Goal: Task Accomplishment & Management: Manage account settings

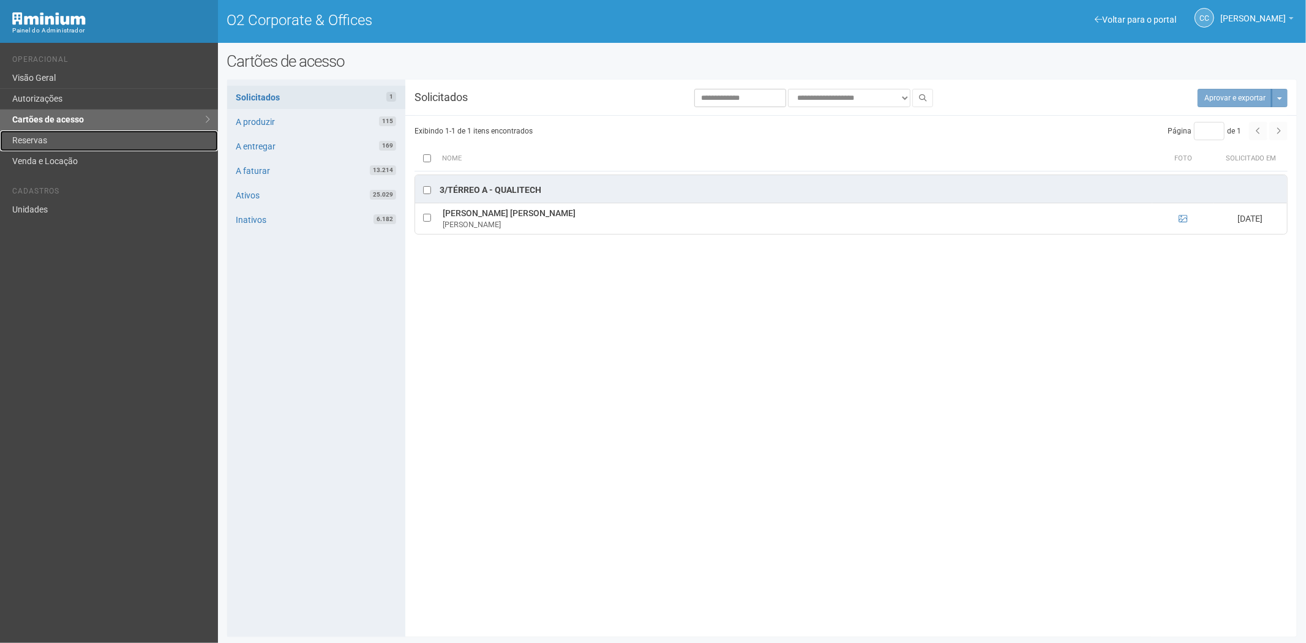
click at [22, 141] on link "Reservas" at bounding box center [109, 140] width 218 height 21
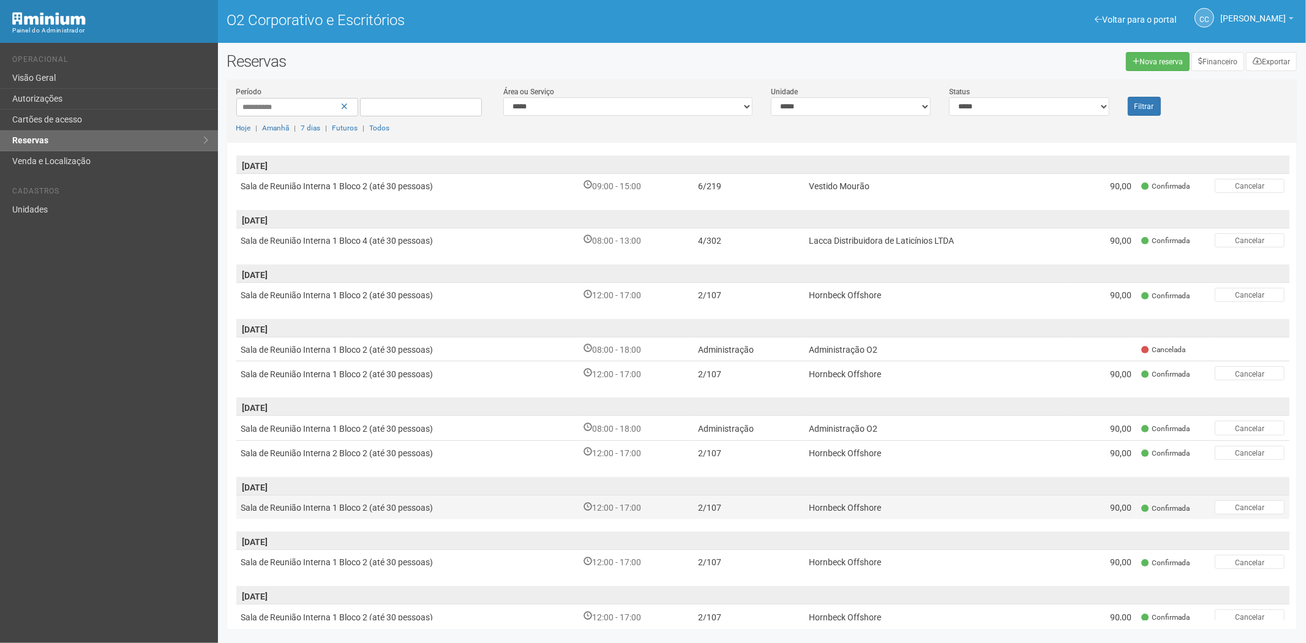
scroll to position [473, 0]
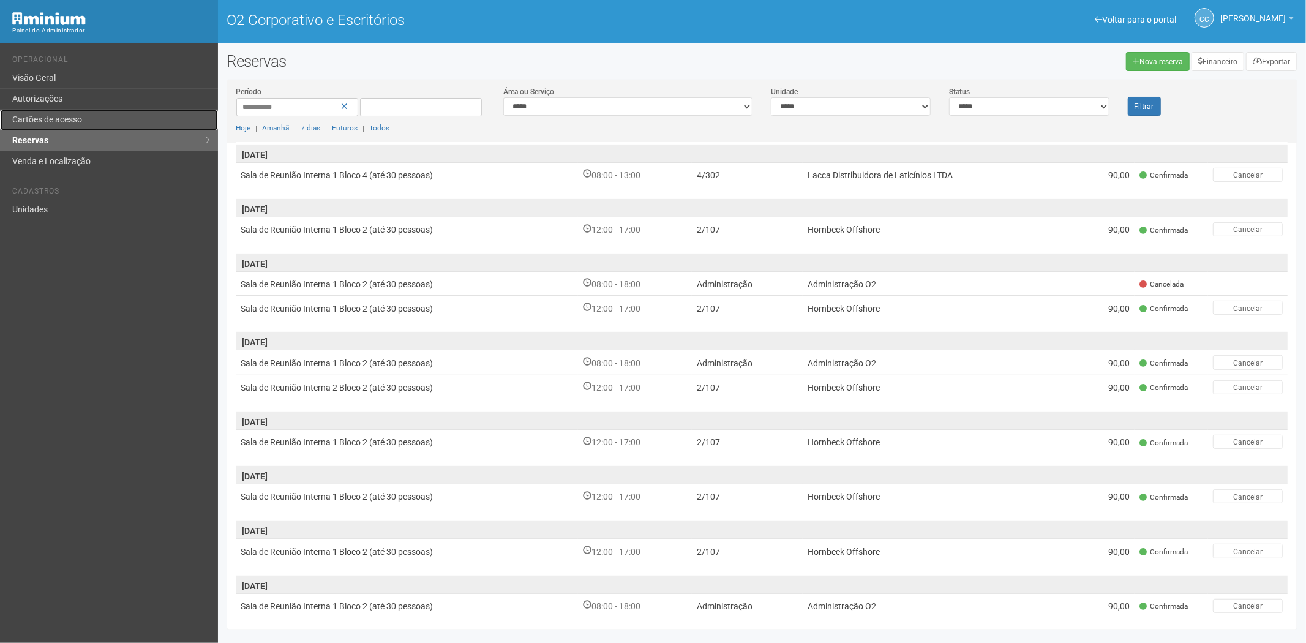
click at [77, 120] on font "Cartões de acesso" at bounding box center [47, 120] width 70 height 10
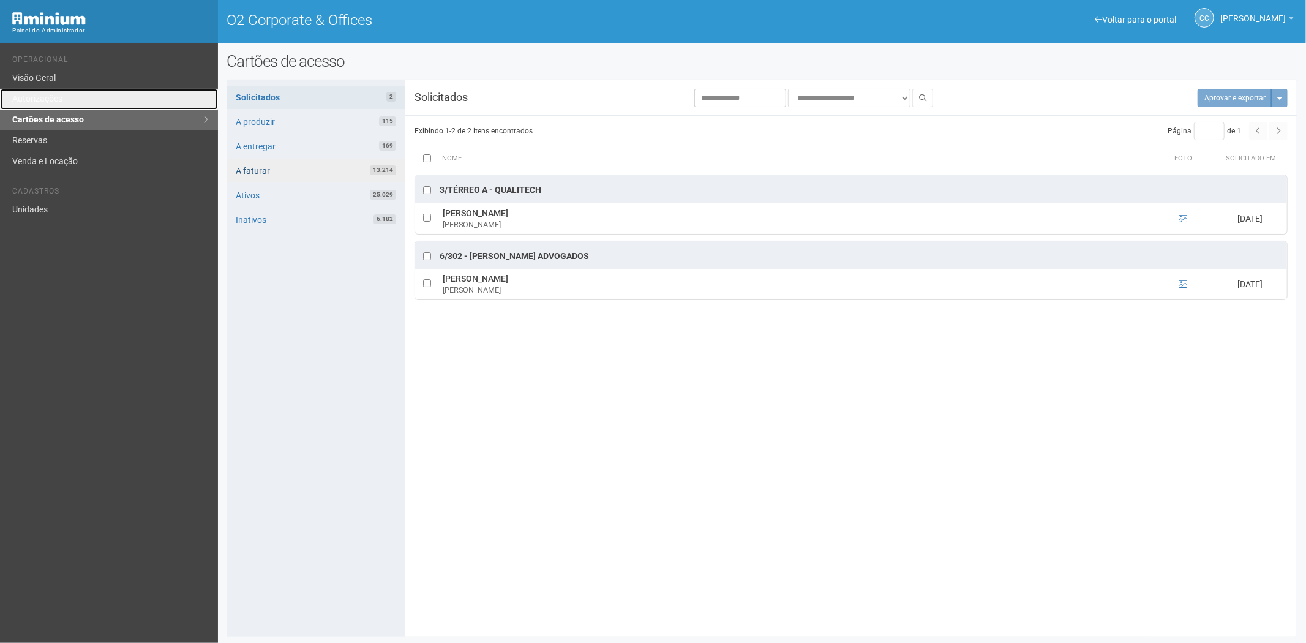
drag, startPoint x: 45, startPoint y: 96, endPoint x: 374, endPoint y: 168, distance: 336.2
click at [45, 96] on link "Autorizações" at bounding box center [109, 99] width 218 height 21
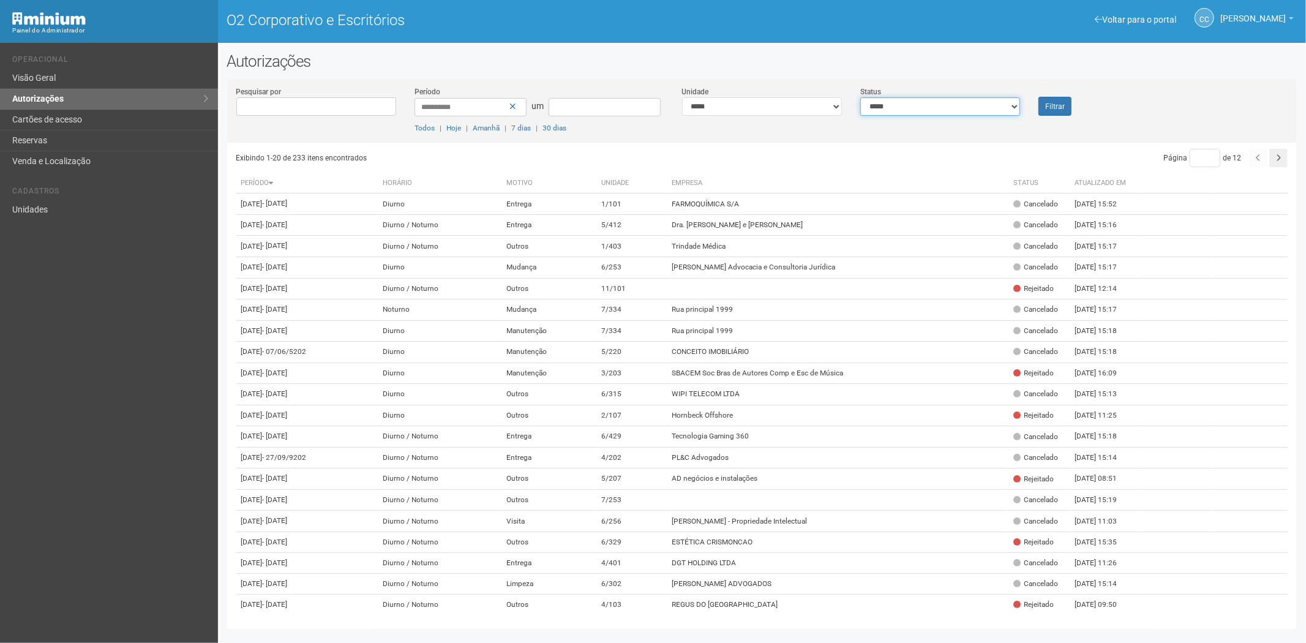
click at [929, 112] on select "**********" at bounding box center [941, 106] width 160 height 18
select select "*"
click at [861, 97] on select "**********" at bounding box center [941, 106] width 160 height 18
click at [1055, 111] on button "Filtrar" at bounding box center [1055, 106] width 33 height 19
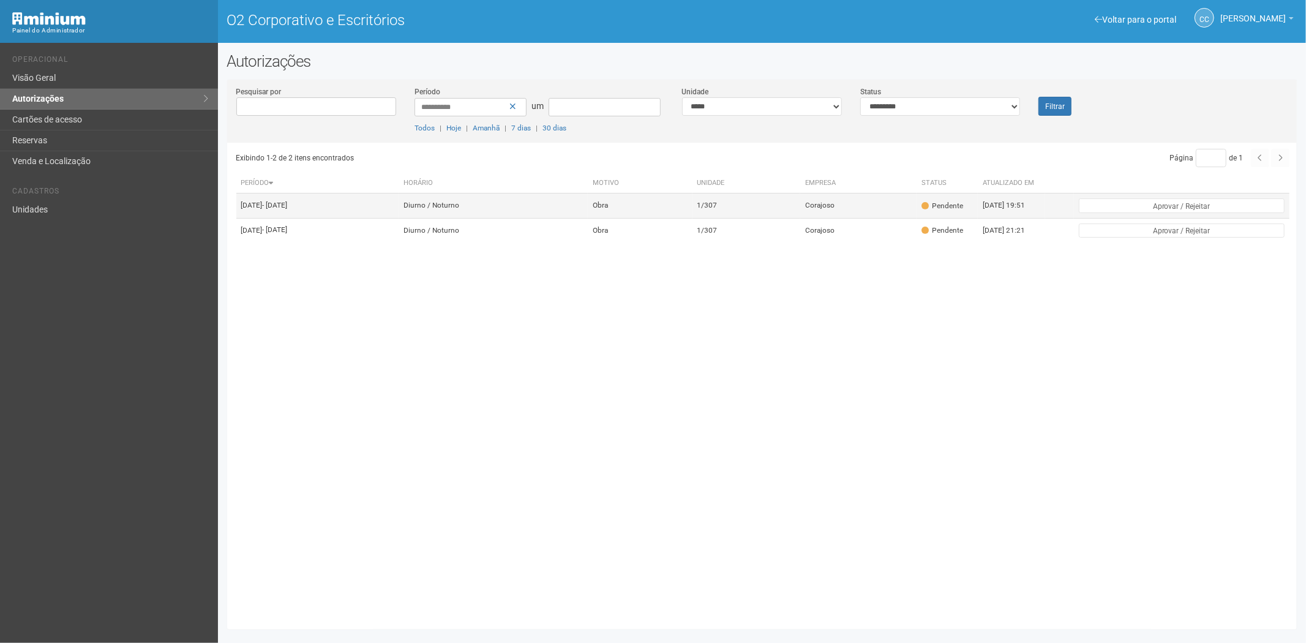
click at [798, 214] on td "1/307" at bounding box center [747, 206] width 108 height 25
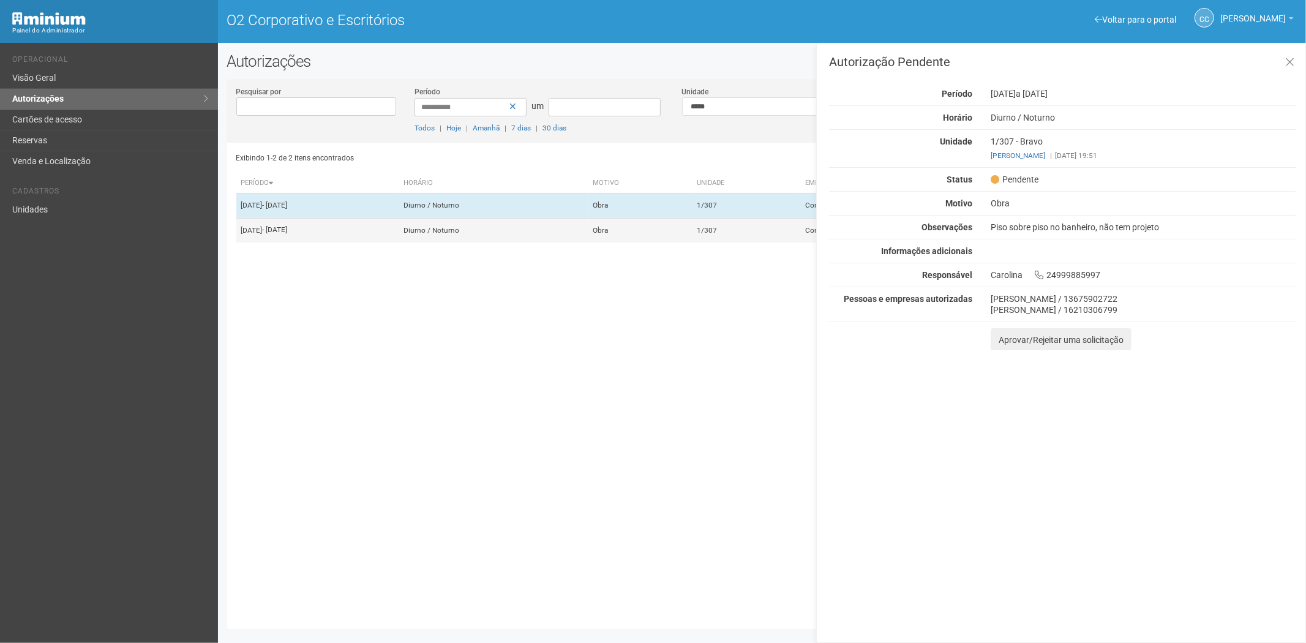
click at [677, 241] on td "Obra" at bounding box center [640, 230] width 104 height 25
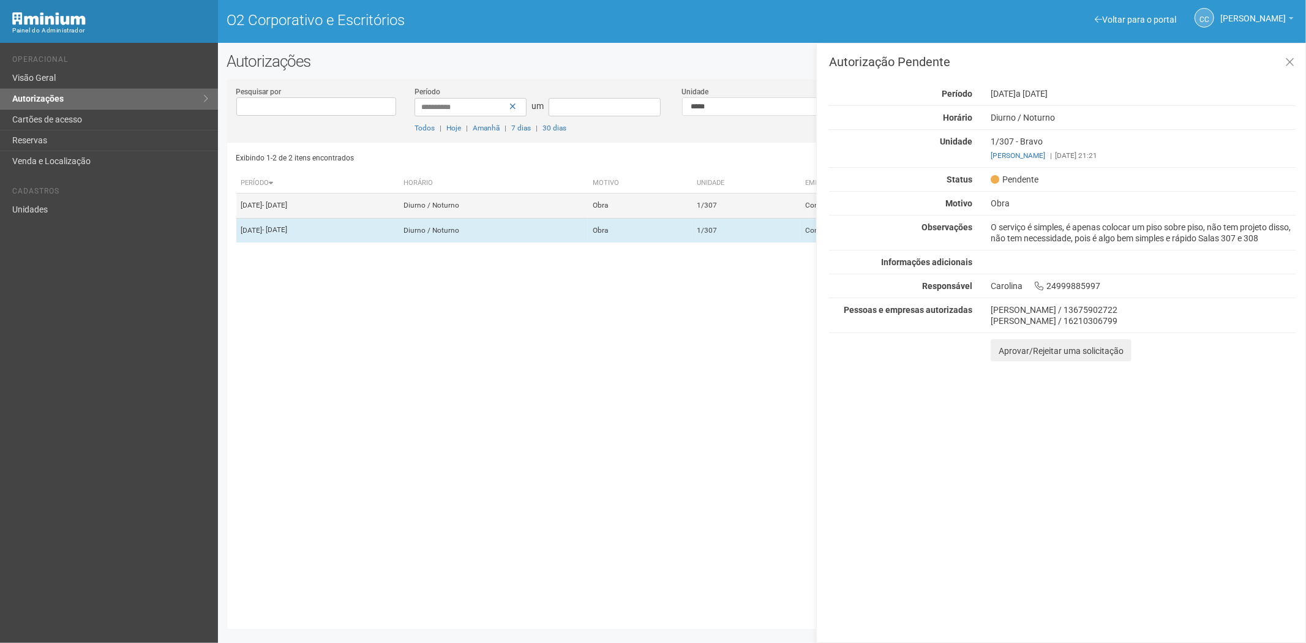
click at [649, 202] on td "Obra" at bounding box center [640, 206] width 104 height 25
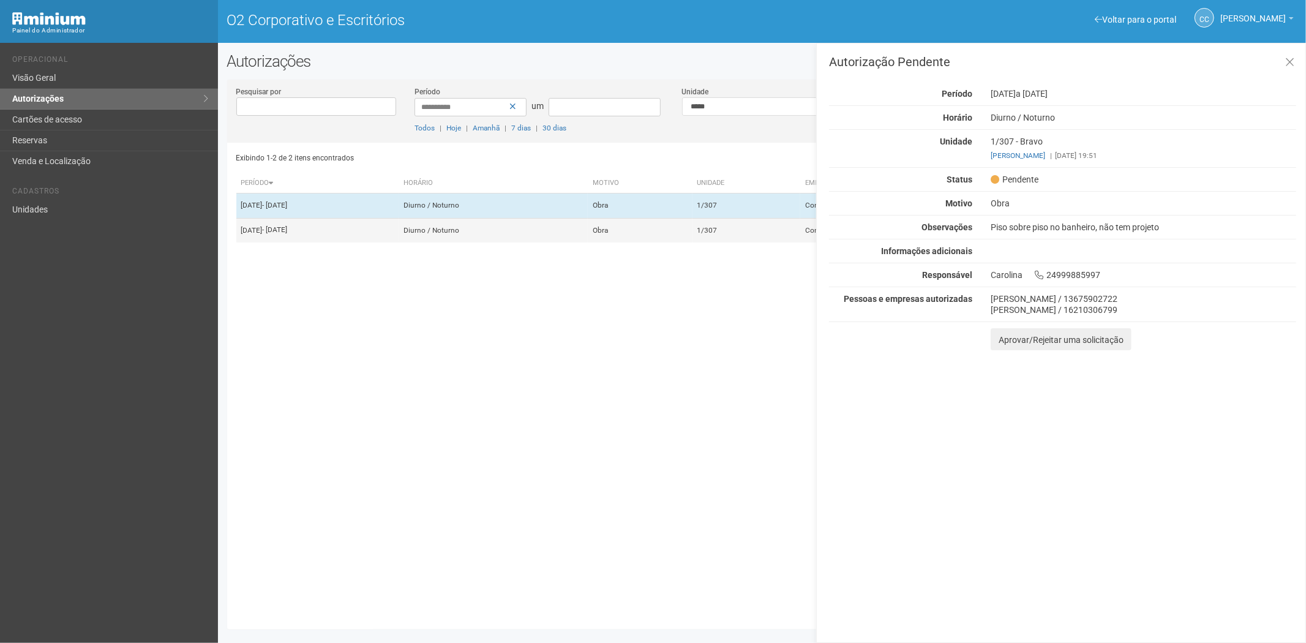
click at [646, 228] on td "Obra" at bounding box center [640, 230] width 104 height 25
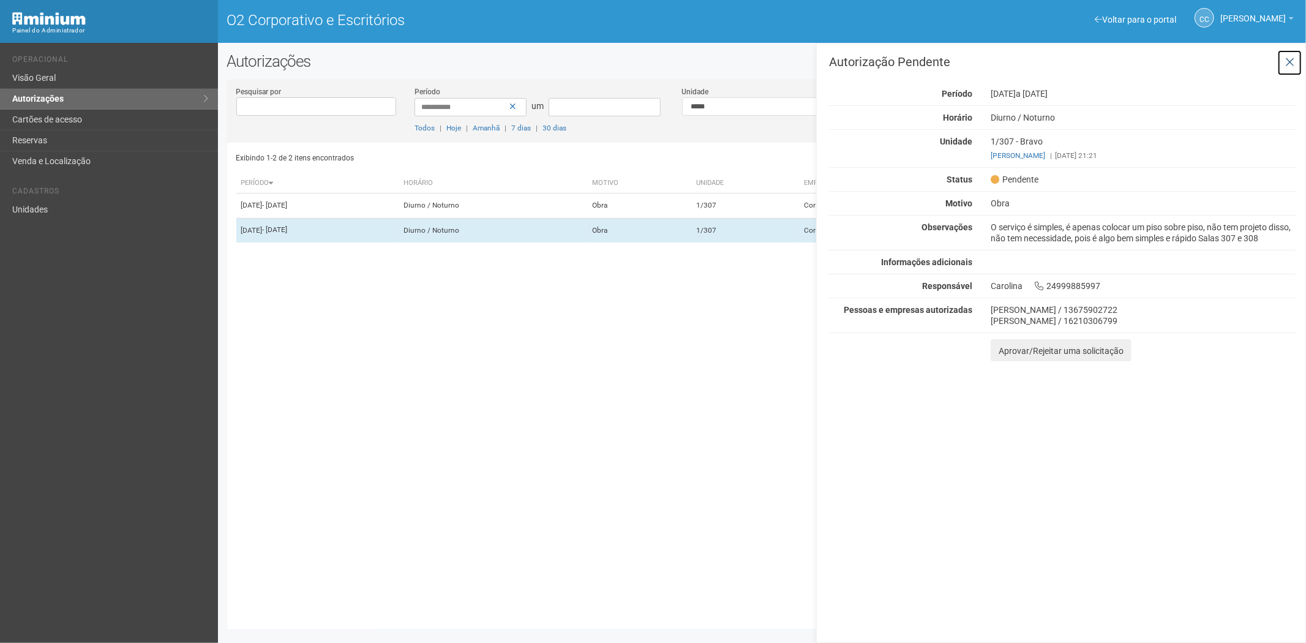
click at [1293, 58] on icon at bounding box center [1290, 62] width 9 height 12
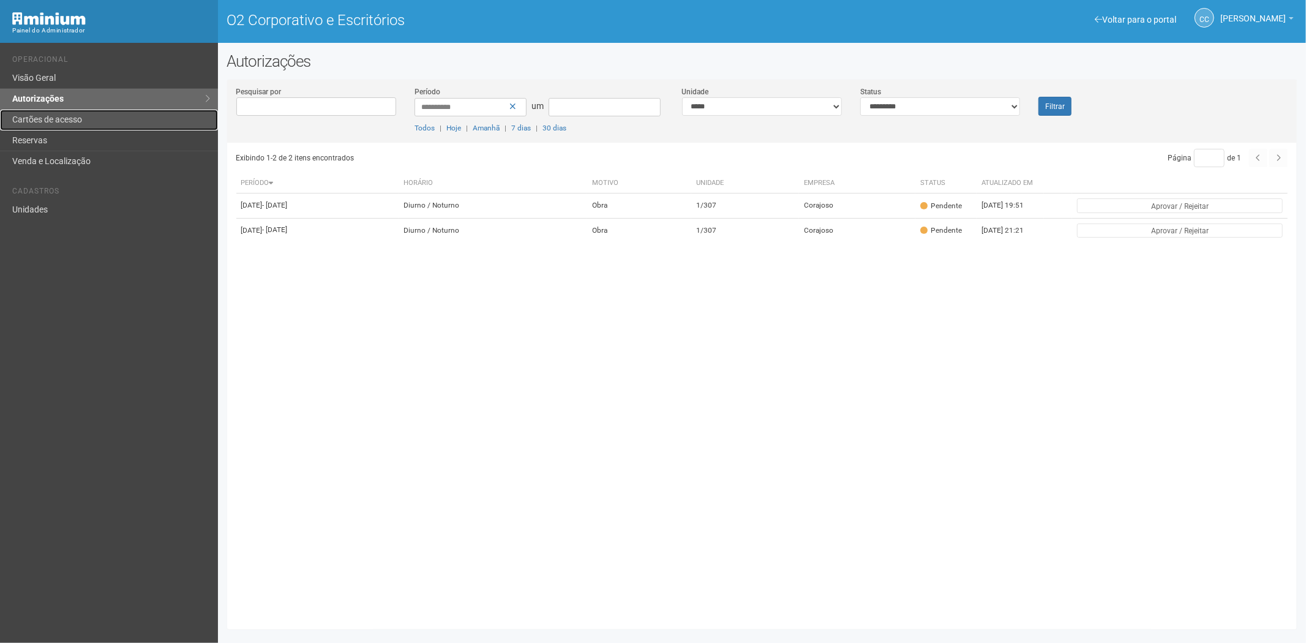
click at [80, 115] on font "Cartões de acesso" at bounding box center [47, 120] width 70 height 10
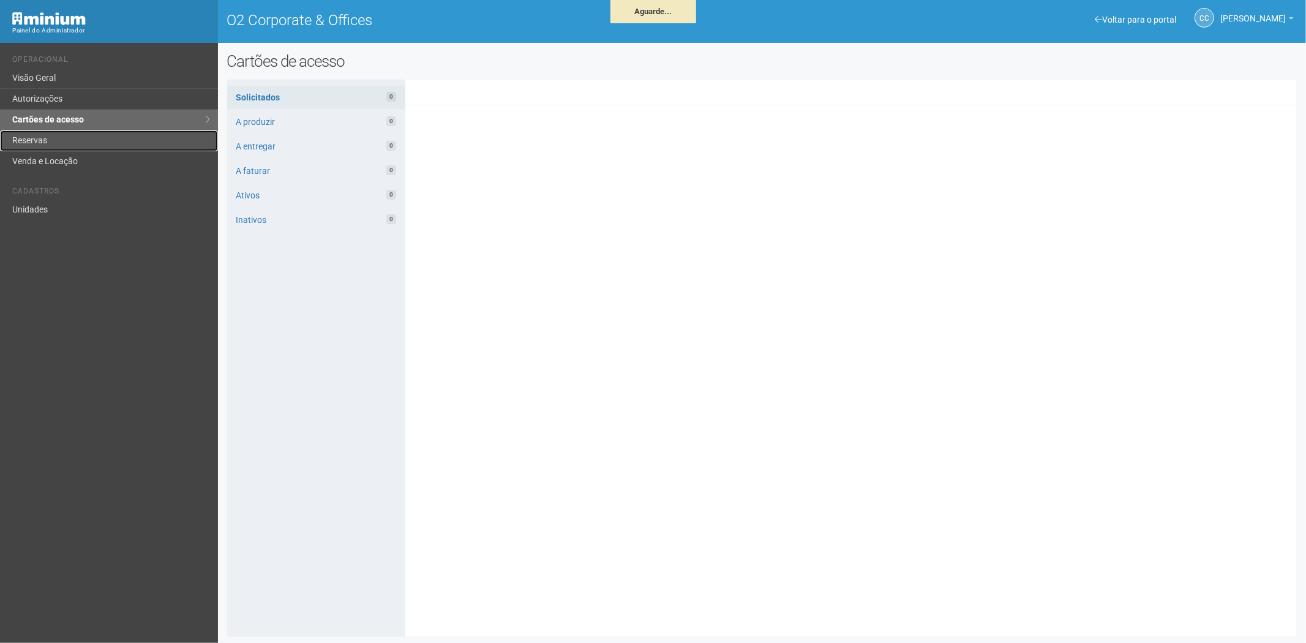
click at [80, 139] on link "Reservas" at bounding box center [109, 140] width 218 height 21
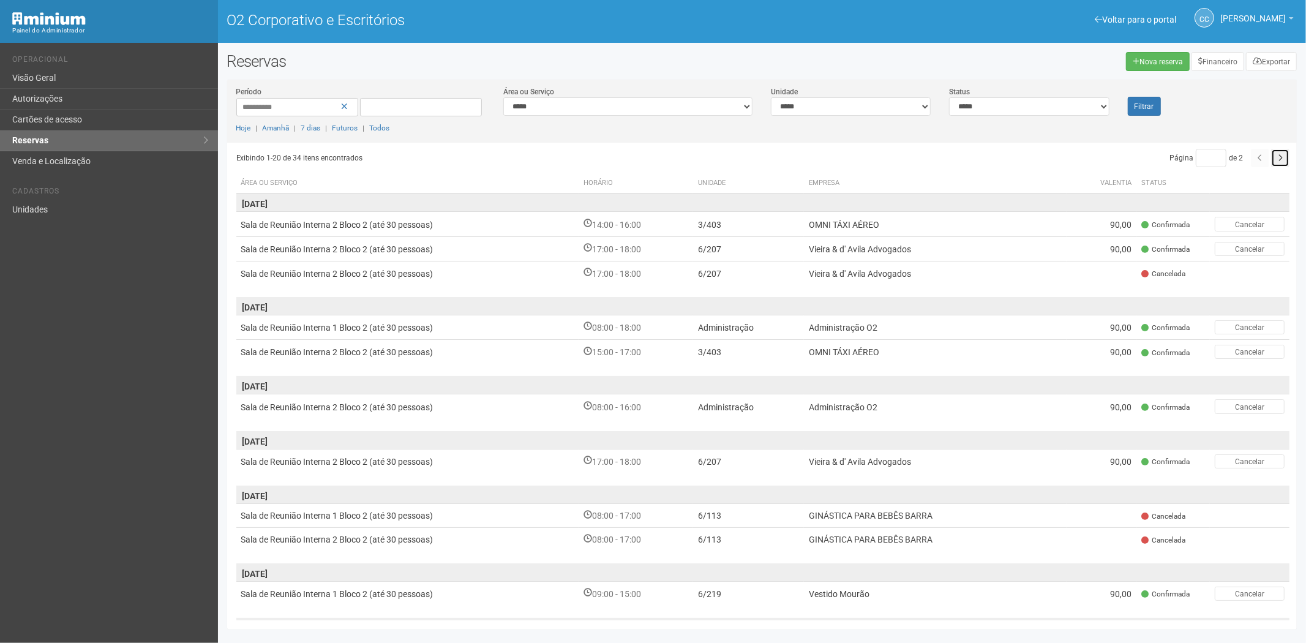
click at [1278, 160] on icon "button" at bounding box center [1280, 157] width 5 height 7
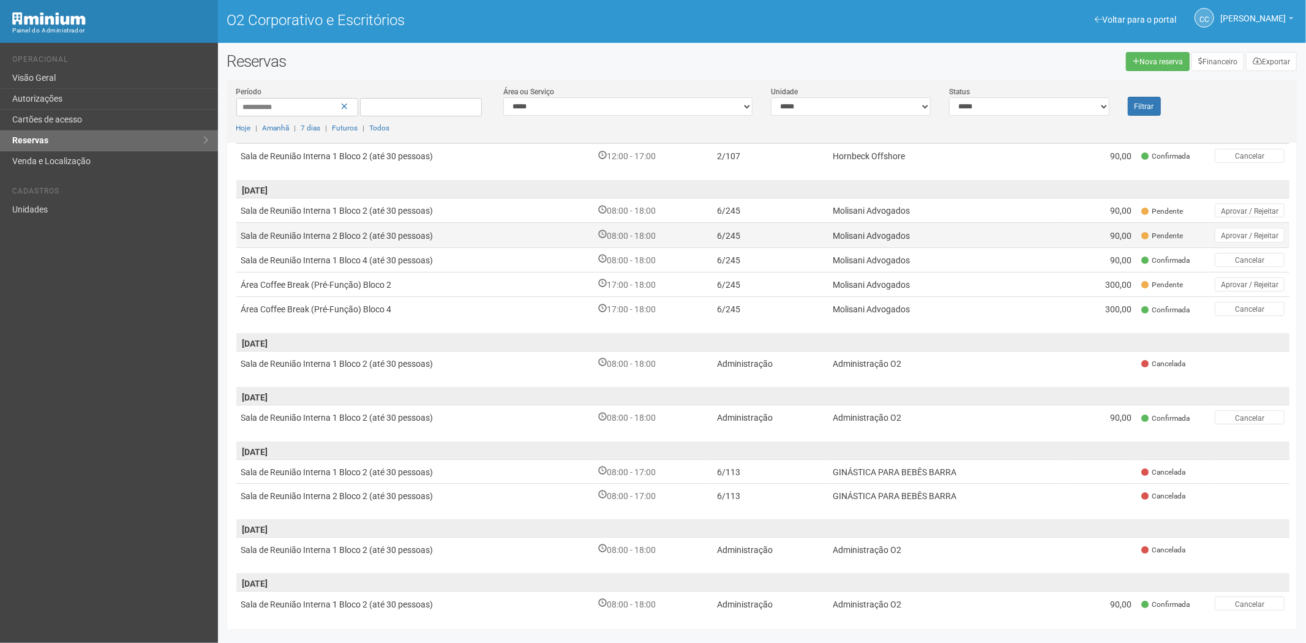
scroll to position [149, 0]
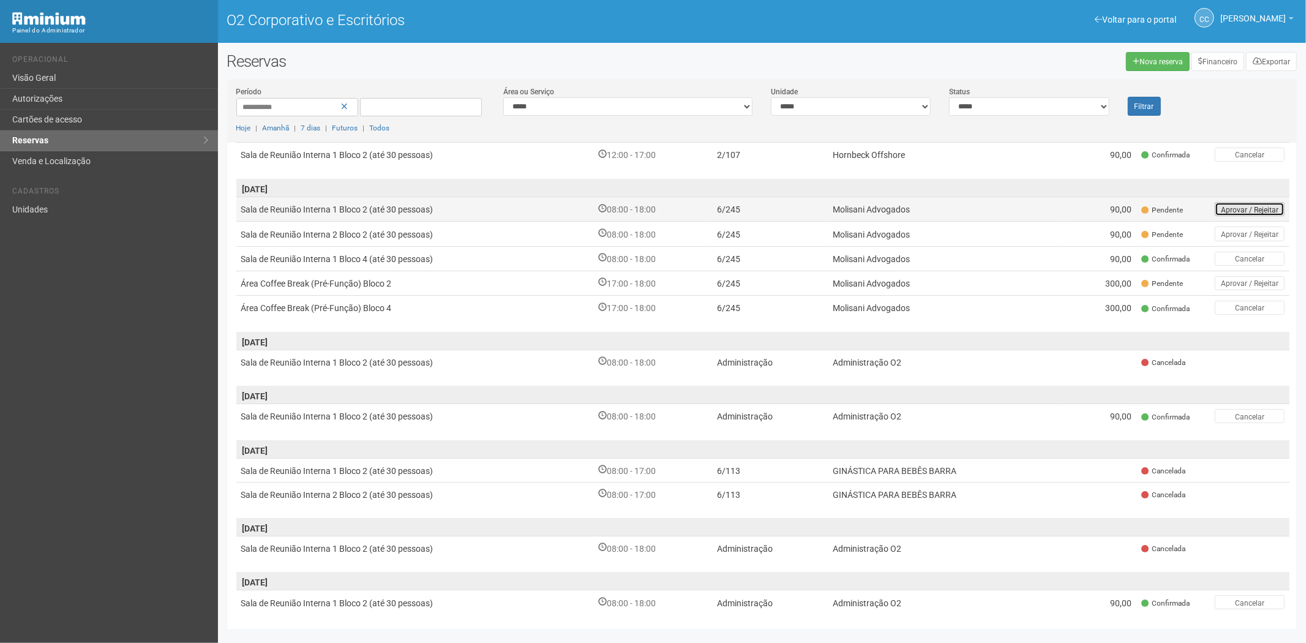
click at [1231, 205] on font "Aprovar / Rejeitar" at bounding box center [1250, 209] width 58 height 9
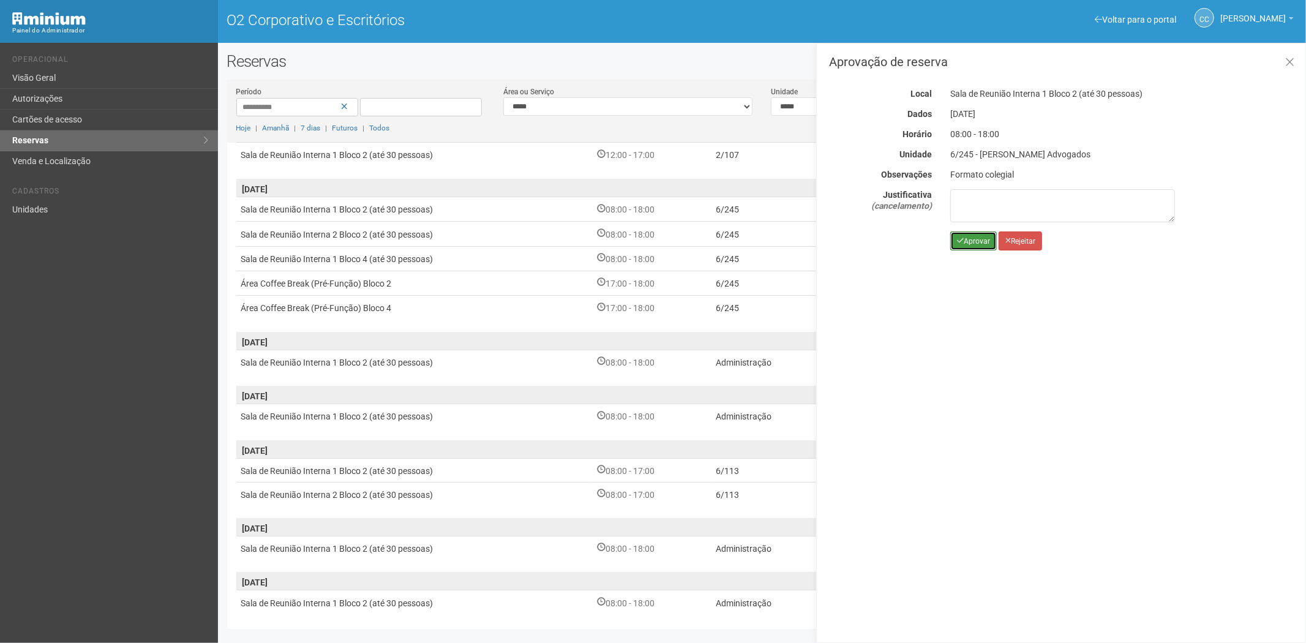
click at [981, 240] on font "Aprovar" at bounding box center [977, 241] width 26 height 9
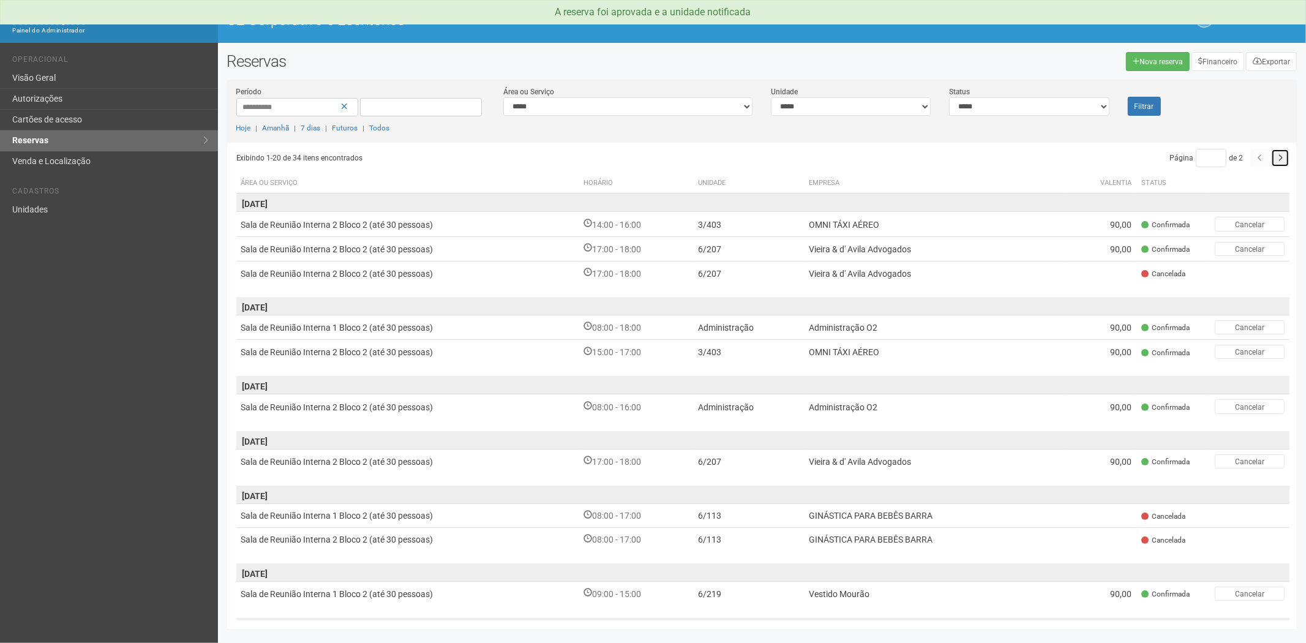
click at [1287, 152] on button "button" at bounding box center [1281, 158] width 18 height 18
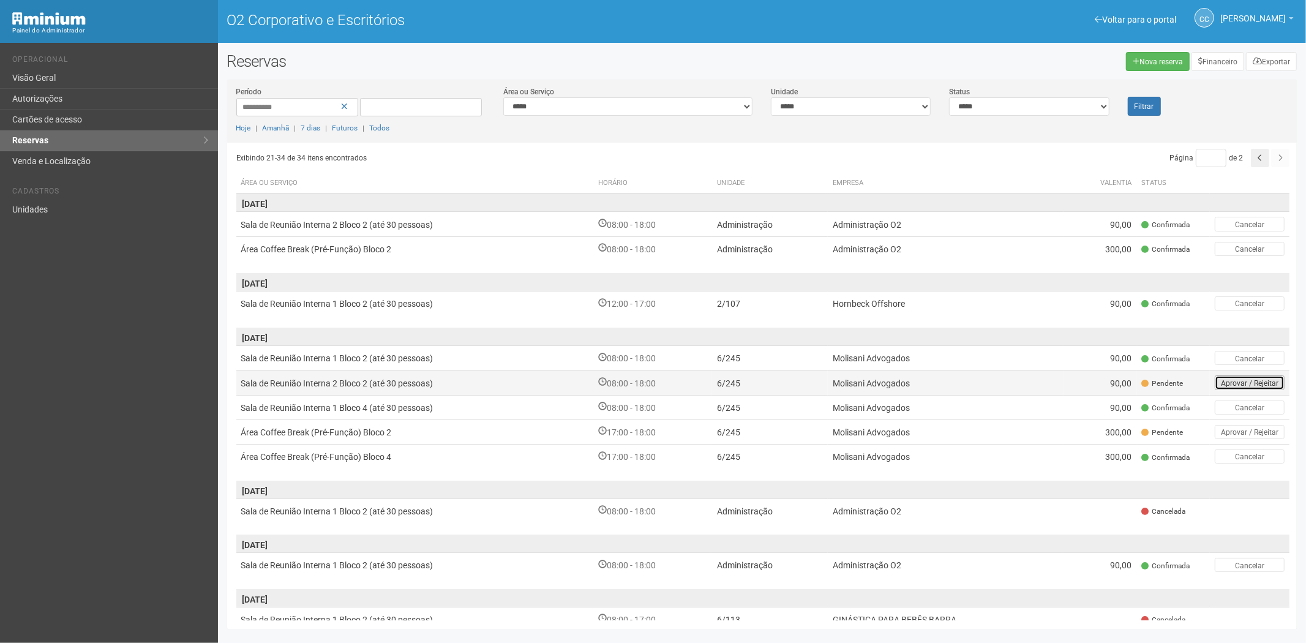
click at [1232, 382] on font "Aprovar / Rejeitar" at bounding box center [1250, 383] width 58 height 9
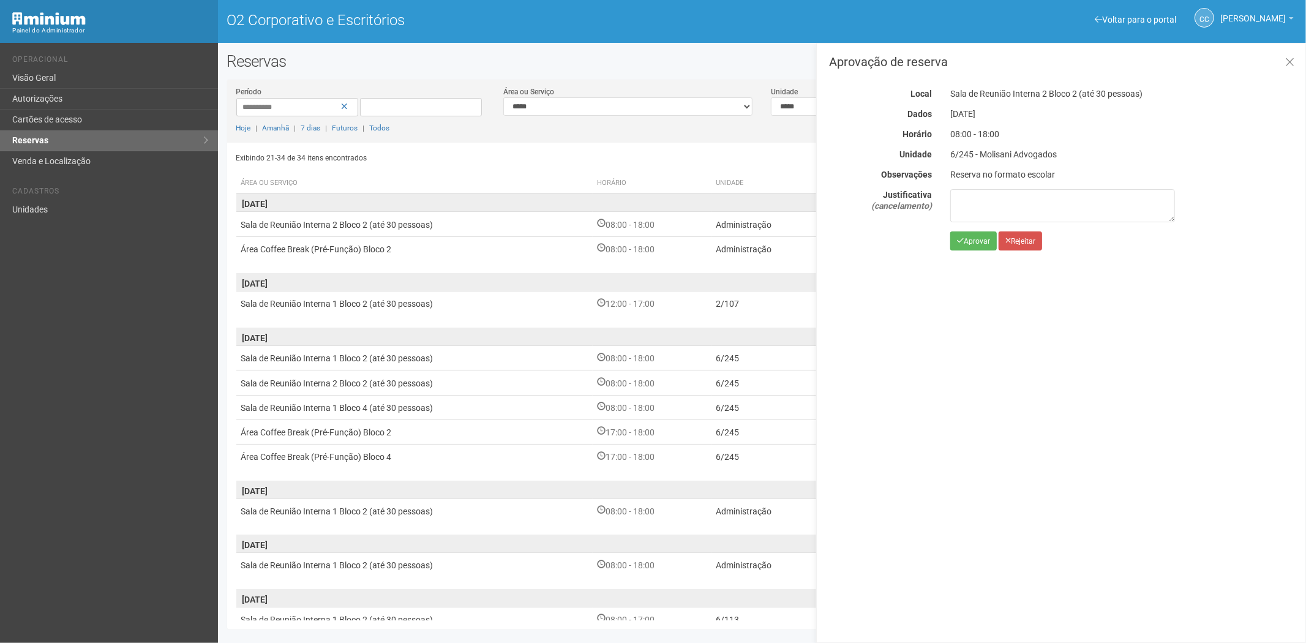
click at [968, 251] on div "Aprovação de reserva Local Sala de Reunião Interna 2 Bloco 2 (até 30 pessoas) D…" at bounding box center [1061, 343] width 490 height 600
click at [968, 245] on font "Aprovar" at bounding box center [977, 241] width 26 height 9
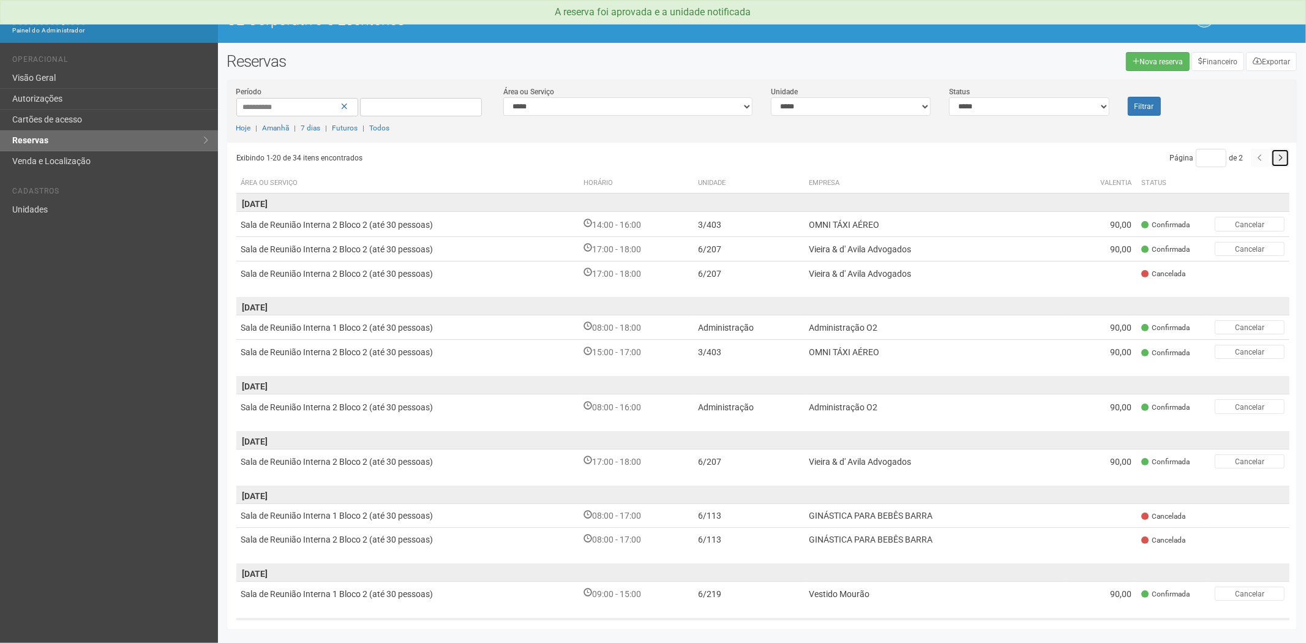
click at [1272, 160] on button "button" at bounding box center [1281, 158] width 18 height 18
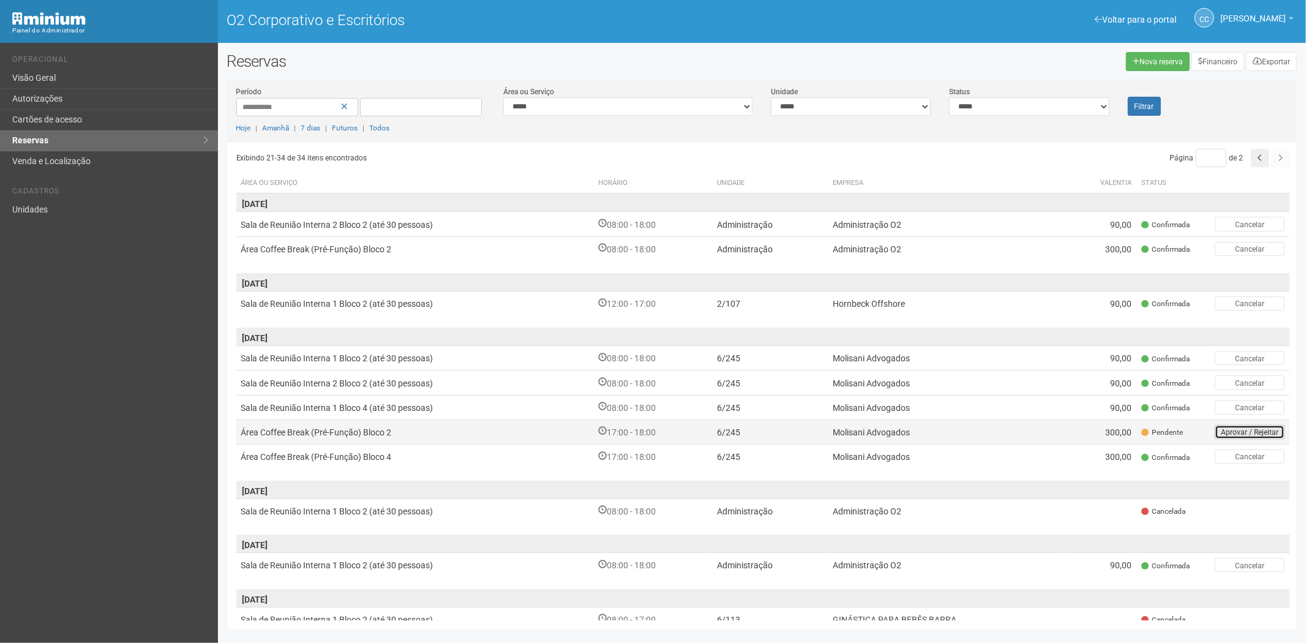
click at [1221, 428] on font "Aprovar / Rejeitar" at bounding box center [1250, 432] width 58 height 9
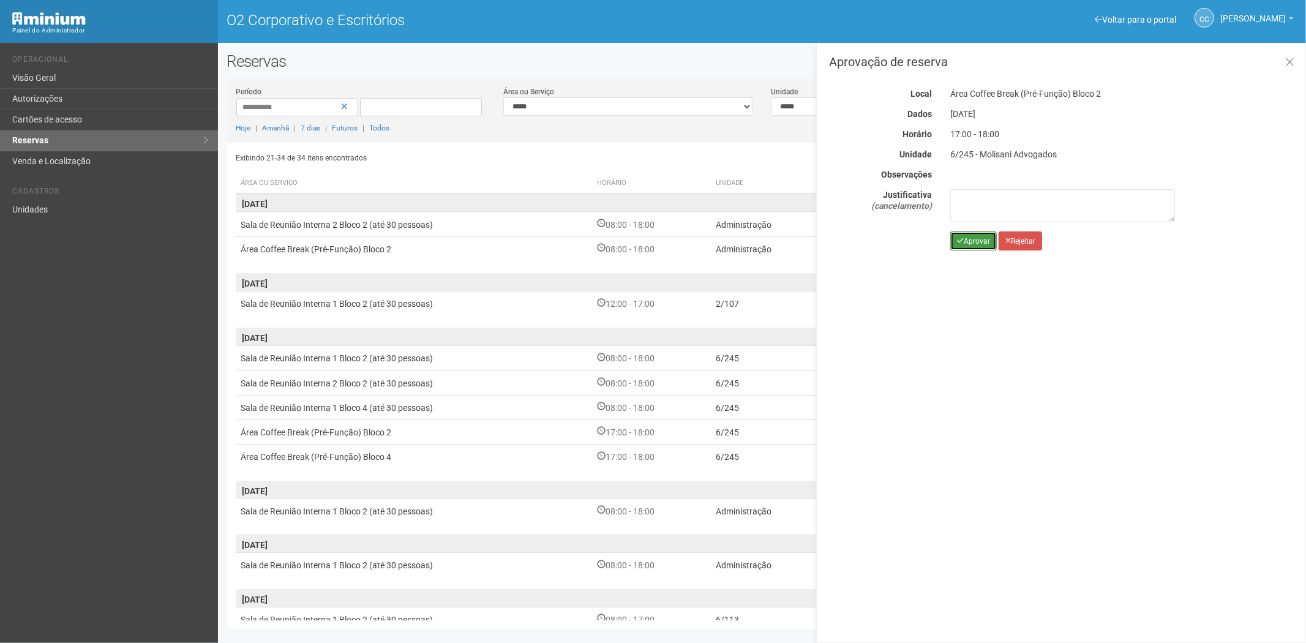
click at [970, 243] on font "Aprovar" at bounding box center [977, 241] width 26 height 9
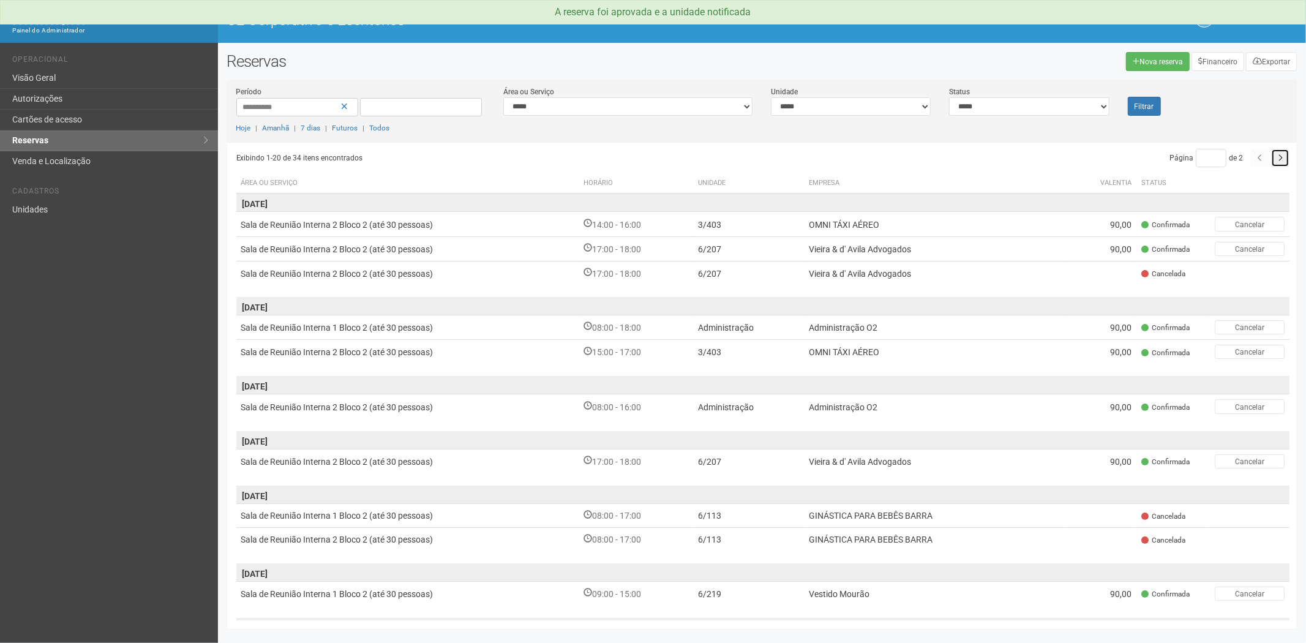
click at [1278, 156] on icon "button" at bounding box center [1280, 157] width 5 height 7
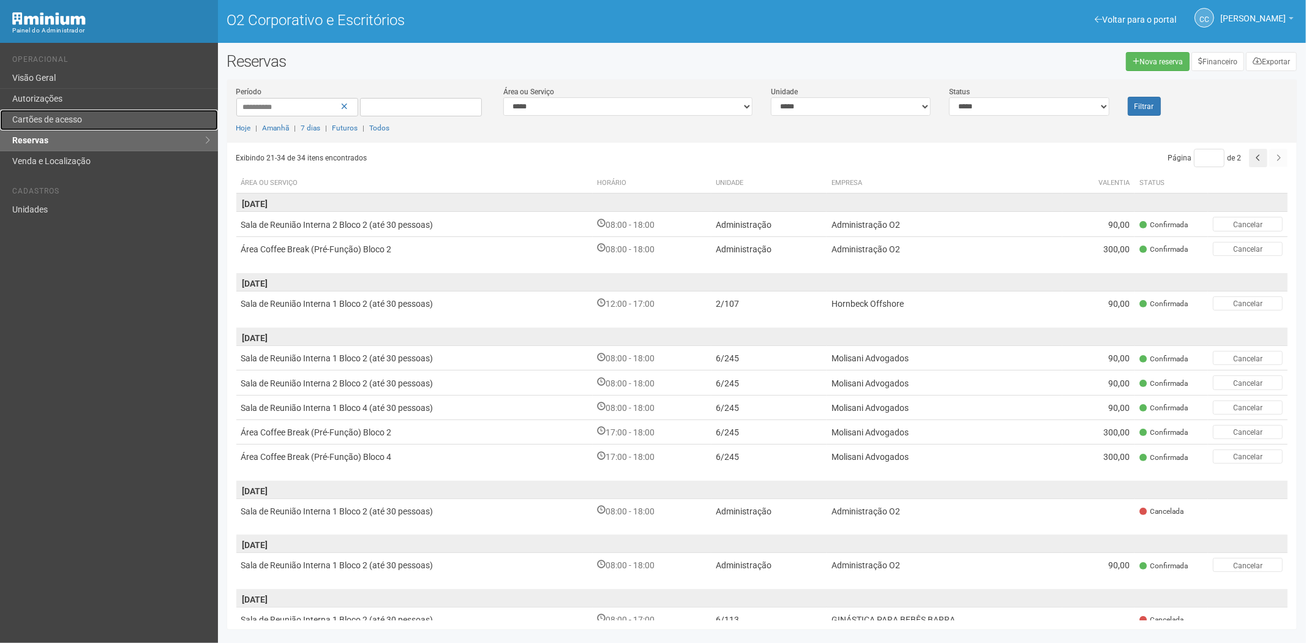
click at [103, 113] on link "Cartões de acesso" at bounding box center [109, 120] width 218 height 21
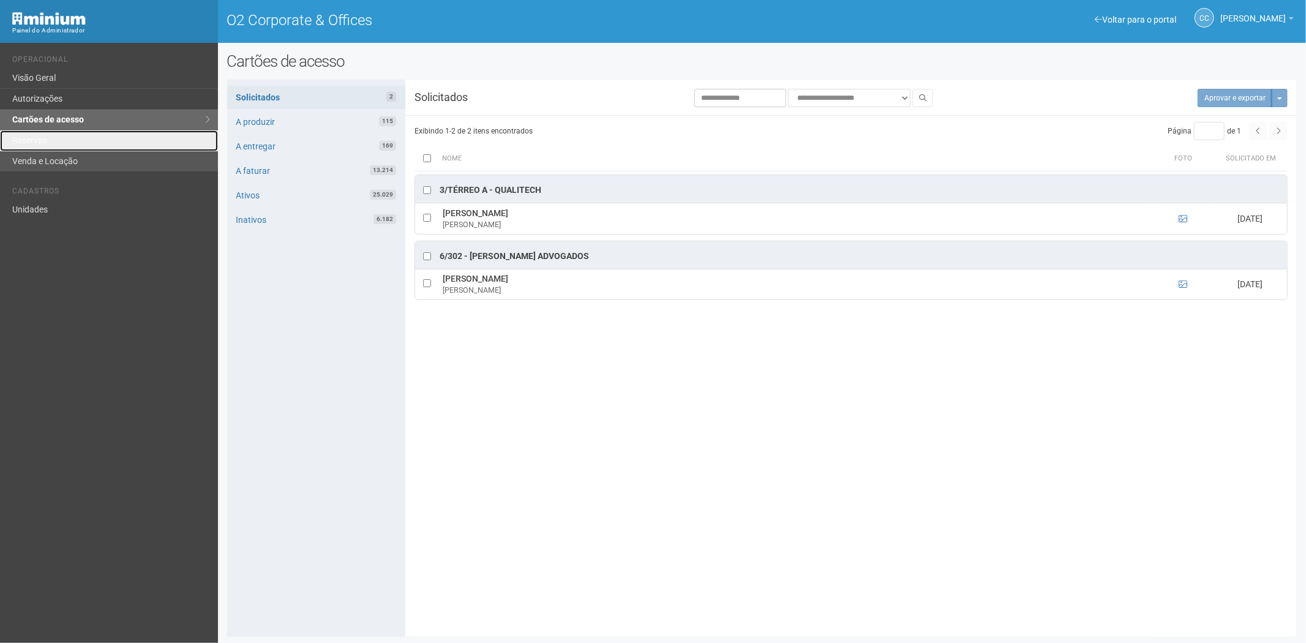
drag, startPoint x: 90, startPoint y: 148, endPoint x: 94, endPoint y: 160, distance: 12.8
click at [90, 148] on link "Reservas" at bounding box center [109, 140] width 218 height 21
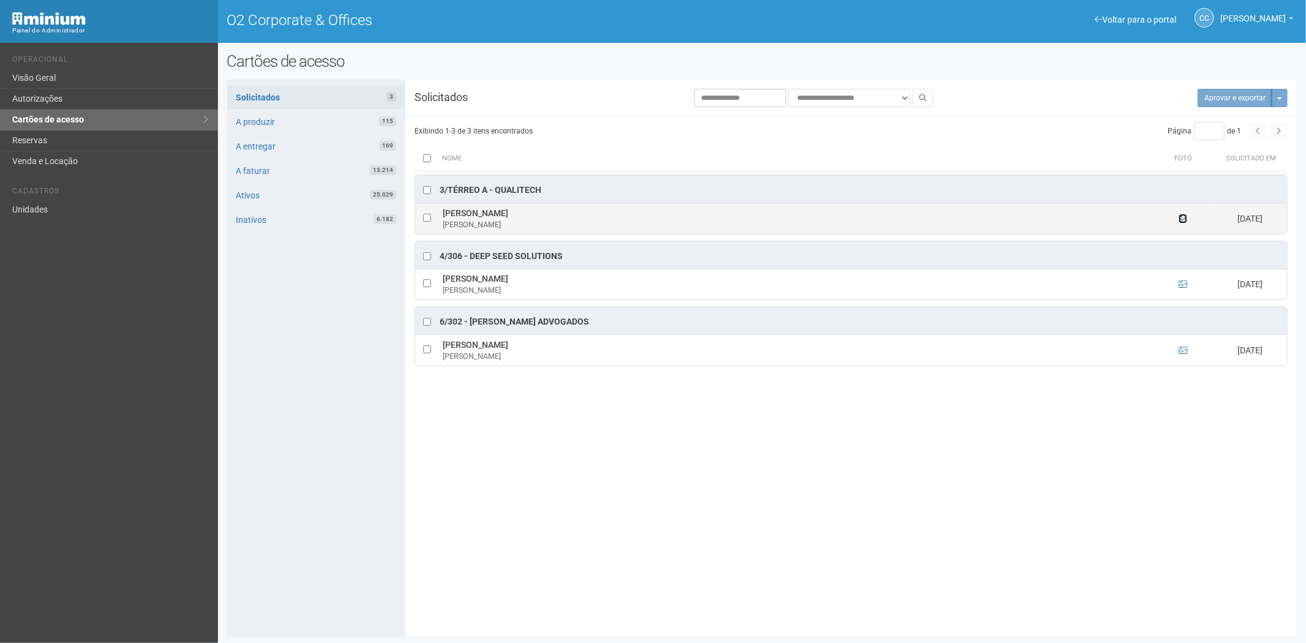
click at [1187, 221] on icon at bounding box center [1183, 218] width 9 height 9
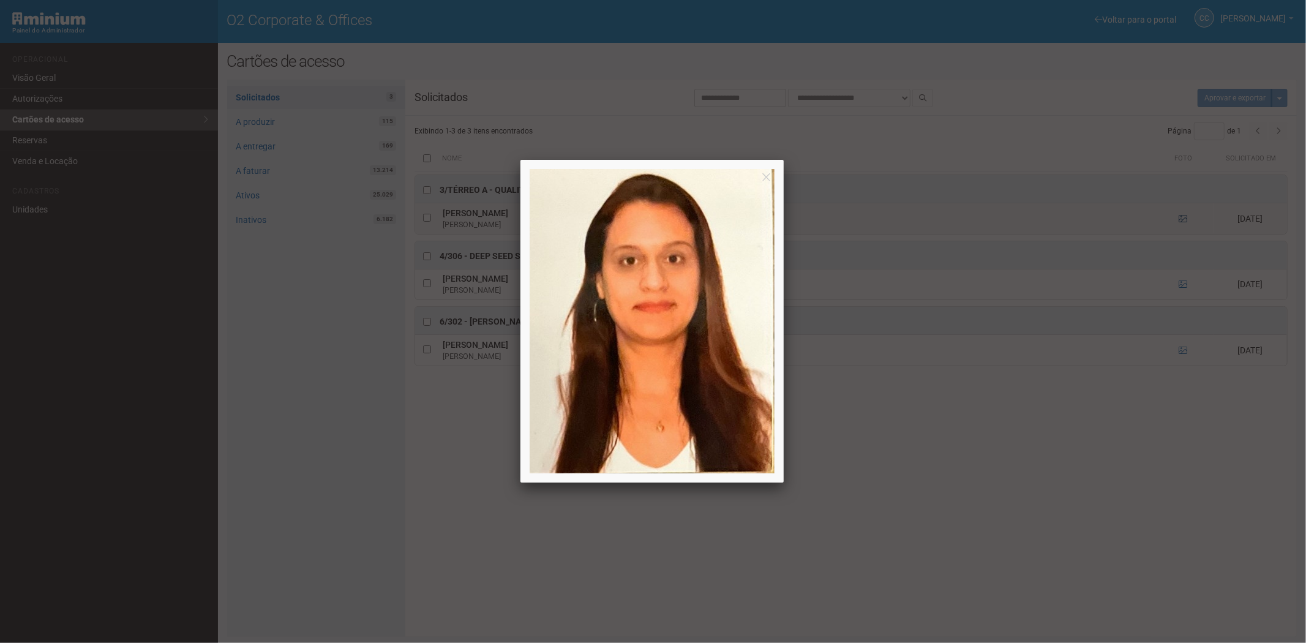
click at [1187, 221] on div at bounding box center [653, 321] width 1306 height 643
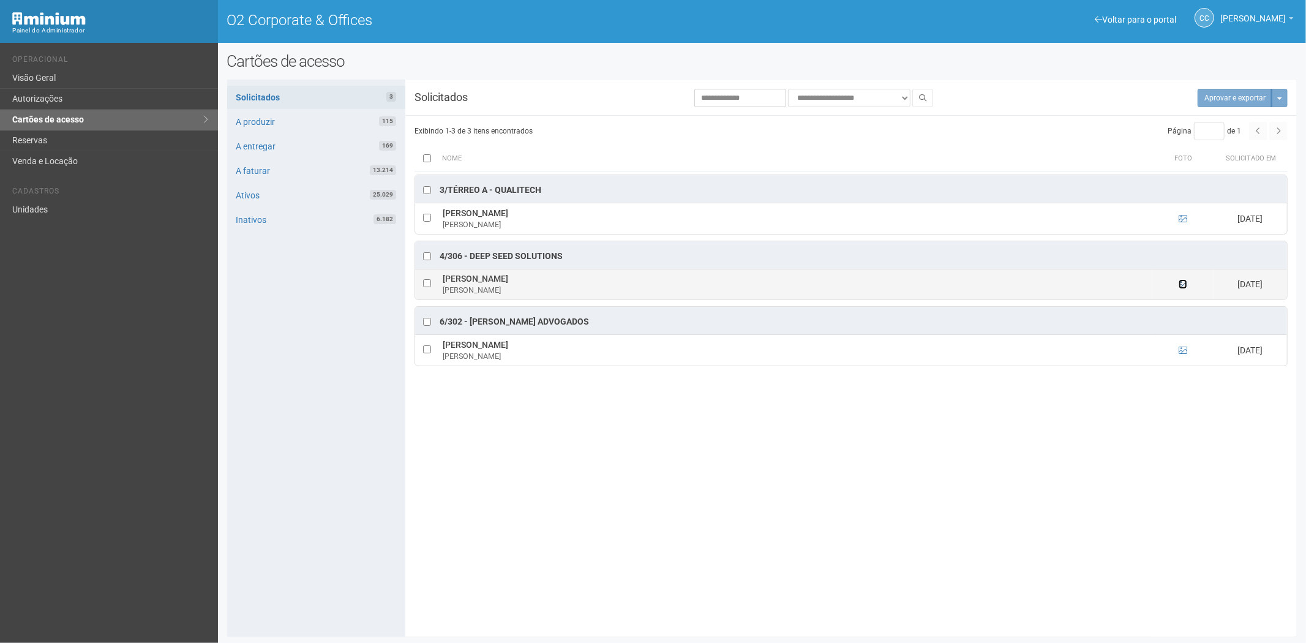
click at [1186, 284] on icon at bounding box center [1183, 284] width 9 height 9
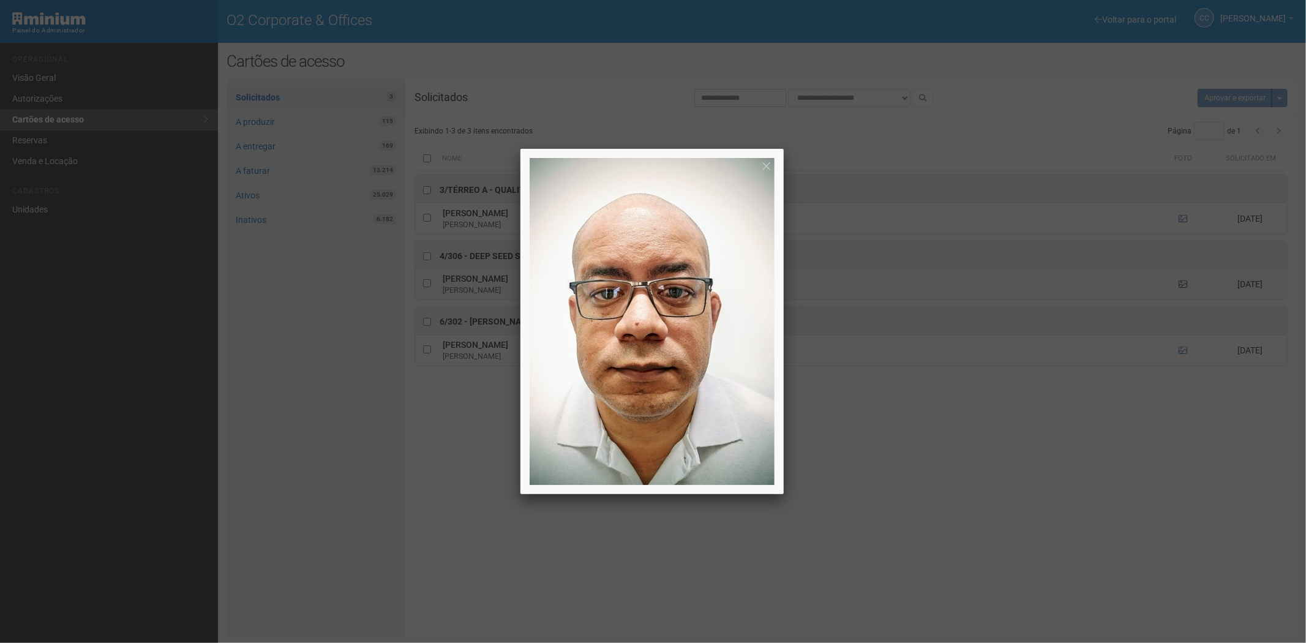
click at [1186, 284] on div at bounding box center [653, 321] width 1306 height 643
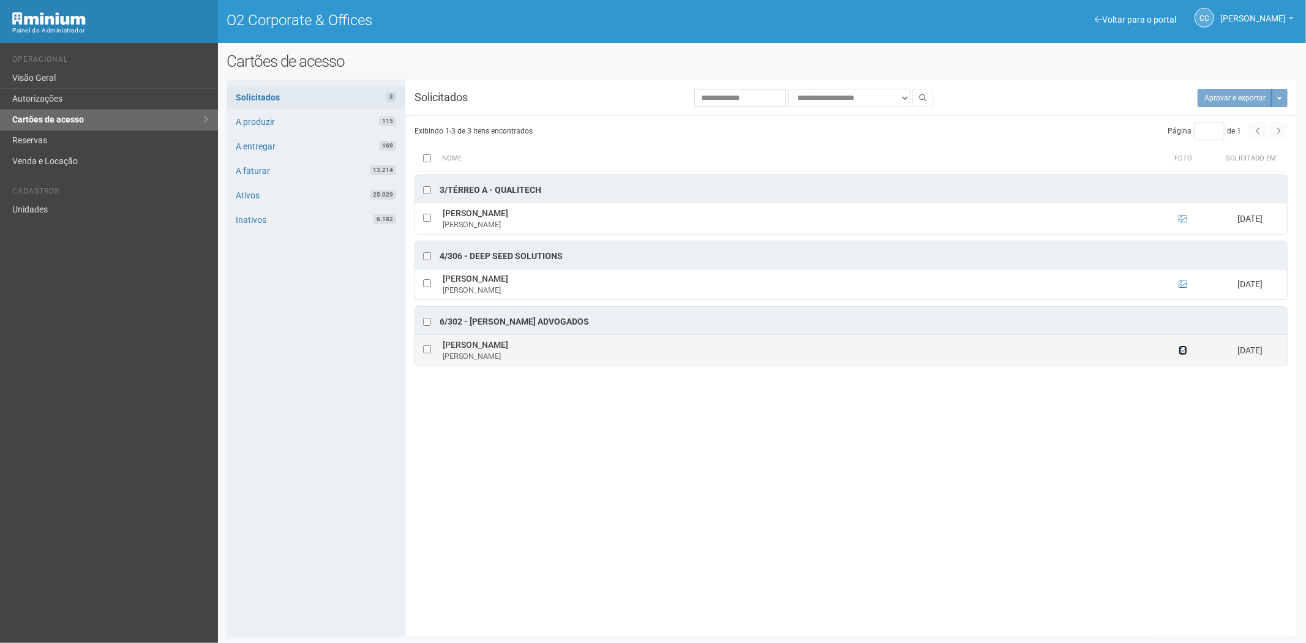
click at [1180, 350] on icon at bounding box center [1183, 350] width 9 height 9
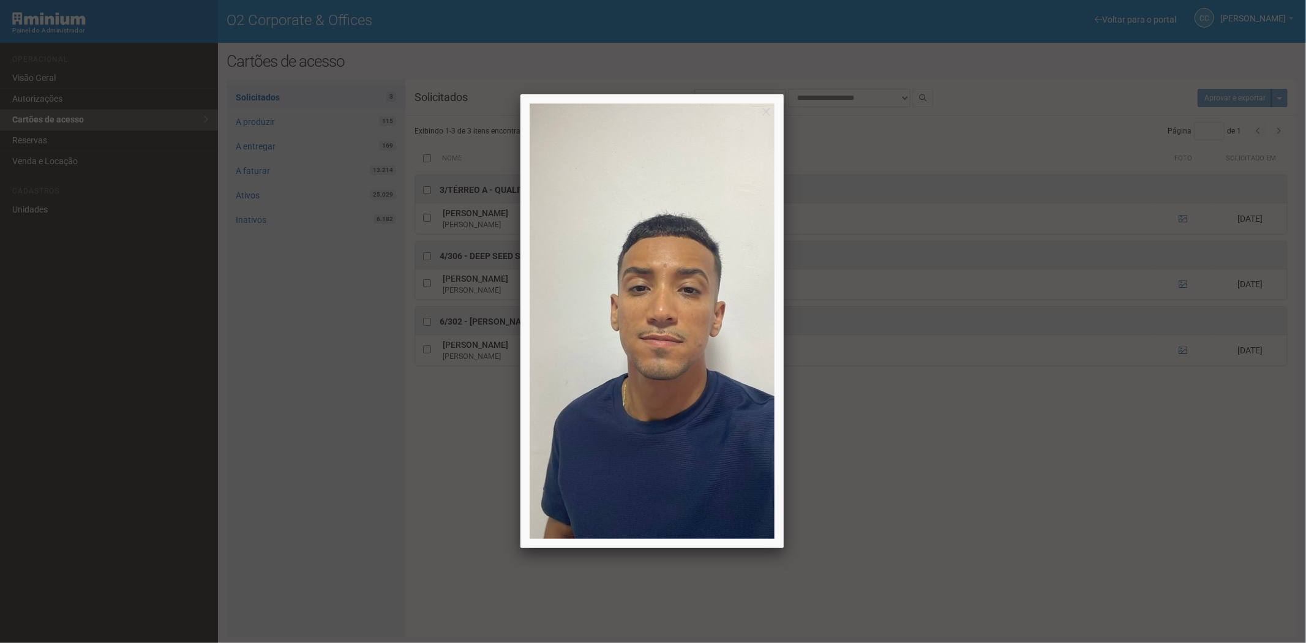
click at [1184, 352] on div at bounding box center [653, 321] width 1306 height 643
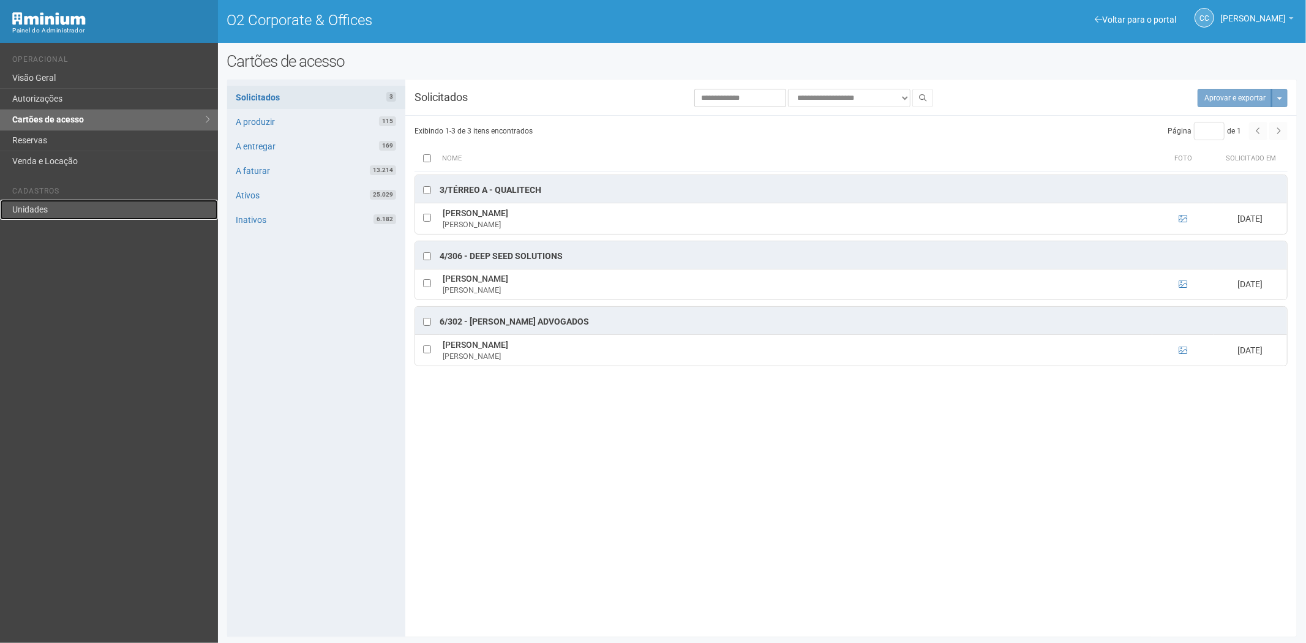
click at [46, 216] on link "Unidades" at bounding box center [109, 210] width 218 height 20
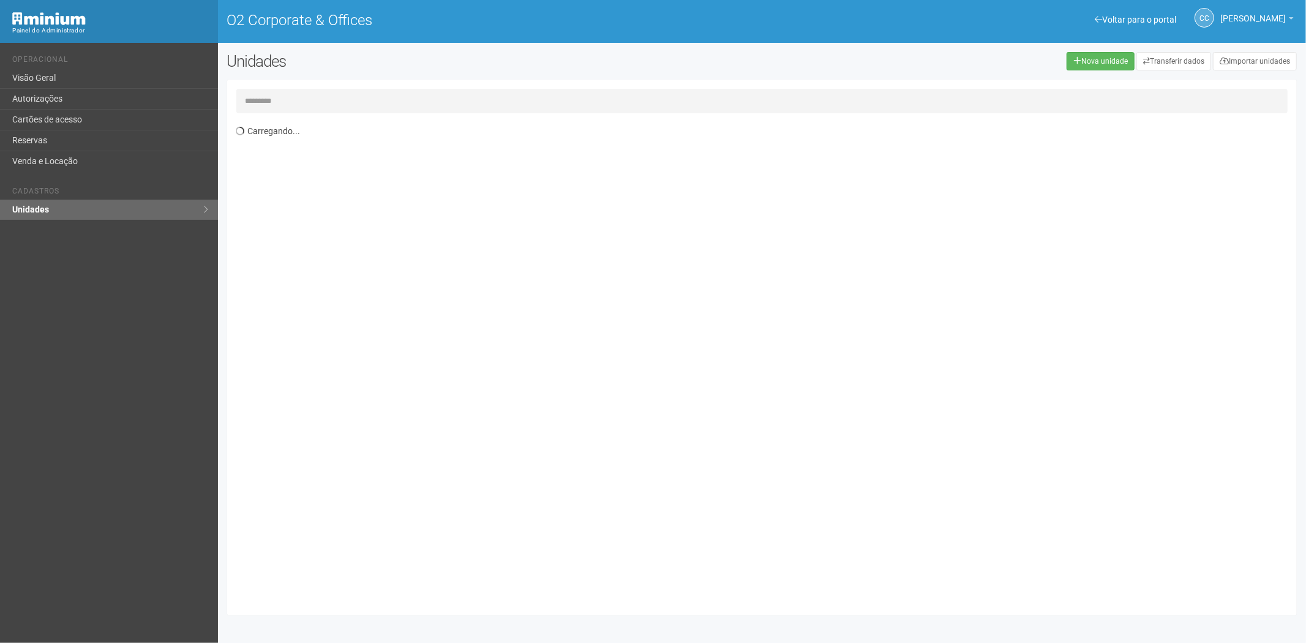
click at [311, 101] on input "text" at bounding box center [762, 101] width 1052 height 25
type input "****"
click at [341, 164] on td "9/201" at bounding box center [304, 168] width 137 height 23
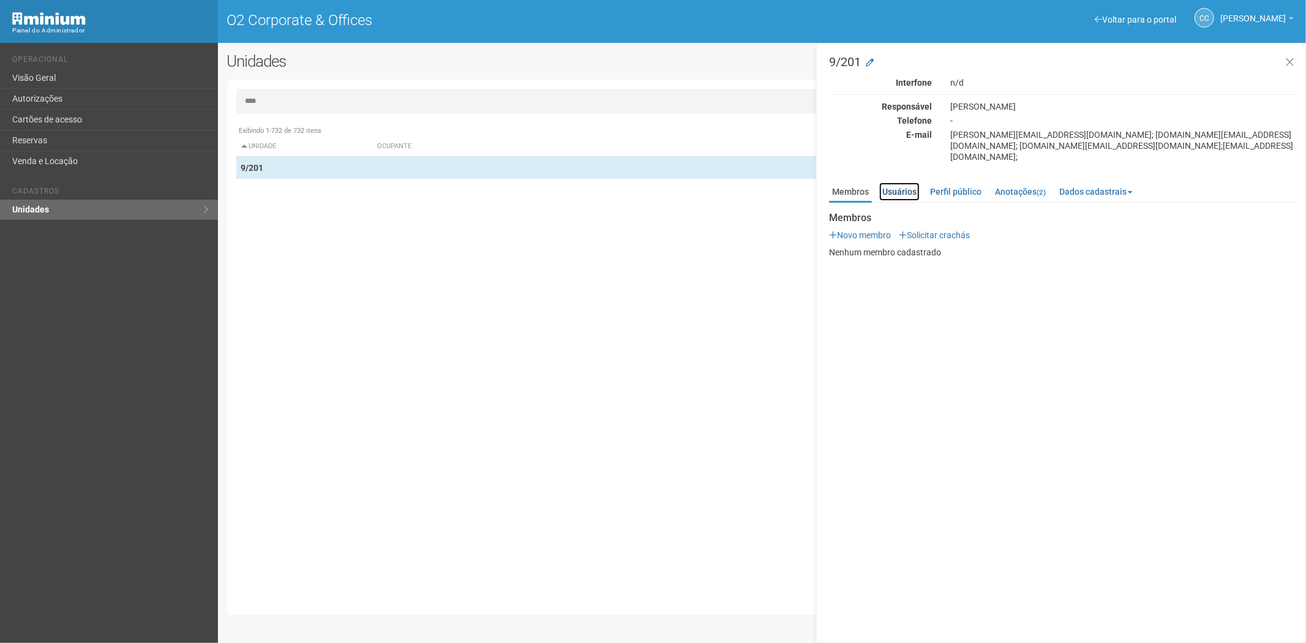
click at [899, 183] on link "Usuários" at bounding box center [900, 192] width 40 height 18
click at [962, 185] on link "Perfil público" at bounding box center [956, 192] width 58 height 18
click at [1030, 183] on link "Anotações (2)" at bounding box center [1020, 192] width 57 height 18
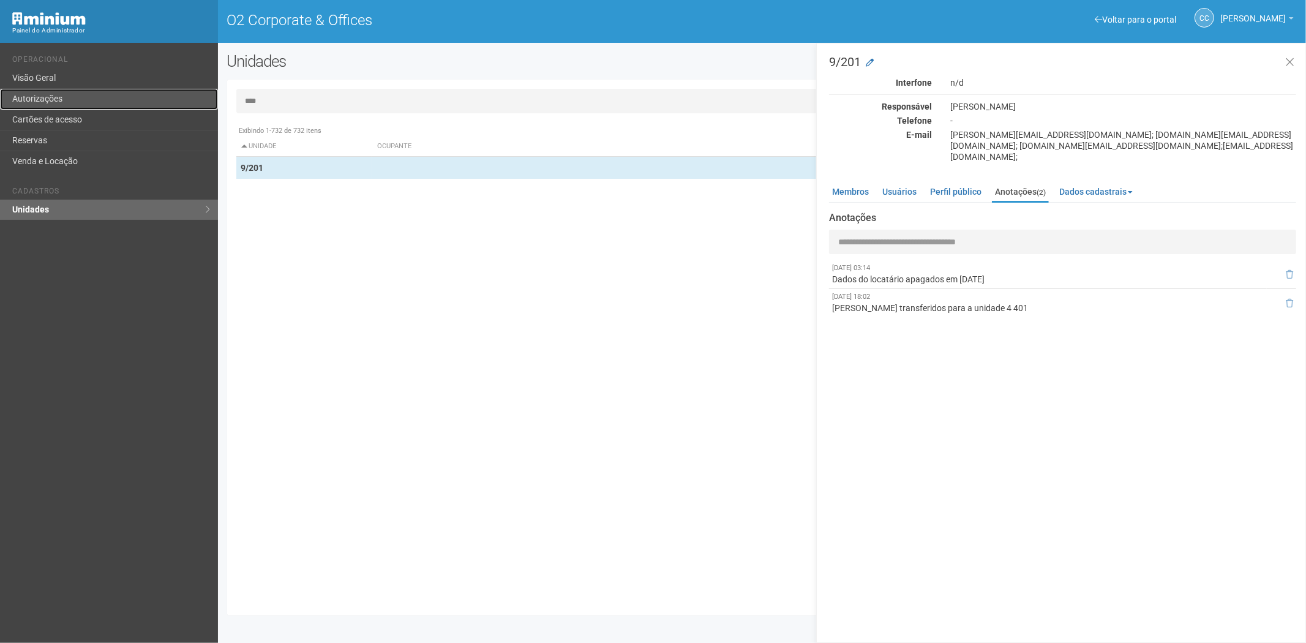
click at [91, 106] on link "Autorizações" at bounding box center [109, 99] width 218 height 21
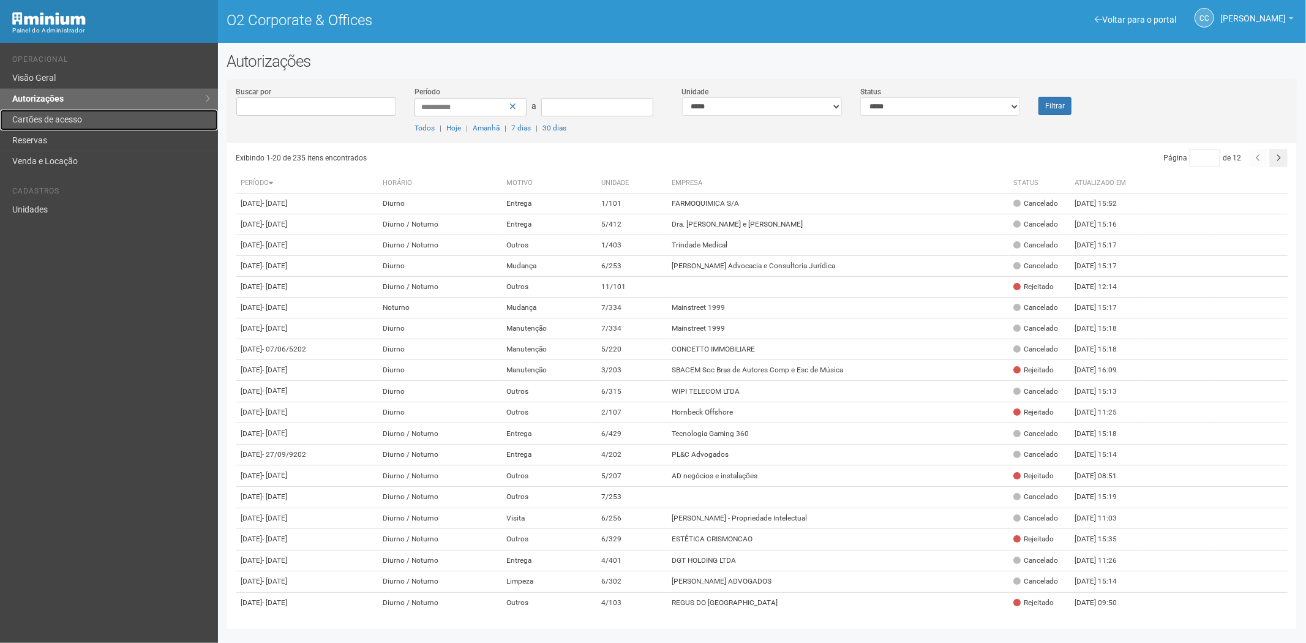
click at [102, 117] on link "Cartões de acesso" at bounding box center [109, 120] width 218 height 21
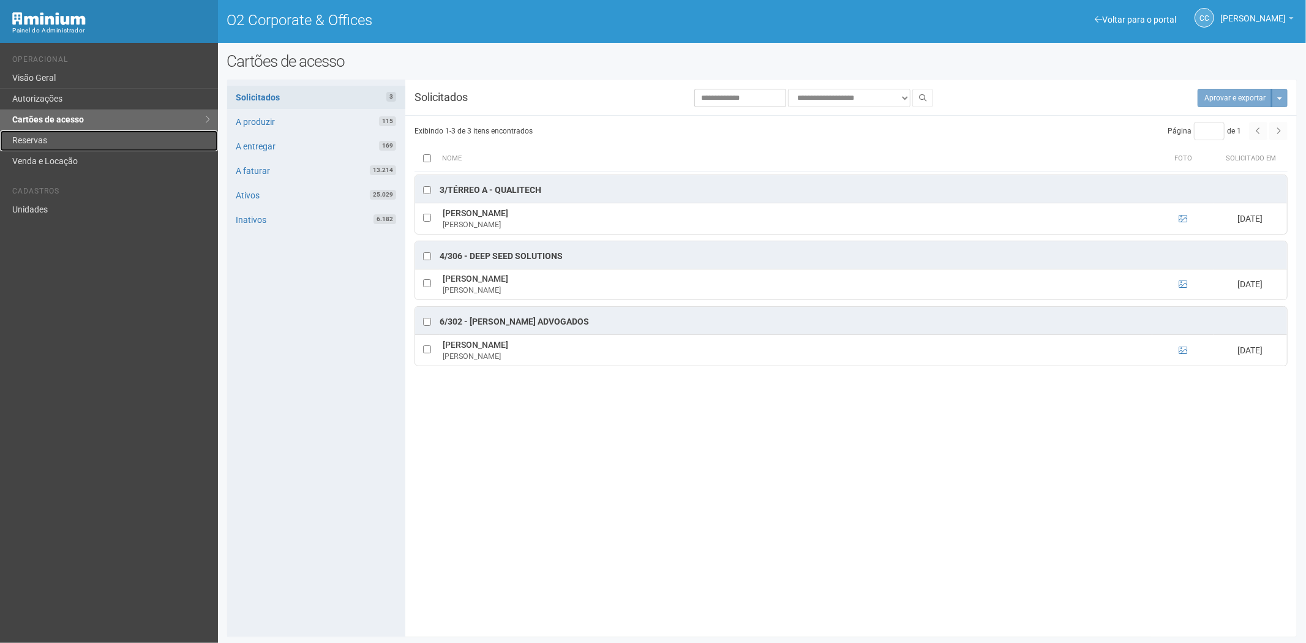
click at [66, 145] on link "Reservas" at bounding box center [109, 140] width 218 height 21
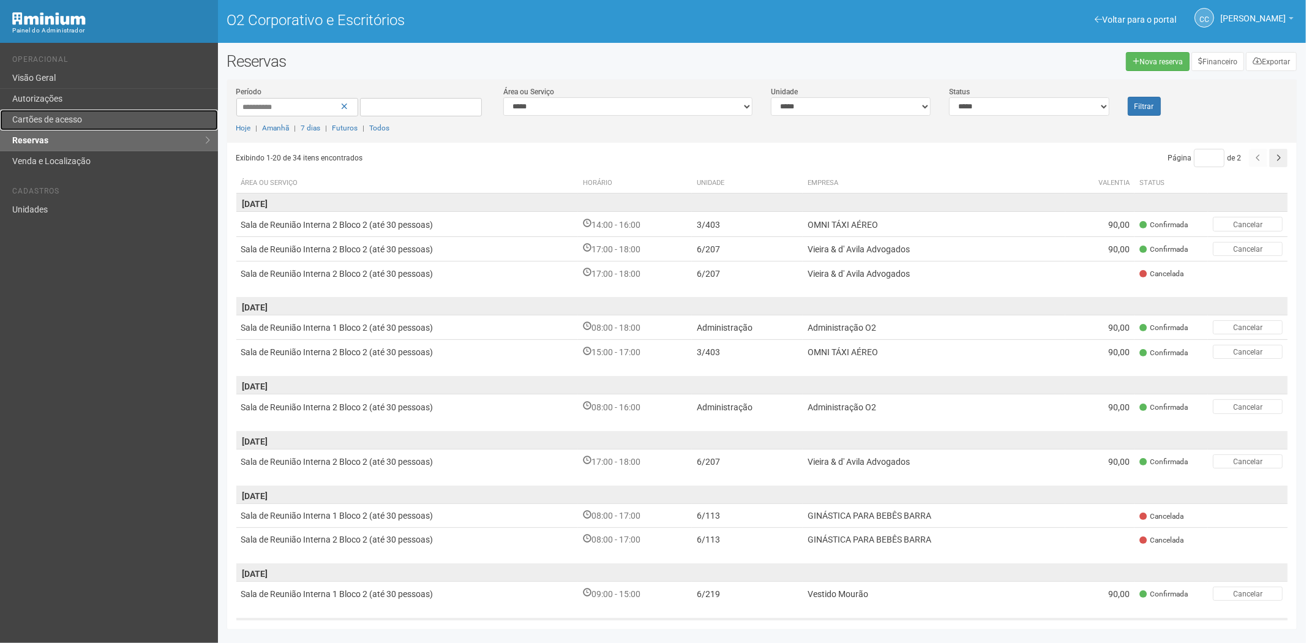
click at [75, 123] on font "Cartões de acesso" at bounding box center [47, 120] width 70 height 10
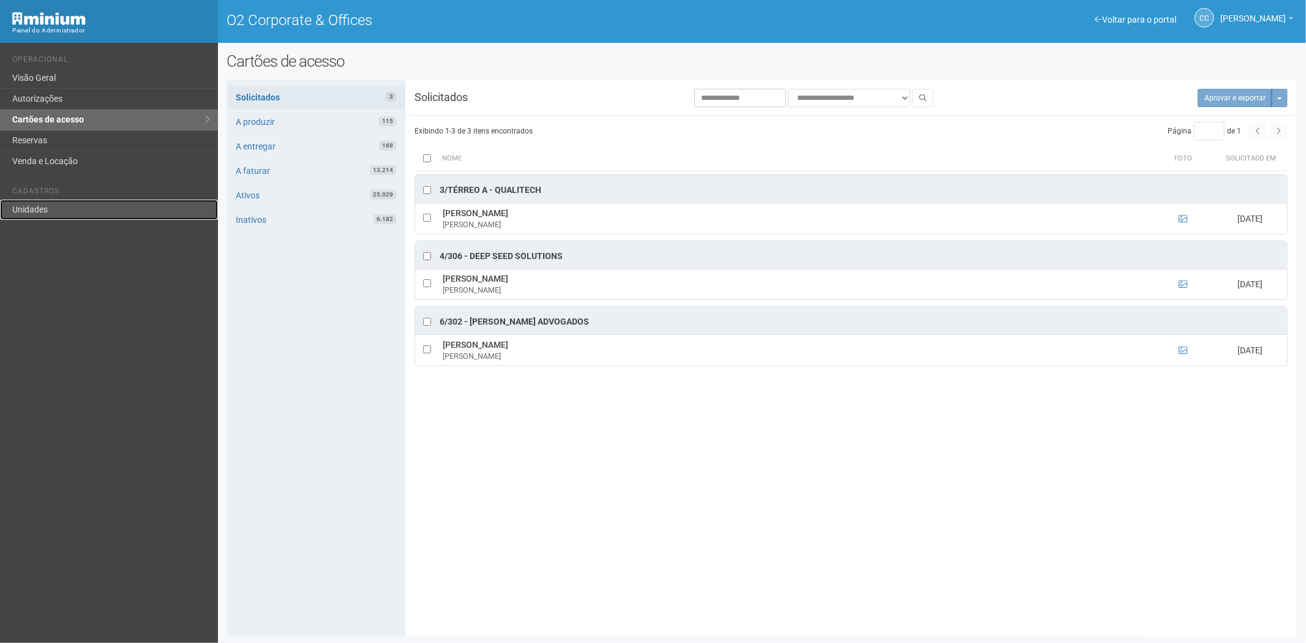
click at [72, 206] on link "Unidades" at bounding box center [109, 210] width 218 height 20
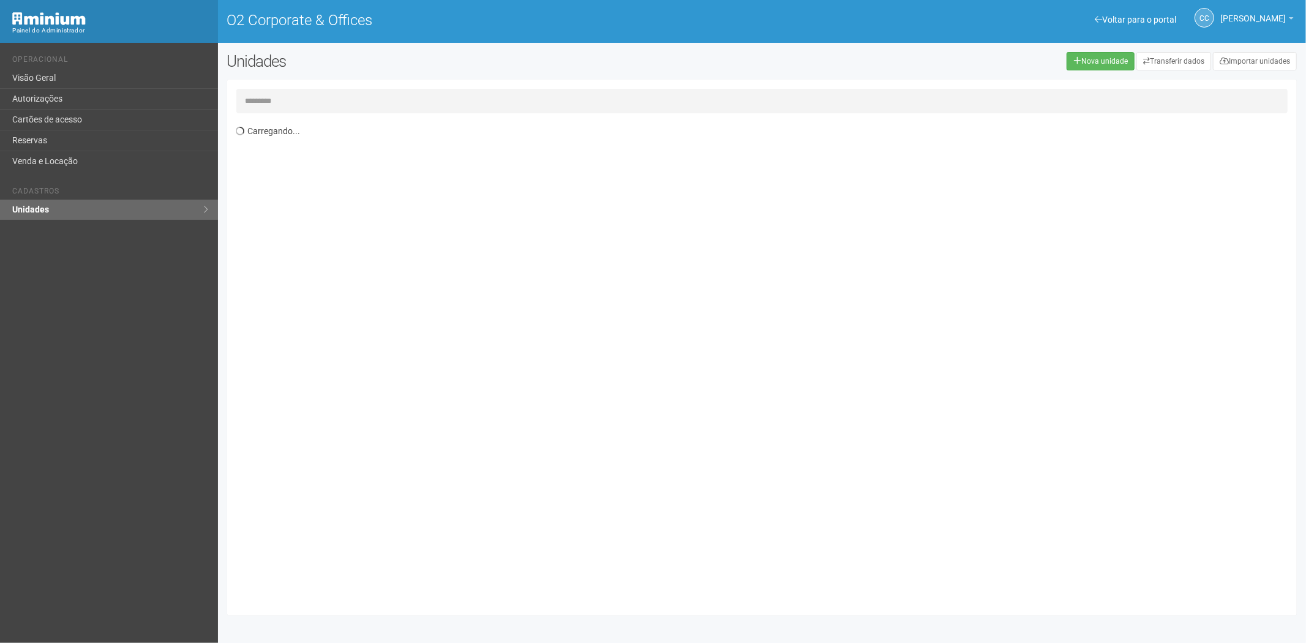
click at [329, 91] on input "text" at bounding box center [762, 101] width 1052 height 25
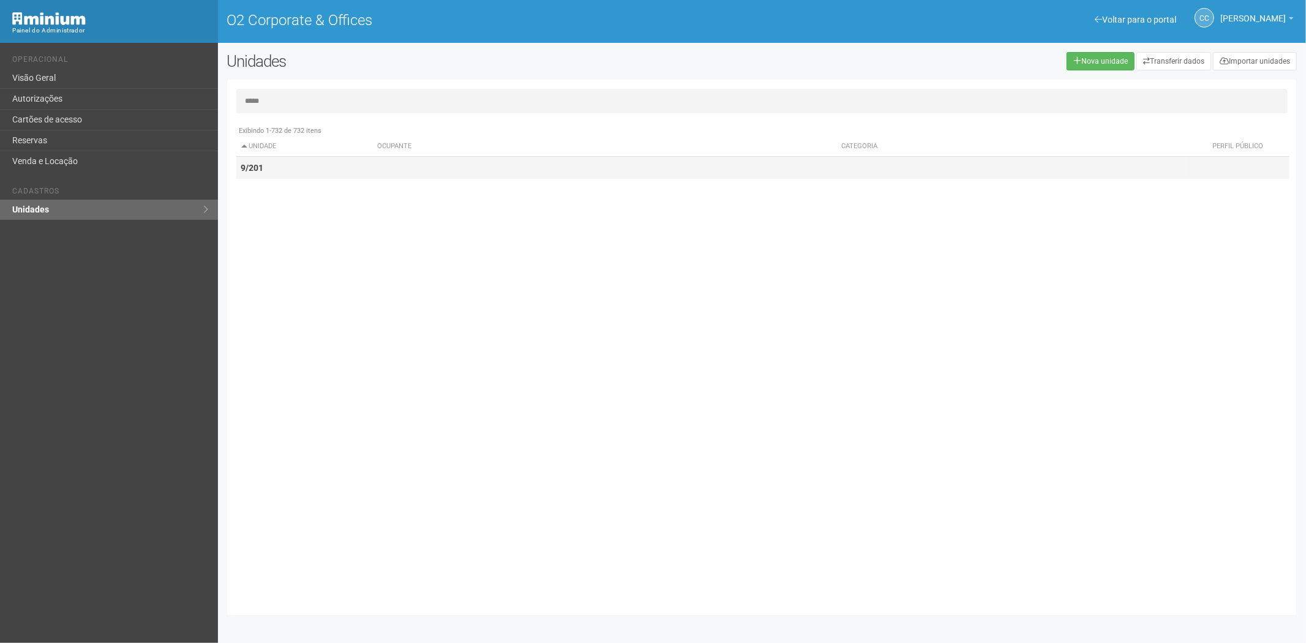
click at [274, 170] on td "9/201" at bounding box center [304, 168] width 137 height 23
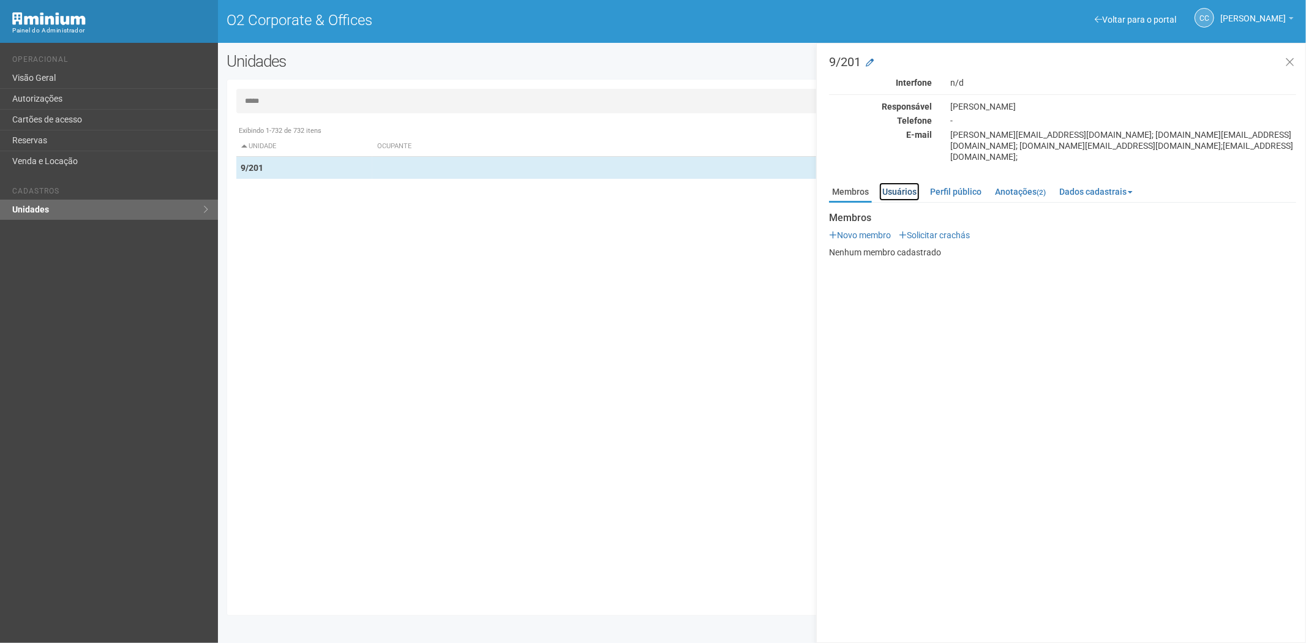
click at [905, 185] on link "Usuários" at bounding box center [900, 192] width 40 height 18
click at [964, 183] on link "Perfil público" at bounding box center [956, 192] width 58 height 18
click at [1018, 183] on link "Anotações (2)" at bounding box center [1020, 192] width 57 height 18
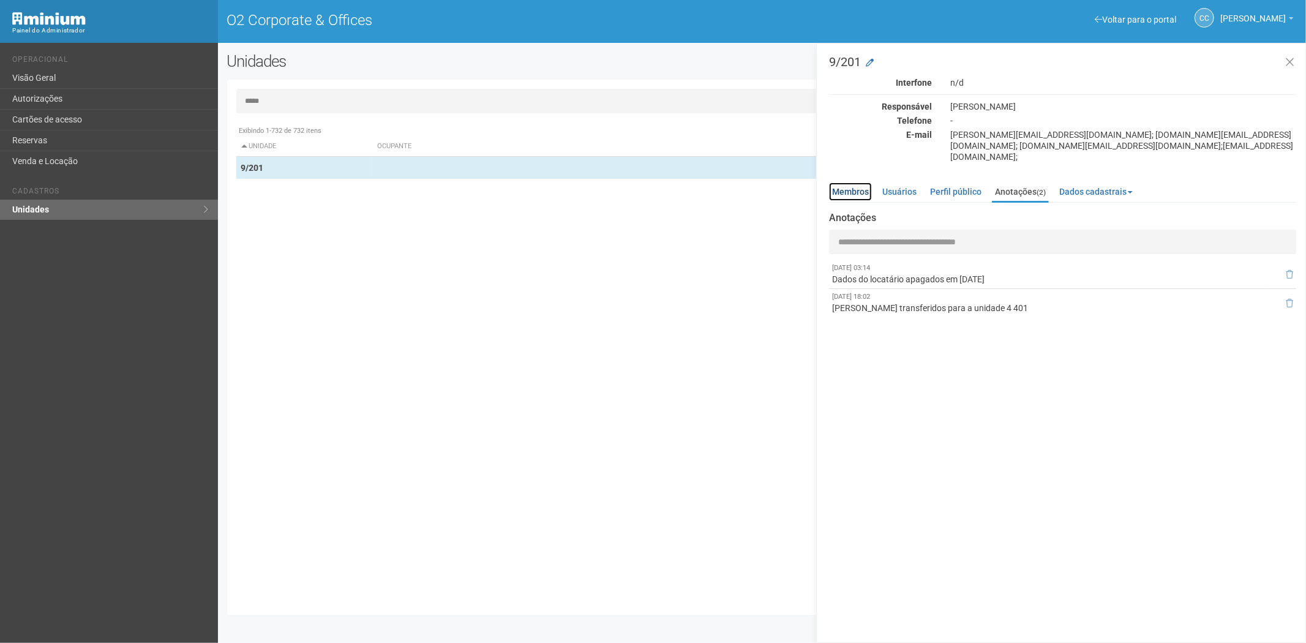
click at [854, 183] on link "Membros" at bounding box center [850, 192] width 43 height 18
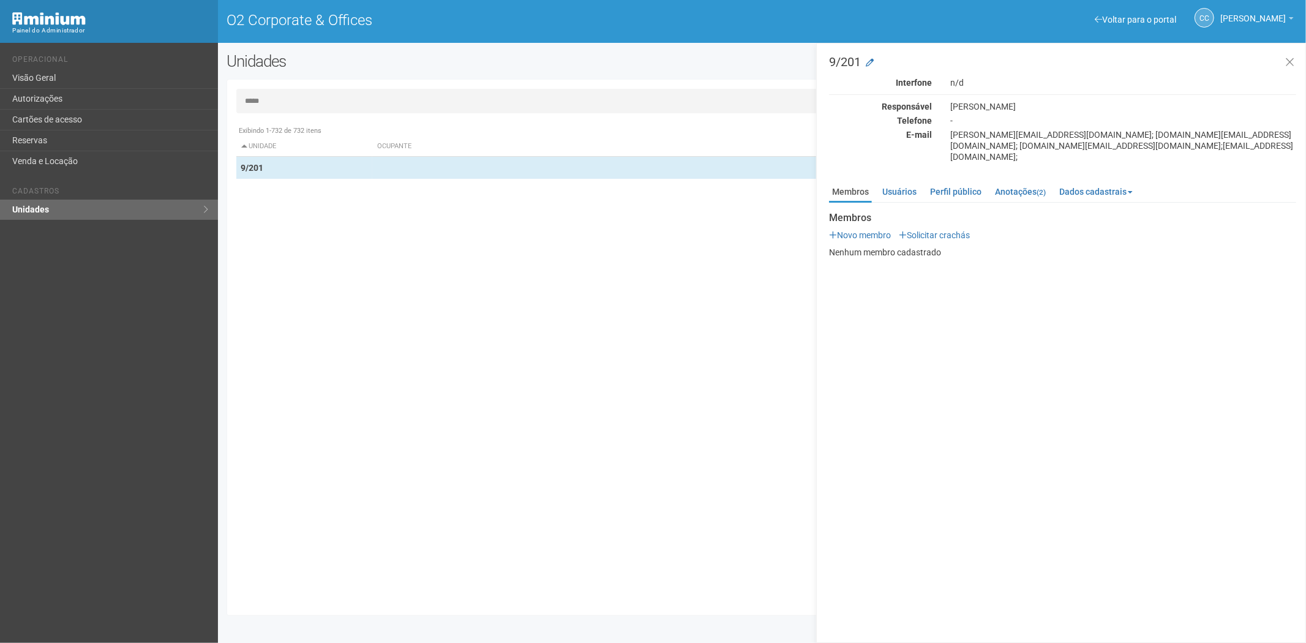
click at [315, 96] on input "*****" at bounding box center [762, 101] width 1052 height 25
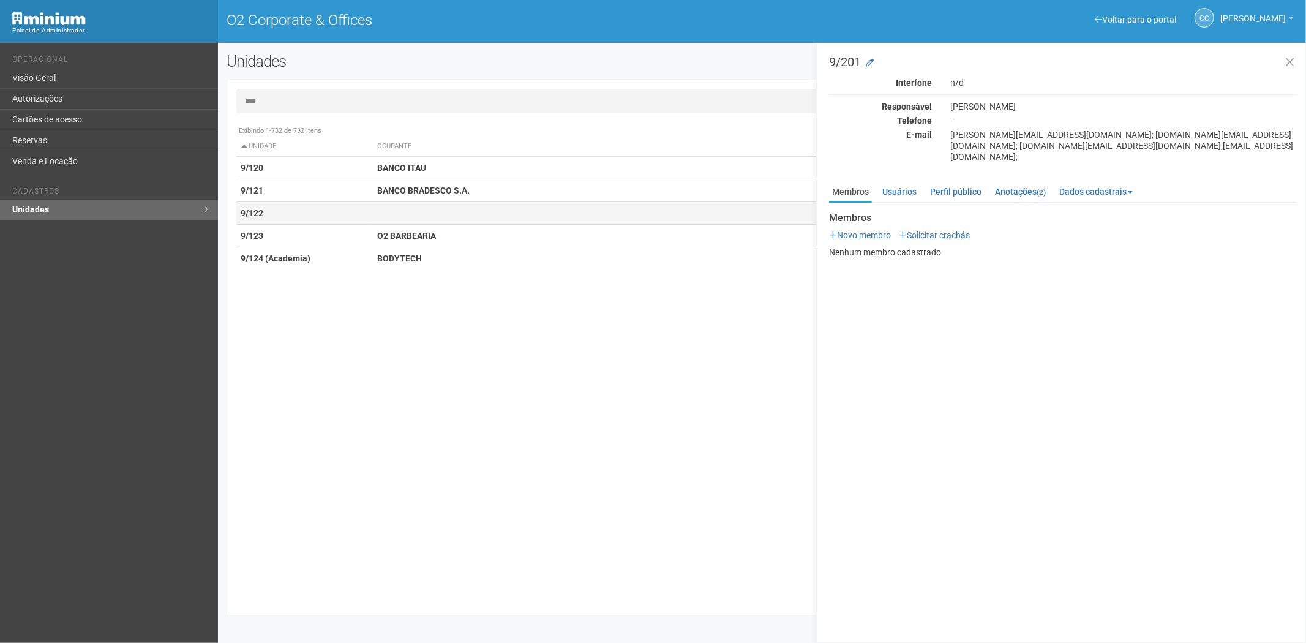
click at [354, 213] on td "9/122" at bounding box center [304, 213] width 137 height 23
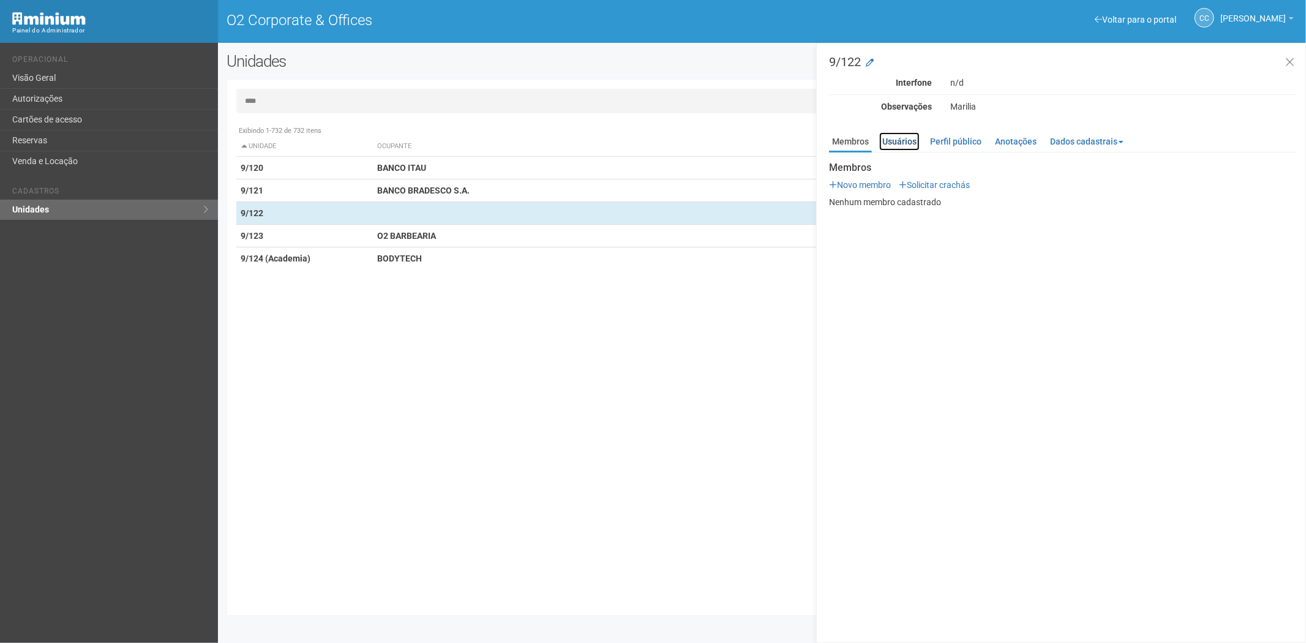
drag, startPoint x: 902, startPoint y: 139, endPoint x: 875, endPoint y: 148, distance: 28.9
click at [902, 141] on link "Usuários" at bounding box center [900, 141] width 40 height 18
click at [445, 186] on strong "BANCO BRADESCO S.A." at bounding box center [423, 191] width 92 height 10
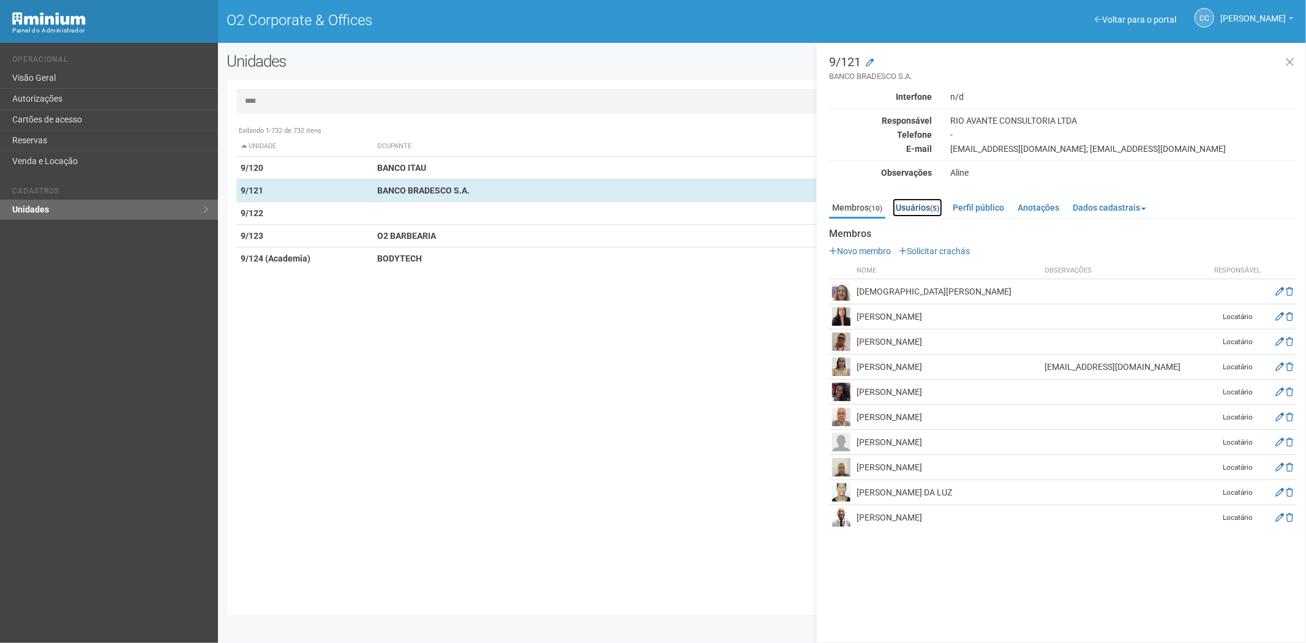
click at [921, 206] on link "Usuários (5)" at bounding box center [918, 207] width 50 height 18
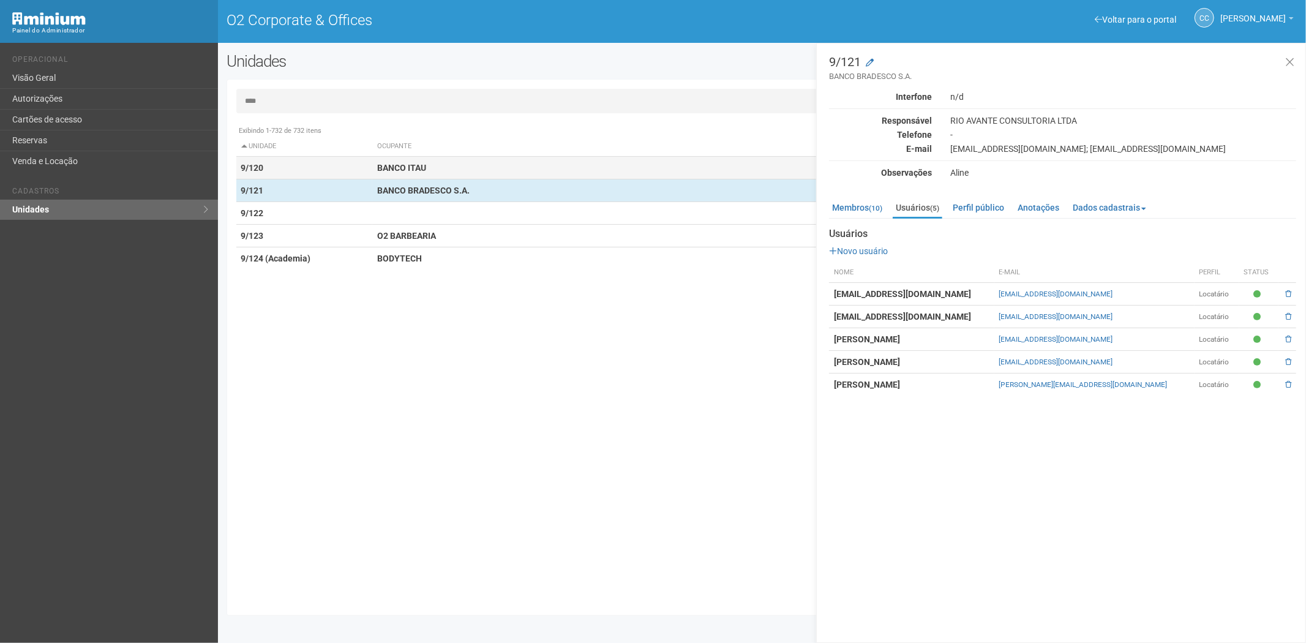
click at [429, 170] on td "BANCO ITAU" at bounding box center [604, 168] width 464 height 23
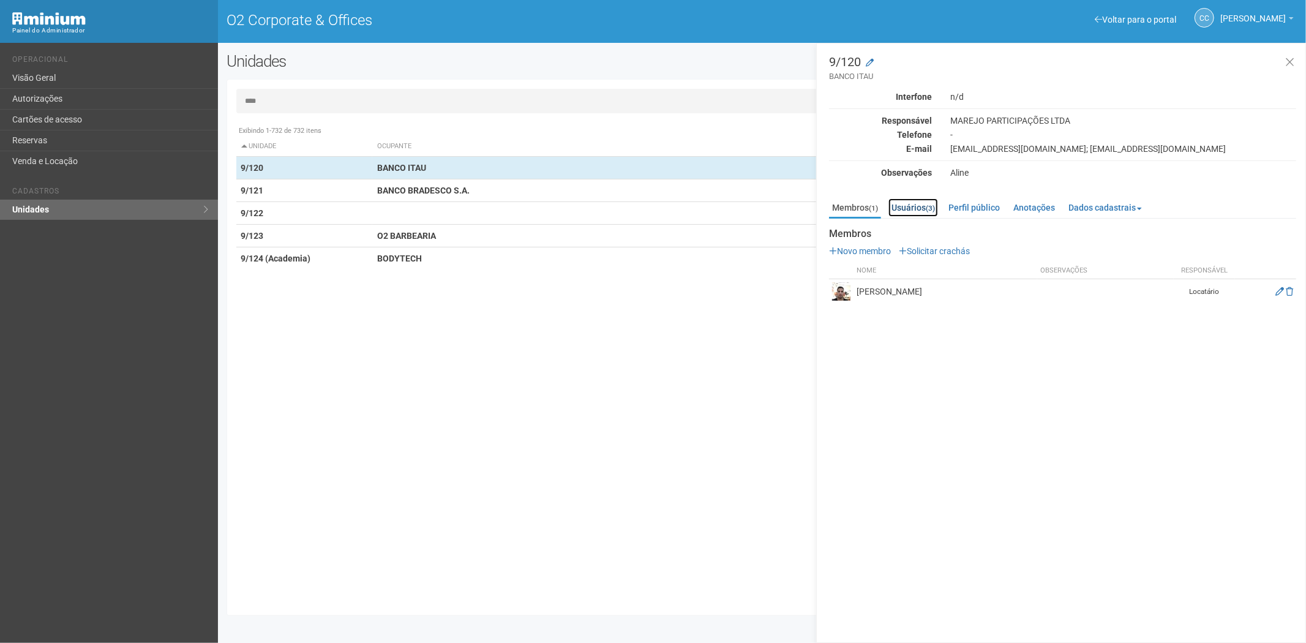
click at [914, 198] on link "Usuários (3)" at bounding box center [914, 207] width 50 height 18
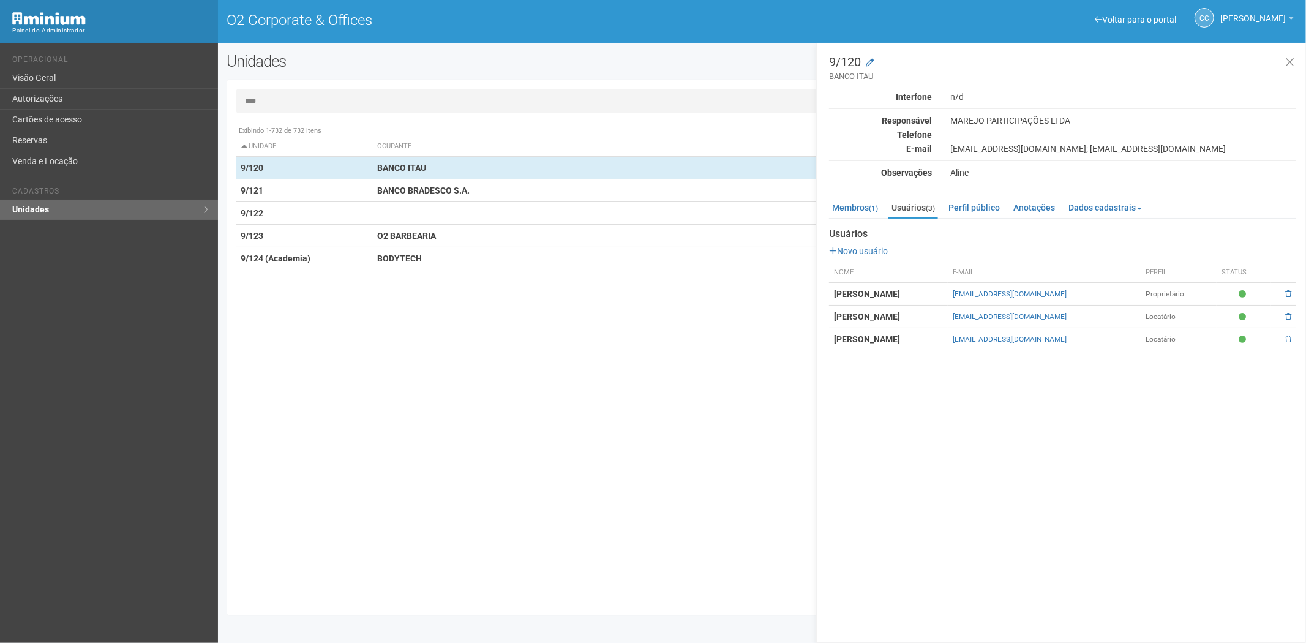
click at [883, 199] on li "Membros (1)" at bounding box center [855, 207] width 53 height 18
click at [303, 99] on input "****" at bounding box center [762, 101] width 1052 height 25
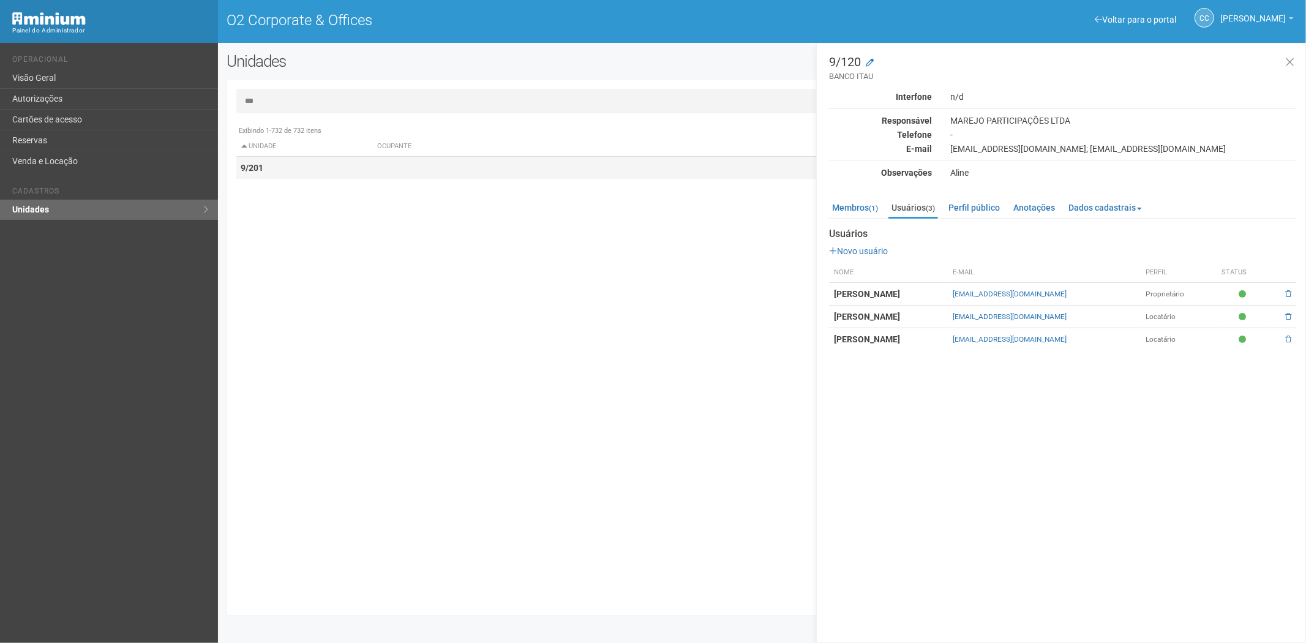
type input "***"
click at [292, 172] on td "9/201" at bounding box center [304, 168] width 137 height 23
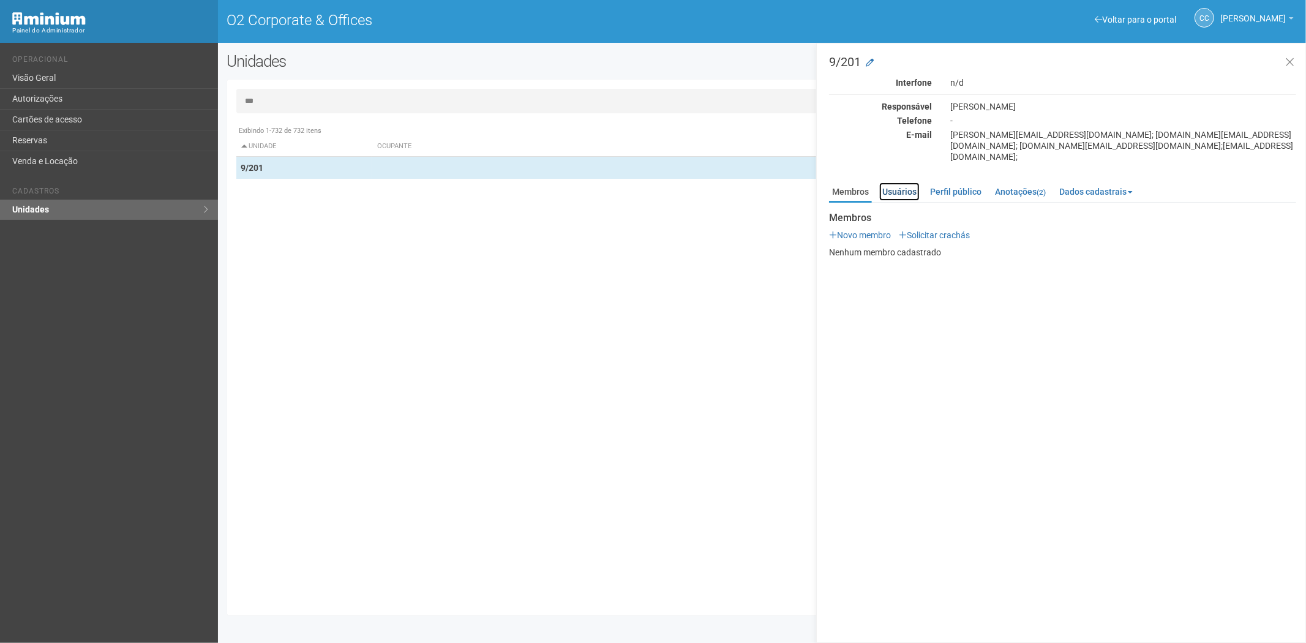
click at [903, 183] on link "Usuários" at bounding box center [900, 192] width 40 height 18
drag, startPoint x: 953, startPoint y: 178, endPoint x: 893, endPoint y: 180, distance: 60.1
click at [952, 183] on link "Perfil público" at bounding box center [956, 192] width 58 height 18
click at [859, 183] on link "Membros" at bounding box center [850, 192] width 43 height 18
click at [80, 115] on link "Cartões de acesso" at bounding box center [109, 120] width 218 height 21
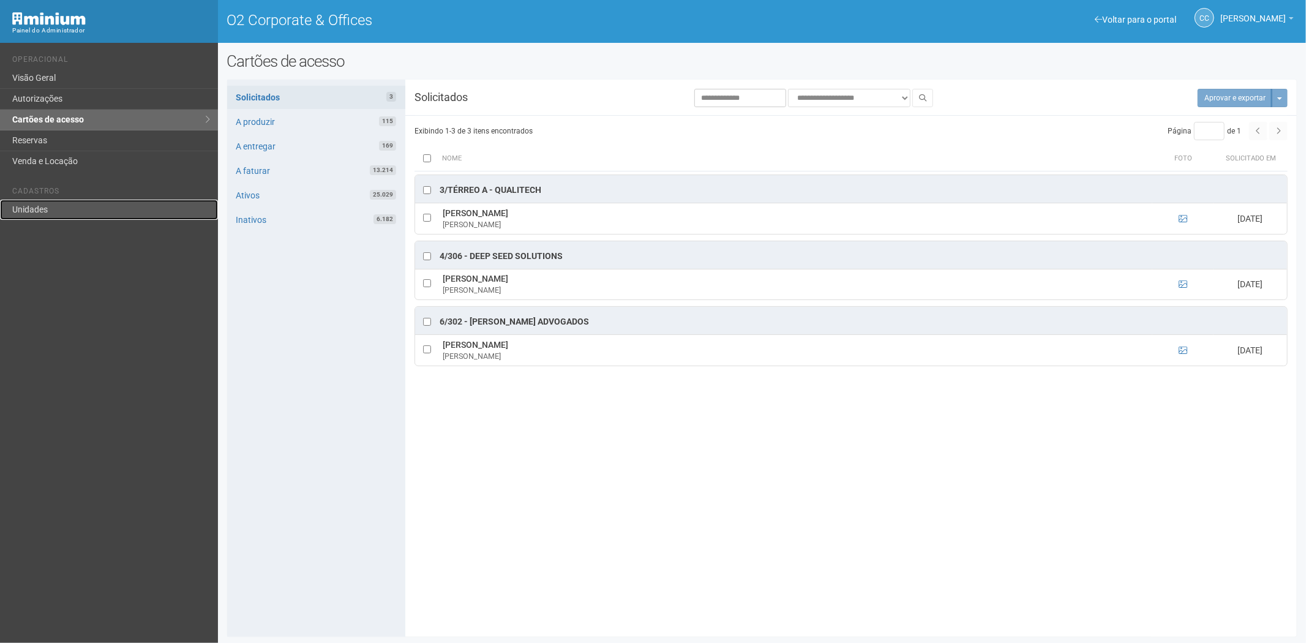
click at [23, 200] on link "Unidades" at bounding box center [109, 210] width 218 height 20
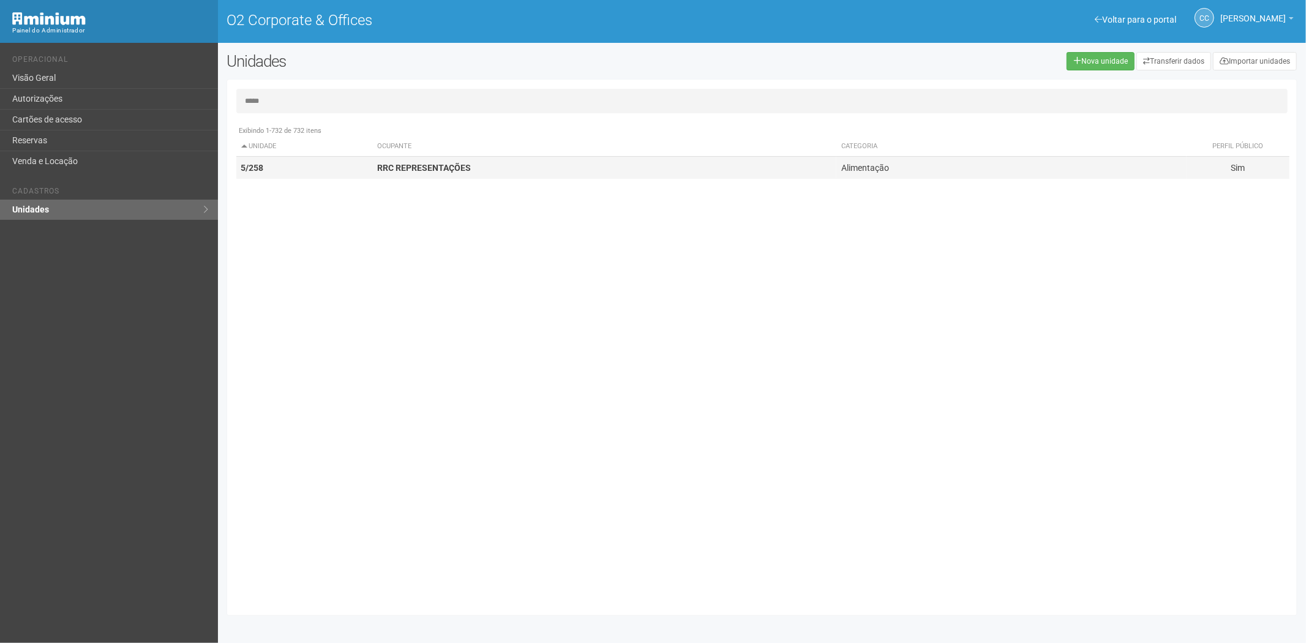
type input "*****"
click at [339, 157] on td "5/258" at bounding box center [304, 168] width 137 height 23
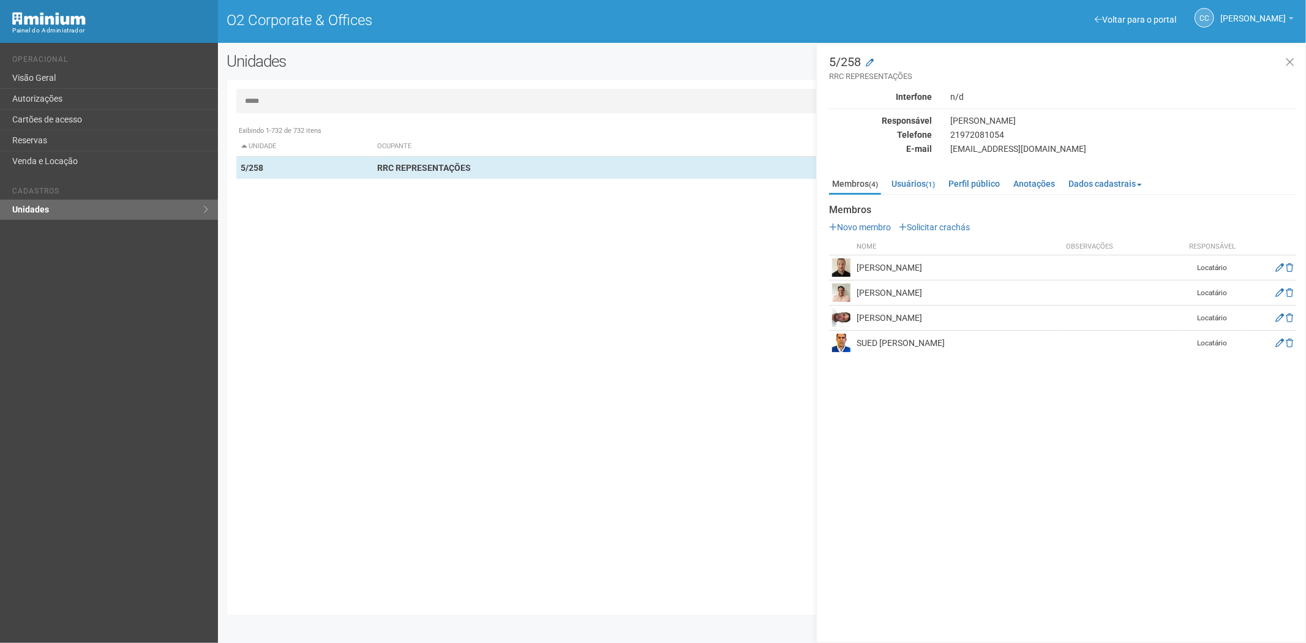
click at [938, 217] on div "Membros Novo membro Solicitar crachás Nome Observações Responsável [PERSON_NAME…" at bounding box center [1062, 280] width 467 height 151
click at [940, 228] on link "Solicitar crachás" at bounding box center [934, 227] width 71 height 10
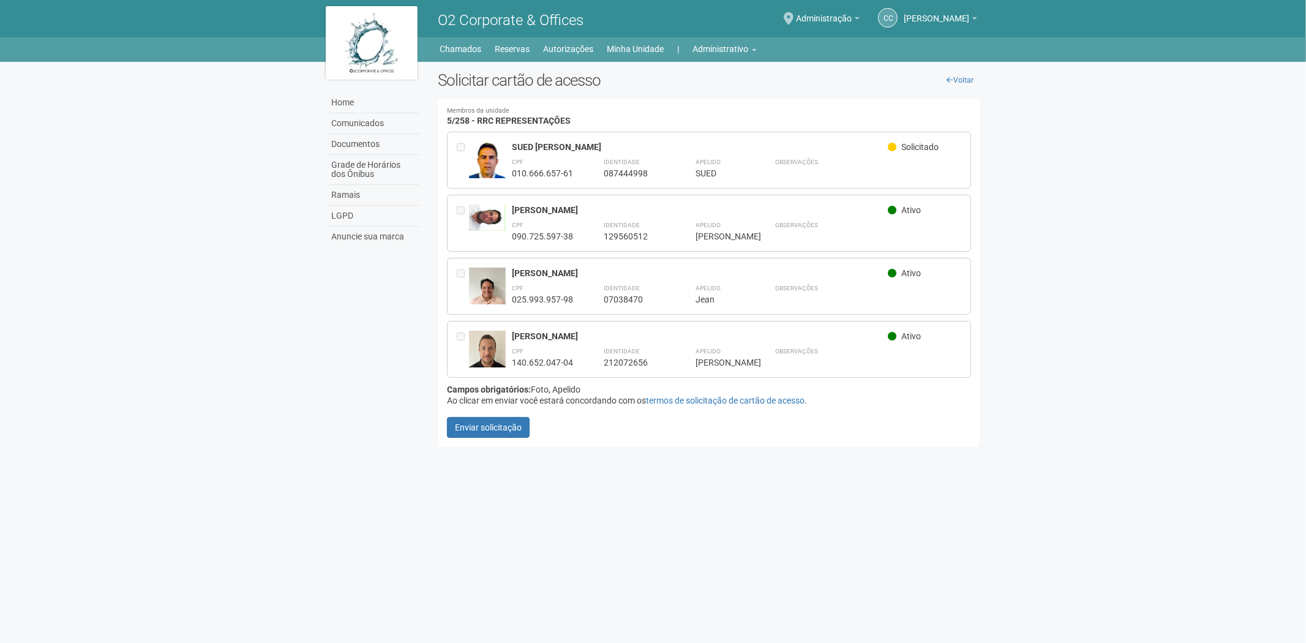
drag, startPoint x: 578, startPoint y: 336, endPoint x: 523, endPoint y: 341, distance: 55.4
click at [510, 337] on div "[PERSON_NAME] Ativo CPF 140.652.047-04 Identidade 212072656 Apelido **** [PERSO…" at bounding box center [709, 349] width 525 height 57
copy div "[PERSON_NAME]"
click at [723, 51] on link "Administrativo" at bounding box center [725, 48] width 64 height 17
click at [712, 89] on link "Cartões de acesso" at bounding box center [708, 96] width 104 height 21
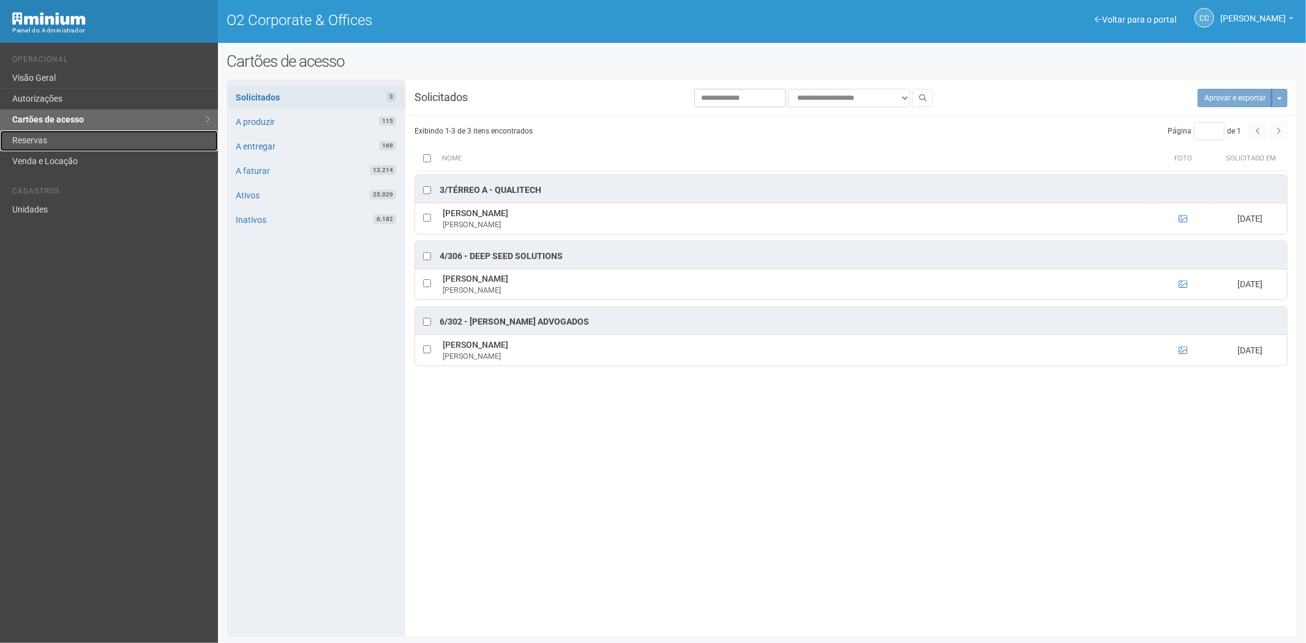
click at [15, 137] on link "Reservas" at bounding box center [109, 140] width 218 height 21
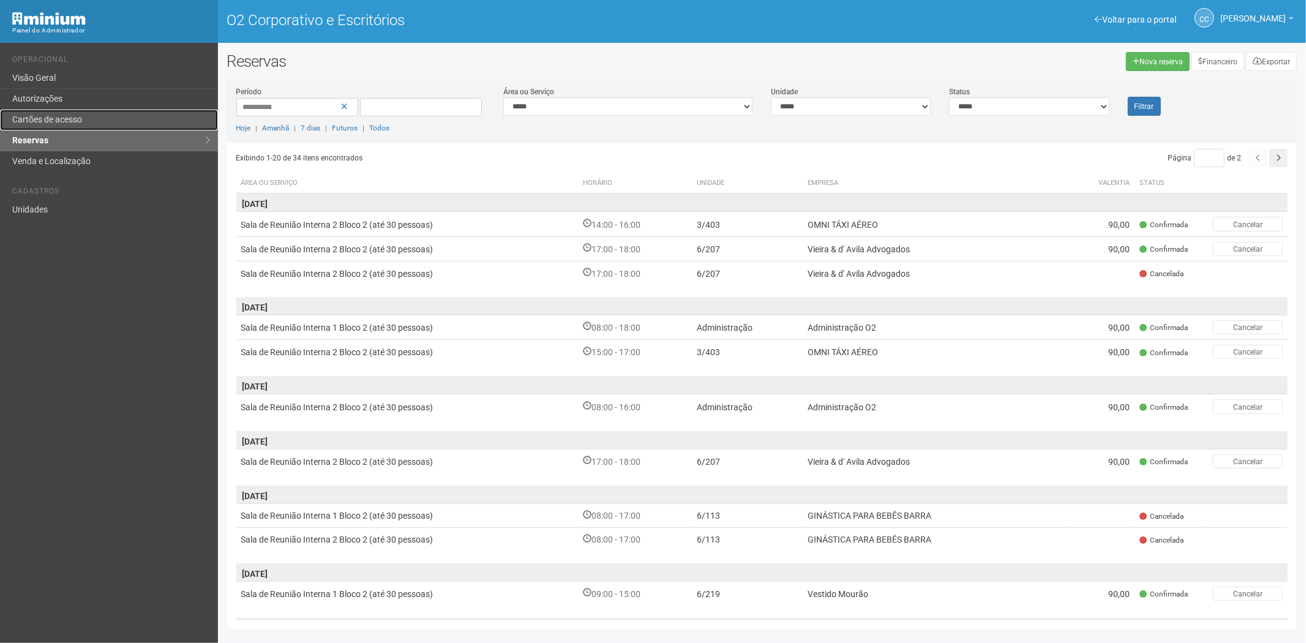
click at [66, 113] on link "Cartões de acesso" at bounding box center [109, 120] width 218 height 21
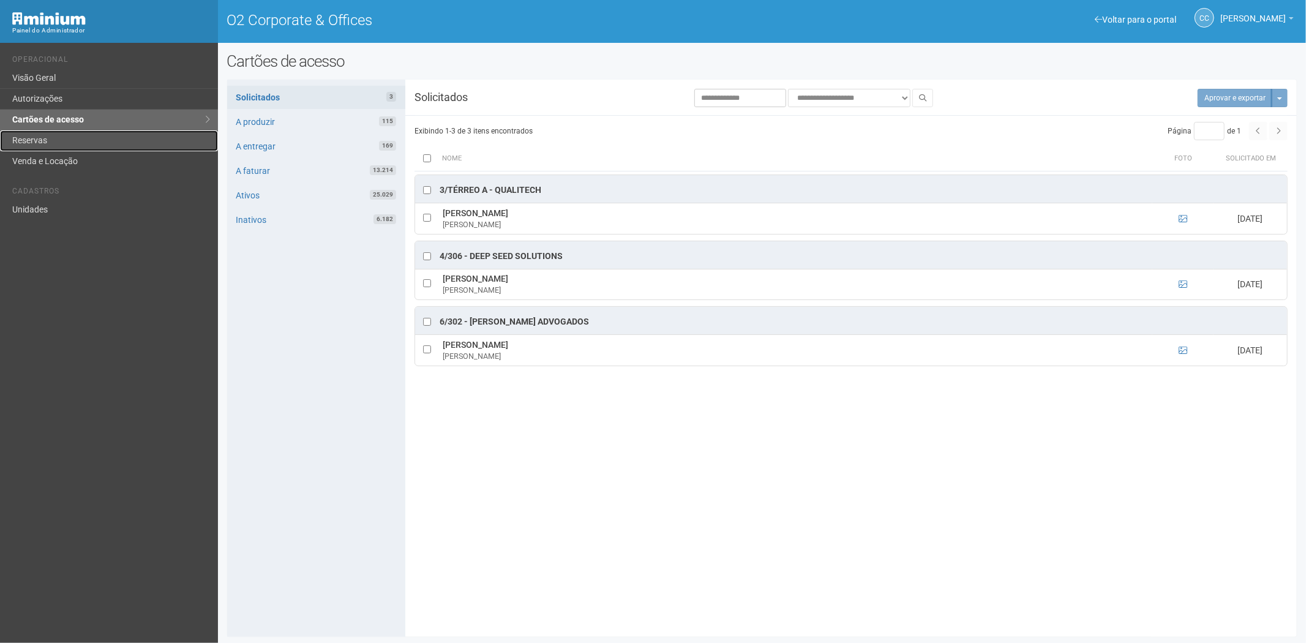
click at [87, 135] on link "Reservas" at bounding box center [109, 140] width 218 height 21
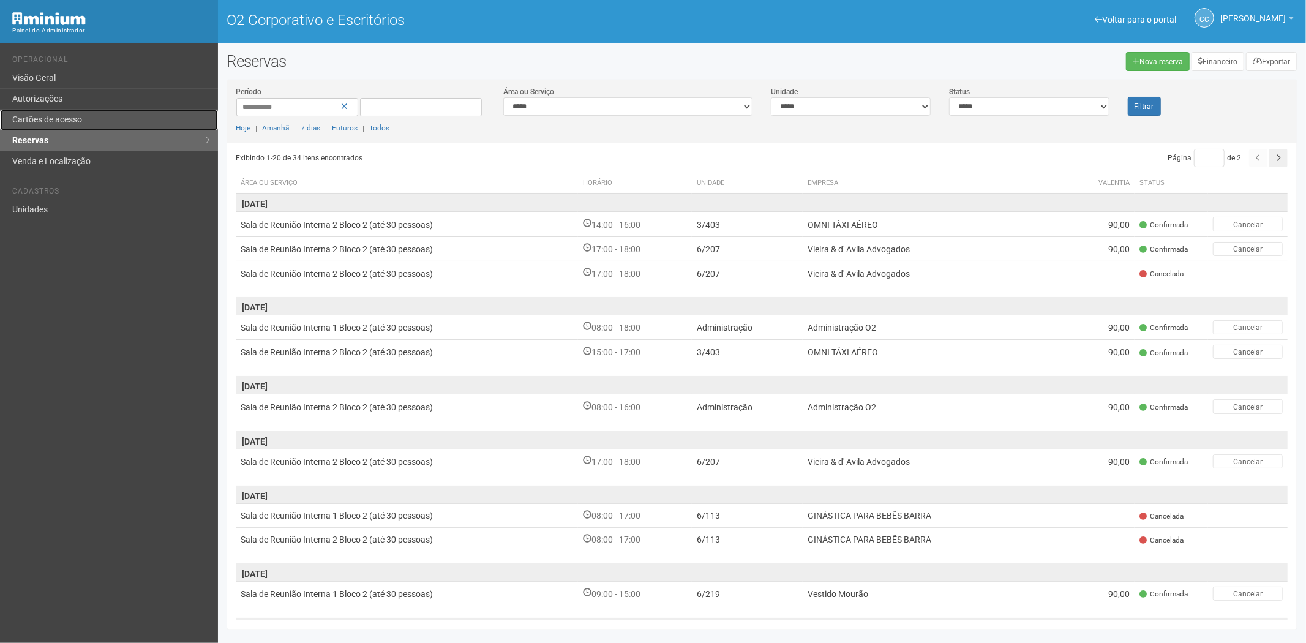
click at [80, 115] on font "Cartões de acesso" at bounding box center [47, 120] width 70 height 10
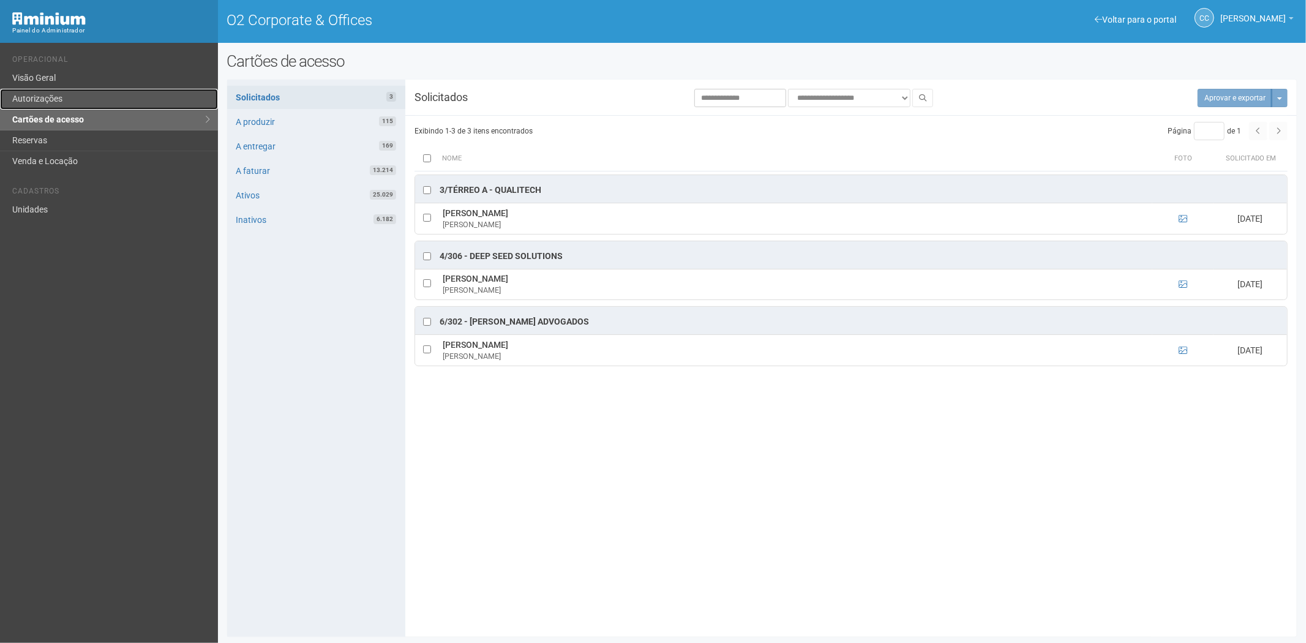
click at [38, 101] on link "Autorizações" at bounding box center [109, 99] width 218 height 21
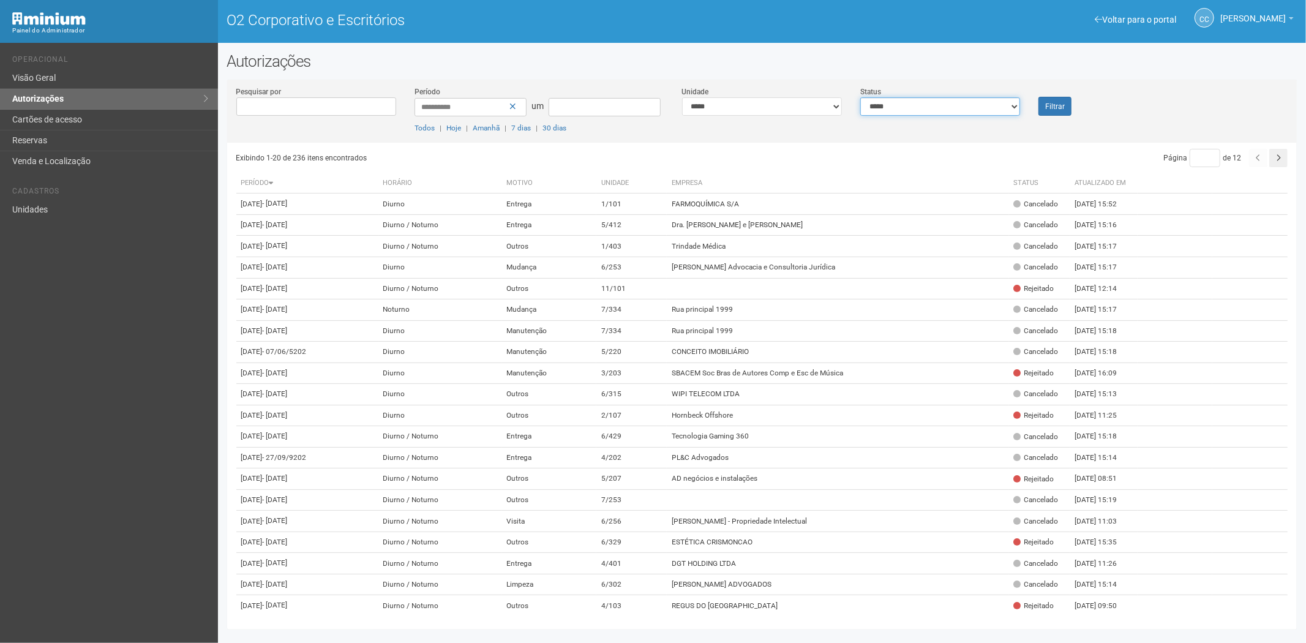
click at [968, 101] on select "**********" at bounding box center [941, 106] width 160 height 18
select select "*"
click at [861, 97] on select "**********" at bounding box center [941, 106] width 160 height 18
click at [1060, 109] on font "Filtrar" at bounding box center [1056, 106] width 20 height 9
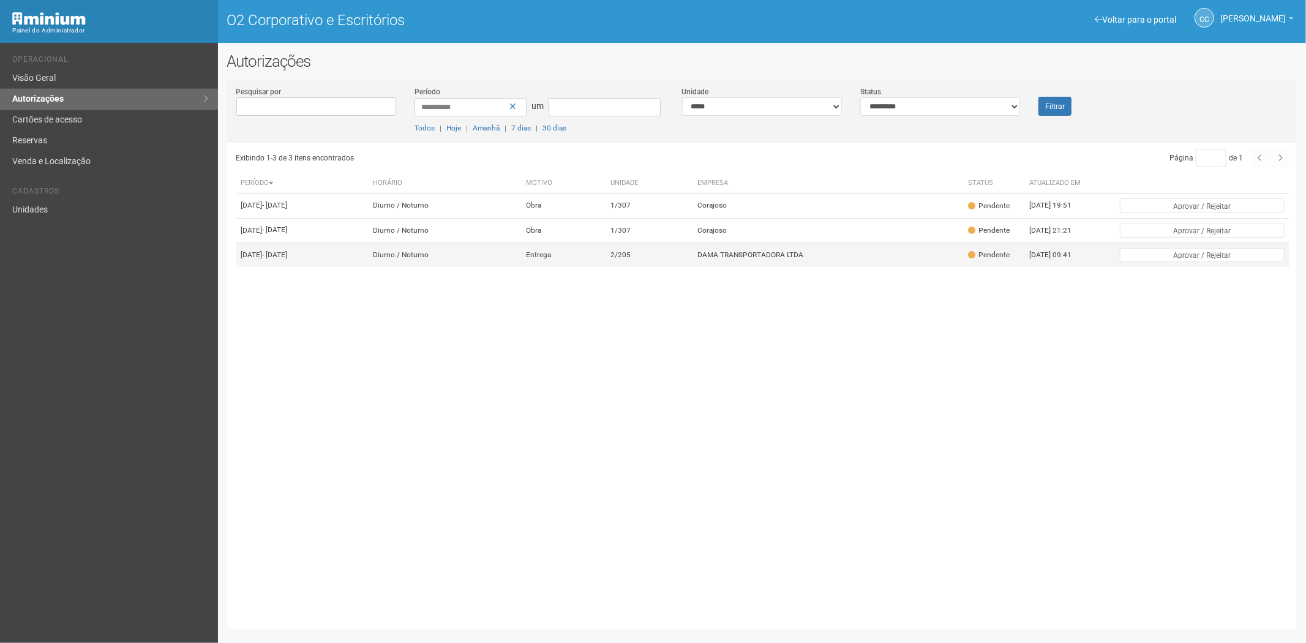
click at [769, 267] on td "DAMA TRANSPORTADORA LTDA" at bounding box center [828, 255] width 271 height 25
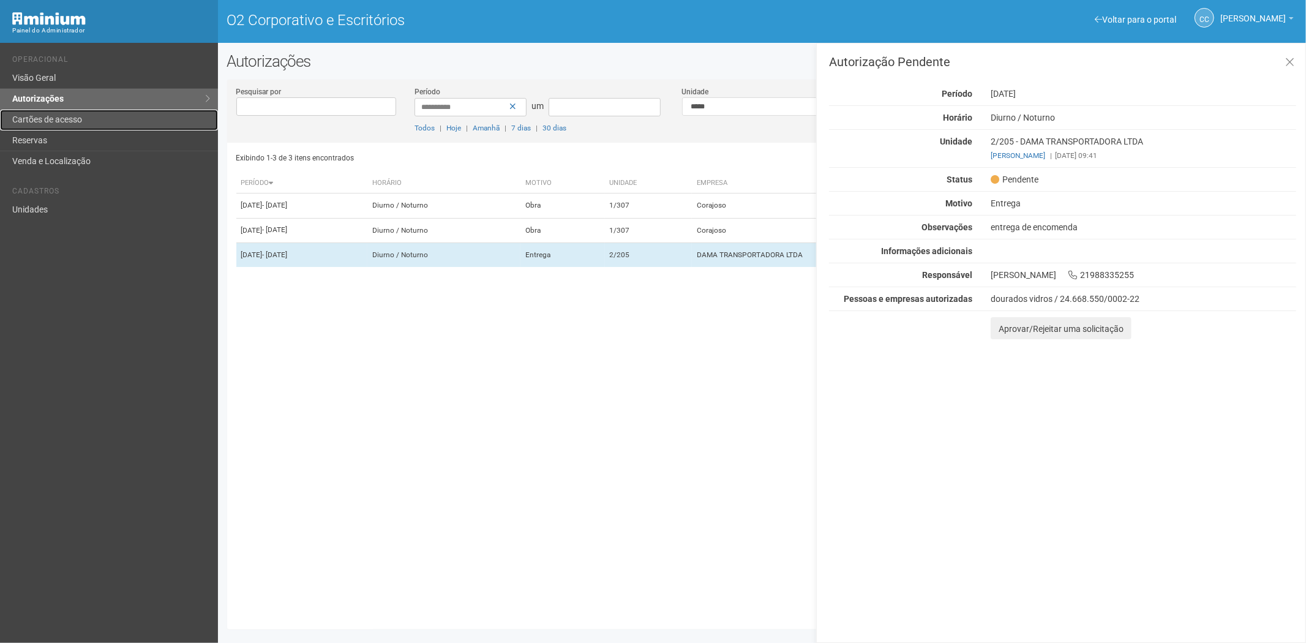
click at [72, 124] on font "Cartões de acesso" at bounding box center [47, 120] width 70 height 10
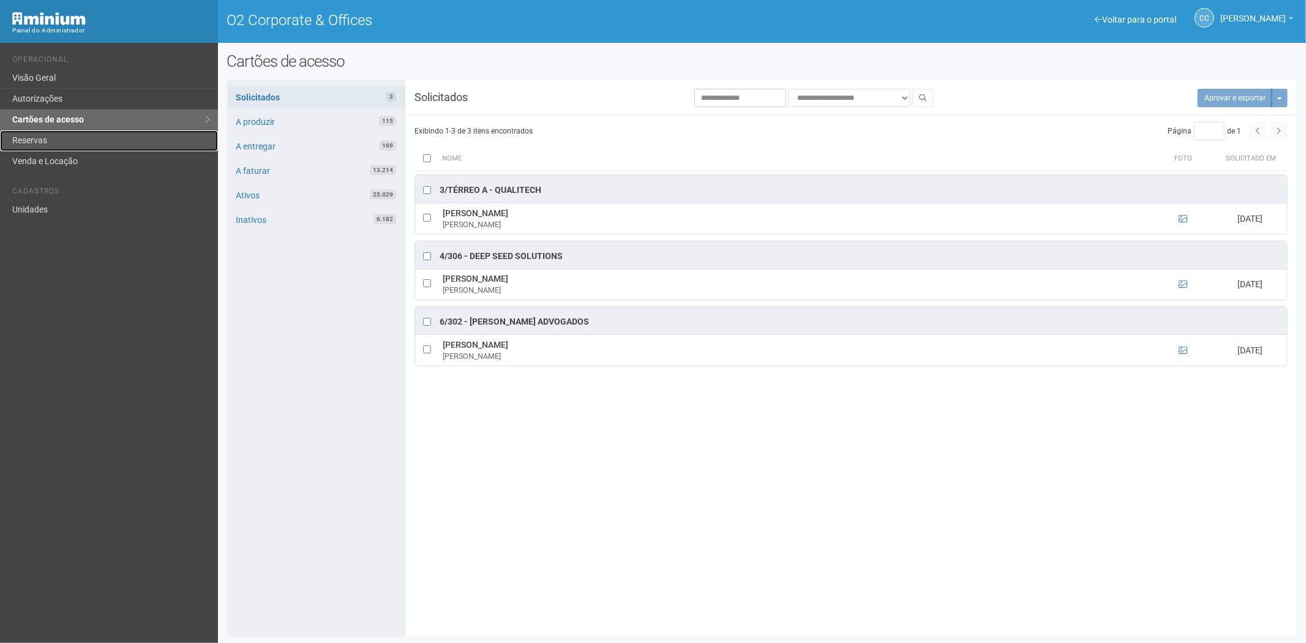
click at [51, 137] on link "Reservas" at bounding box center [109, 140] width 218 height 21
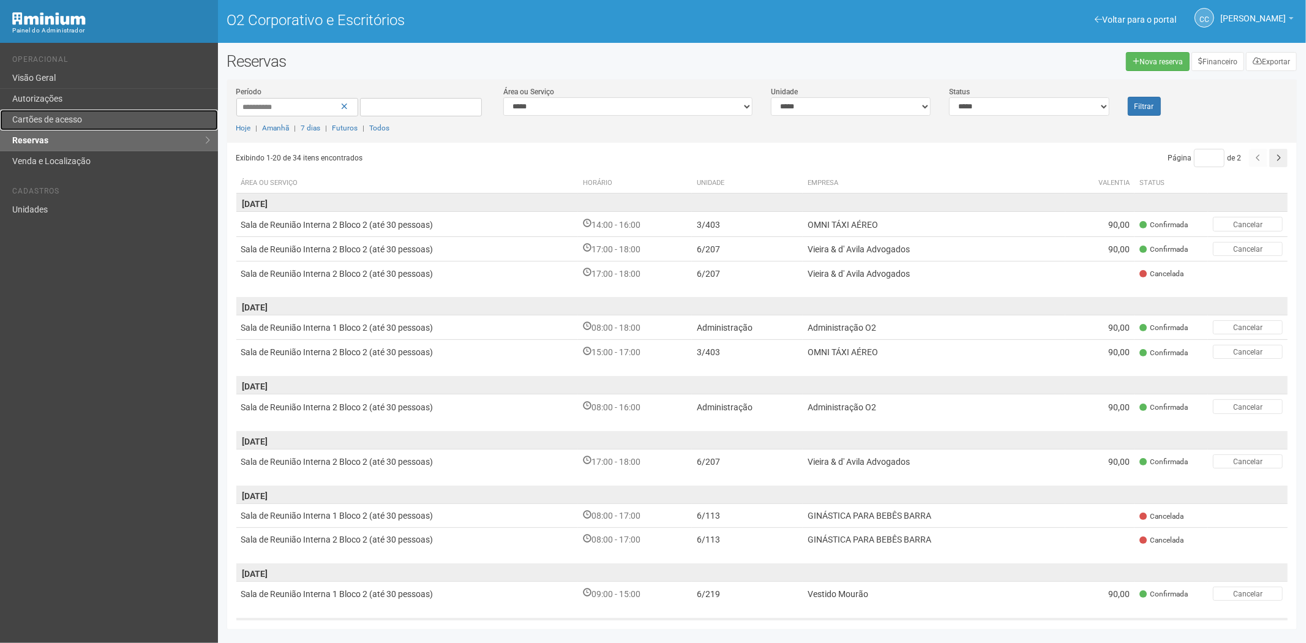
click at [85, 115] on link "Cartões de acesso" at bounding box center [109, 120] width 218 height 21
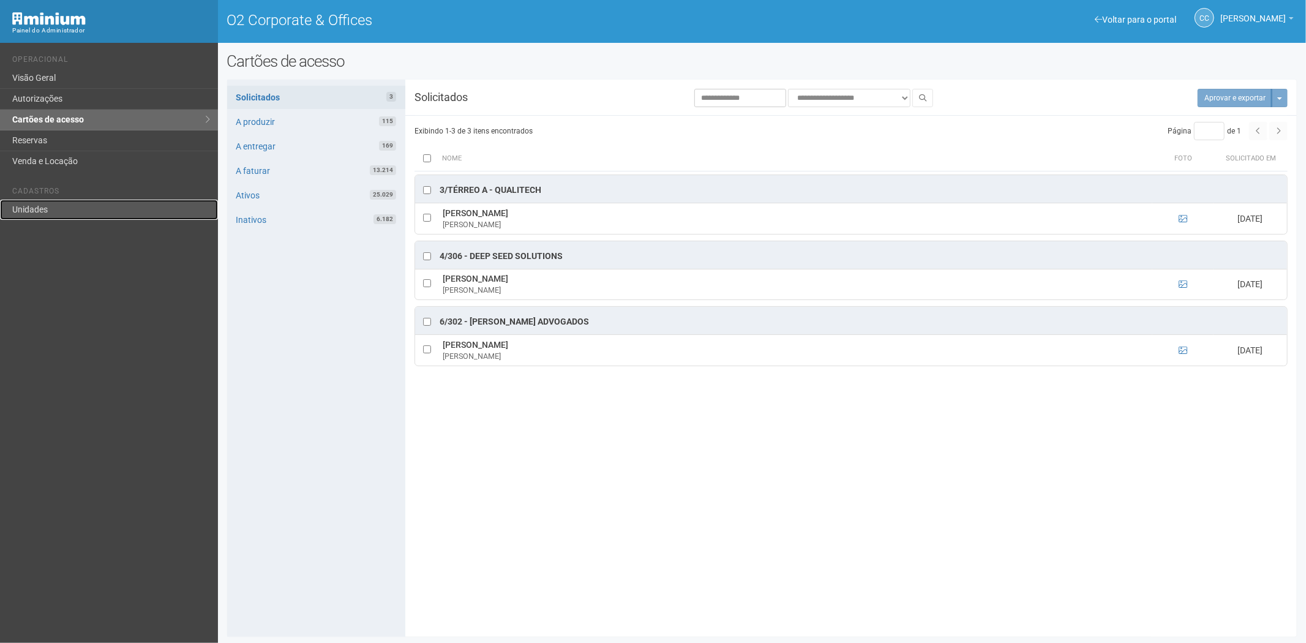
click at [23, 214] on link "Unidades" at bounding box center [109, 210] width 218 height 20
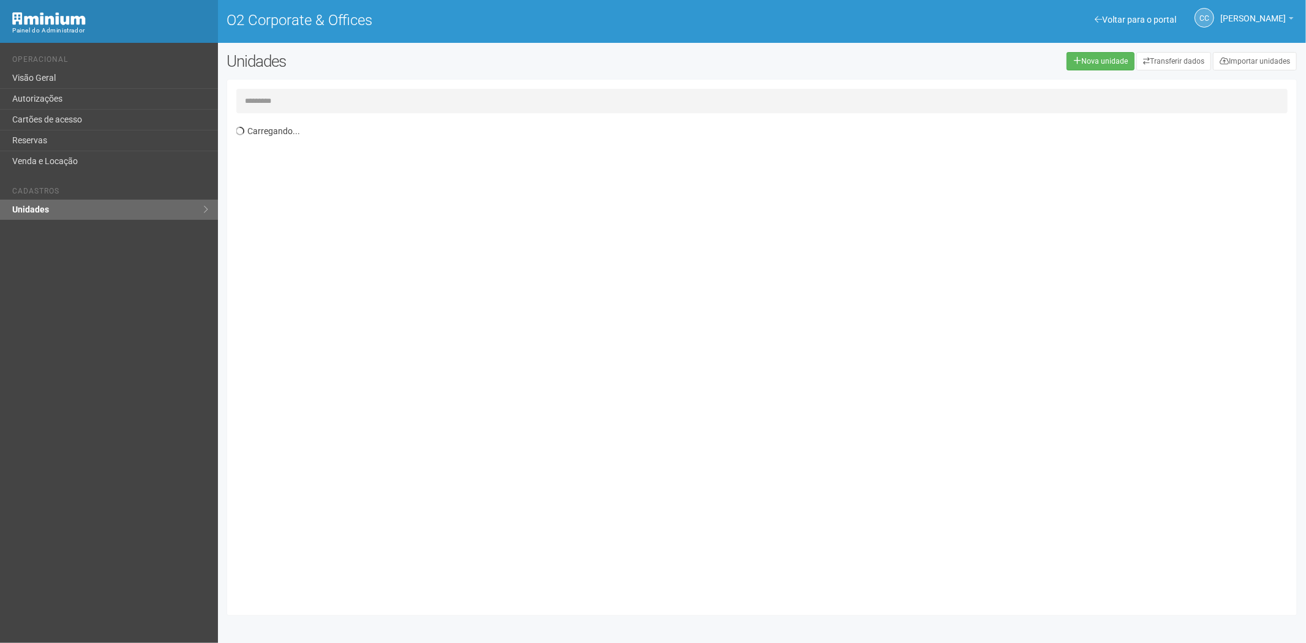
click at [262, 96] on input "text" at bounding box center [762, 101] width 1052 height 25
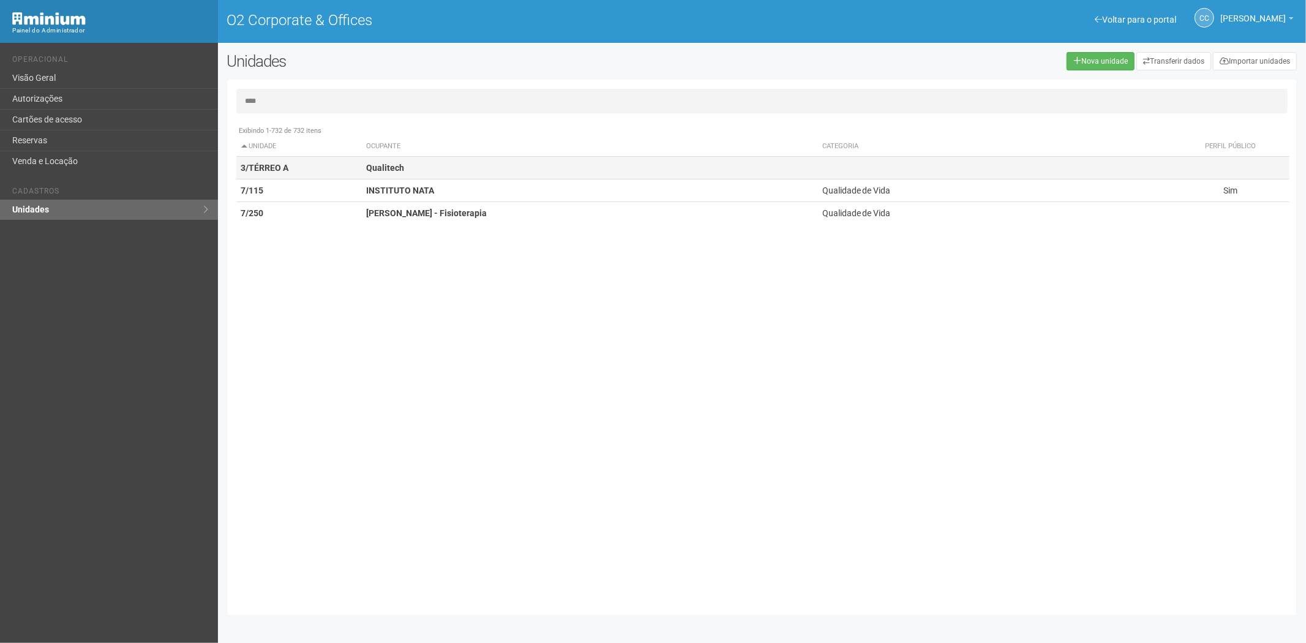
type input "****"
click at [292, 164] on td "3/TÉRREO A" at bounding box center [299, 168] width 126 height 23
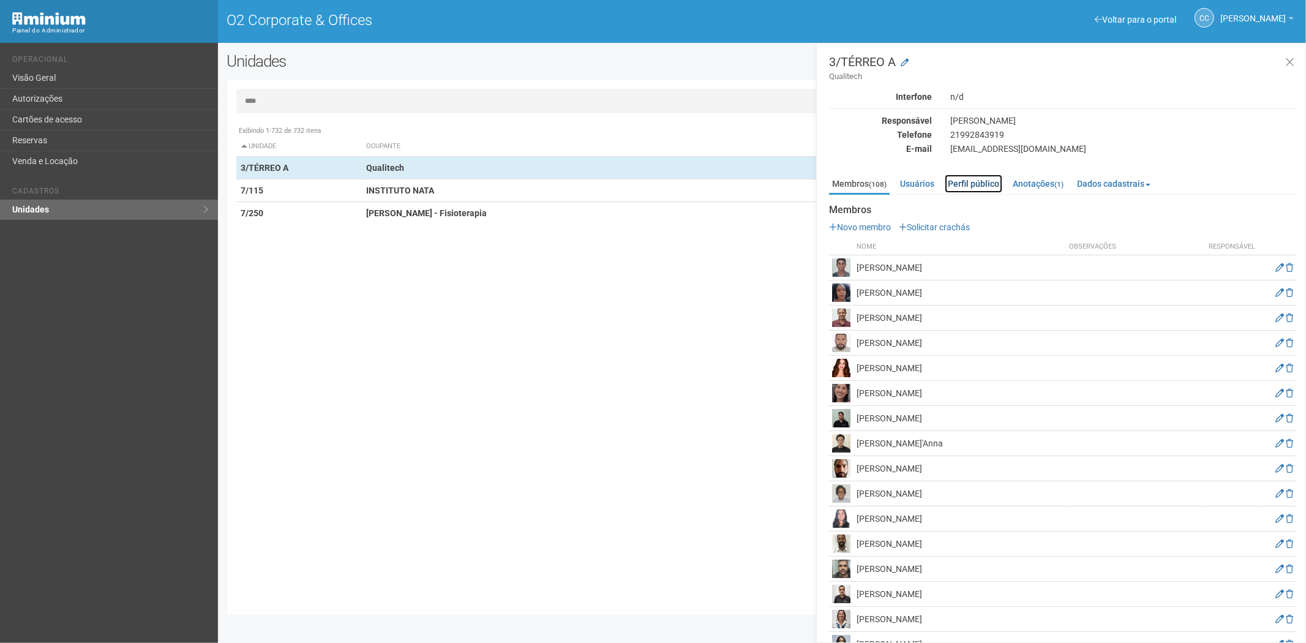
click at [976, 183] on link "Perfil público" at bounding box center [974, 184] width 58 height 18
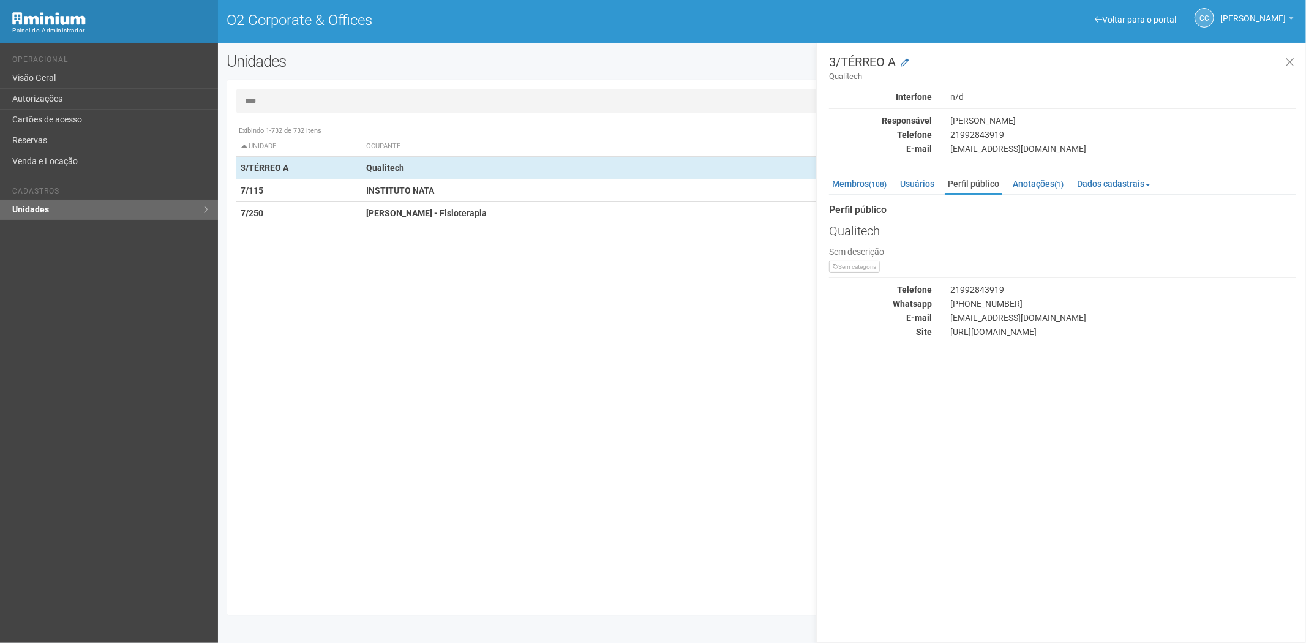
click at [856, 194] on ul "Membros (108) Usuários Perfil público Anotações (1) Dados cadastrais Proprietár…" at bounding box center [1062, 185] width 467 height 20
click at [882, 182] on small "(108)" at bounding box center [878, 184] width 18 height 9
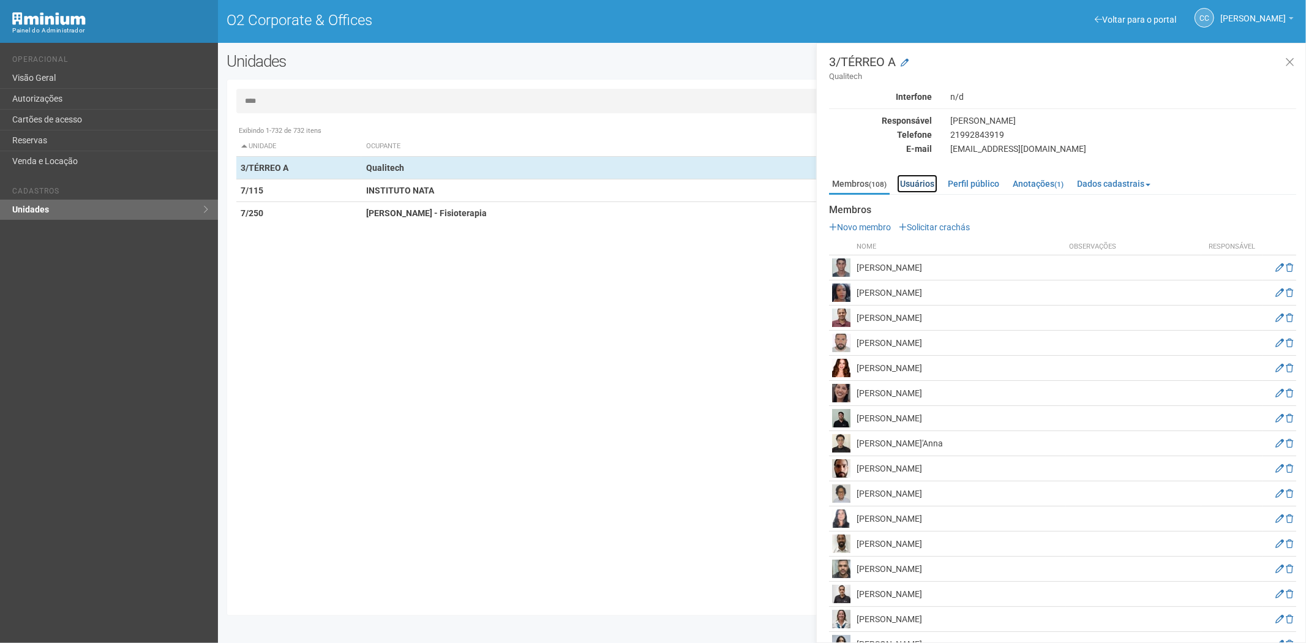
click at [935, 180] on link "Usuários" at bounding box center [917, 184] width 40 height 18
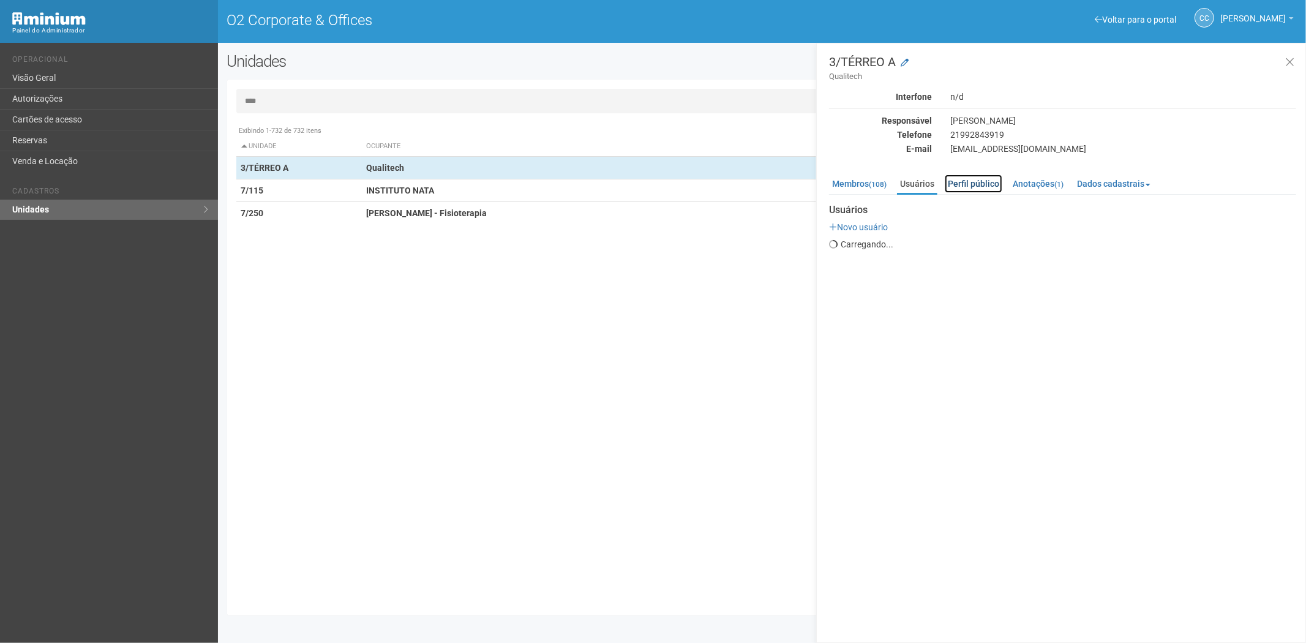
click at [980, 182] on link "Perfil público" at bounding box center [974, 184] width 58 height 18
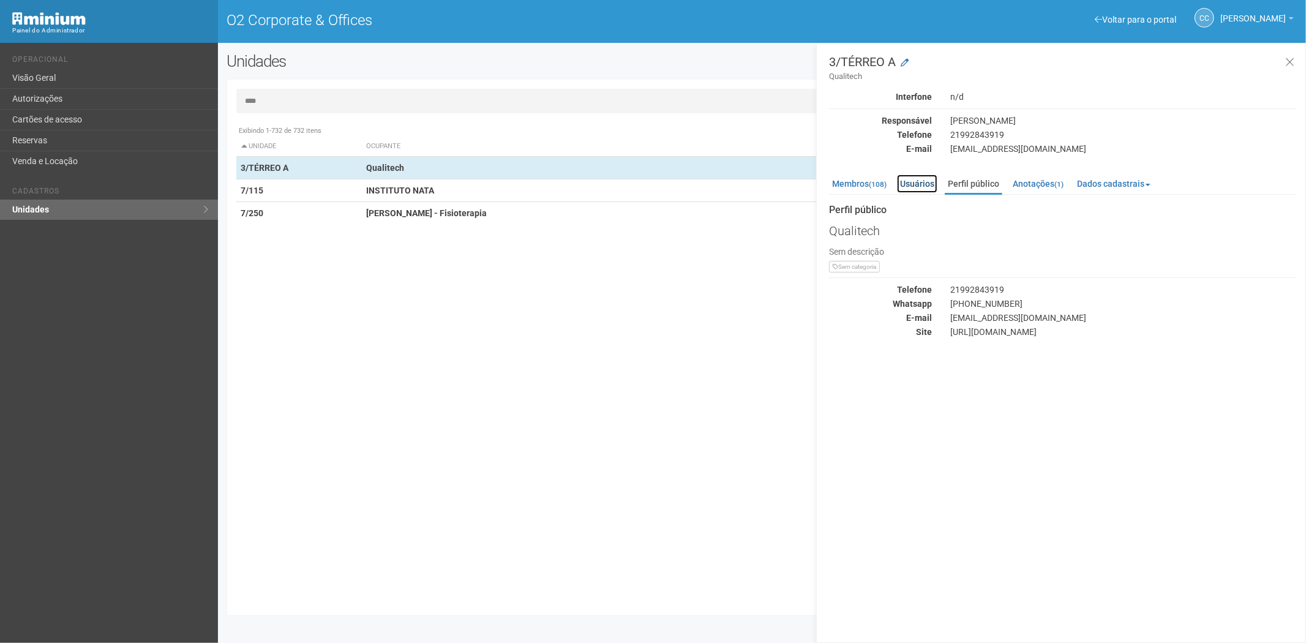
click at [911, 175] on link "Usuários" at bounding box center [917, 184] width 40 height 18
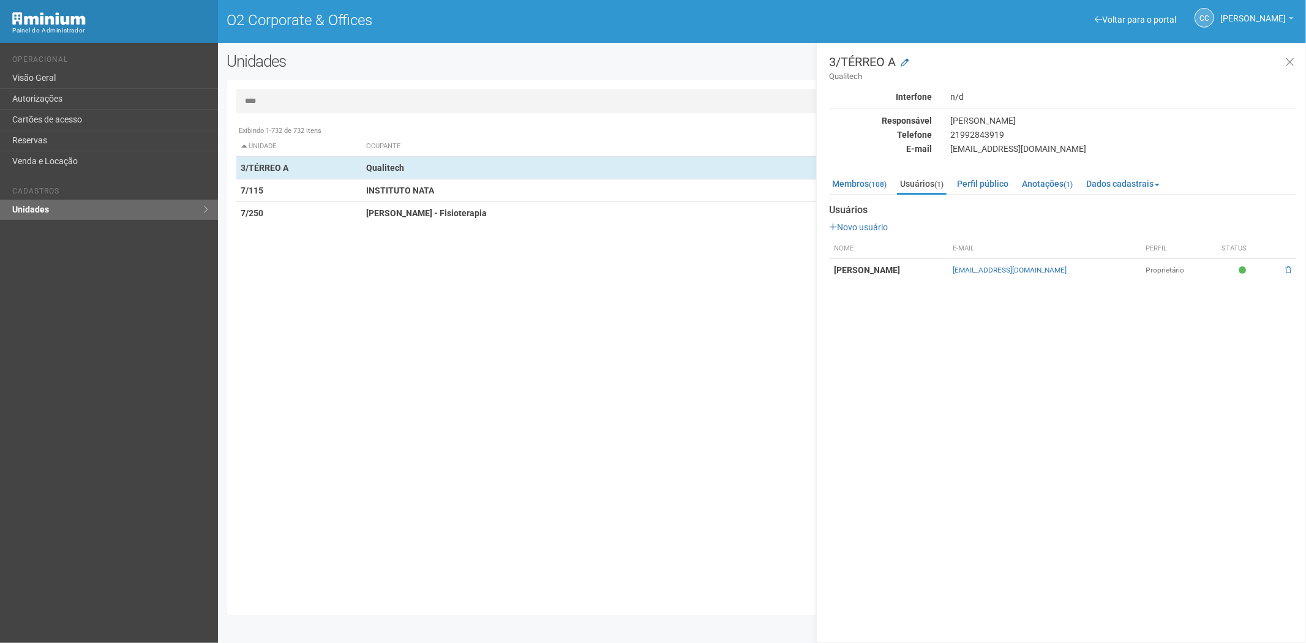
drag, startPoint x: 959, startPoint y: 132, endPoint x: 1173, endPoint y: 579, distance: 495.3
click at [1173, 579] on div "3/TÉRREO A Qualitech Interfone n/d Responsável Marcia Santos Telefone 219928439…" at bounding box center [1061, 343] width 490 height 600
click at [78, 117] on link "Cartões de acesso" at bounding box center [109, 120] width 218 height 21
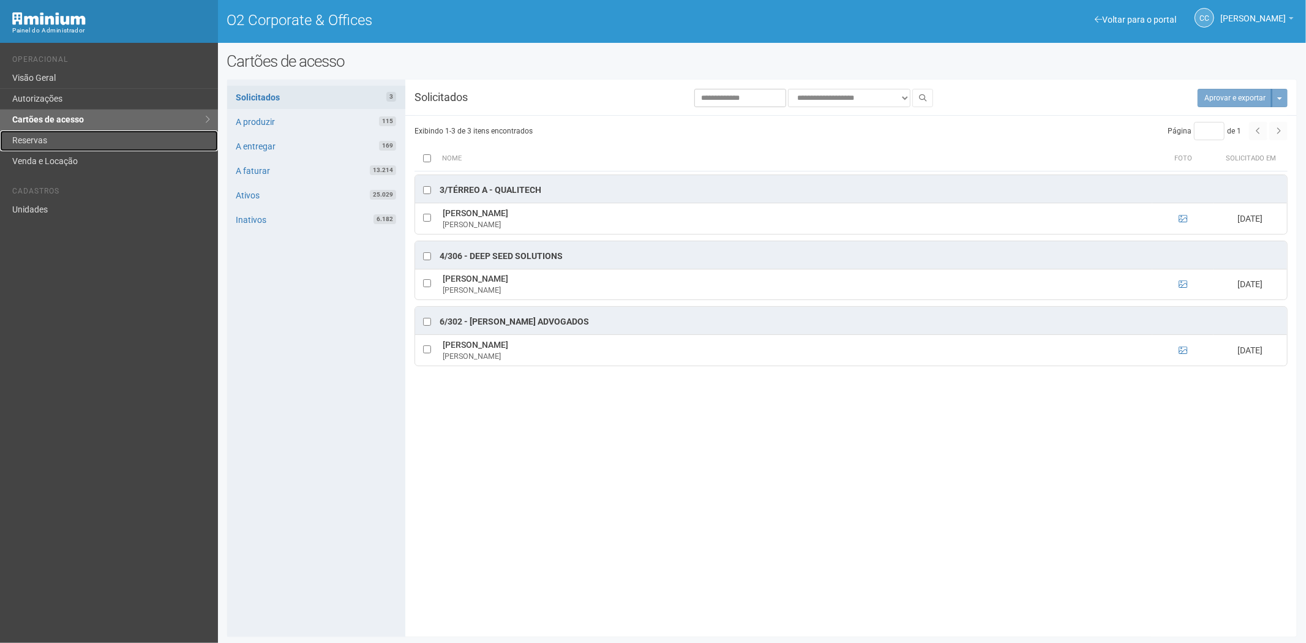
click at [62, 140] on link "Reservas" at bounding box center [109, 140] width 218 height 21
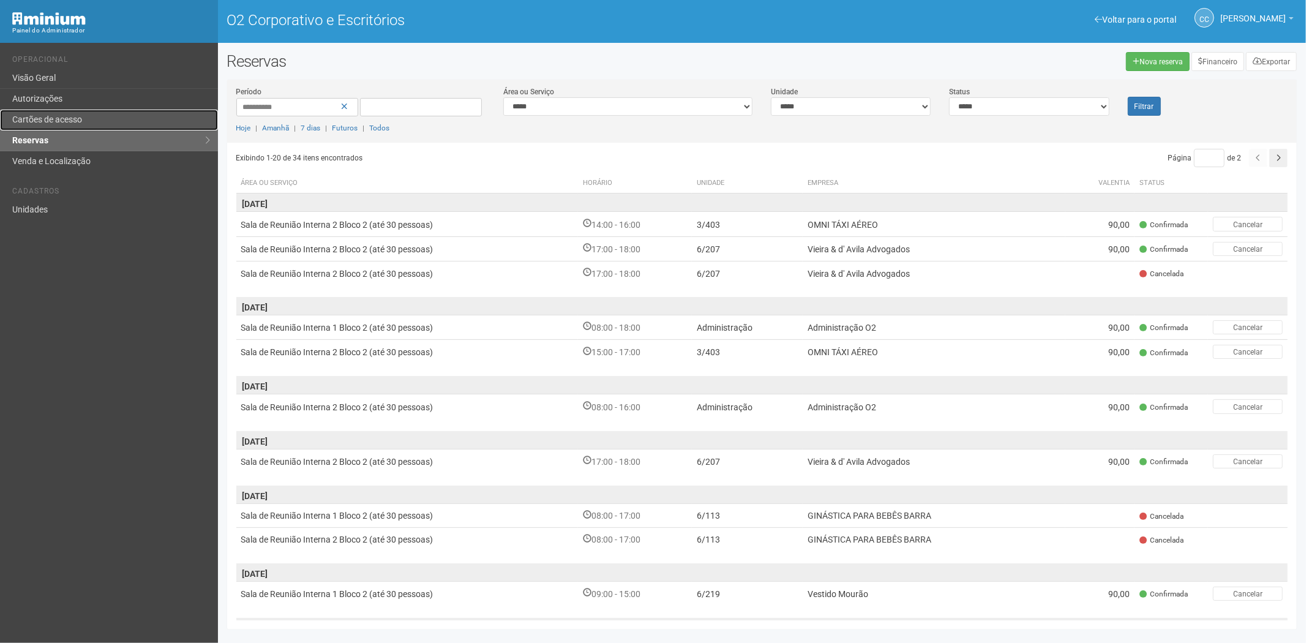
click at [48, 112] on link "Cartões de acesso" at bounding box center [109, 120] width 218 height 21
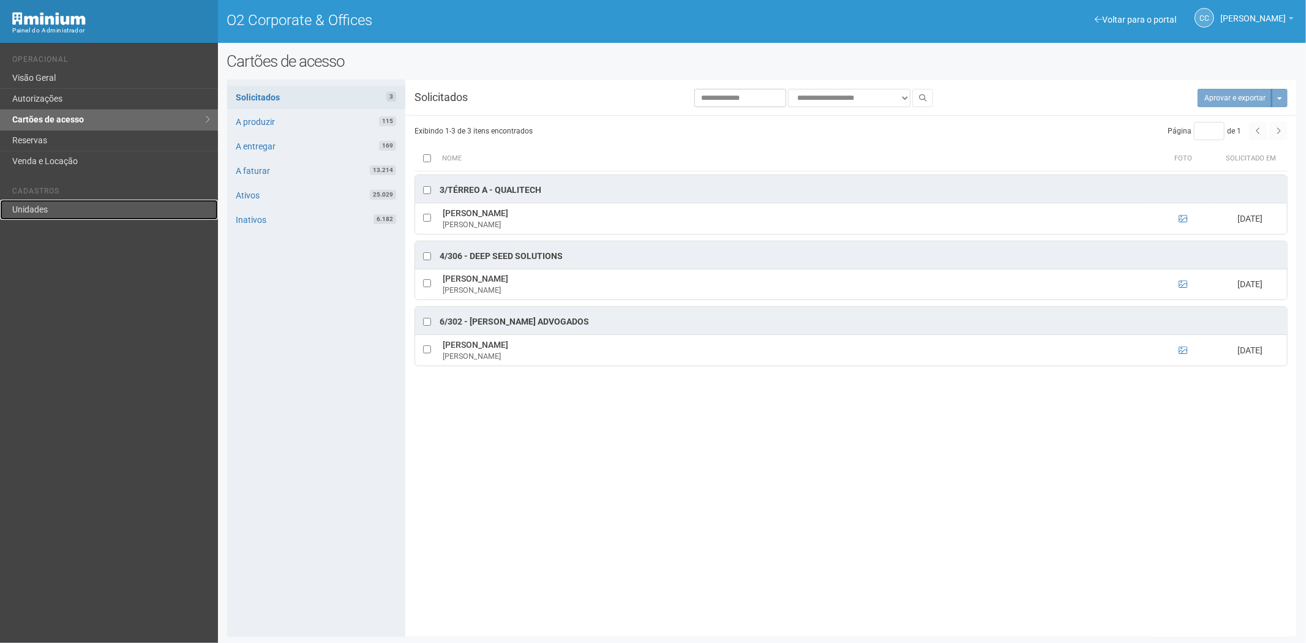
click at [62, 209] on link "Unidades" at bounding box center [109, 210] width 218 height 20
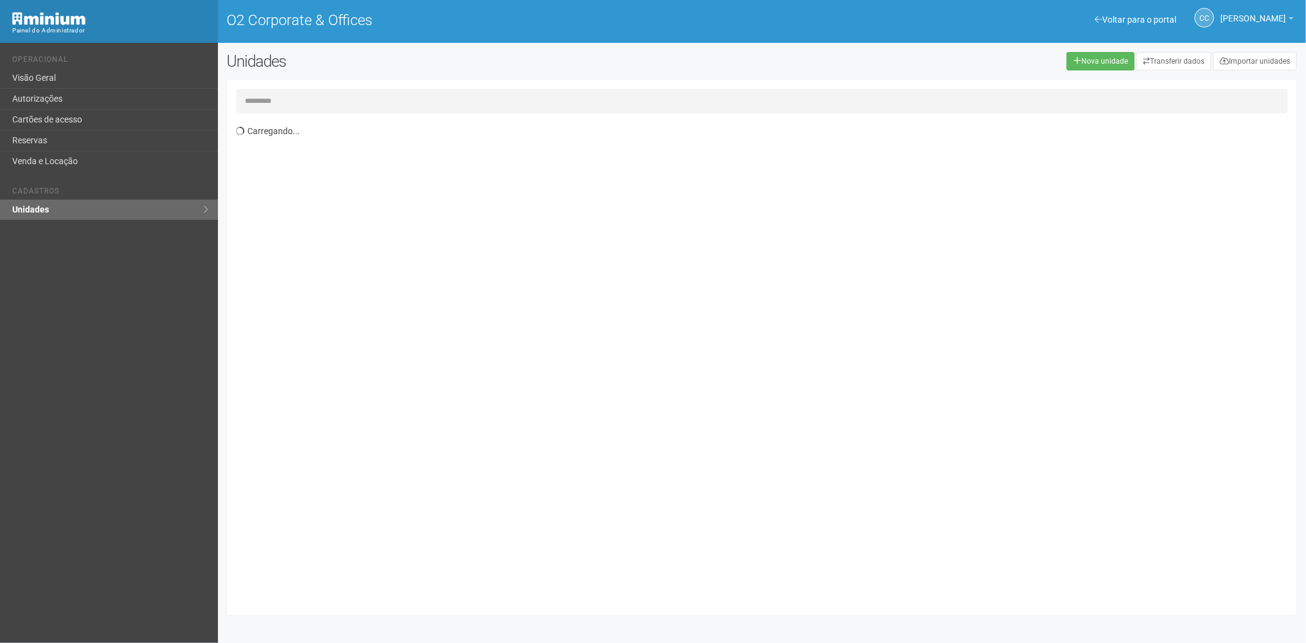
click at [274, 96] on input "text" at bounding box center [762, 101] width 1052 height 25
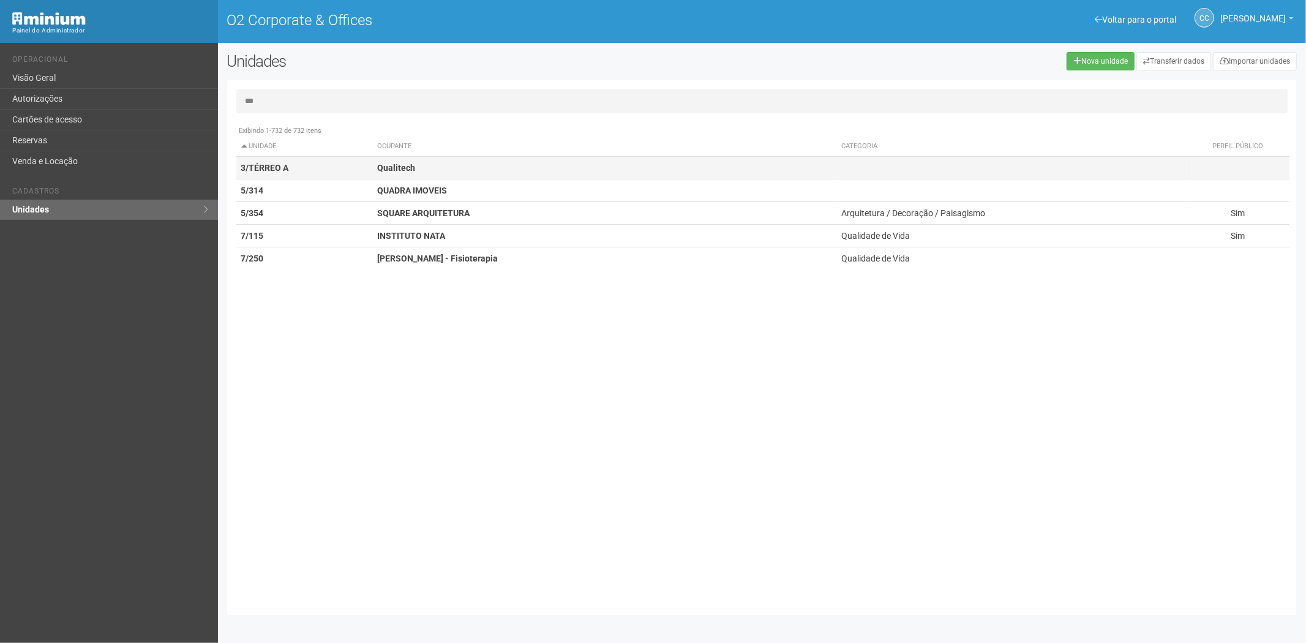
type input "***"
click at [415, 167] on td "Qualitech" at bounding box center [604, 168] width 464 height 23
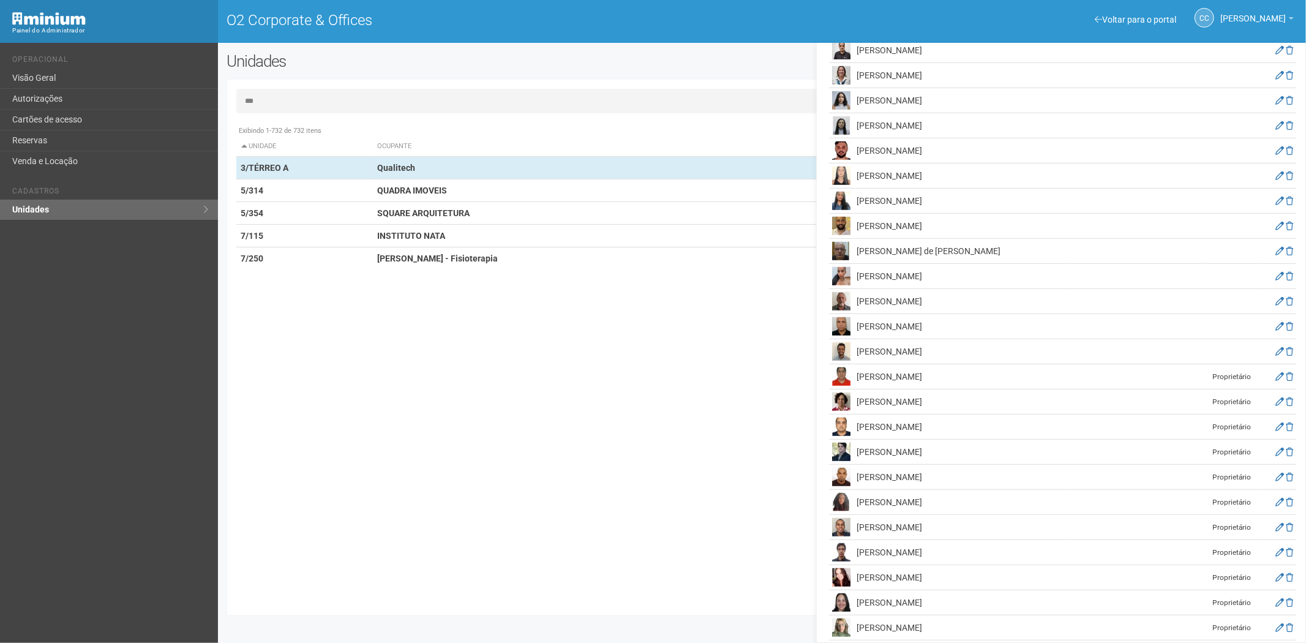
scroll to position [476, 0]
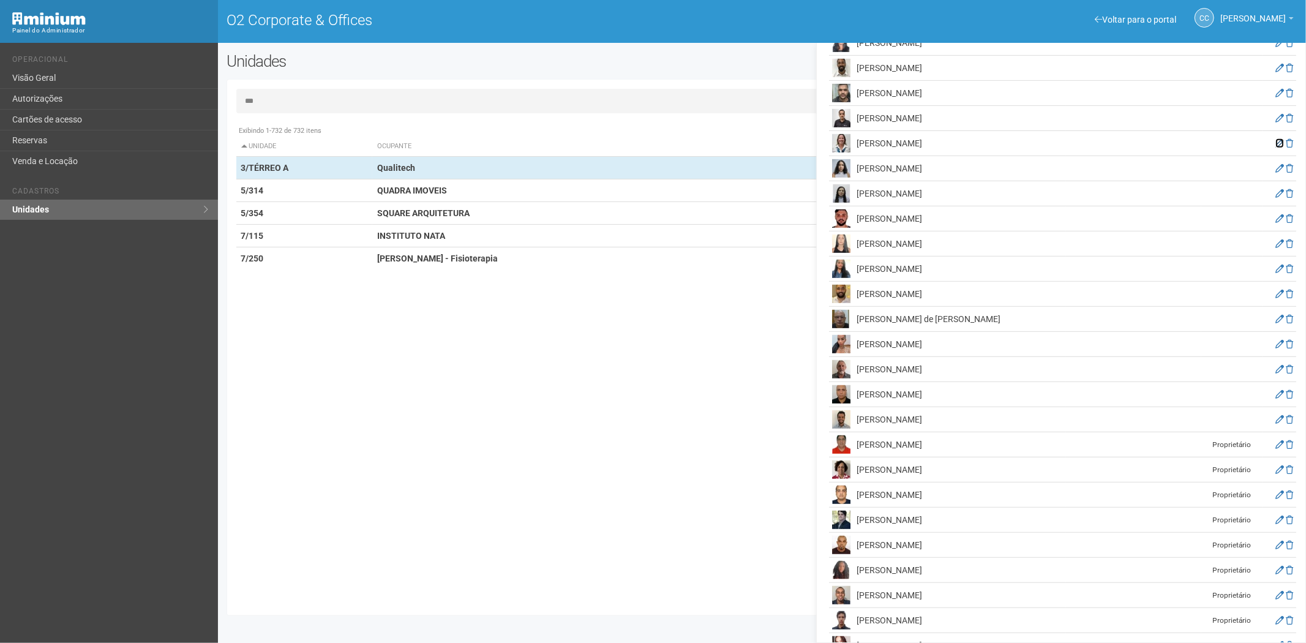
click at [1276, 144] on icon at bounding box center [1280, 143] width 9 height 9
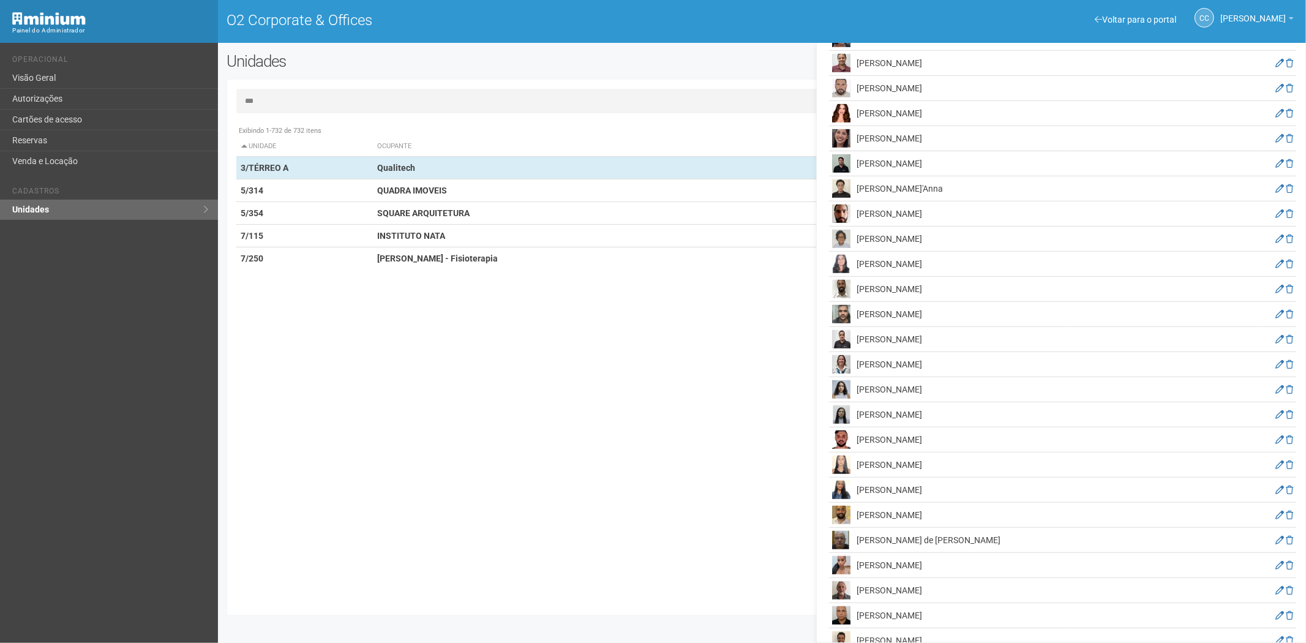
scroll to position [544, 0]
click at [1276, 414] on icon at bounding box center [1280, 414] width 9 height 9
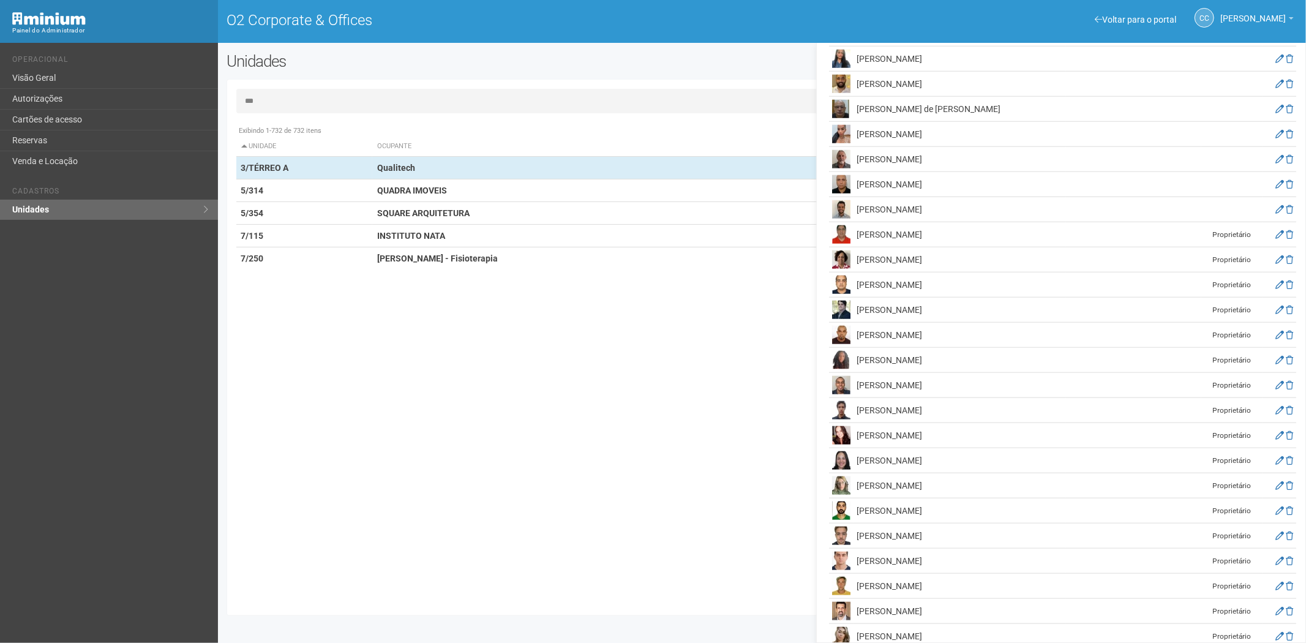
scroll to position [681, 0]
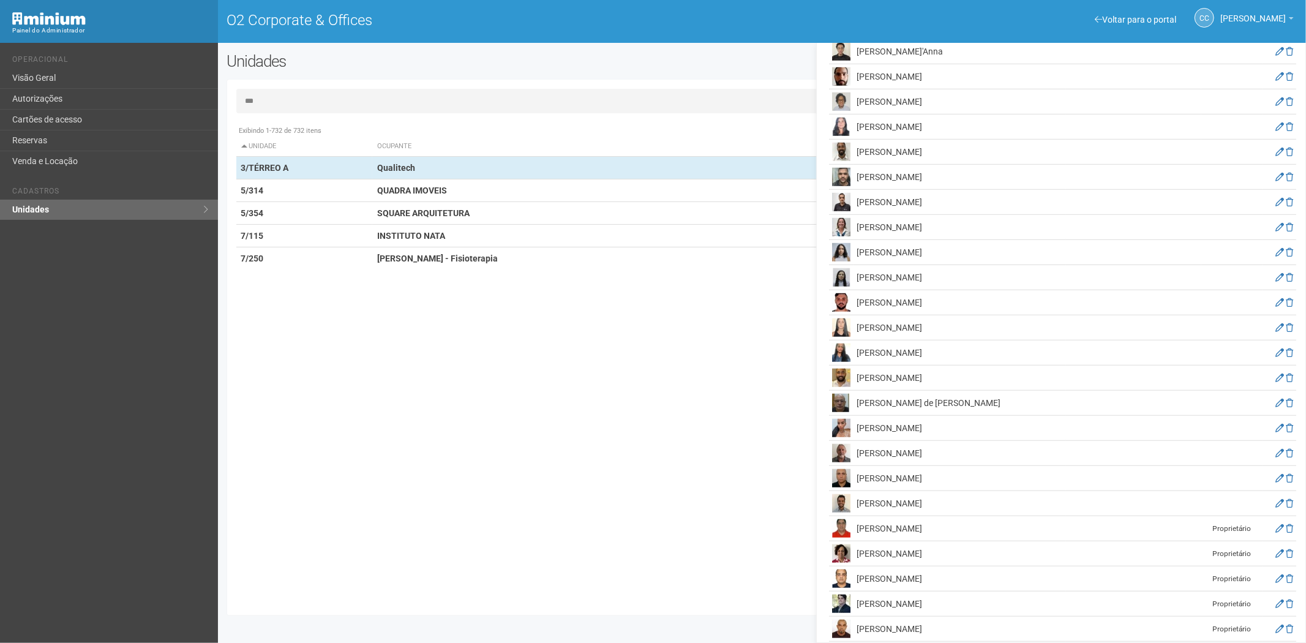
click at [672, 454] on div "Exibindo 1-732 de 732 itens Unidade Ocupante Categoria Perfil público 1/101 FAR…" at bounding box center [766, 362] width 1061 height 487
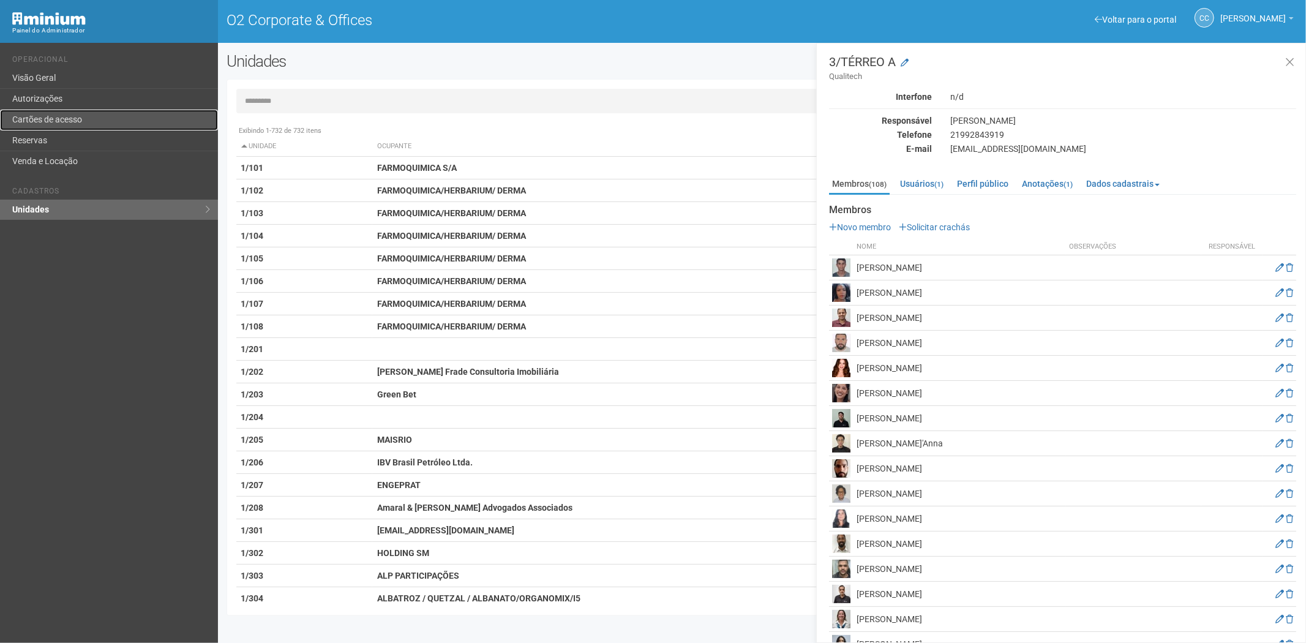
click at [72, 111] on link "Cartões de acesso" at bounding box center [109, 120] width 218 height 21
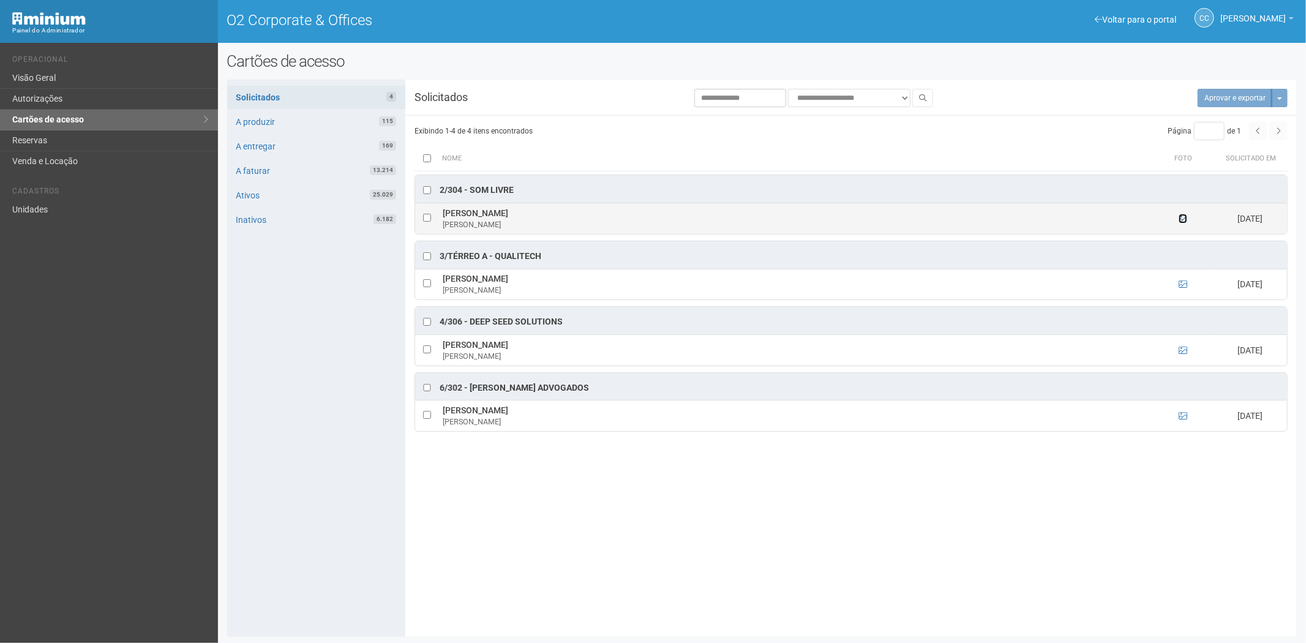
click at [1182, 221] on icon at bounding box center [1183, 218] width 9 height 9
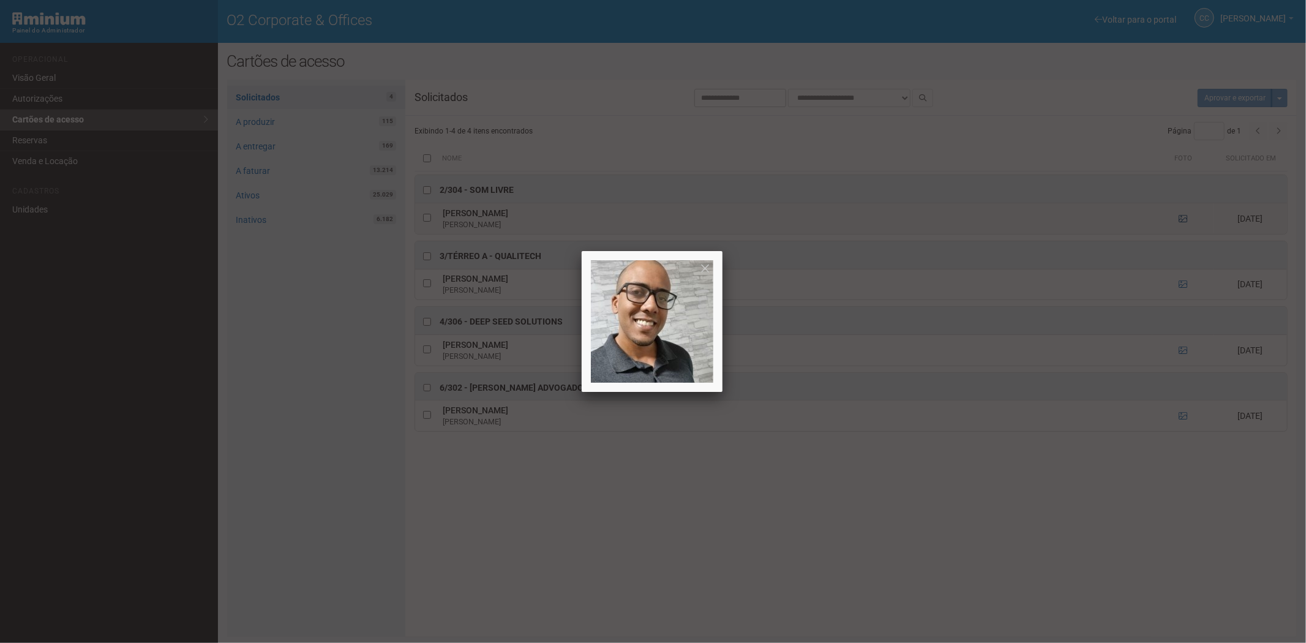
click at [1182, 221] on div at bounding box center [653, 321] width 1306 height 643
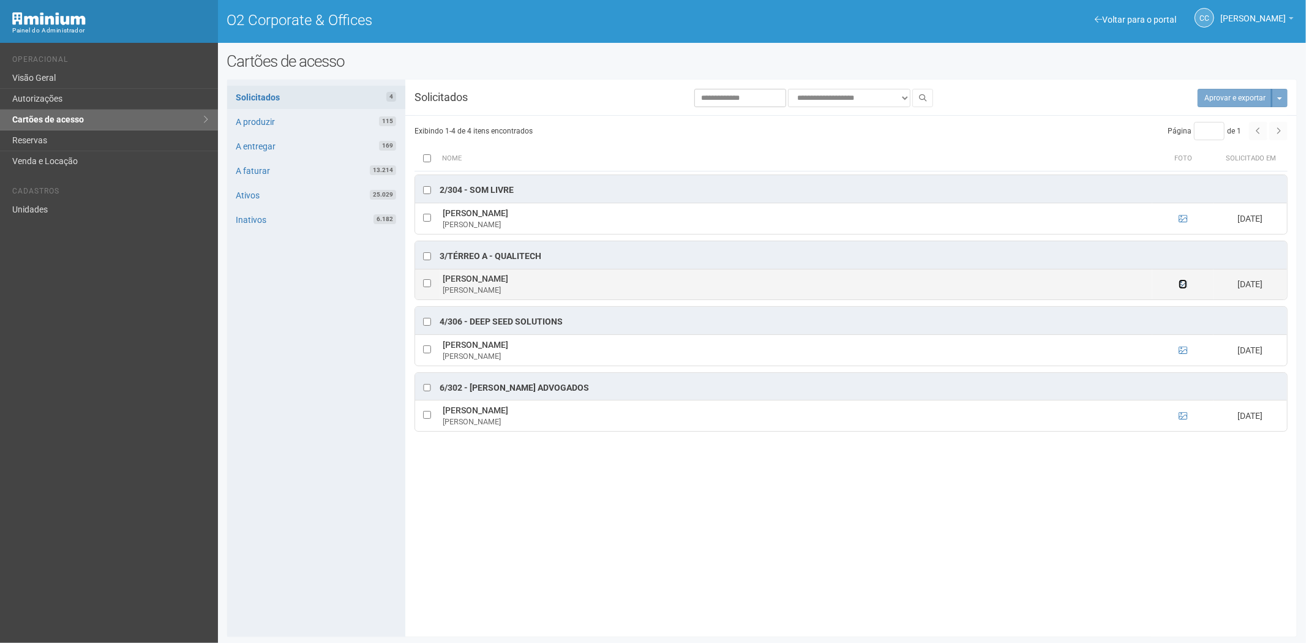
click at [1184, 286] on icon at bounding box center [1183, 284] width 9 height 9
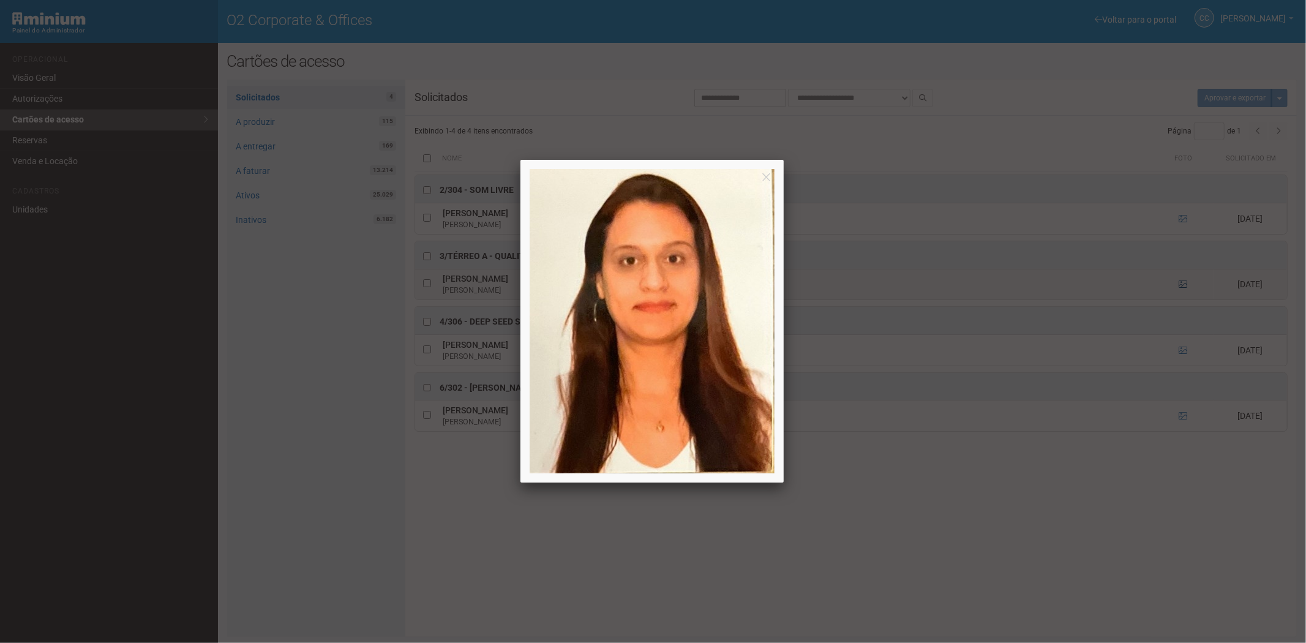
click at [1184, 286] on div at bounding box center [653, 321] width 1306 height 643
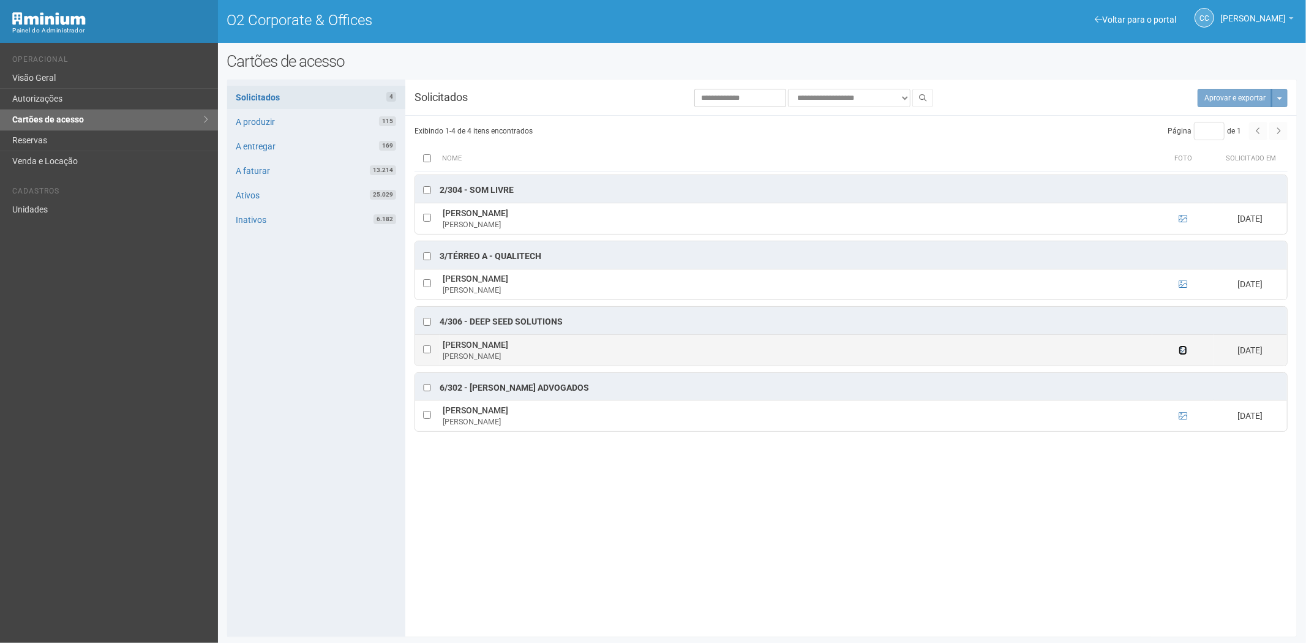
click at [1180, 351] on icon at bounding box center [1183, 350] width 9 height 9
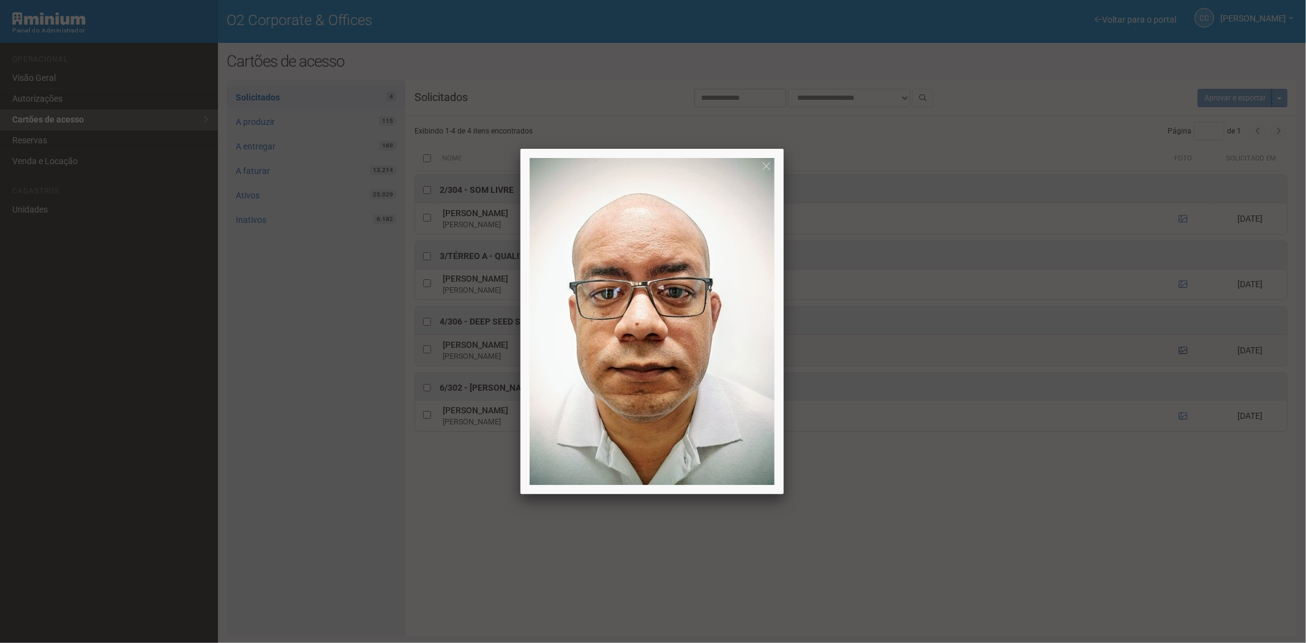
click at [1180, 351] on div at bounding box center [653, 321] width 1306 height 643
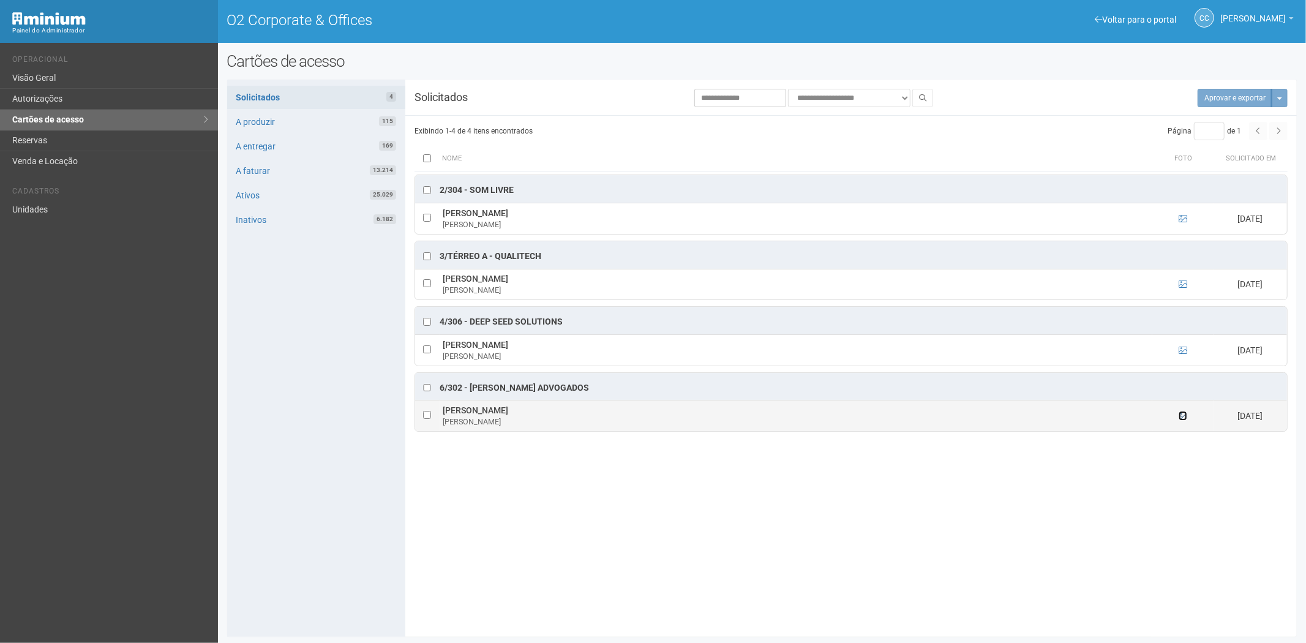
click at [1183, 419] on icon at bounding box center [1183, 416] width 9 height 9
click at [1183, 418] on icon at bounding box center [1183, 416] width 9 height 9
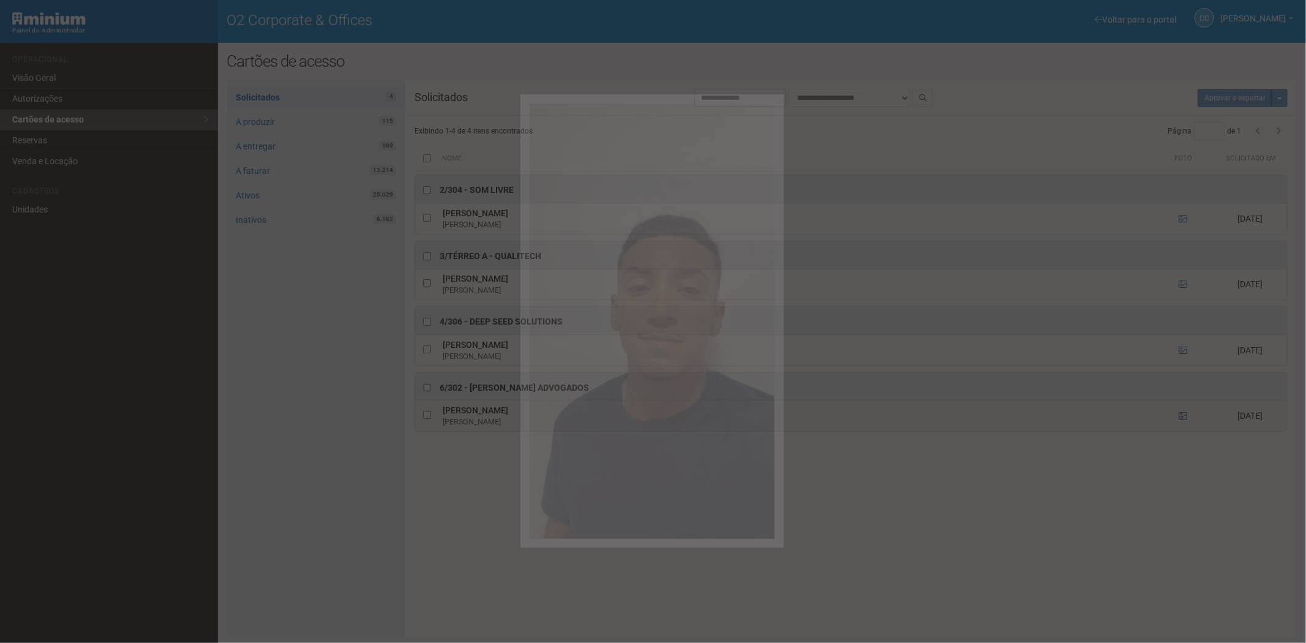
click at [1183, 418] on div at bounding box center [653, 321] width 1306 height 643
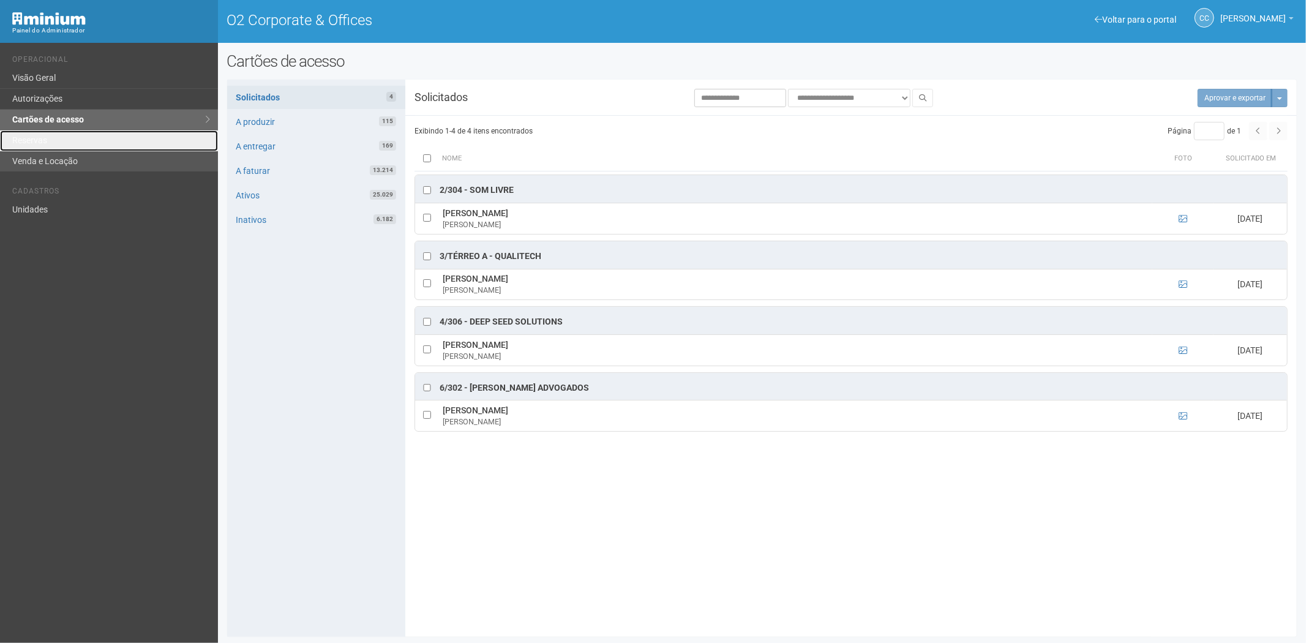
drag, startPoint x: 67, startPoint y: 140, endPoint x: 65, endPoint y: 157, distance: 17.3
click at [67, 140] on link "Reservas" at bounding box center [109, 140] width 218 height 21
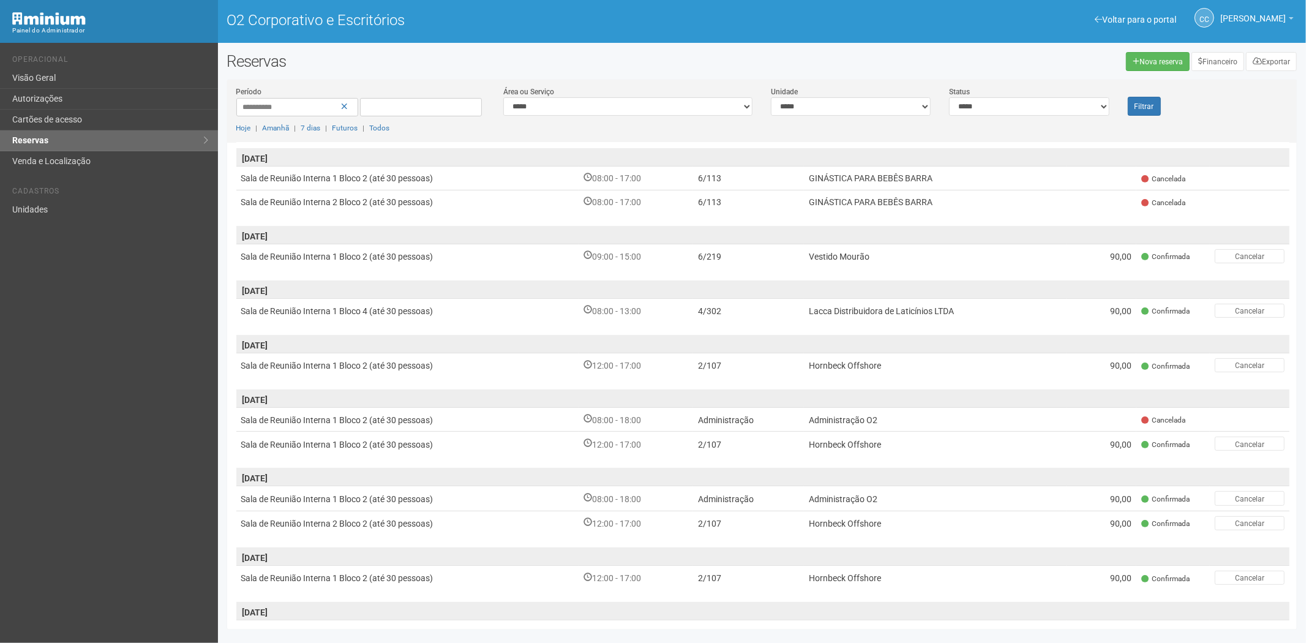
scroll to position [270, 0]
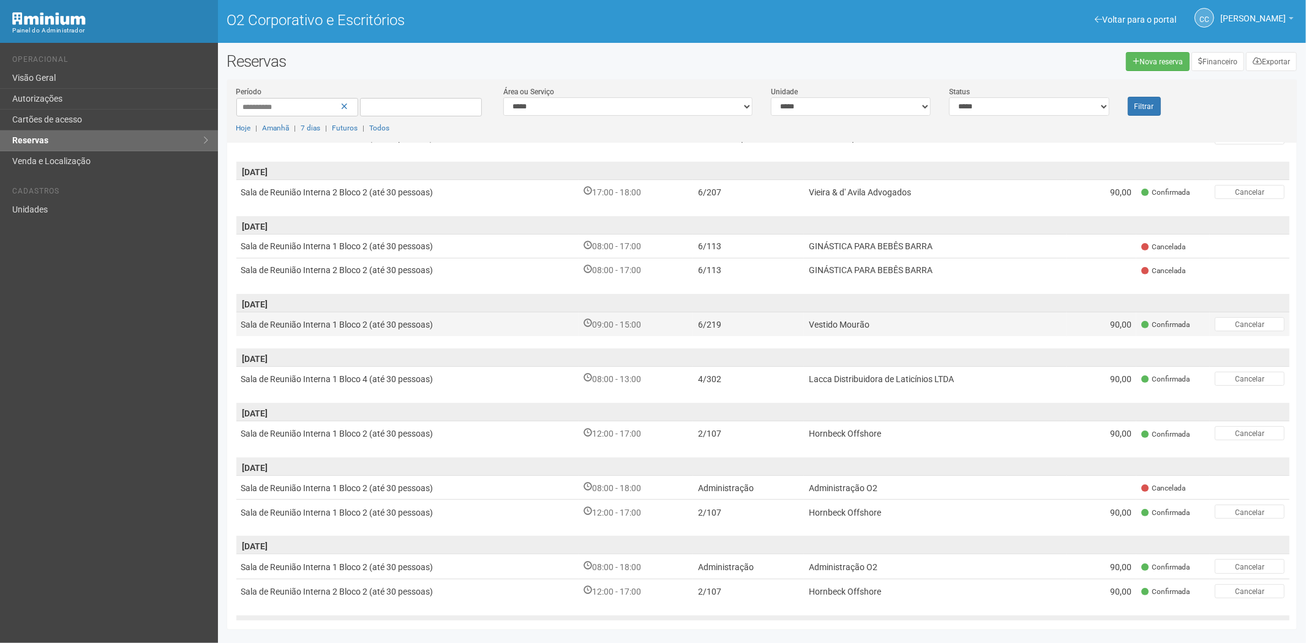
click at [793, 320] on td "6/219" at bounding box center [748, 324] width 111 height 25
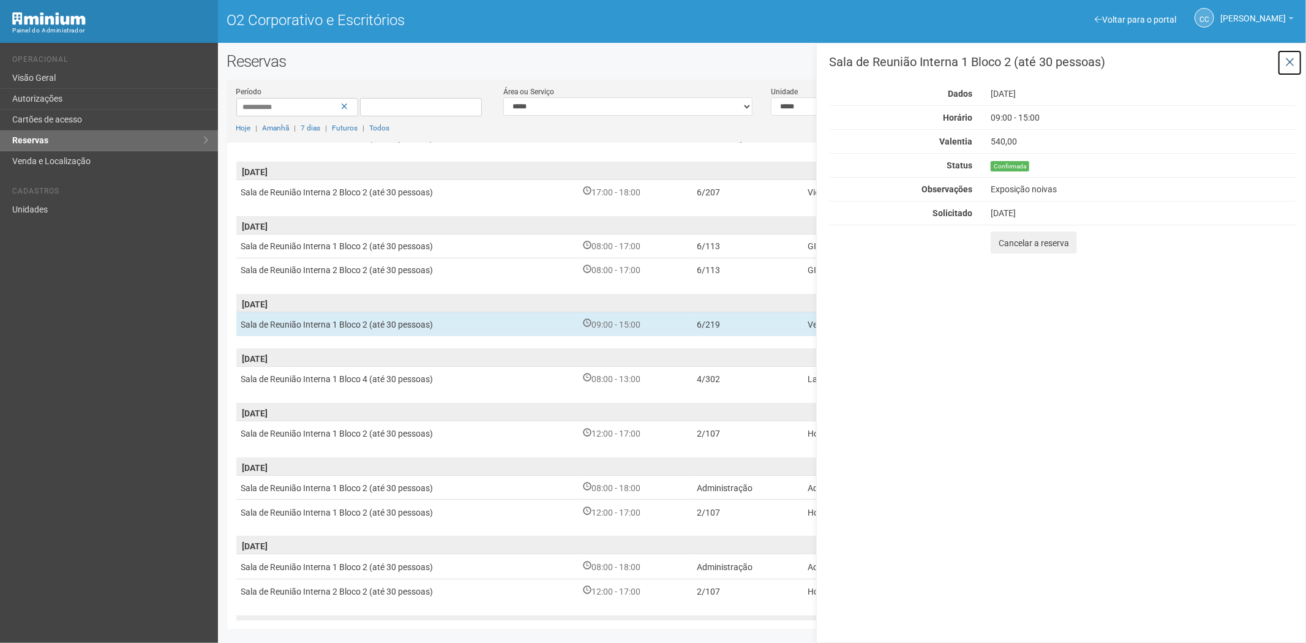
click at [1291, 54] on button at bounding box center [1290, 63] width 25 height 26
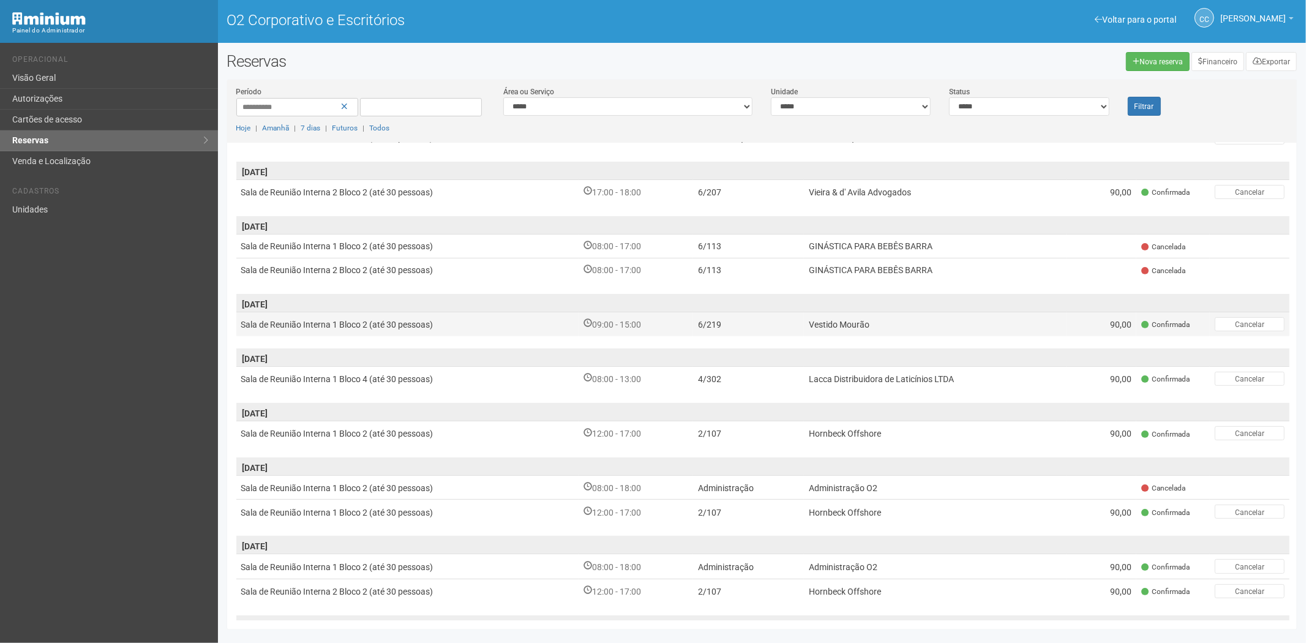
drag, startPoint x: 723, startPoint y: 320, endPoint x: 693, endPoint y: 322, distance: 29.5
click at [693, 322] on tr "Sala de Reunião Interna 1 Bloco 2 (até 30 pessoas) 09:00 - 15:00 6/219 Vestido …" at bounding box center [763, 324] width 1054 height 25
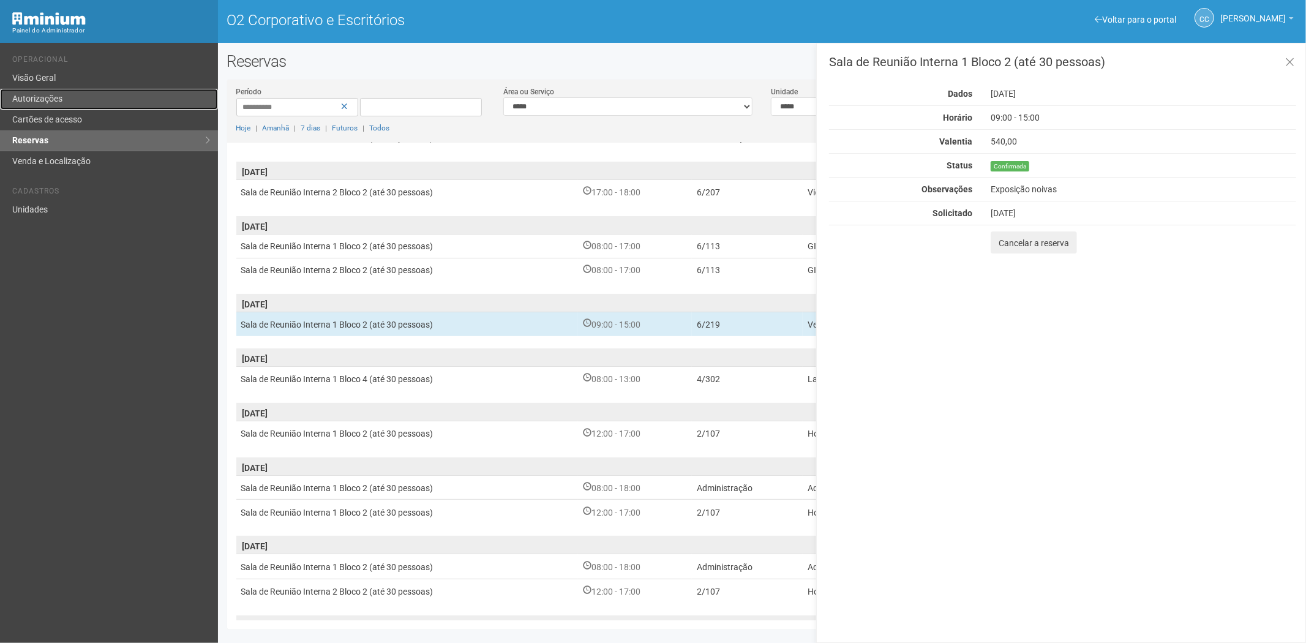
click at [69, 90] on link "Autorizações" at bounding box center [109, 99] width 218 height 21
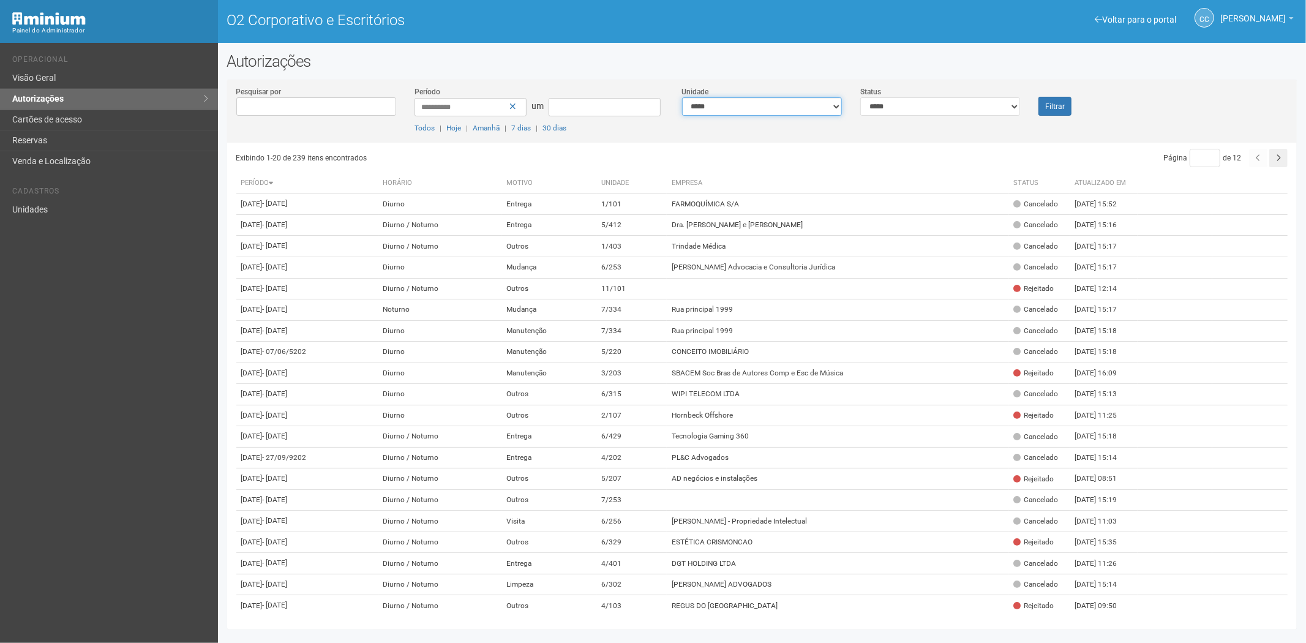
click at [788, 103] on select "**********" at bounding box center [762, 106] width 160 height 18
select select "**********"
click at [1044, 105] on button "Filtrar" at bounding box center [1055, 106] width 33 height 19
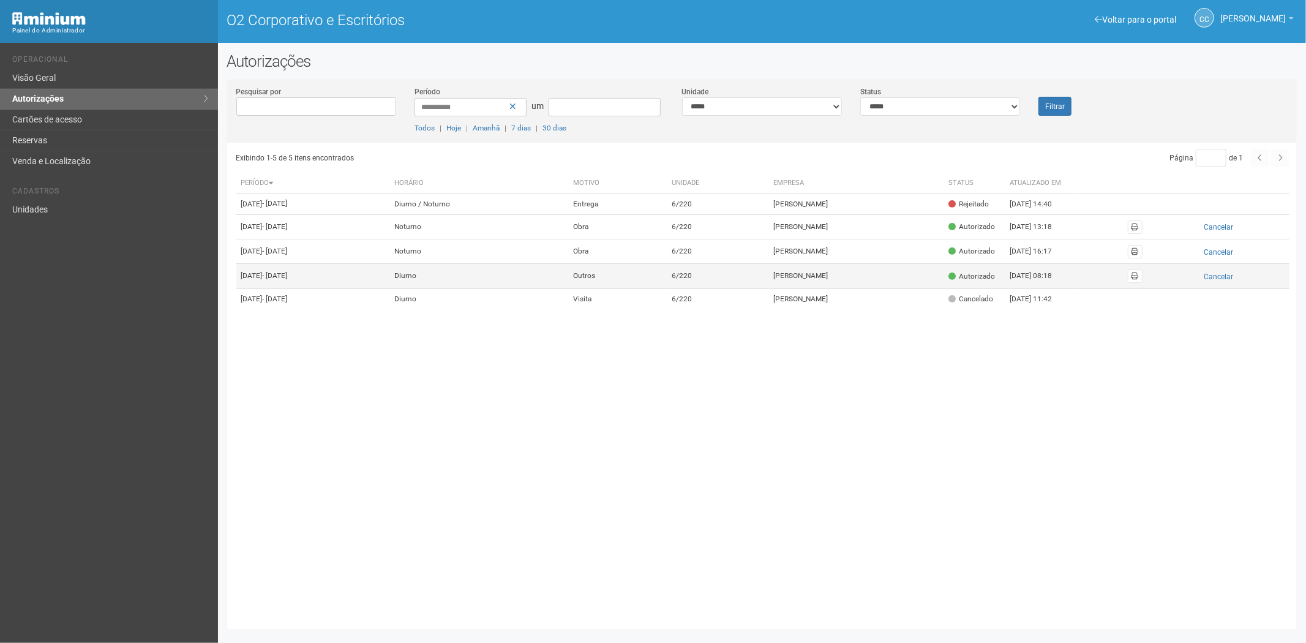
click at [910, 288] on td "[PERSON_NAME]" at bounding box center [856, 276] width 175 height 25
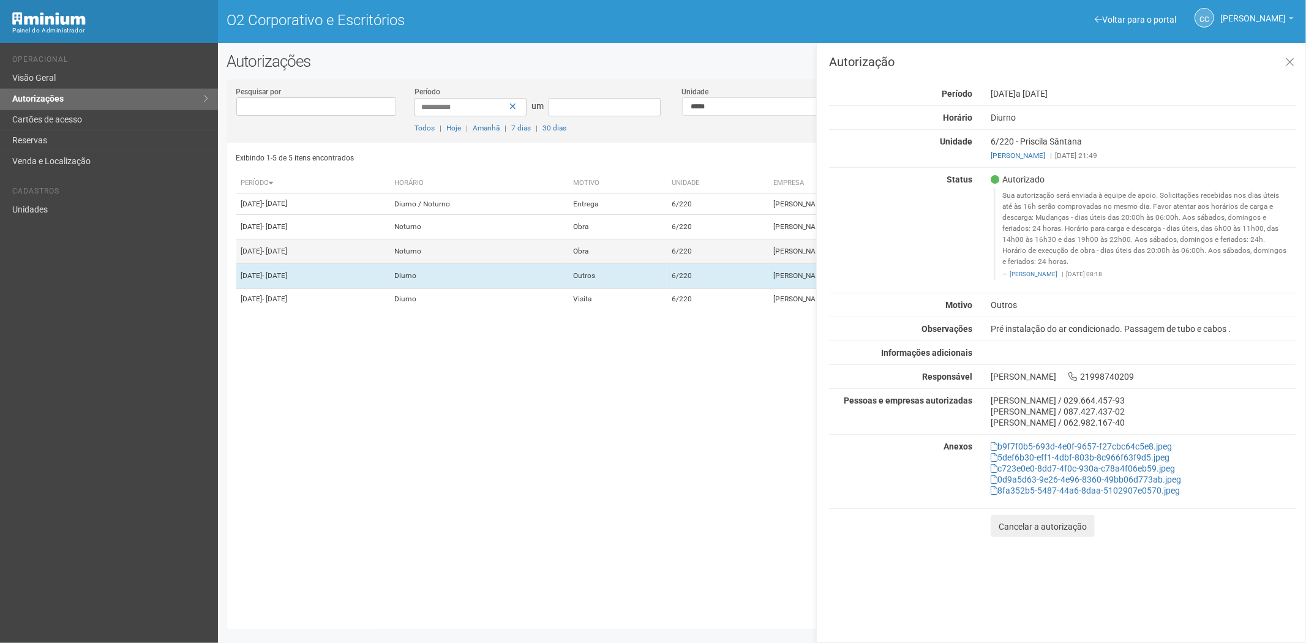
click at [667, 264] on td "Obra" at bounding box center [617, 251] width 99 height 25
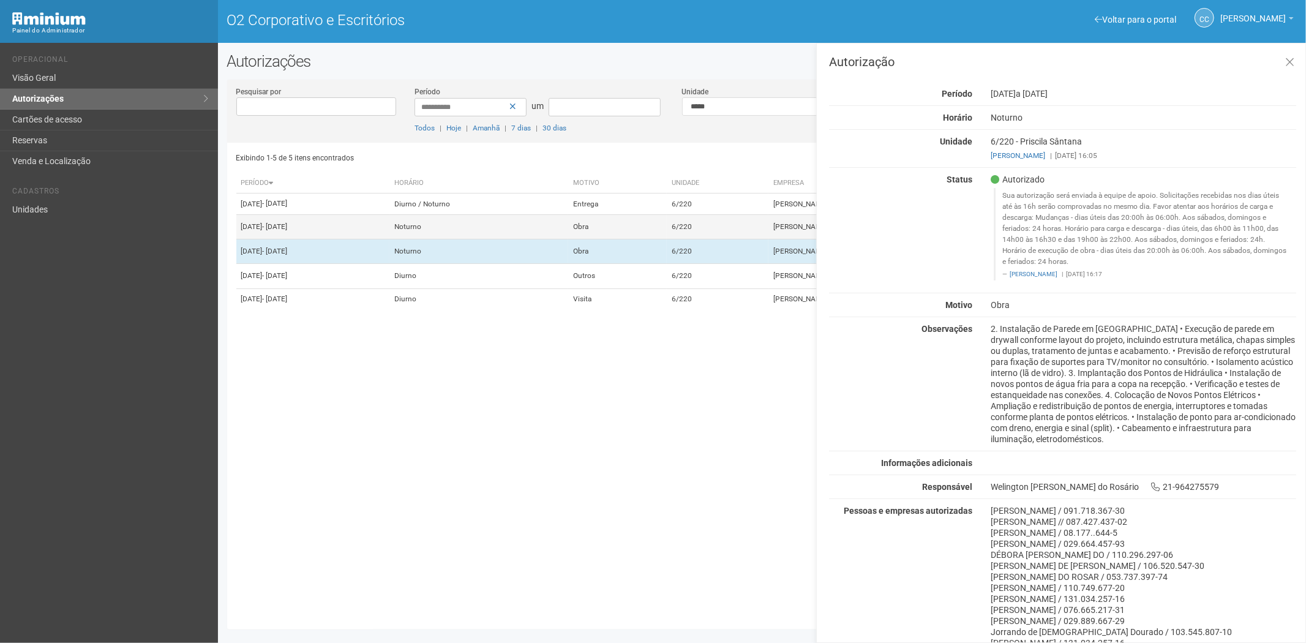
click at [663, 239] on td "Obra" at bounding box center [617, 226] width 99 height 25
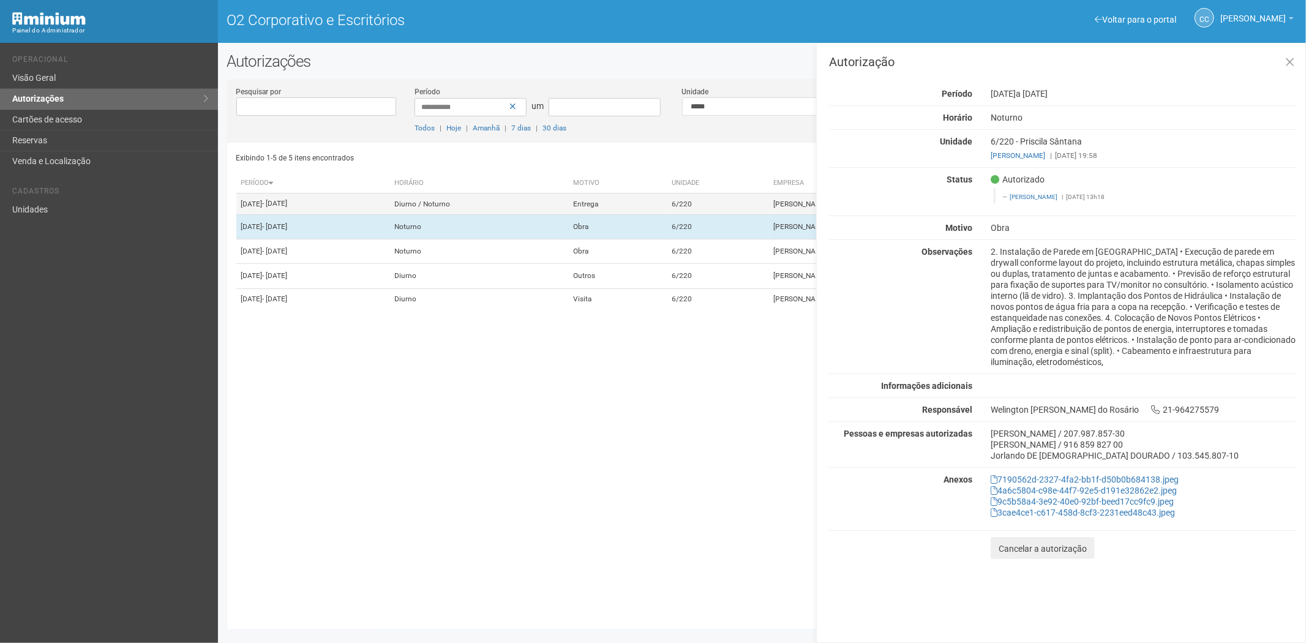
click at [667, 215] on td "Entrega" at bounding box center [617, 204] width 99 height 21
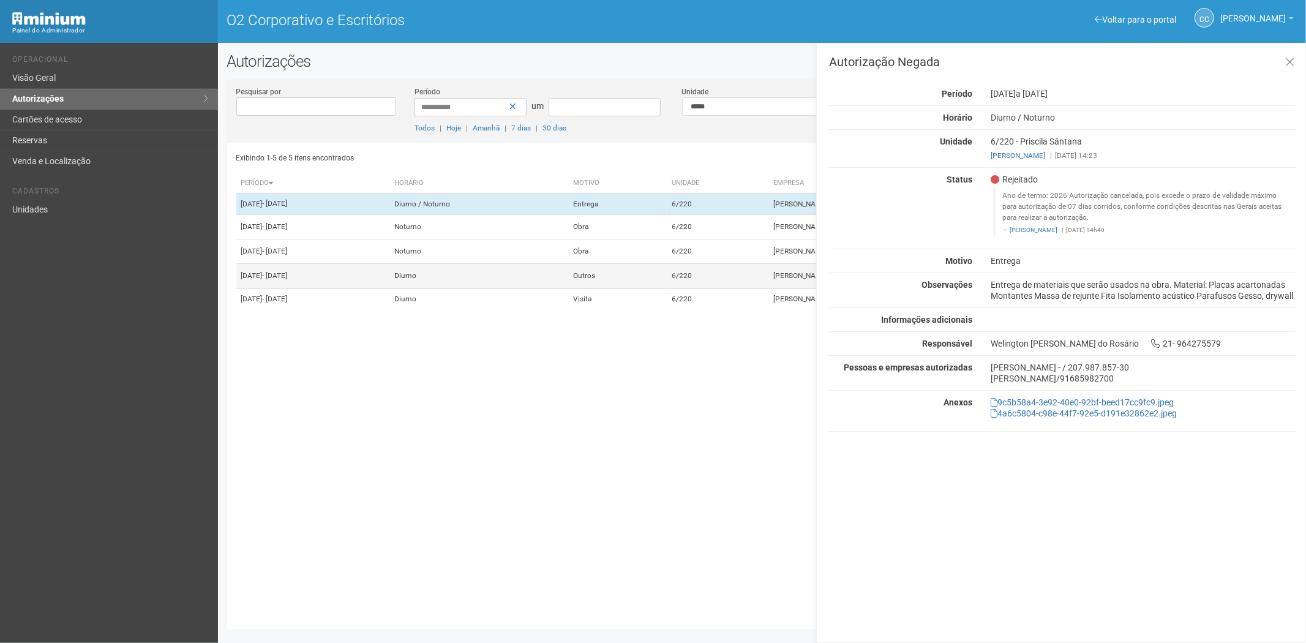
click at [665, 288] on td "Outros" at bounding box center [617, 276] width 99 height 25
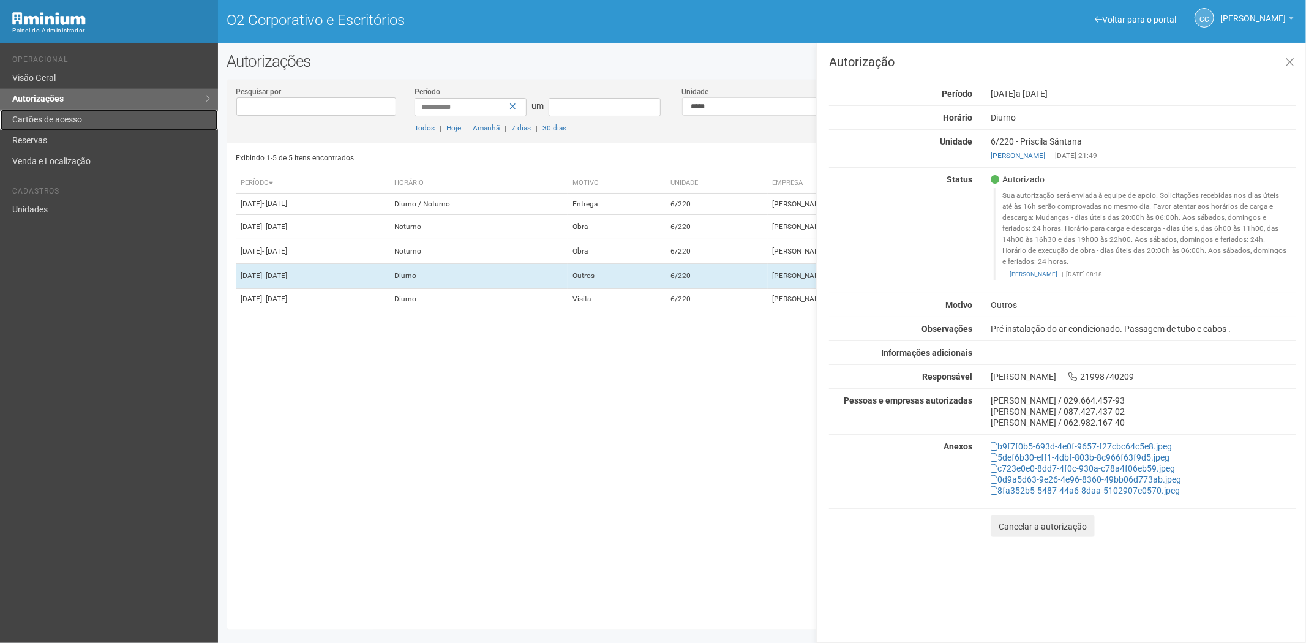
drag, startPoint x: 64, startPoint y: 108, endPoint x: 87, endPoint y: 111, distance: 22.8
click at [64, 108] on ul "Operacional Visão Geral Autorizações Cartões de acesso Reservas Venda e Localiz…" at bounding box center [110, 109] width 197 height 126
click at [1300, 60] on button at bounding box center [1290, 63] width 25 height 26
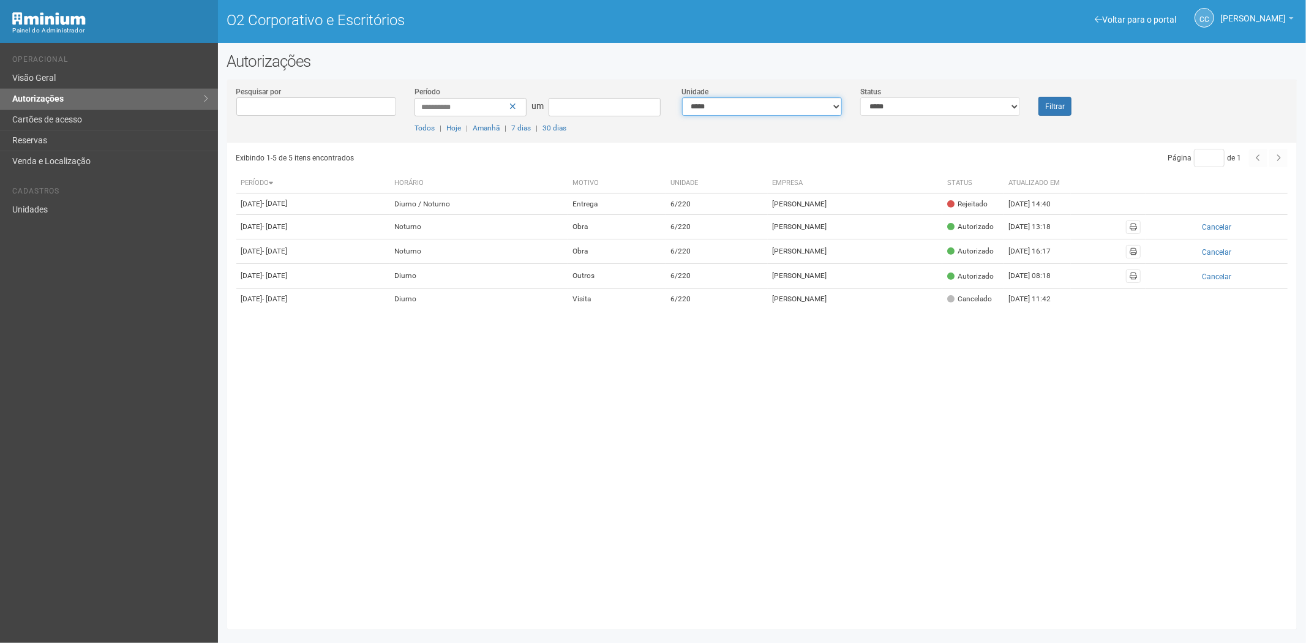
click at [784, 107] on select "**********" at bounding box center [762, 106] width 160 height 18
click at [68, 121] on font "Cartões de acesso" at bounding box center [47, 120] width 70 height 10
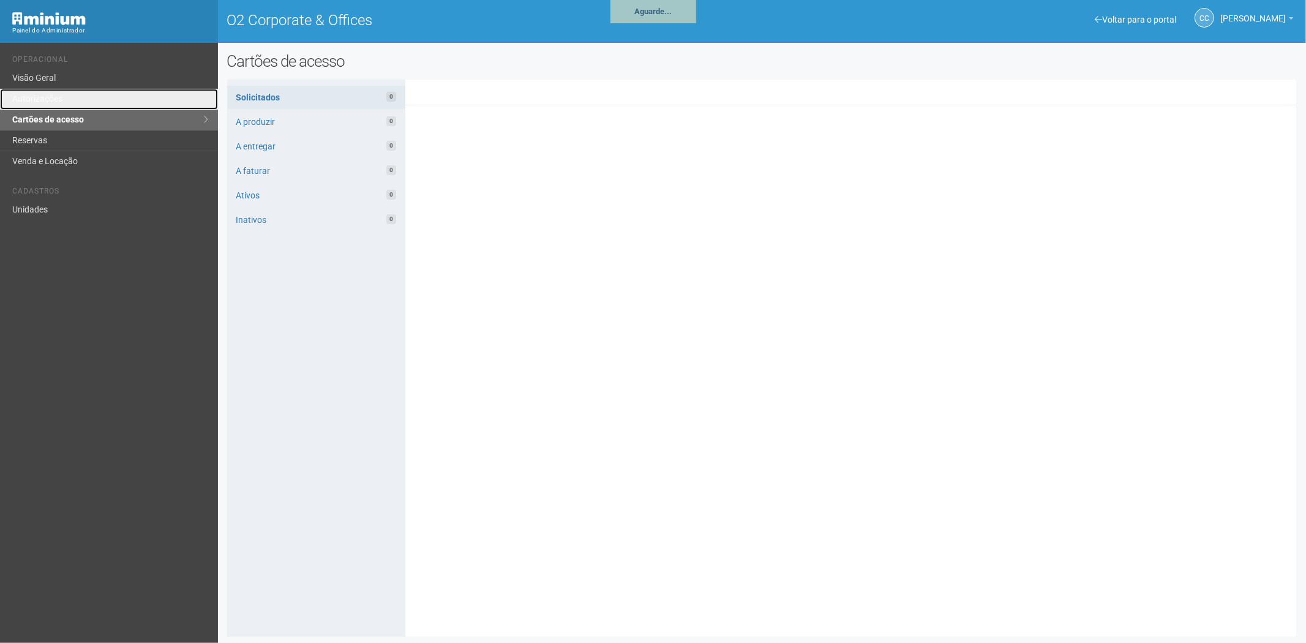
click at [81, 99] on link "Autorizações" at bounding box center [109, 99] width 218 height 21
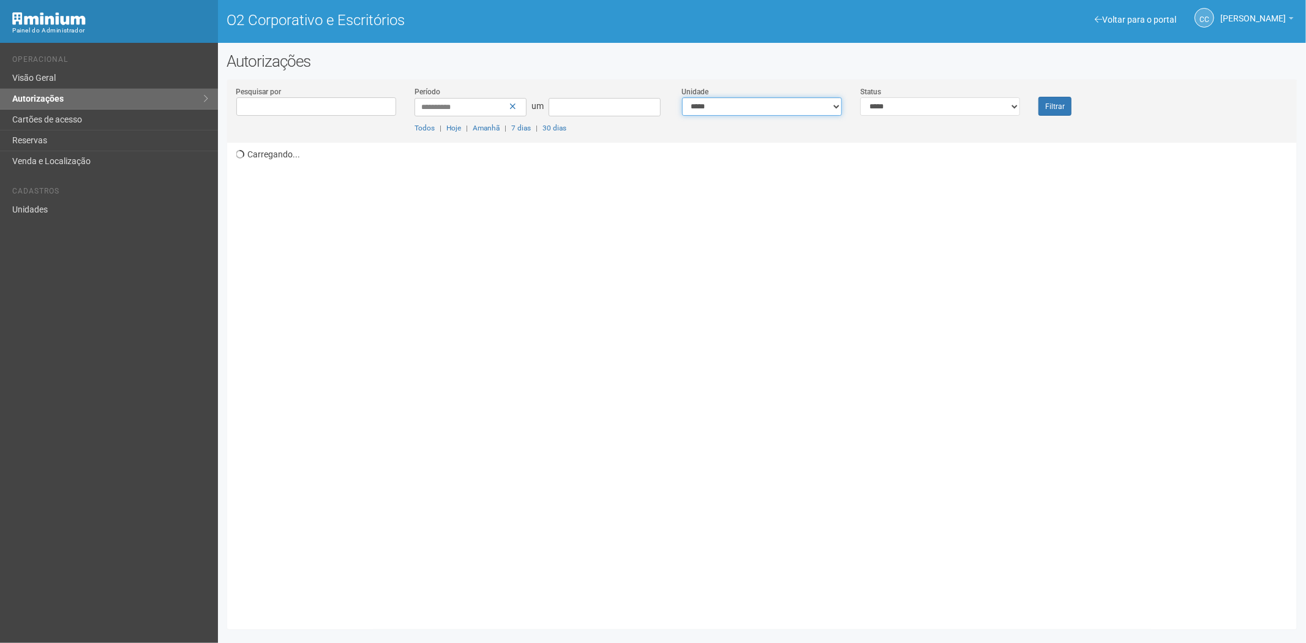
click at [778, 111] on select "**********" at bounding box center [762, 106] width 160 height 18
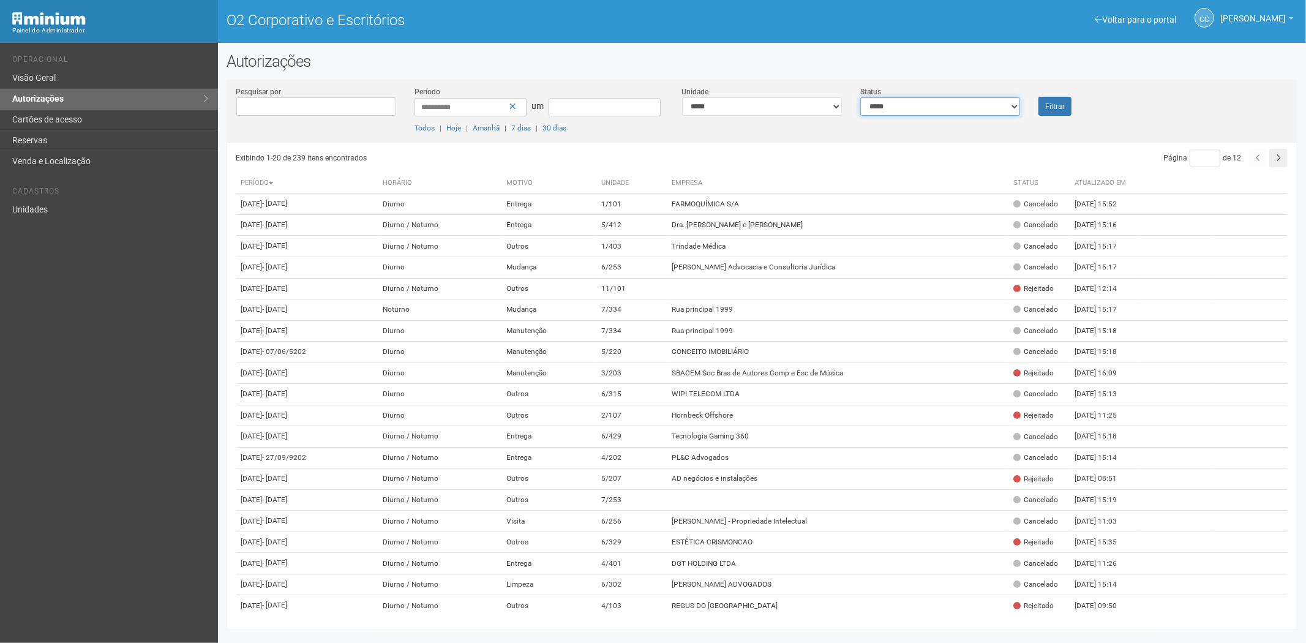
drag, startPoint x: 998, startPoint y: 111, endPoint x: 989, endPoint y: 112, distance: 9.9
click at [998, 111] on select "**********" at bounding box center [941, 106] width 160 height 18
select select "*"
click at [861, 97] on select "**********" at bounding box center [941, 106] width 160 height 18
click at [1057, 102] on font "Filtrar" at bounding box center [1056, 106] width 20 height 9
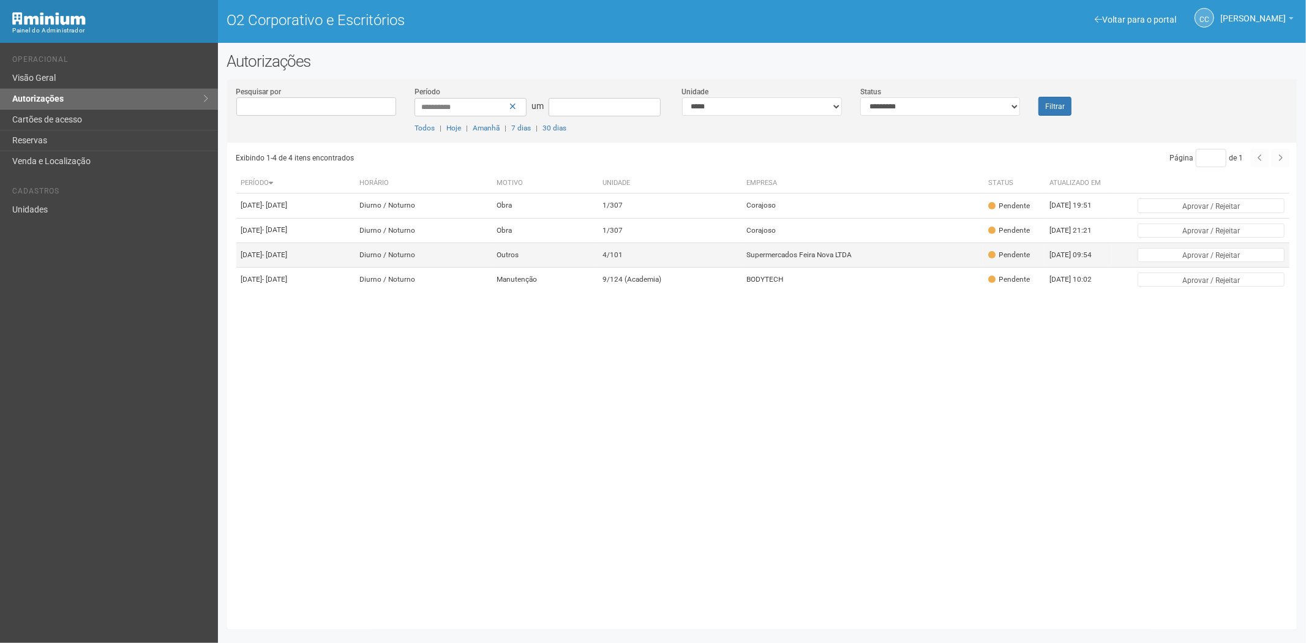
click at [709, 267] on td "4/101" at bounding box center [670, 255] width 144 height 25
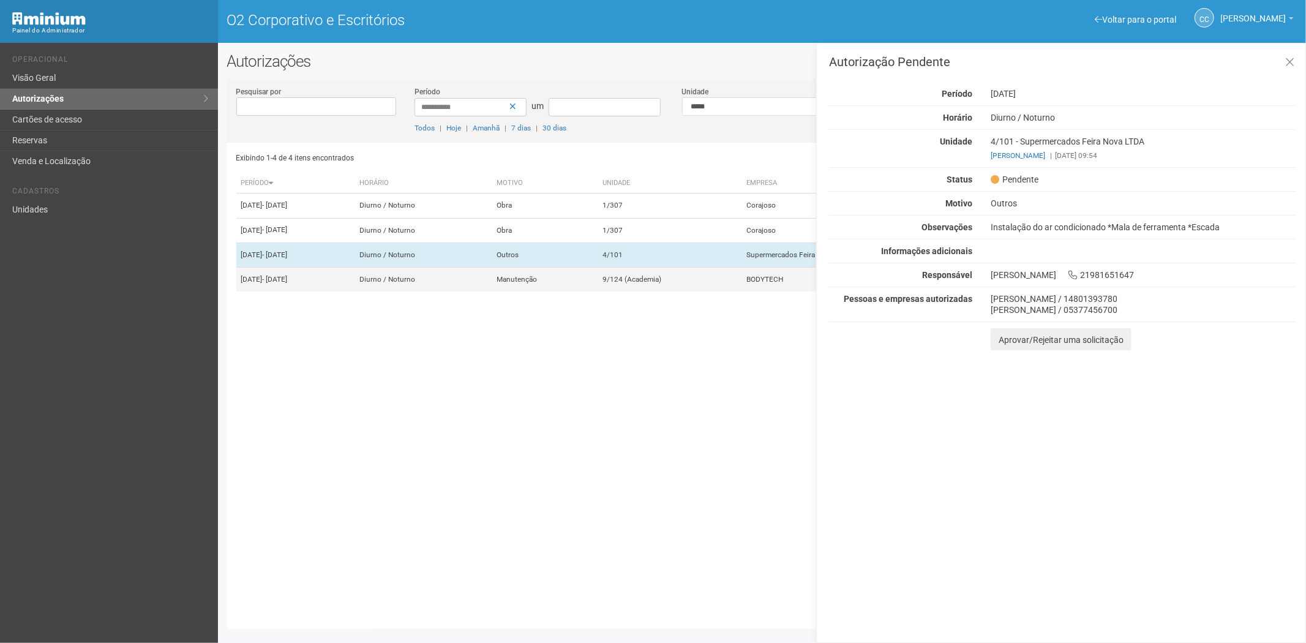
click at [598, 292] on td "Manutenção" at bounding box center [544, 280] width 105 height 25
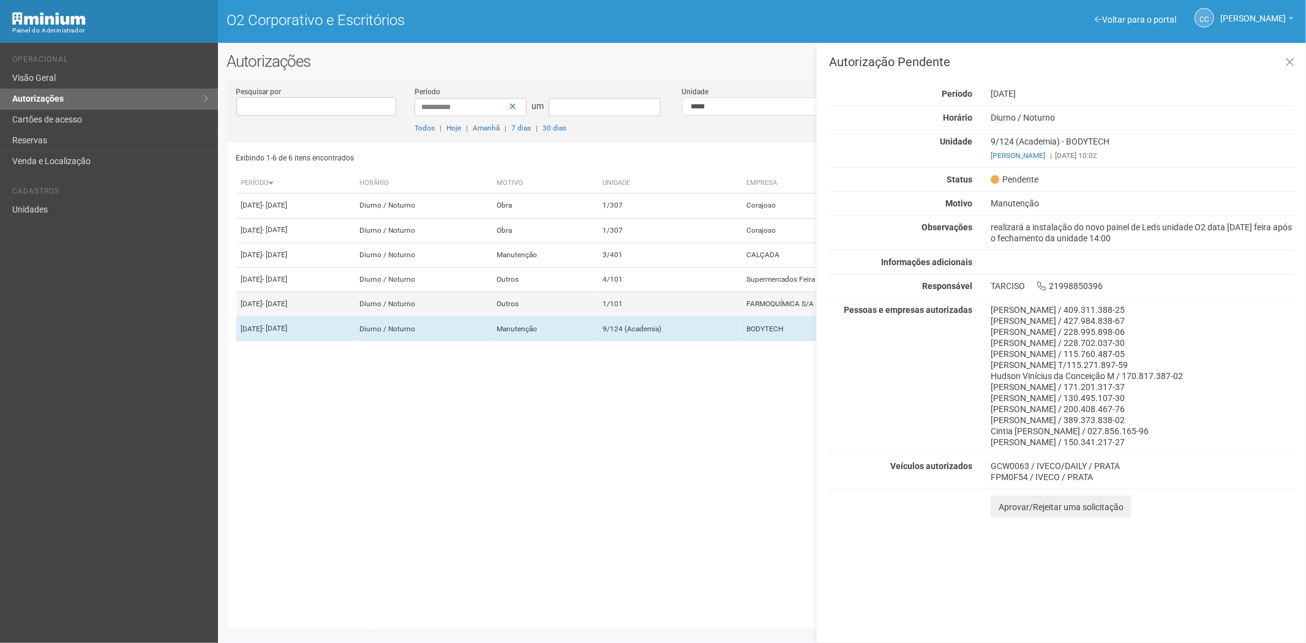
click at [663, 317] on td "1/101" at bounding box center [670, 304] width 144 height 25
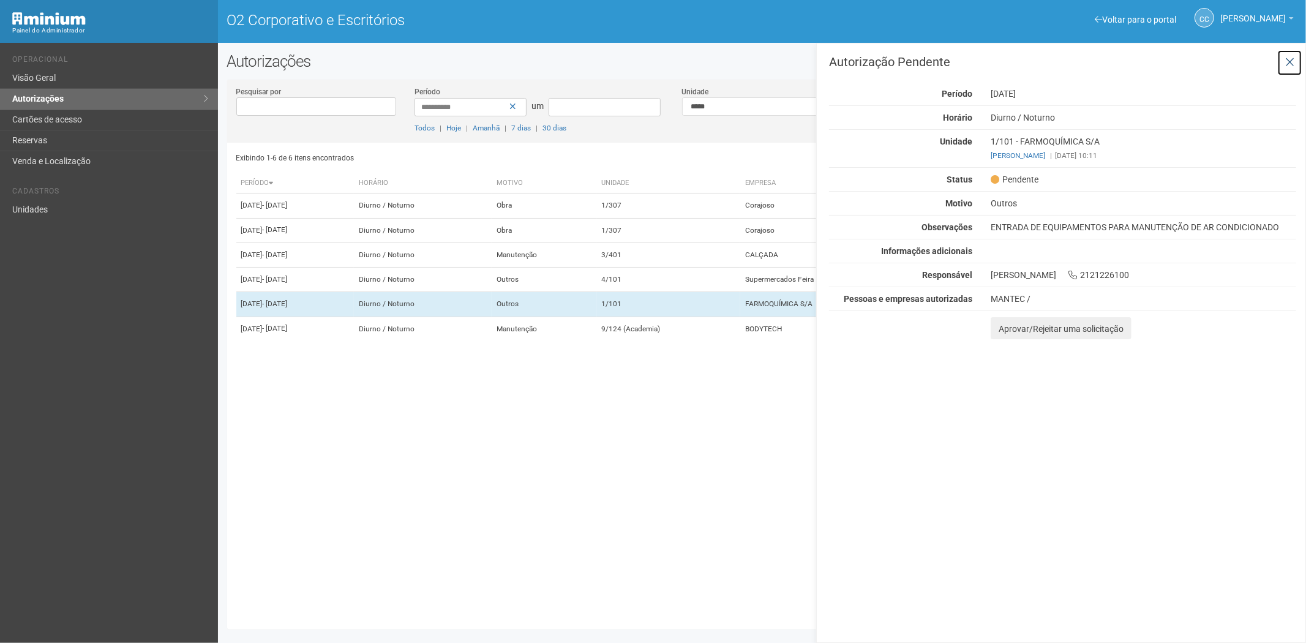
click at [1299, 65] on button at bounding box center [1290, 63] width 25 height 26
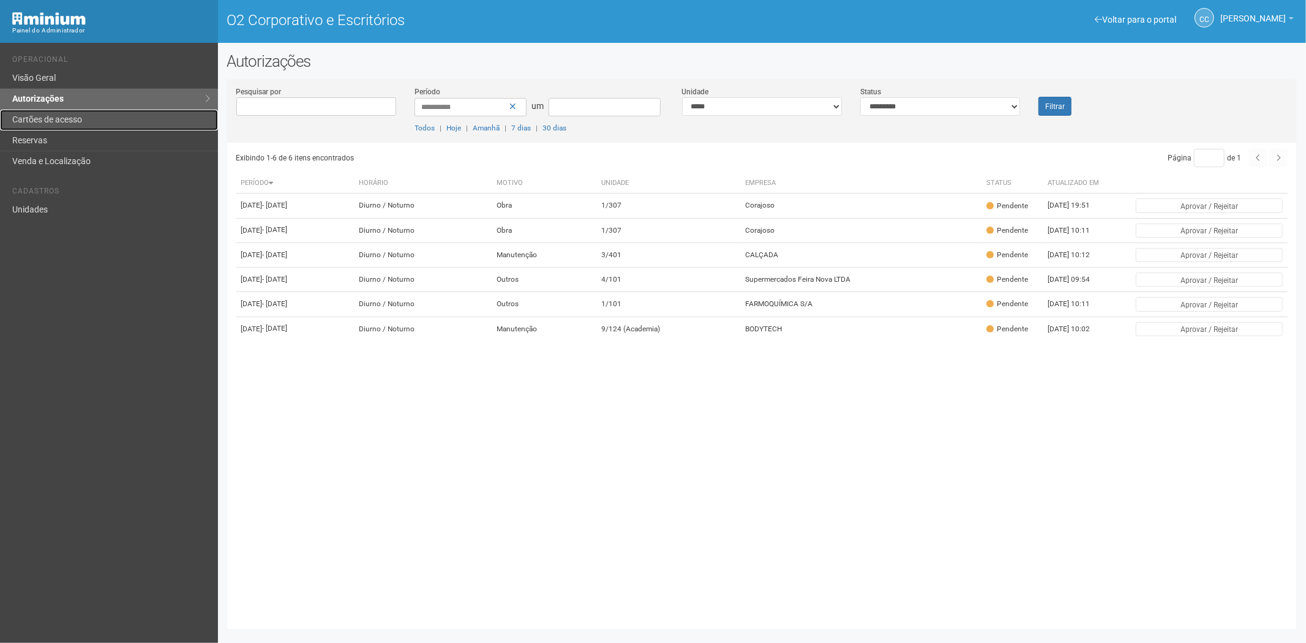
click at [94, 126] on link "Cartões de acesso" at bounding box center [109, 120] width 218 height 21
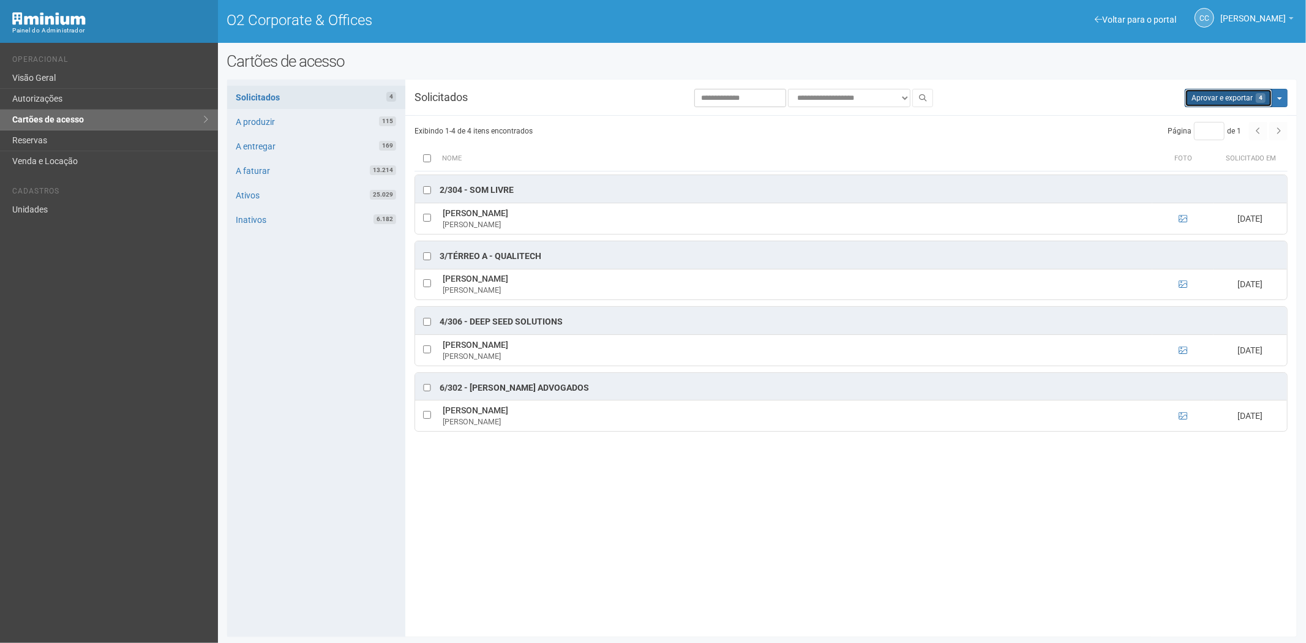
drag, startPoint x: 1198, startPoint y: 94, endPoint x: 696, endPoint y: 62, distance: 502.7
click at [1194, 94] on button "Aprovar e exportar 4" at bounding box center [1229, 98] width 88 height 18
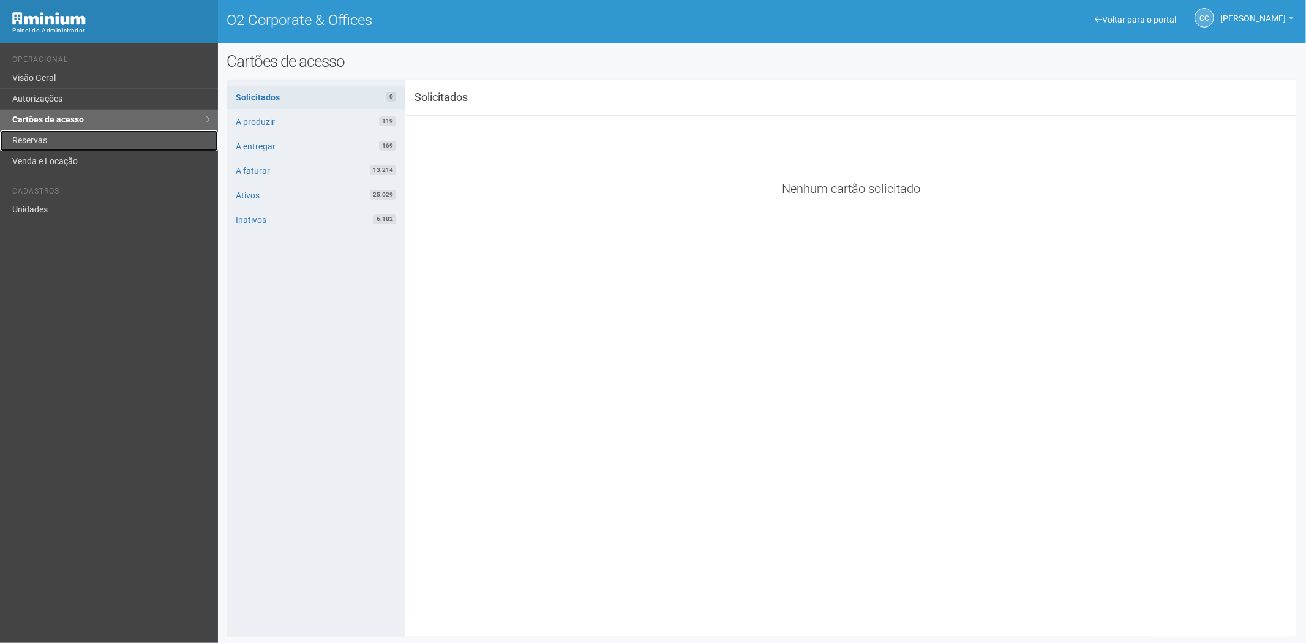
click at [96, 135] on link "Reservas" at bounding box center [109, 140] width 218 height 21
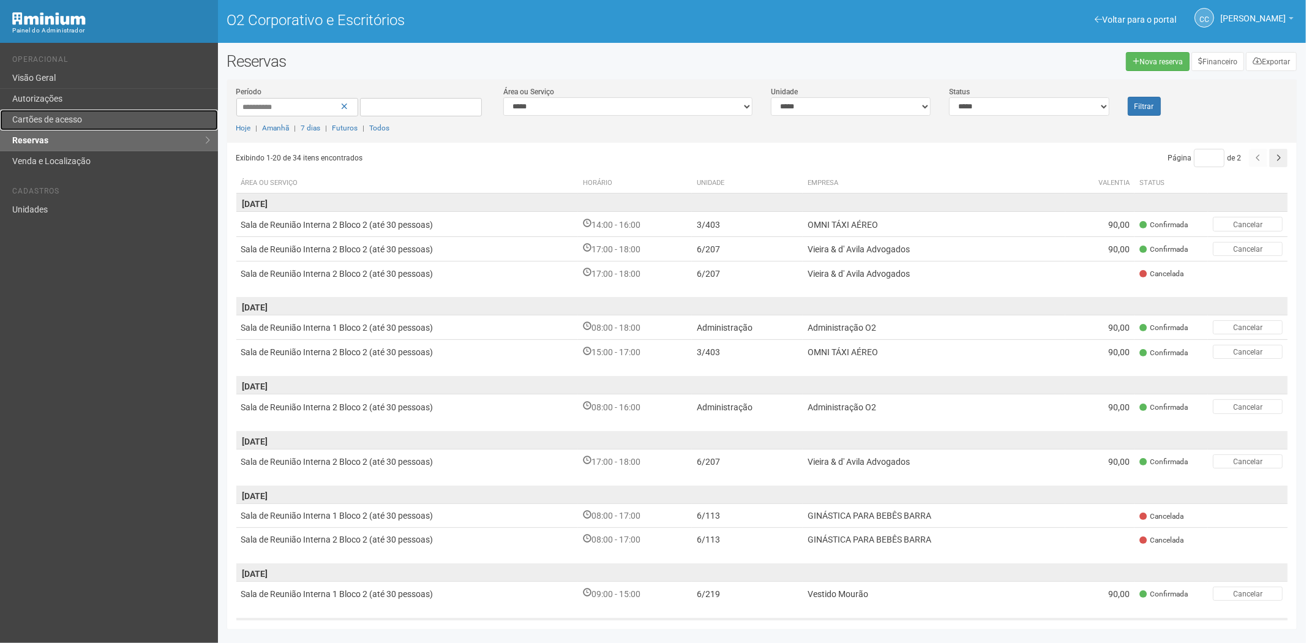
click at [81, 111] on link "Cartões de acesso" at bounding box center [109, 120] width 218 height 21
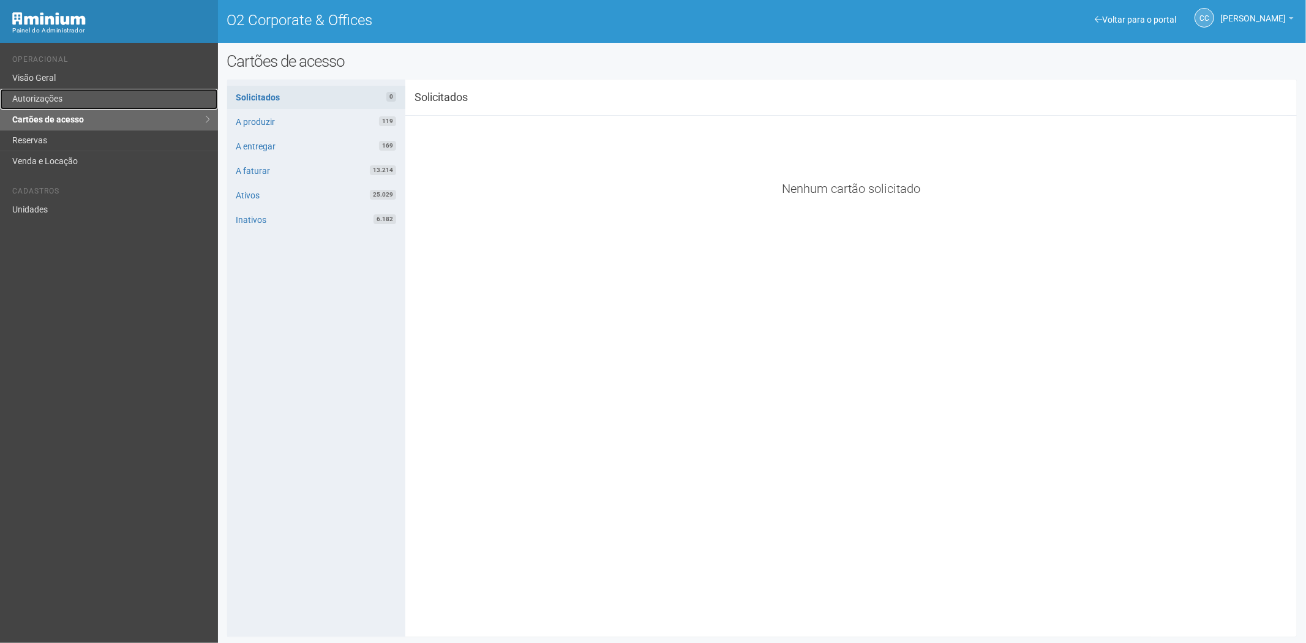
click at [66, 96] on link "Autorizações" at bounding box center [109, 99] width 218 height 21
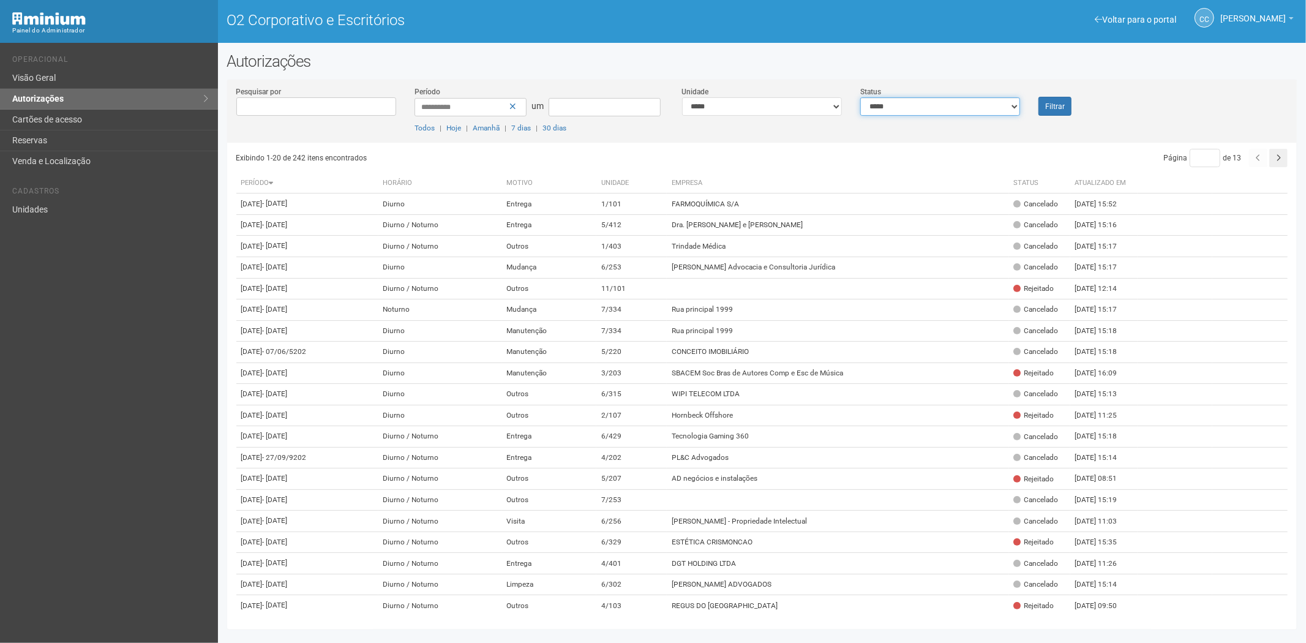
click at [891, 111] on select "**********" at bounding box center [941, 106] width 160 height 18
select select "*"
click at [861, 97] on select "**********" at bounding box center [941, 106] width 160 height 18
click at [1054, 107] on font "Filtrar" at bounding box center [1056, 106] width 20 height 9
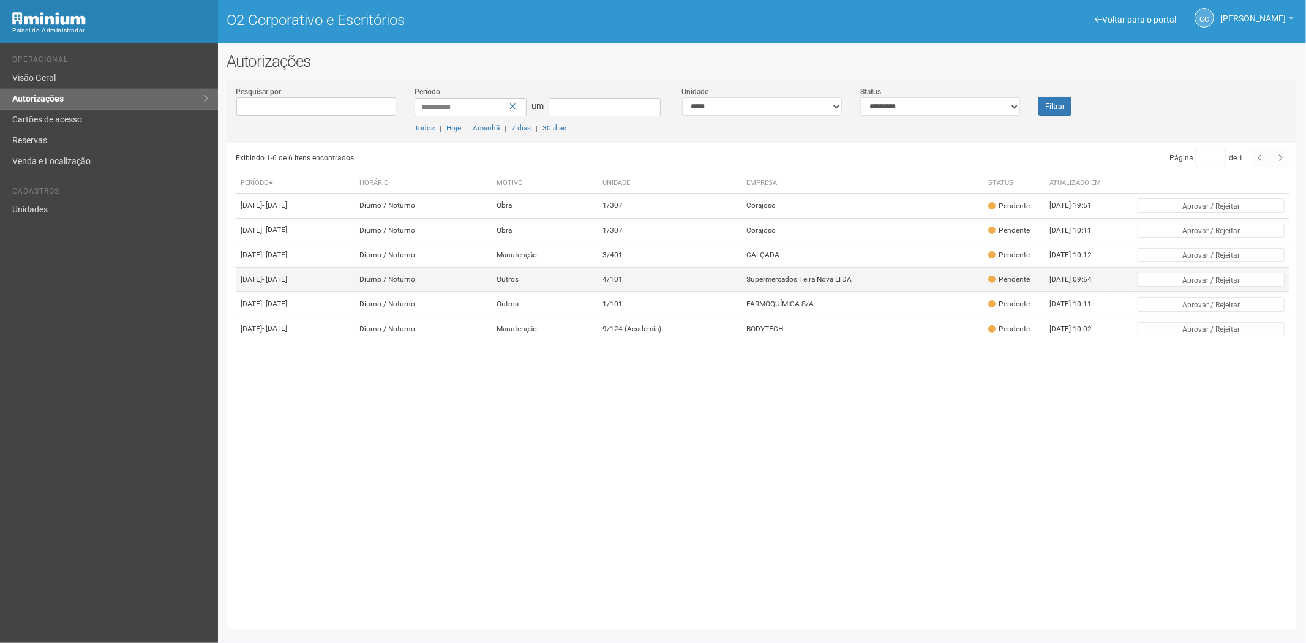
click at [718, 292] on td "4/101" at bounding box center [670, 280] width 144 height 25
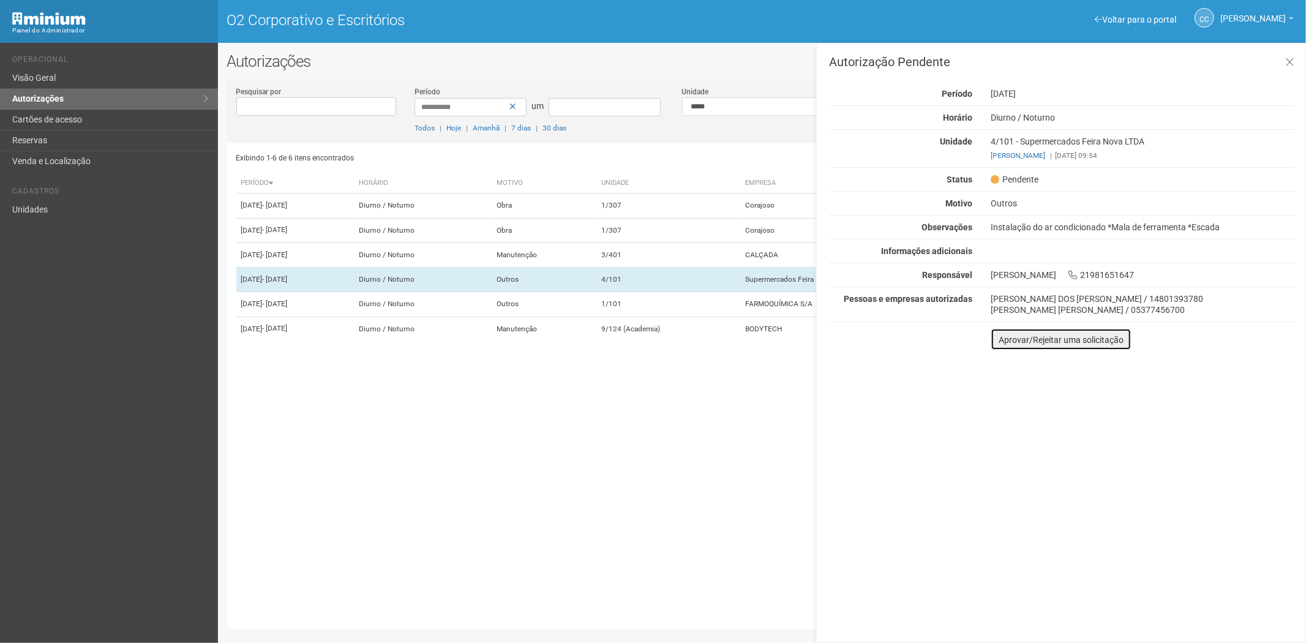
click at [1005, 344] on font "Aprovar/Rejeitar uma solicitação" at bounding box center [1061, 340] width 125 height 10
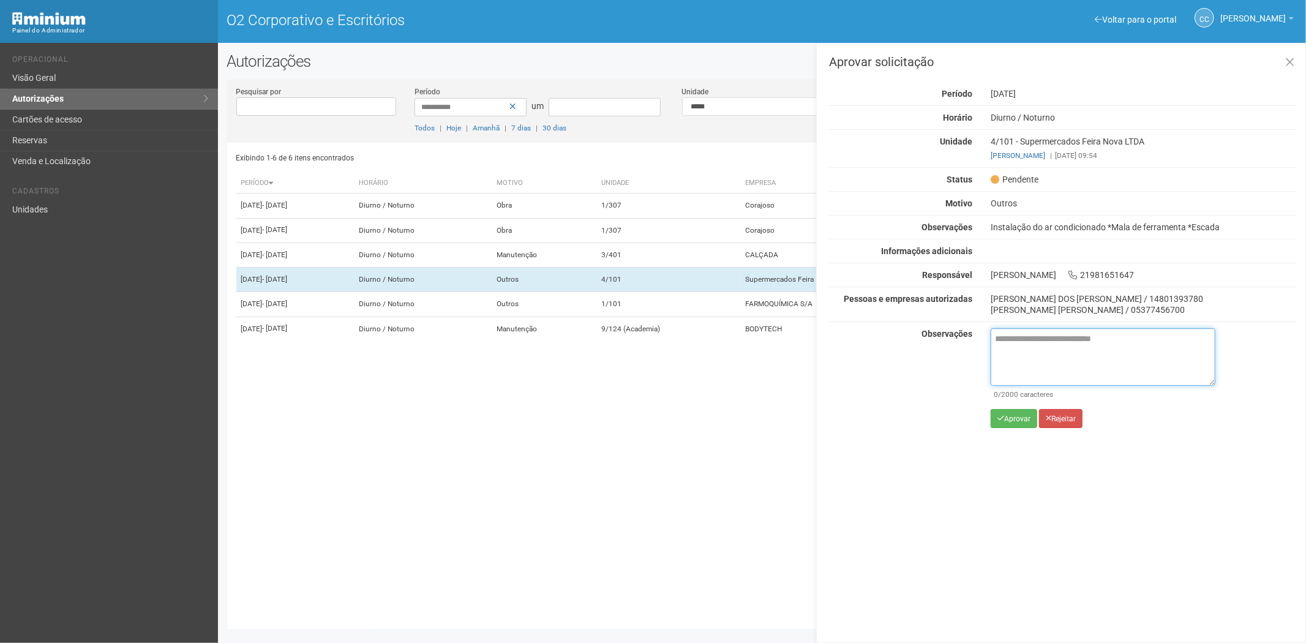
click at [1017, 353] on textarea at bounding box center [1103, 357] width 225 height 58
paste textarea "**********"
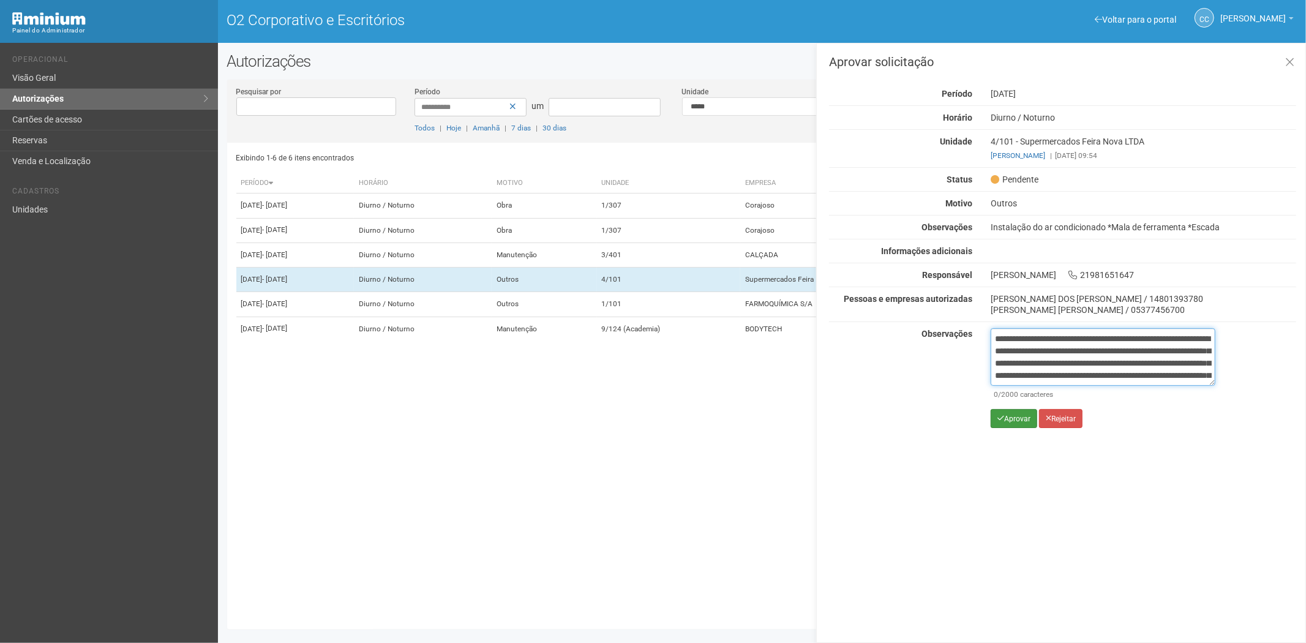
scroll to position [69, 0]
type textarea "**********"
click at [1014, 418] on font "Aprovar" at bounding box center [1018, 419] width 26 height 9
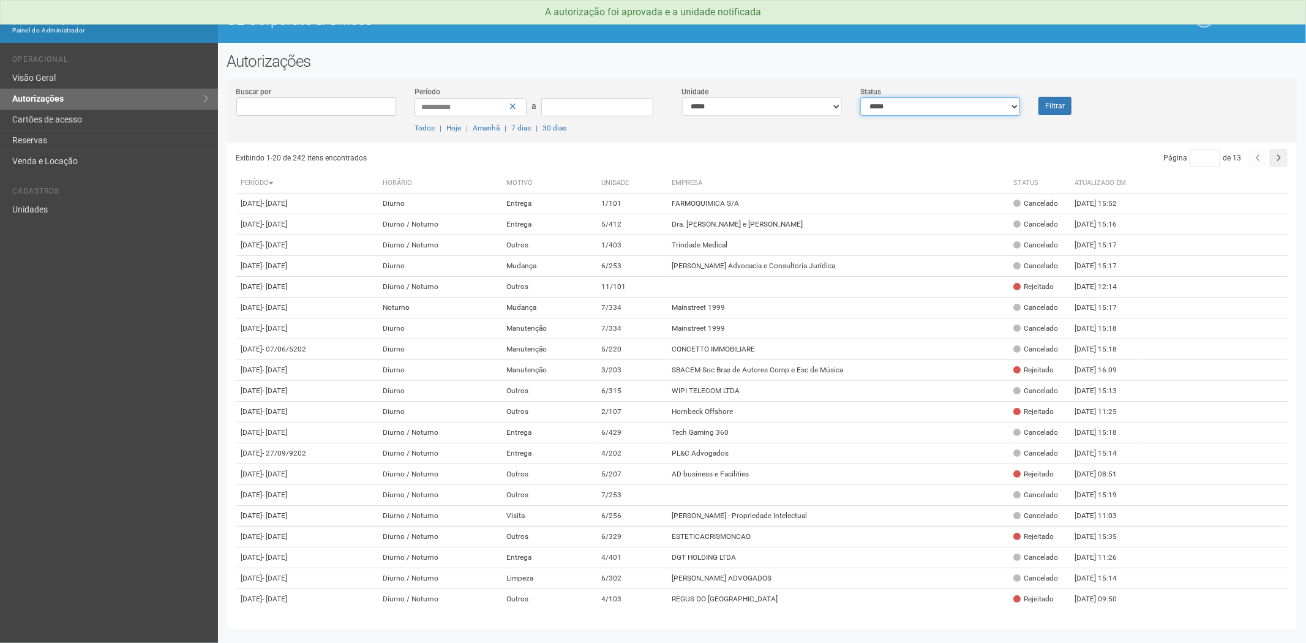
drag, startPoint x: 890, startPoint y: 106, endPoint x: 889, endPoint y: 115, distance: 8.6
click at [890, 106] on select "**********" at bounding box center [941, 106] width 160 height 18
select select "*"
click at [861, 97] on select "**********" at bounding box center [941, 106] width 160 height 18
click at [1046, 109] on button "Filtrar" at bounding box center [1055, 106] width 33 height 18
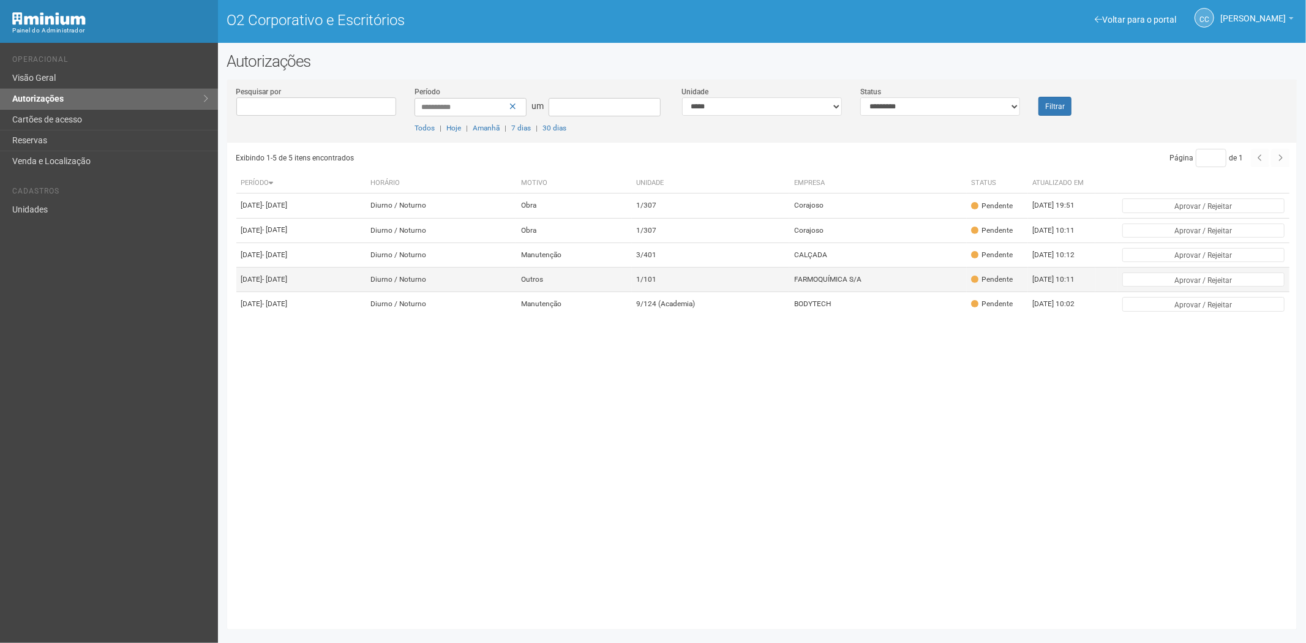
click at [829, 284] on font "FARMOQUÍMICA S/A" at bounding box center [827, 279] width 67 height 9
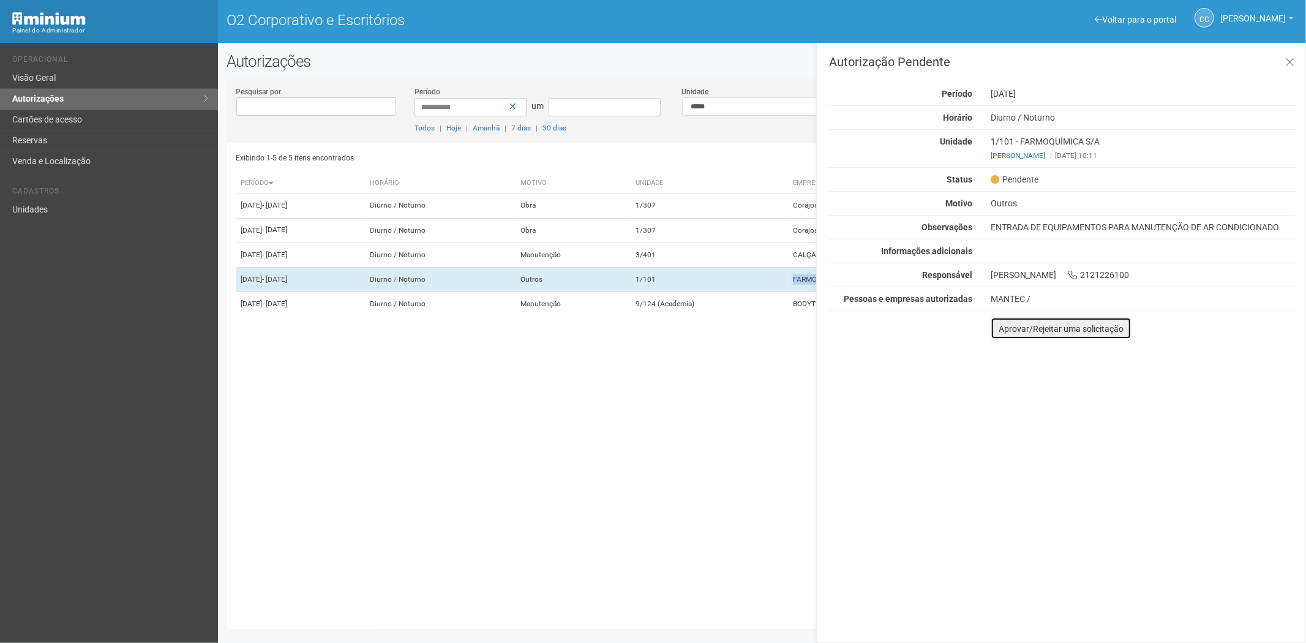
click at [1005, 331] on font "Aprovar/Rejeitar uma solicitação" at bounding box center [1061, 329] width 125 height 10
drag, startPoint x: 1005, startPoint y: 331, endPoint x: 1008, endPoint y: 337, distance: 6.3
click at [1005, 331] on div "Autorização Pendente Período 20/09/2025 Horário Diurno / Noturno Unidade 1/101 …" at bounding box center [1061, 343] width 490 height 600
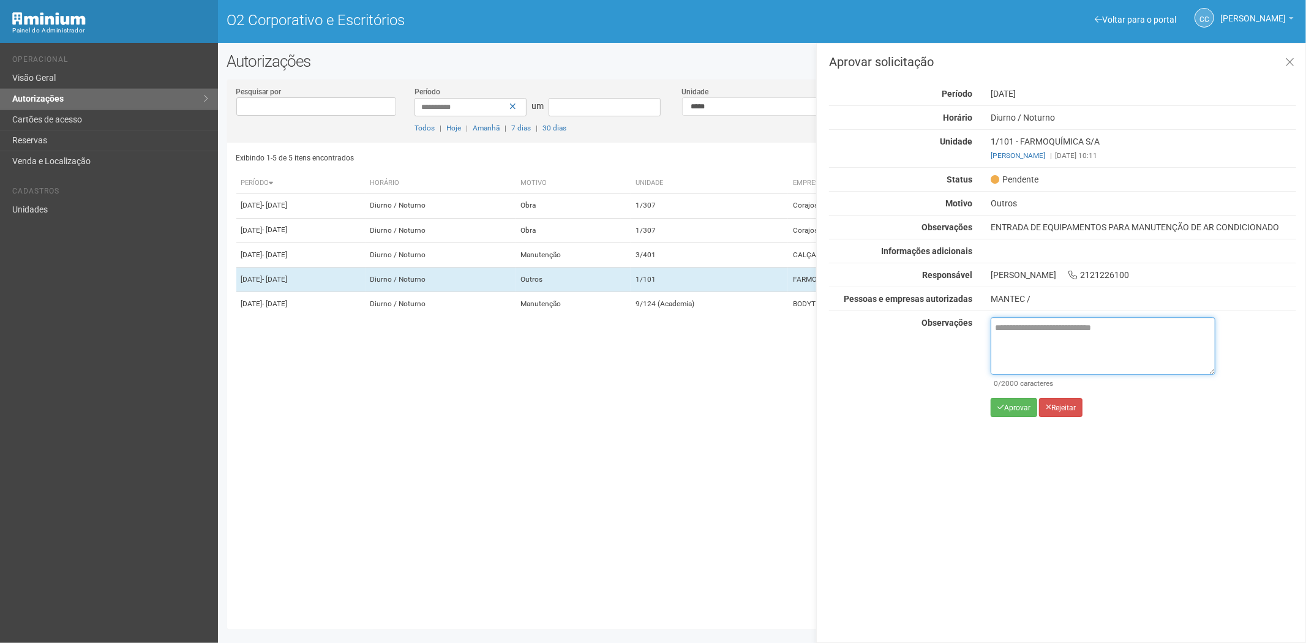
click at [1038, 352] on textarea at bounding box center [1103, 346] width 225 height 58
paste textarea "**********"
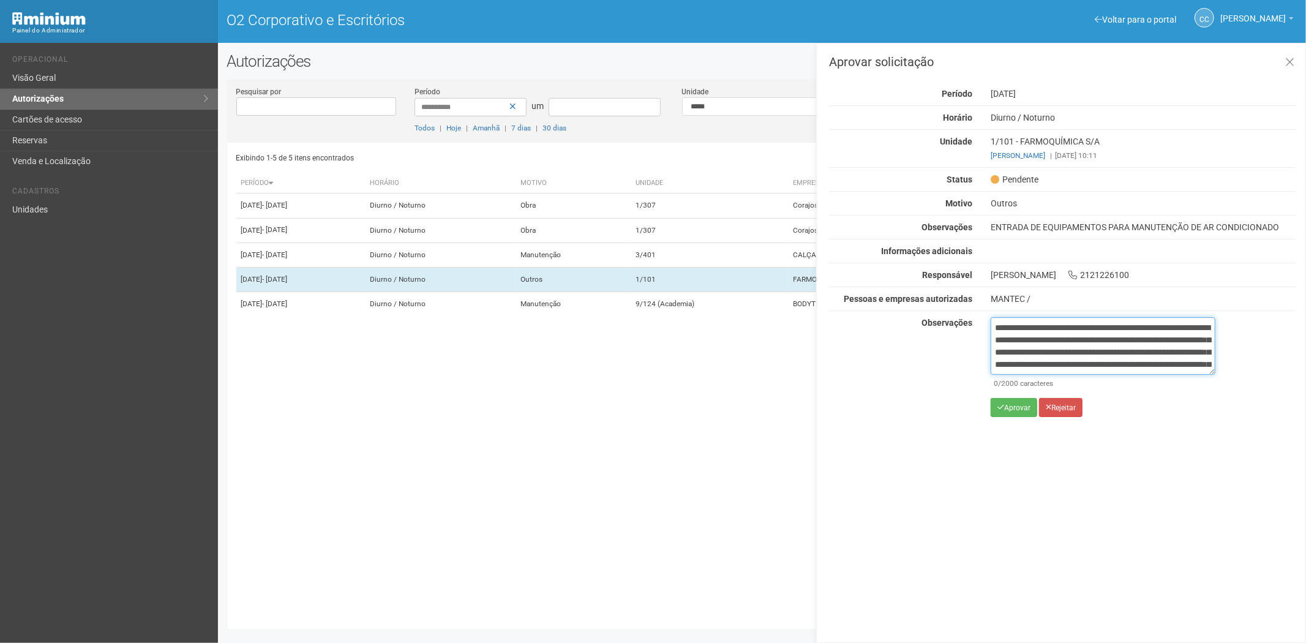
scroll to position [69, 0]
type textarea "**********"
click at [1011, 408] on font "Aprovar" at bounding box center [1018, 408] width 26 height 9
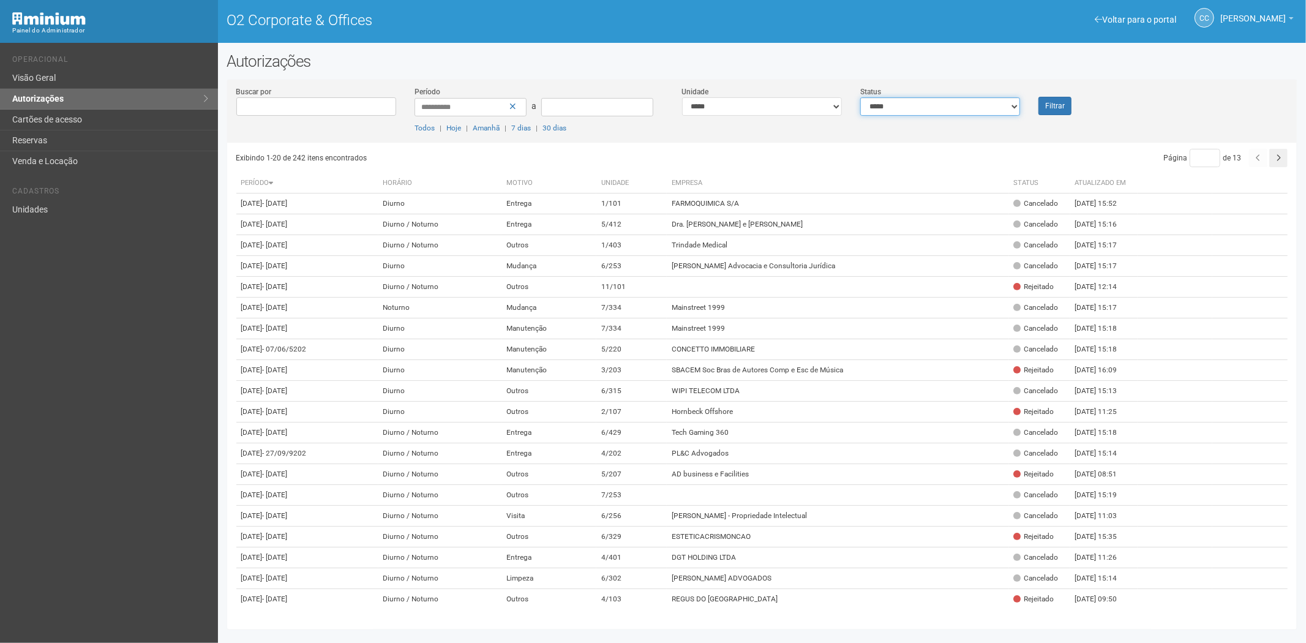
click at [916, 111] on select "**********" at bounding box center [941, 106] width 160 height 18
select select "*"
click at [861, 97] on select "**********" at bounding box center [941, 106] width 160 height 18
click at [1057, 104] on button "Filtrar" at bounding box center [1055, 106] width 33 height 18
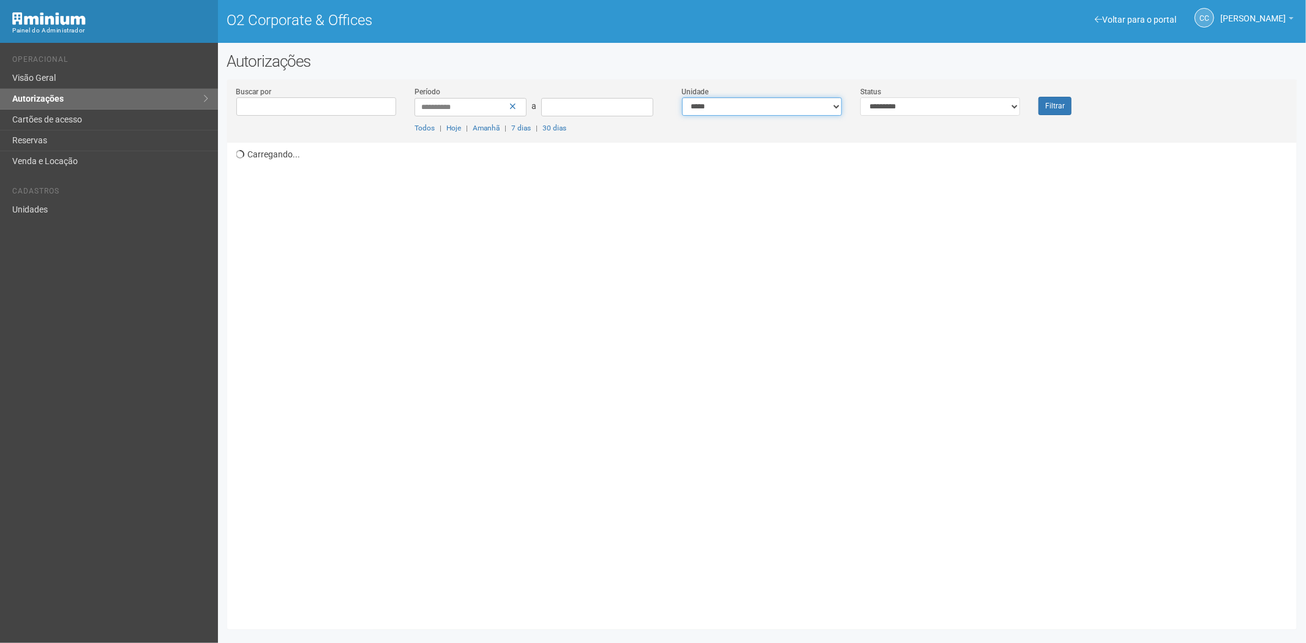
click at [757, 105] on select "**********" at bounding box center [762, 106] width 160 height 18
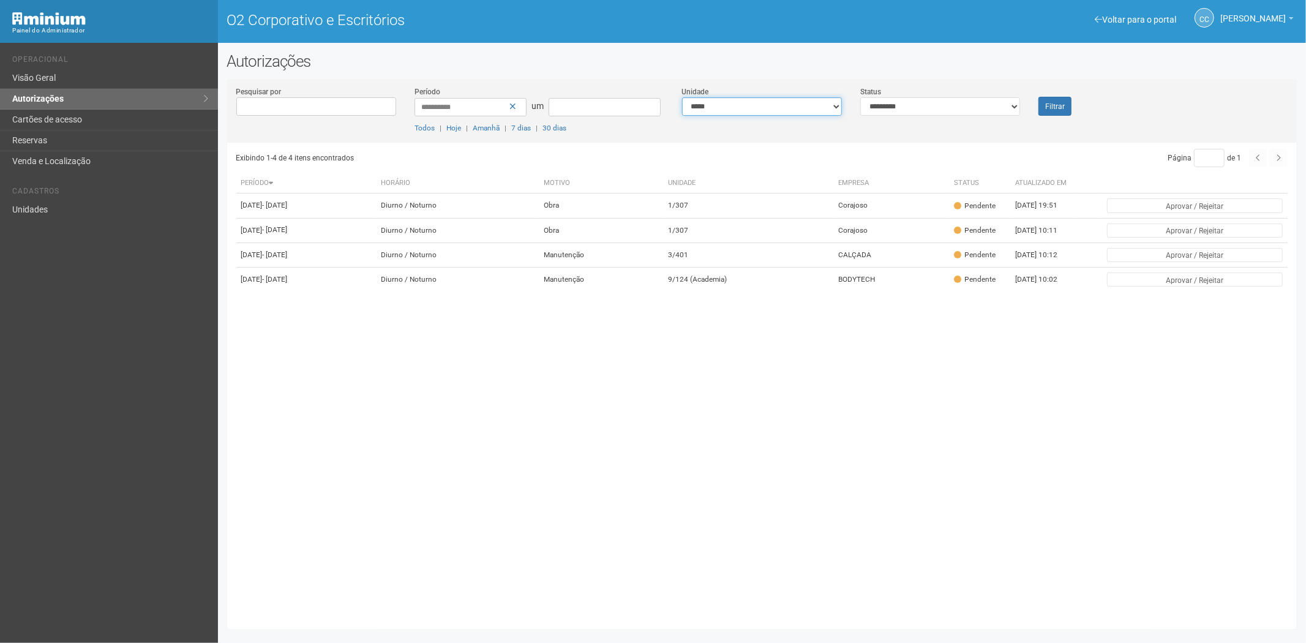
select select "**********"
drag, startPoint x: 1019, startPoint y: 104, endPoint x: 1005, endPoint y: 107, distance: 14.3
click at [1019, 104] on select "**********" at bounding box center [941, 106] width 160 height 18
select select "***"
click at [861, 97] on select "**********" at bounding box center [941, 106] width 160 height 18
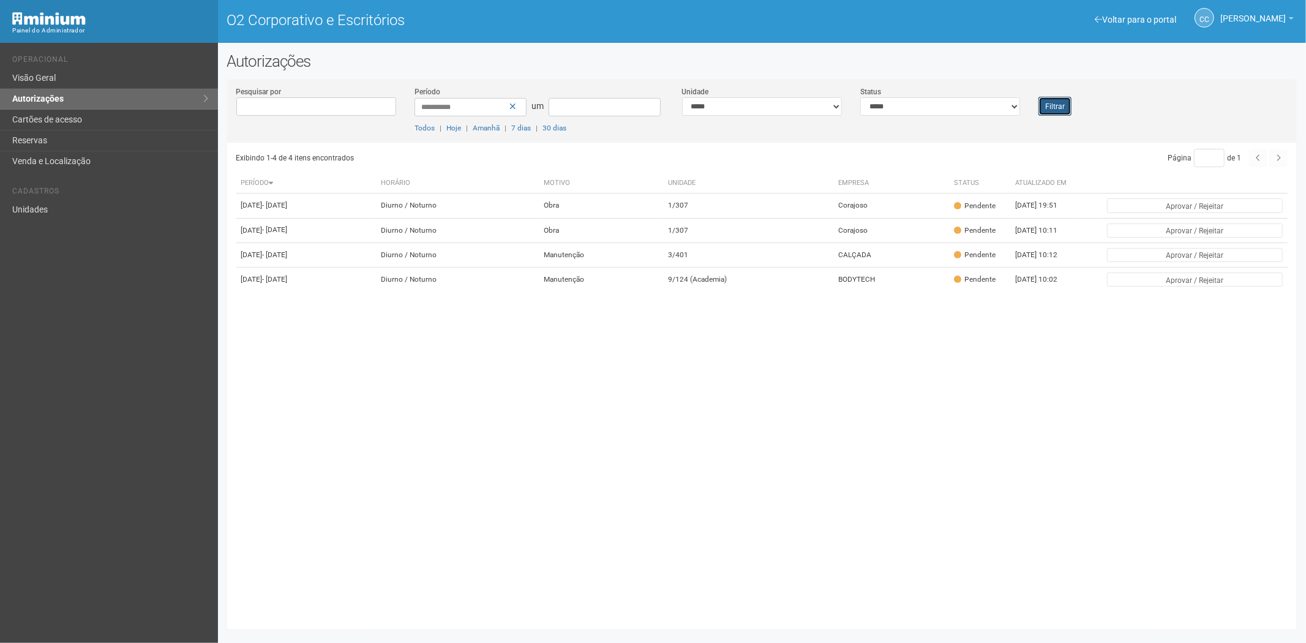
click at [1063, 105] on font "Filtrar" at bounding box center [1056, 106] width 20 height 9
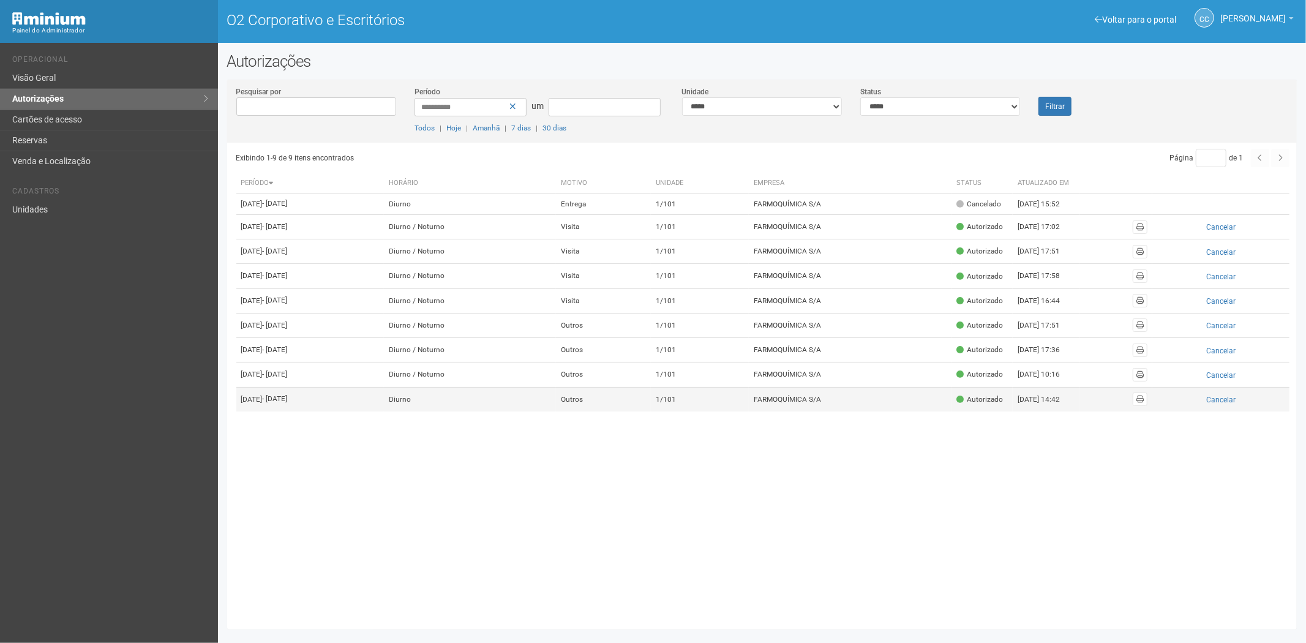
click at [880, 412] on td "FARMOQUÍMICA S/A" at bounding box center [850, 399] width 203 height 25
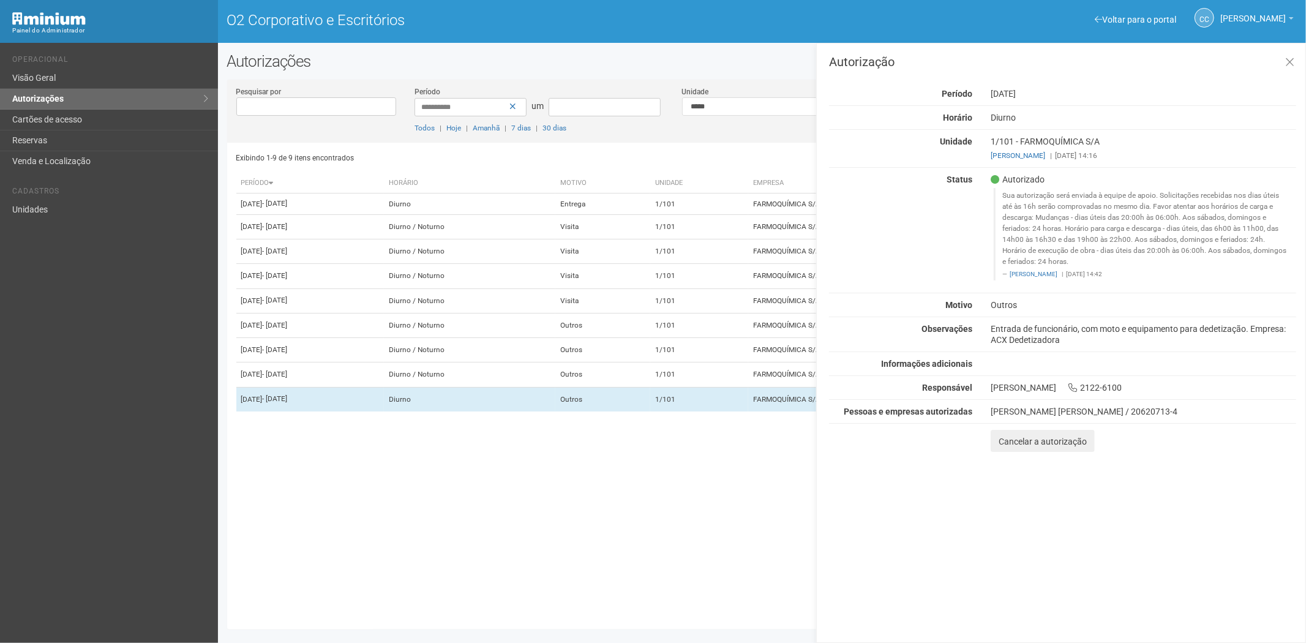
click at [819, 454] on div "Autorização Período 20/09/2025 Horário Diurno Unidade 1/101 - FARMOQUÍMICA S/A …" at bounding box center [1061, 343] width 490 height 600
click at [749, 387] on td "1/101" at bounding box center [700, 375] width 98 height 25
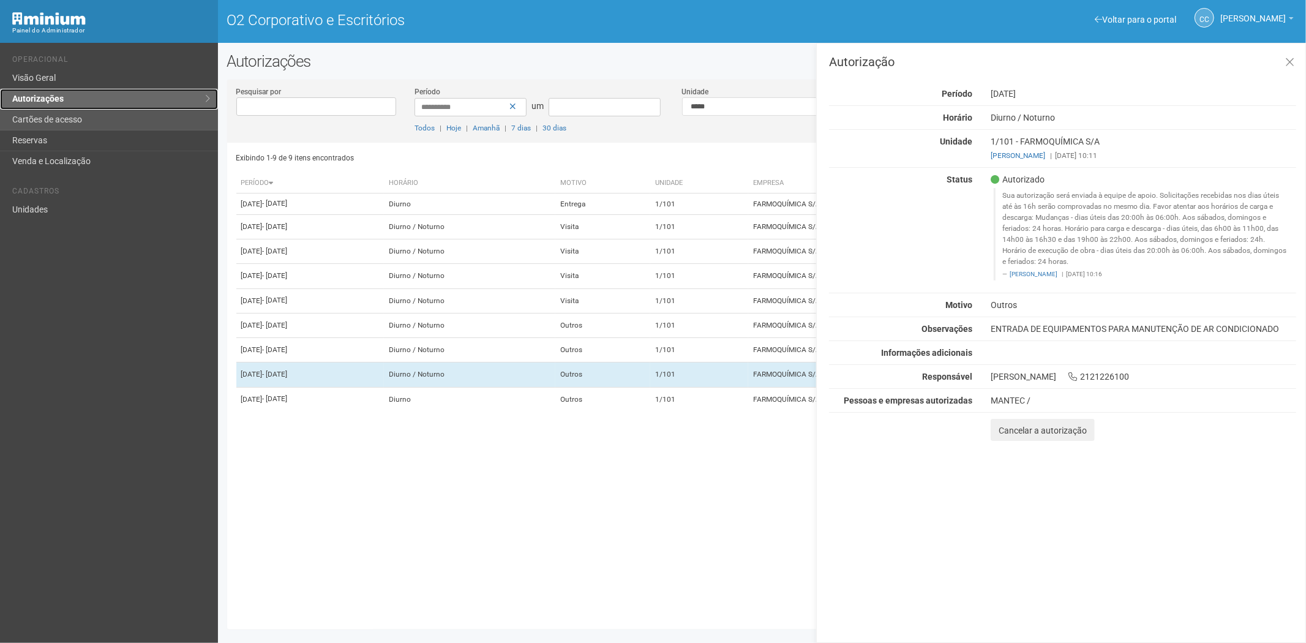
drag, startPoint x: 130, startPoint y: 104, endPoint x: 110, endPoint y: 119, distance: 24.5
click at [130, 104] on link "Autorizações" at bounding box center [109, 99] width 218 height 21
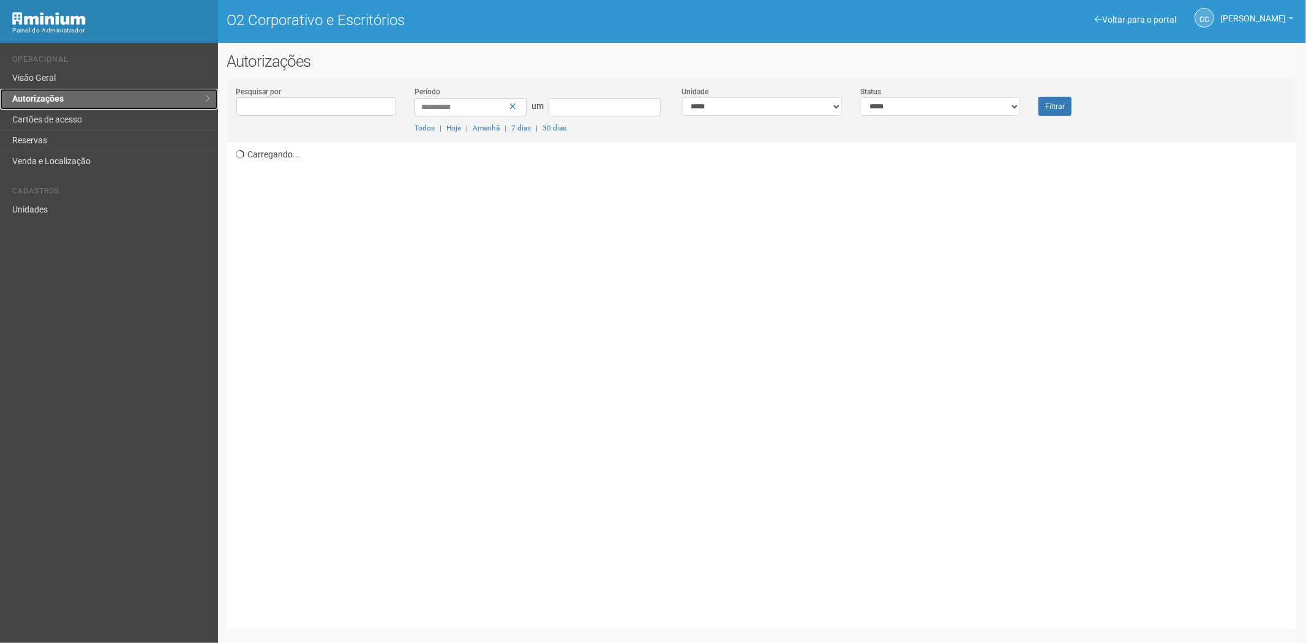
click at [100, 96] on link "Autorizações" at bounding box center [109, 99] width 218 height 21
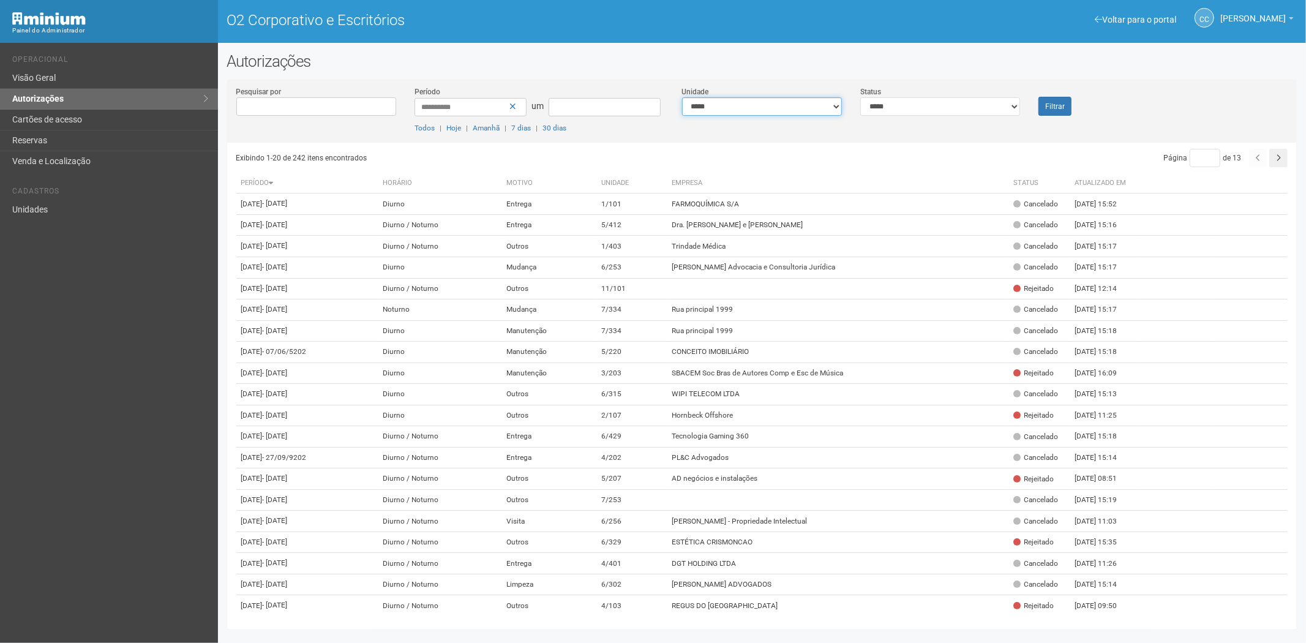
click at [742, 111] on select "**********" at bounding box center [762, 106] width 160 height 18
drag, startPoint x: 735, startPoint y: 104, endPoint x: 737, endPoint y: 112, distance: 8.2
click at [735, 105] on select "**********" at bounding box center [762, 106] width 160 height 18
drag, startPoint x: 1005, startPoint y: 99, endPoint x: 987, endPoint y: 114, distance: 23.1
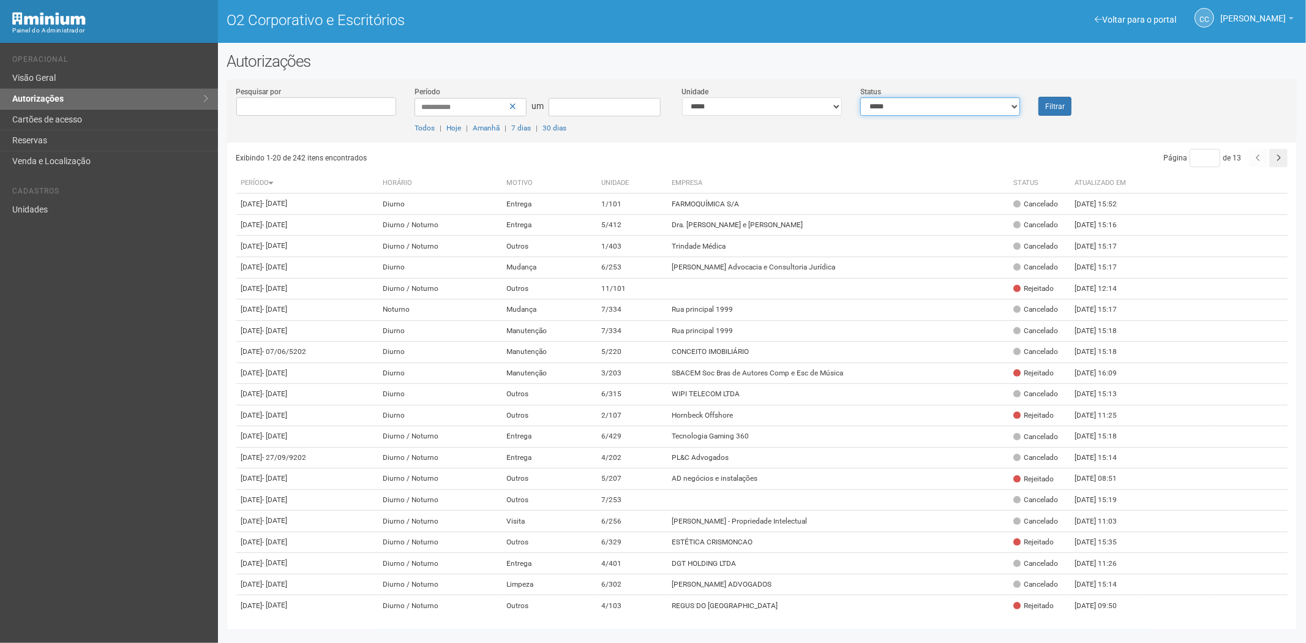
click at [1005, 100] on select "**********" at bounding box center [941, 106] width 160 height 18
select select "*"
click at [861, 97] on select "**********" at bounding box center [941, 106] width 160 height 18
click at [1055, 102] on font "Filtrar" at bounding box center [1056, 106] width 20 height 9
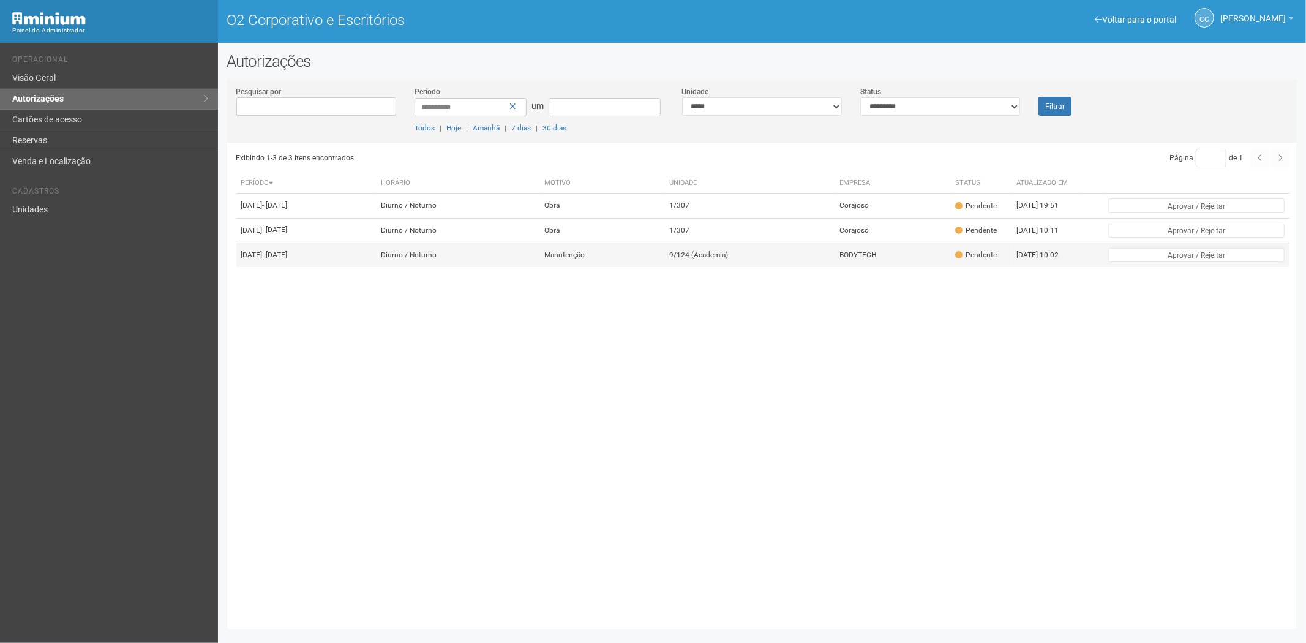
click at [757, 267] on td "9/124 (Academia)" at bounding box center [750, 255] width 171 height 25
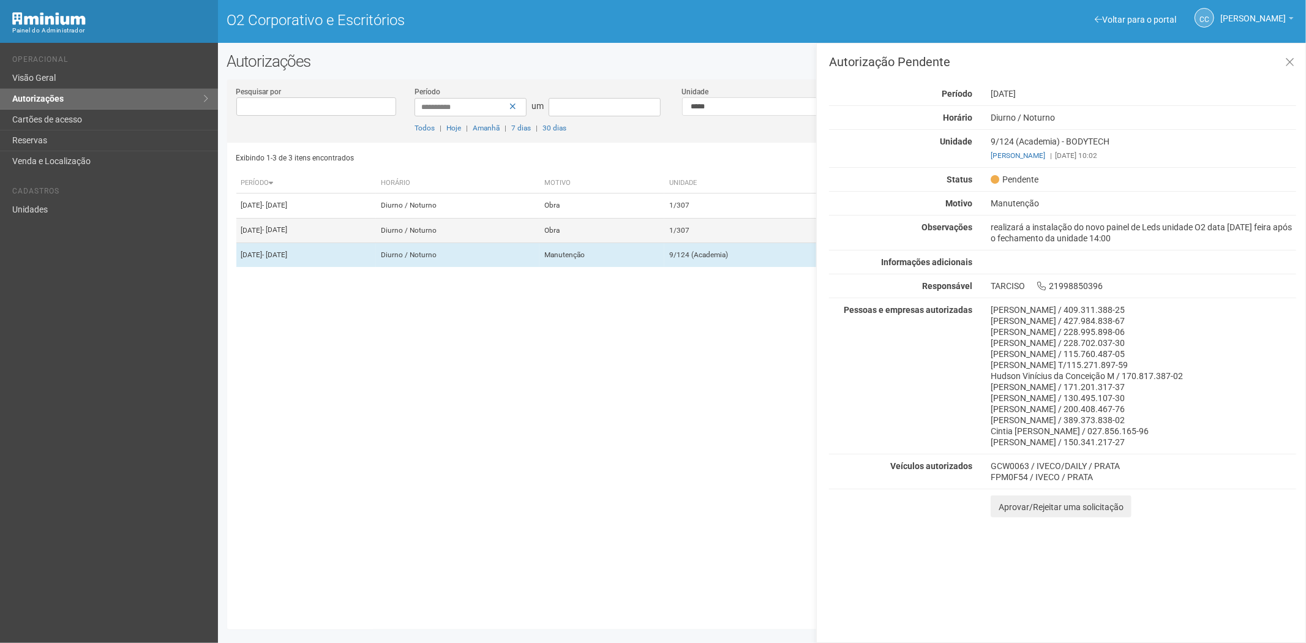
click at [639, 236] on td "Obra" at bounding box center [602, 230] width 125 height 25
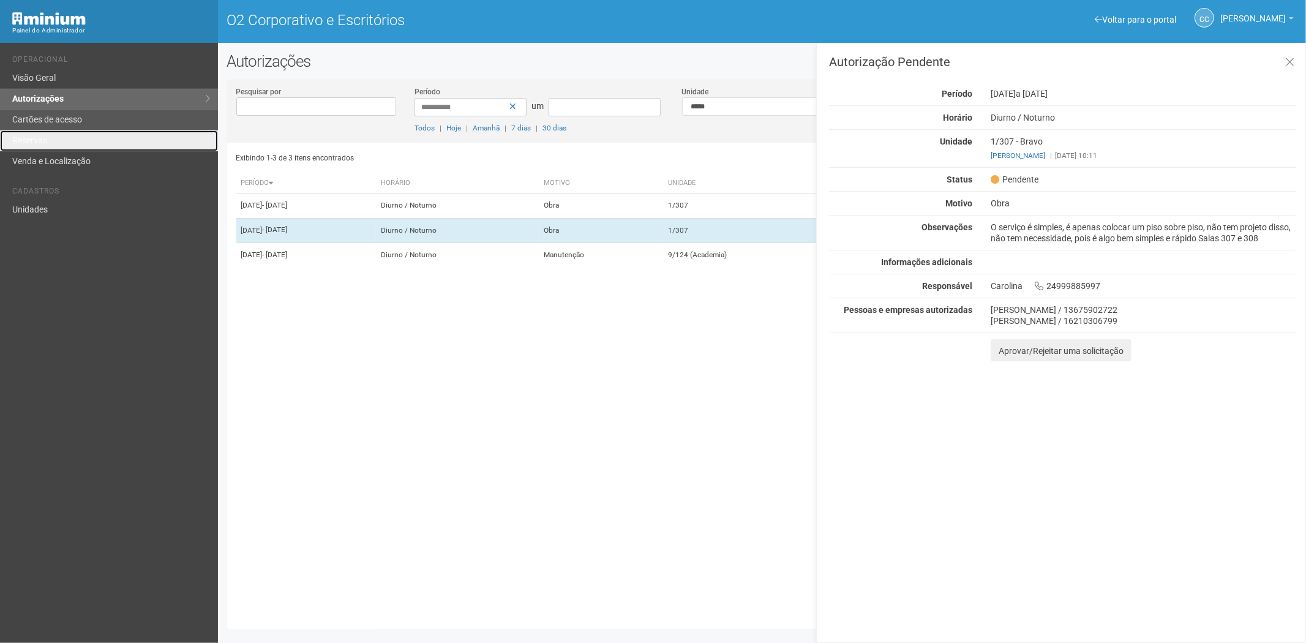
drag, startPoint x: 27, startPoint y: 149, endPoint x: 113, endPoint y: 129, distance: 88.7
click at [28, 149] on link "Reservas" at bounding box center [109, 140] width 218 height 21
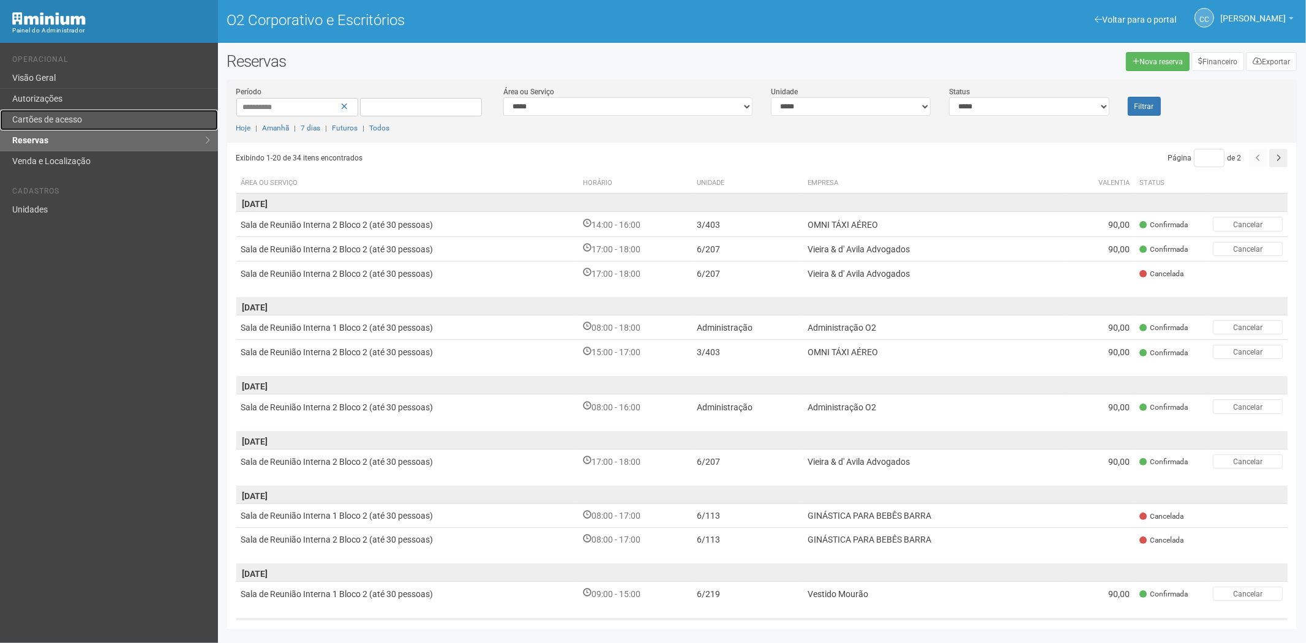
click at [88, 119] on link "Cartões de acesso" at bounding box center [109, 120] width 218 height 21
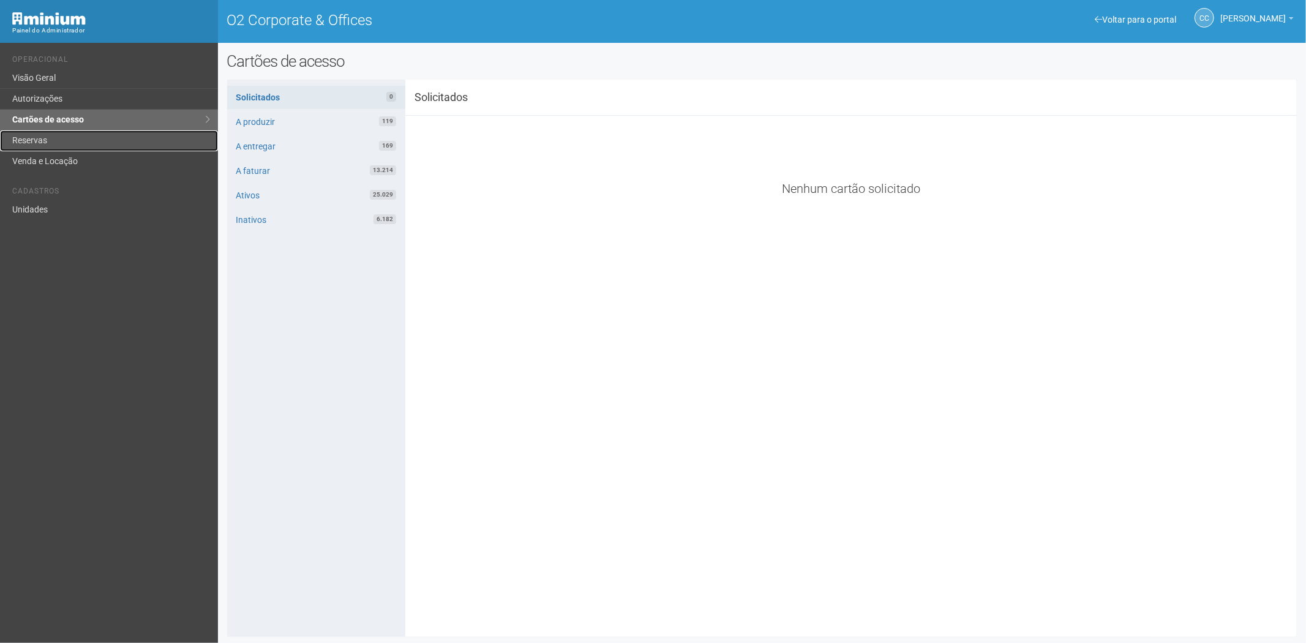
click at [67, 135] on link "Reservas" at bounding box center [109, 140] width 218 height 21
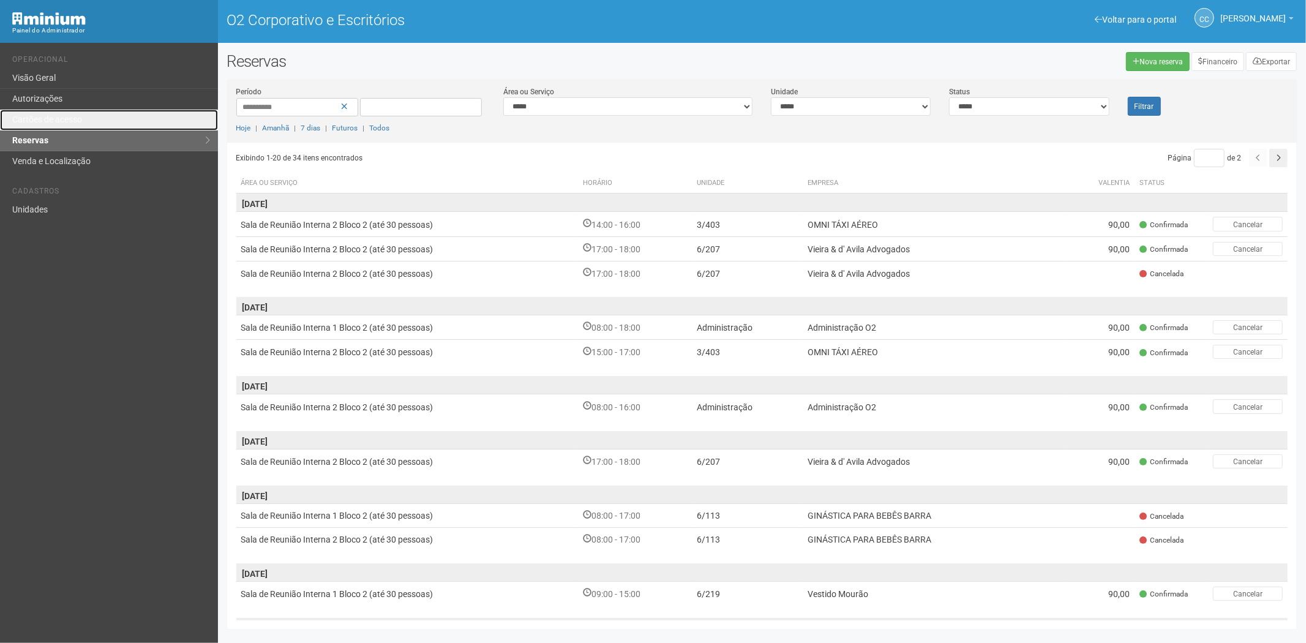
drag, startPoint x: 75, startPoint y: 113, endPoint x: 102, endPoint y: 131, distance: 32.8
click at [75, 113] on link "Cartões de acesso" at bounding box center [109, 120] width 218 height 21
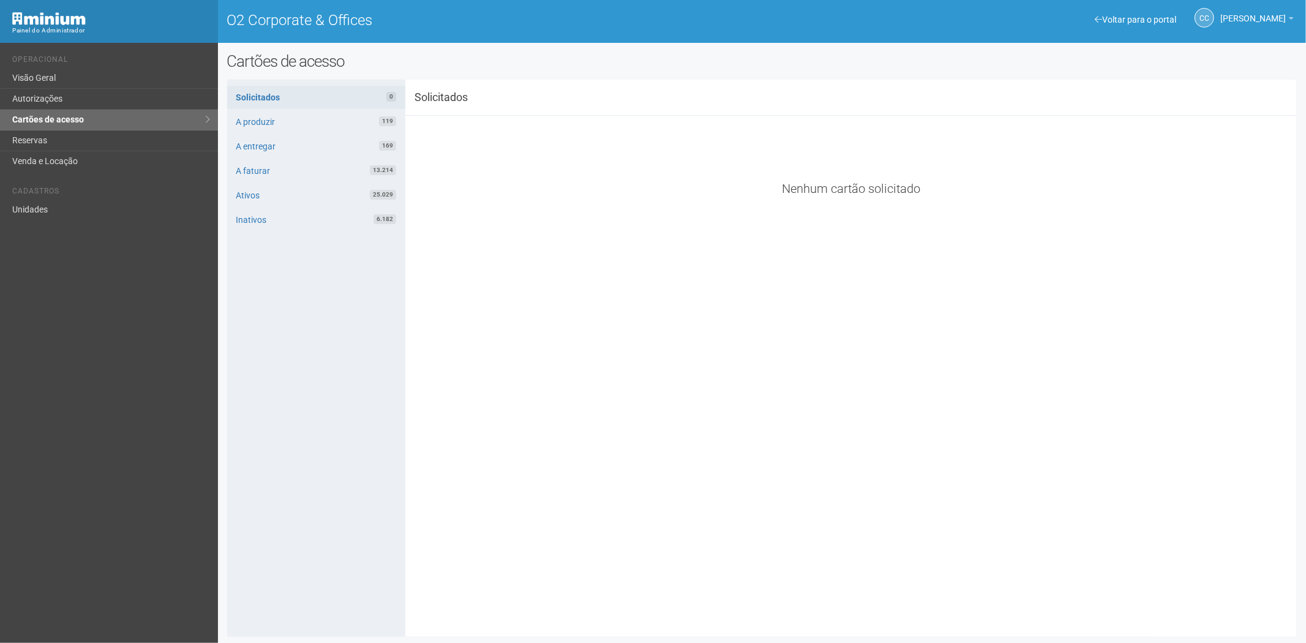
click at [37, 197] on li "Cadastros" at bounding box center [110, 193] width 197 height 13
click at [64, 207] on link "Unidades" at bounding box center [109, 210] width 218 height 20
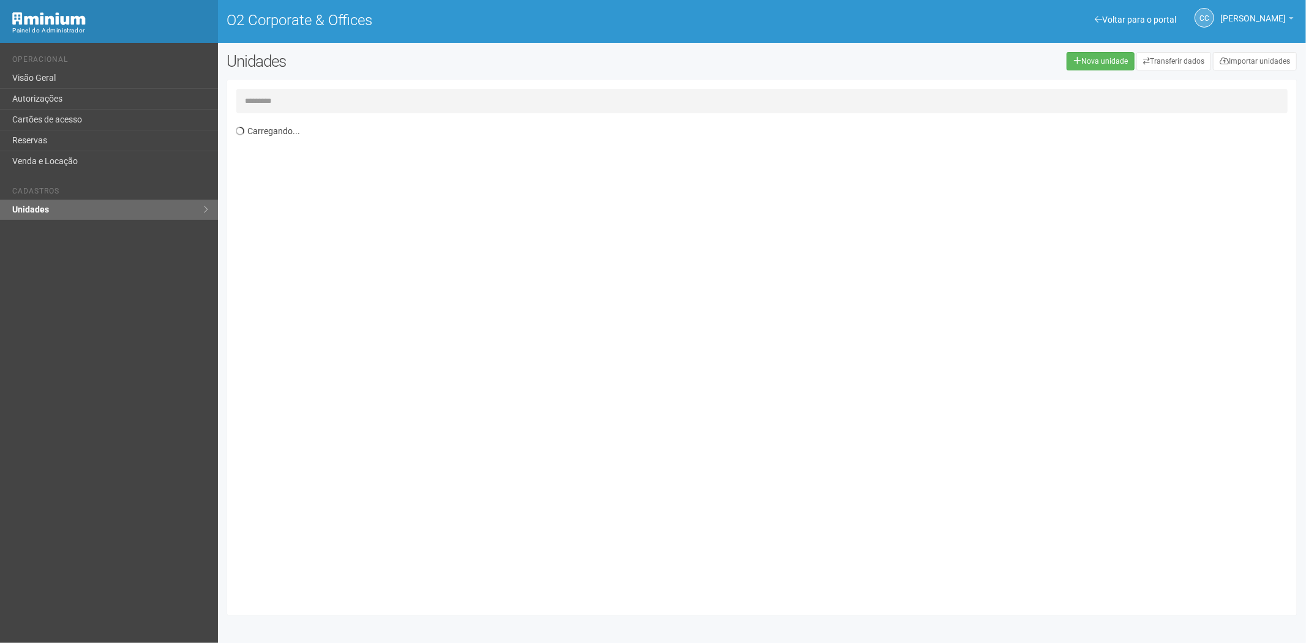
click at [264, 103] on input "text" at bounding box center [762, 101] width 1052 height 25
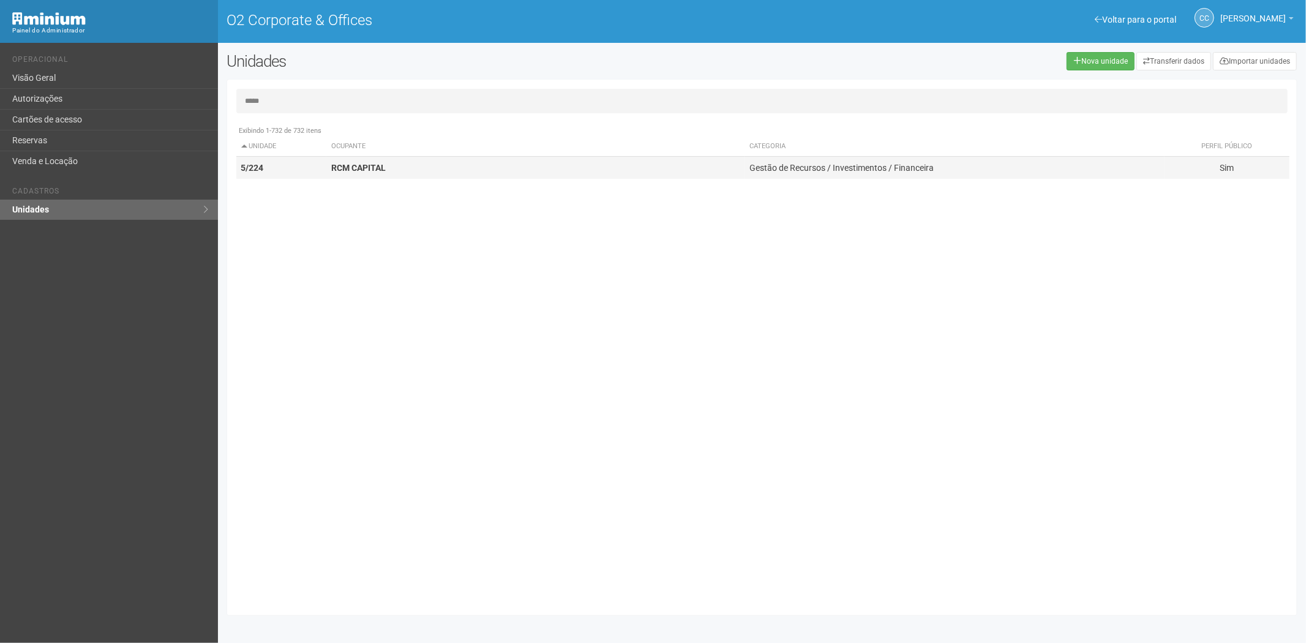
type input "*****"
click at [358, 164] on strong "RCM CAPITAL" at bounding box center [358, 168] width 55 height 10
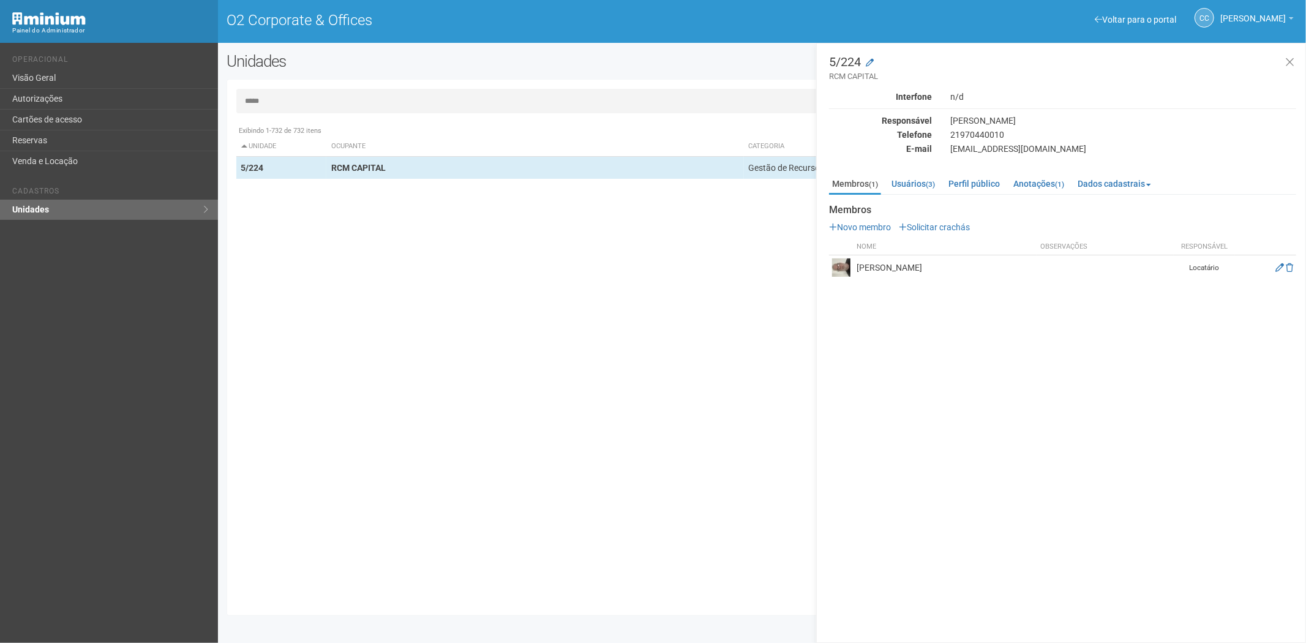
click at [1274, 272] on td at bounding box center [1265, 267] width 61 height 25
click at [1281, 268] on icon at bounding box center [1280, 267] width 9 height 9
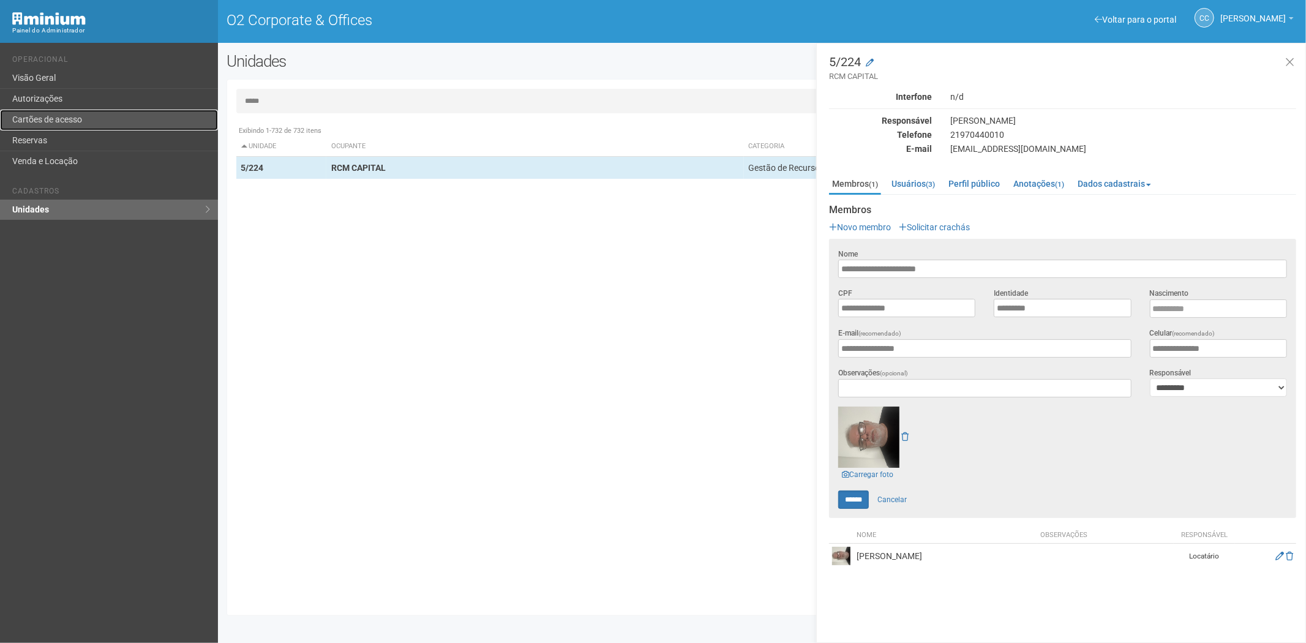
click at [86, 111] on link "Cartões de acesso" at bounding box center [109, 120] width 218 height 21
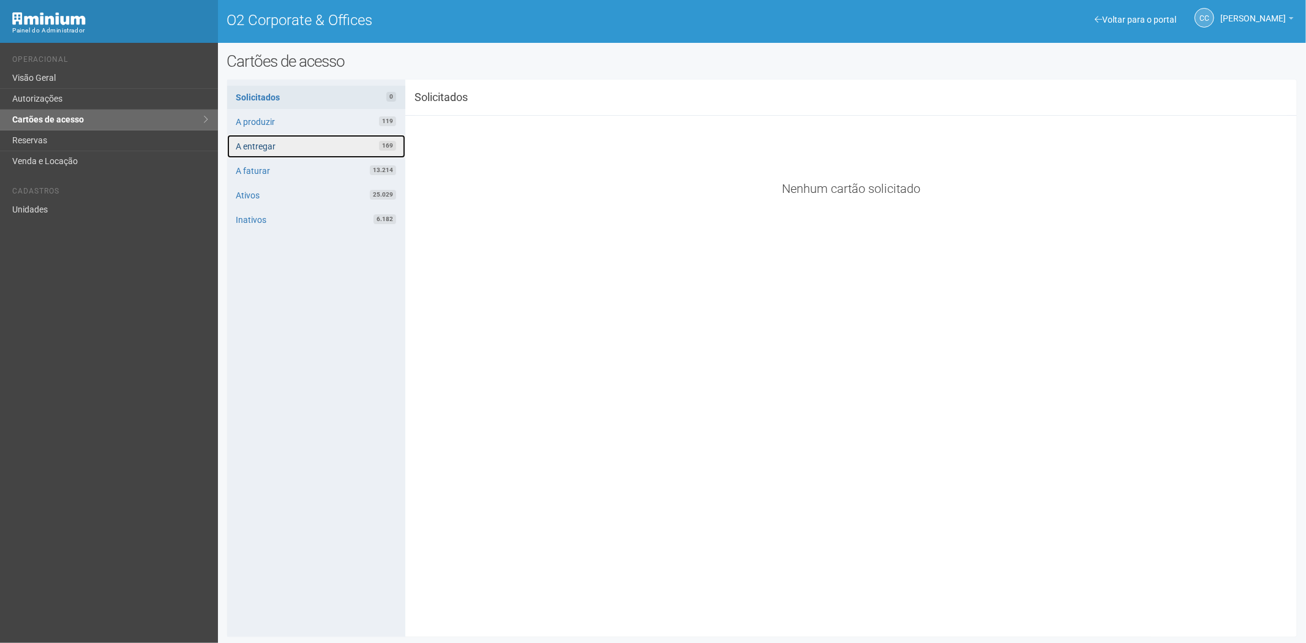
click at [270, 147] on link "A entregar 169" at bounding box center [316, 146] width 178 height 23
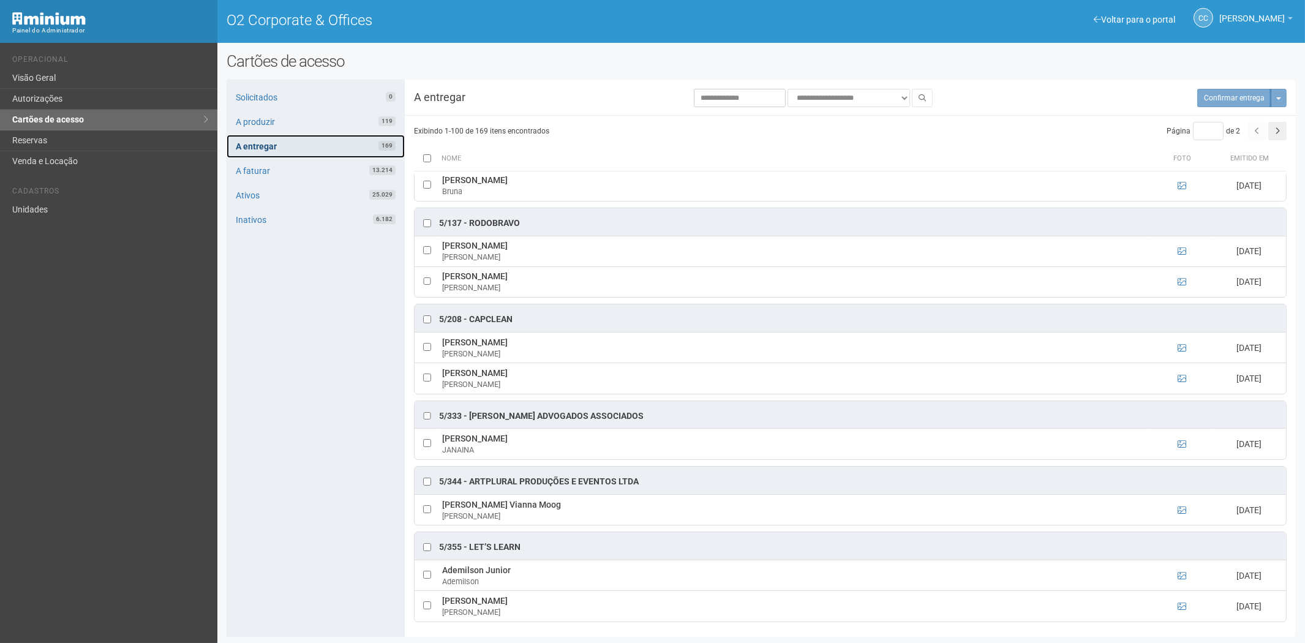
scroll to position [1, 0]
click at [1277, 127] on icon "button" at bounding box center [1277, 130] width 5 height 7
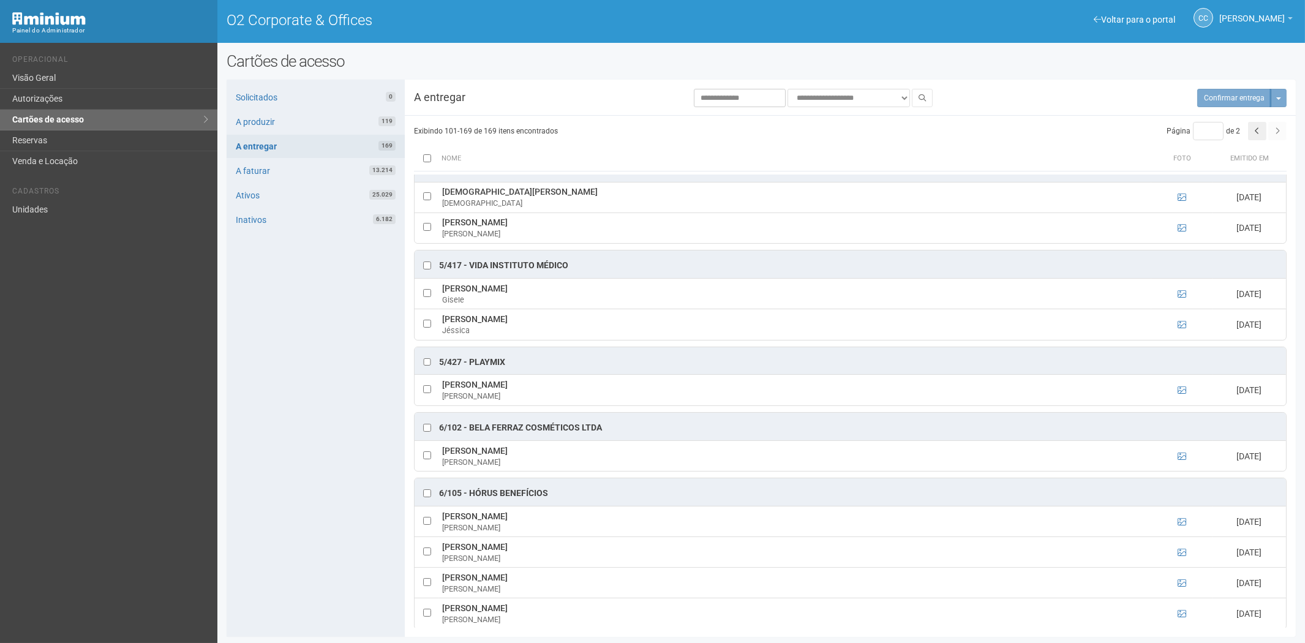
scroll to position [71, 0]
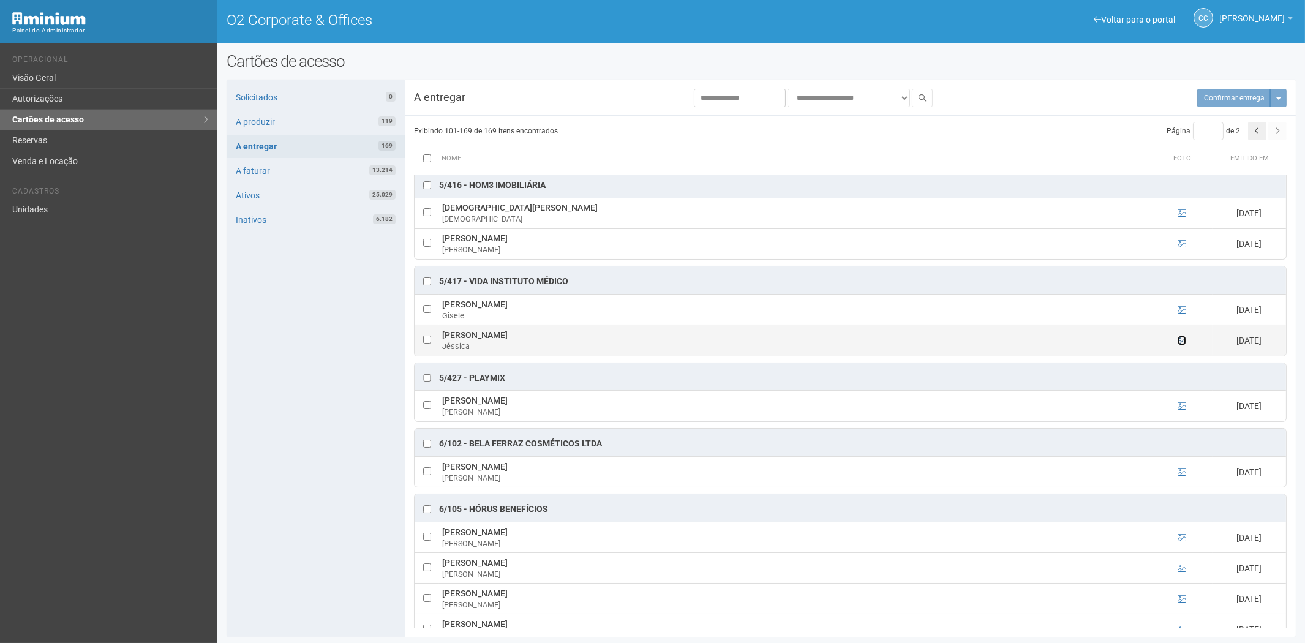
click at [1178, 341] on icon at bounding box center [1182, 340] width 9 height 9
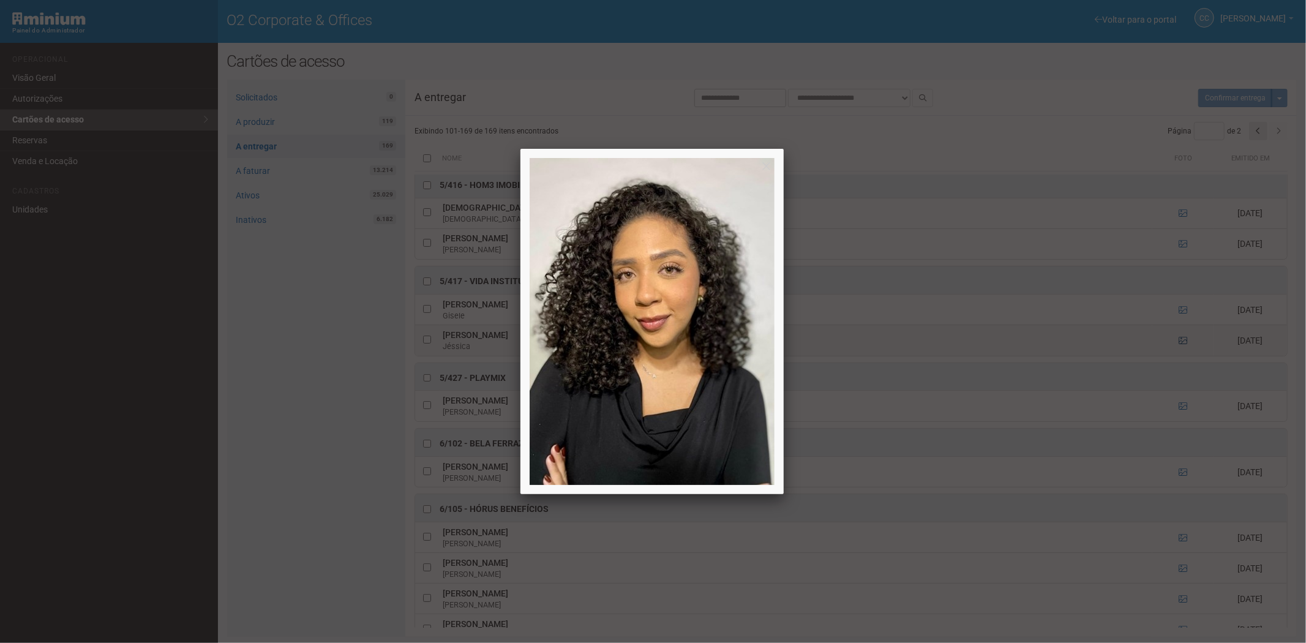
click at [1176, 341] on div at bounding box center [653, 321] width 1306 height 643
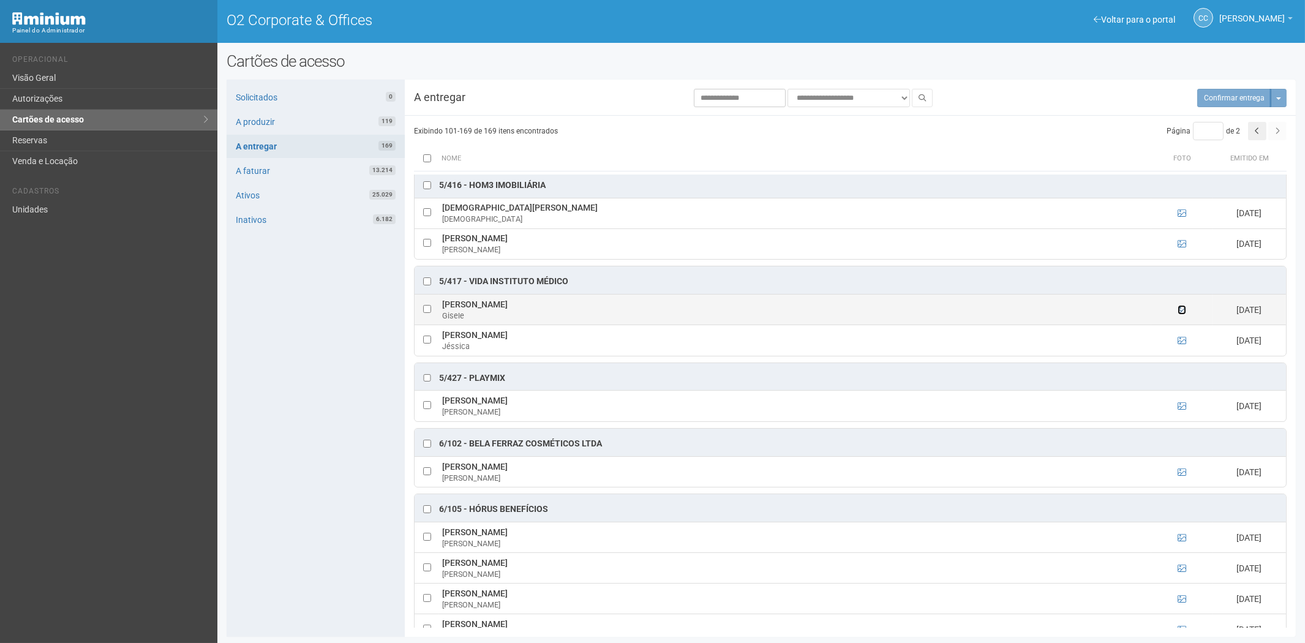
click at [1178, 310] on icon at bounding box center [1182, 310] width 9 height 9
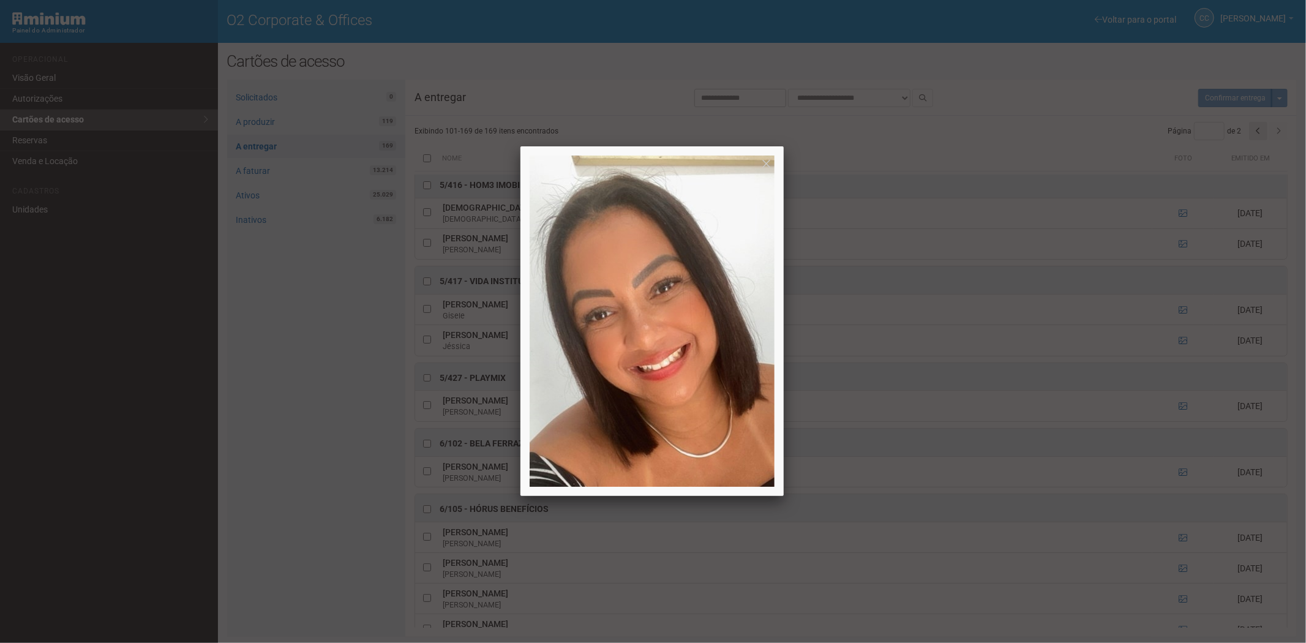
click at [1179, 311] on div at bounding box center [653, 321] width 1306 height 643
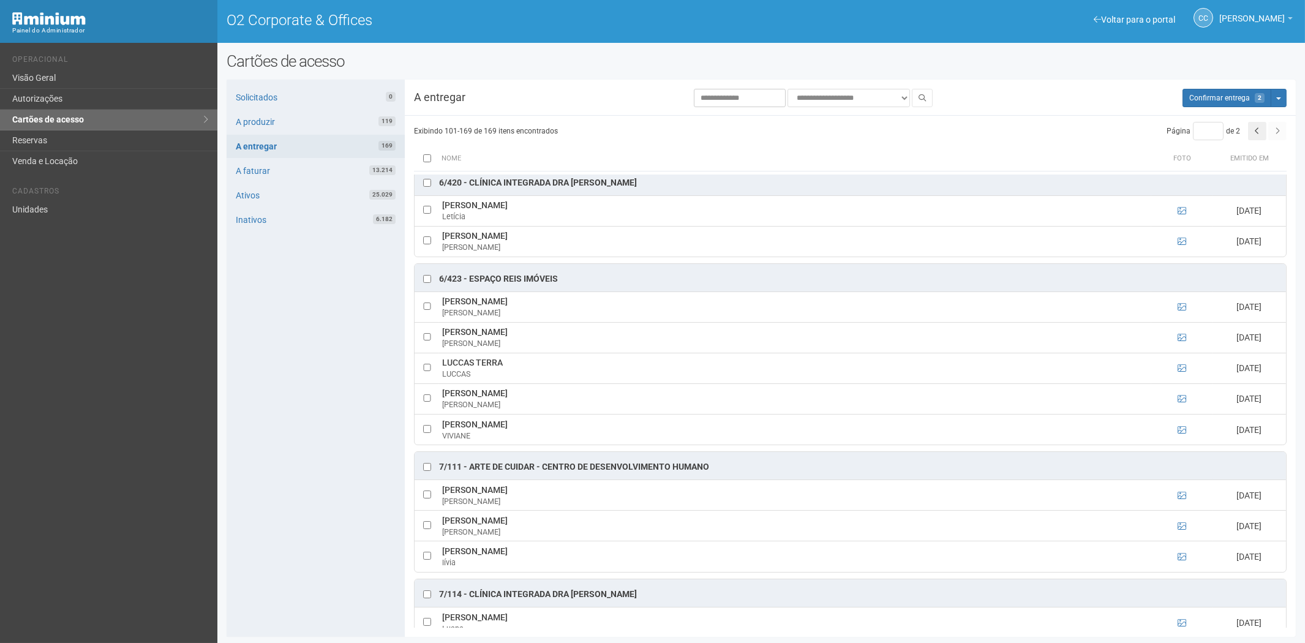
scroll to position [2181, 0]
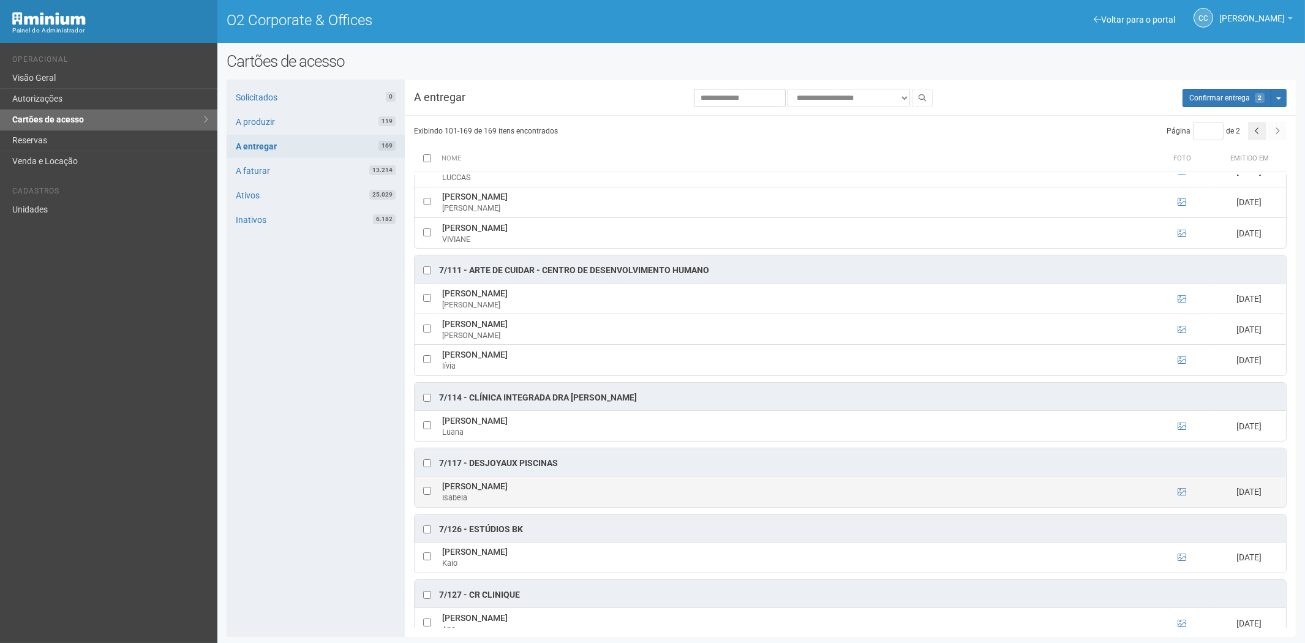
click at [421, 507] on td at bounding box center [427, 492] width 25 height 31
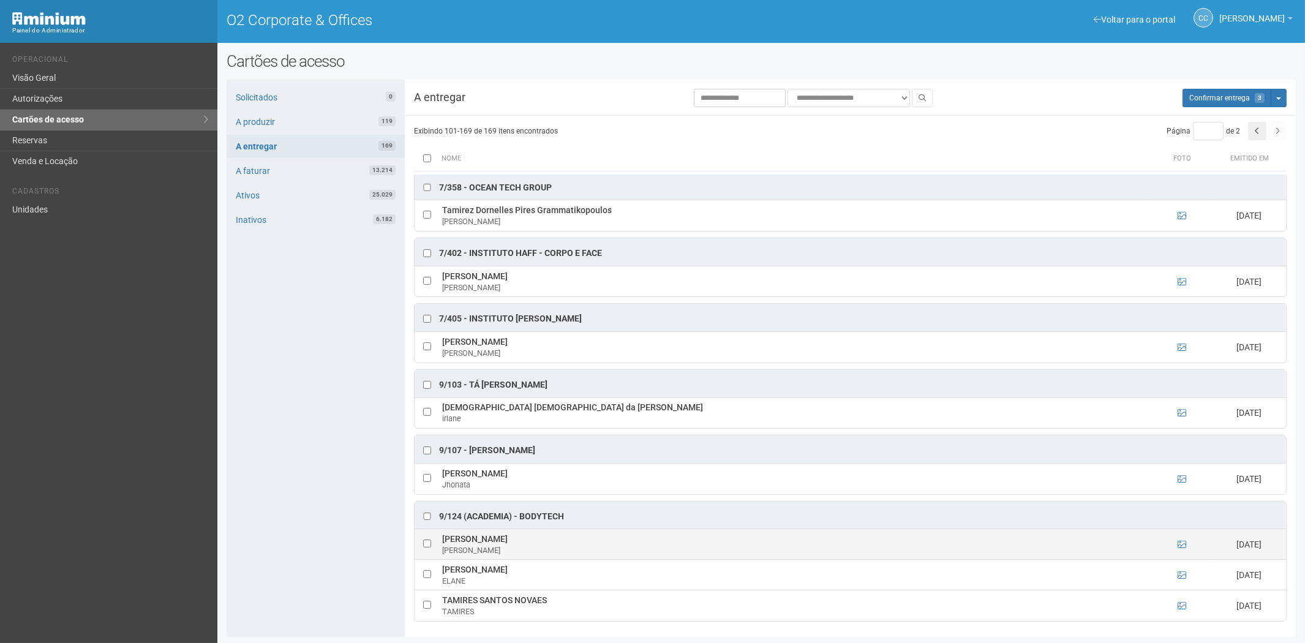
scroll to position [1, 0]
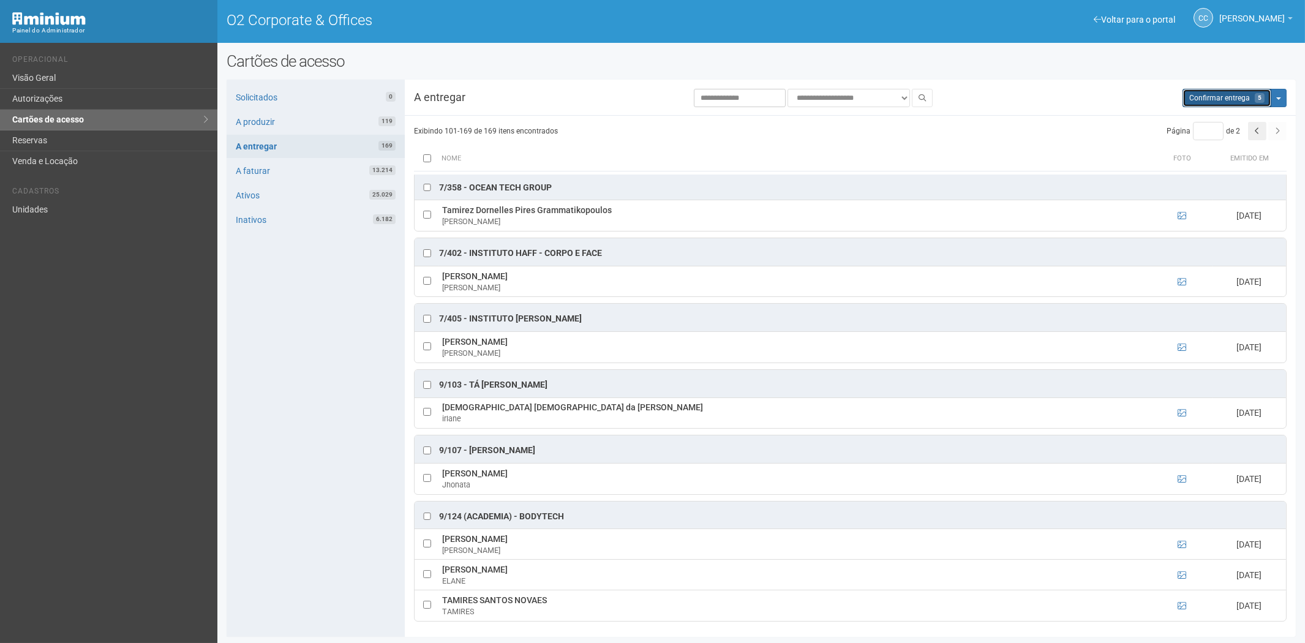
drag, startPoint x: 1215, startPoint y: 97, endPoint x: 705, endPoint y: 69, distance: 511.0
click at [1215, 95] on span "Confirmar entrega" at bounding box center [1220, 98] width 61 height 9
type input "*"
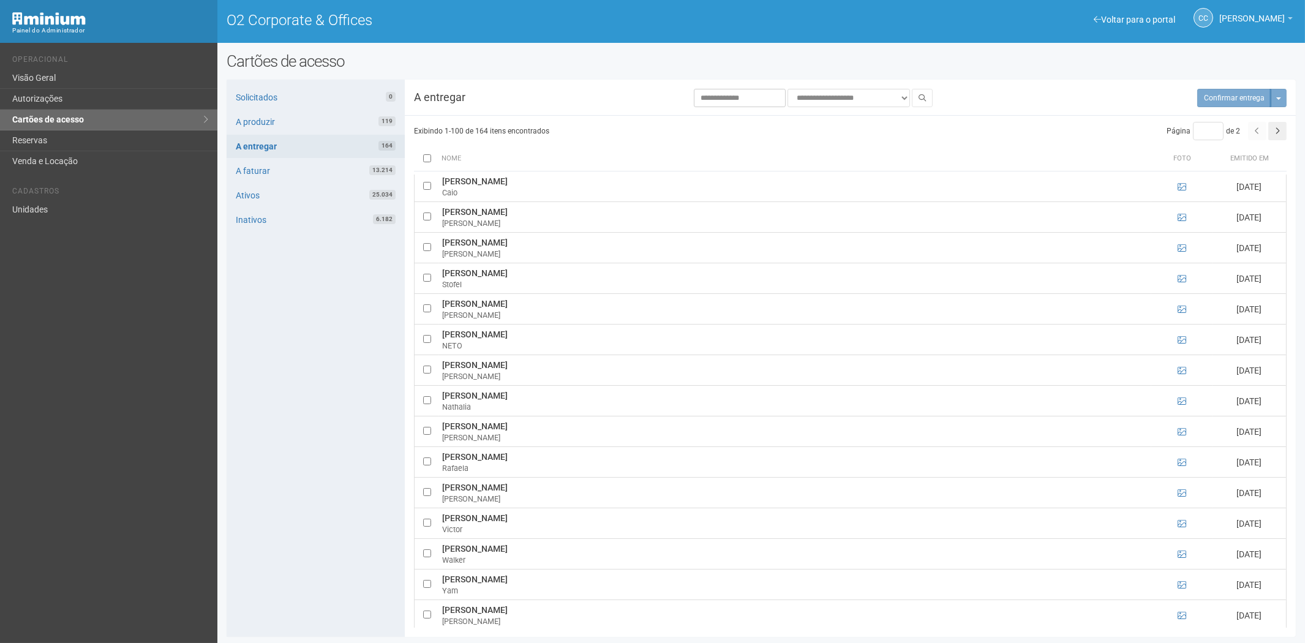
scroll to position [2317, 0]
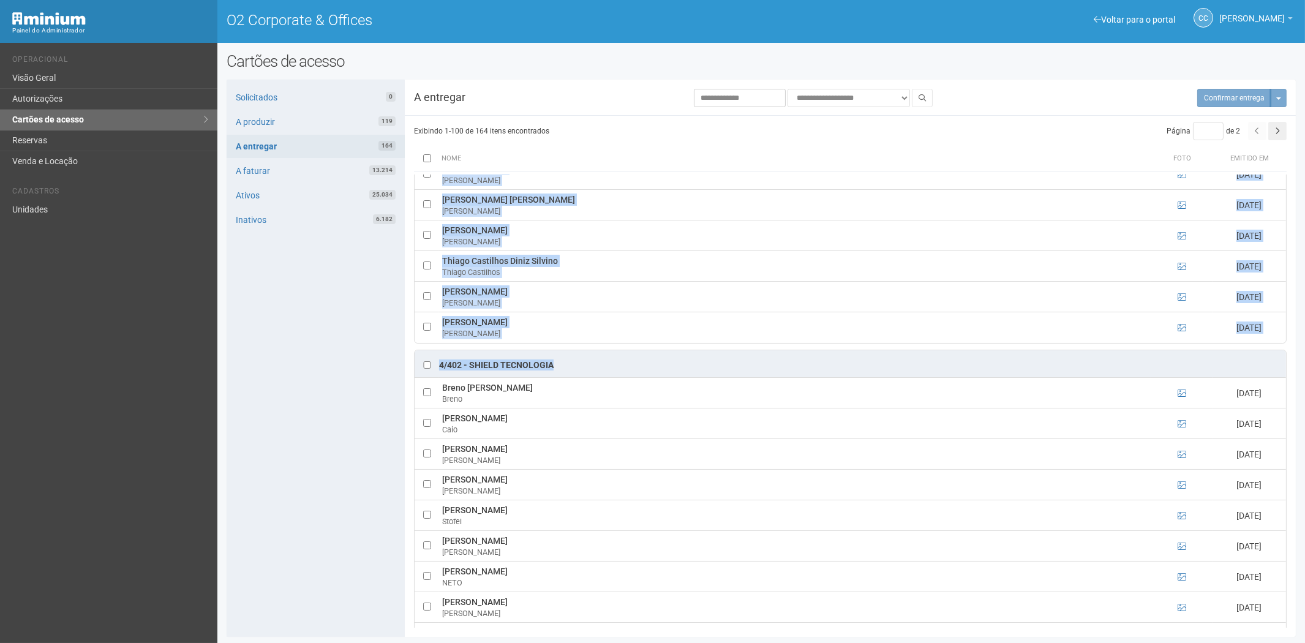
drag, startPoint x: 1297, startPoint y: 462, endPoint x: 1306, endPoint y: 135, distance: 327.2
click at [1305, 140] on html "Aguarde... Painel do Administrador O2 Corporate & Offices CC Camila Catarina Li…" at bounding box center [652, 321] width 1305 height 643
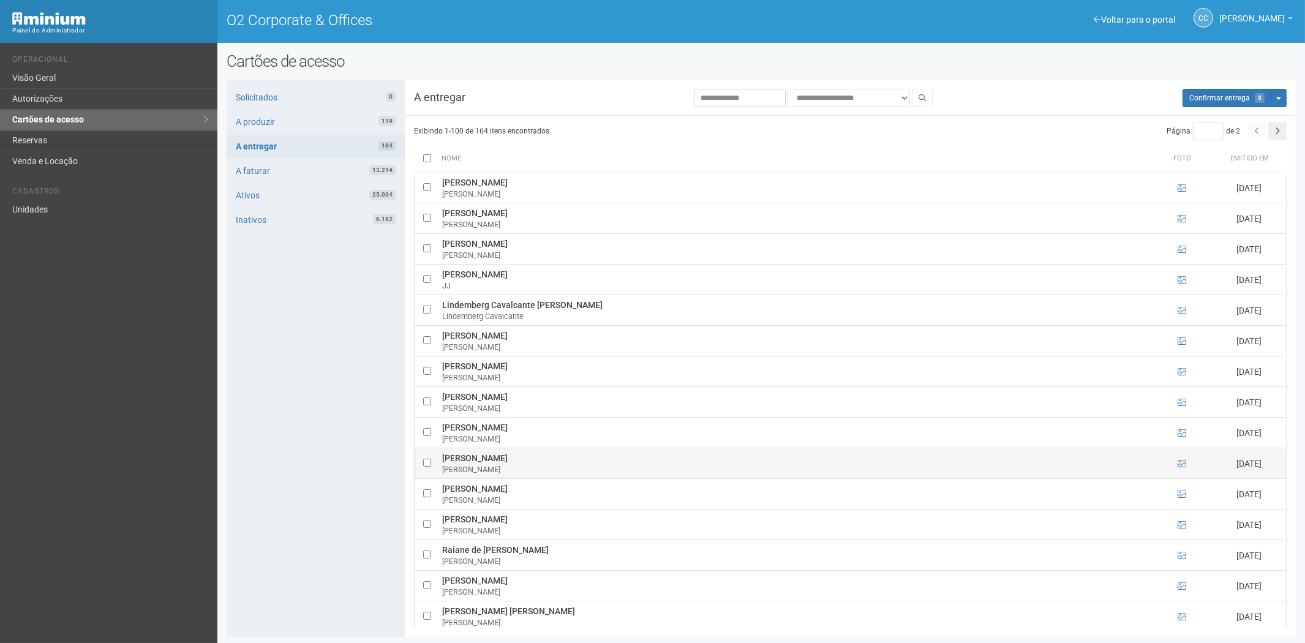
scroll to position [2450, 0]
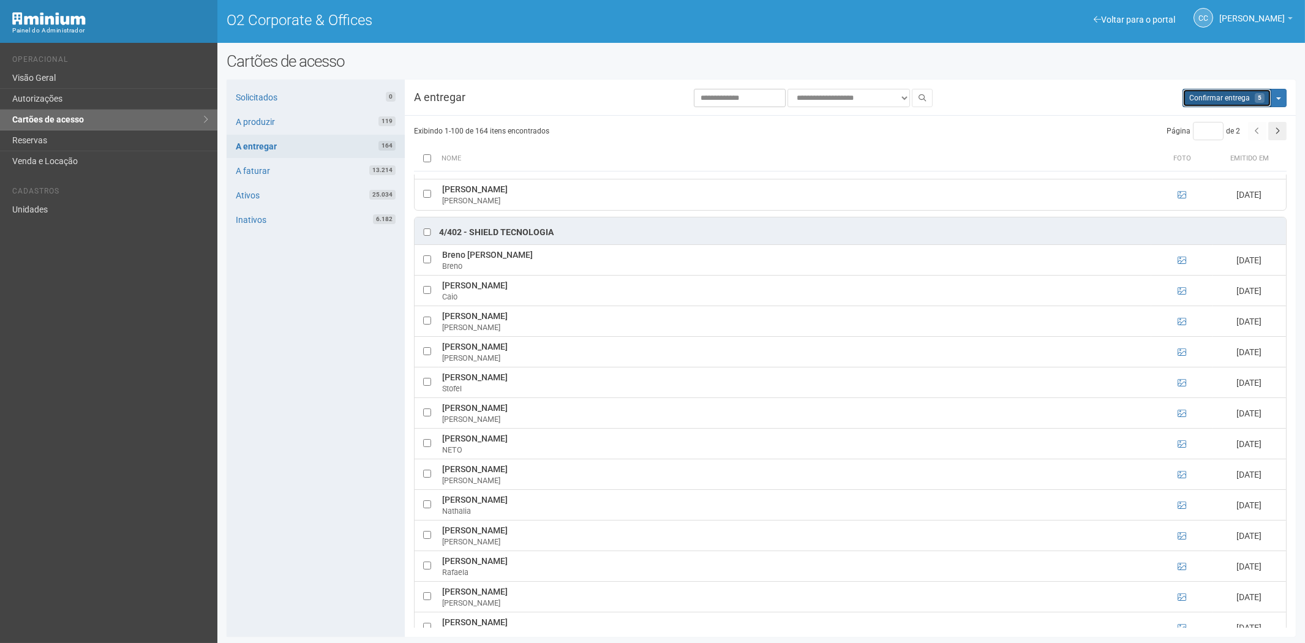
click at [1216, 95] on span "Confirmar entrega" at bounding box center [1220, 98] width 61 height 9
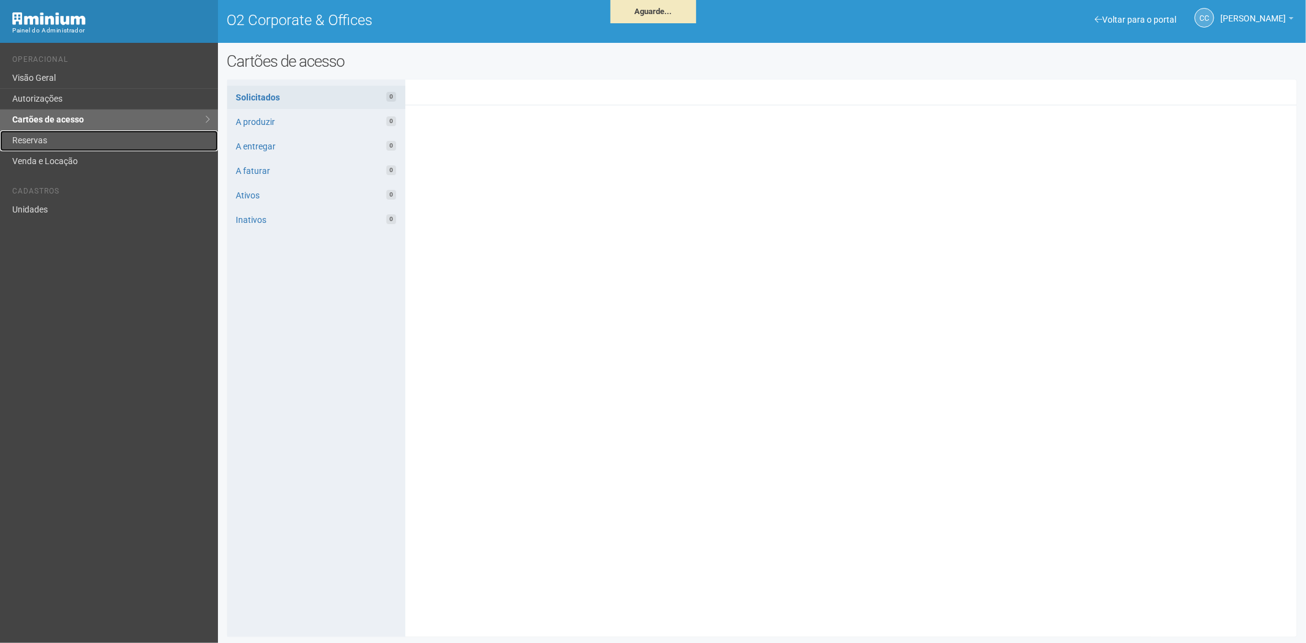
click at [45, 138] on link "Reservas" at bounding box center [109, 140] width 218 height 21
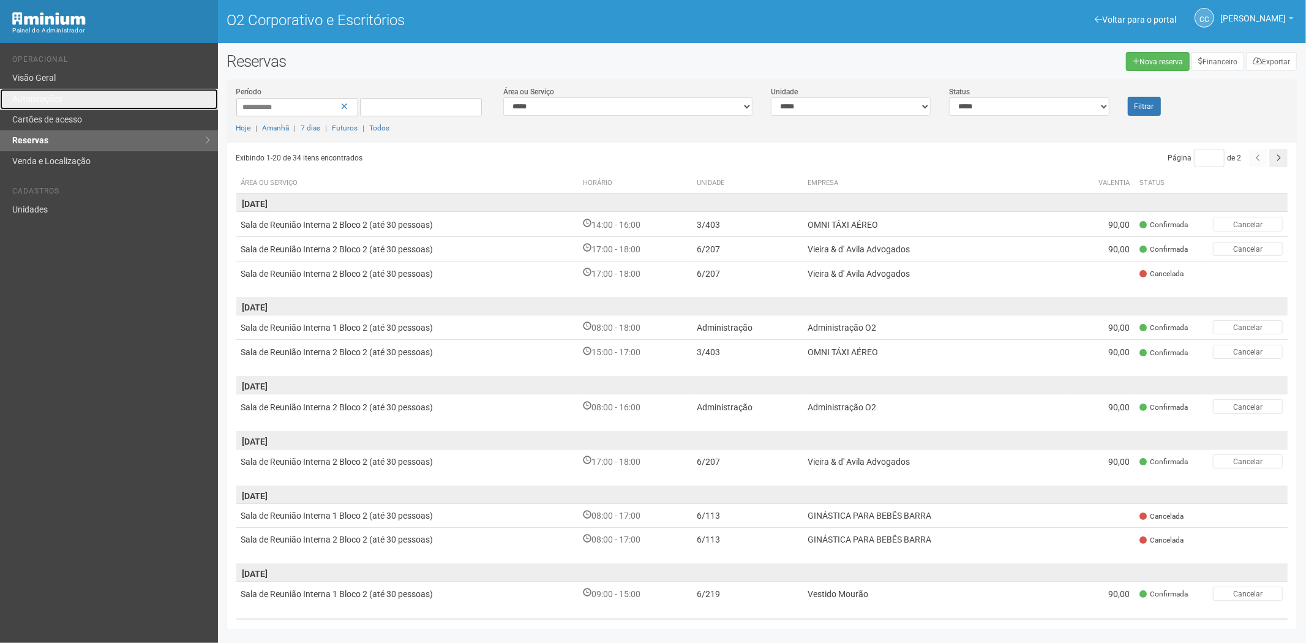
drag, startPoint x: 83, startPoint y: 102, endPoint x: 92, endPoint y: 133, distance: 32.6
click at [83, 103] on link "Autorizações" at bounding box center [109, 99] width 218 height 21
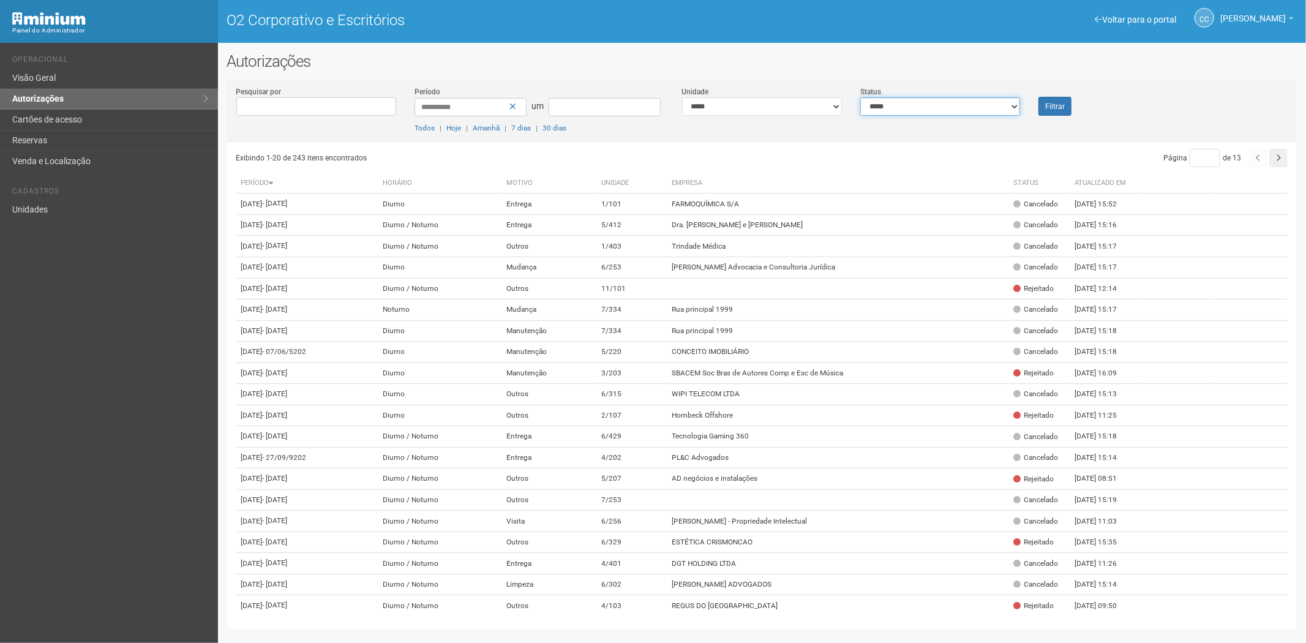
drag, startPoint x: 899, startPoint y: 105, endPoint x: 895, endPoint y: 114, distance: 9.9
click at [899, 107] on select "**********" at bounding box center [941, 106] width 160 height 18
select select "*"
click at [861, 97] on select "**********" at bounding box center [941, 106] width 160 height 18
click at [1058, 111] on button "Filtrar" at bounding box center [1055, 106] width 33 height 19
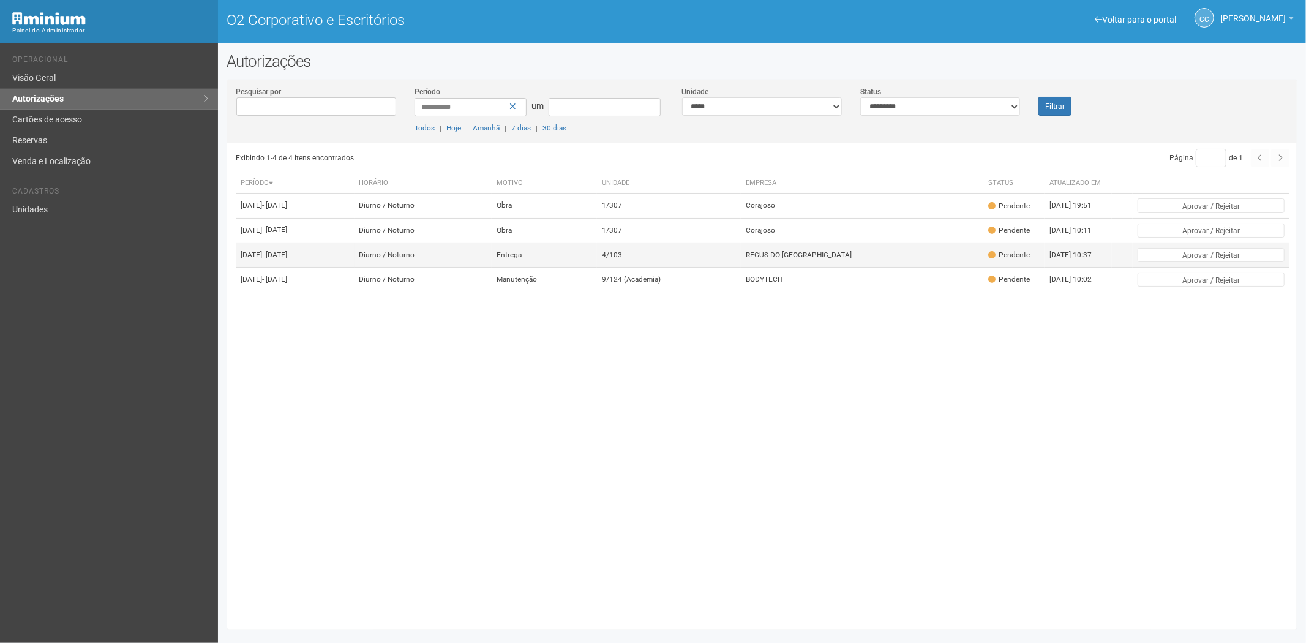
click at [741, 267] on td "4/103" at bounding box center [669, 255] width 144 height 25
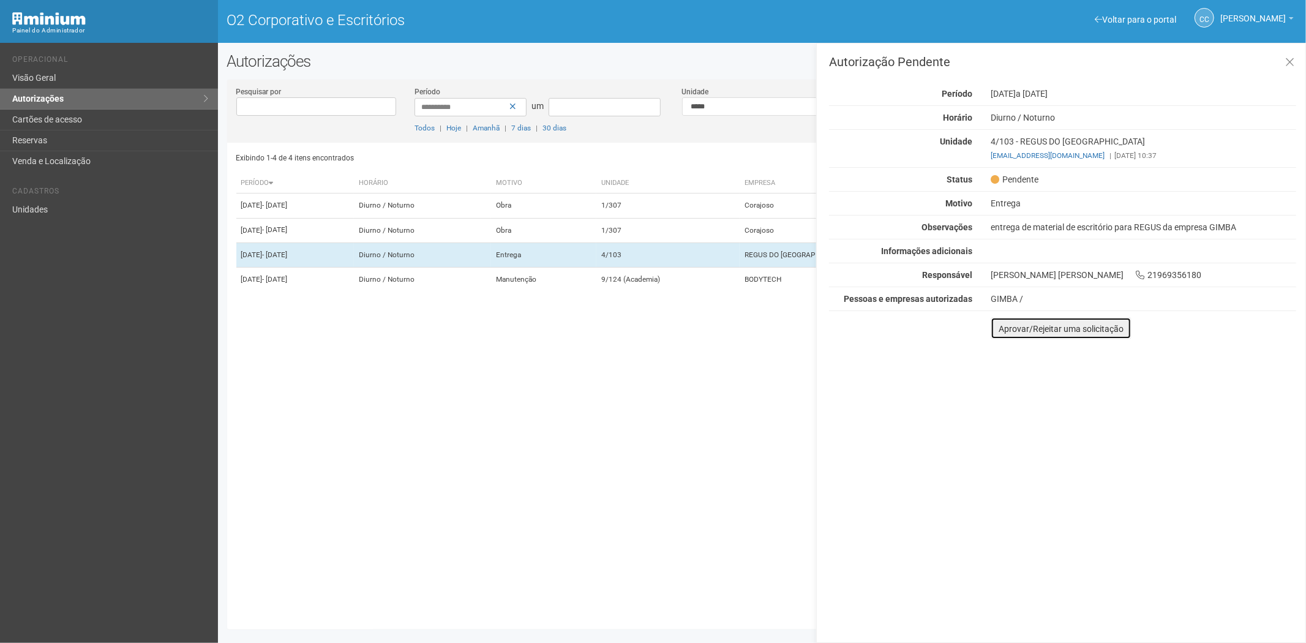
click at [1012, 331] on font "Aprovar/Rejeitar uma solicitação" at bounding box center [1061, 329] width 125 height 10
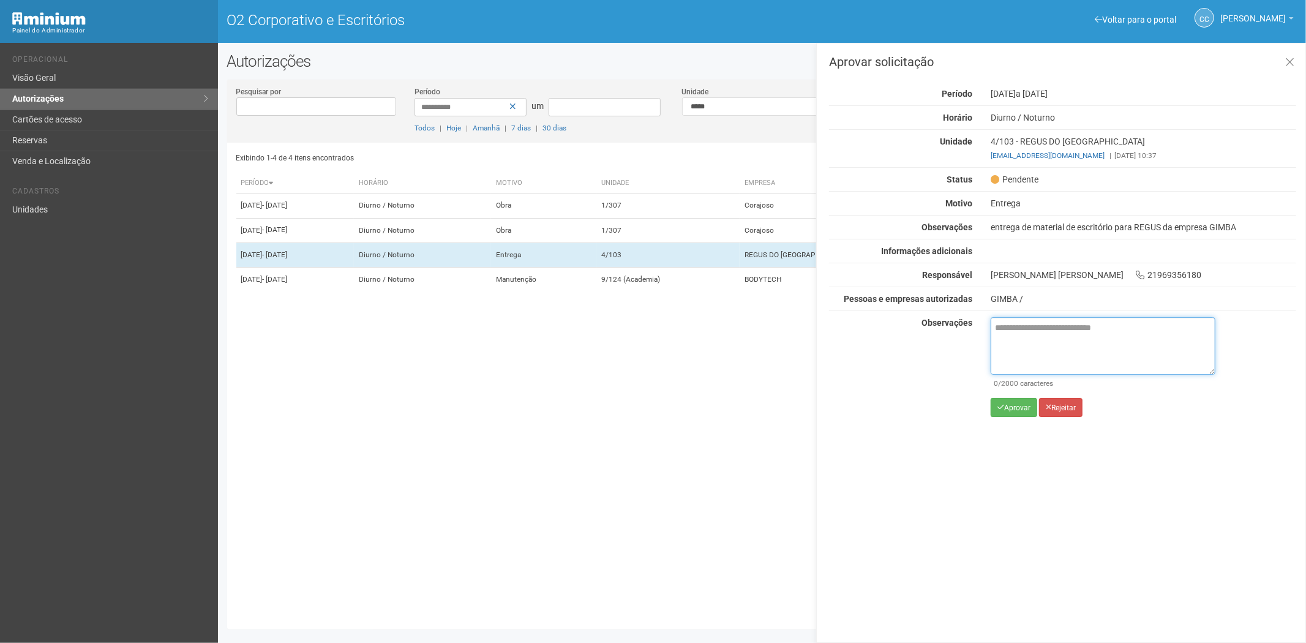
click at [1047, 344] on textarea at bounding box center [1103, 346] width 225 height 58
paste textarea "**********"
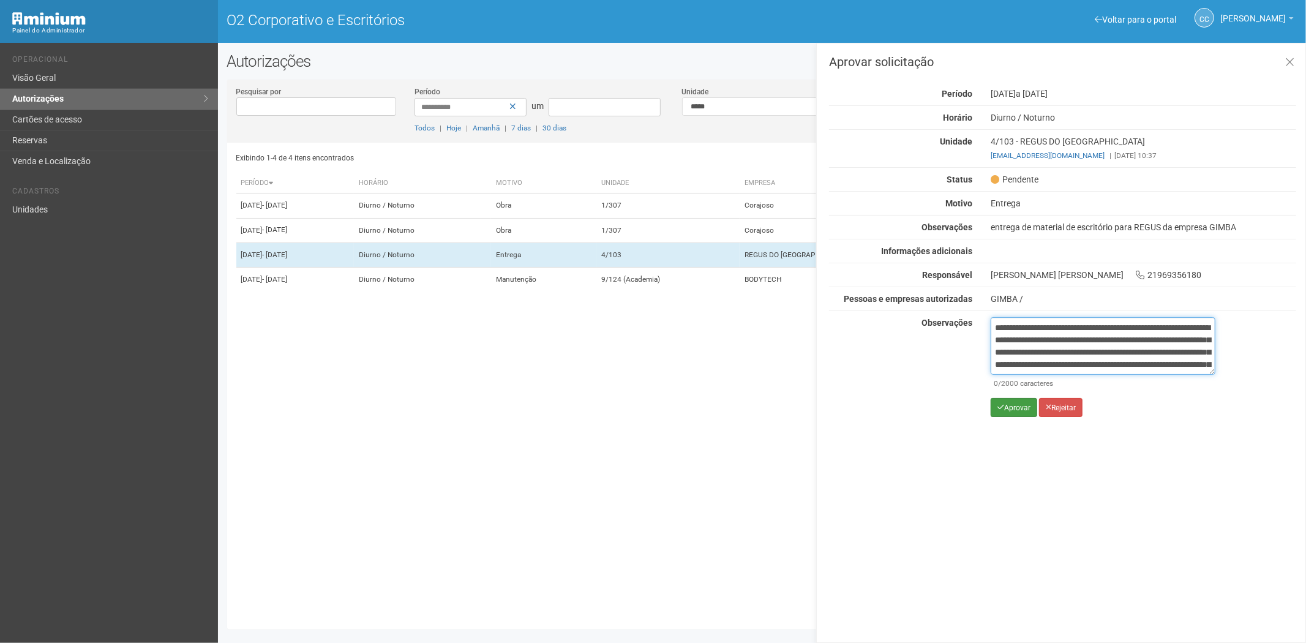
scroll to position [69, 0]
type textarea "**********"
click at [1006, 406] on font "Aprovar" at bounding box center [1018, 408] width 26 height 9
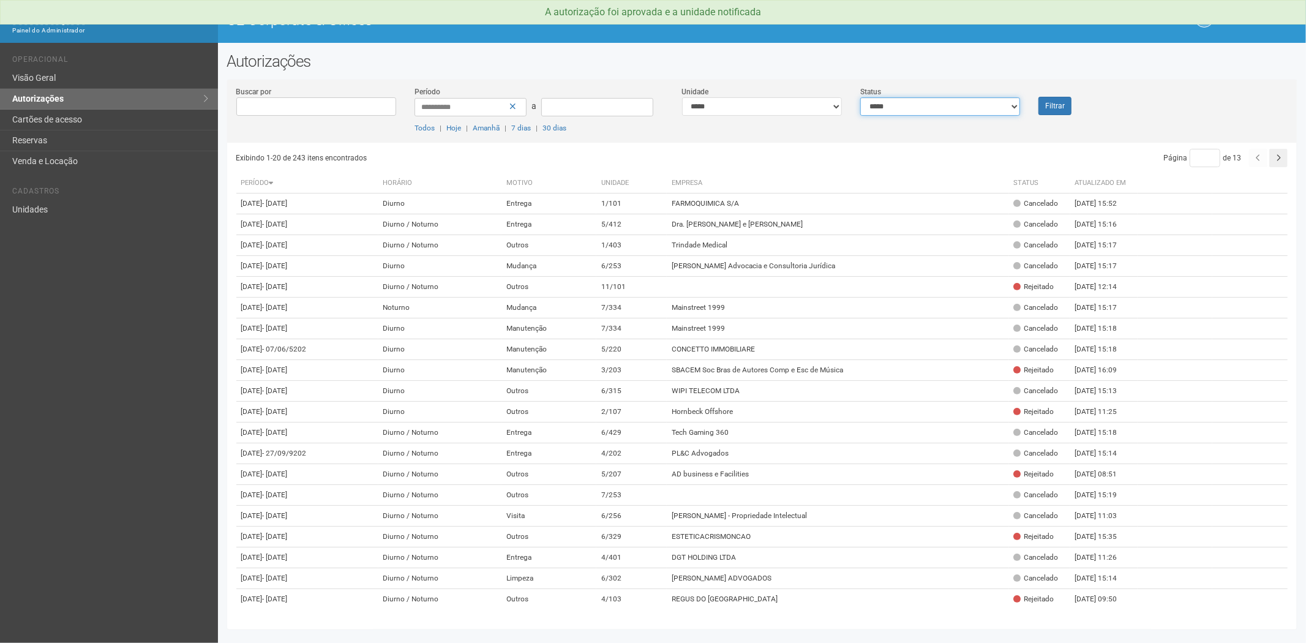
click at [956, 107] on select "**********" at bounding box center [941, 106] width 160 height 18
select select "*"
click at [861, 97] on select "**********" at bounding box center [941, 106] width 160 height 18
click at [1057, 105] on button "Filtrar" at bounding box center [1055, 106] width 33 height 18
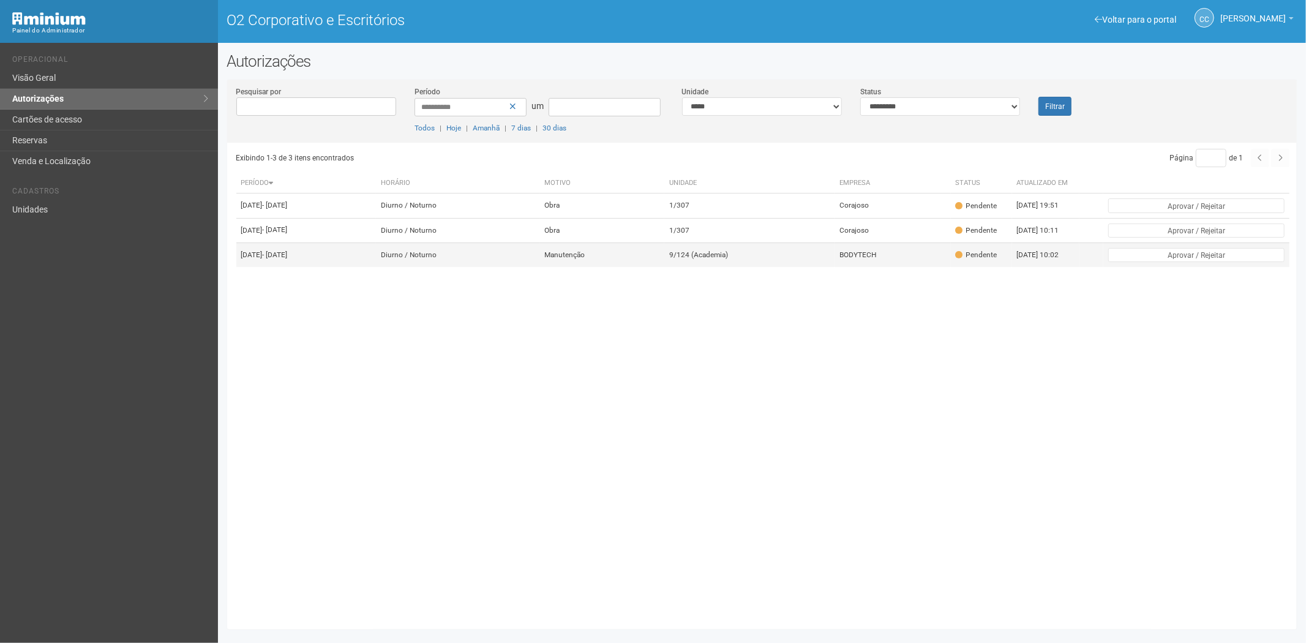
click at [877, 259] on font "BODYTECH" at bounding box center [858, 255] width 37 height 9
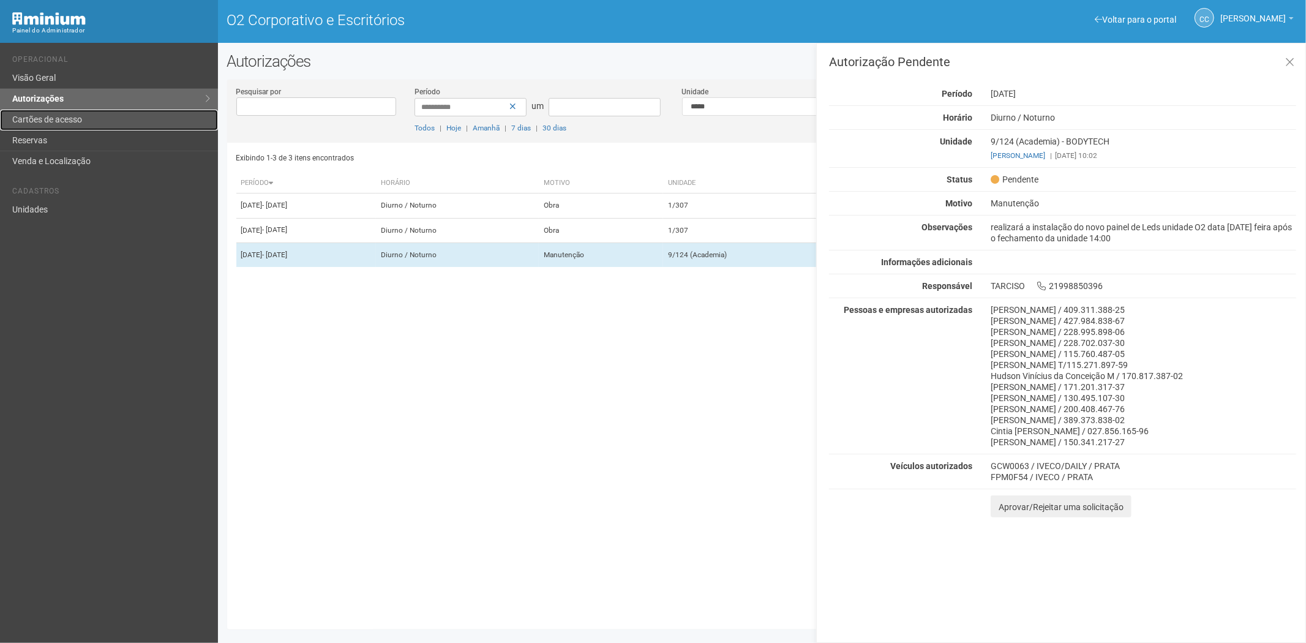
click at [51, 121] on font "Cartões de acesso" at bounding box center [47, 120] width 70 height 10
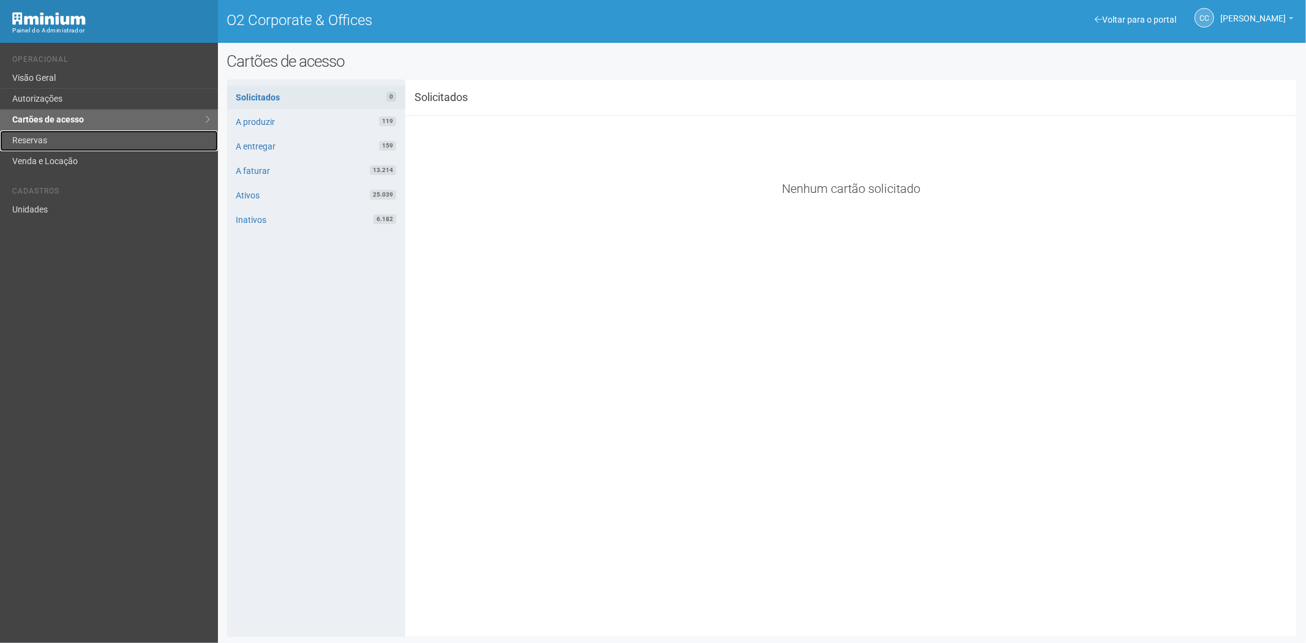
click at [80, 134] on link "Reservas" at bounding box center [109, 140] width 218 height 21
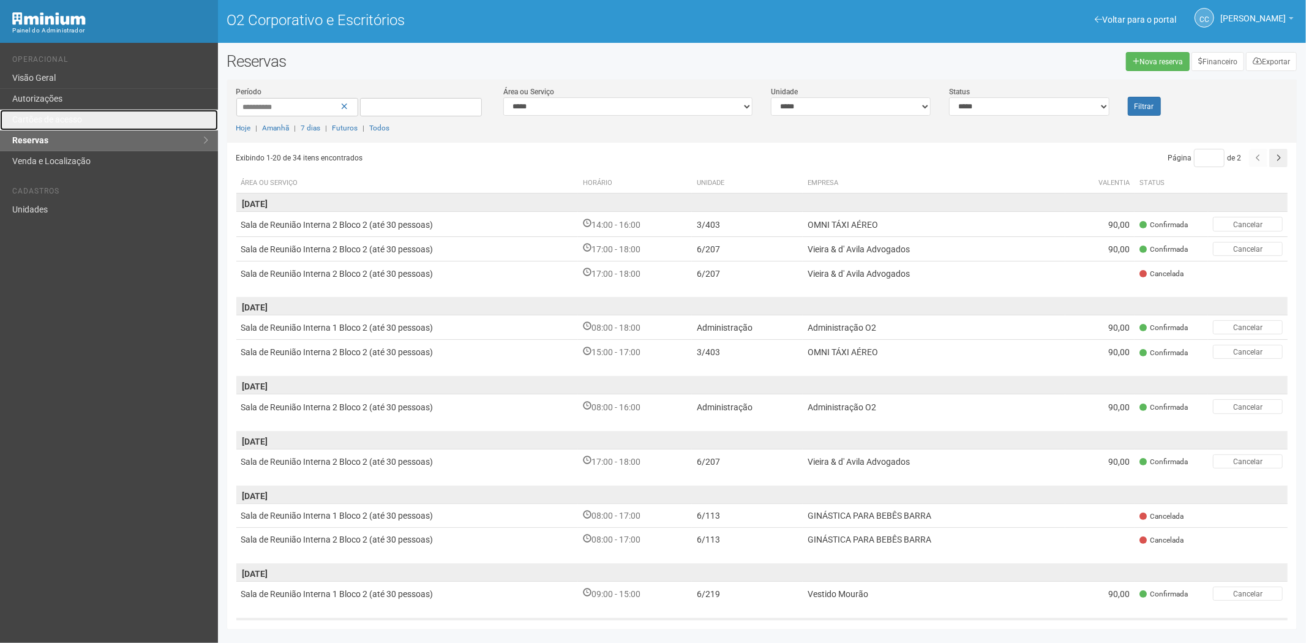
drag, startPoint x: 47, startPoint y: 123, endPoint x: 752, endPoint y: 118, distance: 705.0
click at [46, 123] on font "Cartões de acesso" at bounding box center [47, 120] width 70 height 10
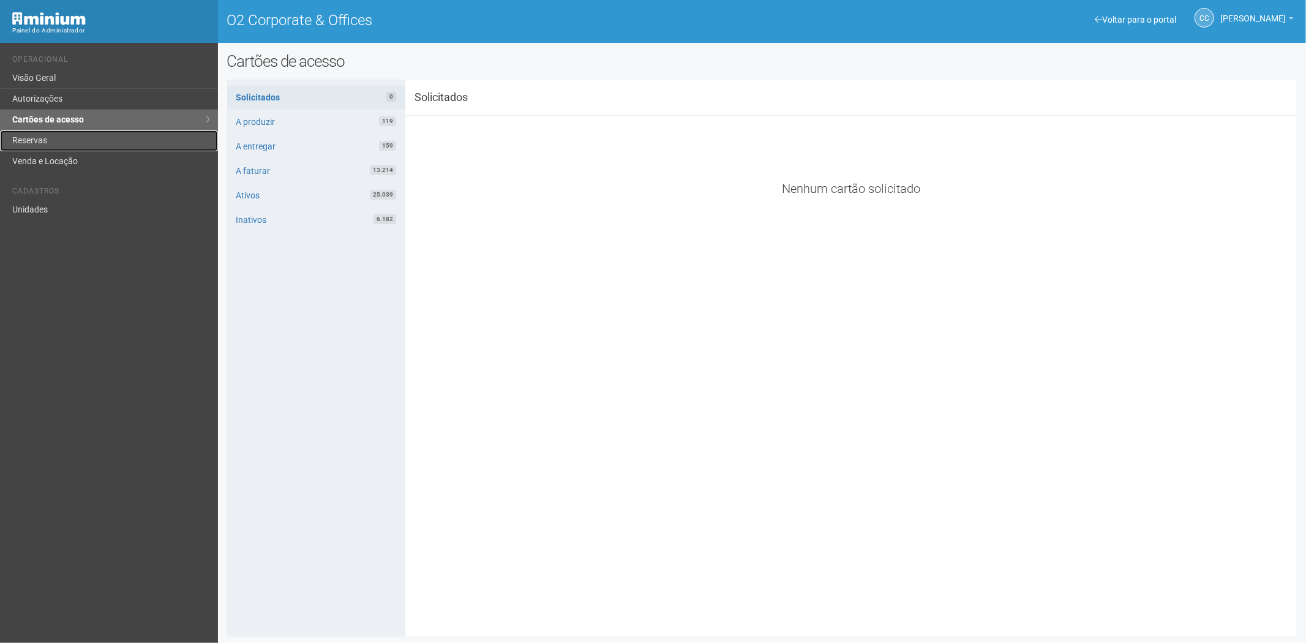
drag, startPoint x: 102, startPoint y: 137, endPoint x: 142, endPoint y: 149, distance: 42.1
click at [100, 138] on link "Reservas" at bounding box center [109, 140] width 218 height 21
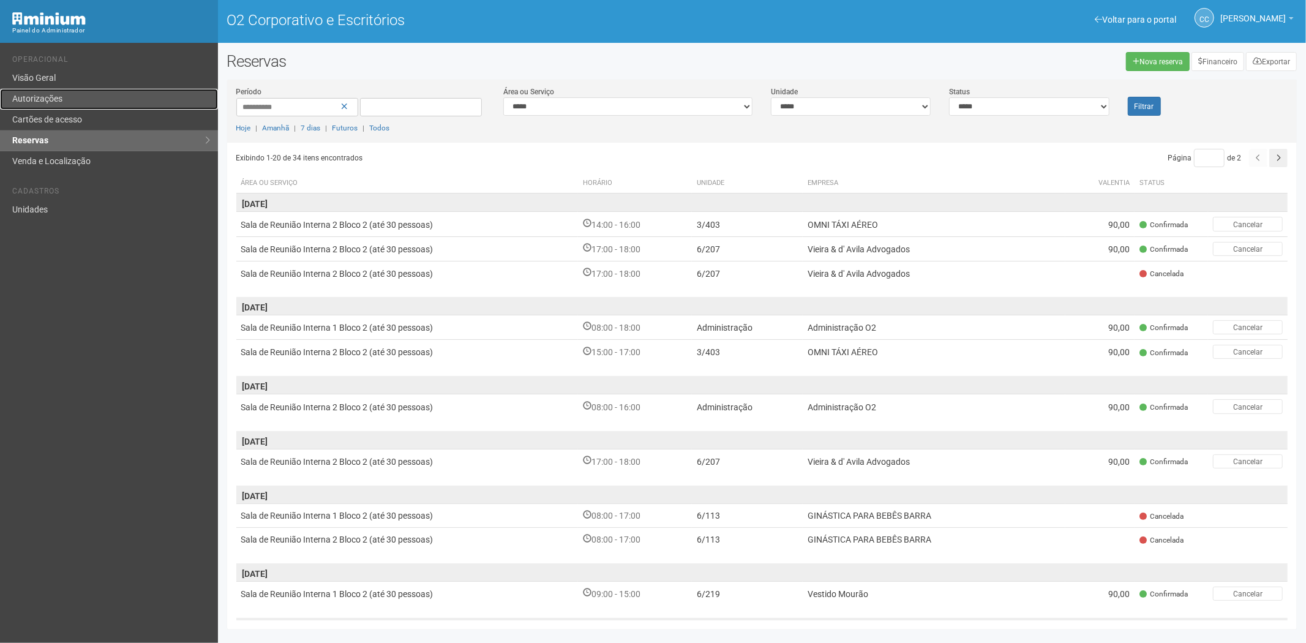
click at [61, 107] on link "Autorizações" at bounding box center [109, 99] width 218 height 21
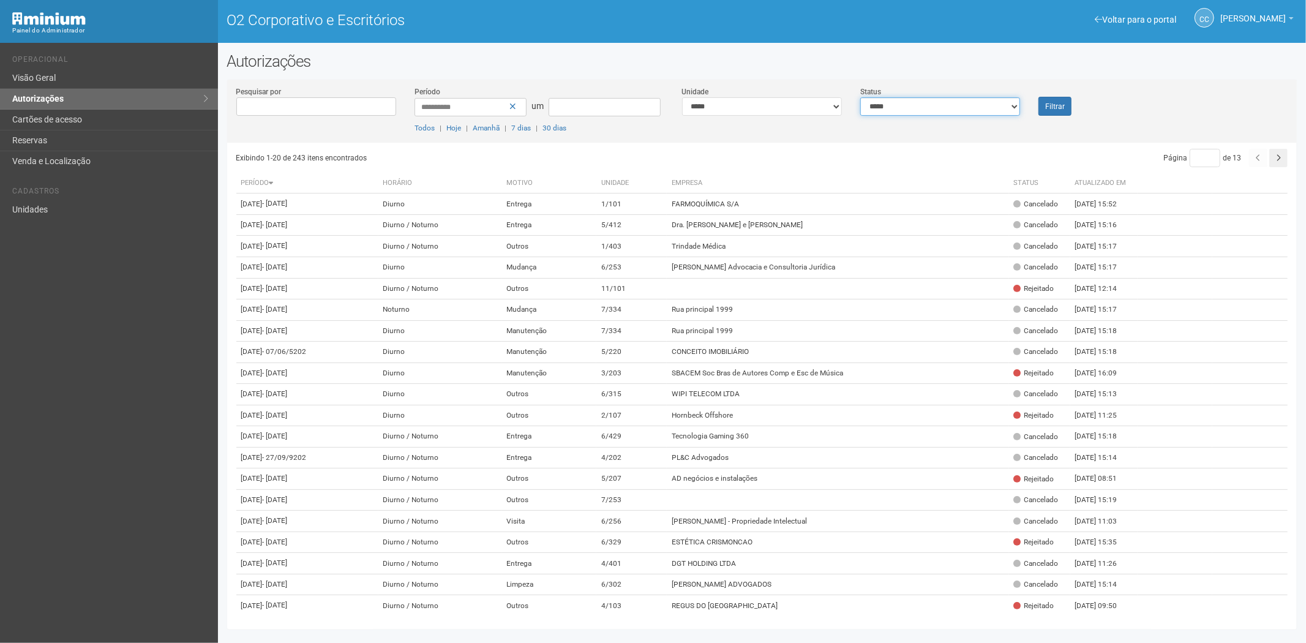
drag, startPoint x: 949, startPoint y: 108, endPoint x: 951, endPoint y: 114, distance: 6.4
click at [949, 111] on select "**********" at bounding box center [941, 106] width 160 height 18
select select "*"
click at [861, 97] on select "**********" at bounding box center [941, 106] width 160 height 18
click at [1054, 108] on font "Filtrar" at bounding box center [1056, 106] width 20 height 9
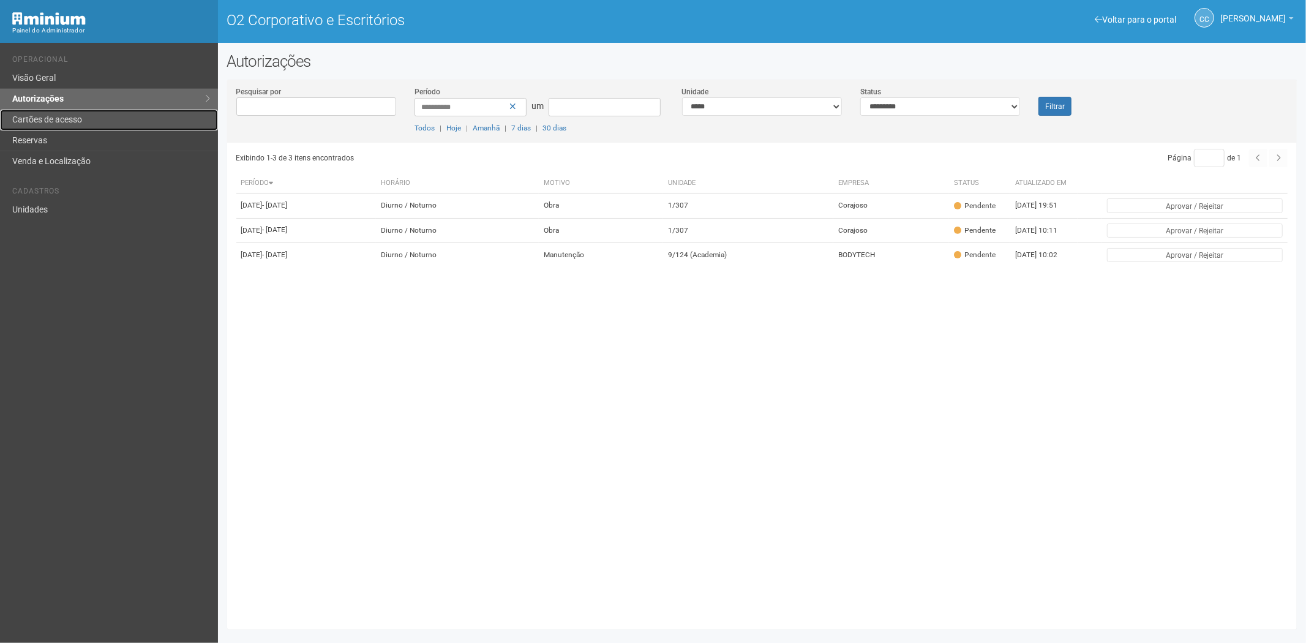
click at [33, 120] on font "Cartões de acesso" at bounding box center [47, 120] width 70 height 10
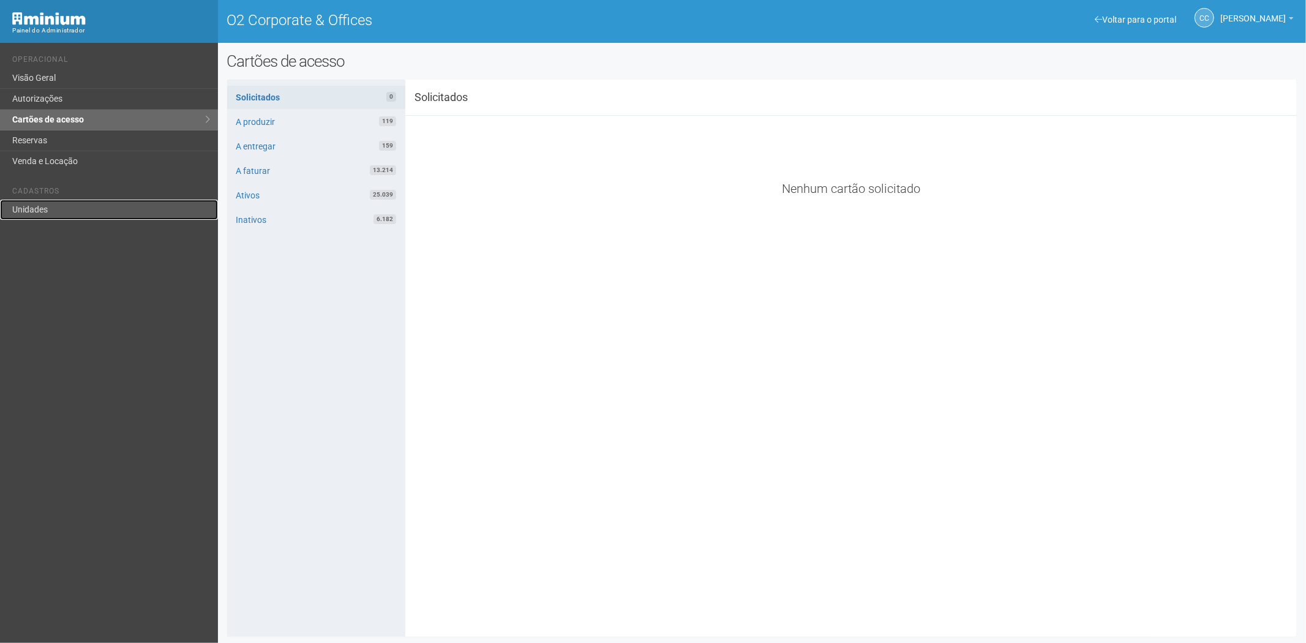
drag, startPoint x: 43, startPoint y: 206, endPoint x: 53, endPoint y: 209, distance: 10.1
click at [43, 206] on link "Unidades" at bounding box center [109, 210] width 218 height 20
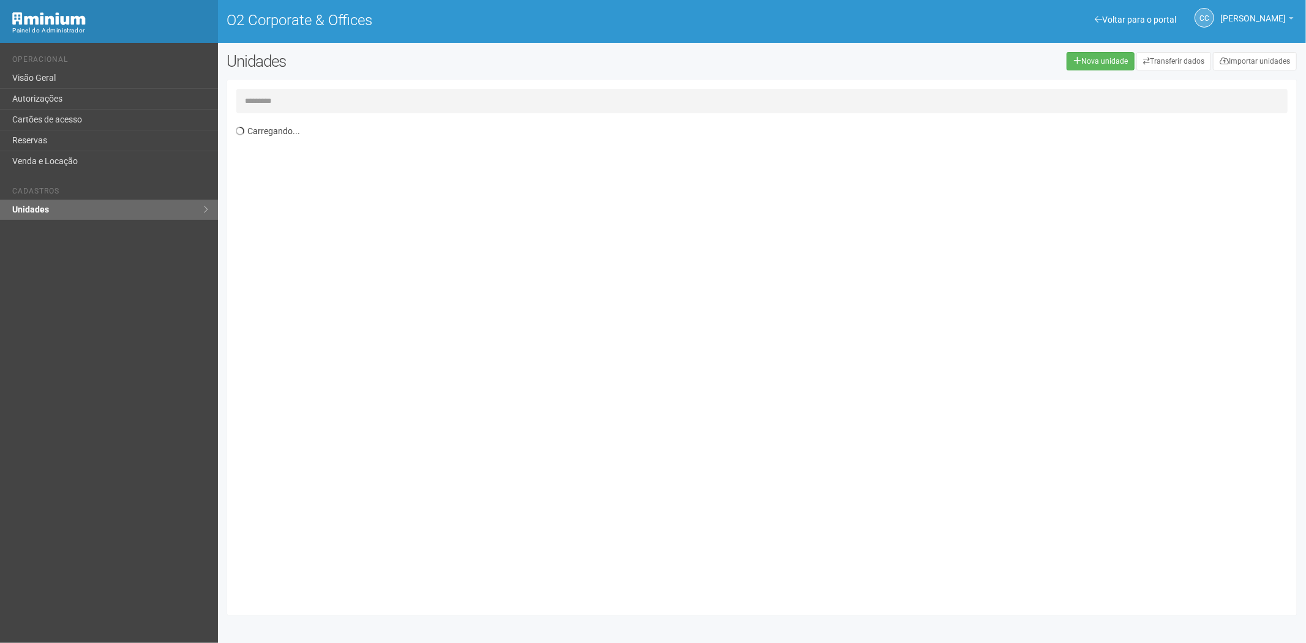
click at [297, 104] on input "text" at bounding box center [762, 101] width 1052 height 25
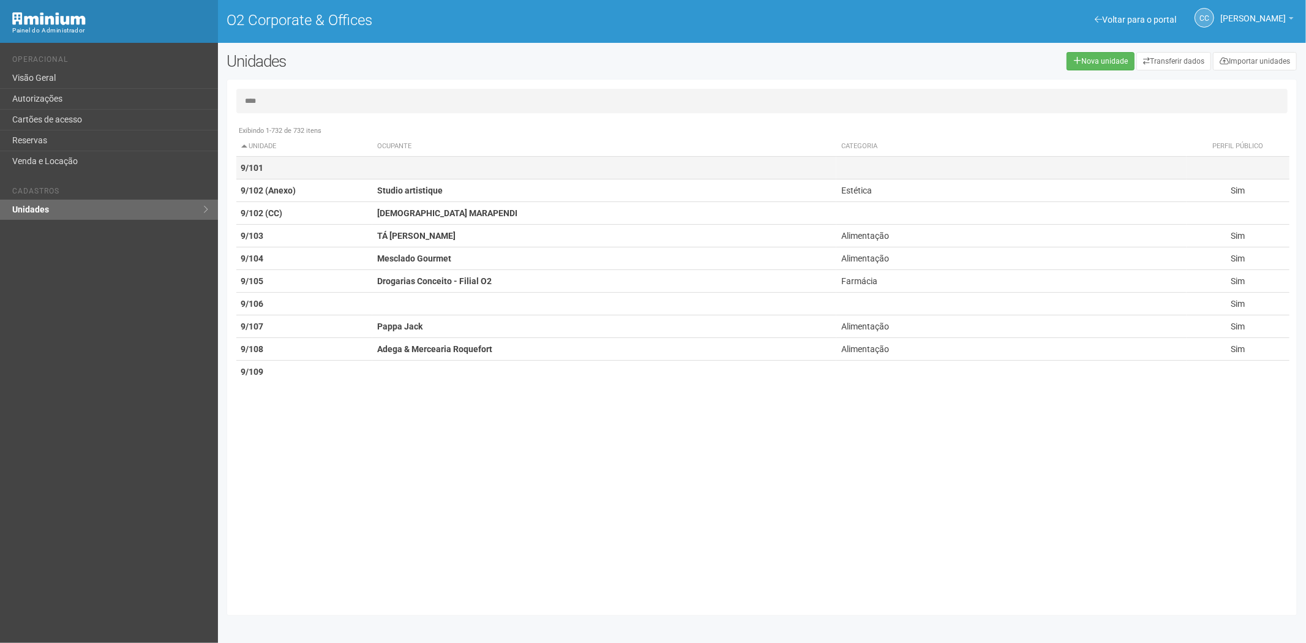
type input "****"
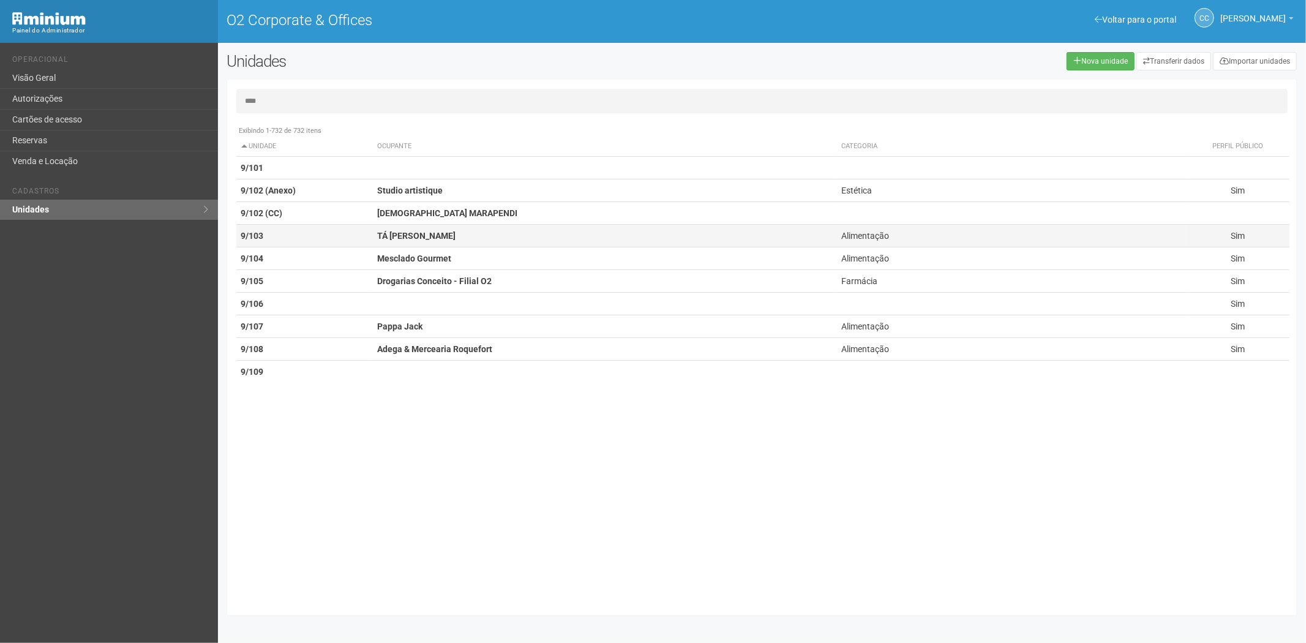
drag, startPoint x: 332, startPoint y: 168, endPoint x: 461, endPoint y: 236, distance: 146.0
click at [332, 168] on td "9/101" at bounding box center [304, 168] width 137 height 23
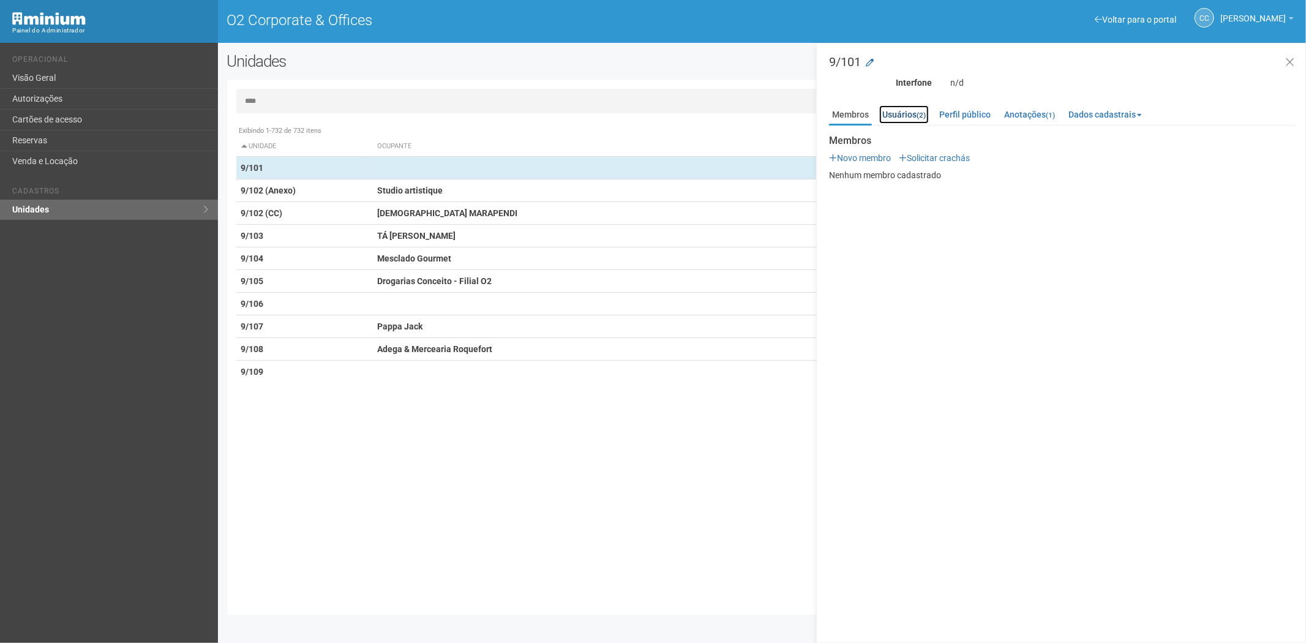
click at [922, 113] on small "(2)" at bounding box center [921, 115] width 9 height 9
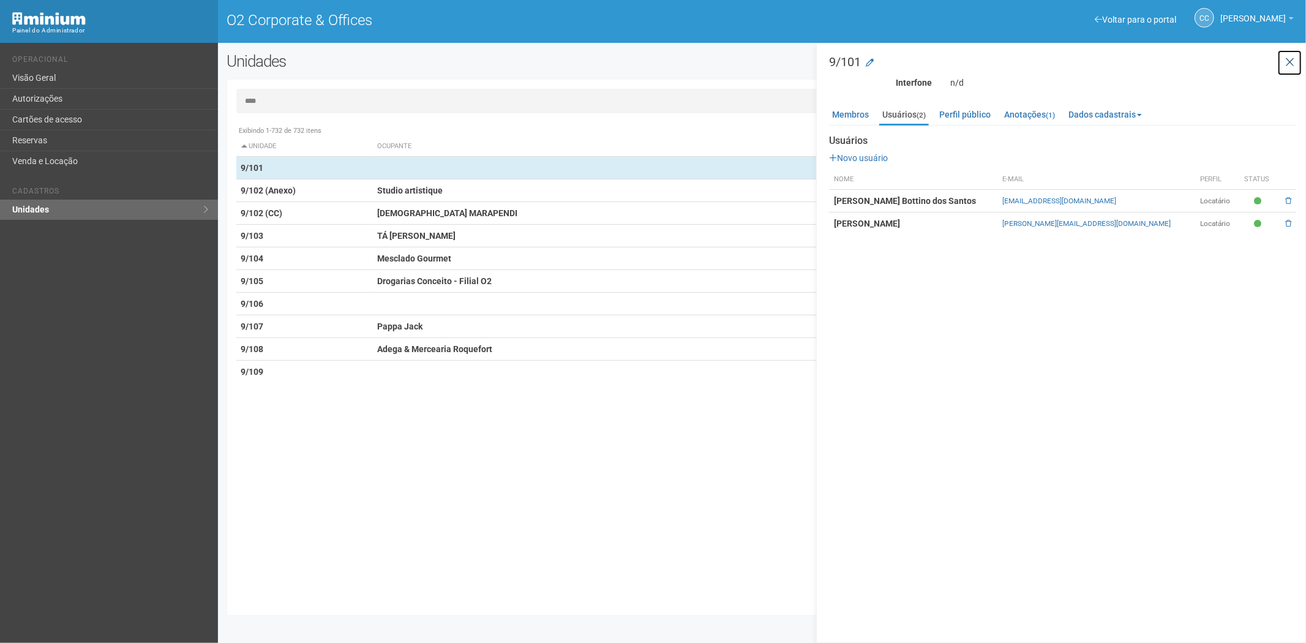
click at [1293, 56] on icon at bounding box center [1290, 62] width 9 height 12
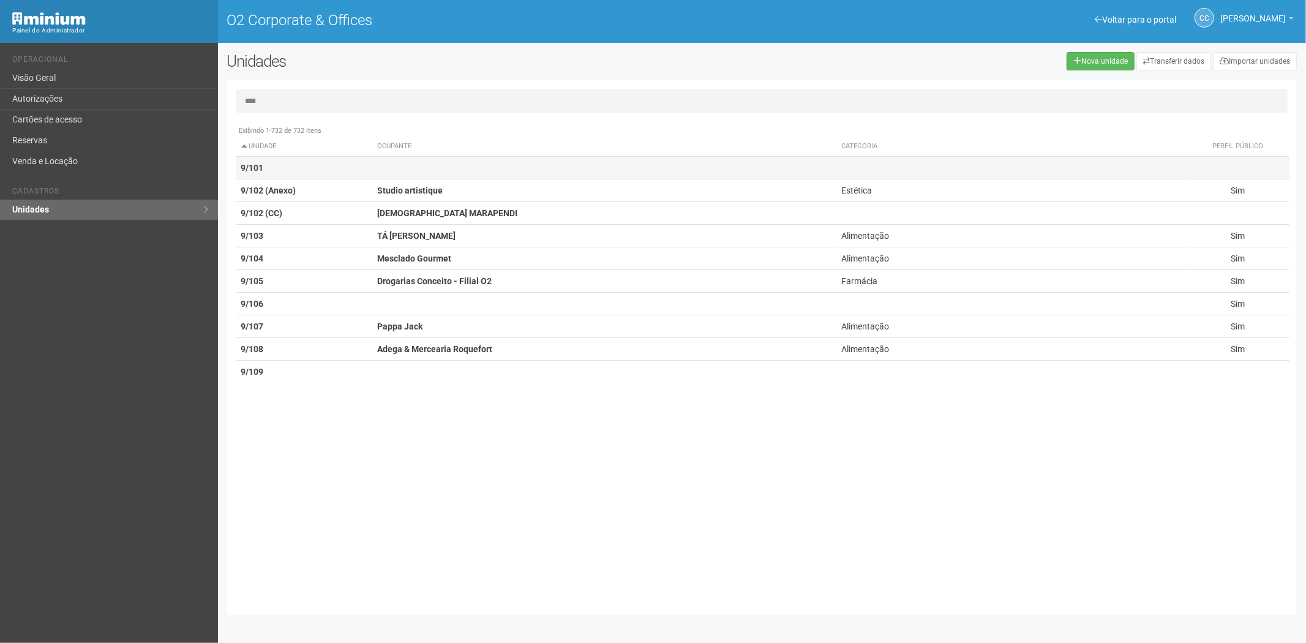
click at [380, 168] on td at bounding box center [604, 168] width 464 height 23
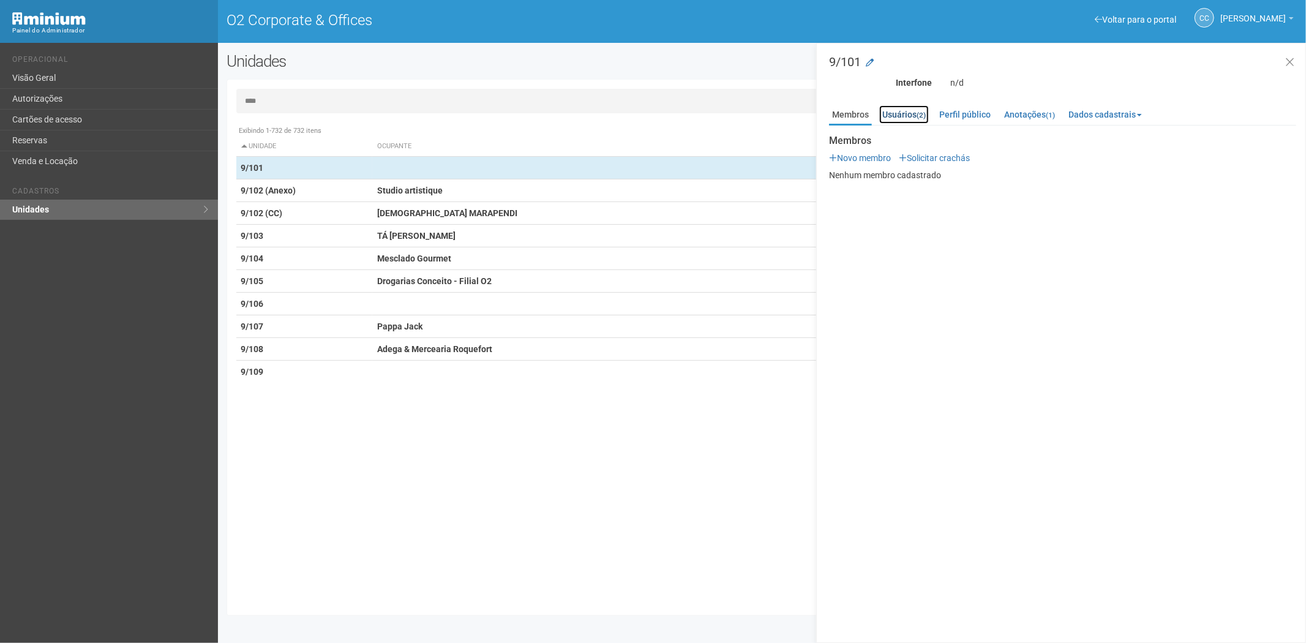
click at [909, 111] on link "Usuários (2)" at bounding box center [905, 114] width 50 height 18
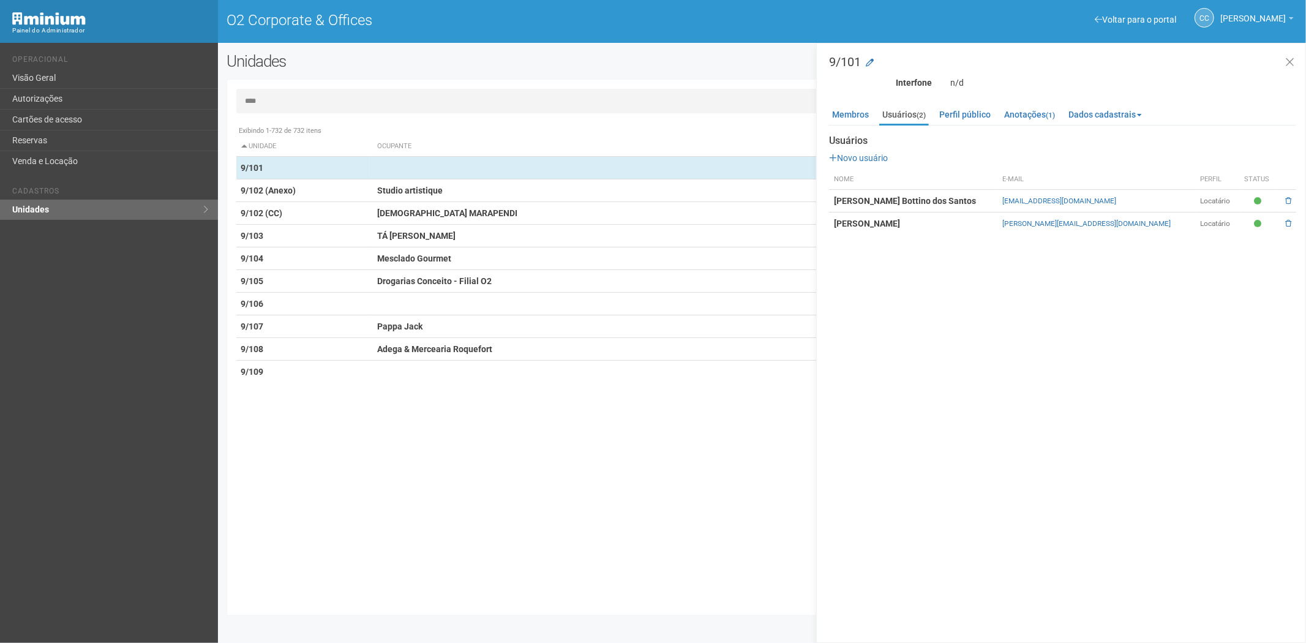
click at [331, 96] on input "****" at bounding box center [762, 101] width 1052 height 25
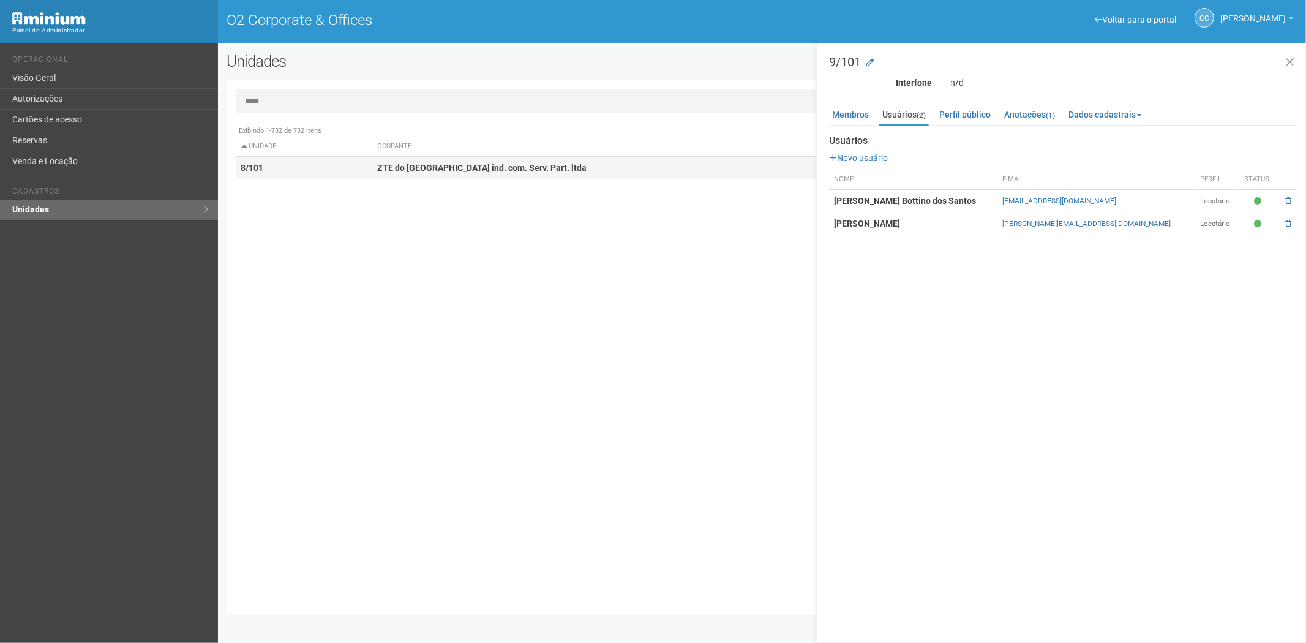
type input "*****"
click at [360, 166] on td "8/101" at bounding box center [304, 168] width 137 height 23
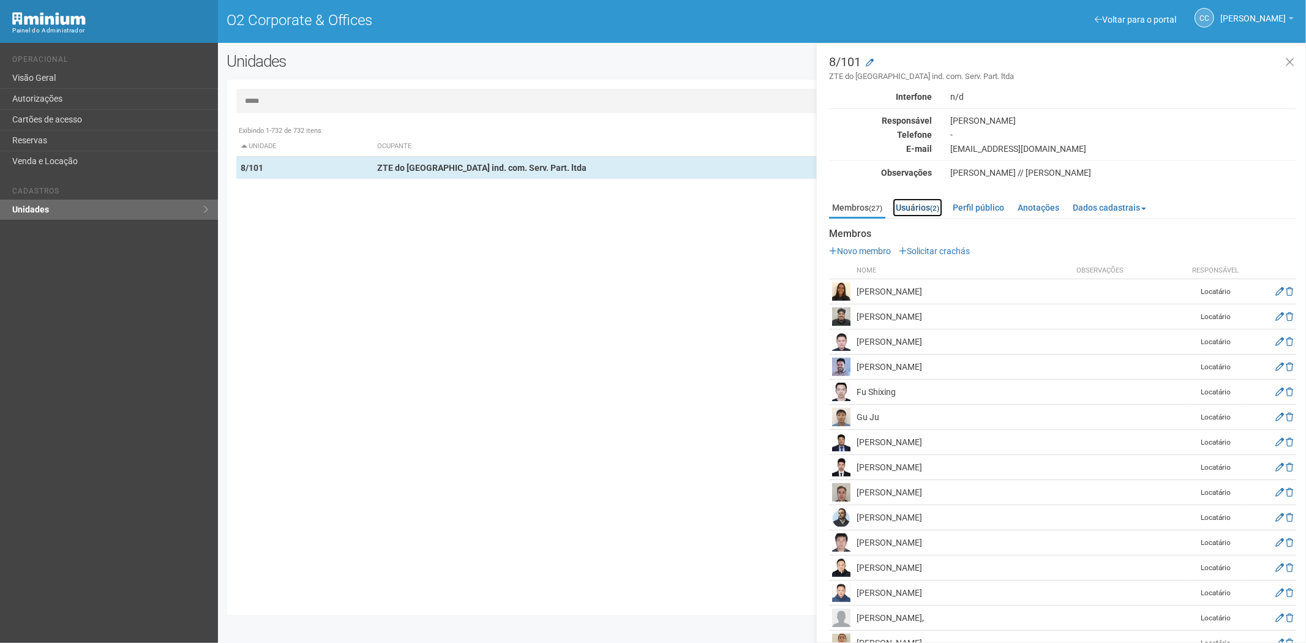
click at [911, 206] on link "Usuários (2)" at bounding box center [918, 207] width 50 height 18
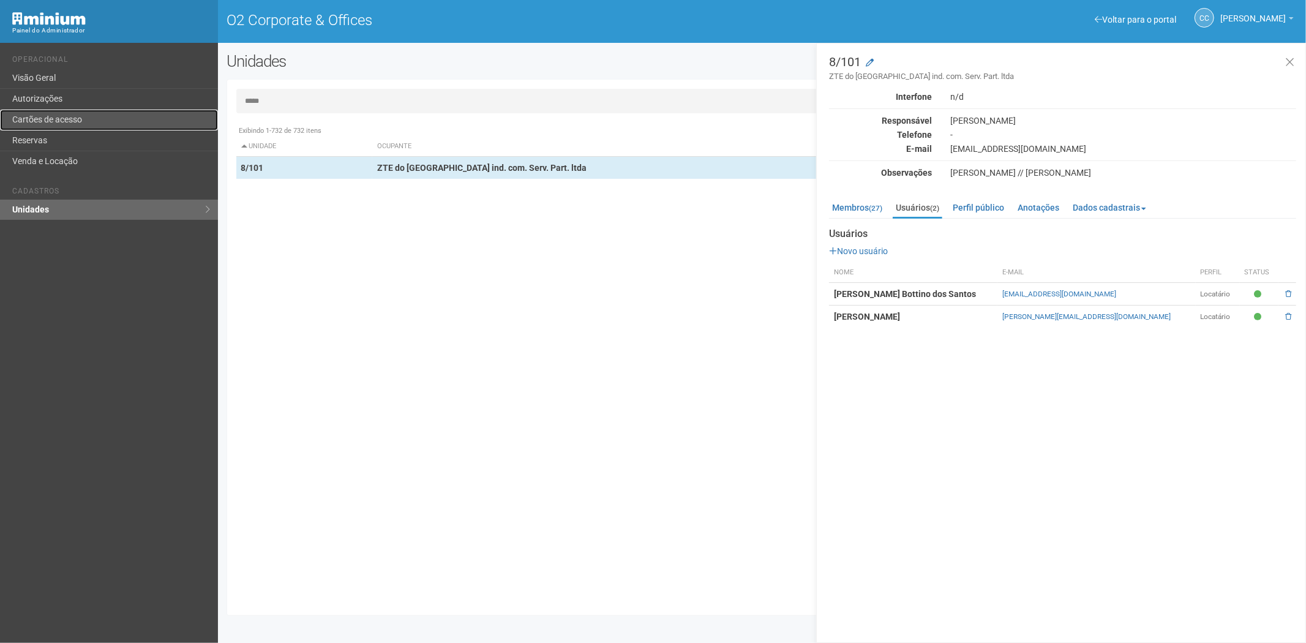
click at [126, 121] on link "Cartões de acesso" at bounding box center [109, 120] width 218 height 21
drag, startPoint x: 126, startPoint y: 121, endPoint x: 121, endPoint y: 135, distance: 15.5
click at [126, 121] on link "Cartões de acesso" at bounding box center [109, 120] width 218 height 21
click at [93, 132] on link "Reservas" at bounding box center [109, 140] width 218 height 21
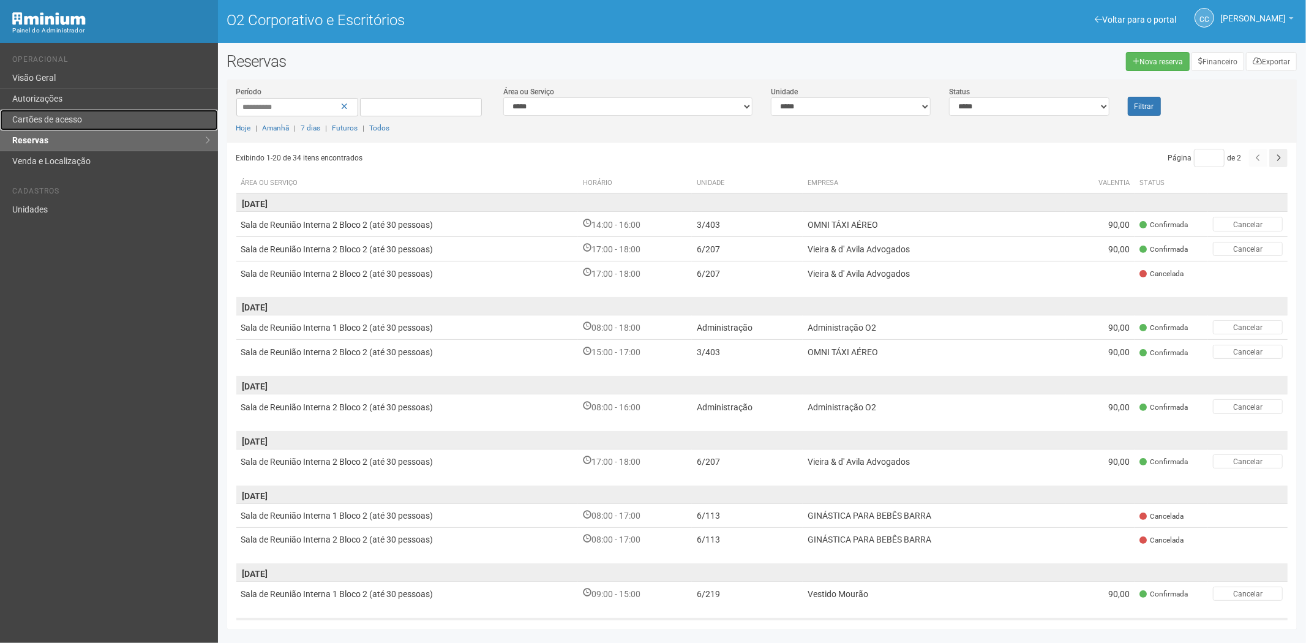
click at [50, 113] on link "Cartões de acesso" at bounding box center [109, 120] width 218 height 21
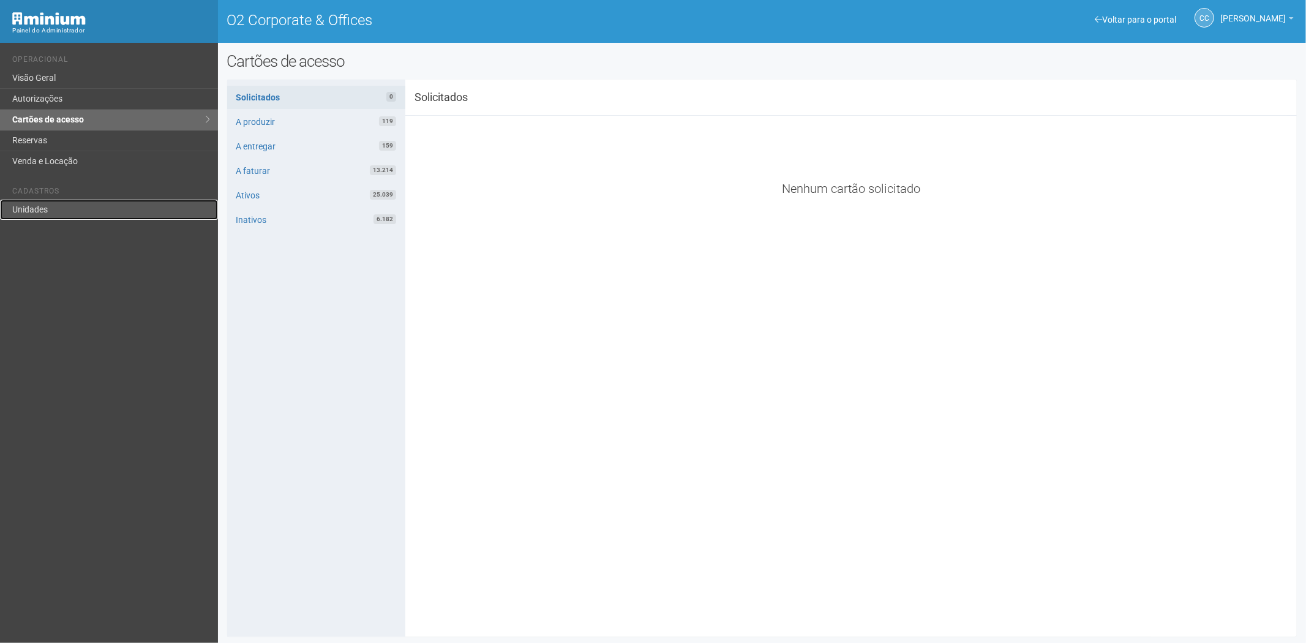
click at [50, 213] on link "Unidades" at bounding box center [109, 210] width 218 height 20
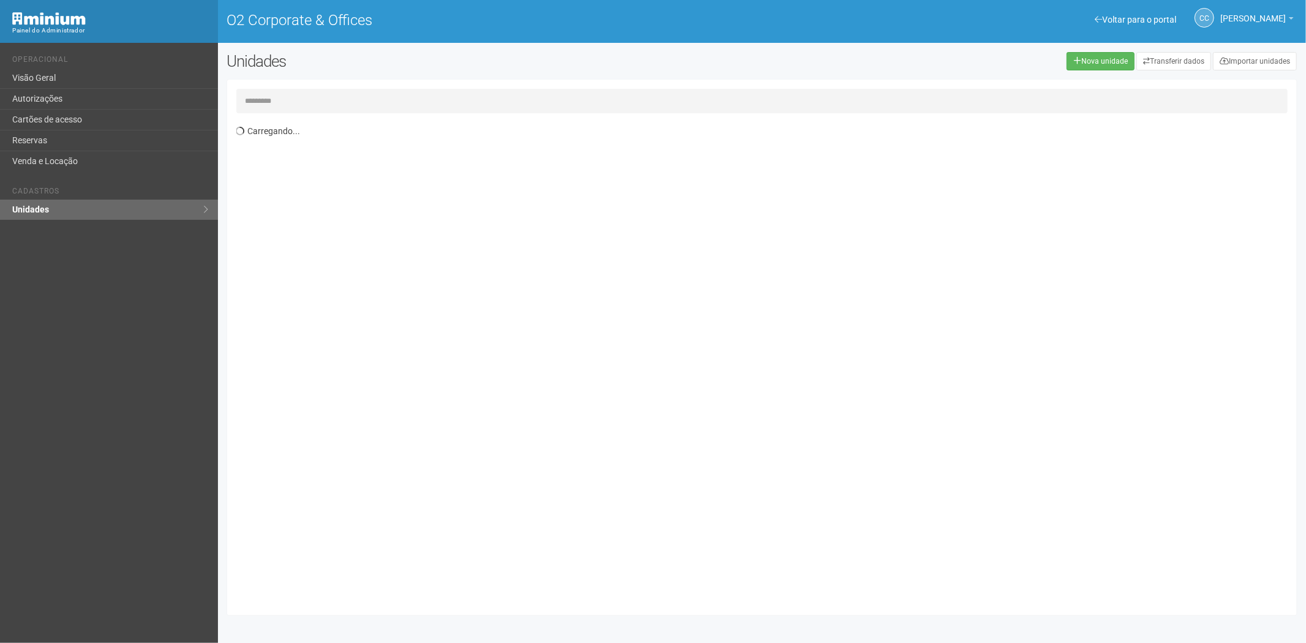
click at [262, 105] on input "text" at bounding box center [762, 101] width 1052 height 25
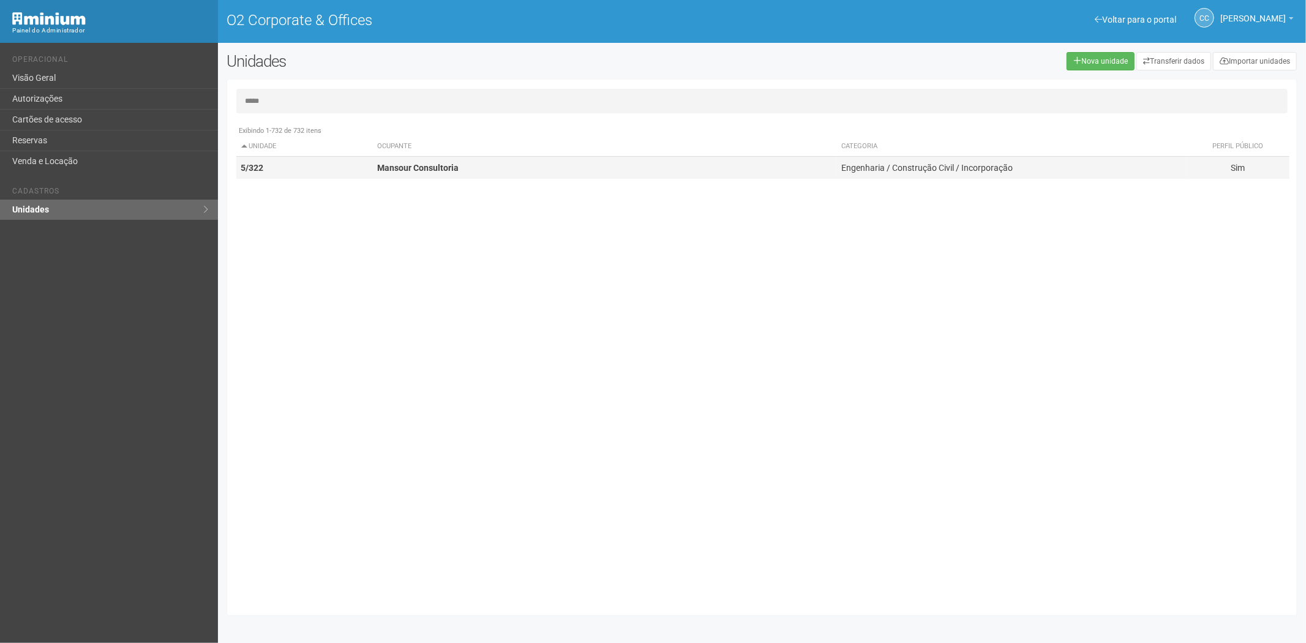
type input "*****"
click at [359, 167] on td "5/322" at bounding box center [304, 168] width 137 height 23
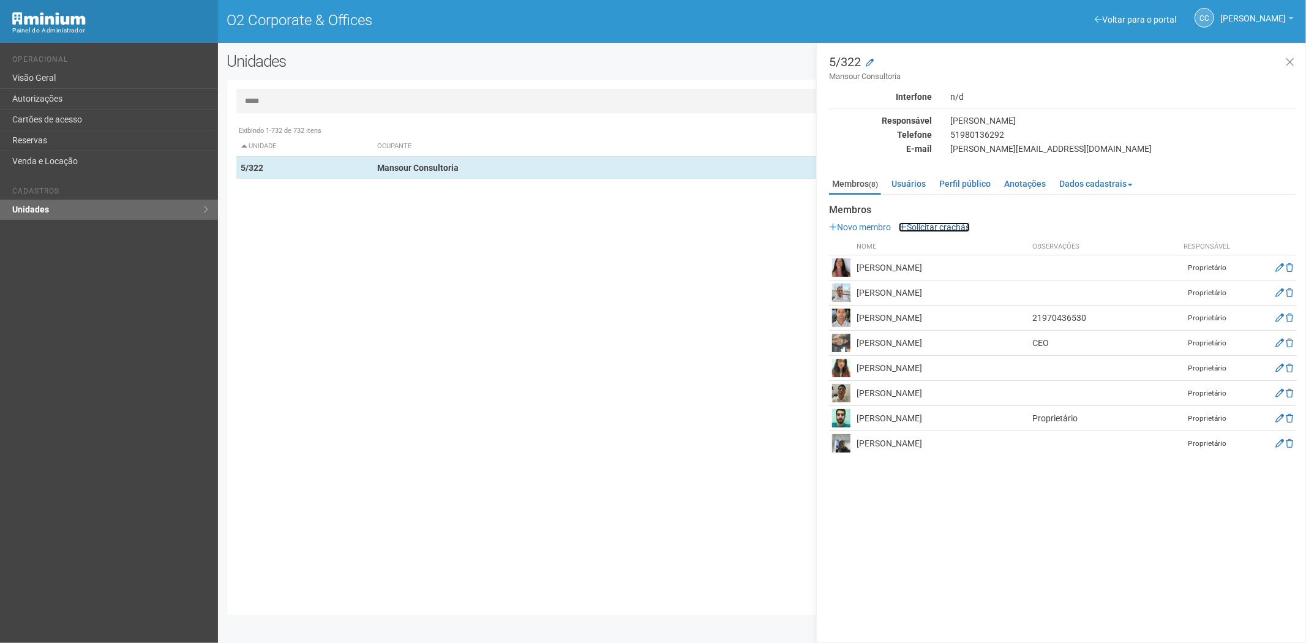
click at [920, 228] on link "Solicitar crachás" at bounding box center [934, 227] width 71 height 10
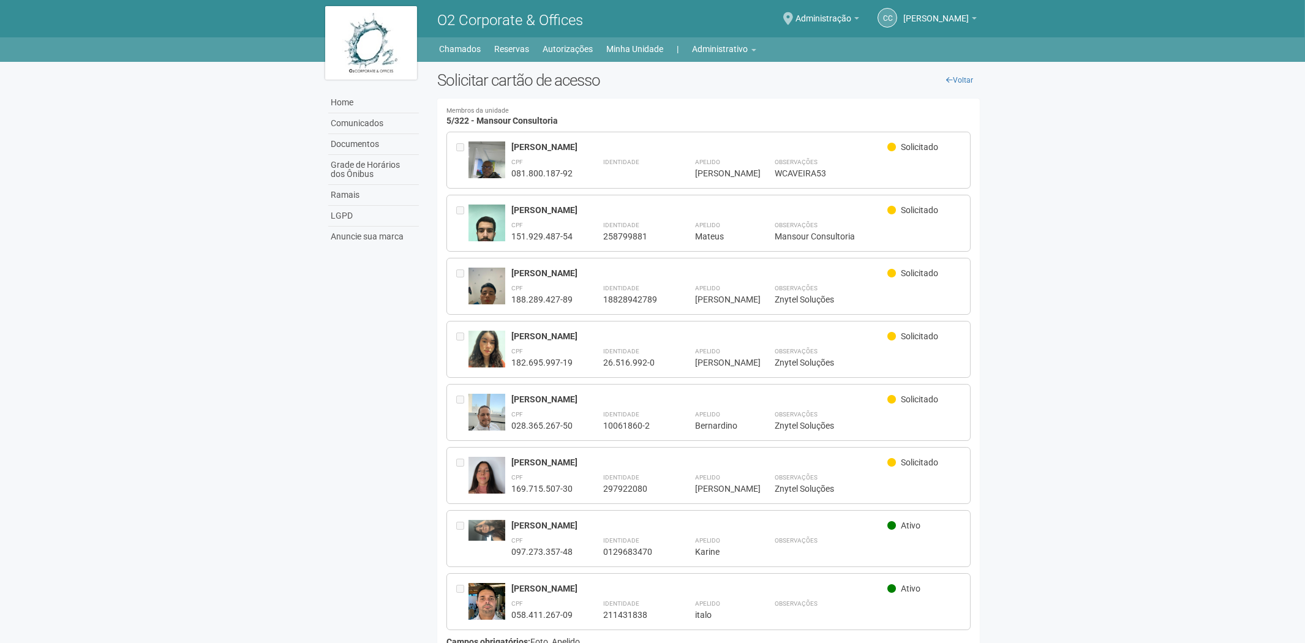
click at [718, 39] on div "Home Home Comunicados Documentos Grade de Horários dos Ônibus Ramais LGPD Anunc…" at bounding box center [653, 47] width 674 height 20
click at [724, 53] on link "Administrativo" at bounding box center [725, 48] width 64 height 17
click at [690, 99] on link "Cartões de acesso" at bounding box center [707, 96] width 104 height 21
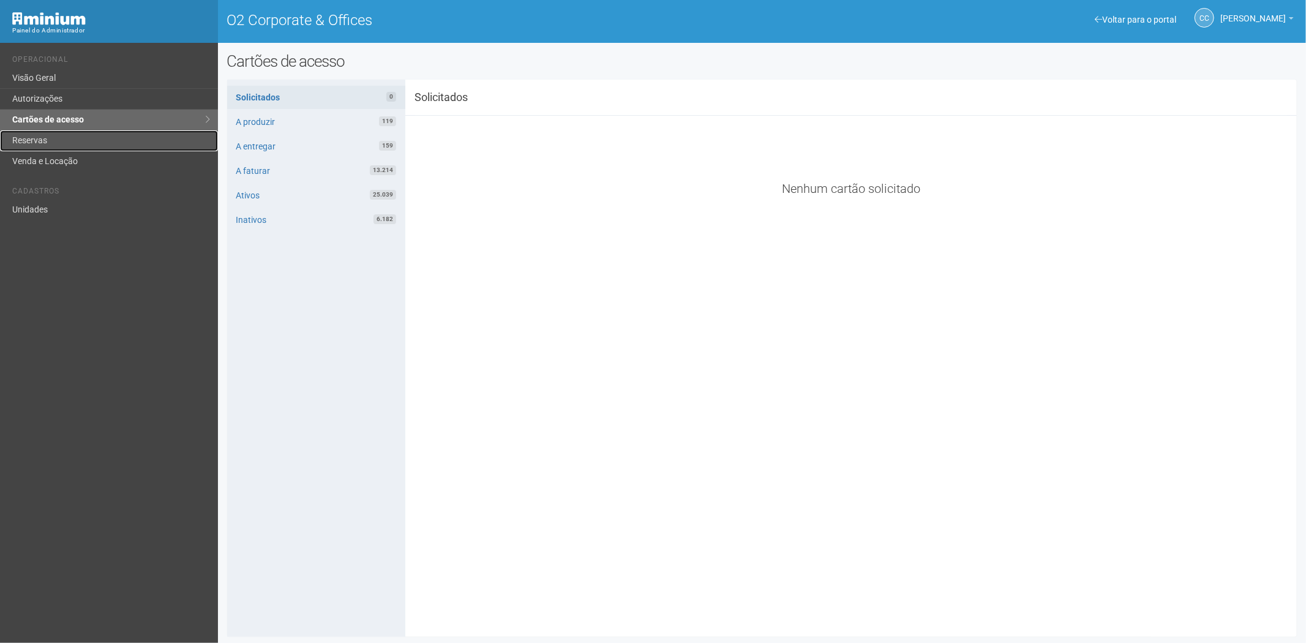
drag, startPoint x: 81, startPoint y: 139, endPoint x: 85, endPoint y: 149, distance: 10.3
click at [81, 139] on link "Reservas" at bounding box center [109, 140] width 218 height 21
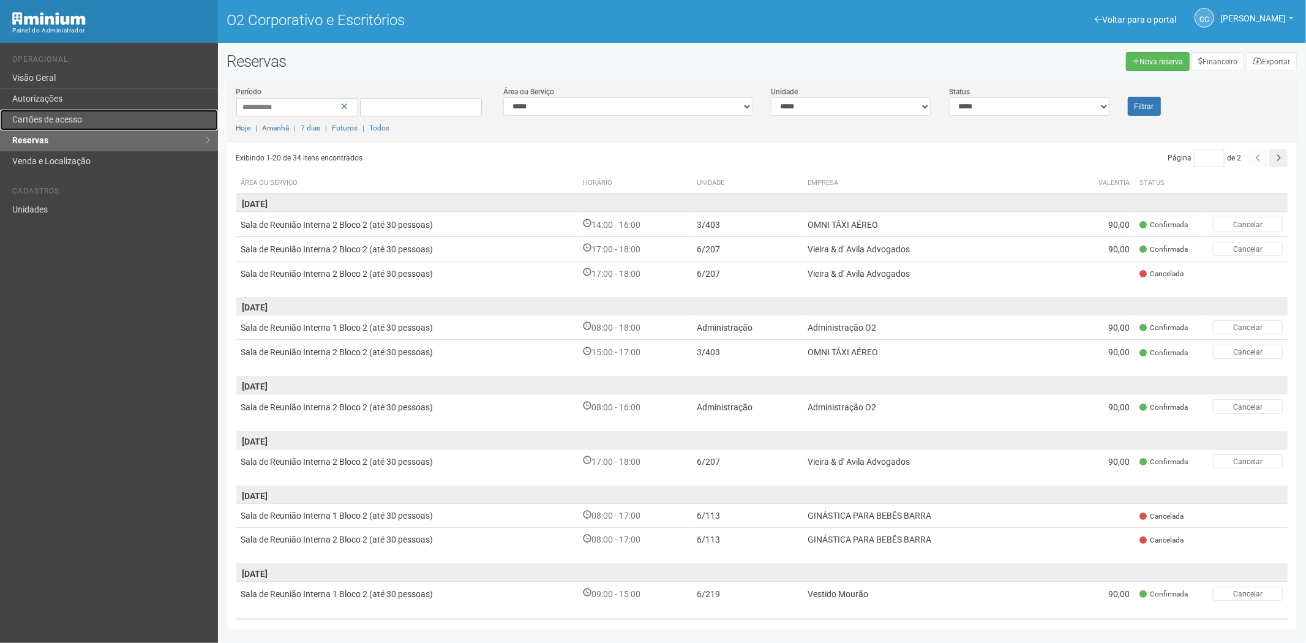
click at [64, 115] on font "Cartões de acesso" at bounding box center [47, 120] width 70 height 10
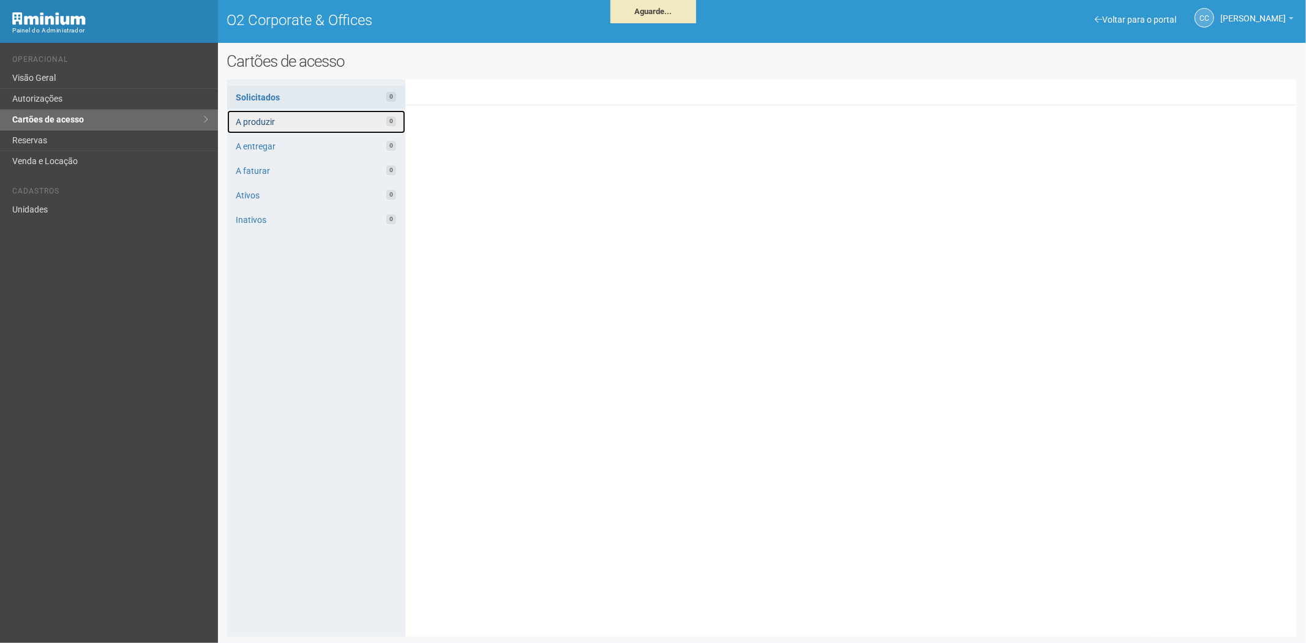
click at [302, 124] on link "A produzir 0" at bounding box center [316, 121] width 178 height 23
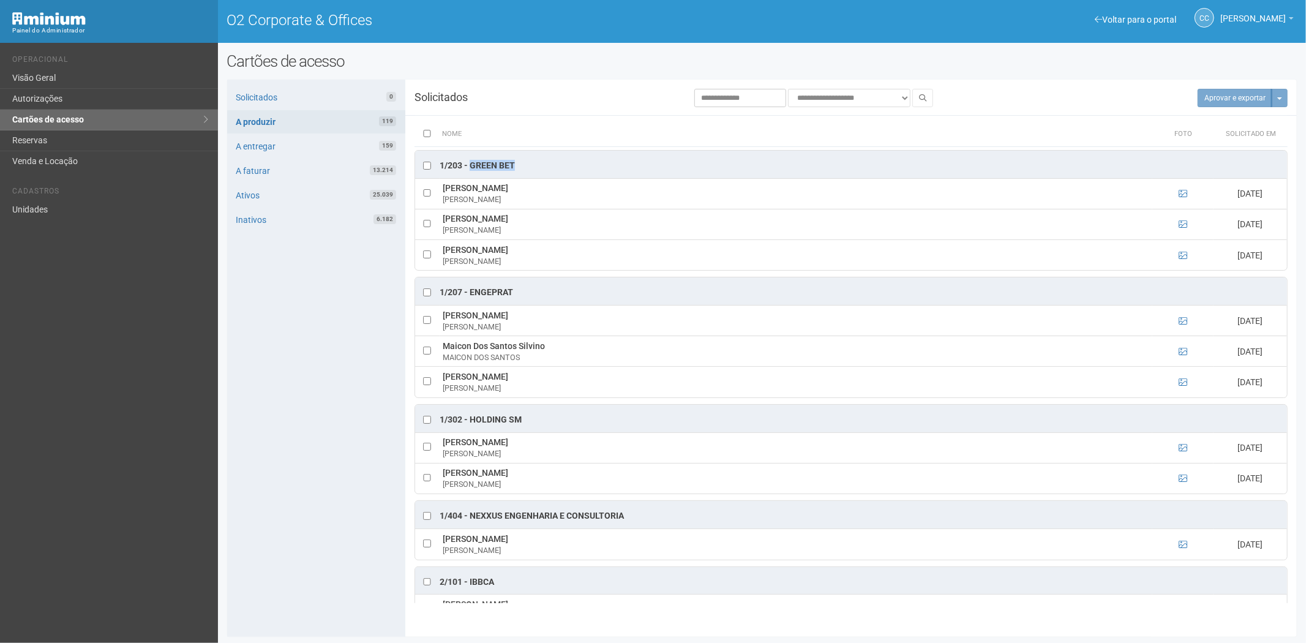
drag, startPoint x: 527, startPoint y: 161, endPoint x: 481, endPoint y: 168, distance: 46.4
click at [470, 166] on div "1/203 - Green Bet" at bounding box center [851, 165] width 872 height 28
copy div "Green Bet"
click at [1194, 322] on td at bounding box center [1183, 321] width 61 height 31
click at [1179, 319] on icon at bounding box center [1183, 321] width 9 height 9
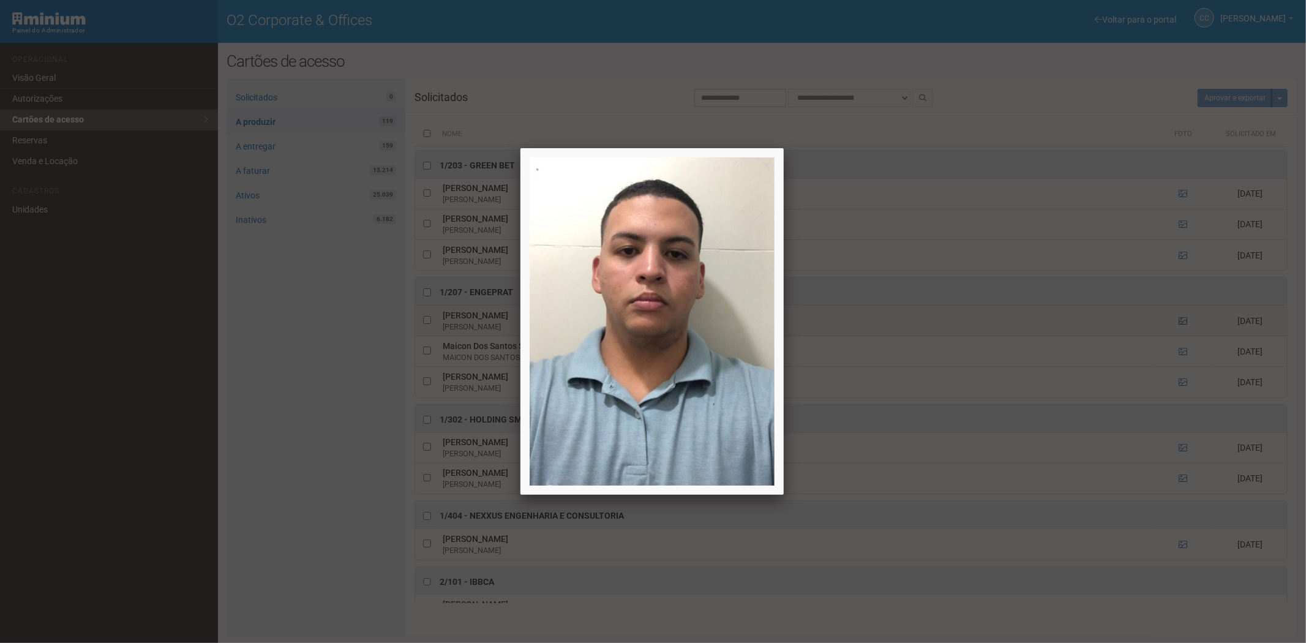
click at [1178, 319] on div at bounding box center [653, 321] width 1306 height 643
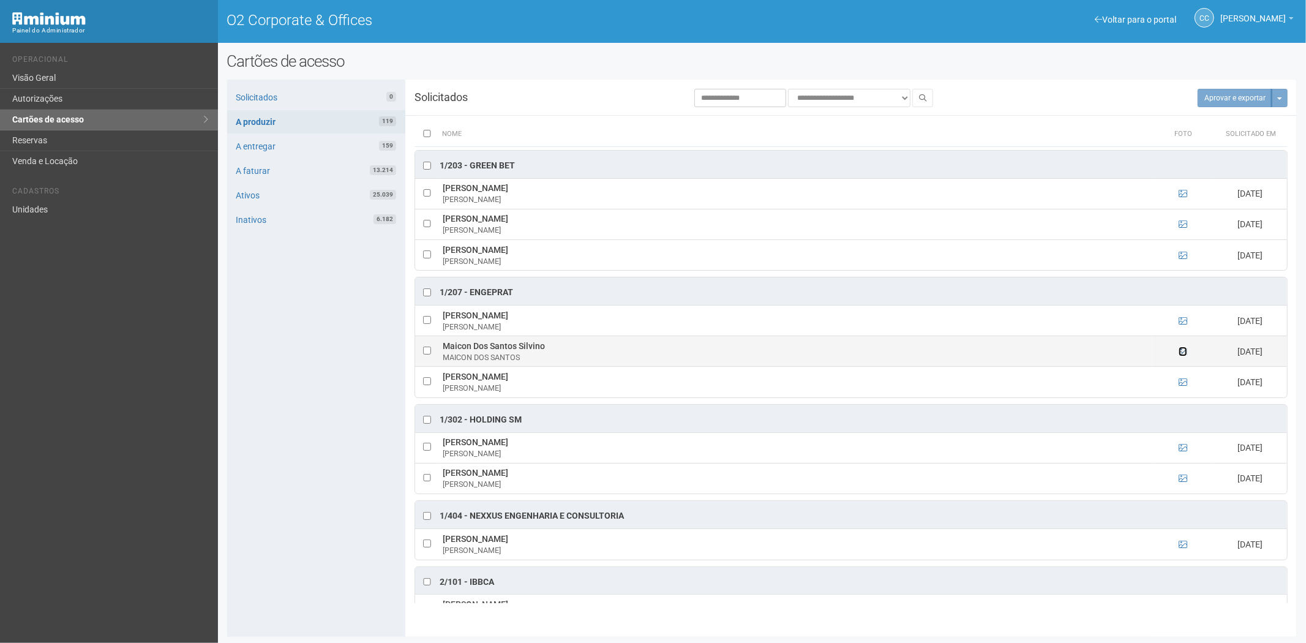
click at [1181, 349] on icon at bounding box center [1183, 351] width 9 height 9
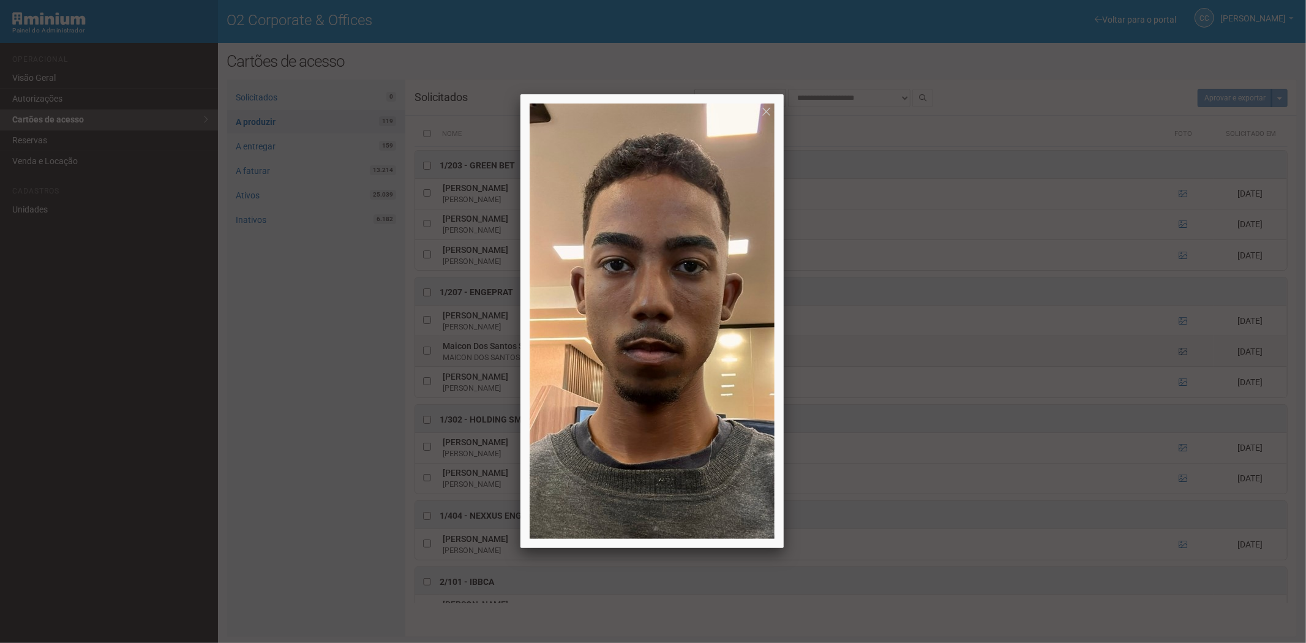
click at [1181, 349] on div at bounding box center [653, 321] width 1306 height 643
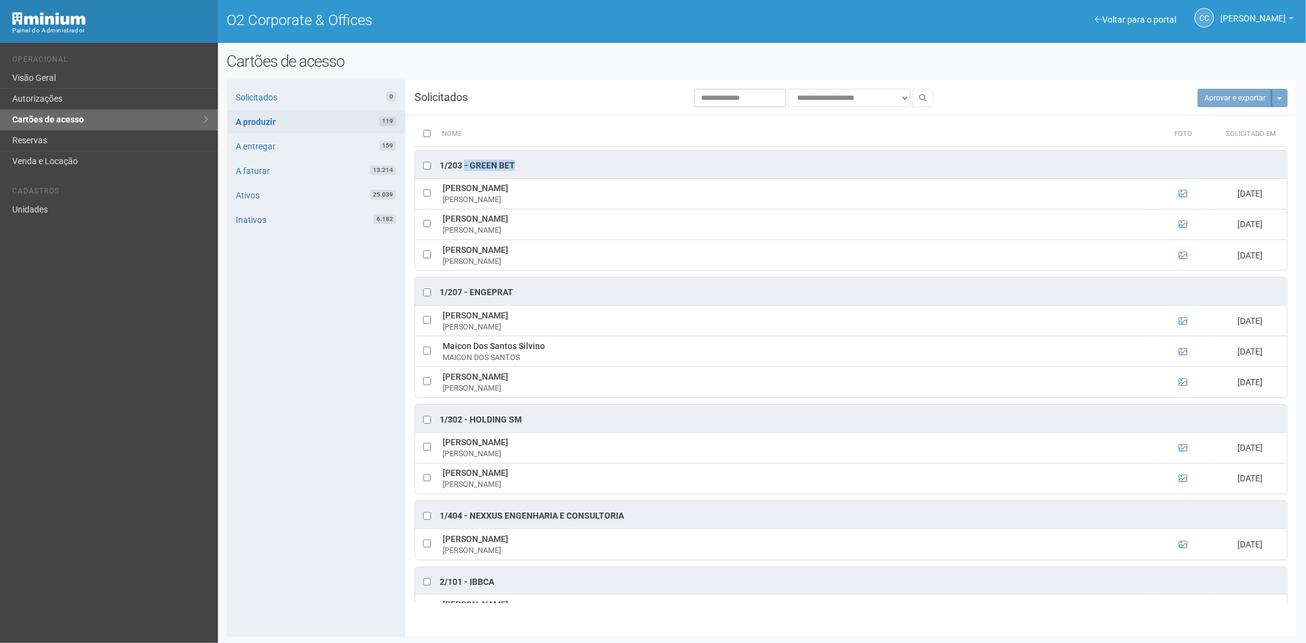
drag, startPoint x: 515, startPoint y: 164, endPoint x: 474, endPoint y: 161, distance: 40.5
click at [469, 161] on div "1/203 - Green Bet" at bounding box center [477, 166] width 75 height 12
click at [474, 161] on div "1/203 - Green Bet" at bounding box center [477, 166] width 75 height 12
drag, startPoint x: 523, startPoint y: 162, endPoint x: 472, endPoint y: 165, distance: 51.6
click at [472, 165] on div "1/203 - Green Bet" at bounding box center [851, 165] width 872 height 28
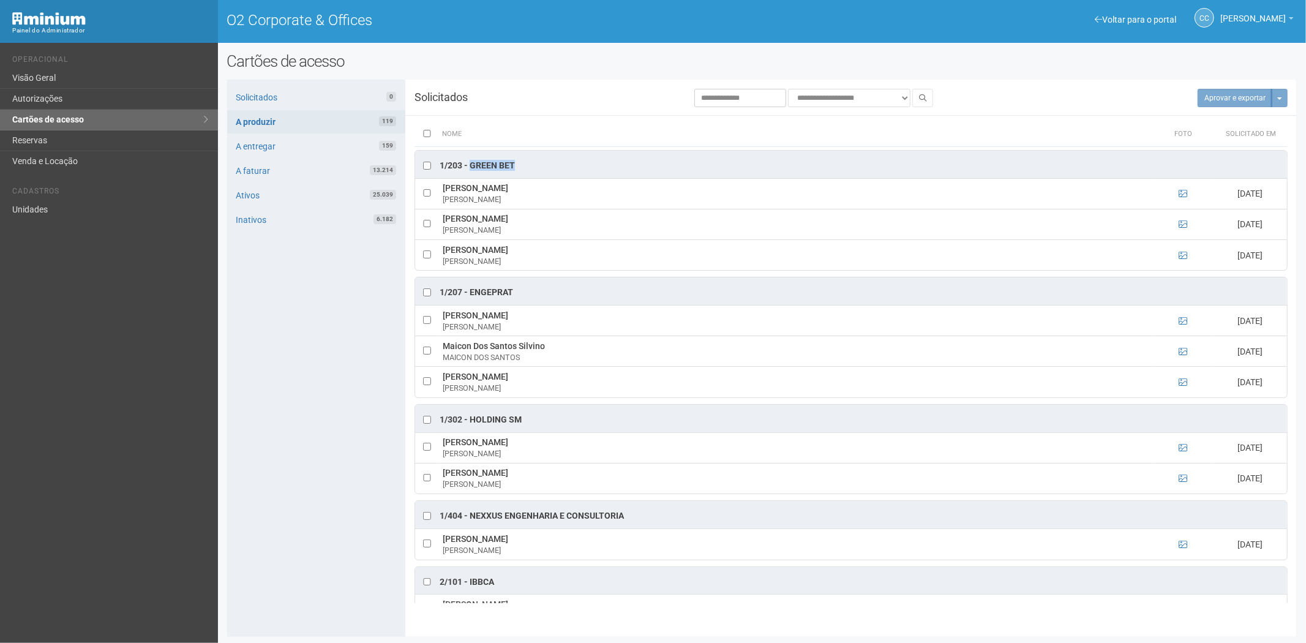
copy div "Green Bet"
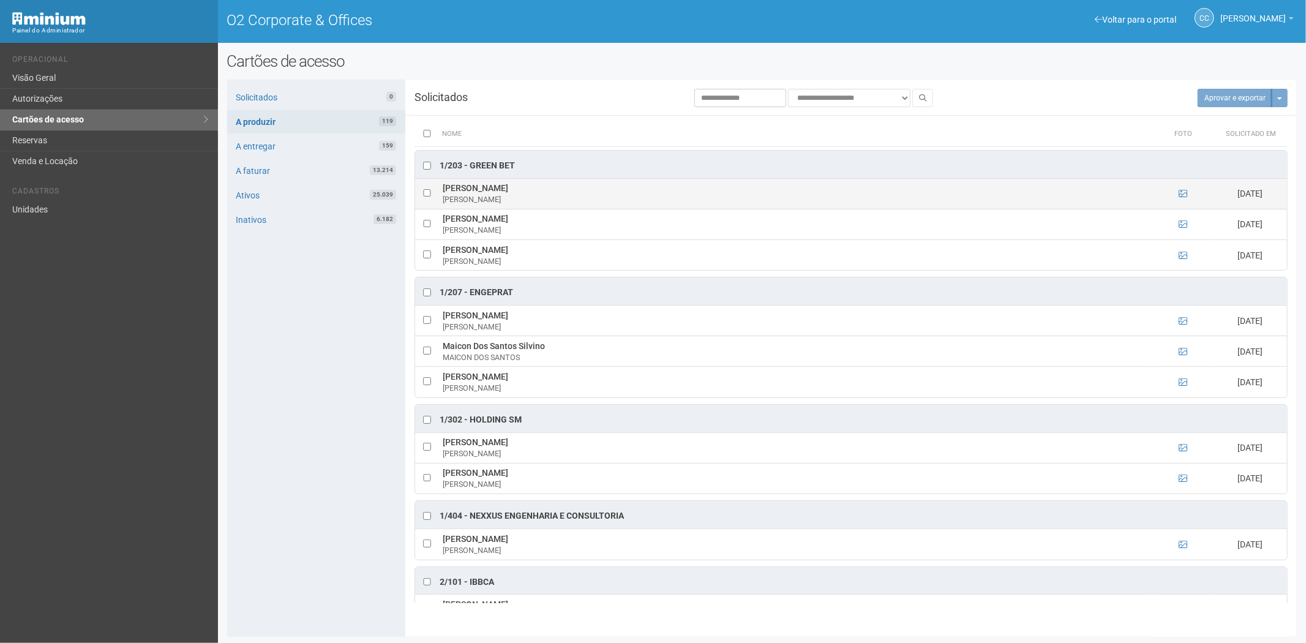
click at [1187, 193] on td at bounding box center [1183, 193] width 61 height 31
click at [1179, 194] on icon at bounding box center [1183, 193] width 9 height 9
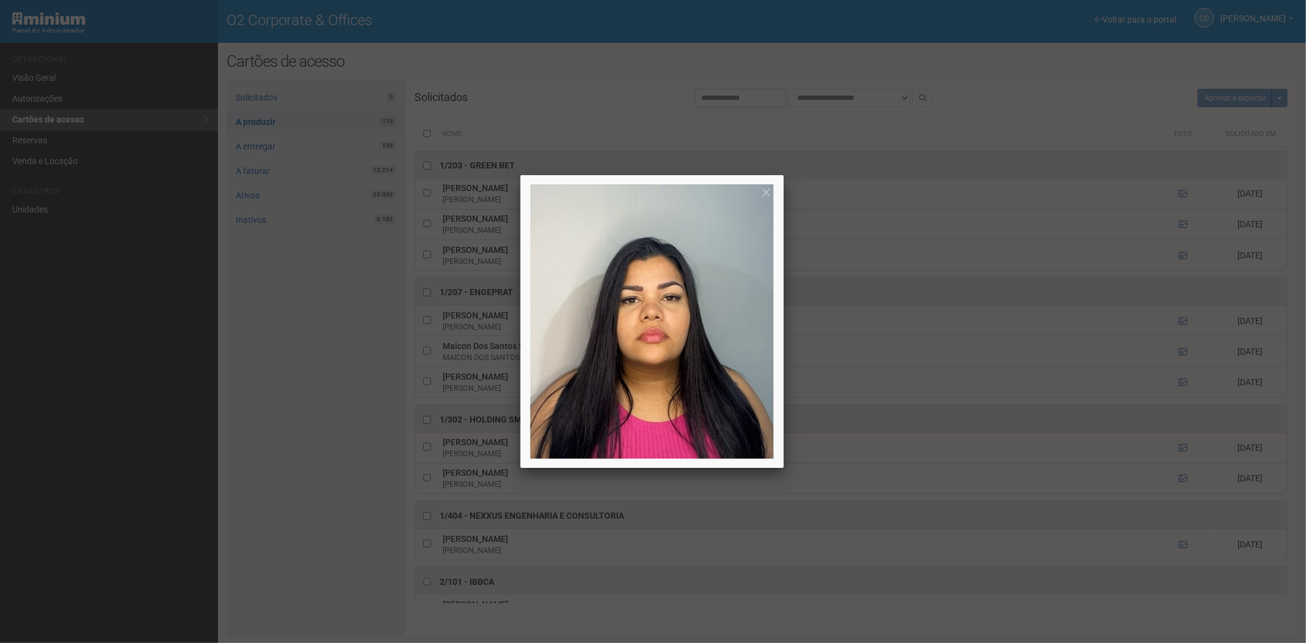
click at [1177, 194] on div at bounding box center [653, 321] width 1306 height 643
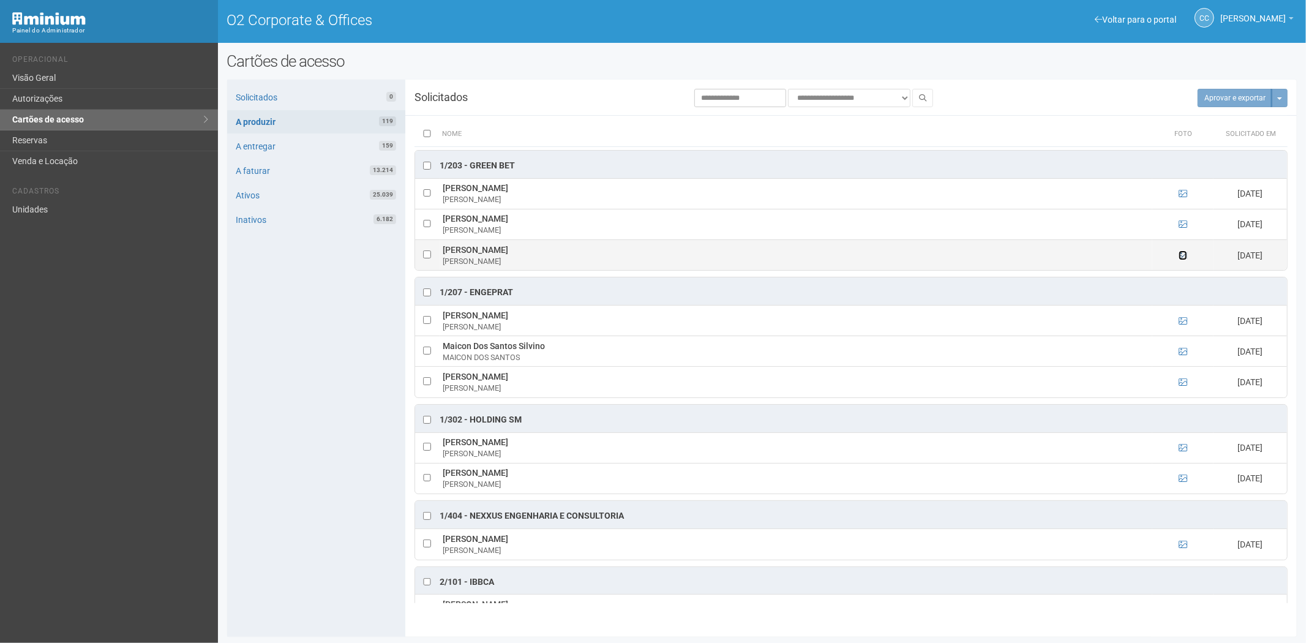
click at [1180, 254] on icon at bounding box center [1183, 255] width 9 height 9
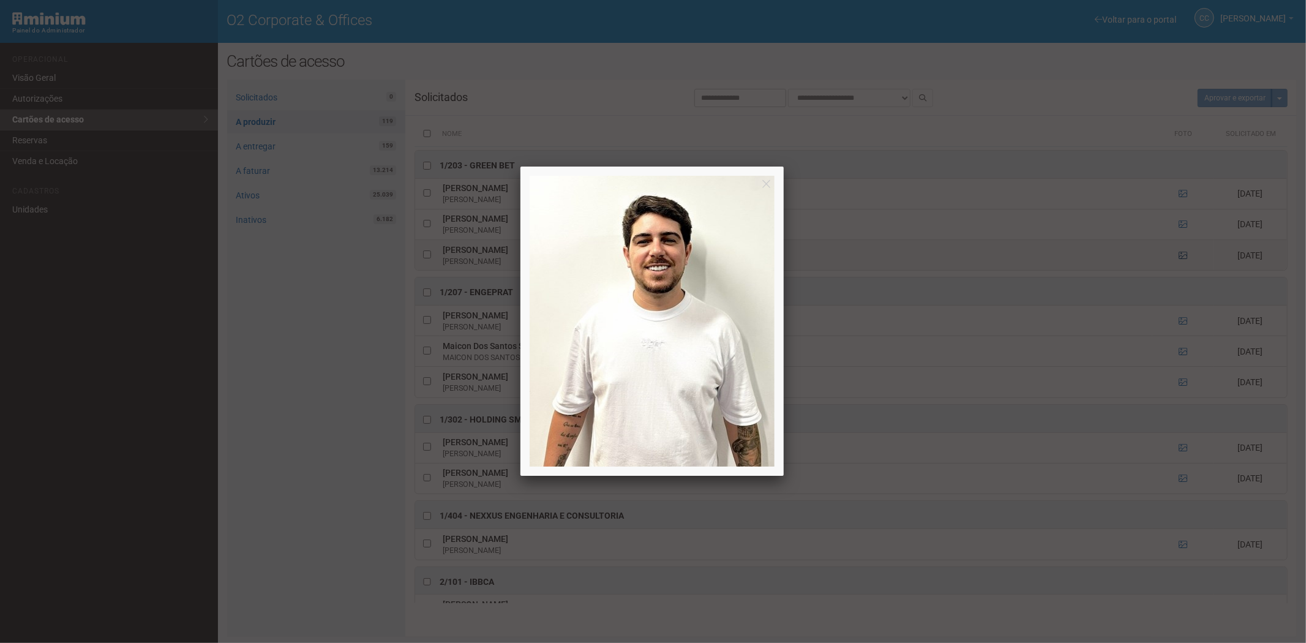
click at [1180, 254] on div at bounding box center [653, 321] width 1306 height 643
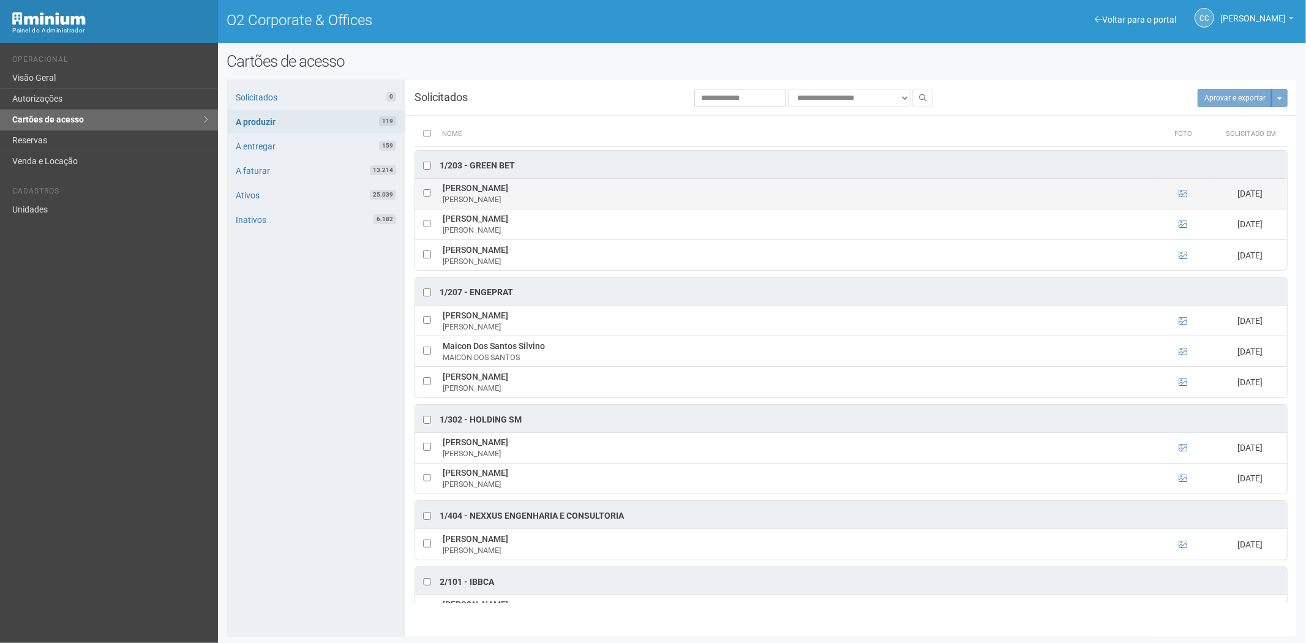
drag, startPoint x: 570, startPoint y: 191, endPoint x: 442, endPoint y: 191, distance: 128.0
click at [442, 191] on td "Monique Cristine Melo da Silva Monique" at bounding box center [796, 193] width 713 height 31
copy td "Monique Cristine Melo da Silva"
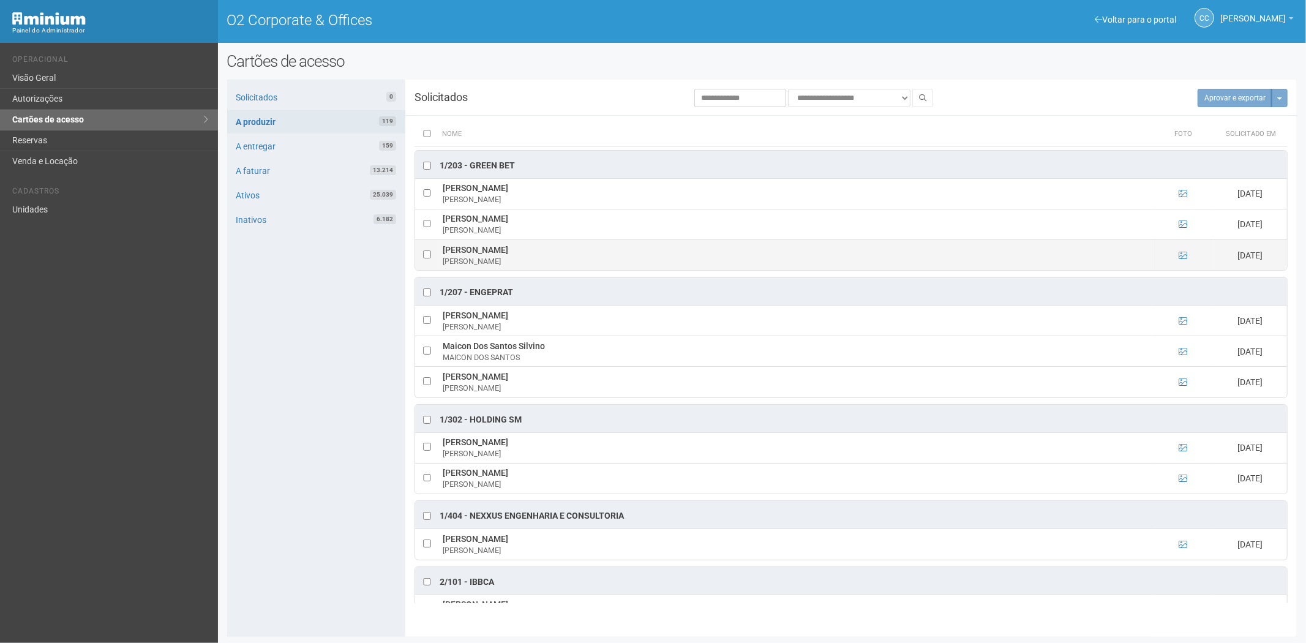
drag, startPoint x: 516, startPoint y: 252, endPoint x: 461, endPoint y: 254, distance: 55.2
click at [440, 256] on td "Victor Hugo Farias Victor Hugo" at bounding box center [796, 254] width 713 height 31
drag, startPoint x: 461, startPoint y: 254, endPoint x: 528, endPoint y: 245, distance: 67.3
click at [528, 245] on td "Victor Hugo Farias Victor Hugo" at bounding box center [796, 254] width 713 height 31
drag, startPoint x: 479, startPoint y: 249, endPoint x: 451, endPoint y: 252, distance: 28.3
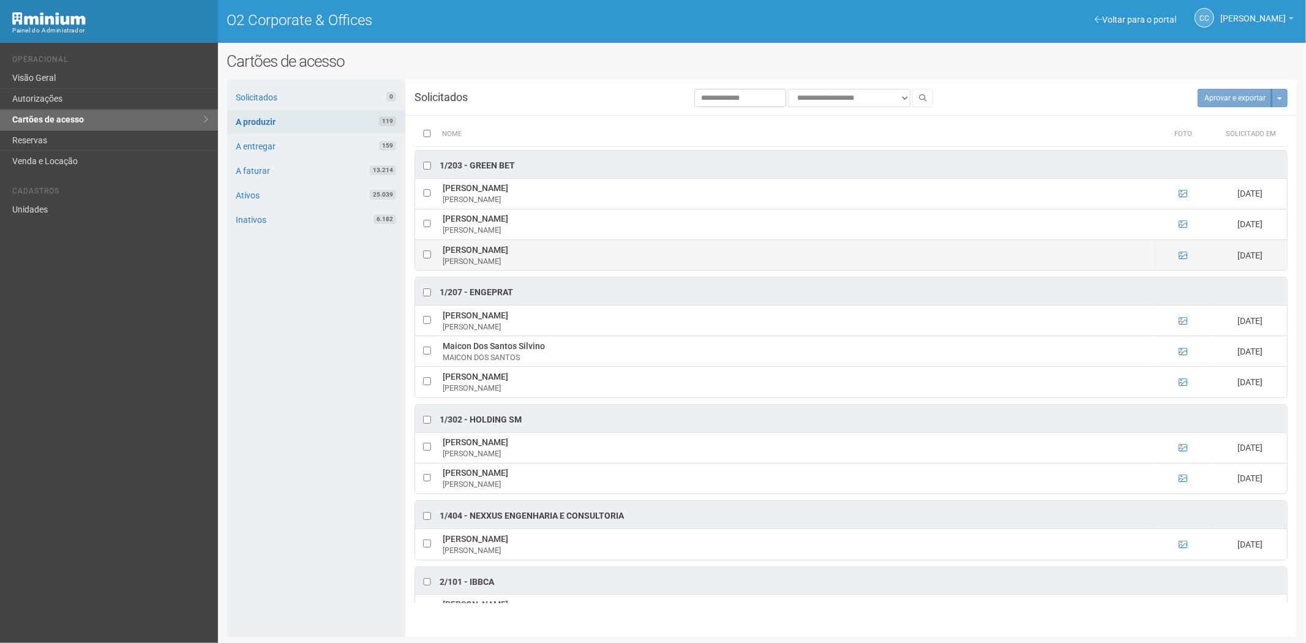
click at [448, 252] on td "Victor Hugo Farias Victor Hugo" at bounding box center [796, 254] width 713 height 31
drag, startPoint x: 456, startPoint y: 250, endPoint x: 559, endPoint y: 251, distance: 102.9
click at [559, 251] on td "Victor Hugo Farias Victor Hugo" at bounding box center [796, 254] width 713 height 31
drag, startPoint x: 522, startPoint y: 246, endPoint x: 513, endPoint y: 246, distance: 9.8
click at [521, 247] on td "Victor Hugo Farias Victor Hugo" at bounding box center [796, 254] width 713 height 31
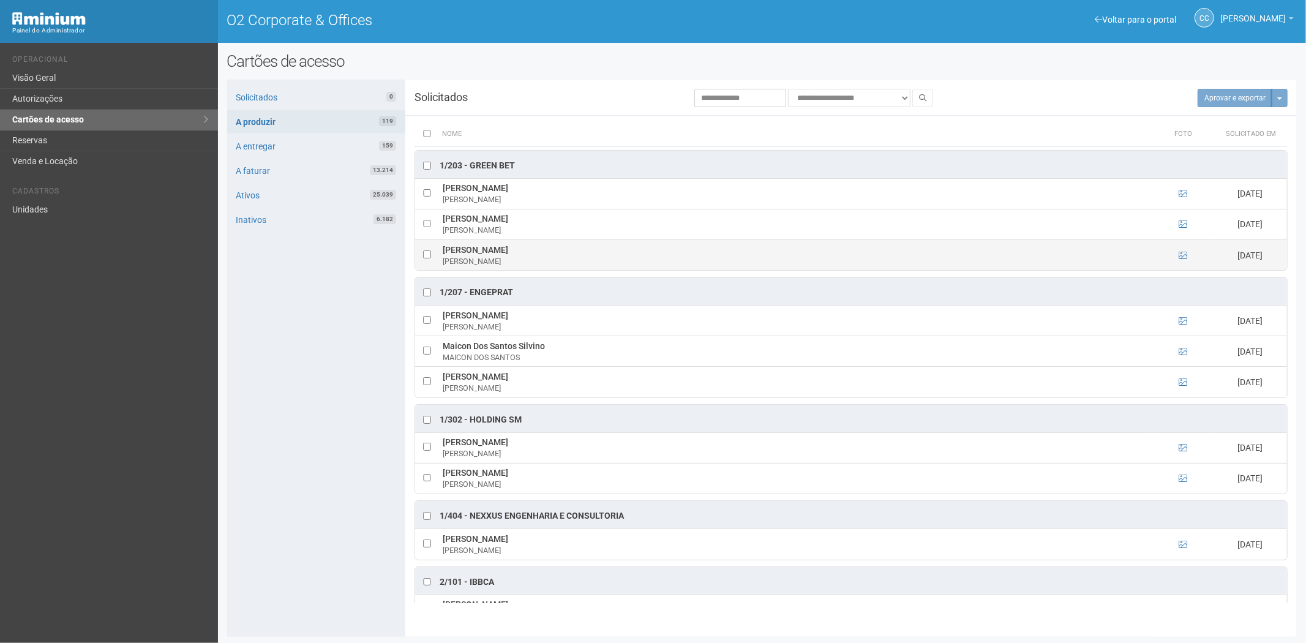
drag, startPoint x: 519, startPoint y: 262, endPoint x: 410, endPoint y: 266, distance: 108.5
click at [518, 262] on div "Victor Hugo" at bounding box center [796, 261] width 707 height 11
drag, startPoint x: 521, startPoint y: 246, endPoint x: 442, endPoint y: 252, distance: 78.6
click at [442, 252] on td "Victor Hugo Farias Victor Hugo" at bounding box center [796, 254] width 713 height 31
copy td "Victor Hugo Farias"
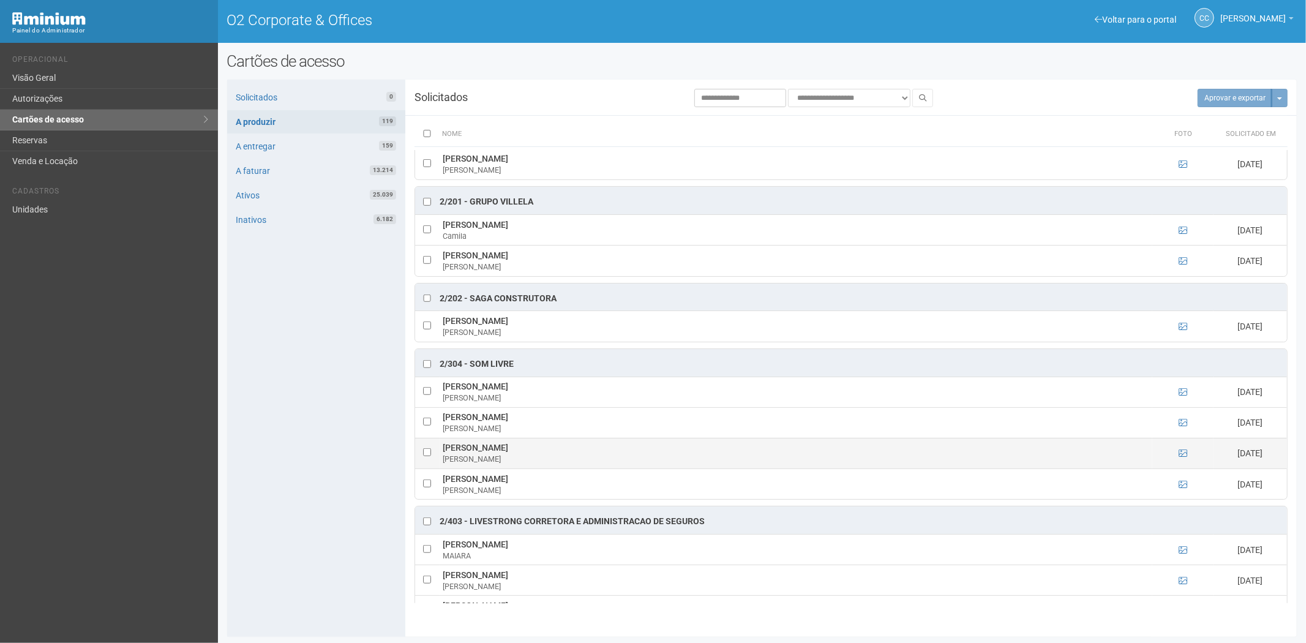
scroll to position [681, 0]
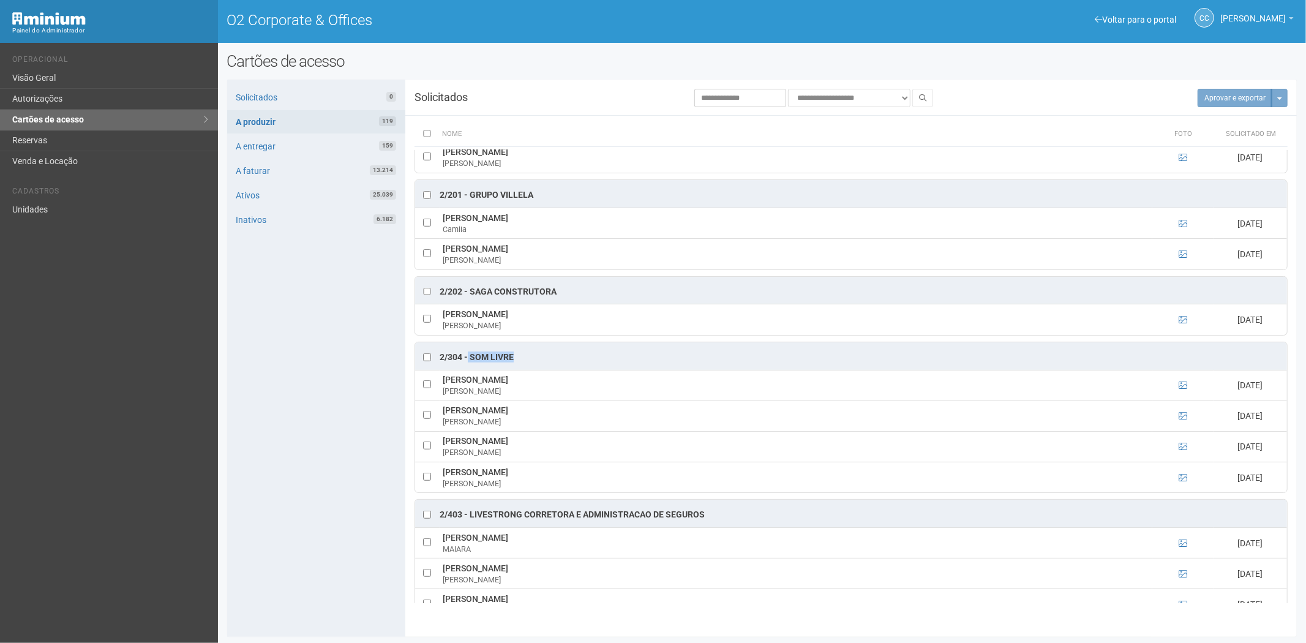
drag, startPoint x: 522, startPoint y: 359, endPoint x: 467, endPoint y: 363, distance: 55.3
click at [467, 363] on div "2/304 - SOM LIVRE" at bounding box center [851, 356] width 872 height 28
copy div "SOM LIVRE"
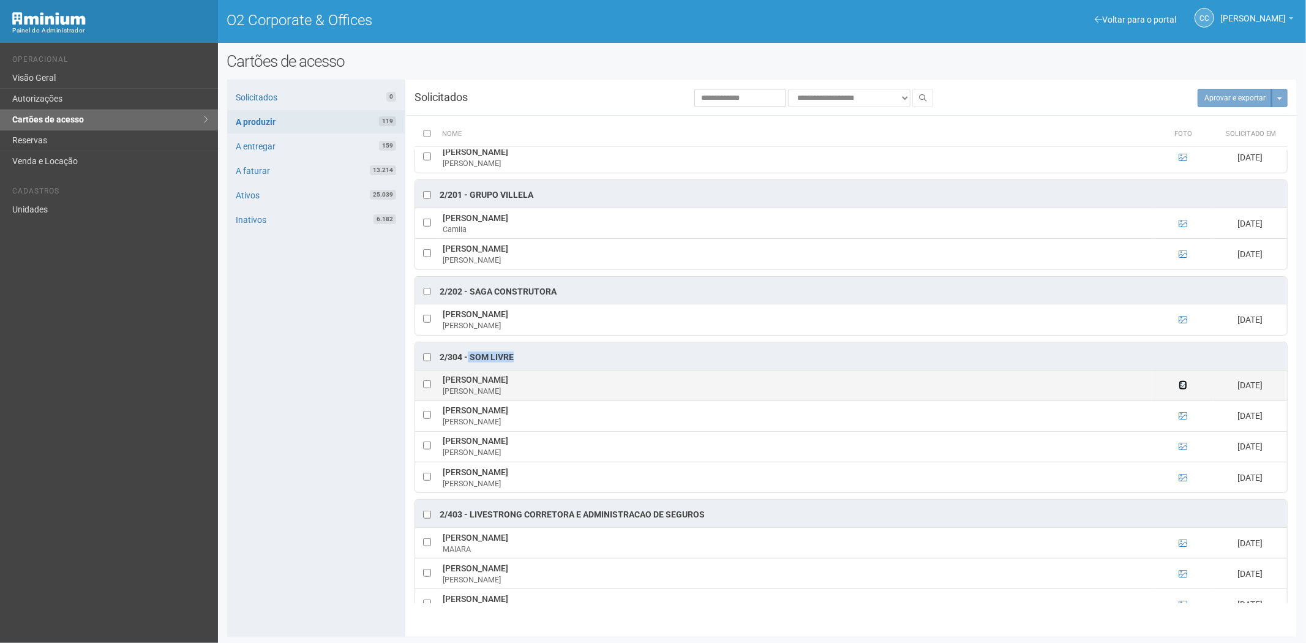
click at [1182, 390] on icon at bounding box center [1183, 385] width 9 height 9
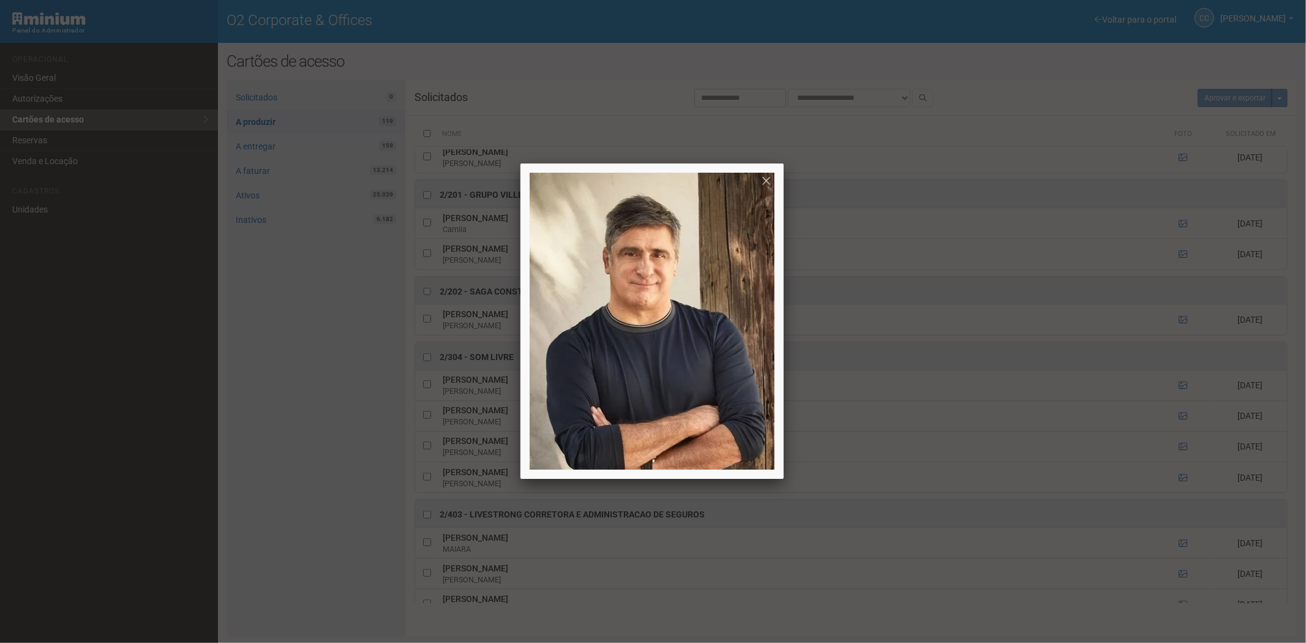
click at [1180, 391] on div at bounding box center [653, 321] width 1306 height 643
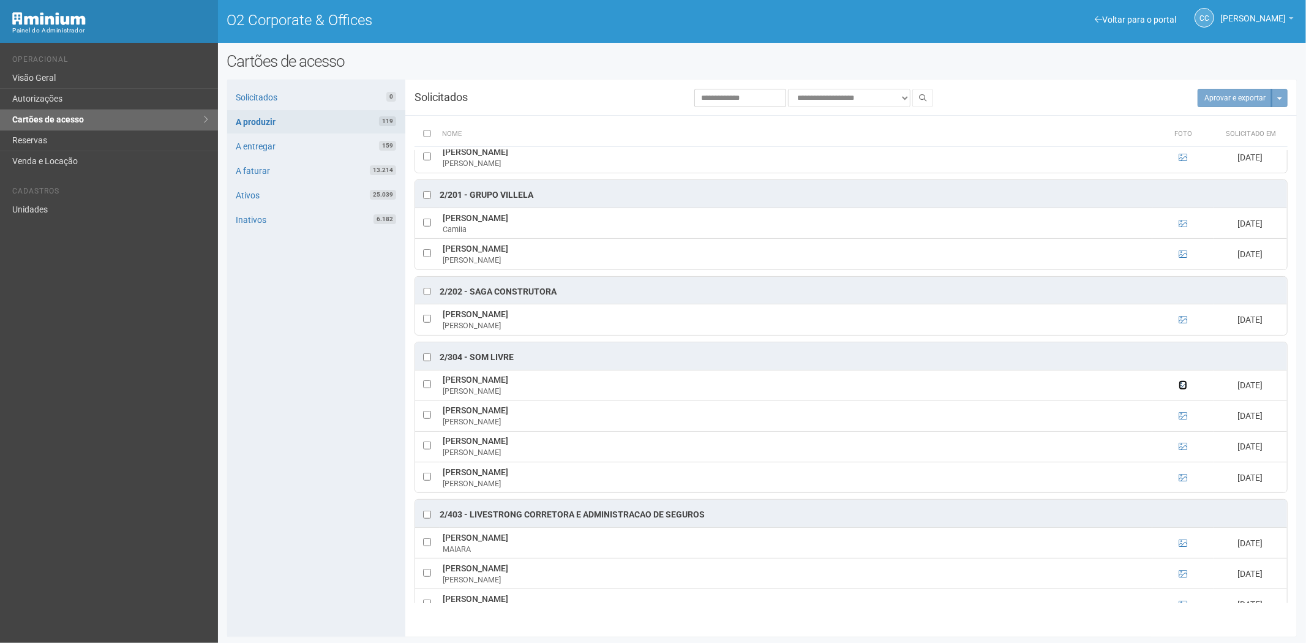
click at [1180, 390] on icon at bounding box center [1183, 385] width 9 height 9
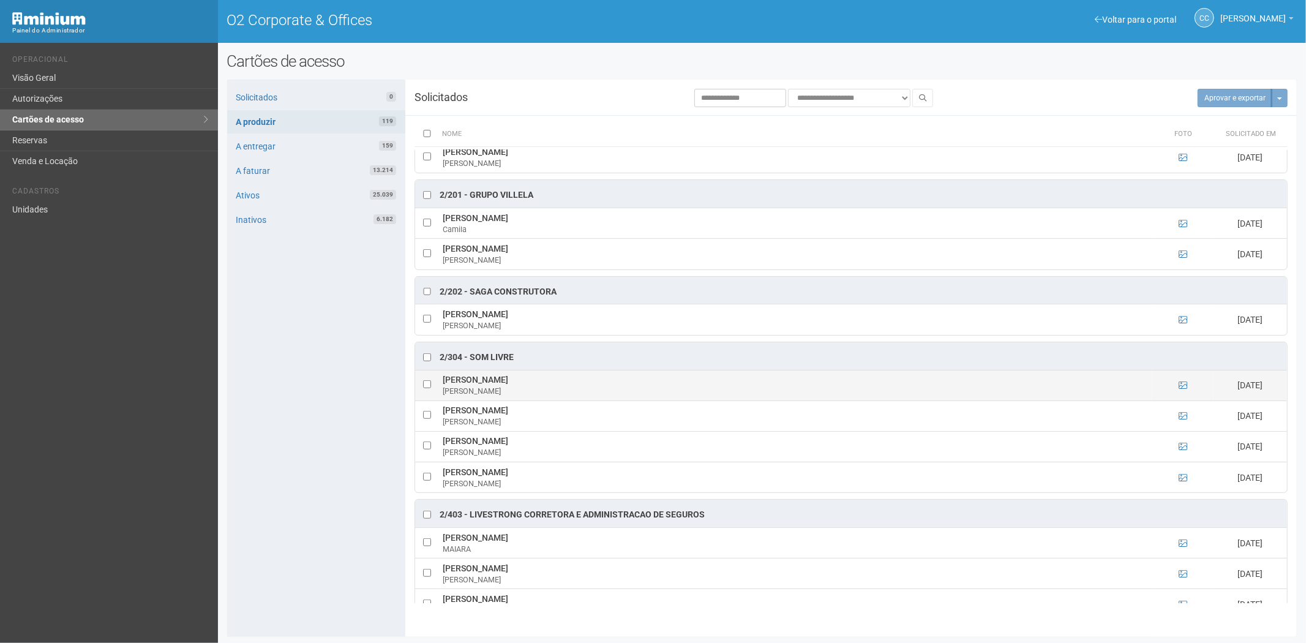
drag, startPoint x: 494, startPoint y: 386, endPoint x: 441, endPoint y: 390, distance: 53.4
click at [441, 390] on td "Adolfo Verde Adolfo Verde" at bounding box center [796, 385] width 713 height 31
copy td "Adolfo Verde"
click at [500, 397] on div "Adolfo Verde" at bounding box center [796, 391] width 707 height 11
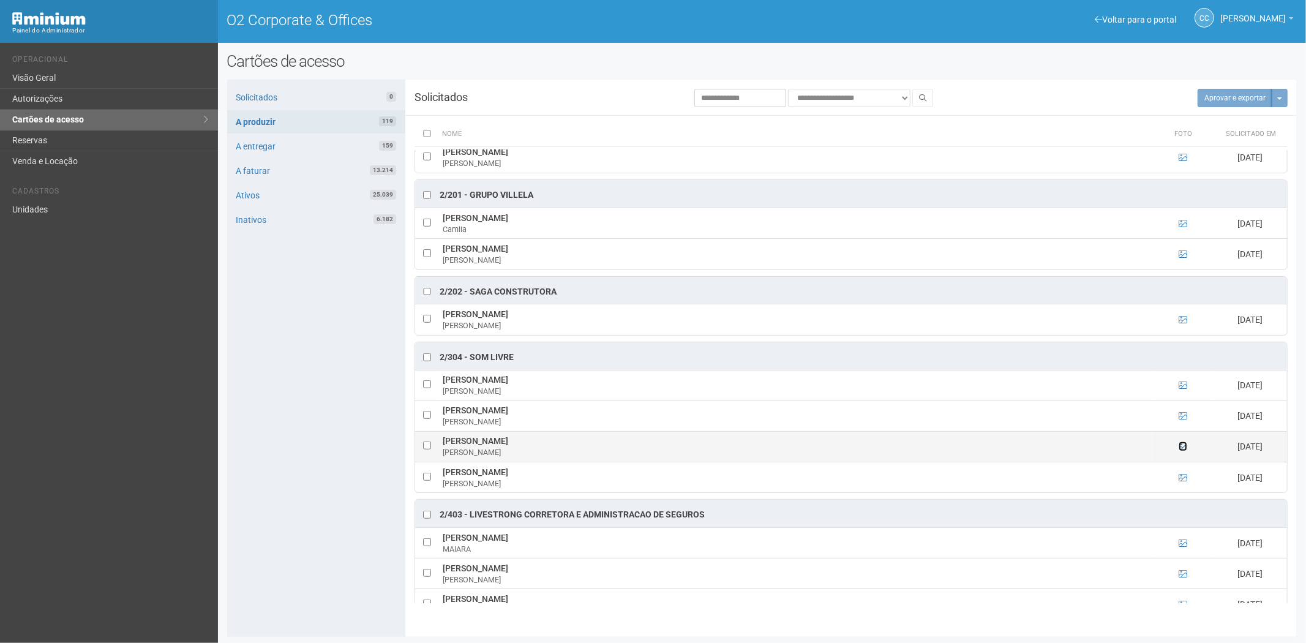
click at [1180, 451] on icon at bounding box center [1183, 446] width 9 height 9
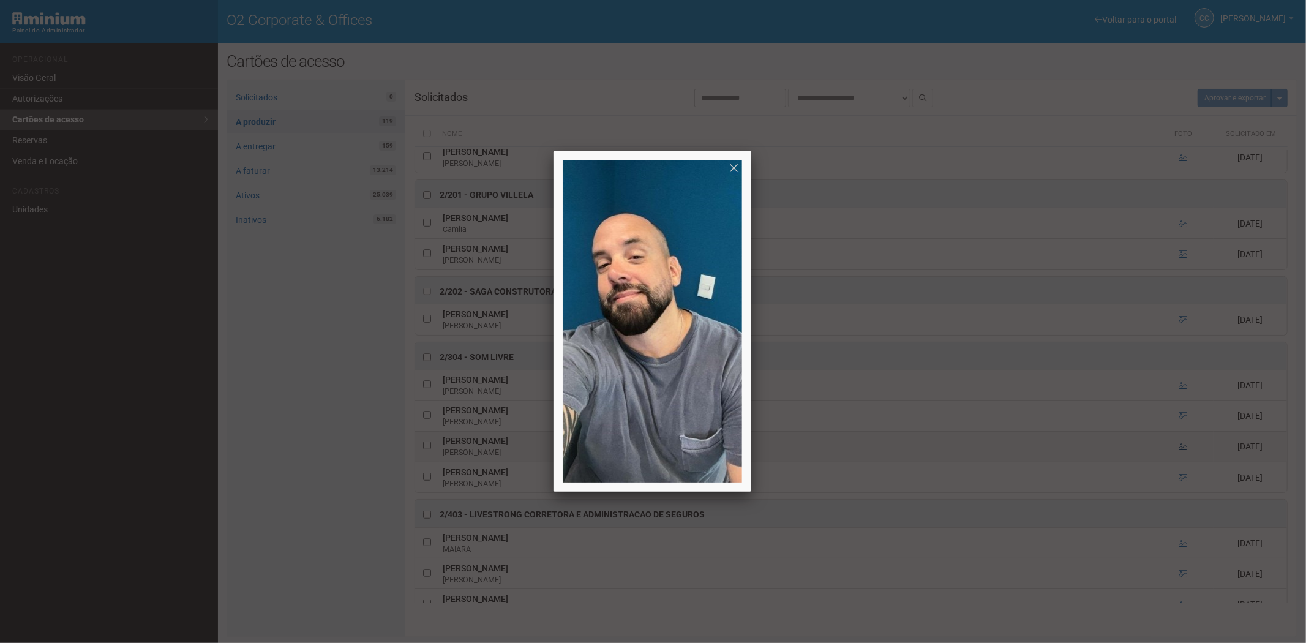
click at [1180, 454] on div at bounding box center [653, 321] width 1306 height 643
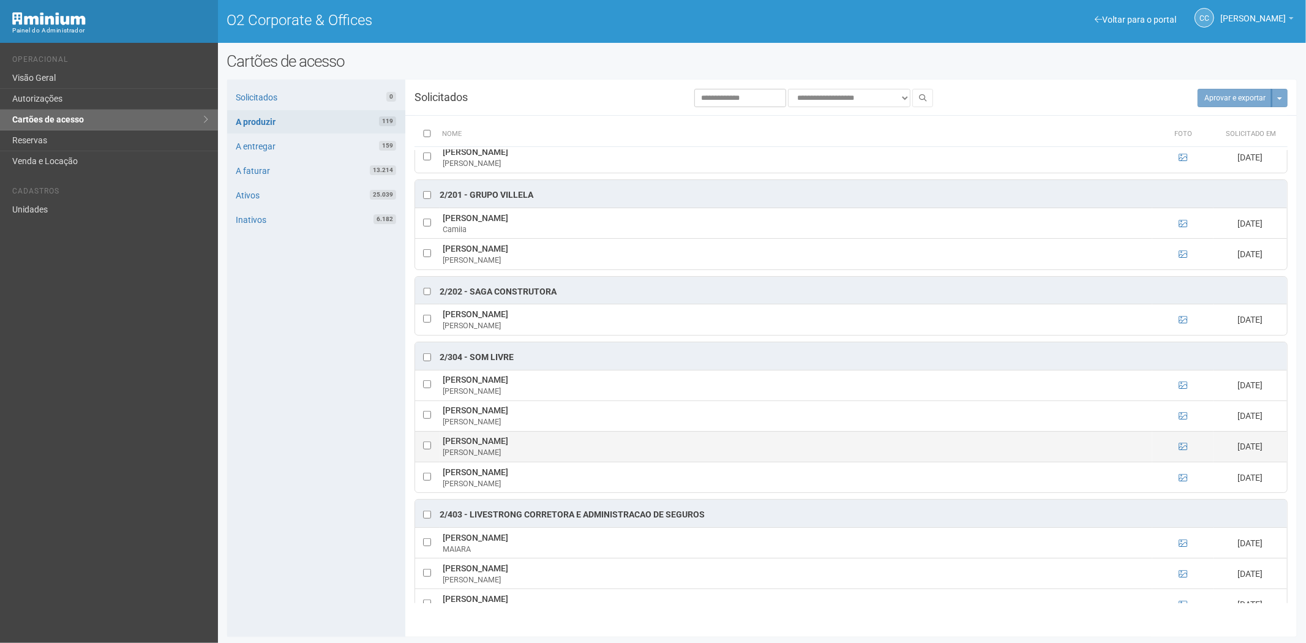
drag, startPoint x: 443, startPoint y: 445, endPoint x: 549, endPoint y: 445, distance: 106.0
click at [570, 447] on td "Márcio Antônio Vieira Gonçalves Antônio Vieira" at bounding box center [796, 446] width 713 height 31
copy td "Márcio Antônio Vieira Gonçalves"
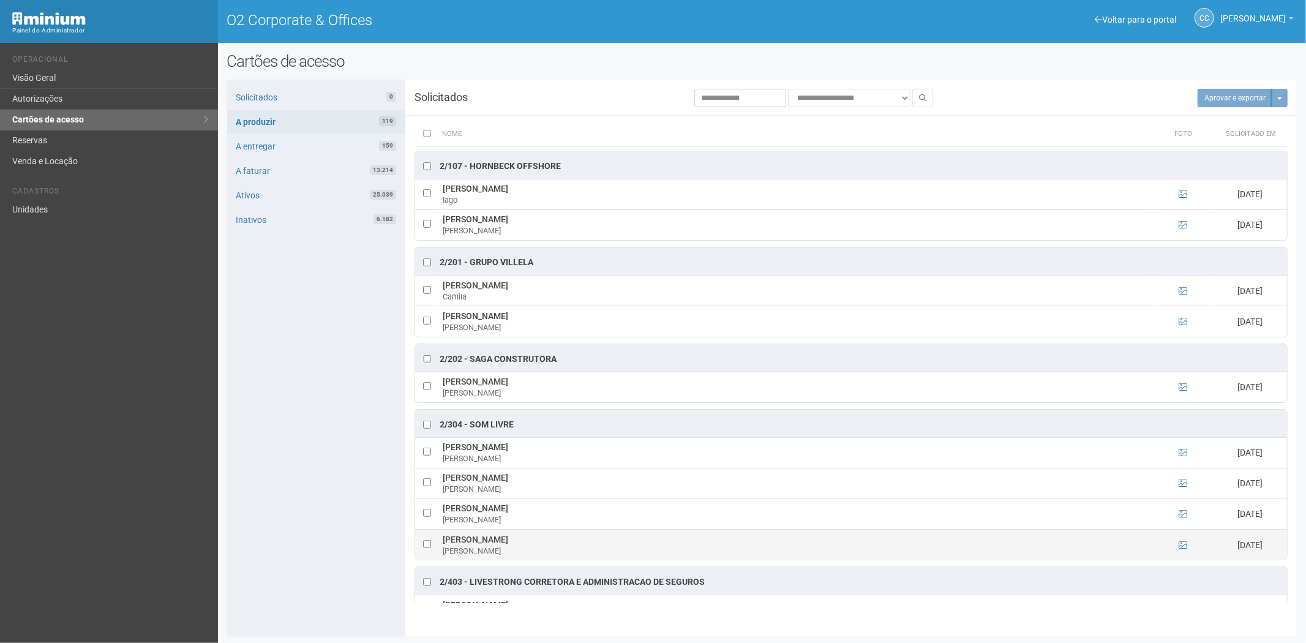
scroll to position [613, 0]
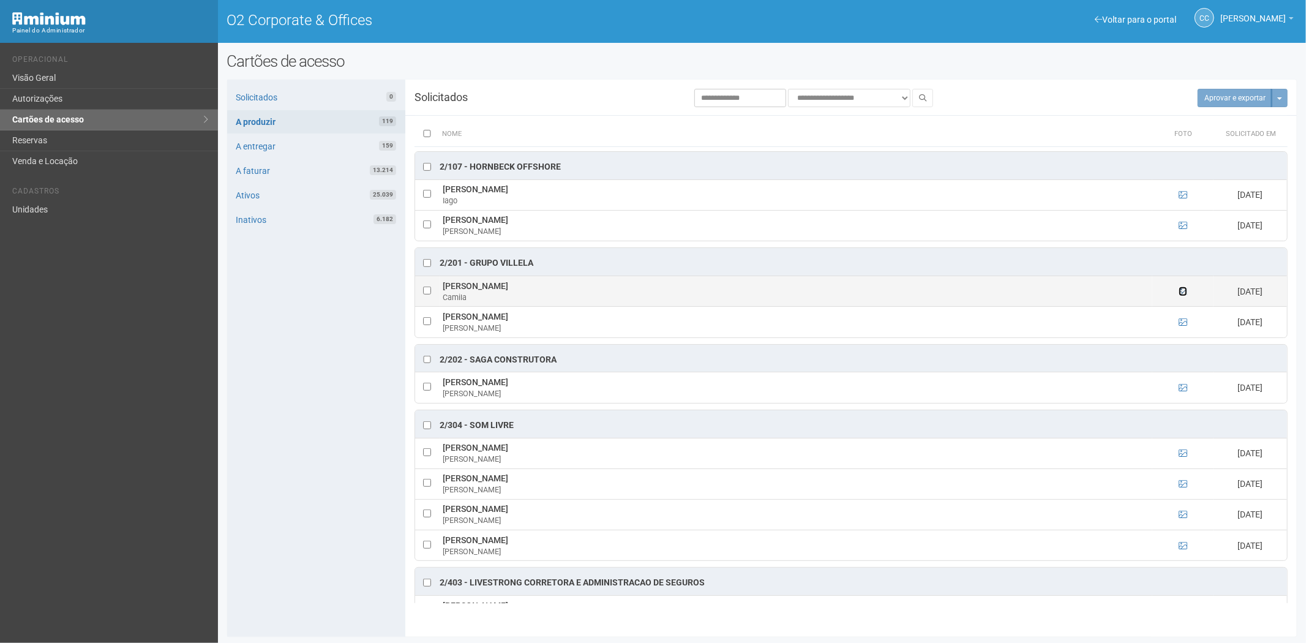
click at [1181, 296] on icon at bounding box center [1183, 291] width 9 height 9
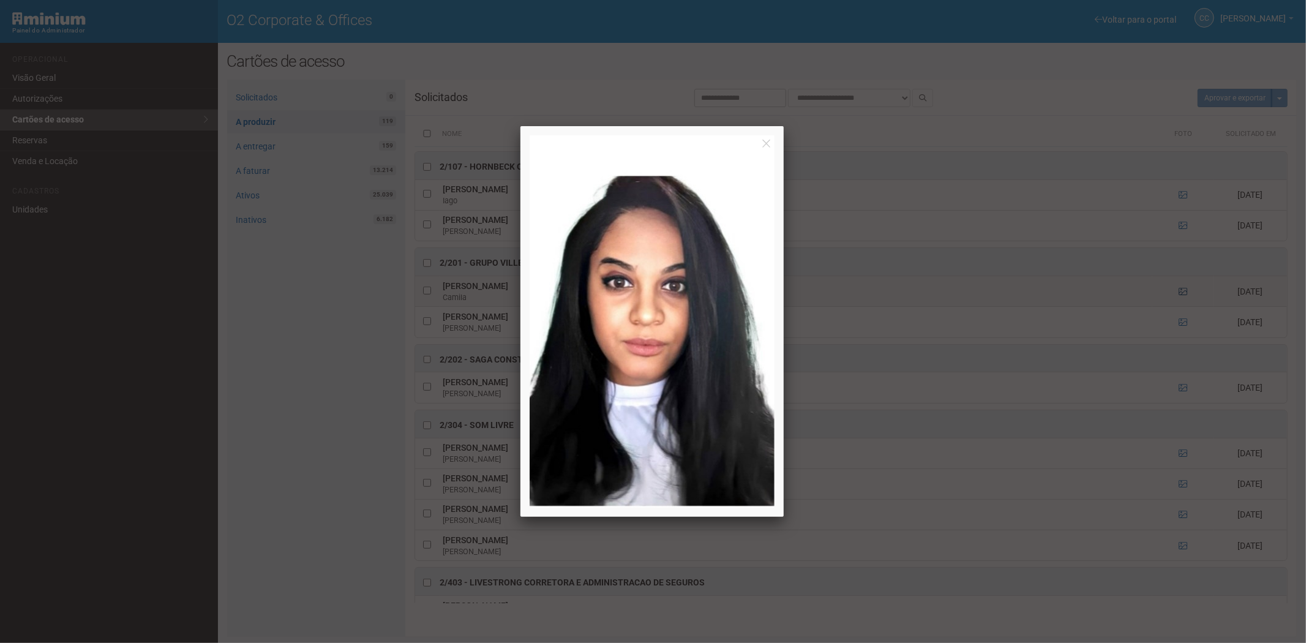
click at [1181, 296] on div at bounding box center [653, 321] width 1306 height 643
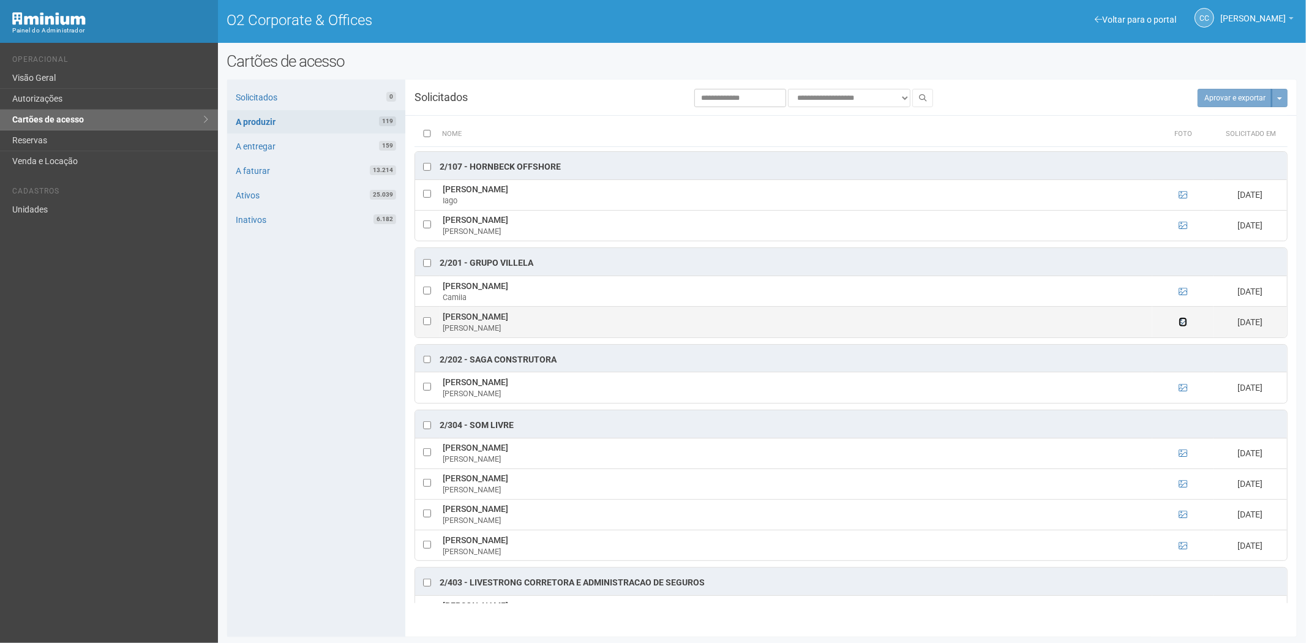
click at [1179, 326] on icon at bounding box center [1183, 322] width 9 height 9
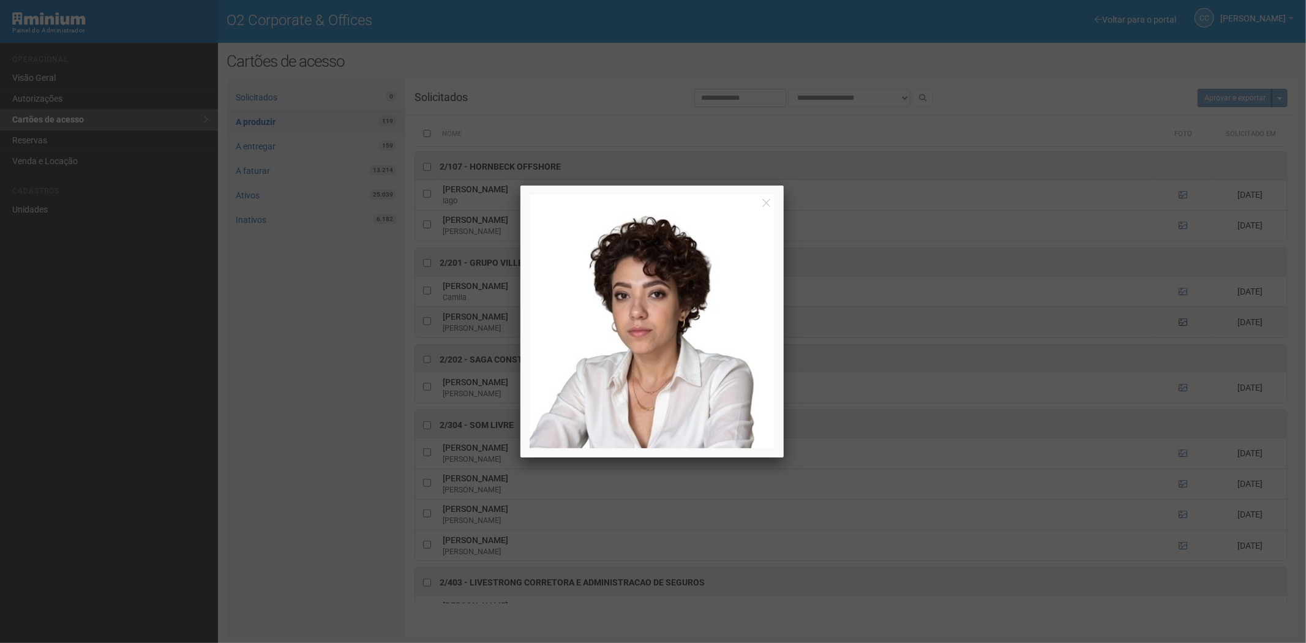
click at [1178, 326] on div at bounding box center [653, 321] width 1306 height 643
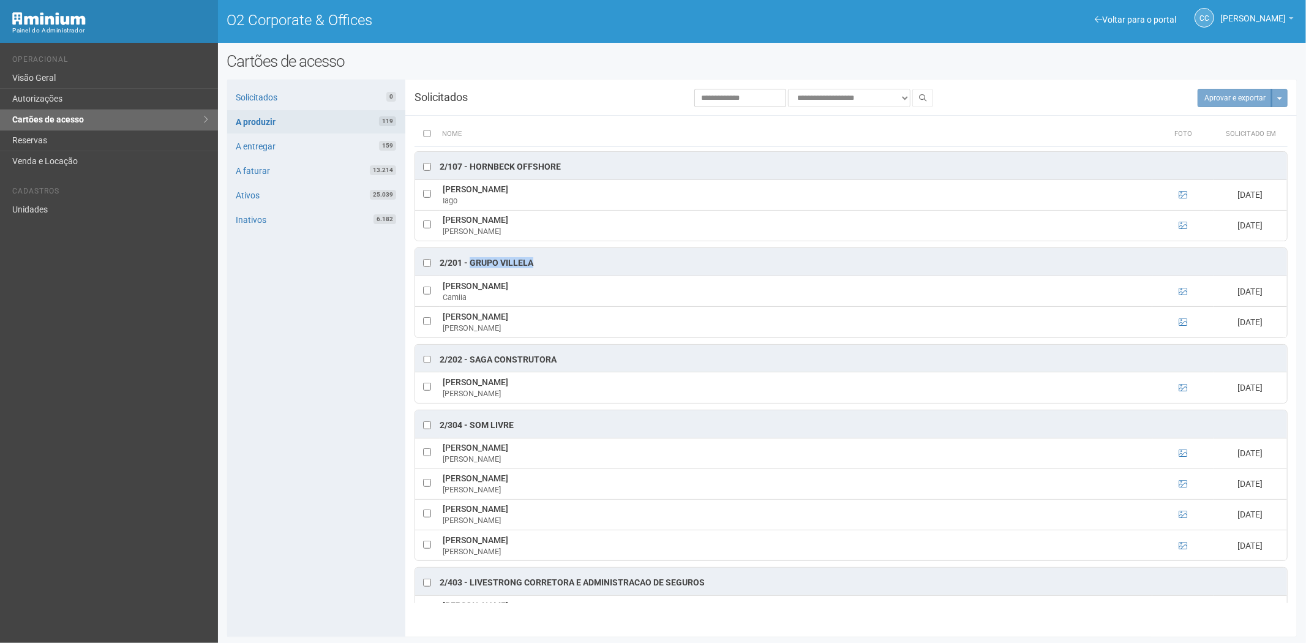
drag, startPoint x: 539, startPoint y: 270, endPoint x: 470, endPoint y: 270, distance: 69.2
click at [470, 270] on div "2/201 - GRUPO VILLELA" at bounding box center [851, 262] width 872 height 28
copy div "GRUPO VILLELA"
drag, startPoint x: 510, startPoint y: 289, endPoint x: 452, endPoint y: 292, distance: 57.7
click at [443, 291] on td "Camila Angélico Camila" at bounding box center [796, 291] width 713 height 31
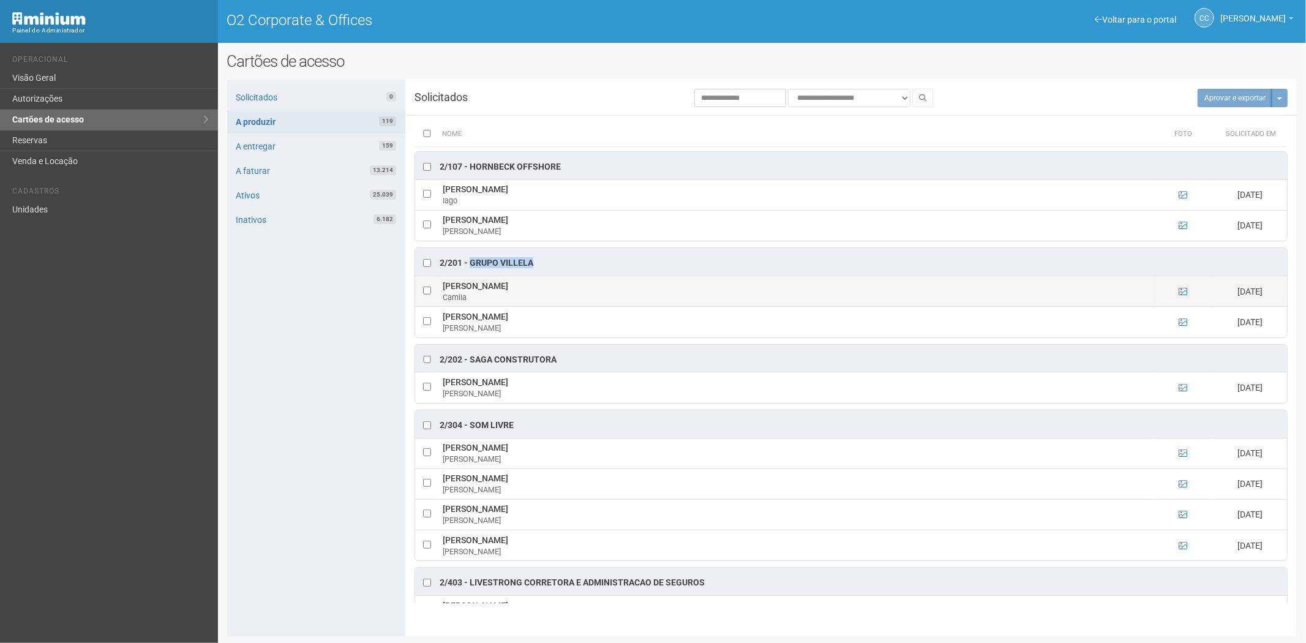
copy td "Camila Angélico"
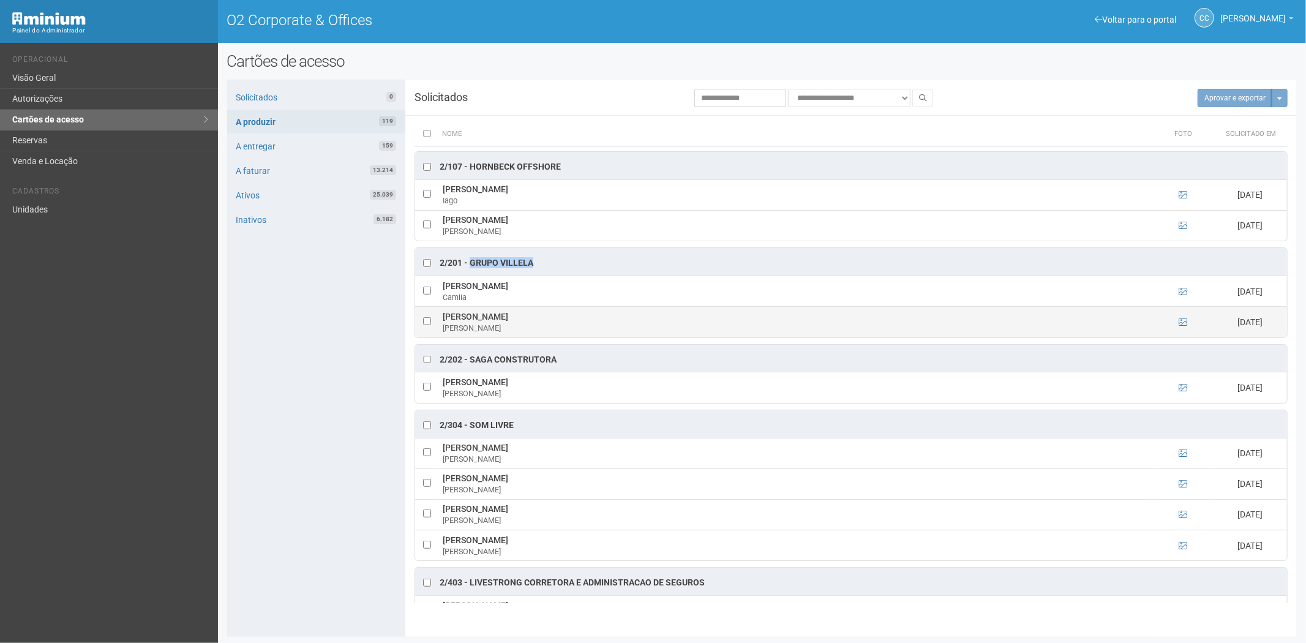
drag, startPoint x: 516, startPoint y: 320, endPoint x: 443, endPoint y: 321, distance: 72.9
click at [443, 321] on td "Maria Eduarda da Silva Maria" at bounding box center [796, 322] width 713 height 31
copy td "Maria Eduarda da Silva"
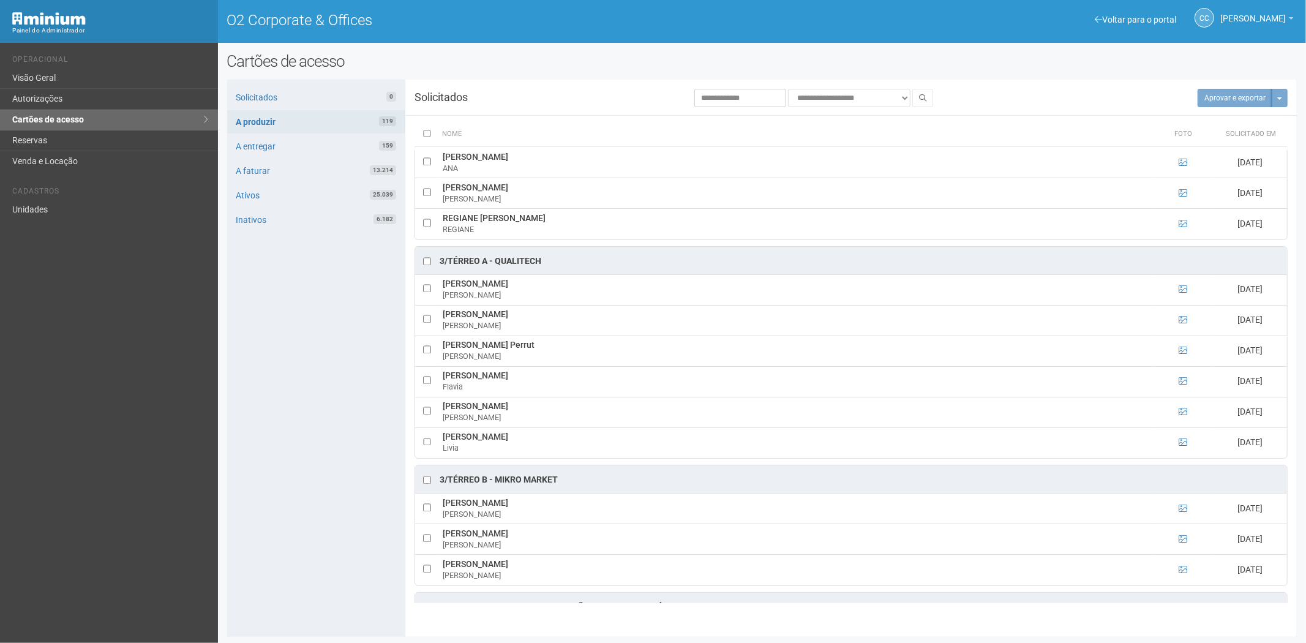
scroll to position [2109, 0]
drag, startPoint x: 546, startPoint y: 271, endPoint x: 497, endPoint y: 272, distance: 49.0
click at [497, 272] on div "3/TÉRREO A - Qualitech" at bounding box center [851, 259] width 872 height 28
click at [1182, 353] on icon at bounding box center [1183, 349] width 9 height 9
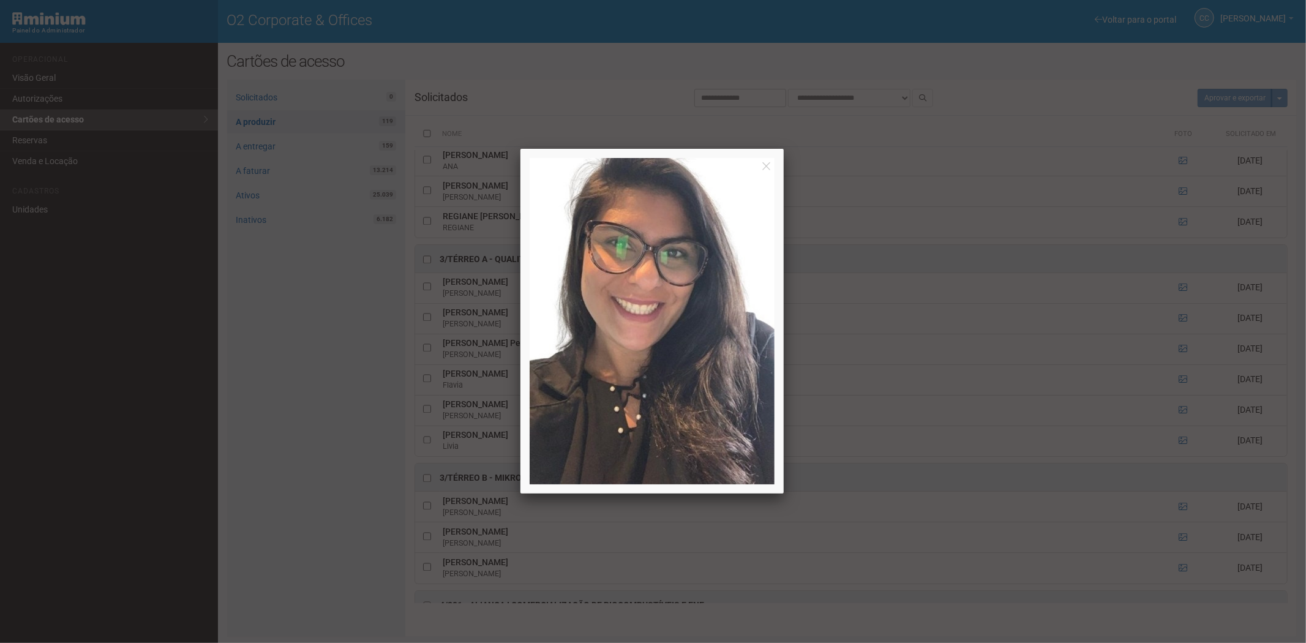
click at [450, 353] on div at bounding box center [653, 321] width 1306 height 643
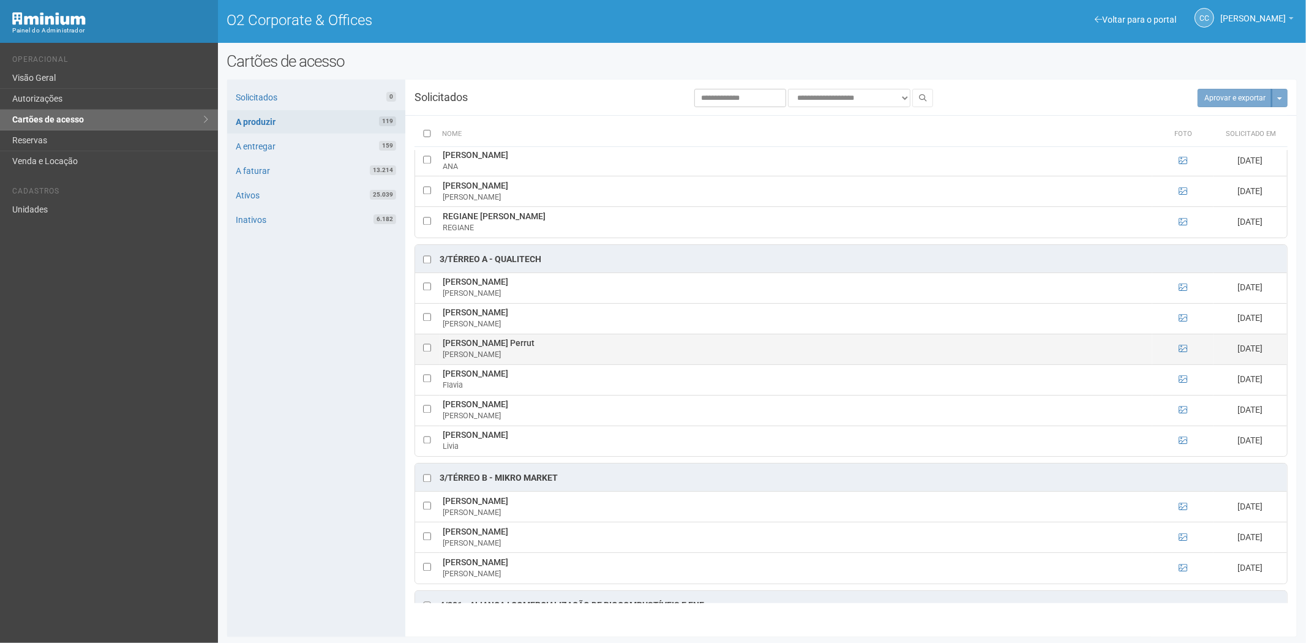
drag, startPoint x: 440, startPoint y: 354, endPoint x: 548, endPoint y: 356, distance: 107.8
click at [568, 353] on td "Fernanda Ramos Schettini Perrut Fernanda" at bounding box center [796, 349] width 713 height 31
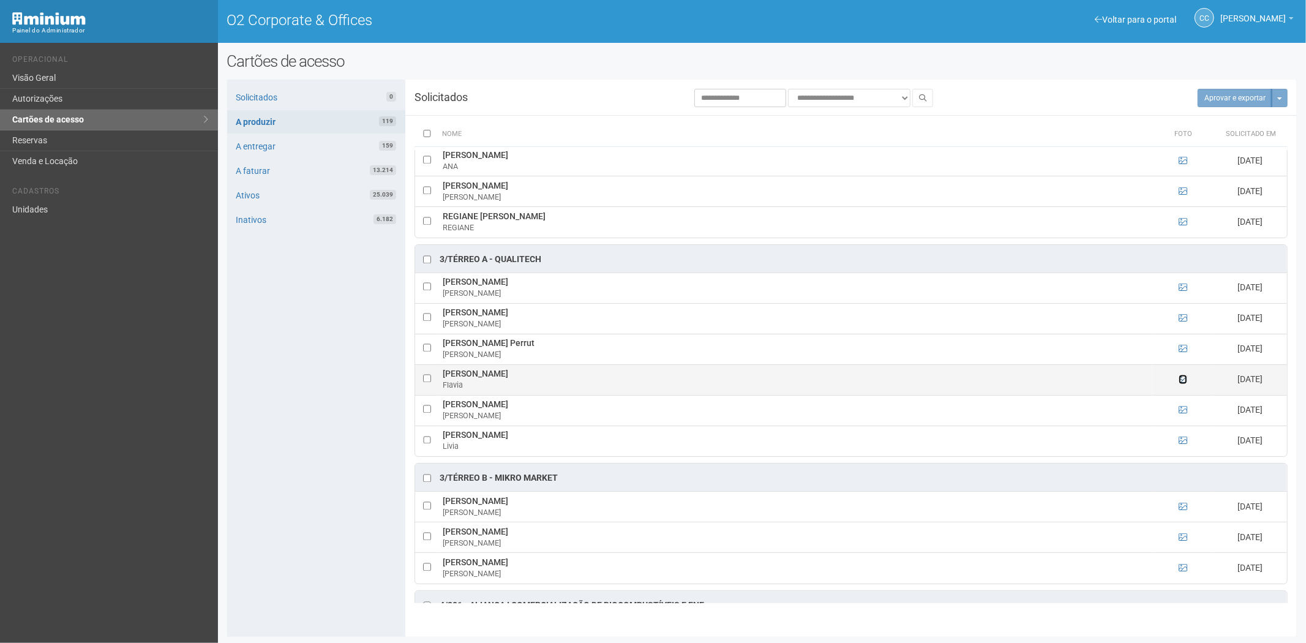
click at [1182, 384] on icon at bounding box center [1183, 379] width 9 height 9
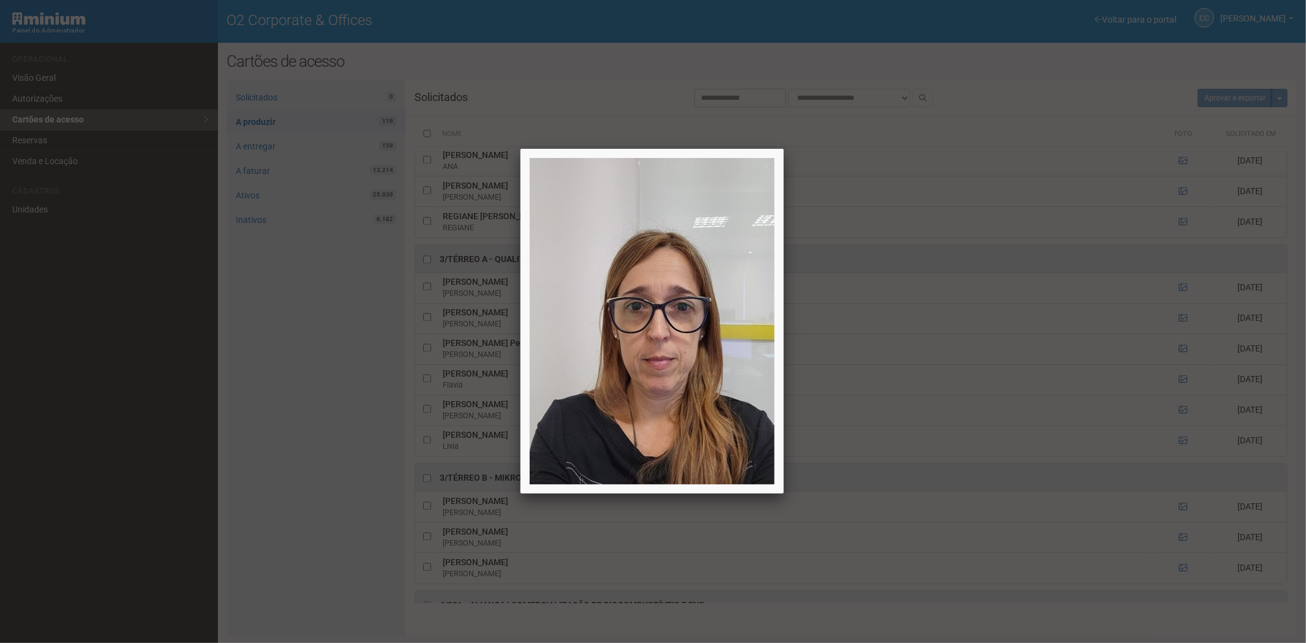
click at [1183, 393] on div at bounding box center [653, 321] width 1306 height 643
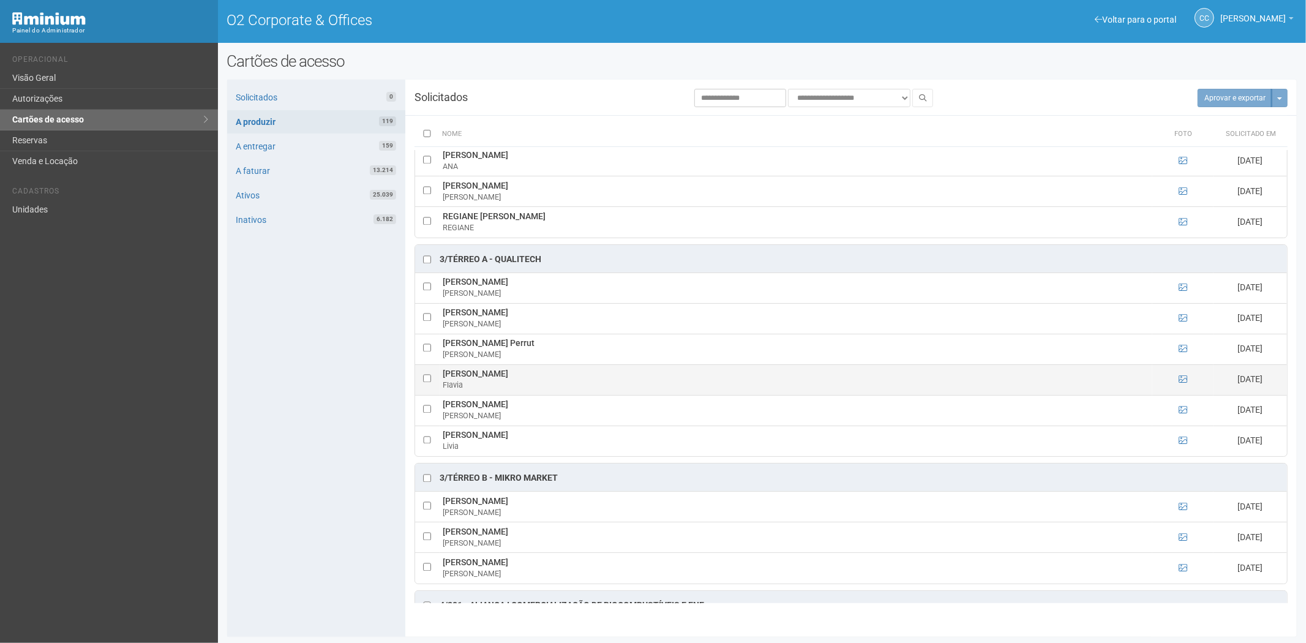
drag, startPoint x: 442, startPoint y: 386, endPoint x: 522, endPoint y: 386, distance: 80.9
click at [530, 386] on td "Flavia Castro de Araujo Flavia" at bounding box center [796, 379] width 713 height 31
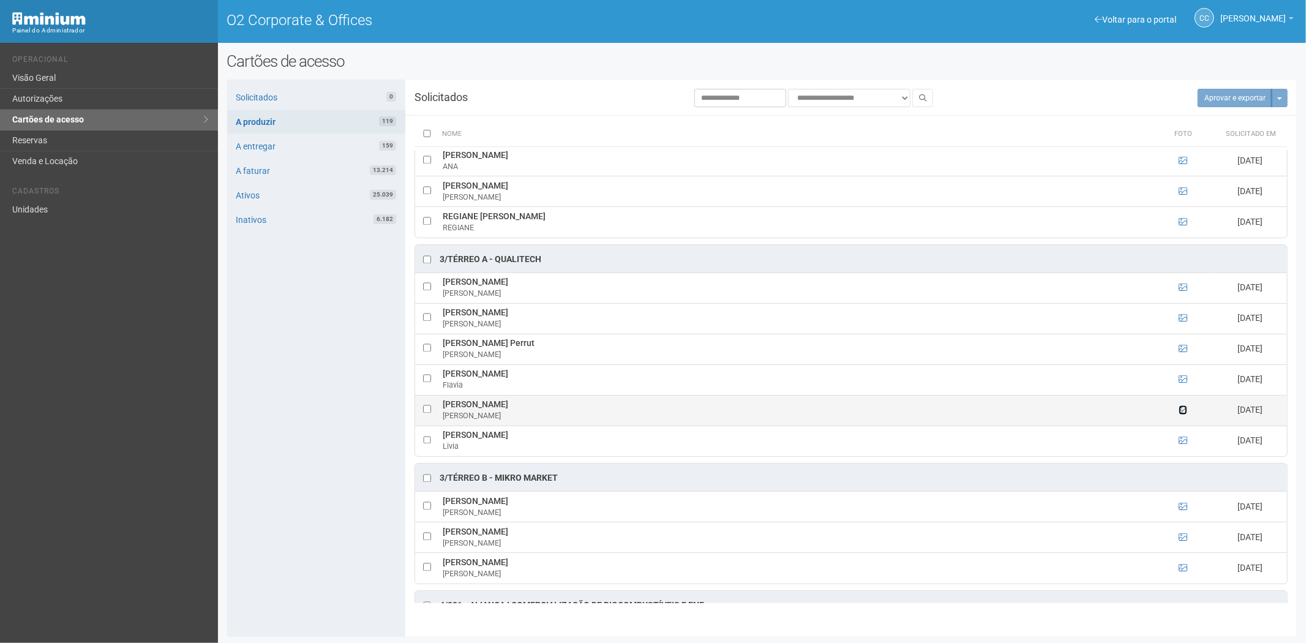
click at [1182, 415] on icon at bounding box center [1183, 410] width 9 height 9
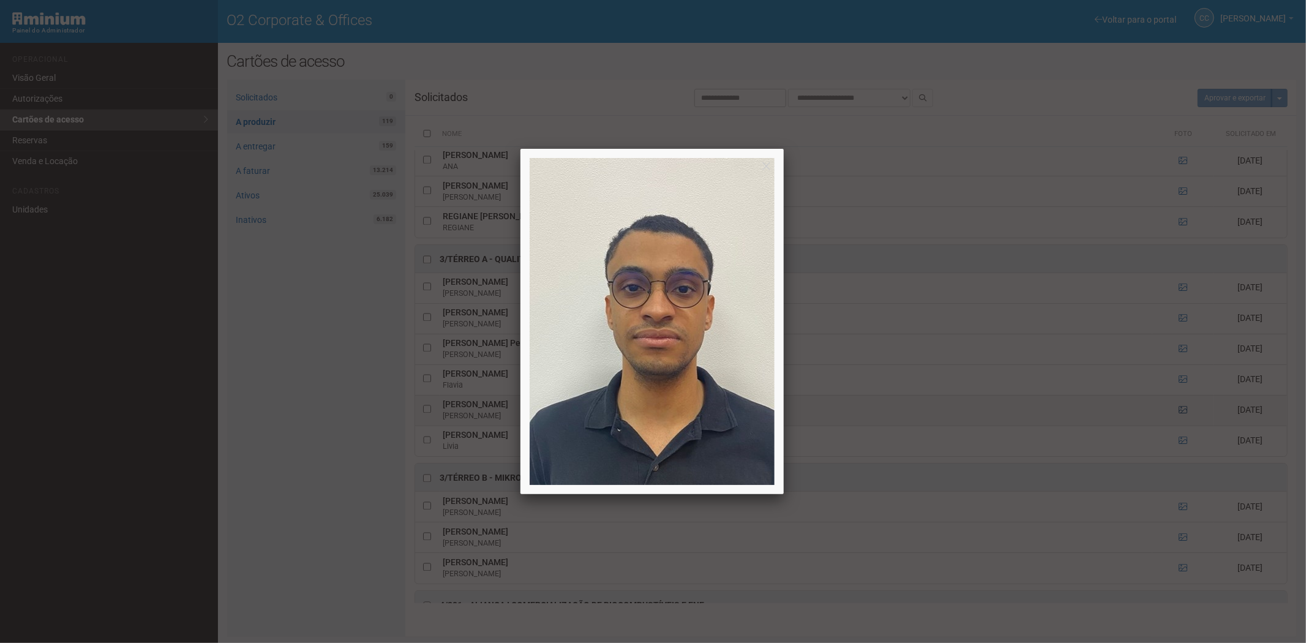
click at [1182, 420] on div at bounding box center [653, 321] width 1306 height 643
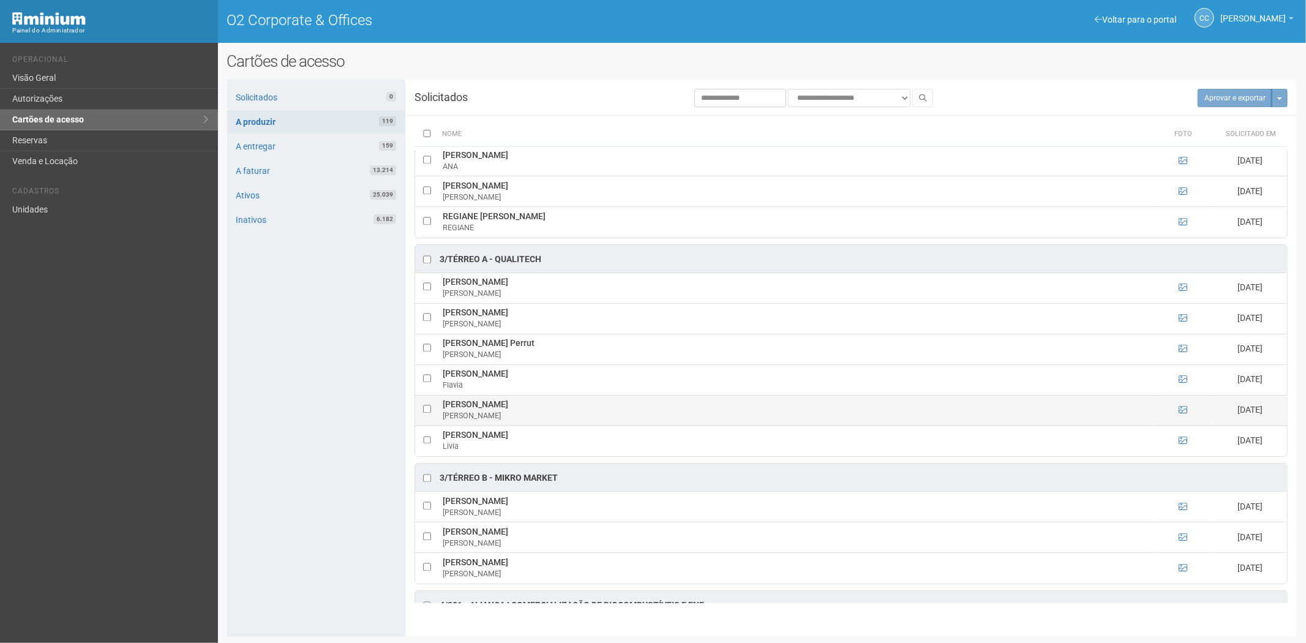
drag, startPoint x: 440, startPoint y: 418, endPoint x: 554, endPoint y: 418, distance: 114.5
click at [571, 419] on td "Jonas da Cruz Trajano de Souza Jonas" at bounding box center [796, 410] width 713 height 31
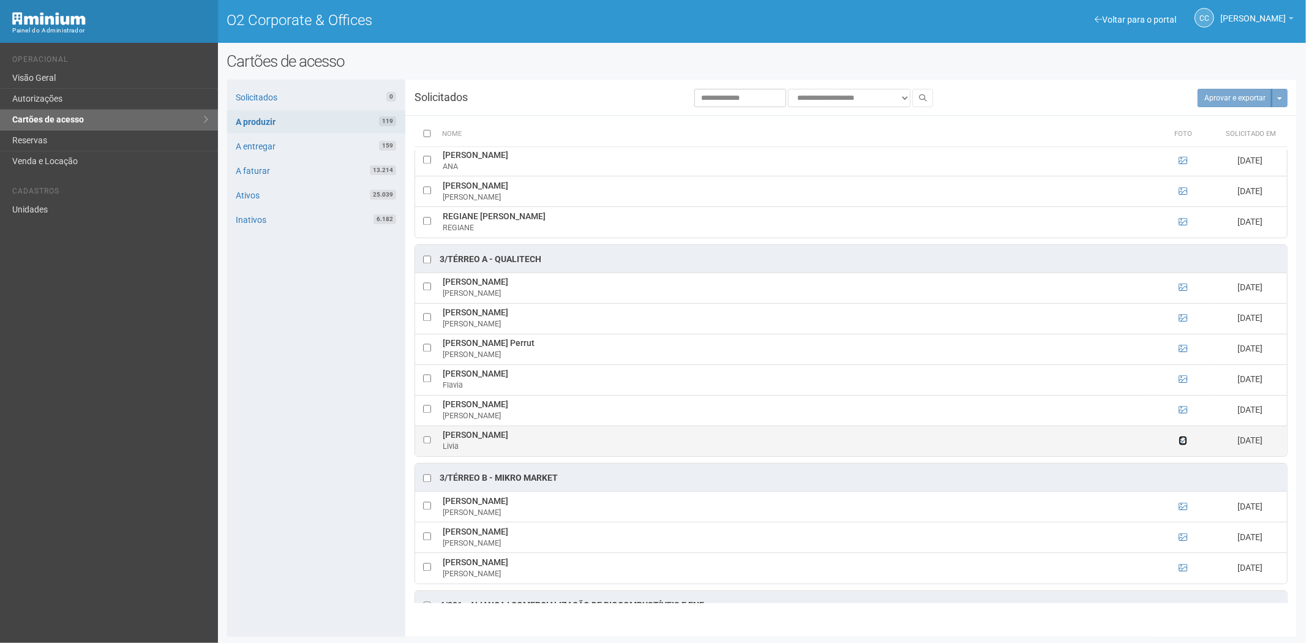
click at [1181, 445] on icon at bounding box center [1183, 441] width 9 height 9
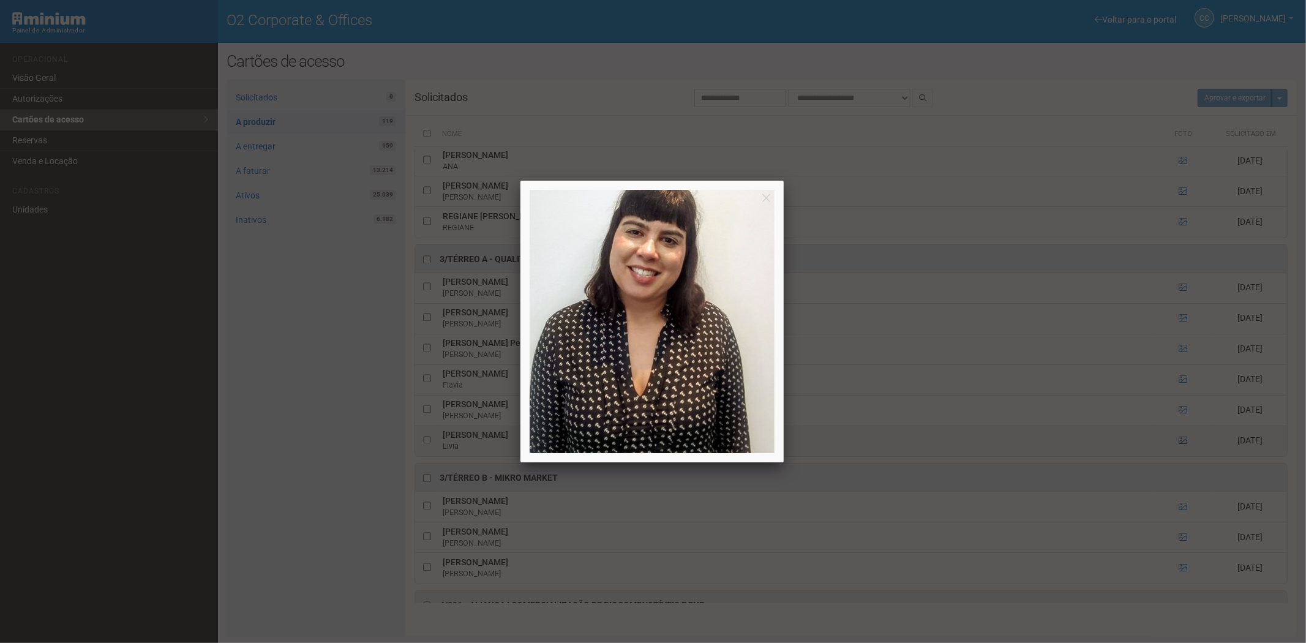
click at [1181, 454] on div at bounding box center [653, 321] width 1306 height 643
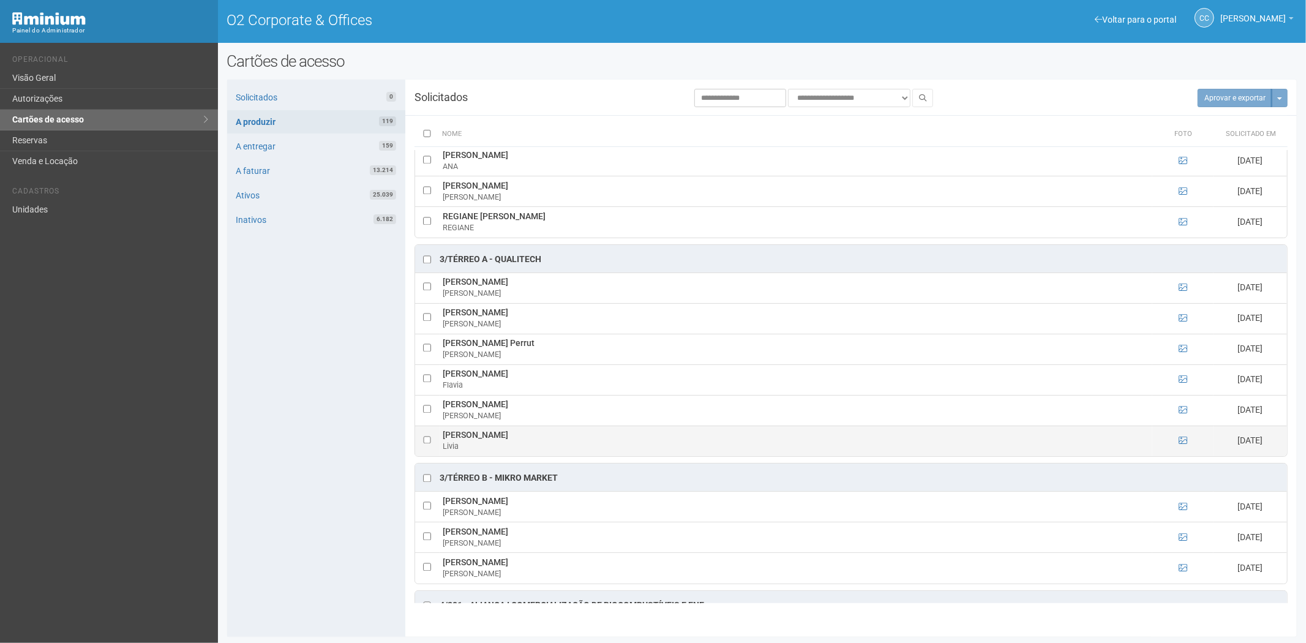
drag, startPoint x: 439, startPoint y: 448, endPoint x: 532, endPoint y: 451, distance: 93.1
click at [532, 451] on tr "Livia Videira Vannucci Livia 15/09/2025" at bounding box center [851, 441] width 872 height 31
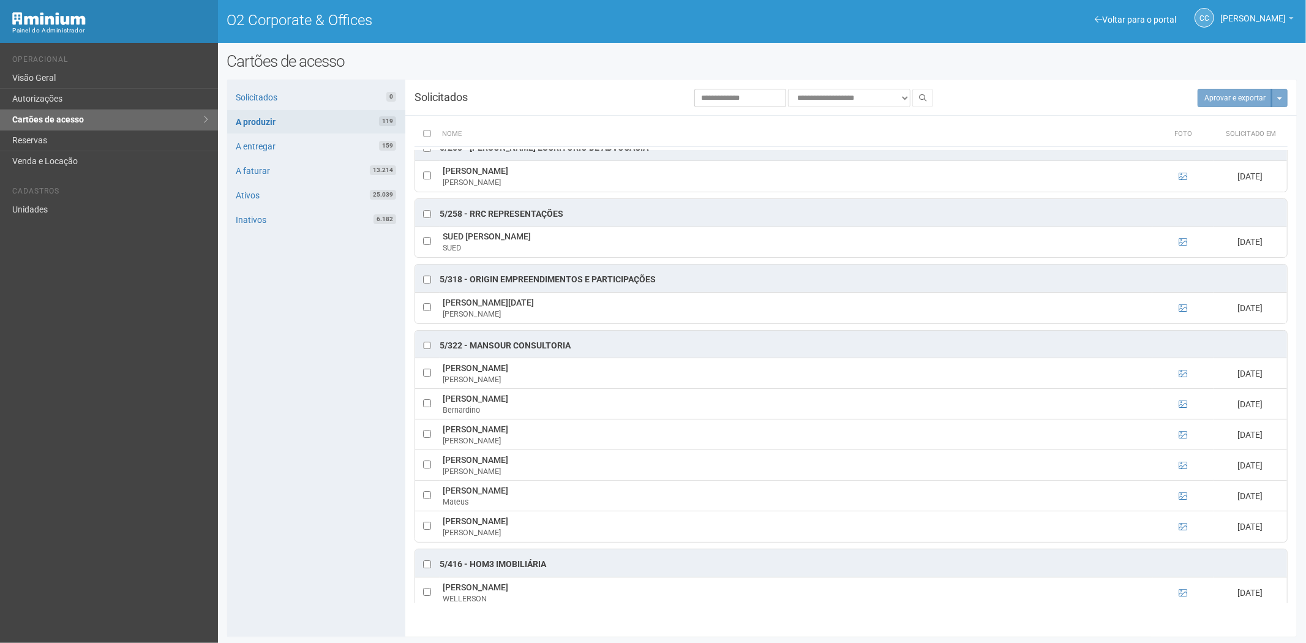
scroll to position [3267, 0]
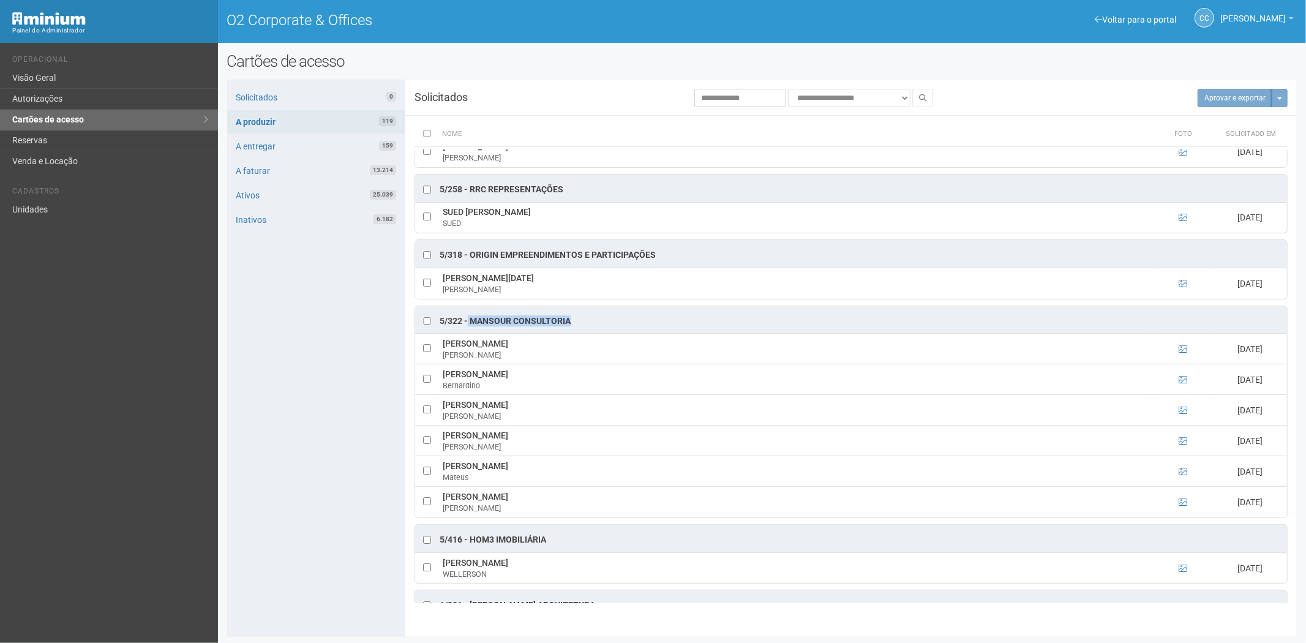
drag, startPoint x: 585, startPoint y: 338, endPoint x: 468, endPoint y: 345, distance: 117.2
click at [468, 334] on div "5/322 - Mansour Consultoria" at bounding box center [851, 320] width 872 height 28
click at [1179, 353] on icon at bounding box center [1183, 349] width 9 height 9
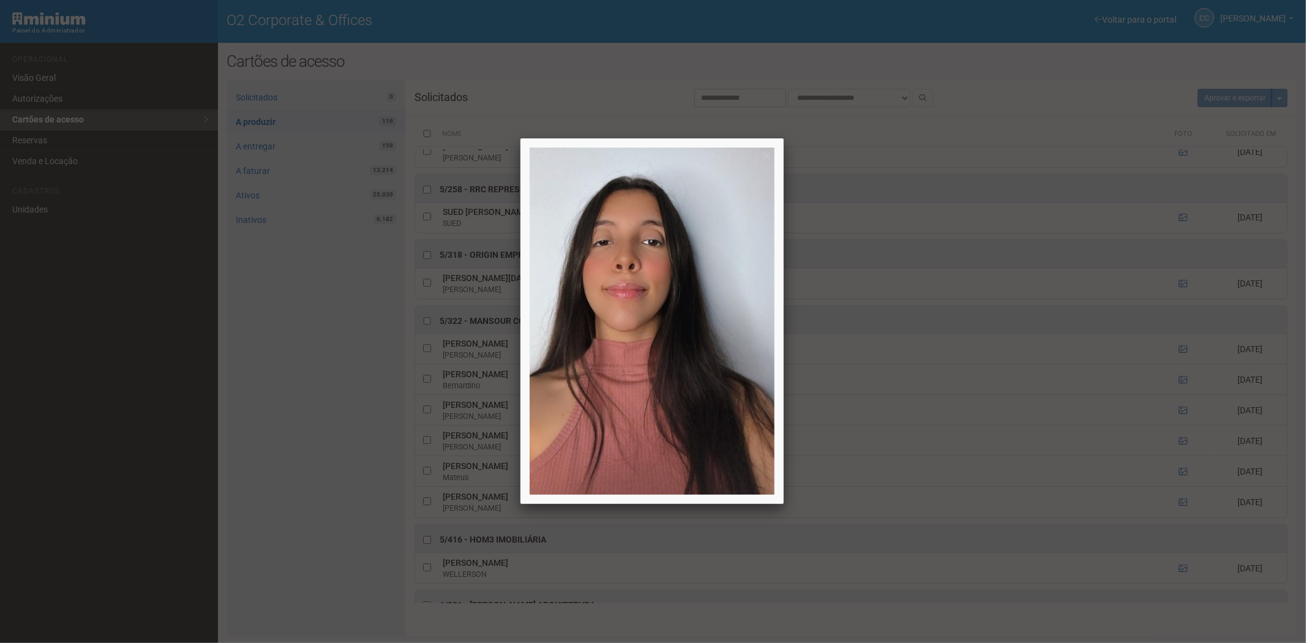
click at [1180, 372] on div at bounding box center [653, 321] width 1306 height 643
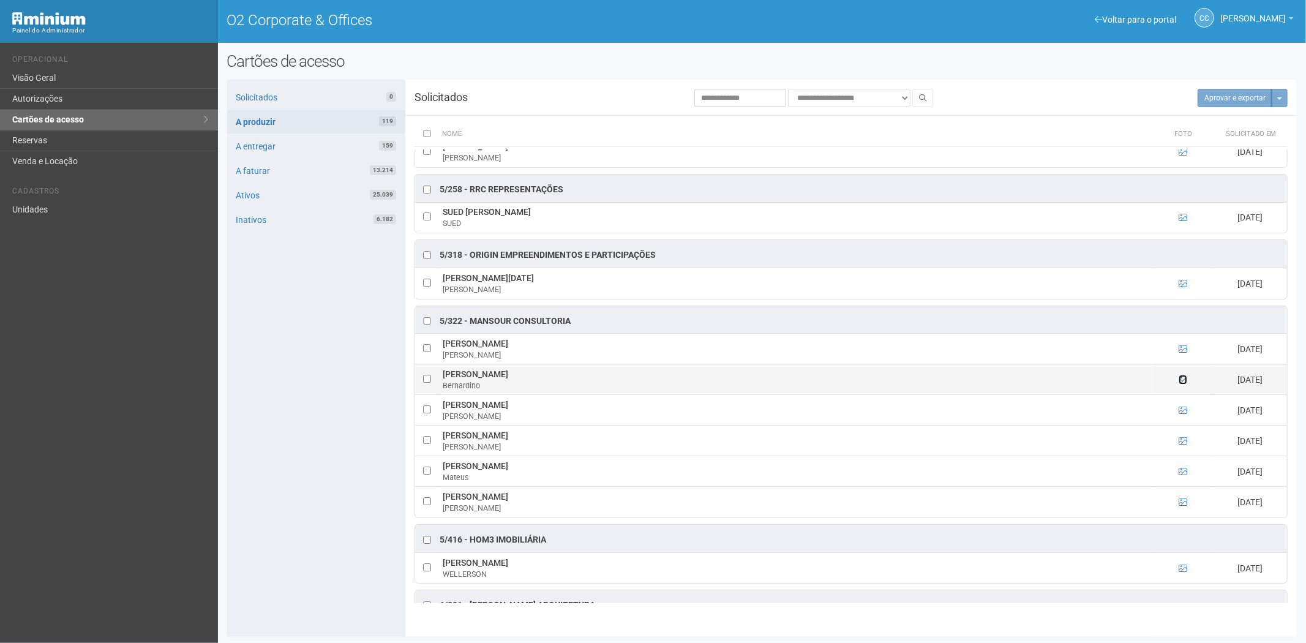
click at [1182, 384] on icon at bounding box center [1183, 379] width 9 height 9
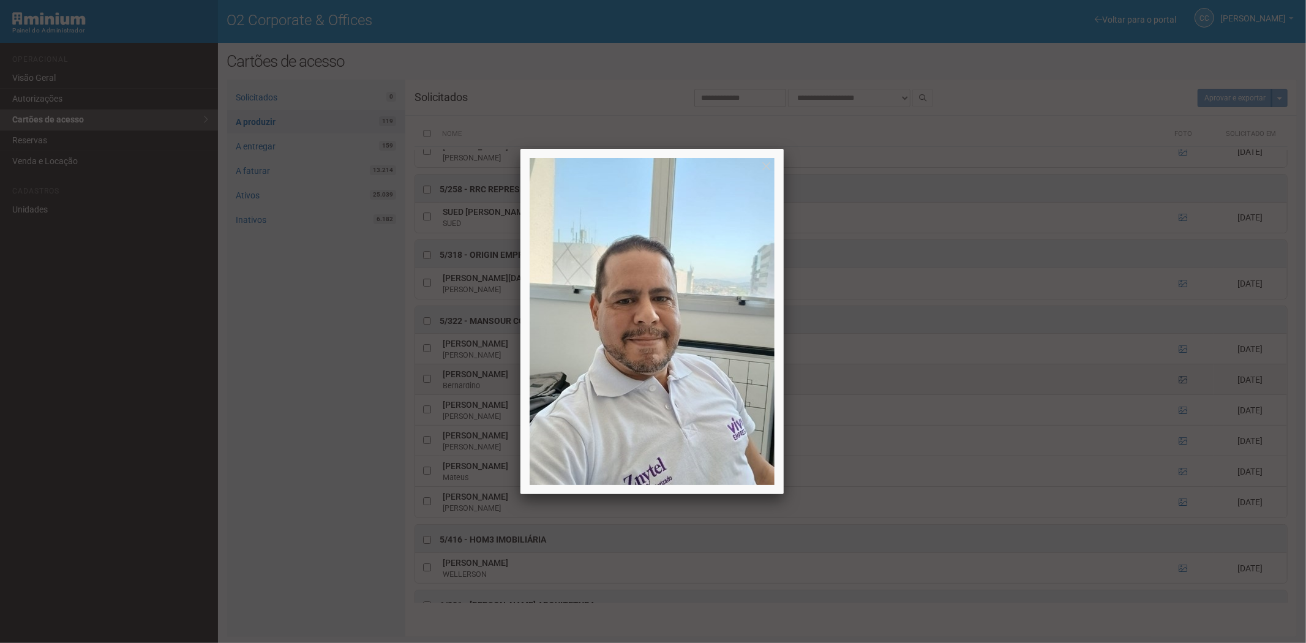
click at [1182, 400] on div at bounding box center [653, 321] width 1306 height 643
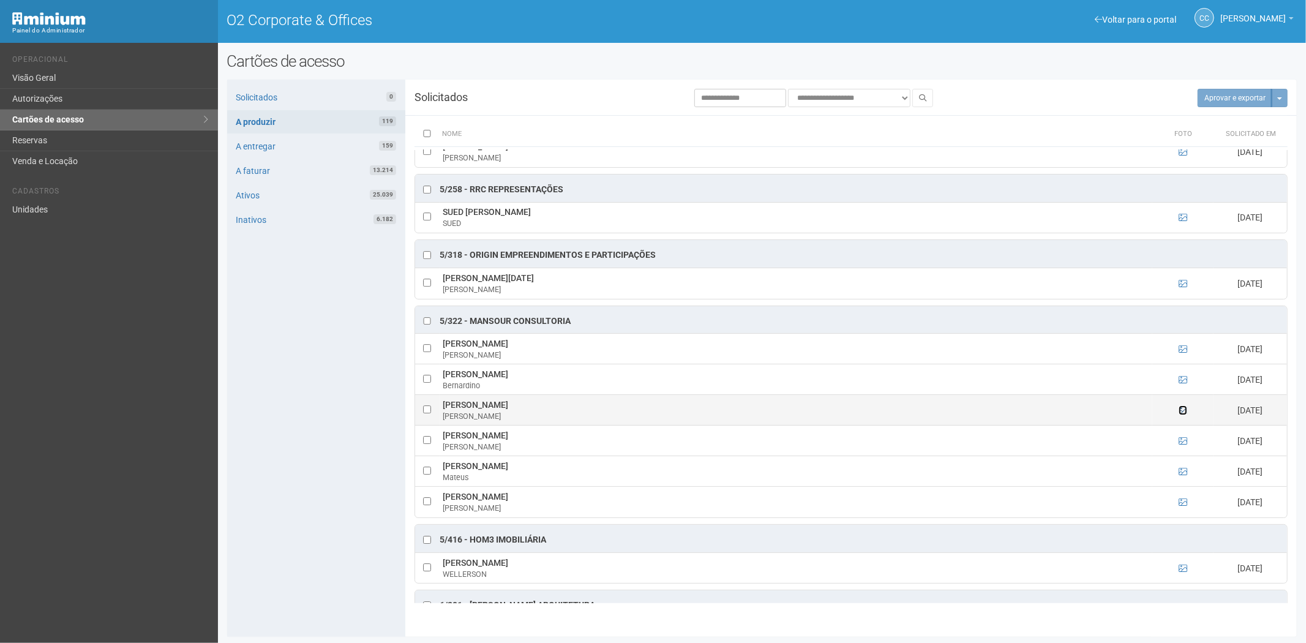
click at [1180, 415] on icon at bounding box center [1183, 410] width 9 height 9
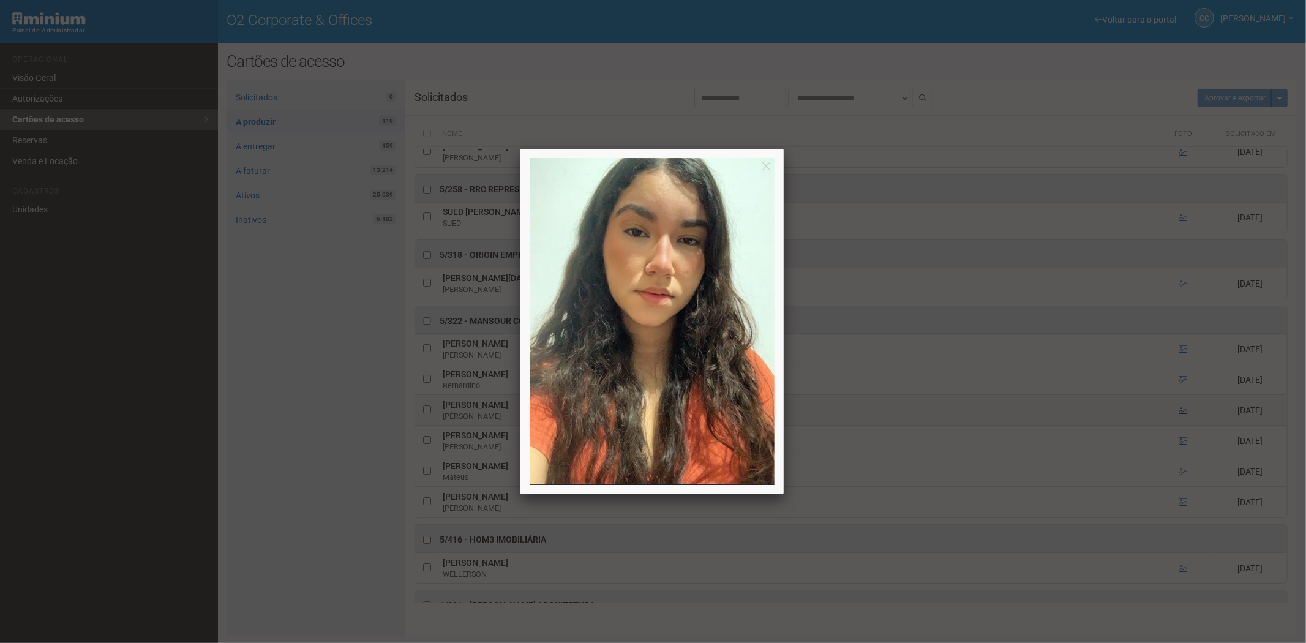
click at [1180, 427] on div at bounding box center [653, 321] width 1306 height 643
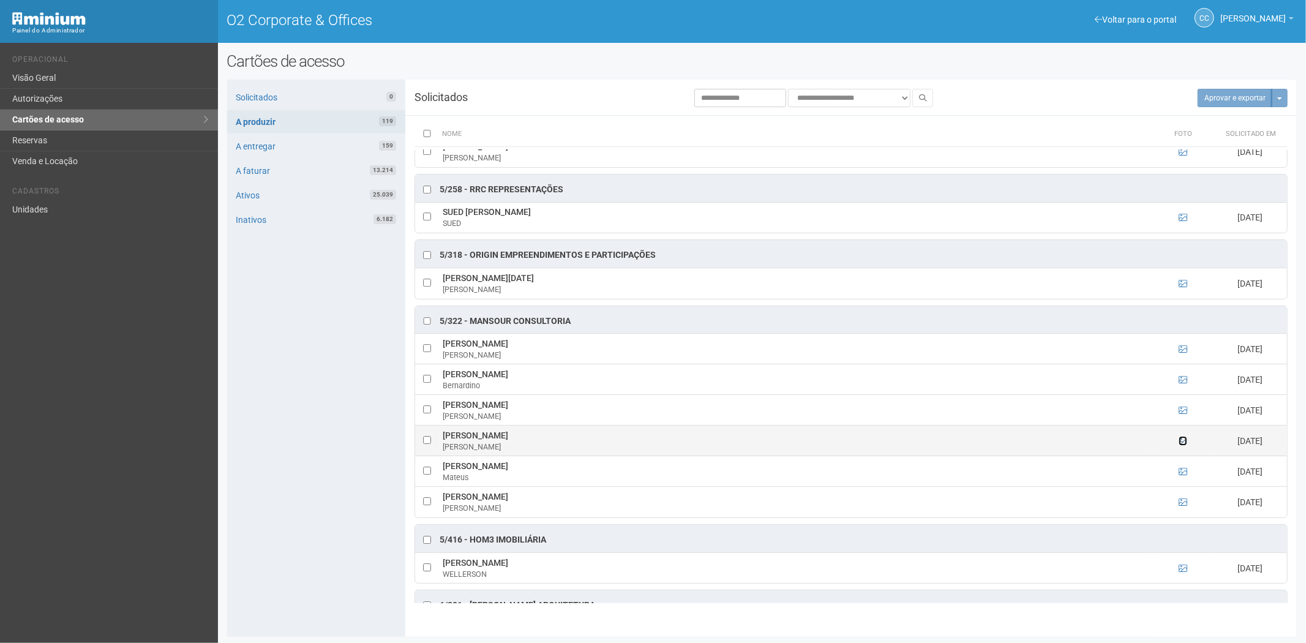
click at [1180, 445] on icon at bounding box center [1183, 441] width 9 height 9
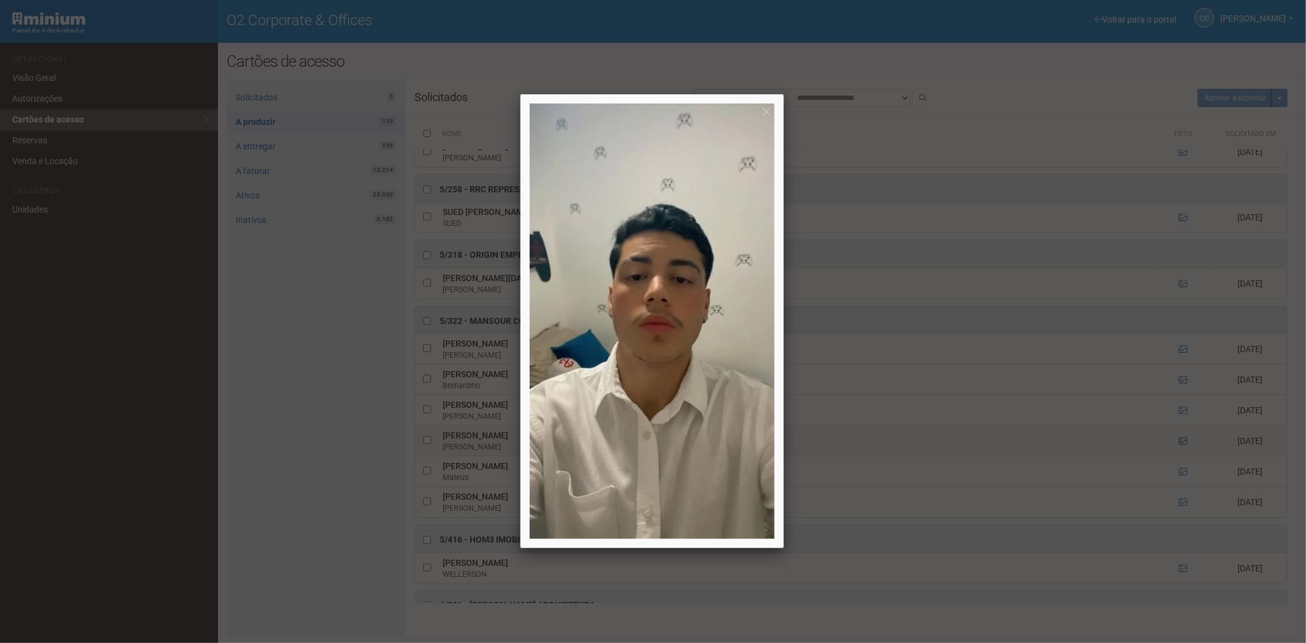
click at [1180, 461] on div at bounding box center [653, 321] width 1306 height 643
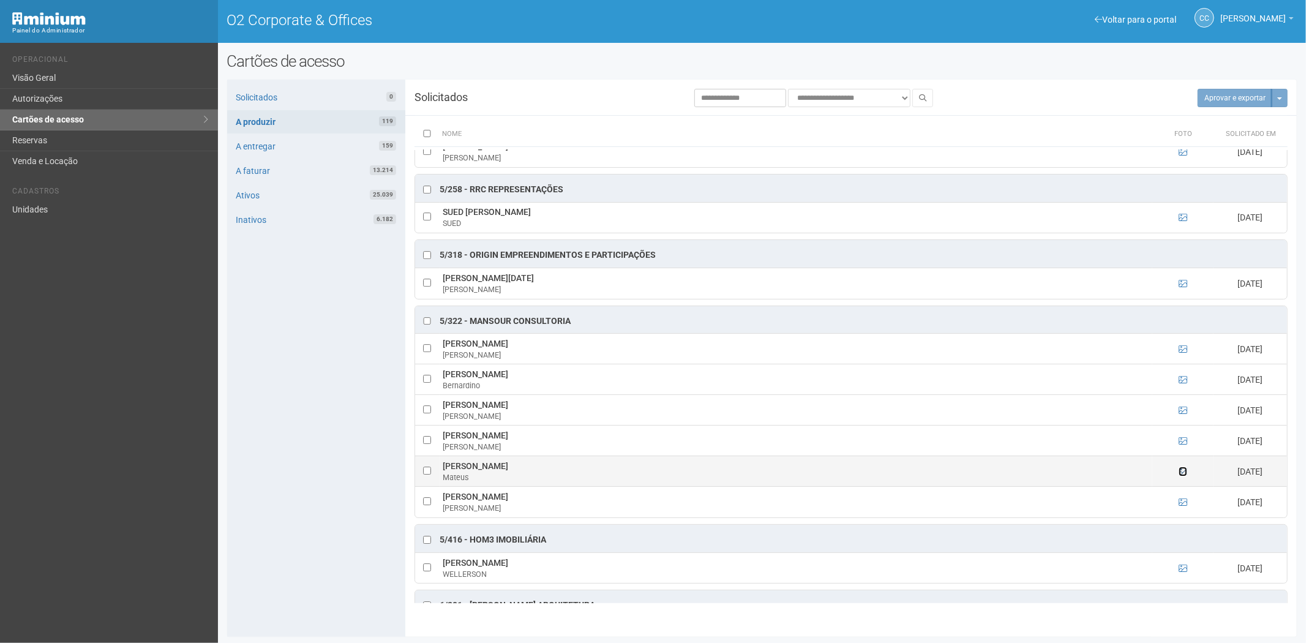
click at [1179, 476] on icon at bounding box center [1183, 471] width 9 height 9
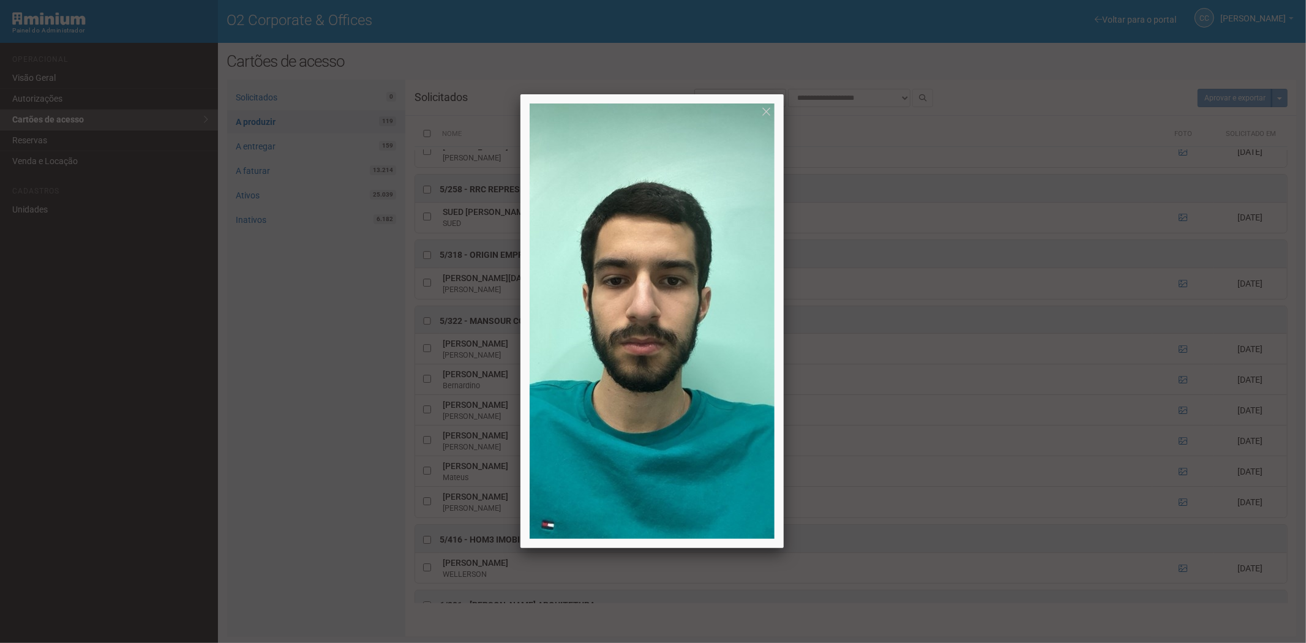
click at [1179, 489] on div at bounding box center [653, 321] width 1306 height 643
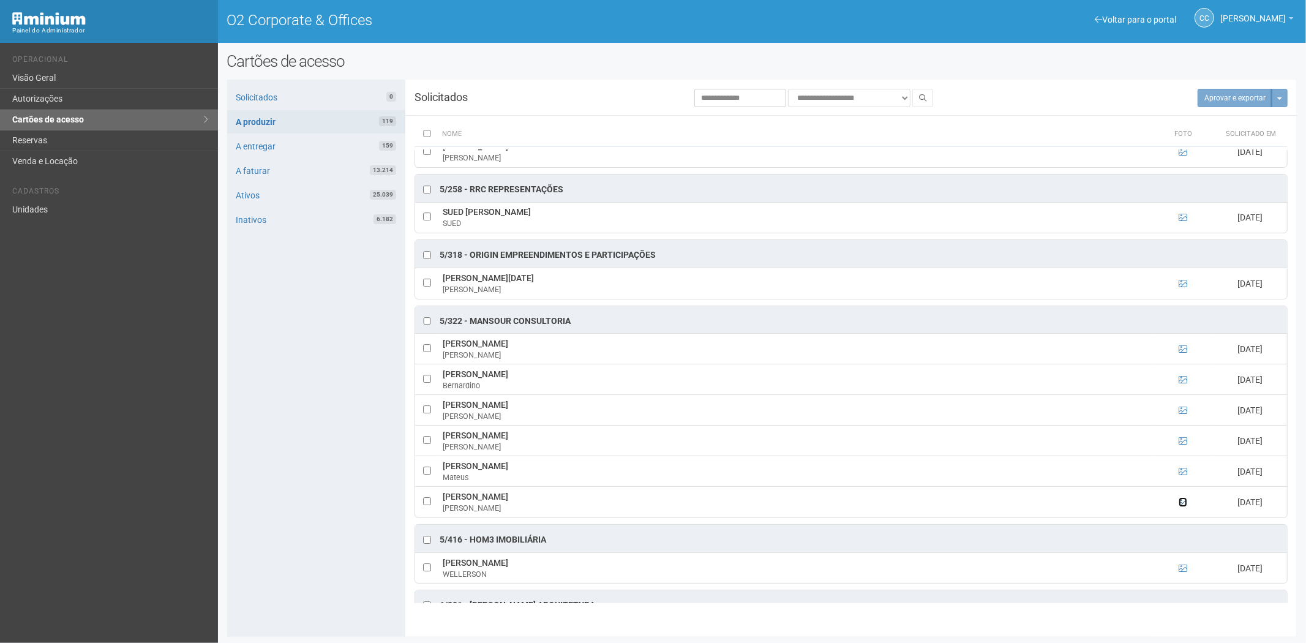
click at [1182, 507] on icon at bounding box center [1183, 502] width 9 height 9
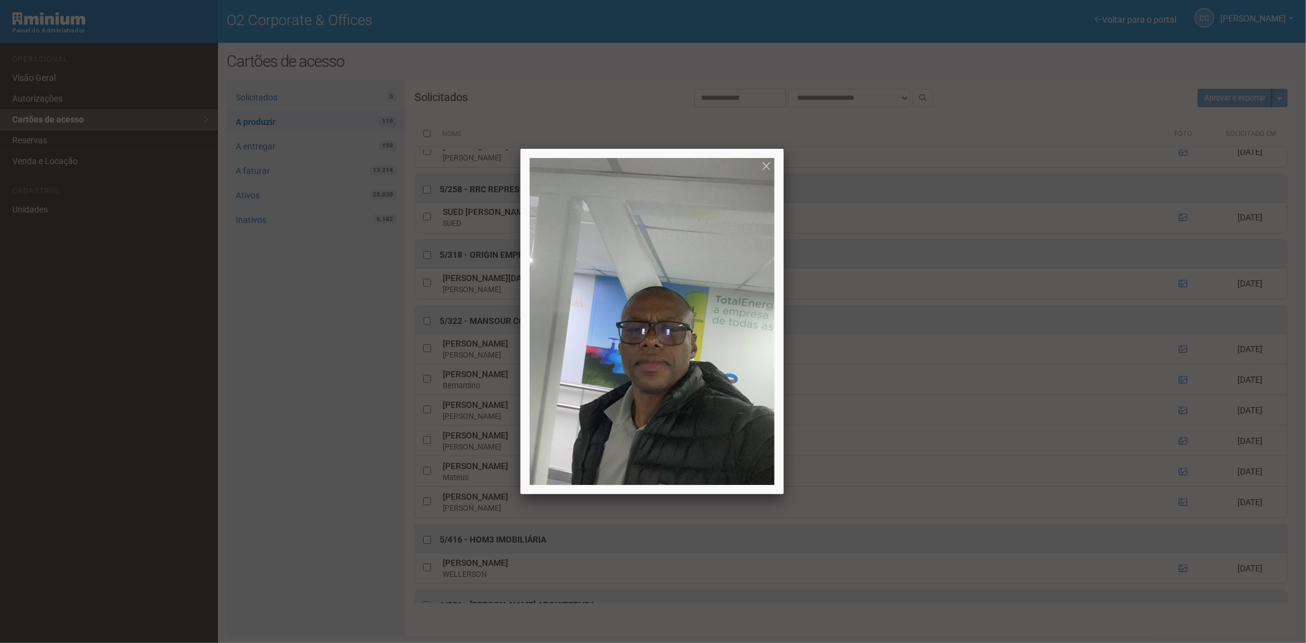
click at [1178, 519] on div at bounding box center [653, 321] width 1306 height 643
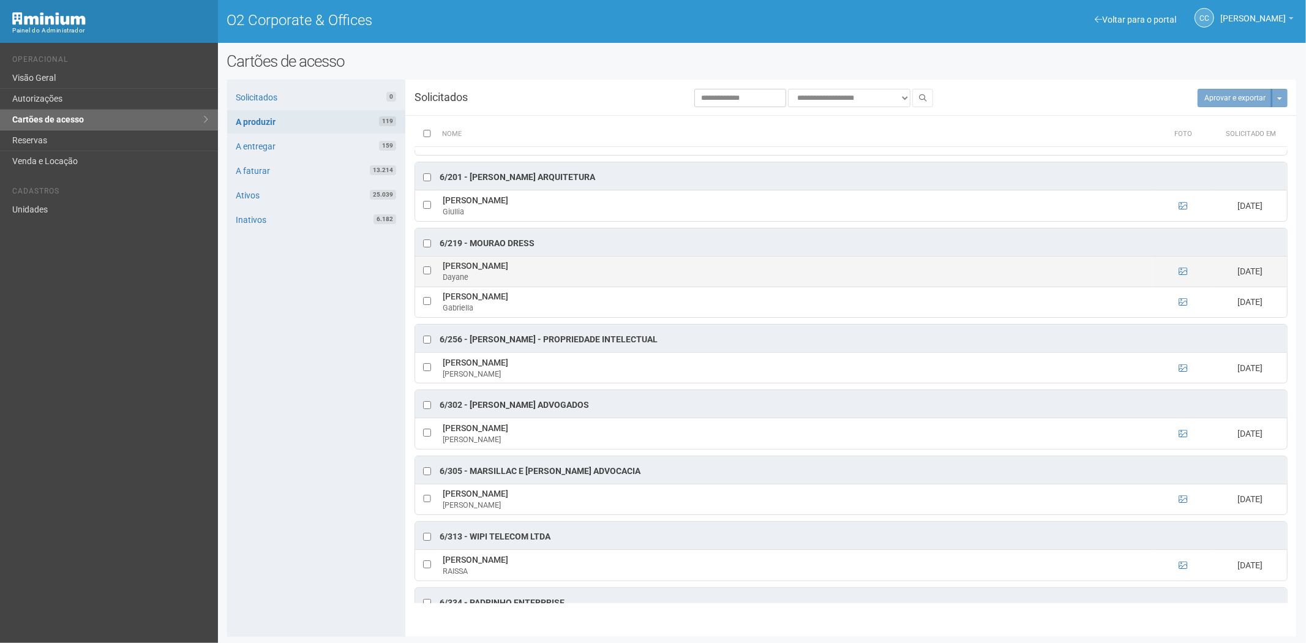
scroll to position [3675, 0]
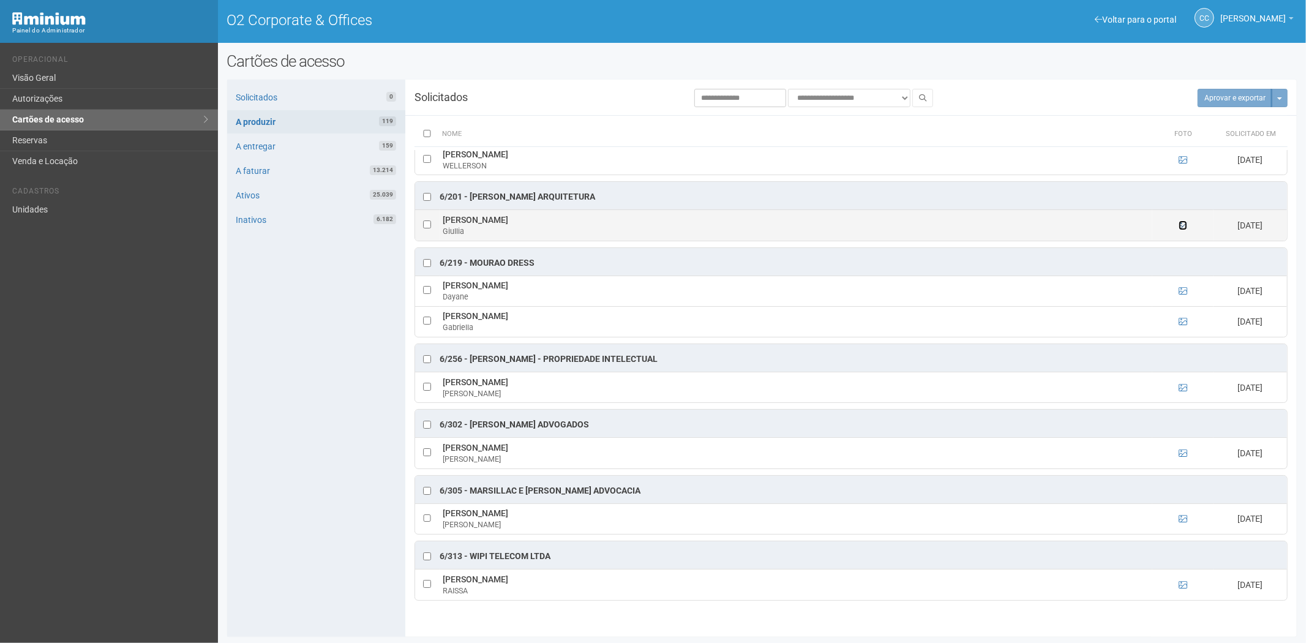
click at [1183, 230] on icon at bounding box center [1183, 225] width 9 height 9
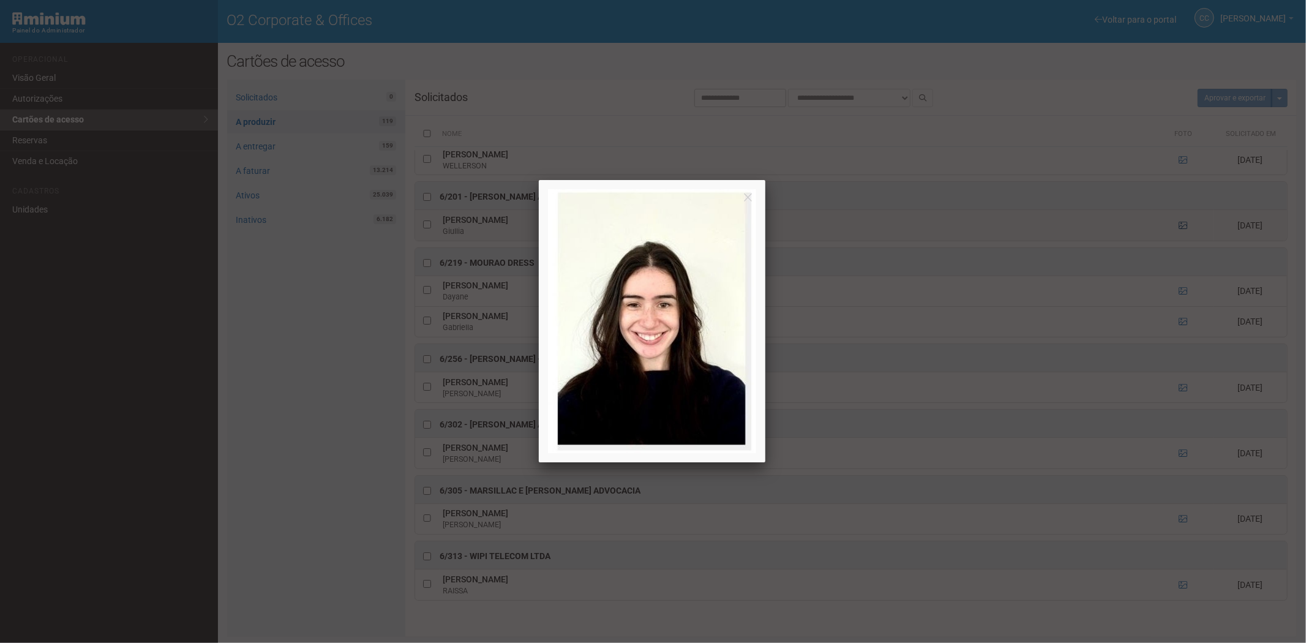
click at [1183, 247] on div at bounding box center [653, 321] width 1306 height 643
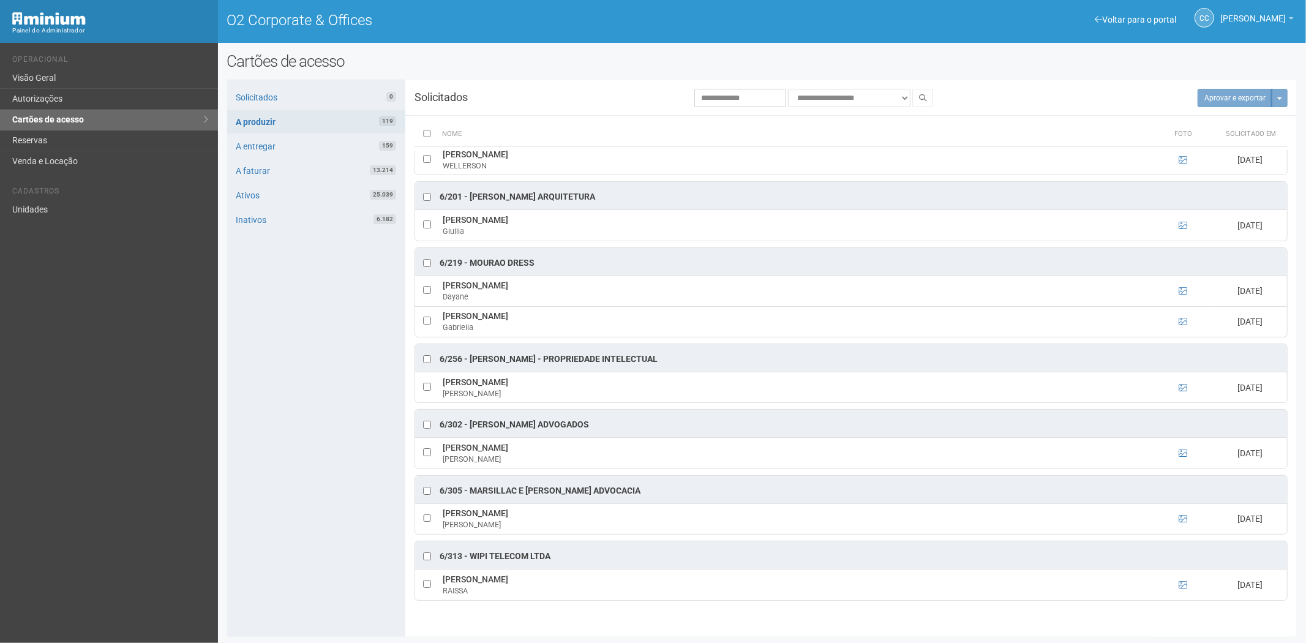
drag, startPoint x: 614, startPoint y: 216, endPoint x: 473, endPoint y: 219, distance: 141.5
click at [472, 209] on div "6/201 - Isabela Lavenère Arquitetura" at bounding box center [851, 196] width 872 height 28
click at [616, 209] on div "6/201 - Isabela Lavenère Arquitetura" at bounding box center [851, 196] width 872 height 28
drag, startPoint x: 610, startPoint y: 217, endPoint x: 469, endPoint y: 216, distance: 141.5
click at [469, 209] on div "6/201 - Isabela Lavenère Arquitetura" at bounding box center [851, 196] width 872 height 28
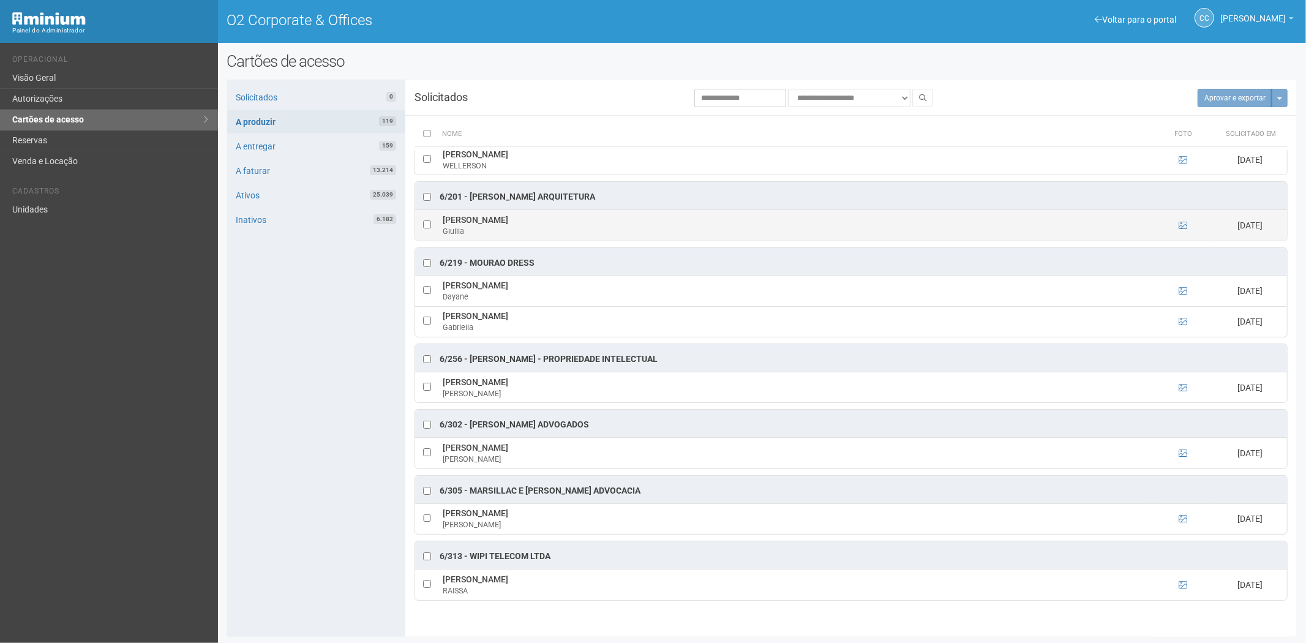
drag, startPoint x: 535, startPoint y: 240, endPoint x: 443, endPoint y: 241, distance: 91.9
click at [443, 241] on td "Giullia Azevedo Roballo Giullia" at bounding box center [796, 225] width 713 height 31
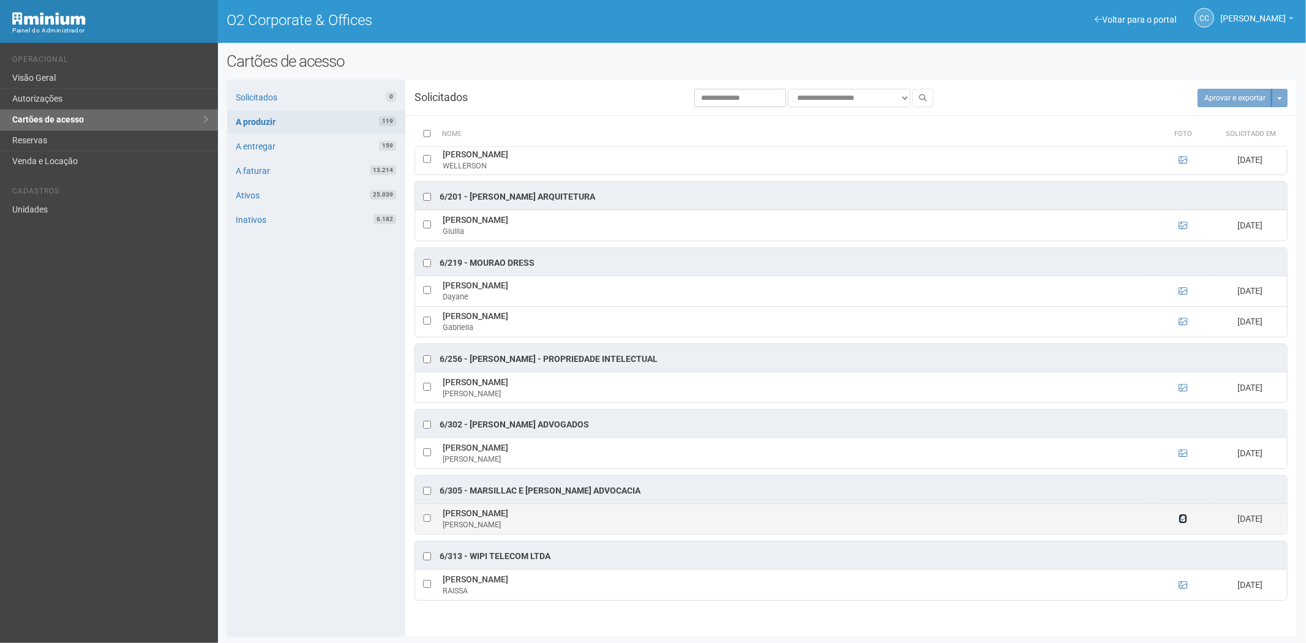
click at [1184, 523] on icon at bounding box center [1183, 519] width 9 height 9
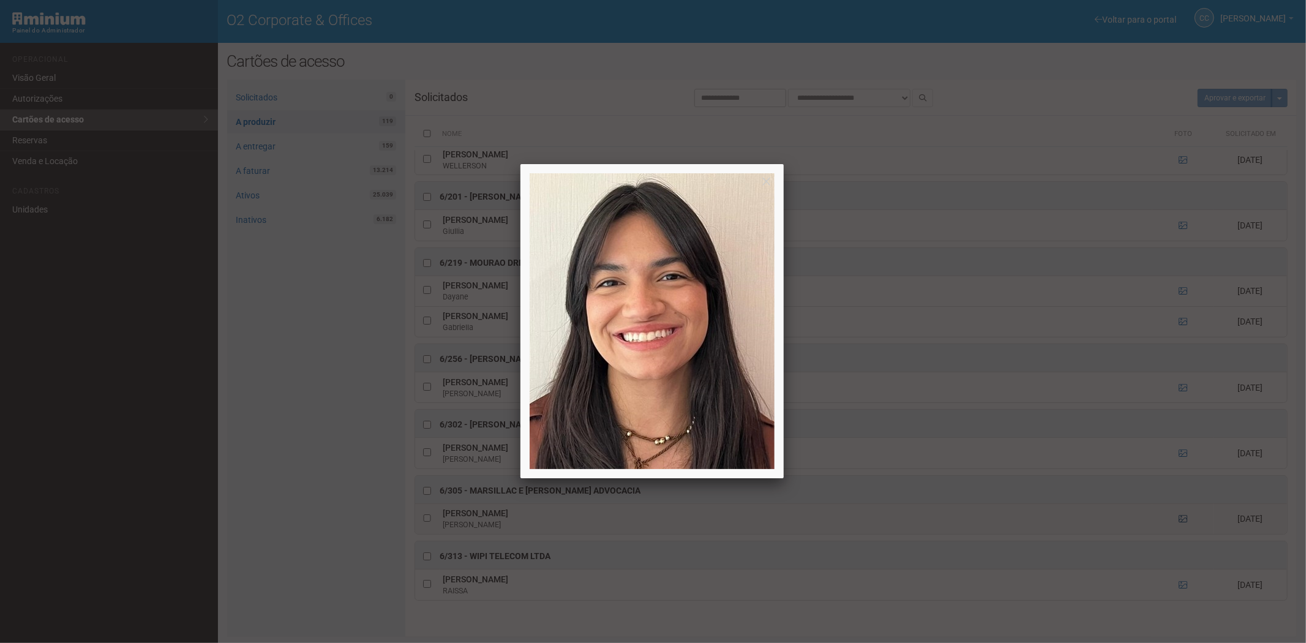
click at [1184, 543] on div at bounding box center [653, 321] width 1306 height 643
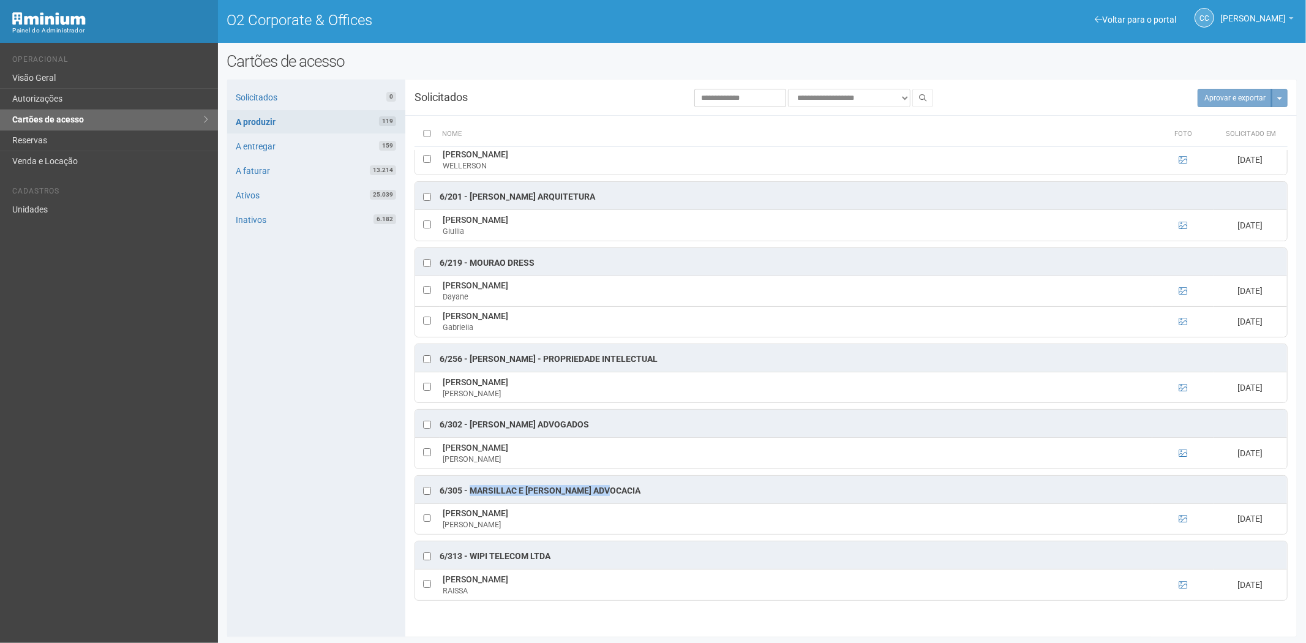
drag, startPoint x: 470, startPoint y: 511, endPoint x: 614, endPoint y: 512, distance: 143.9
click at [614, 497] on div "6/305 - Marsillac e Pacheco Advocacia" at bounding box center [540, 491] width 201 height 12
drag, startPoint x: 549, startPoint y: 536, endPoint x: 443, endPoint y: 539, distance: 106.0
click at [443, 534] on td "Maria Eduarda França Martins Maria Eduarda" at bounding box center [796, 518] width 713 height 31
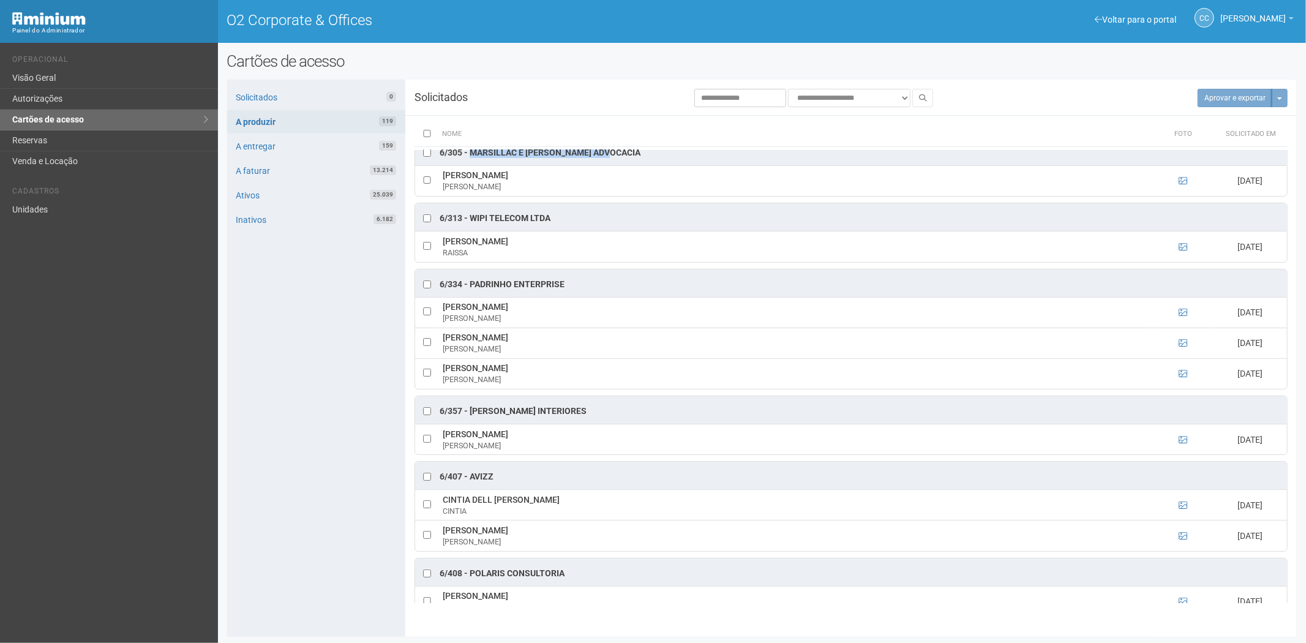
scroll to position [4015, 0]
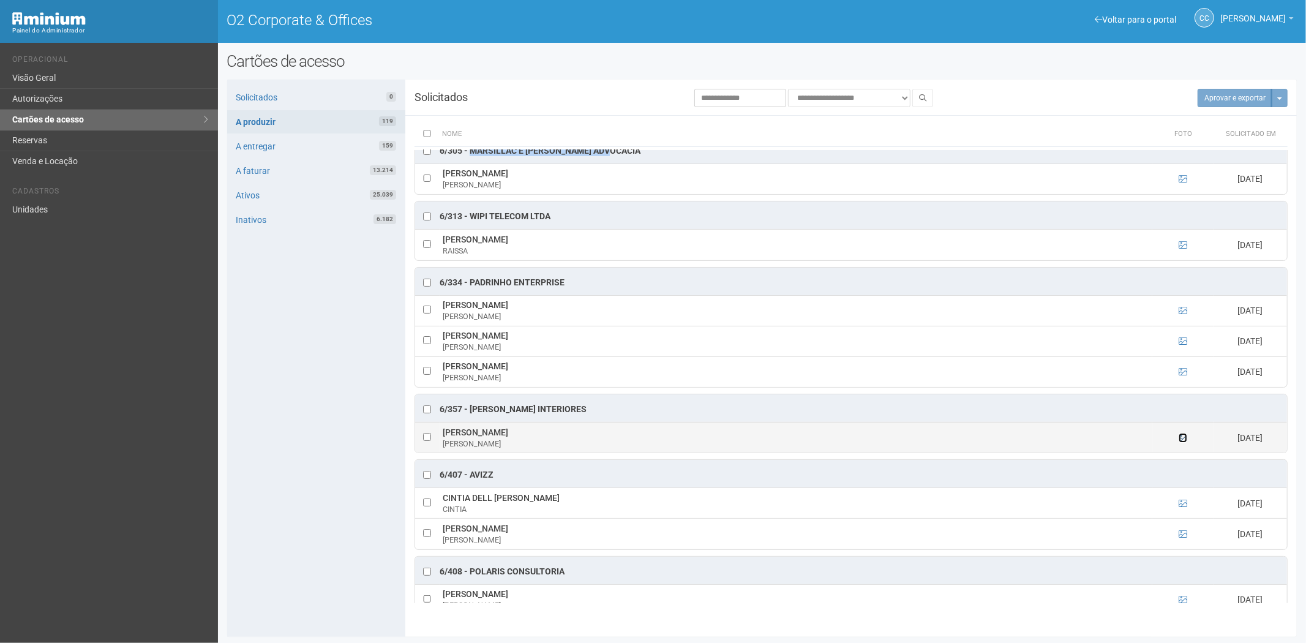
click at [1180, 442] on icon at bounding box center [1183, 438] width 9 height 9
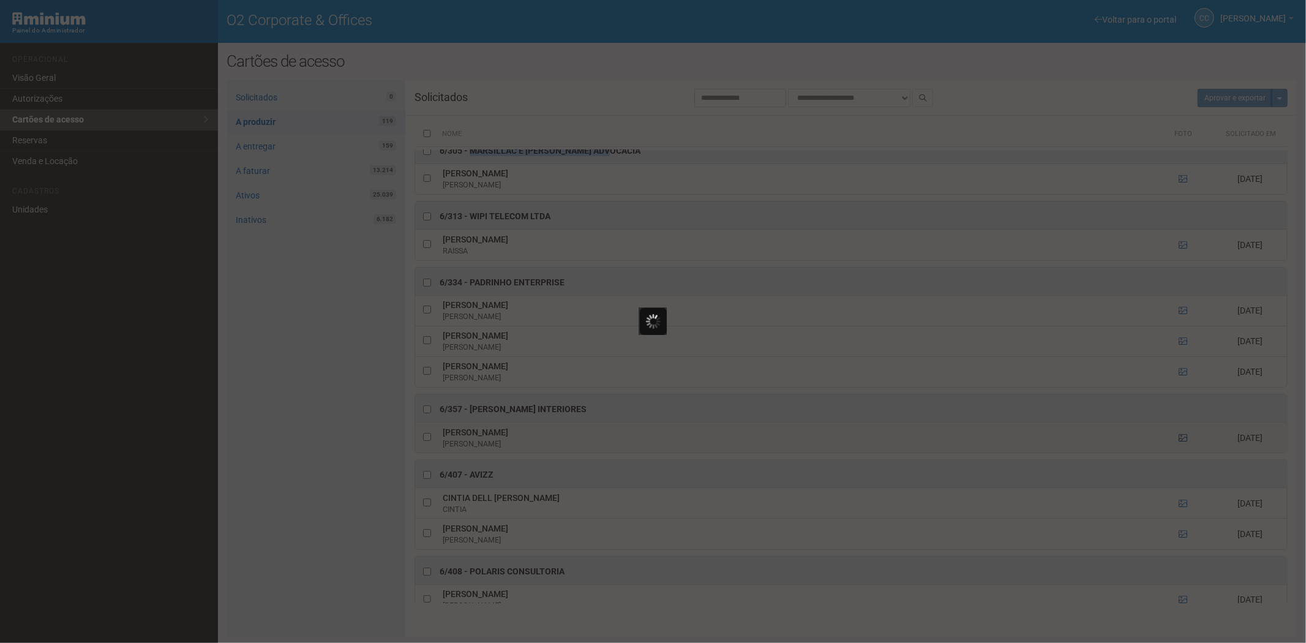
click at [1180, 462] on div at bounding box center [653, 321] width 1306 height 643
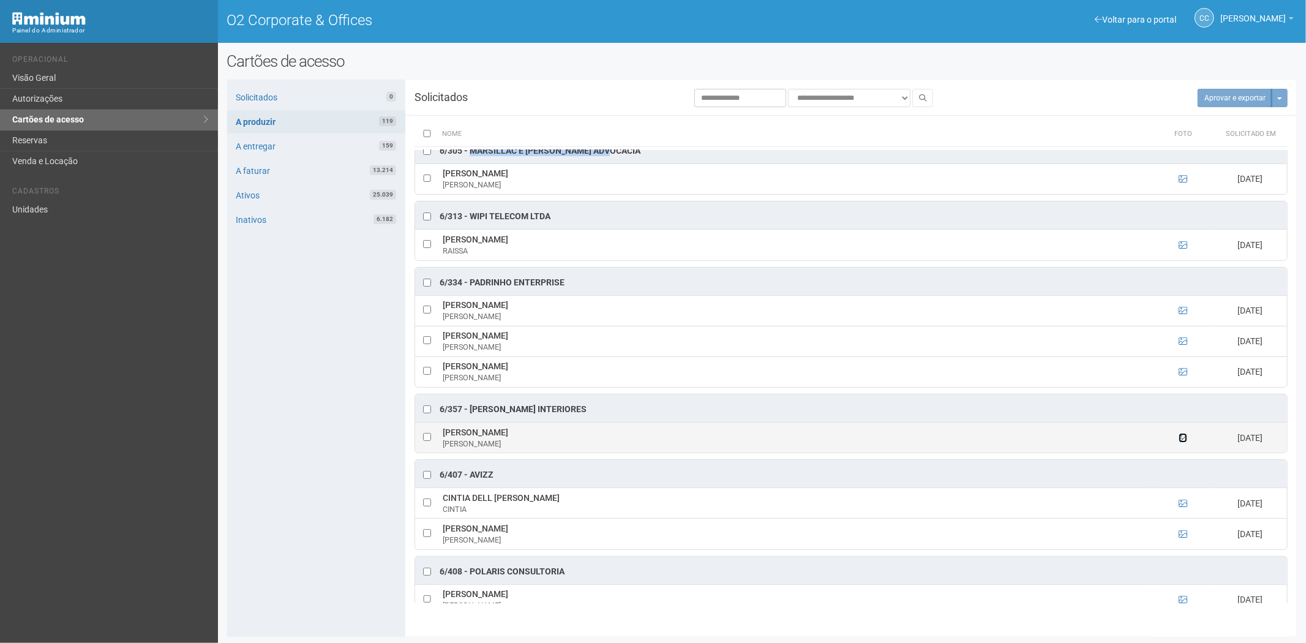
click at [1180, 442] on icon at bounding box center [1183, 438] width 9 height 9
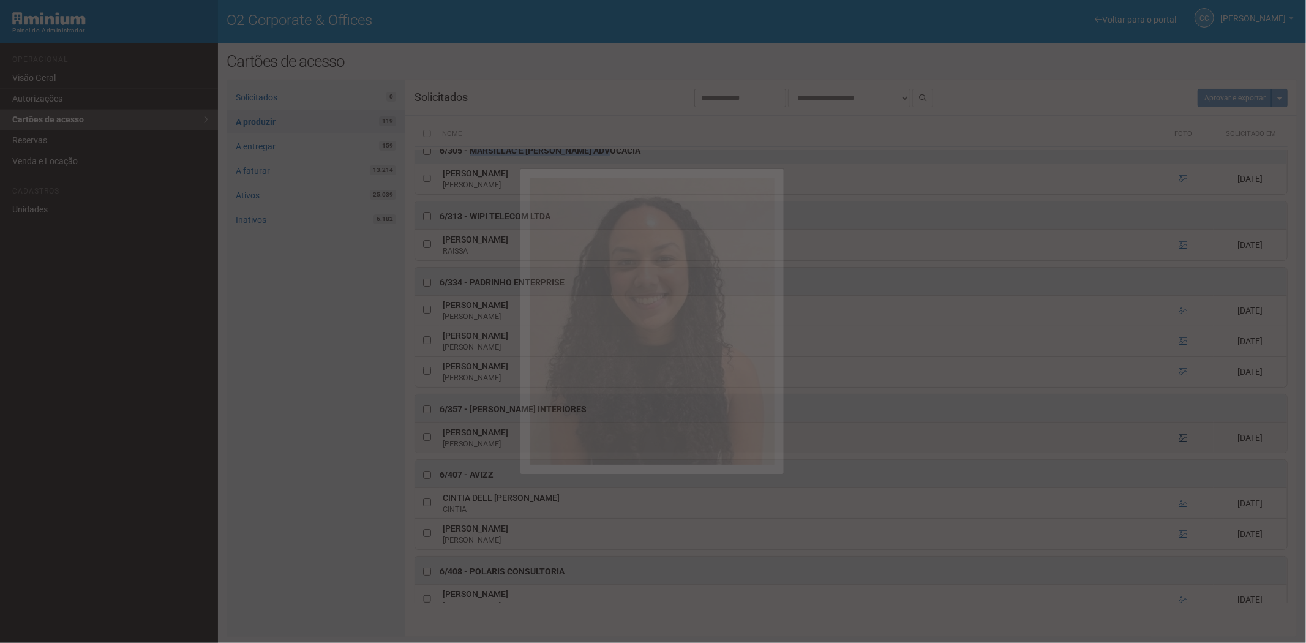
click at [1180, 462] on div at bounding box center [653, 321] width 1306 height 643
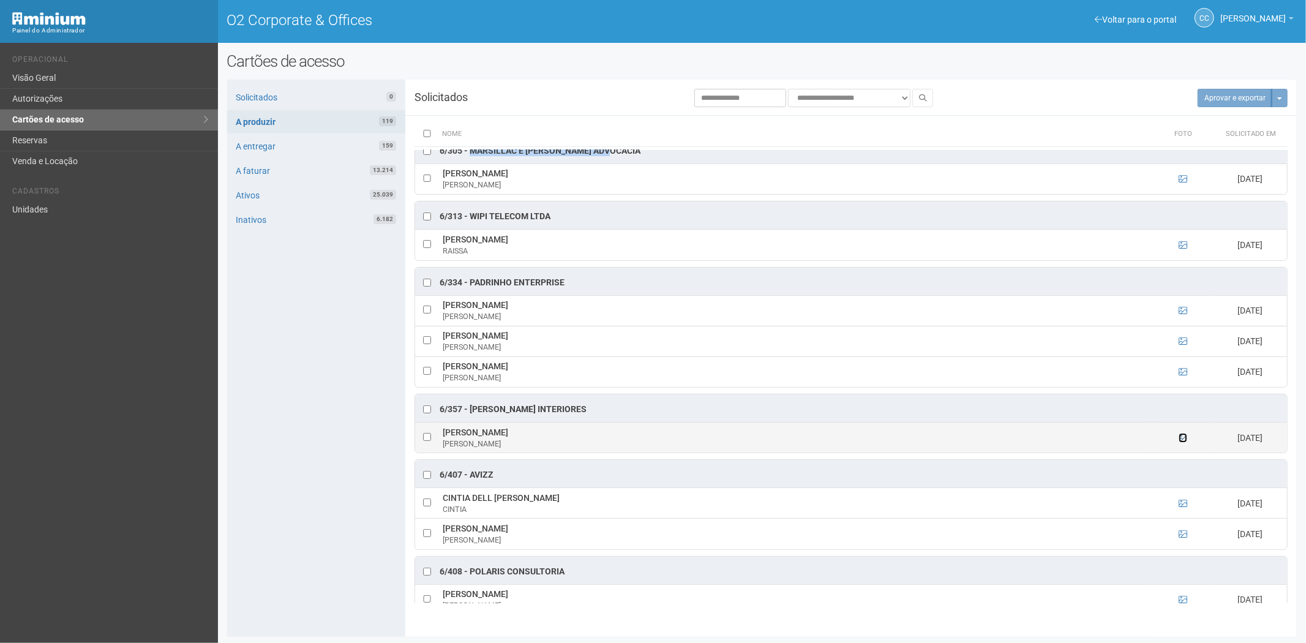
click at [1180, 442] on icon at bounding box center [1183, 438] width 9 height 9
click at [1184, 442] on icon at bounding box center [1183, 438] width 9 height 9
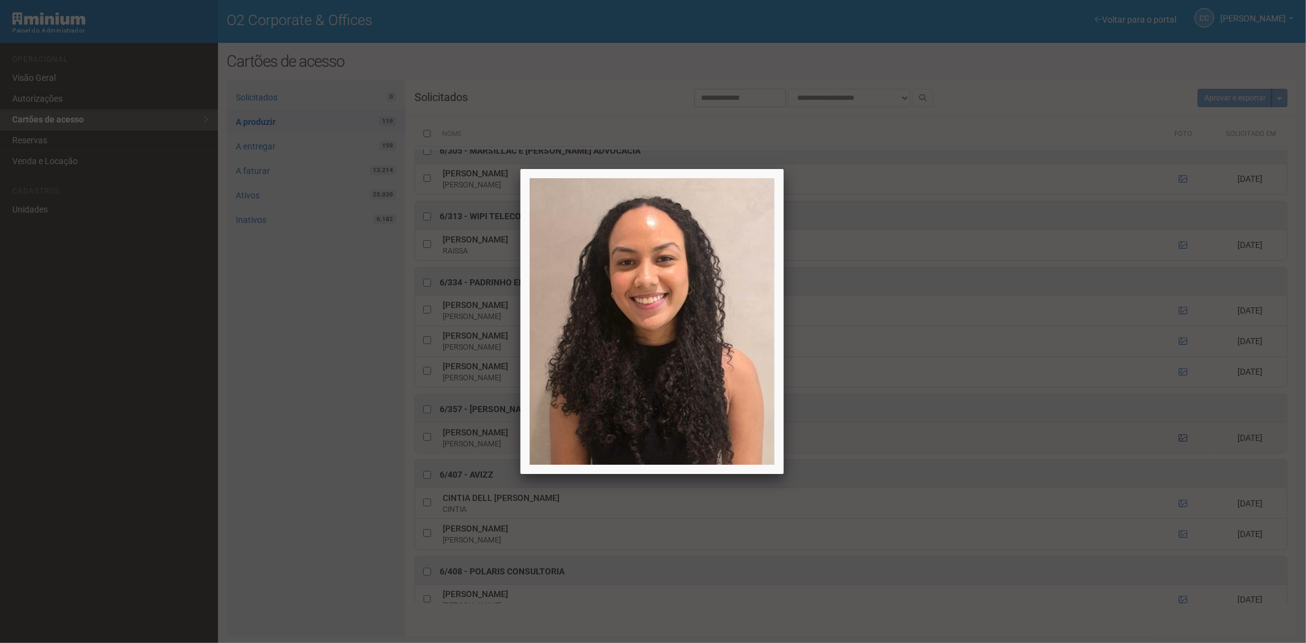
click at [1184, 462] on div at bounding box center [653, 321] width 1306 height 643
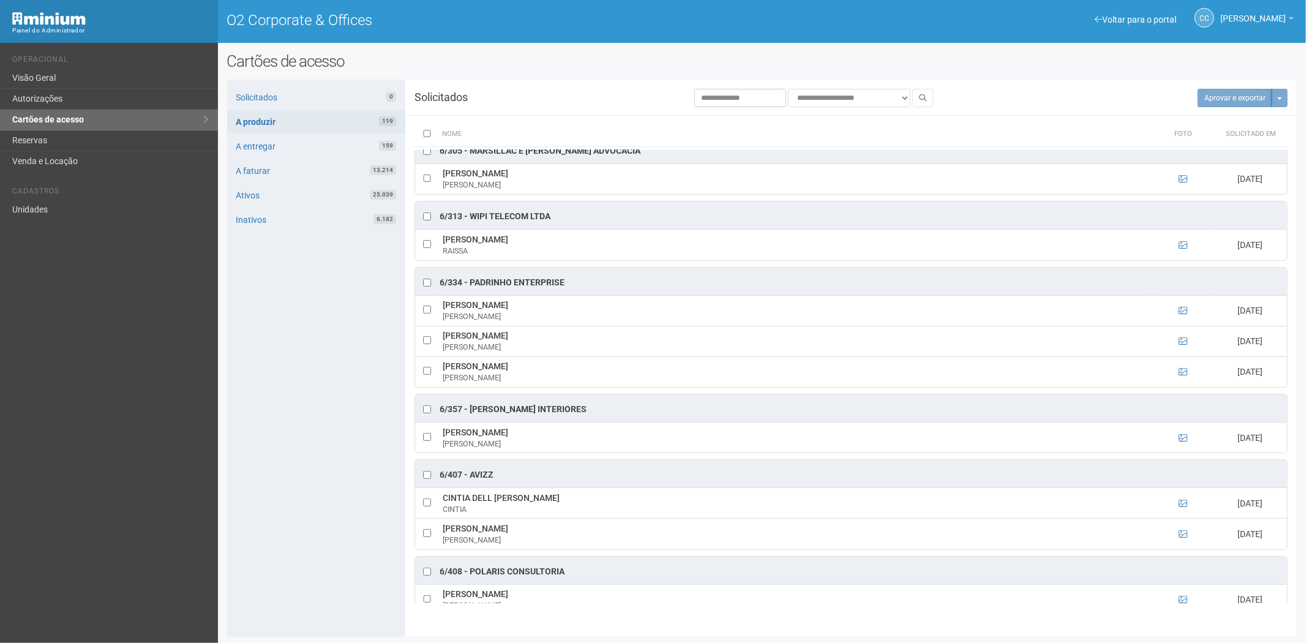
drag, startPoint x: 603, startPoint y: 433, endPoint x: 470, endPoint y: 435, distance: 132.9
click at [470, 422] on div "6/357 - Marilene Galindo Interiores" at bounding box center [851, 408] width 872 height 28
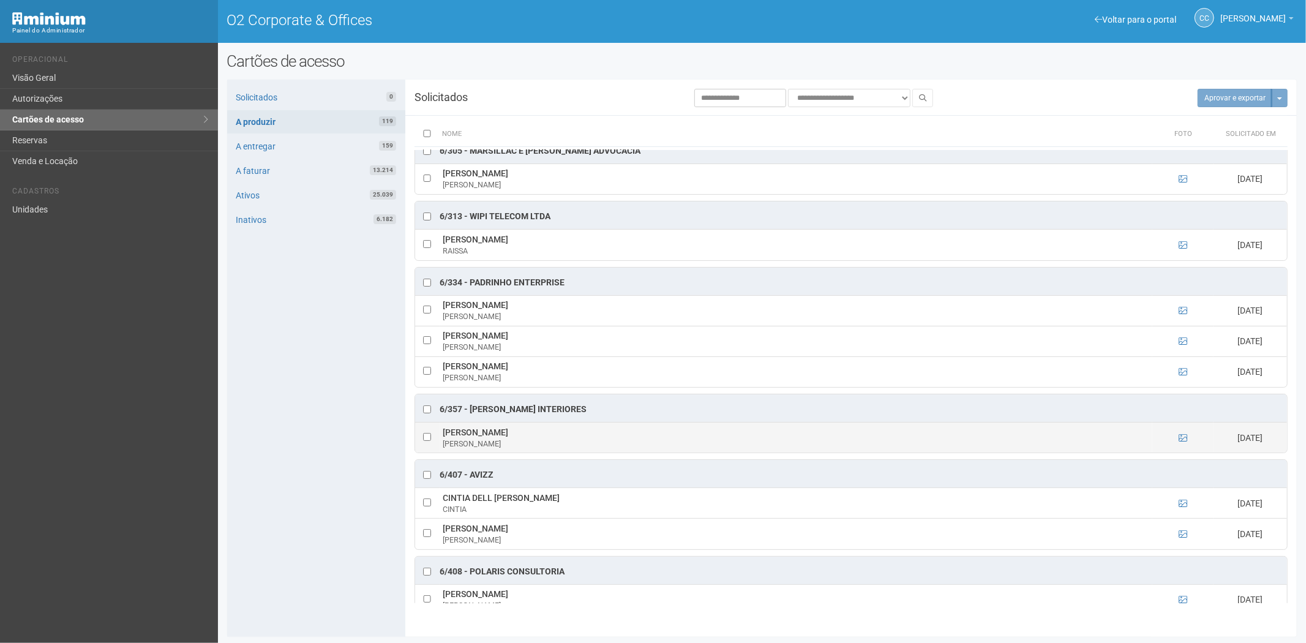
drag, startPoint x: 613, startPoint y: 458, endPoint x: 442, endPoint y: 461, distance: 170.3
click at [440, 453] on td "Alana Maria Rodrigues dos Santos Borges Alana" at bounding box center [796, 437] width 713 height 31
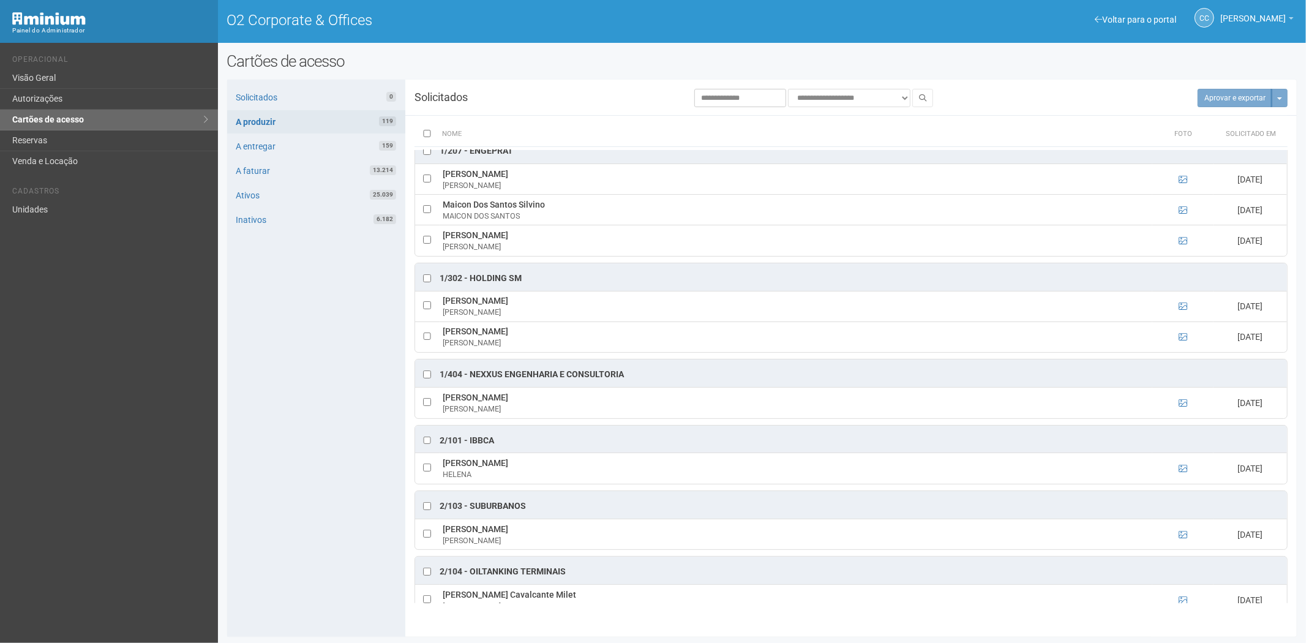
scroll to position [0, 0]
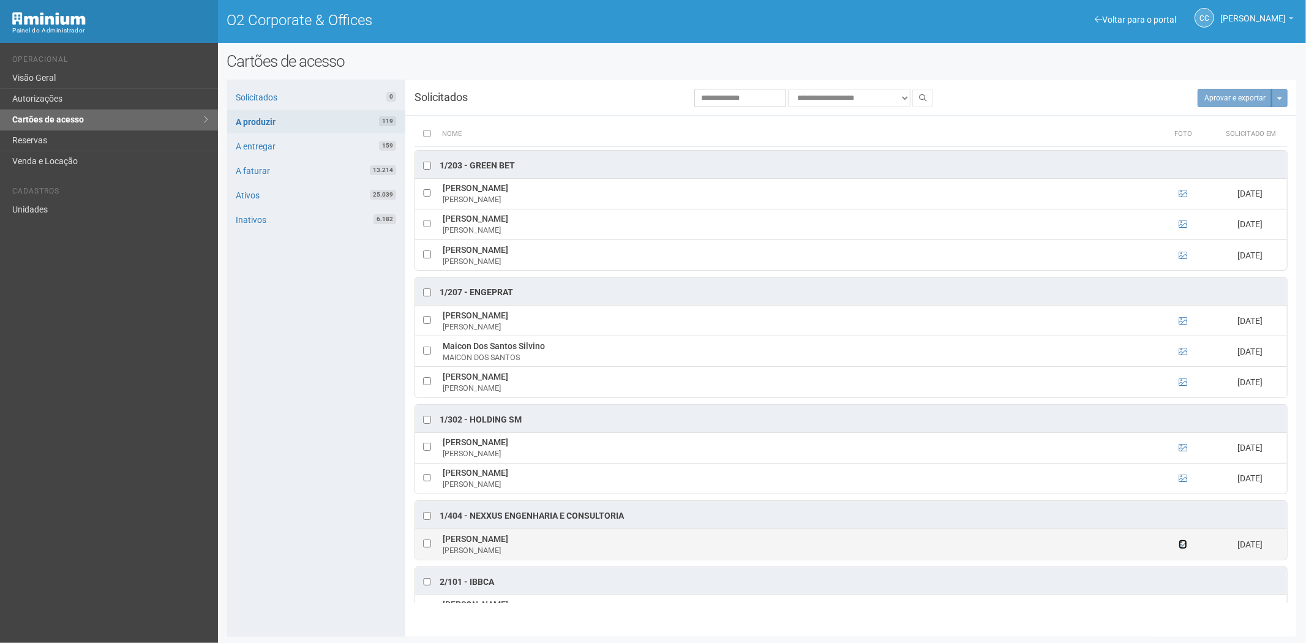
click at [1184, 545] on icon at bounding box center [1183, 544] width 9 height 9
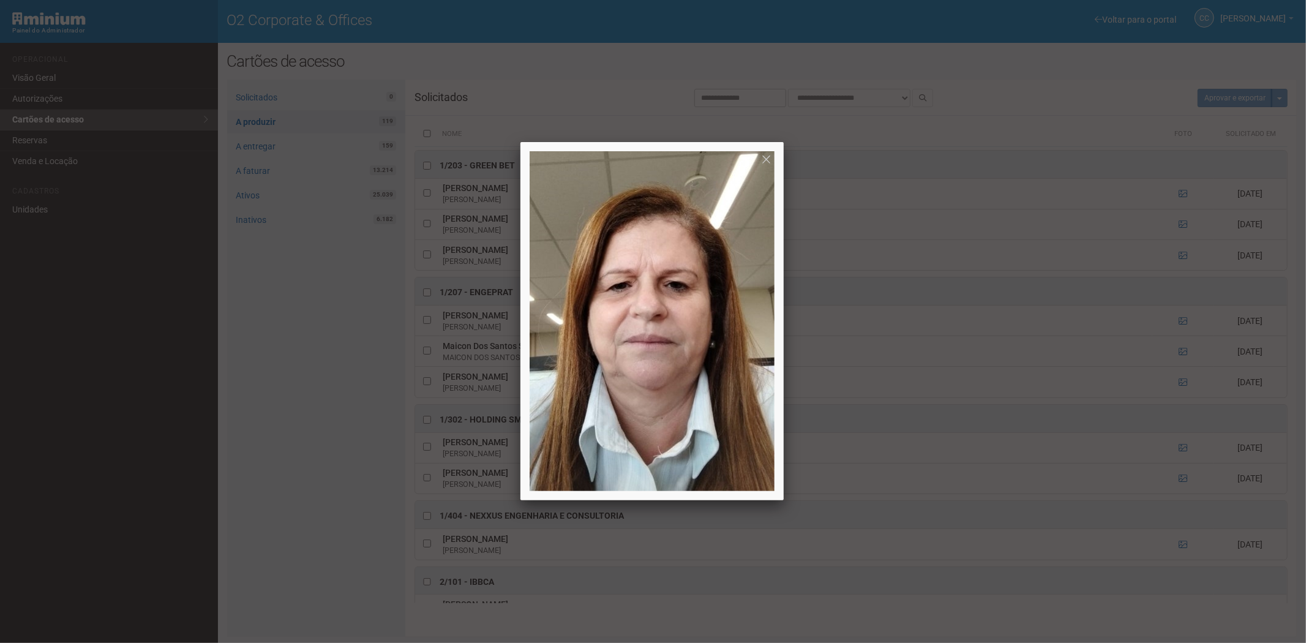
click at [1183, 545] on div at bounding box center [653, 321] width 1306 height 643
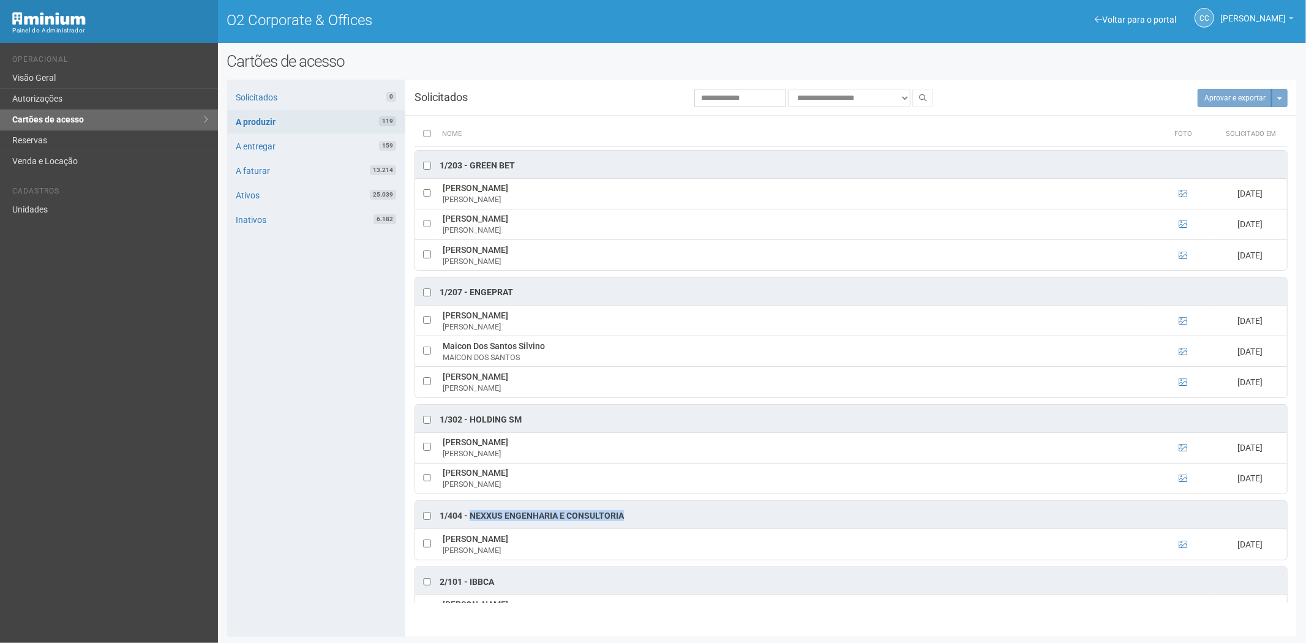
drag, startPoint x: 583, startPoint y: 511, endPoint x: 470, endPoint y: 513, distance: 112.1
click at [470, 513] on div "1/404 - Nexxus Engenharia e Consultoria" at bounding box center [851, 515] width 872 height 28
drag, startPoint x: 547, startPoint y: 538, endPoint x: 443, endPoint y: 541, distance: 104.2
click at [443, 541] on td "Maria Faustina da Silveira Maria" at bounding box center [796, 544] width 713 height 31
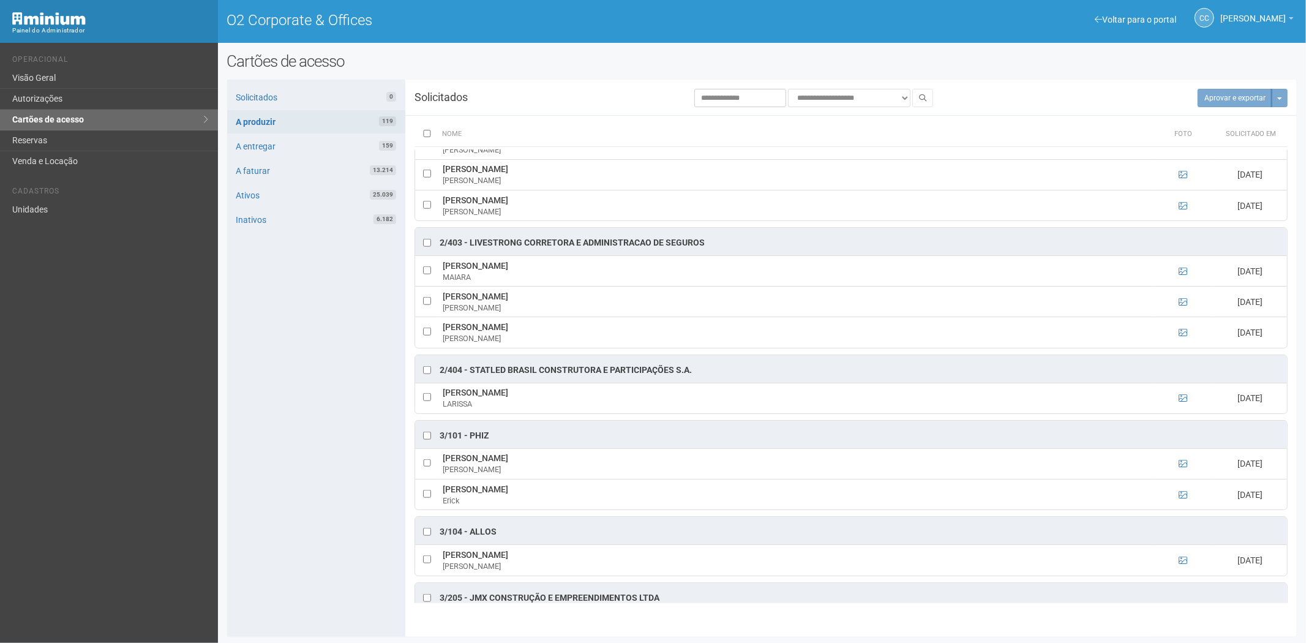
scroll to position [1020, 0]
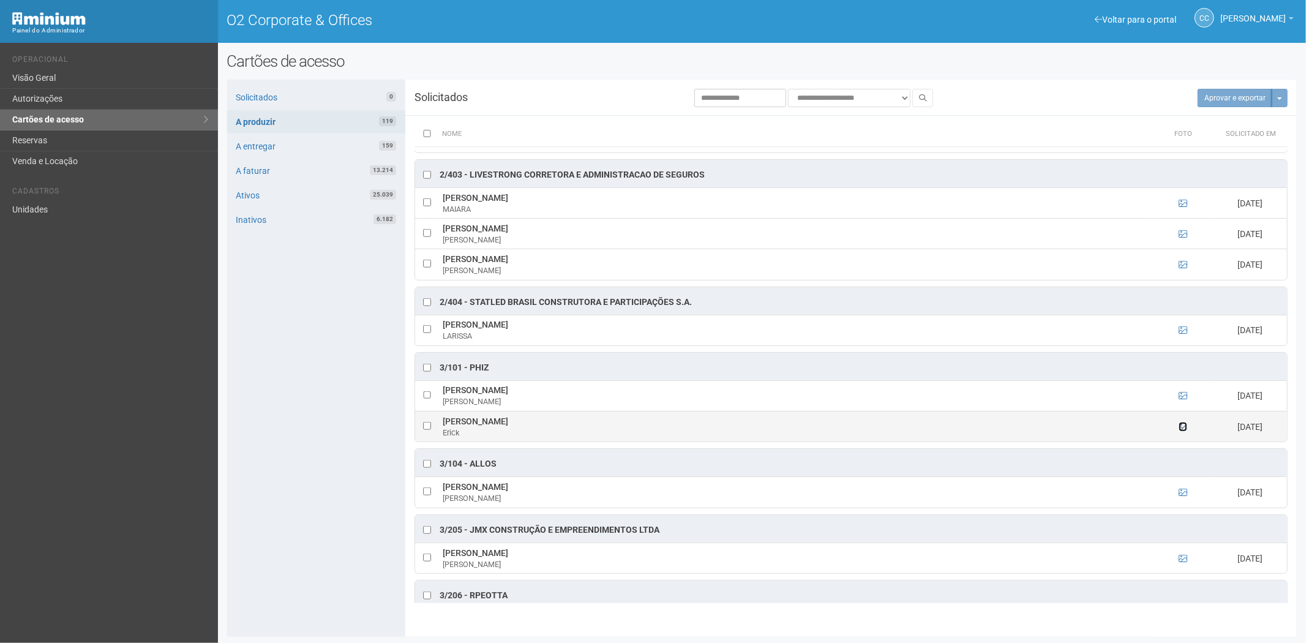
click at [1179, 431] on icon at bounding box center [1183, 427] width 9 height 9
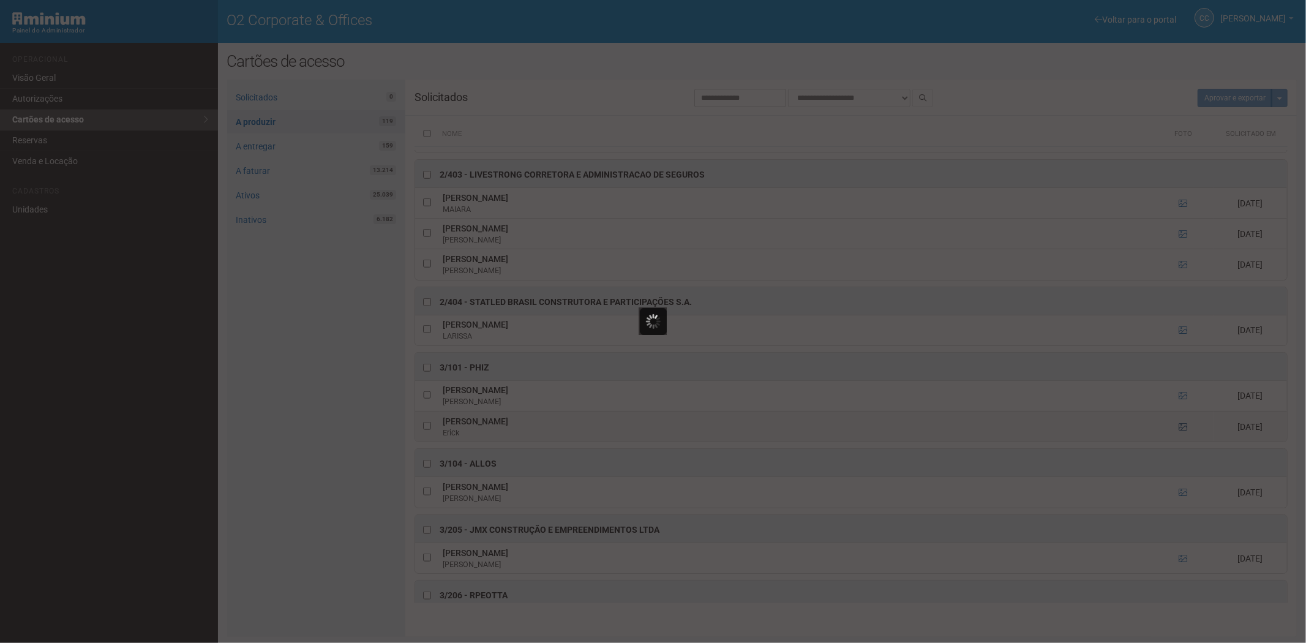
click at [1179, 435] on div at bounding box center [653, 321] width 1306 height 643
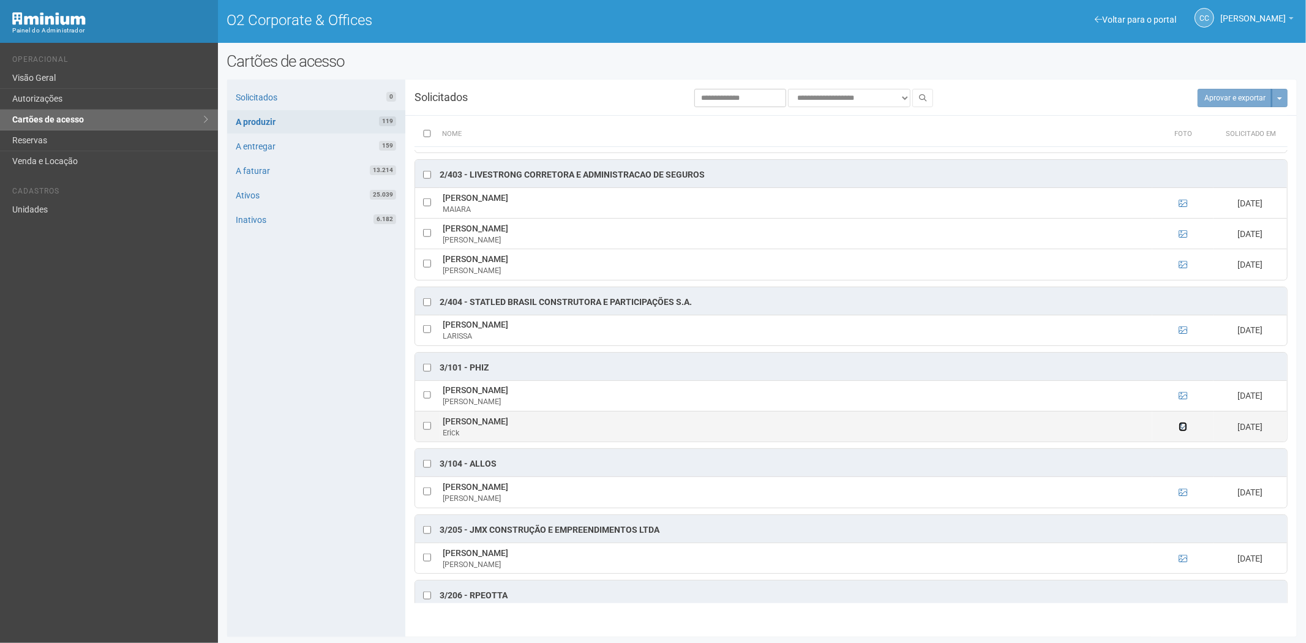
click at [1179, 431] on icon at bounding box center [1183, 427] width 9 height 9
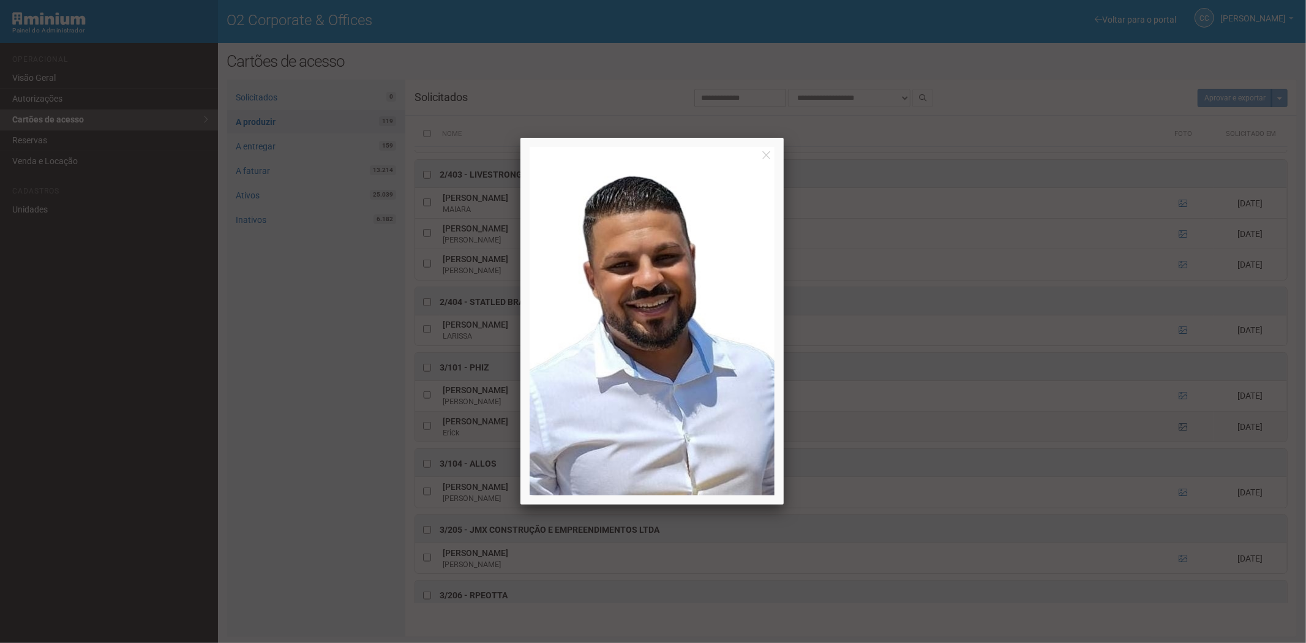
click at [1179, 435] on div at bounding box center [653, 321] width 1306 height 643
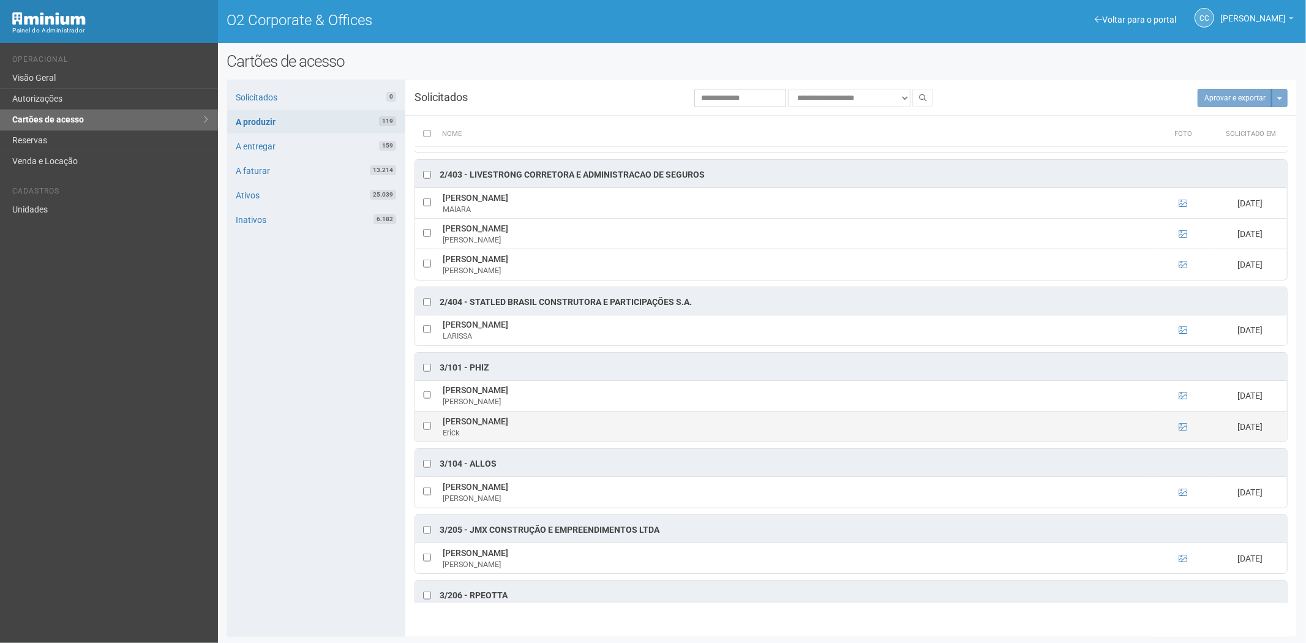
drag, startPoint x: 439, startPoint y: 426, endPoint x: 486, endPoint y: 430, distance: 47.4
click at [486, 430] on tr "Erick Lopes Erick 12/09/2025" at bounding box center [851, 426] width 872 height 31
drag, startPoint x: 516, startPoint y: 372, endPoint x: 473, endPoint y: 375, distance: 42.4
click at [473, 375] on div "3/101 - Phiz" at bounding box center [851, 367] width 872 height 28
click at [473, 374] on div "3/101 - Phiz" at bounding box center [465, 368] width 50 height 12
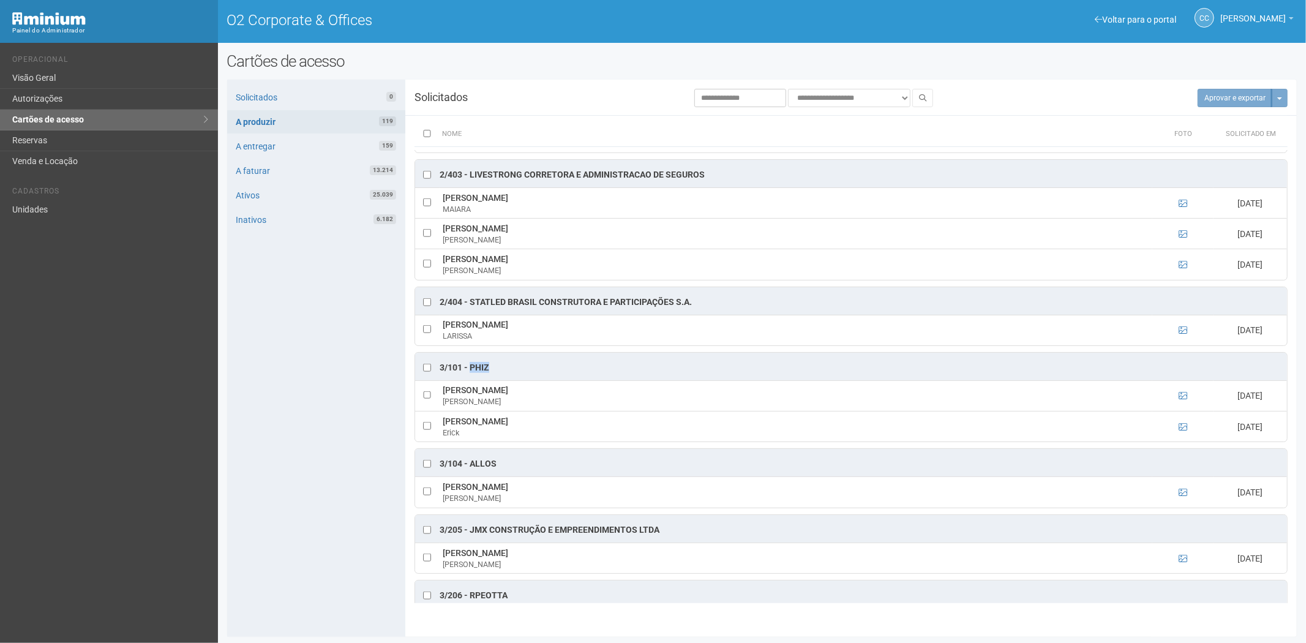
drag, startPoint x: 491, startPoint y: 376, endPoint x: 476, endPoint y: 377, distance: 15.3
click at [470, 374] on div "3/101 - Phiz" at bounding box center [851, 367] width 872 height 28
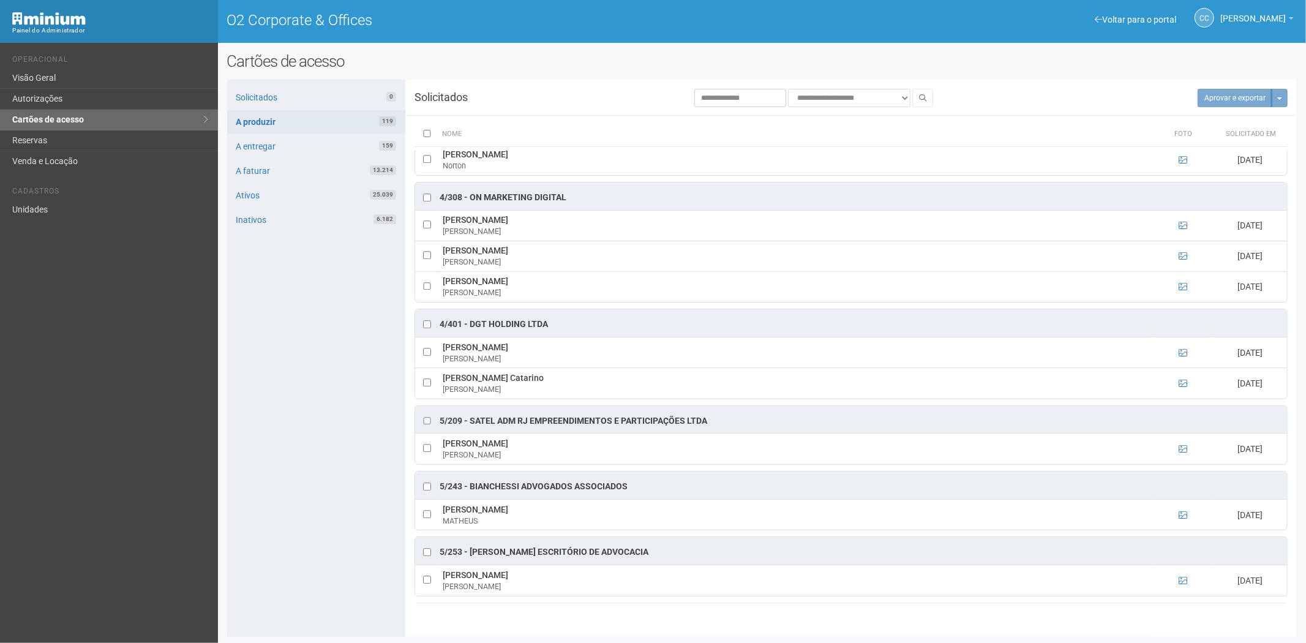
scroll to position [2858, 0]
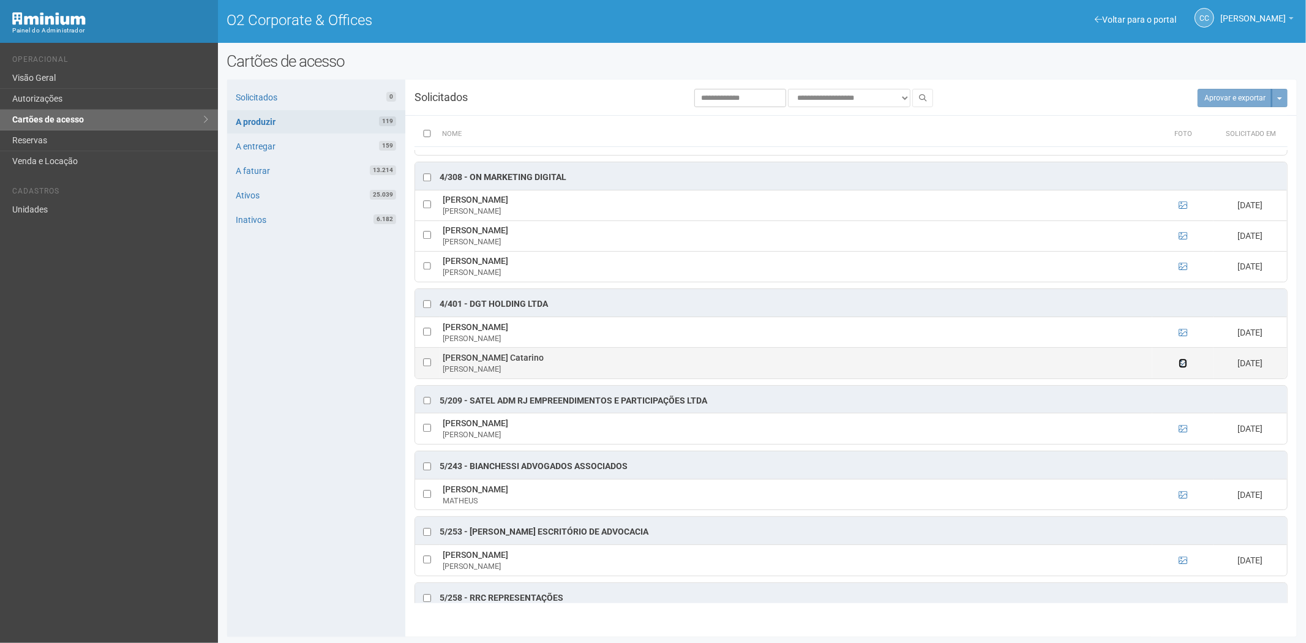
click at [1183, 368] on icon at bounding box center [1183, 363] width 9 height 9
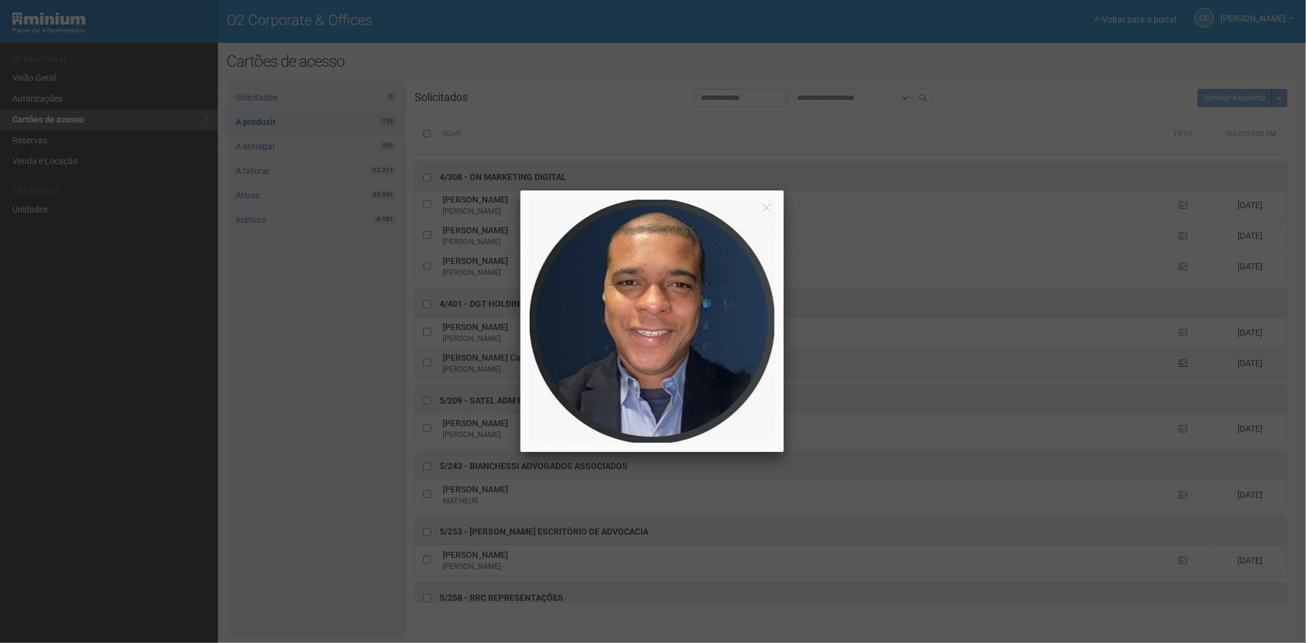
click at [1183, 375] on div at bounding box center [653, 321] width 1306 height 643
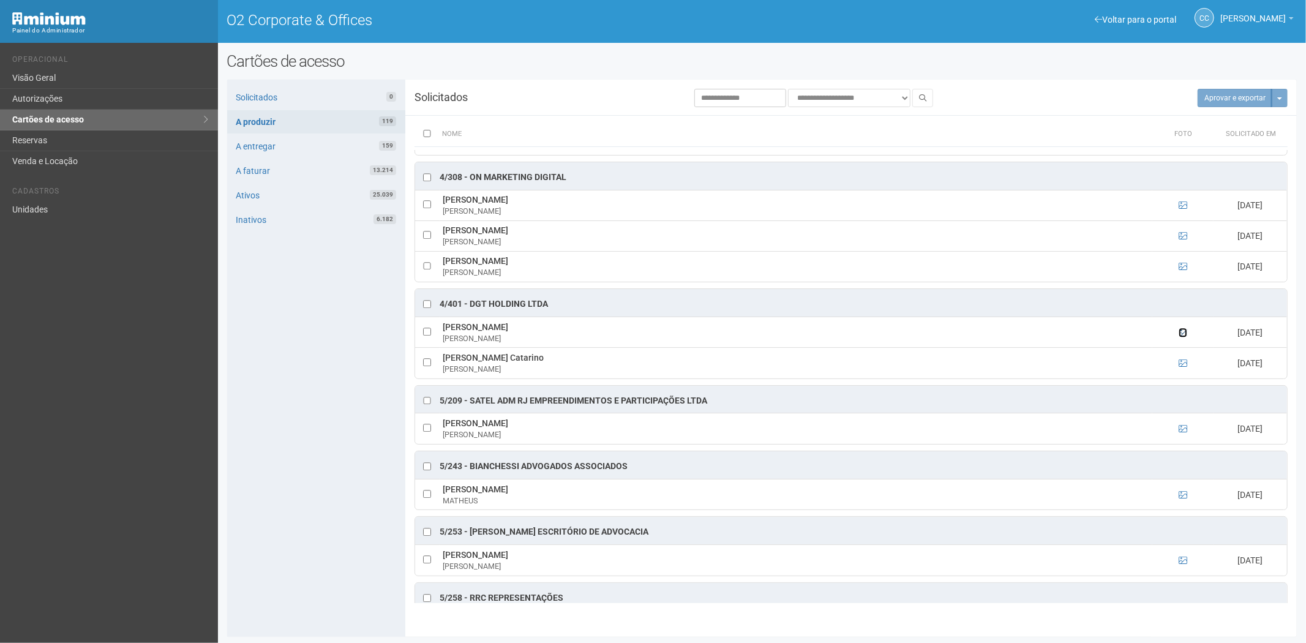
click at [1183, 337] on icon at bounding box center [1183, 332] width 9 height 9
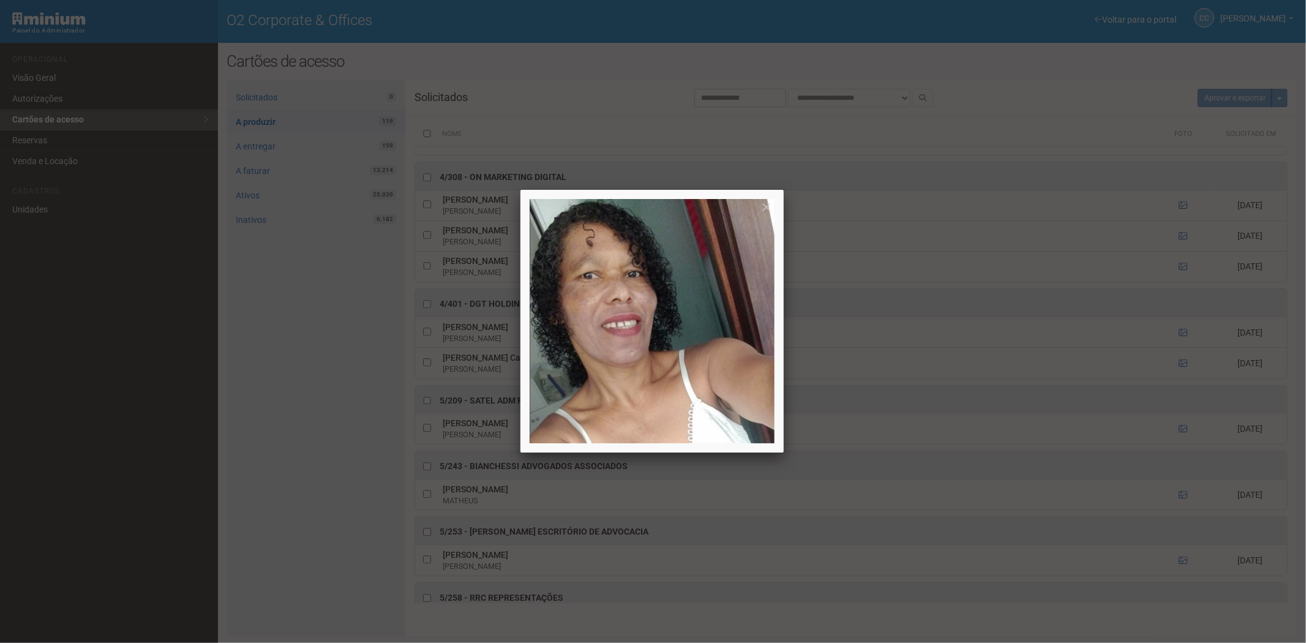
click at [1183, 347] on div at bounding box center [653, 321] width 1306 height 643
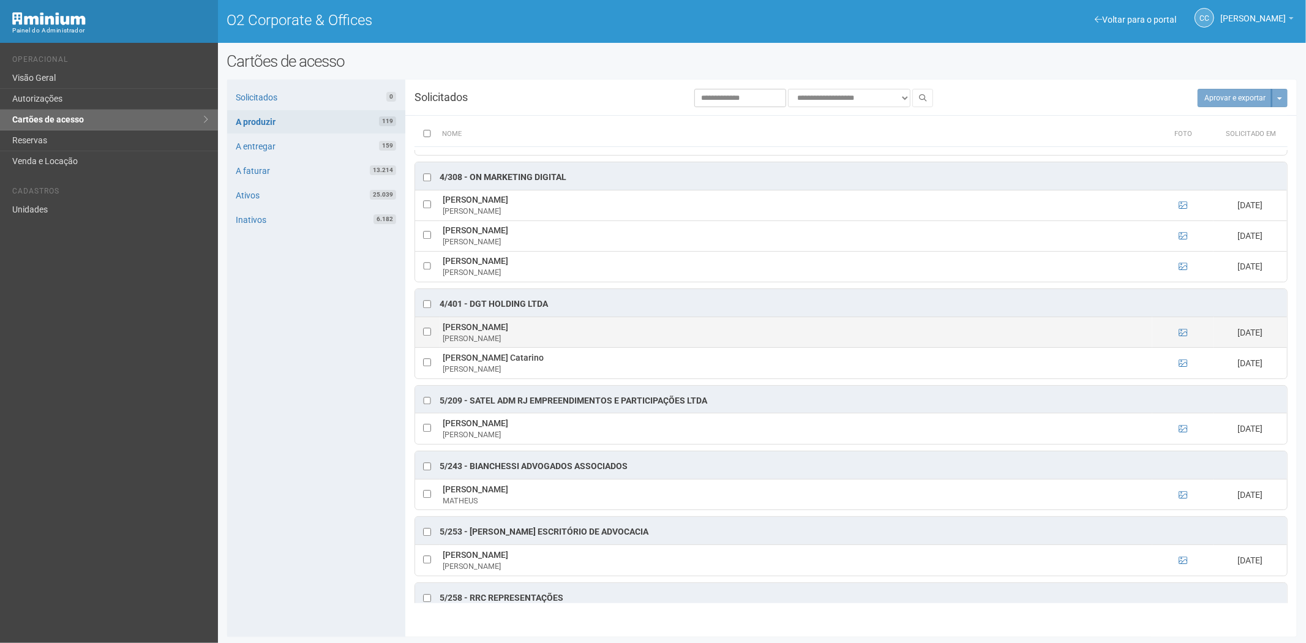
drag, startPoint x: 443, startPoint y: 343, endPoint x: 565, endPoint y: 343, distance: 121.3
click at [565, 343] on td "Luzanira Lima Duarte de Sousa Luzanira Lima" at bounding box center [796, 332] width 713 height 31
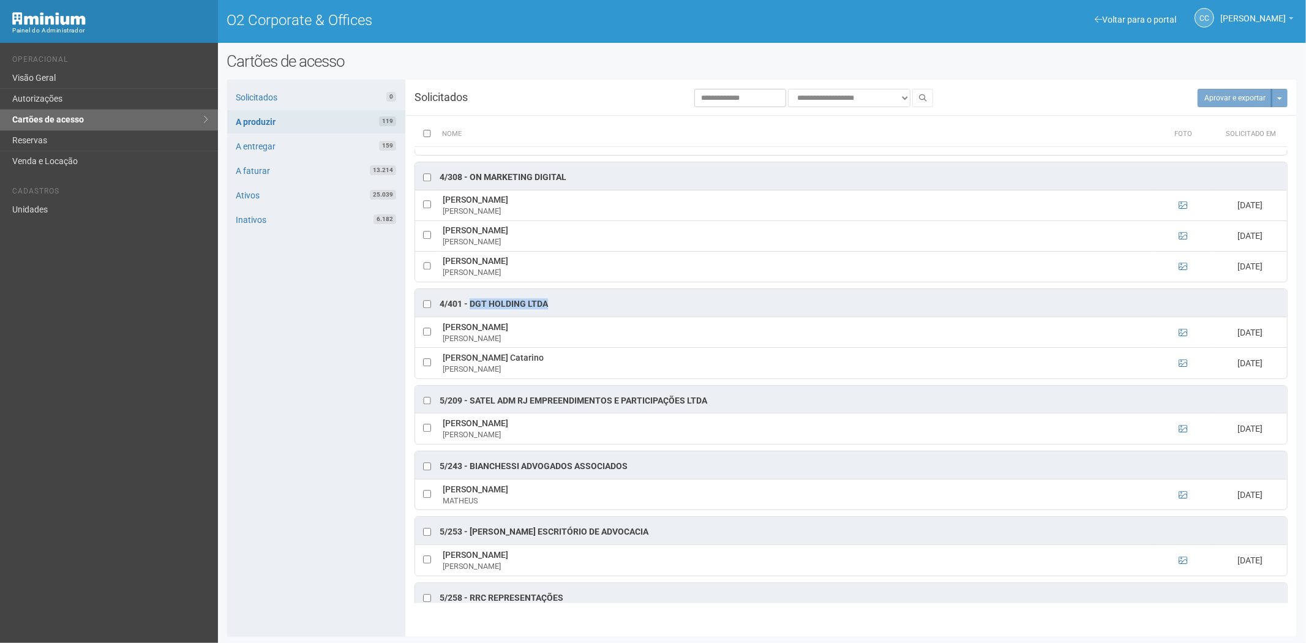
drag, startPoint x: 555, startPoint y: 314, endPoint x: 472, endPoint y: 317, distance: 82.8
click at [472, 317] on div "4/401 - DGT HOLDING LTDA" at bounding box center [851, 303] width 872 height 28
click at [1180, 433] on icon at bounding box center [1183, 428] width 9 height 9
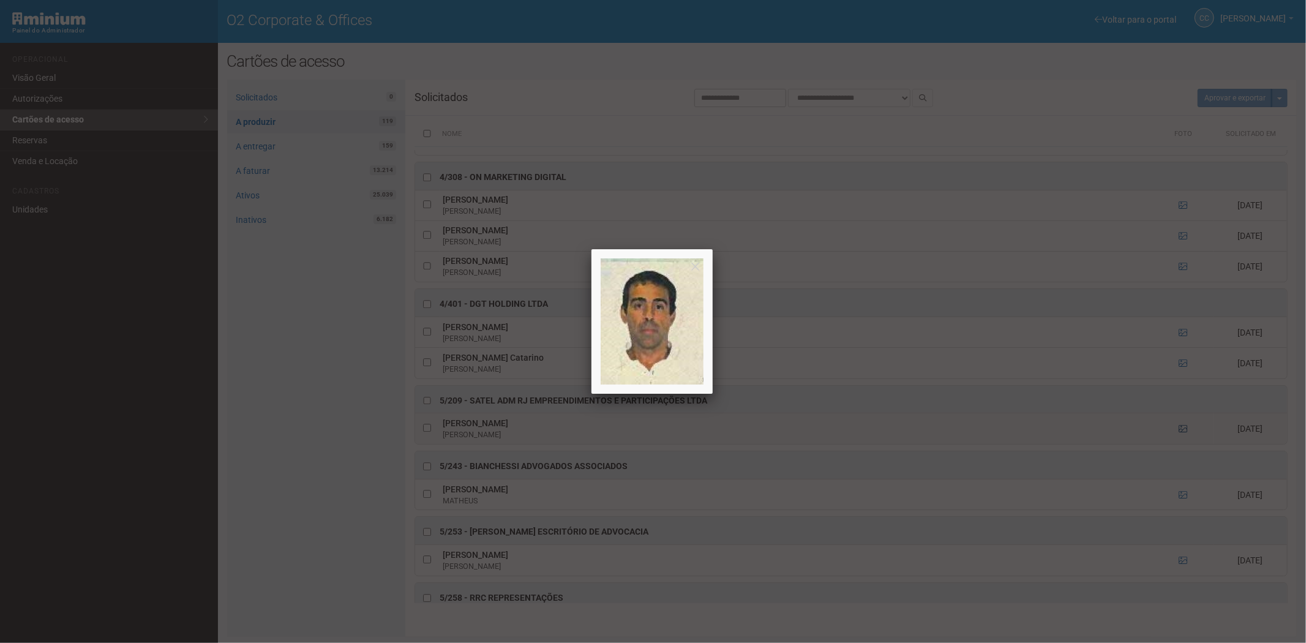
click at [1180, 446] on div at bounding box center [653, 321] width 1306 height 643
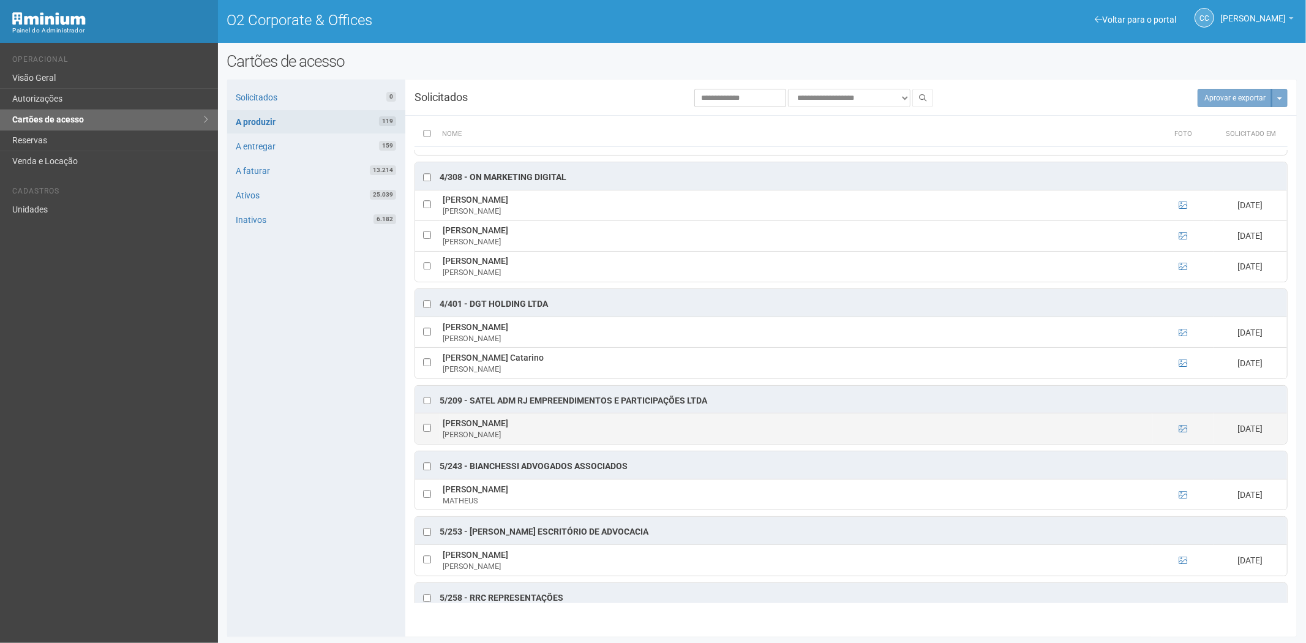
drag, startPoint x: 519, startPoint y: 437, endPoint x: 443, endPoint y: 440, distance: 75.4
click at [443, 440] on td "FABRIZIO ODORICI FABRIZIO" at bounding box center [796, 428] width 713 height 31
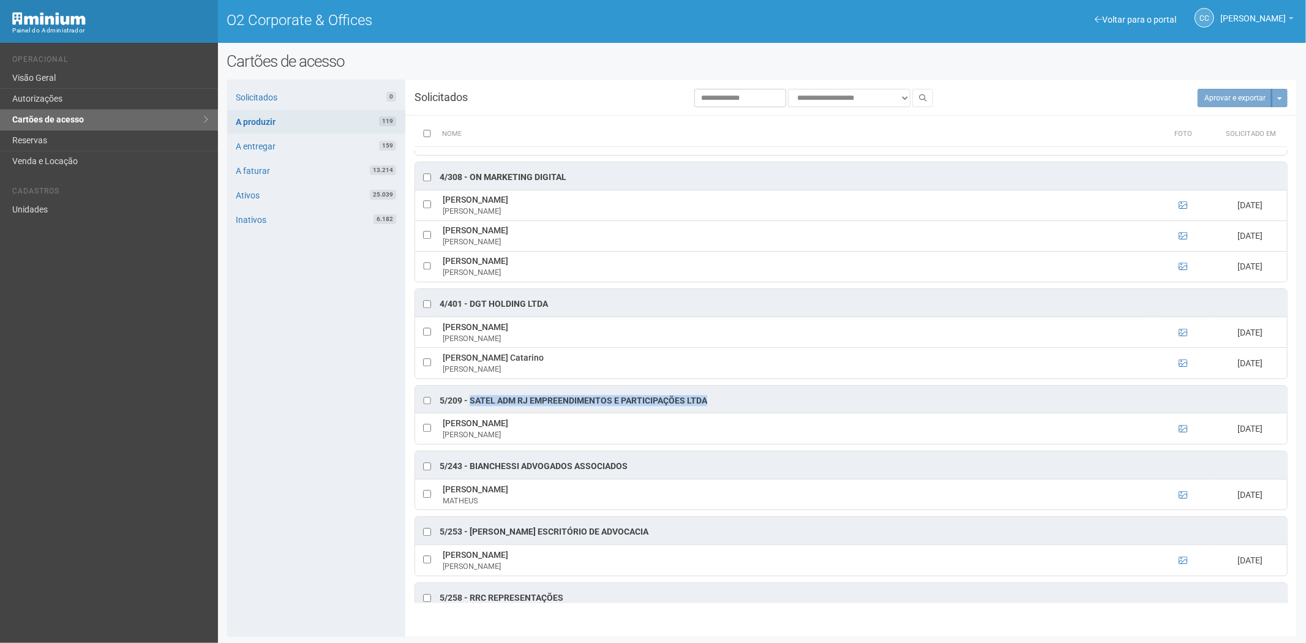
drag, startPoint x: 718, startPoint y: 417, endPoint x: 472, endPoint y: 415, distance: 246.8
click at [472, 413] on div "5/209 - SATEL ADM RJ EMPREENDIMENTOS E PARTICIPAÇÕES LTDA" at bounding box center [851, 400] width 872 height 28
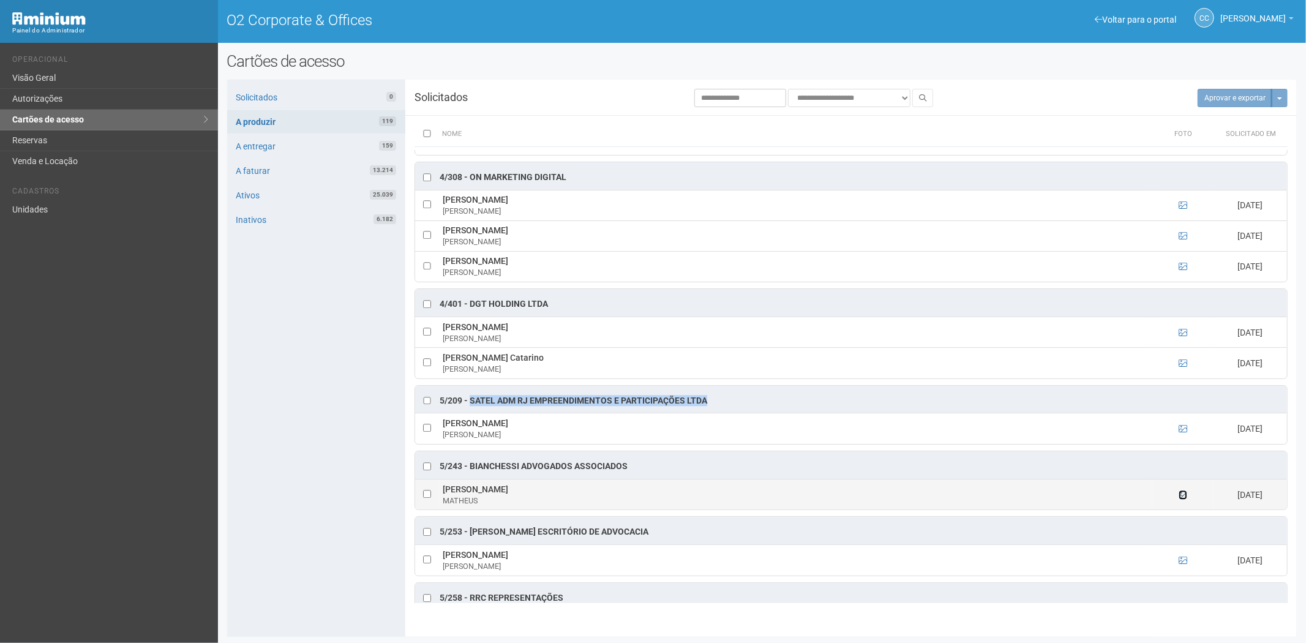
click at [1183, 499] on icon at bounding box center [1183, 495] width 9 height 9
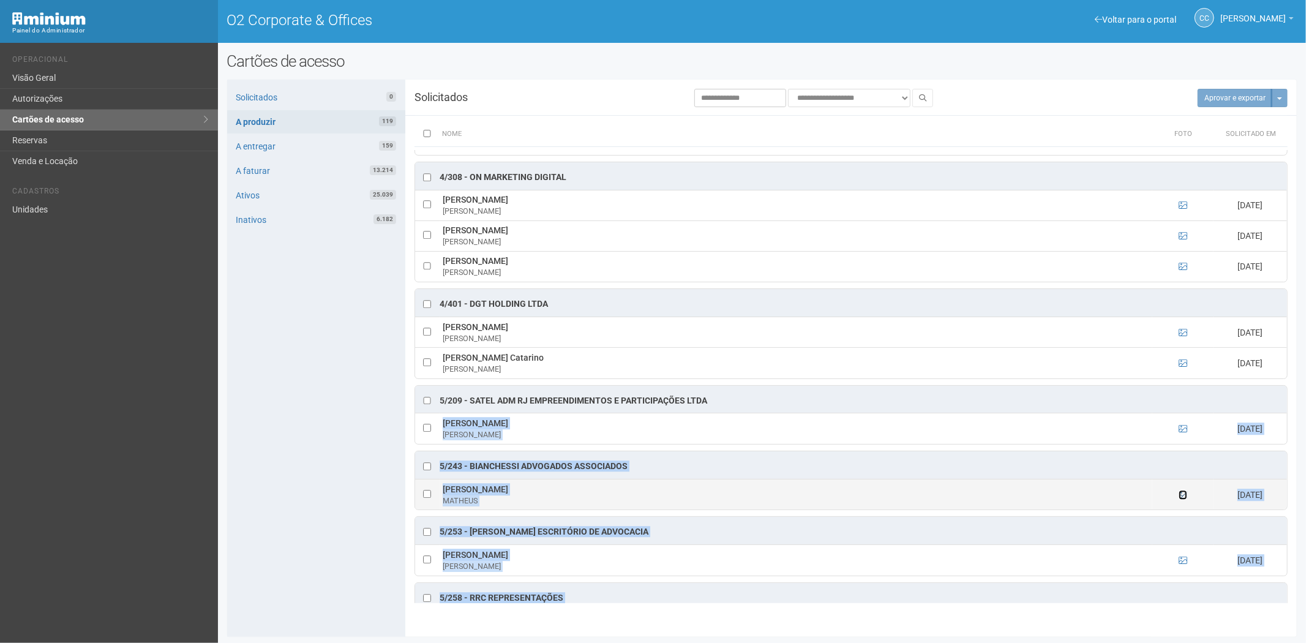
click at [1183, 499] on icon at bounding box center [1183, 495] width 9 height 9
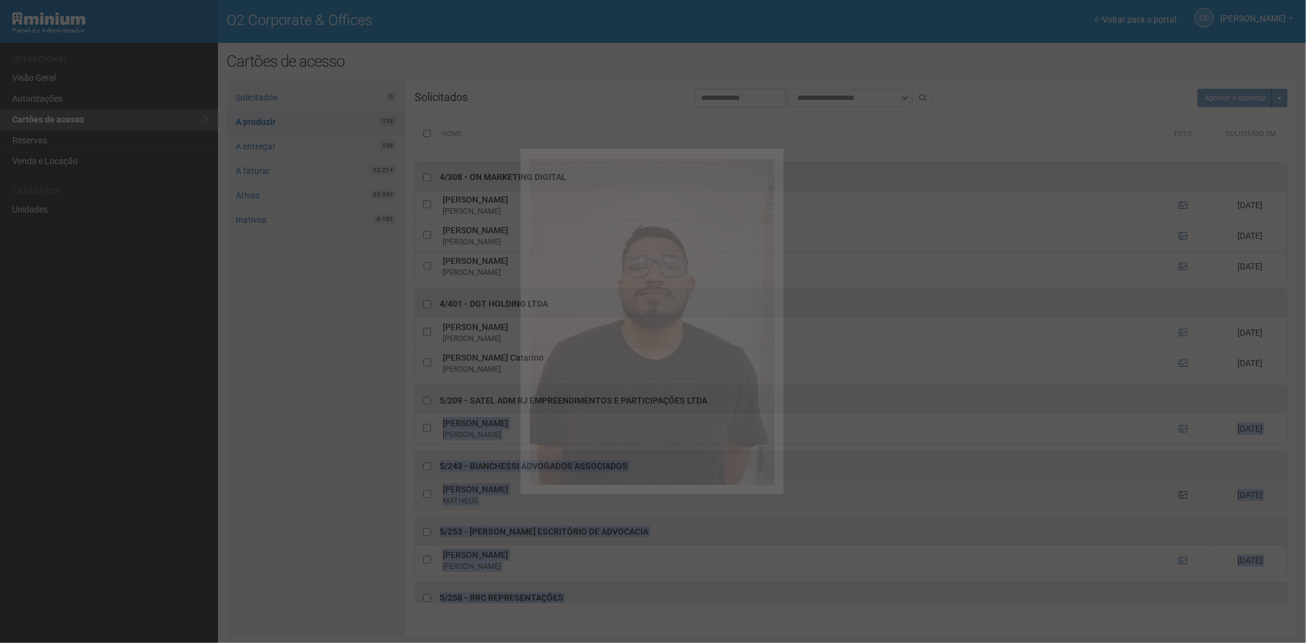
click at [1183, 507] on div at bounding box center [653, 321] width 1306 height 643
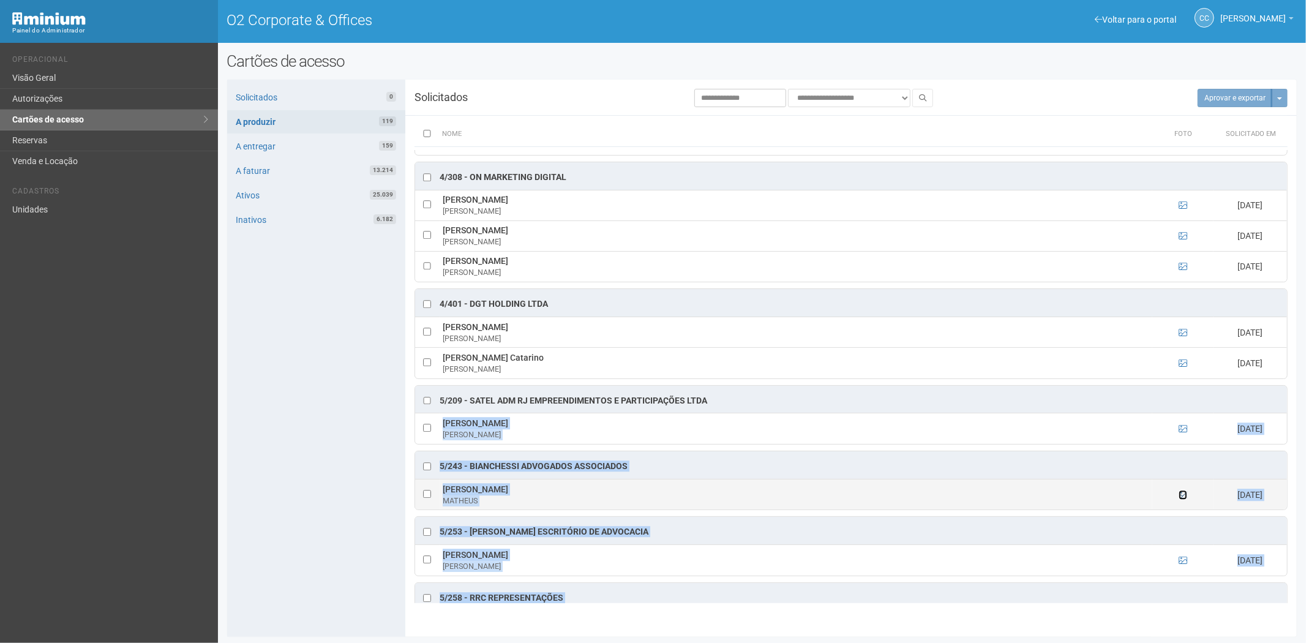
click at [1183, 499] on icon at bounding box center [1183, 495] width 9 height 9
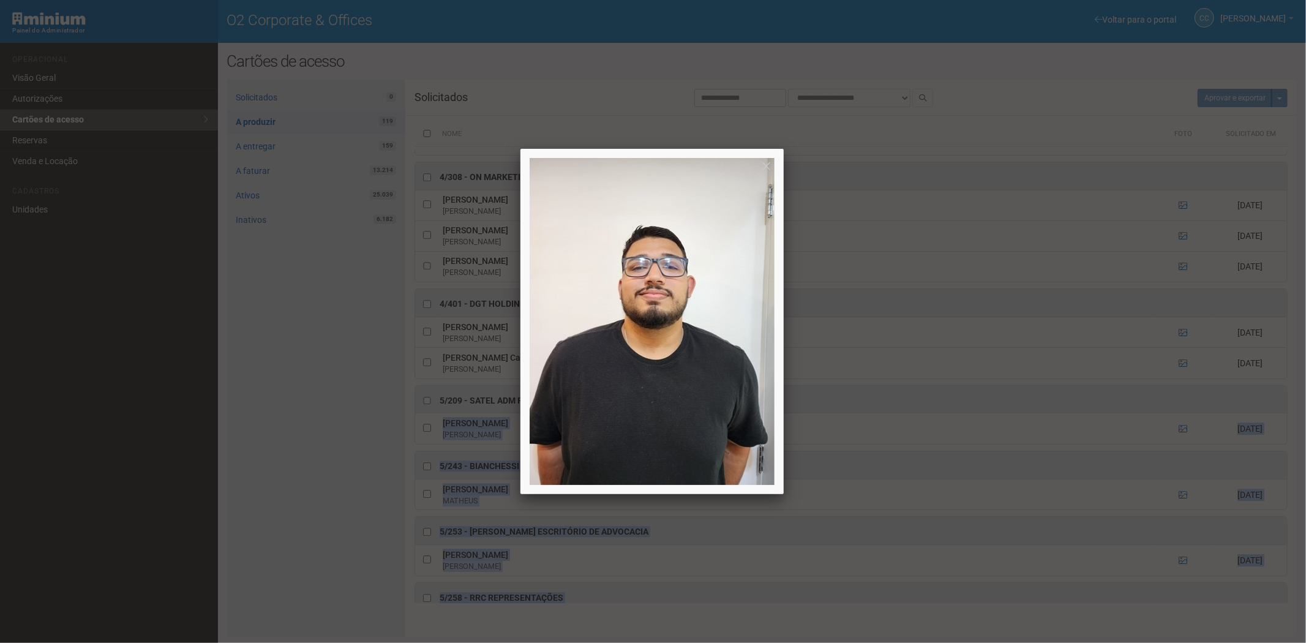
click at [1180, 513] on div at bounding box center [653, 321] width 1306 height 643
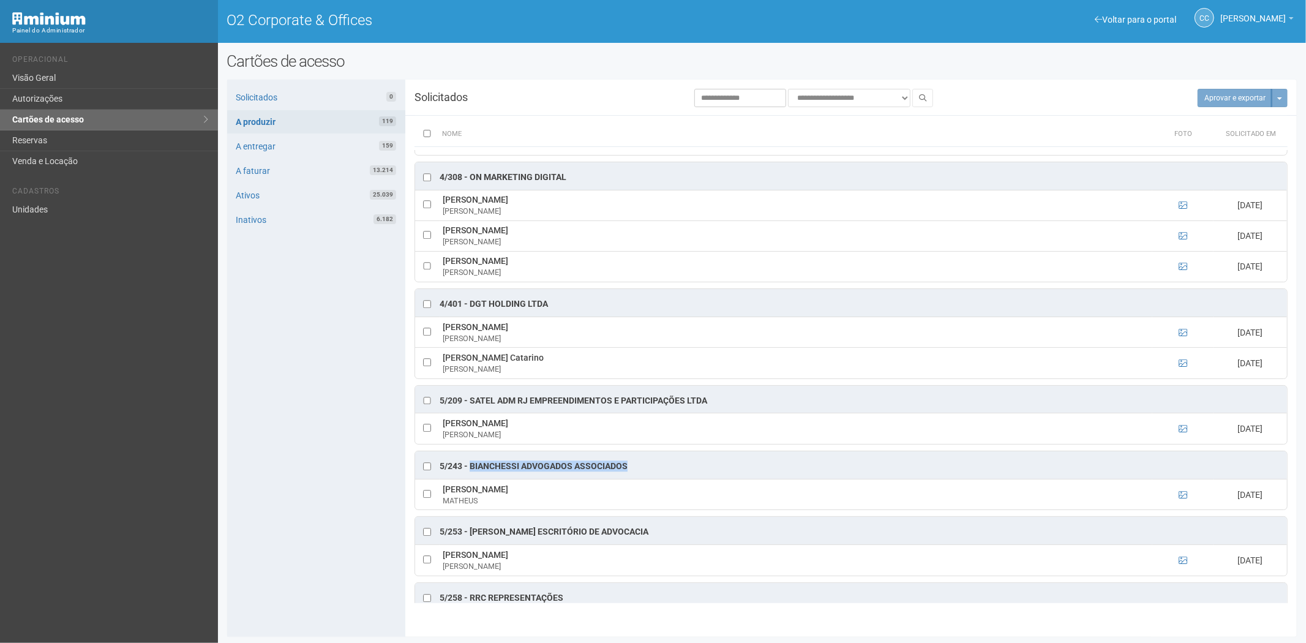
drag, startPoint x: 633, startPoint y: 481, endPoint x: 472, endPoint y: 481, distance: 161.1
click at [472, 479] on div "5/243 - Bianchessi Advogados Associados" at bounding box center [851, 465] width 872 height 28
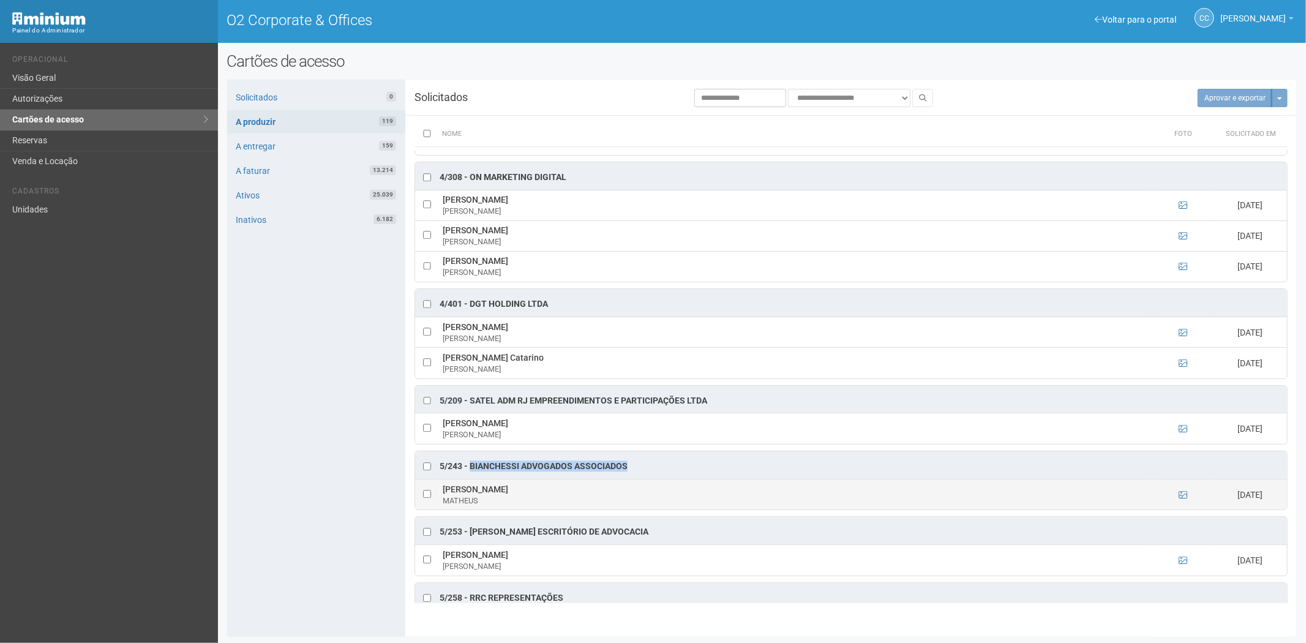
drag, startPoint x: 522, startPoint y: 507, endPoint x: 444, endPoint y: 508, distance: 77.8
click at [444, 508] on td "MATHEUS SOARES MATHEUS" at bounding box center [796, 494] width 713 height 31
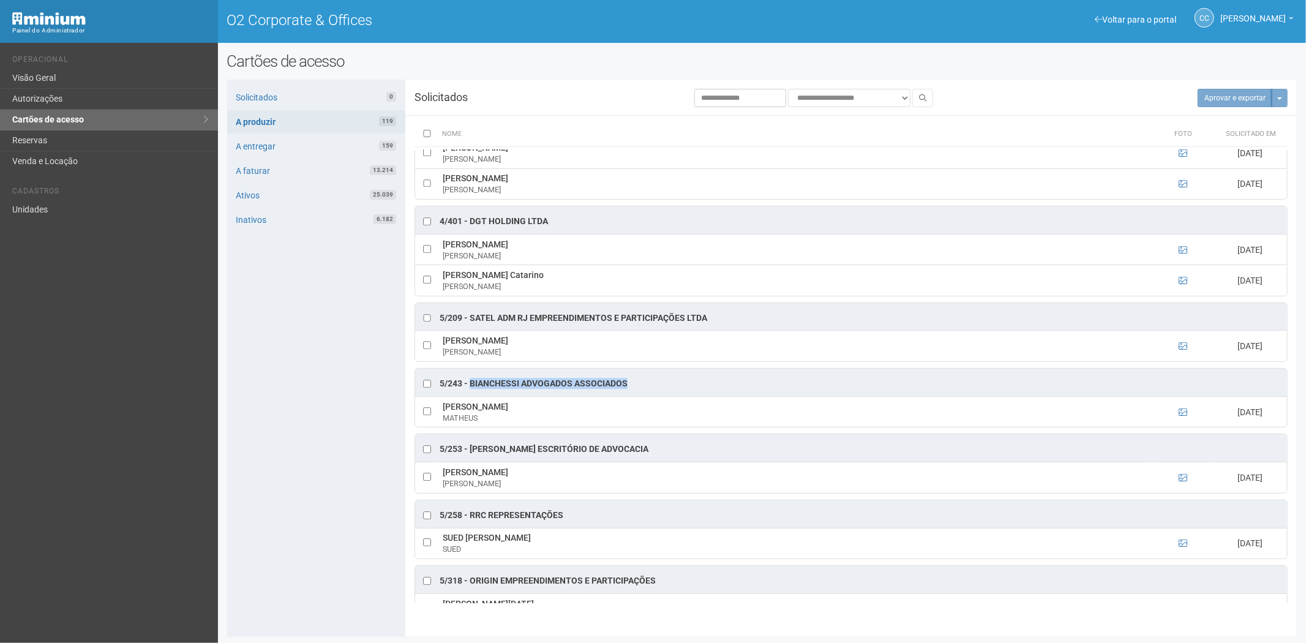
scroll to position [2994, 0]
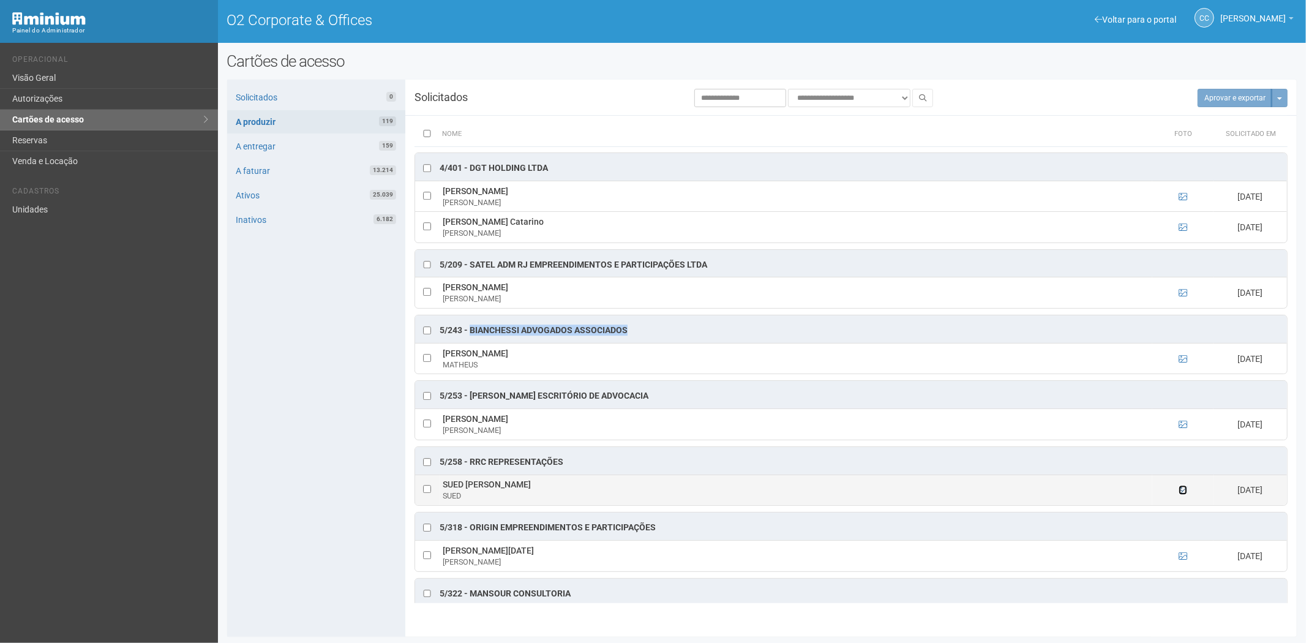
click at [1183, 494] on icon at bounding box center [1183, 490] width 9 height 9
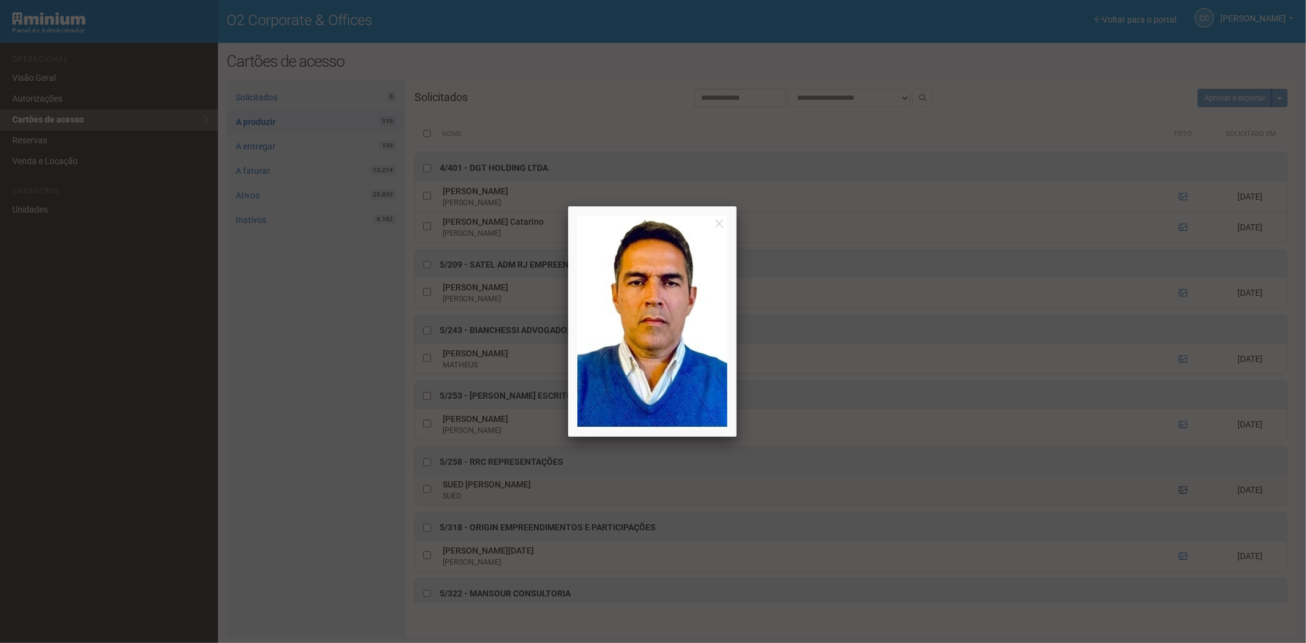
click at [1183, 507] on div at bounding box center [653, 321] width 1306 height 643
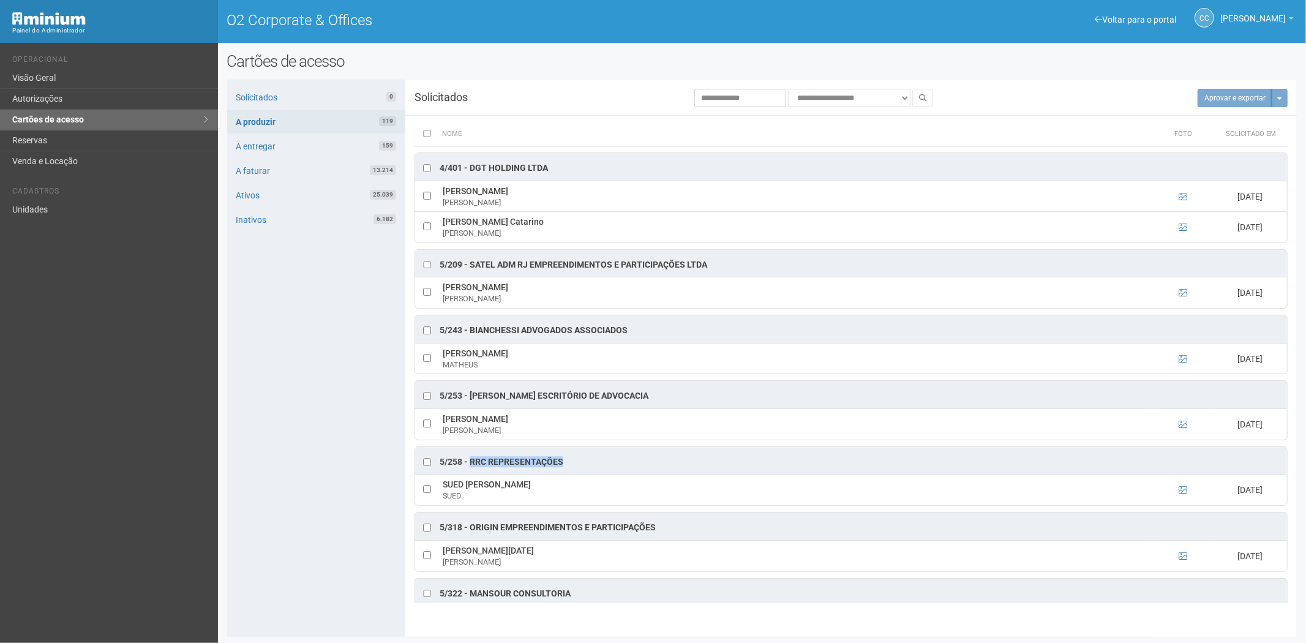
drag, startPoint x: 573, startPoint y: 478, endPoint x: 477, endPoint y: 482, distance: 96.3
click at [470, 475] on div "5/258 - RRC REPRESENTAÇÕES" at bounding box center [851, 461] width 872 height 28
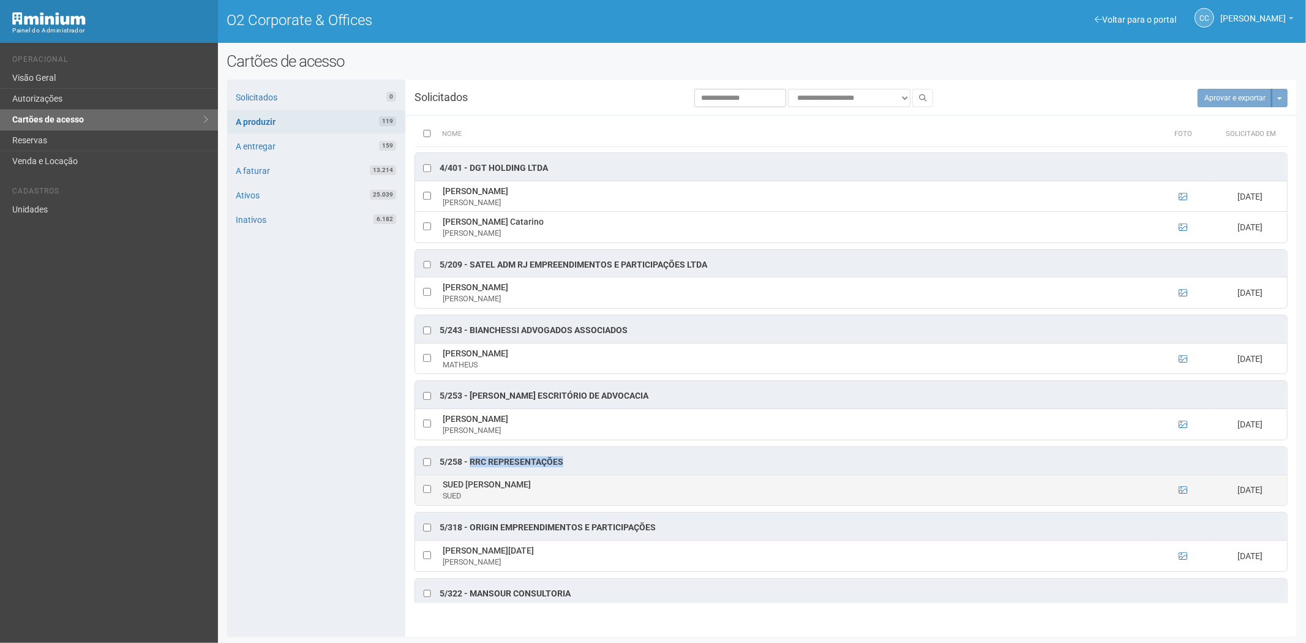
drag, startPoint x: 543, startPoint y: 504, endPoint x: 455, endPoint y: 505, distance: 88.2
click at [431, 503] on tr "SUED FREITAS DA SILVA SUED 15/09/2025" at bounding box center [851, 490] width 872 height 31
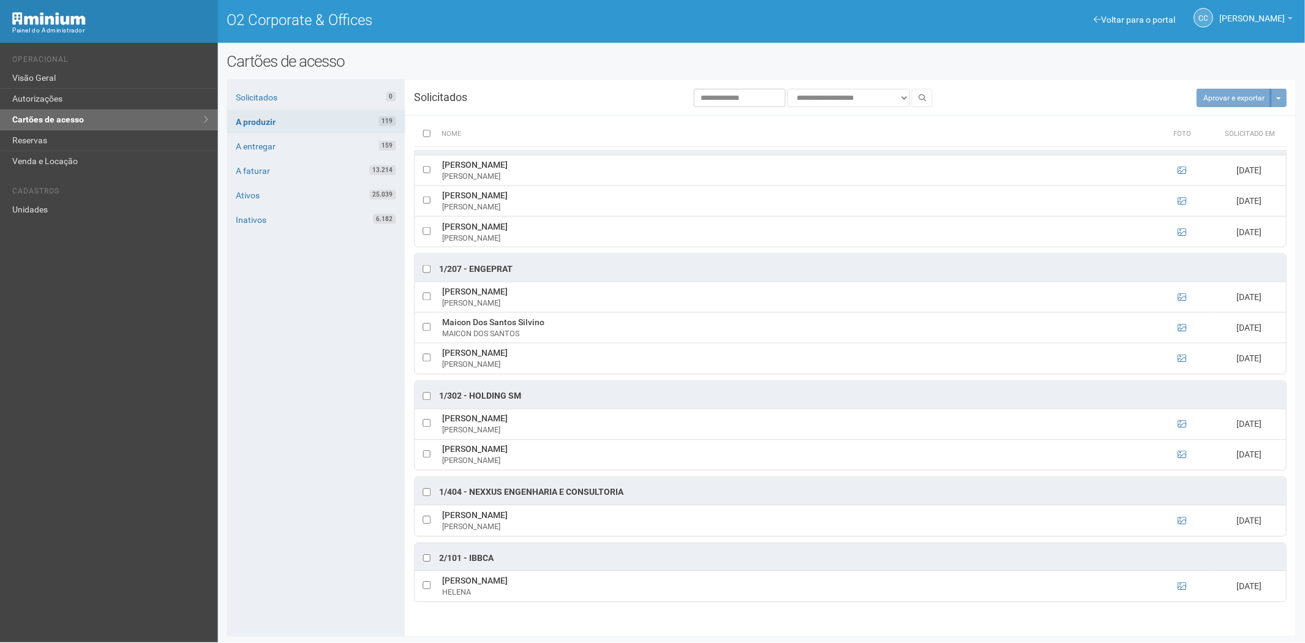
scroll to position [0, 0]
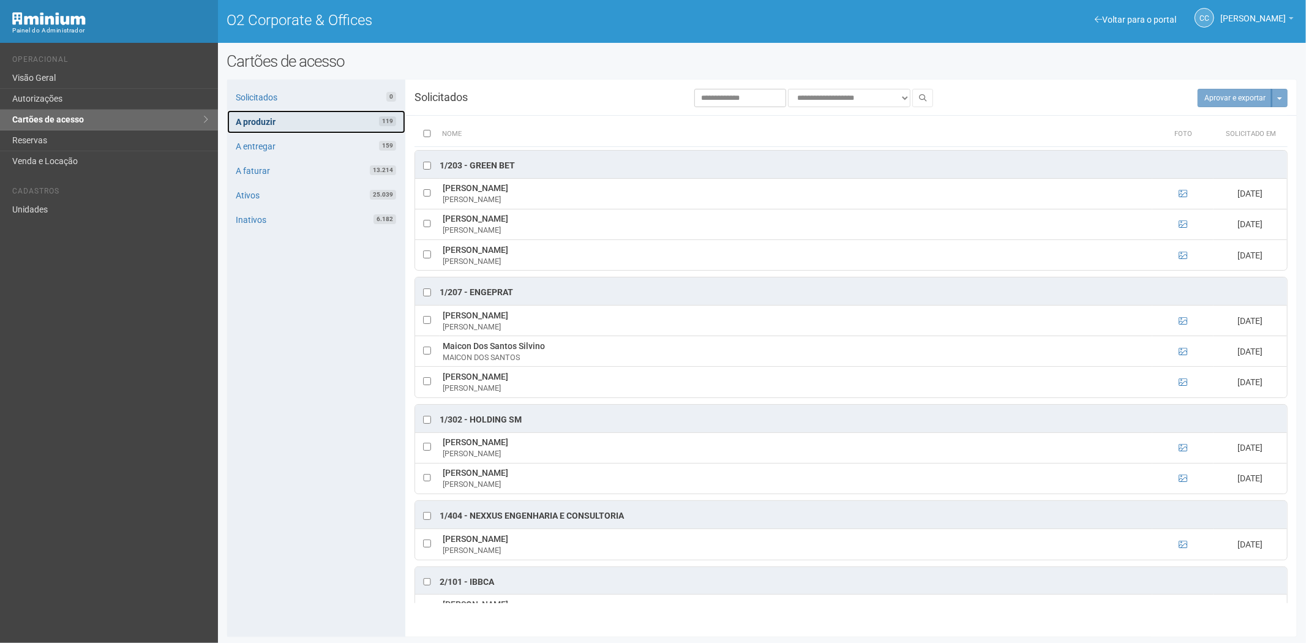
click at [295, 118] on link "A produzir 119" at bounding box center [316, 121] width 178 height 23
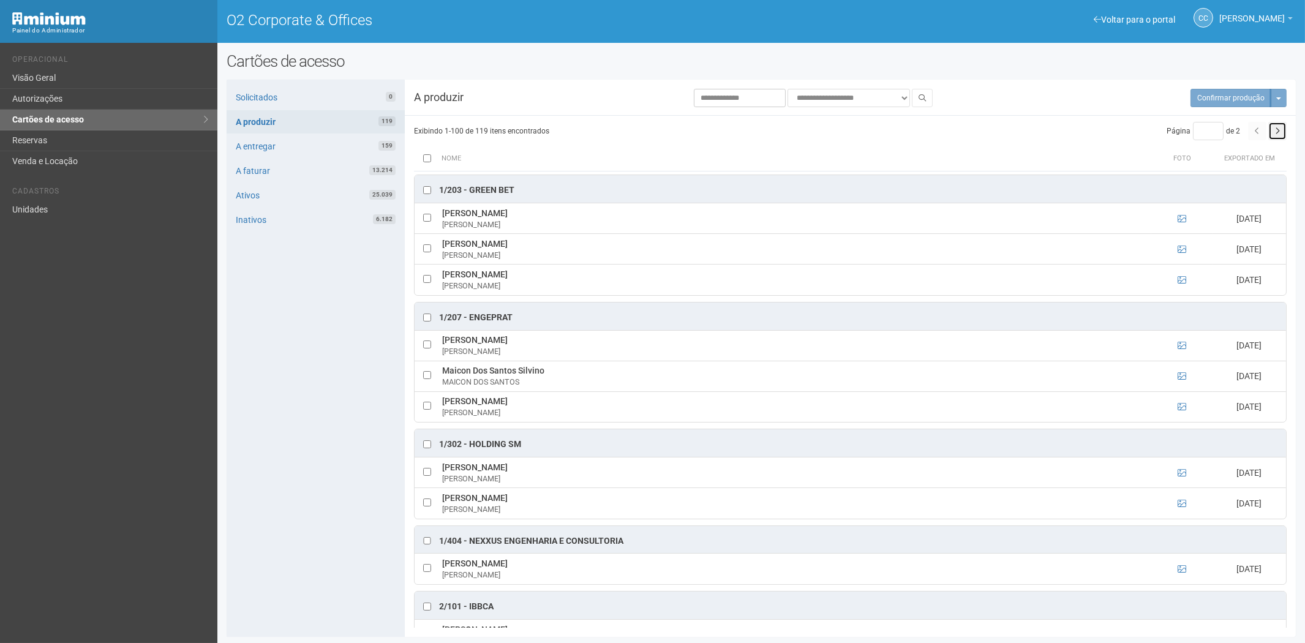
click at [1278, 131] on icon "button" at bounding box center [1277, 130] width 5 height 7
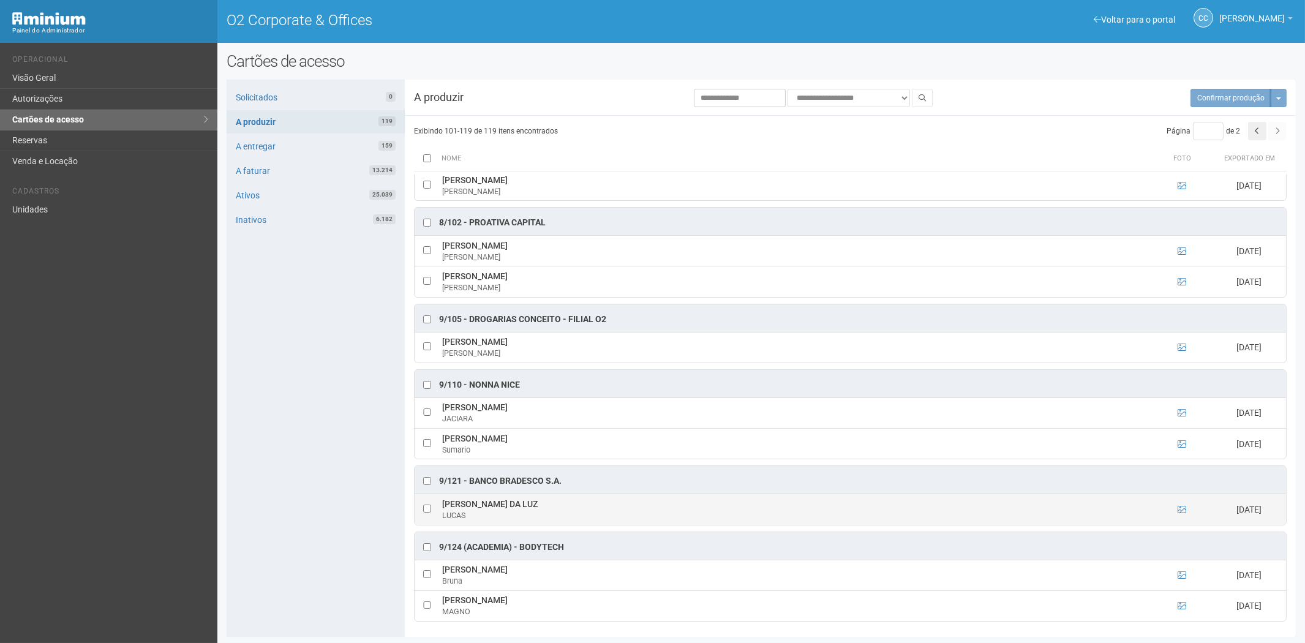
scroll to position [1, 0]
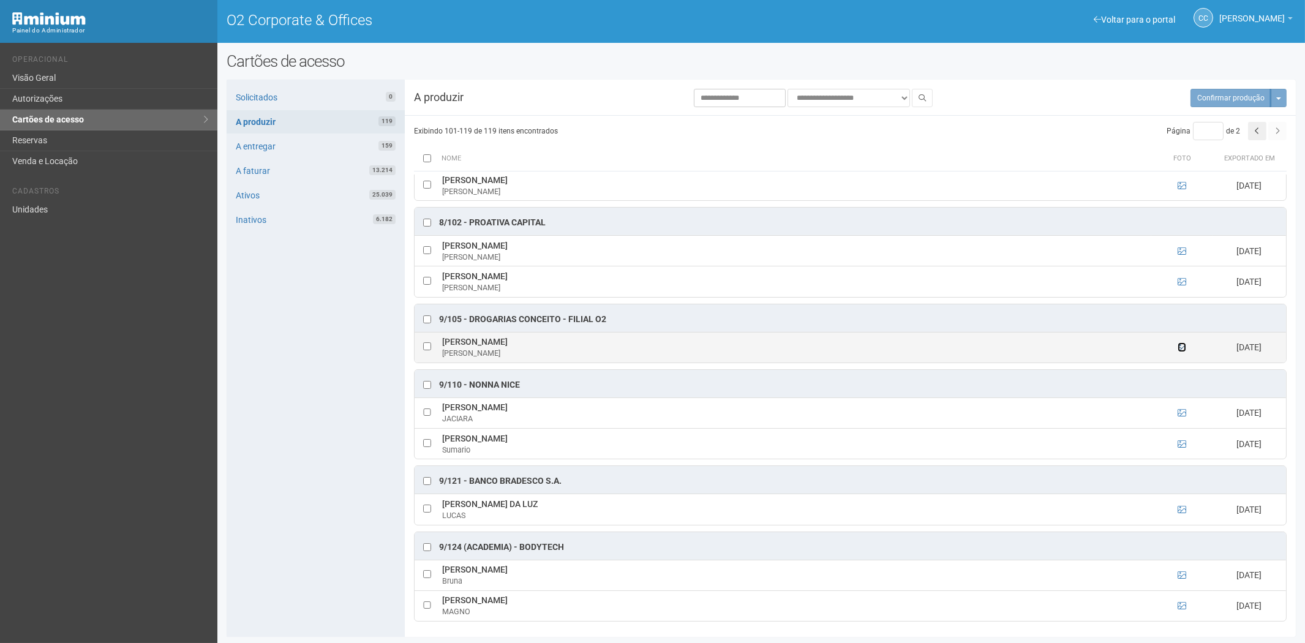
click at [1178, 344] on icon at bounding box center [1182, 347] width 9 height 9
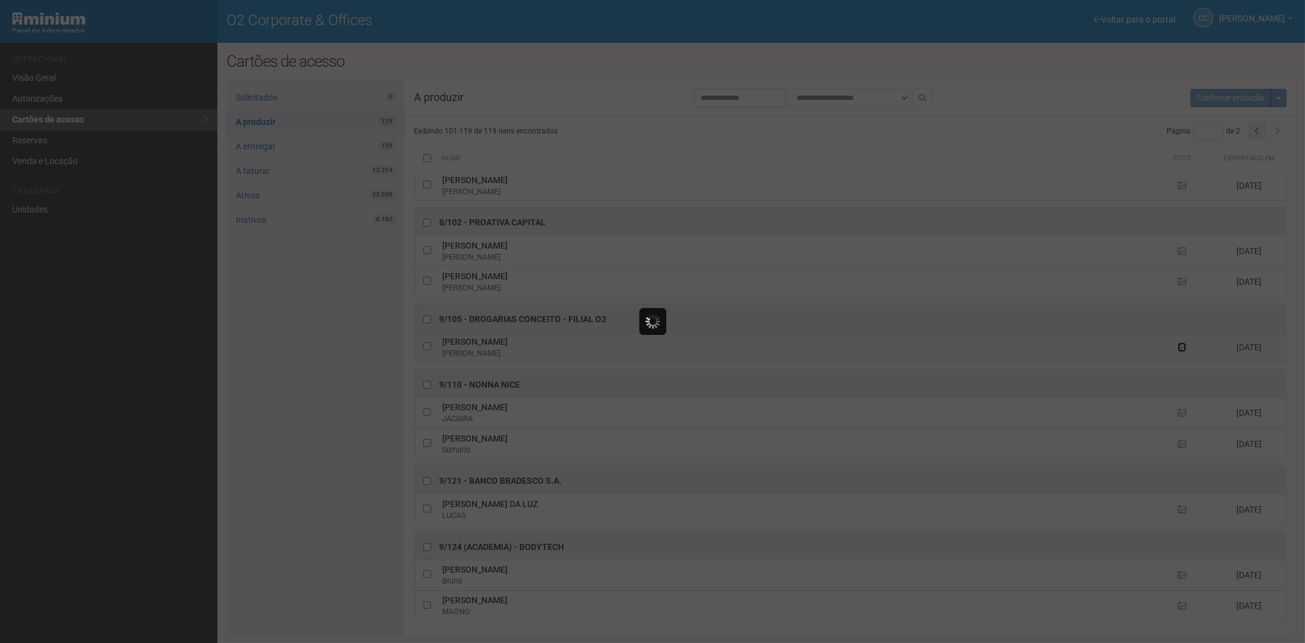
scroll to position [0, 0]
click at [1178, 344] on div at bounding box center [653, 321] width 1306 height 643
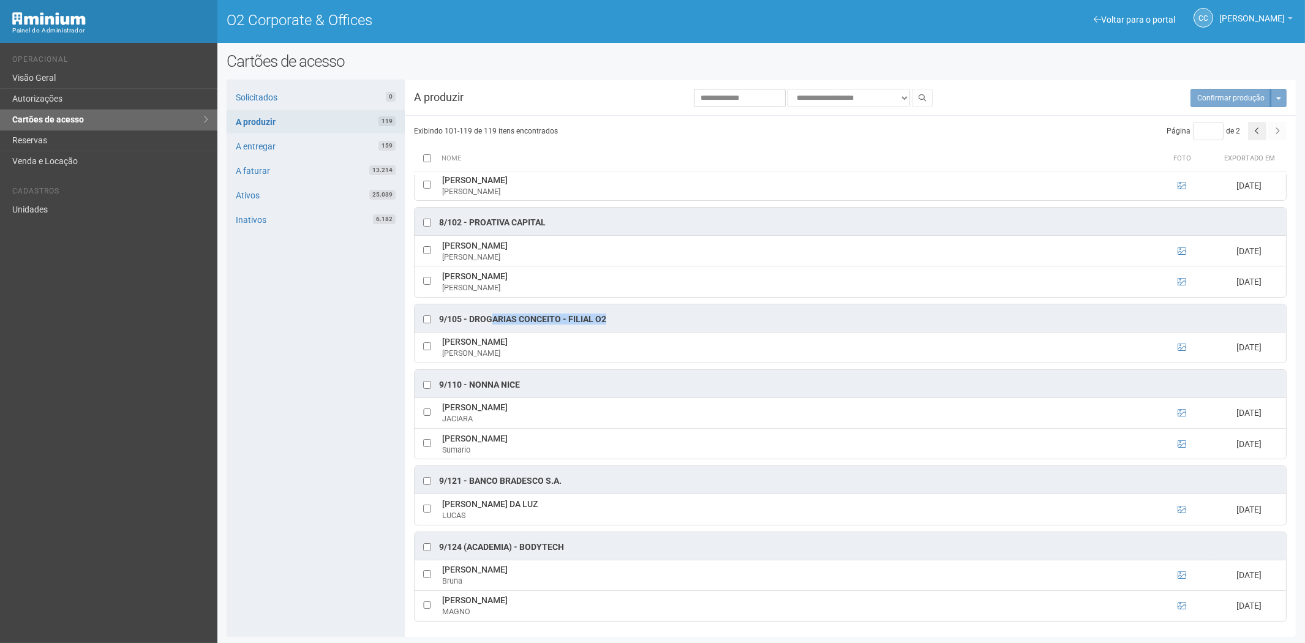
drag, startPoint x: 617, startPoint y: 317, endPoint x: 483, endPoint y: 317, distance: 134.1
click at [487, 317] on div "9/105 - Drogarias Conceito - Filial O2" at bounding box center [851, 318] width 872 height 28
click at [463, 314] on div "9/105 - Drogarias Conceito - Filial O2" at bounding box center [522, 320] width 167 height 12
drag, startPoint x: 463, startPoint y: 314, endPoint x: 475, endPoint y: 314, distance: 11.6
click at [475, 314] on div "9/105 - Drogarias Conceito - Filial O2" at bounding box center [522, 320] width 167 height 12
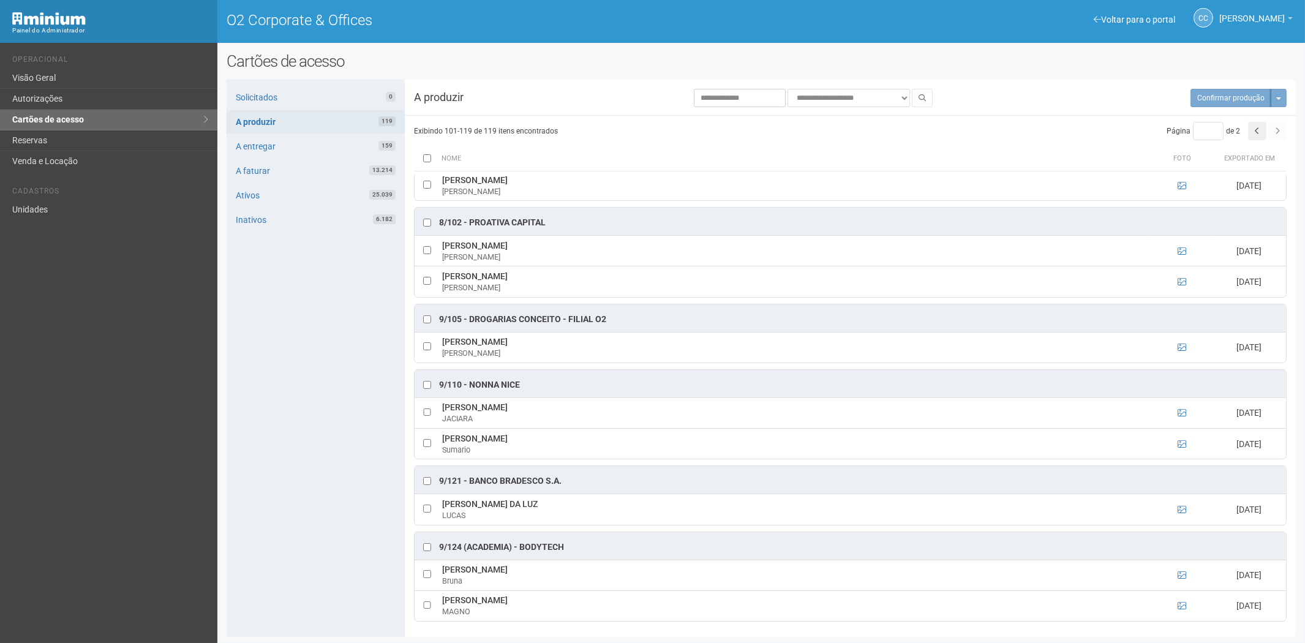
click at [597, 323] on div "9/105 - Drogarias Conceito - Filial O2" at bounding box center [522, 320] width 167 height 12
drag, startPoint x: 613, startPoint y: 313, endPoint x: 469, endPoint y: 319, distance: 143.4
click at [469, 319] on div "9/105 - Drogarias Conceito - Filial O2" at bounding box center [851, 318] width 872 height 28
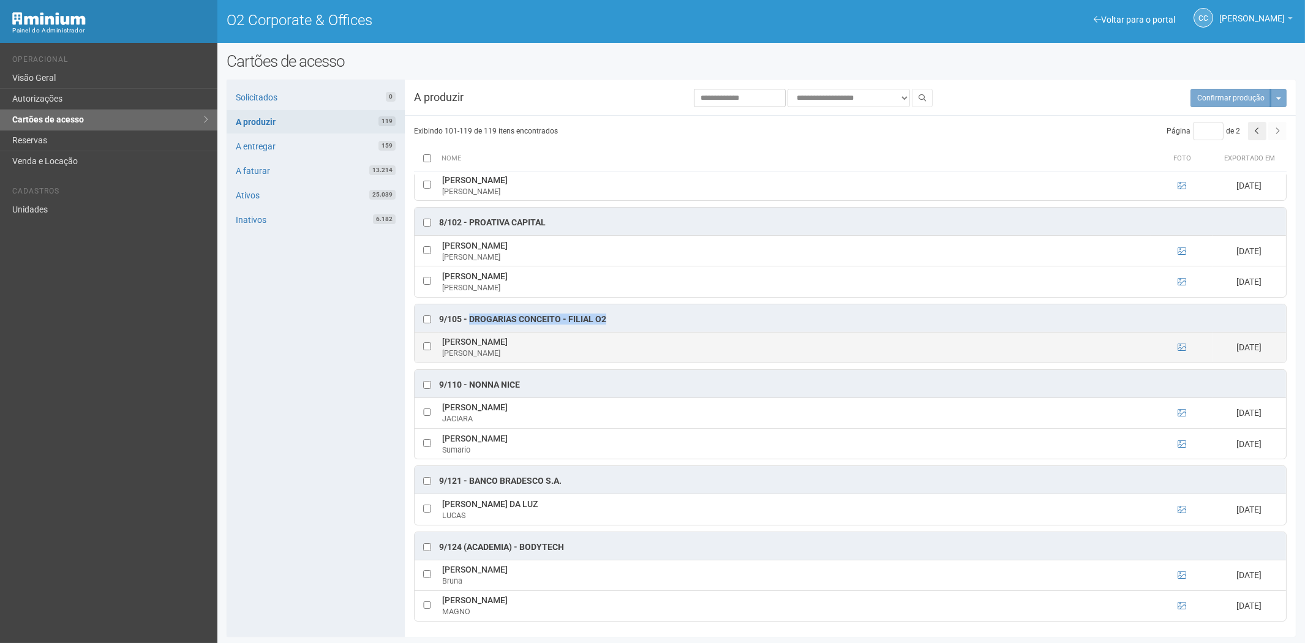
drag, startPoint x: 545, startPoint y: 339, endPoint x: 437, endPoint y: 342, distance: 107.8
click at [437, 342] on tr "Felipe Monsores Martins Felipe 11/09/2025" at bounding box center [851, 347] width 872 height 31
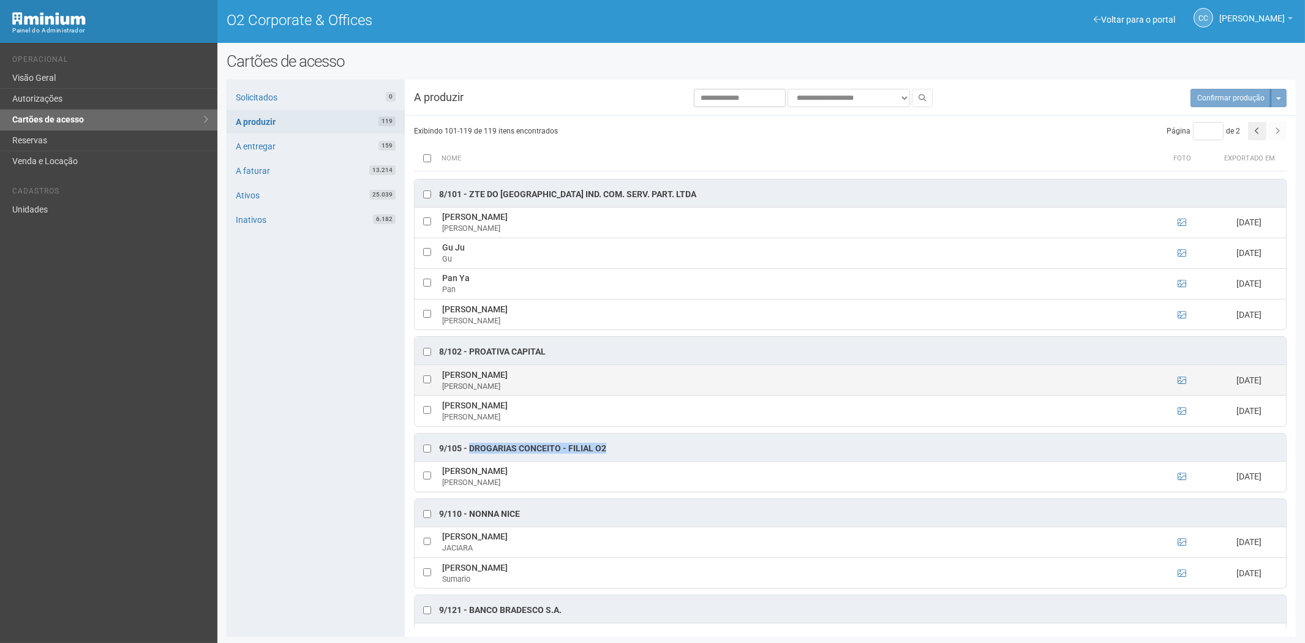
scroll to position [350, 0]
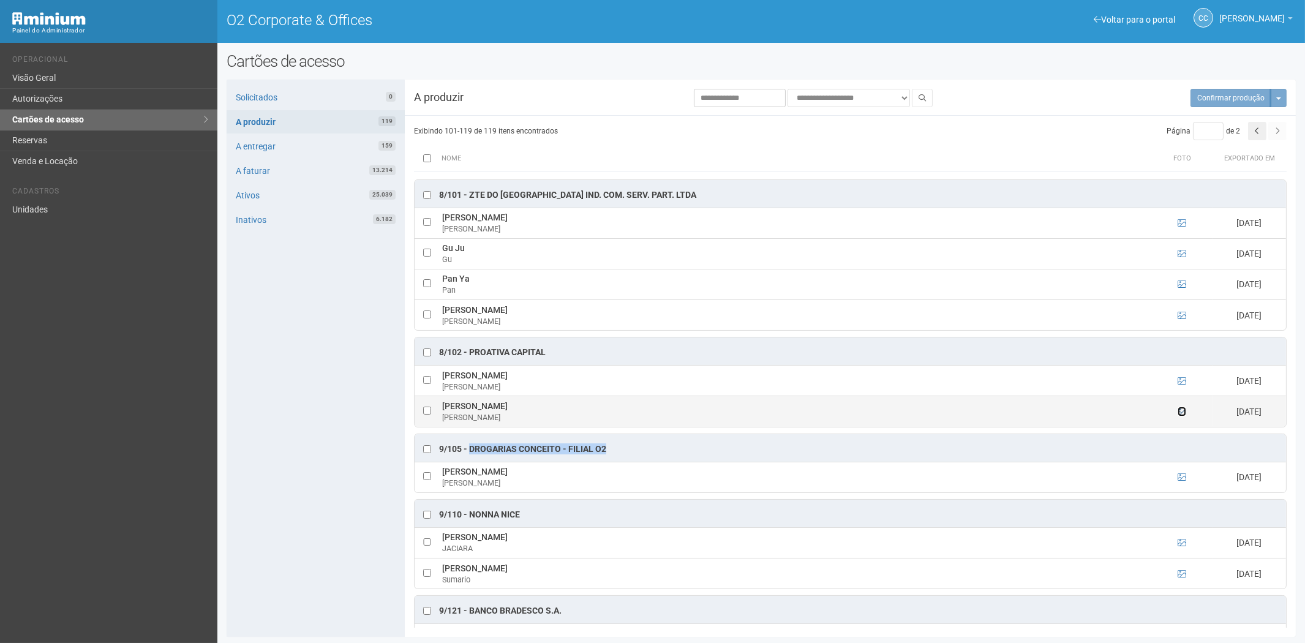
click at [1184, 412] on icon at bounding box center [1182, 411] width 9 height 9
click at [1183, 415] on icon at bounding box center [1182, 411] width 9 height 9
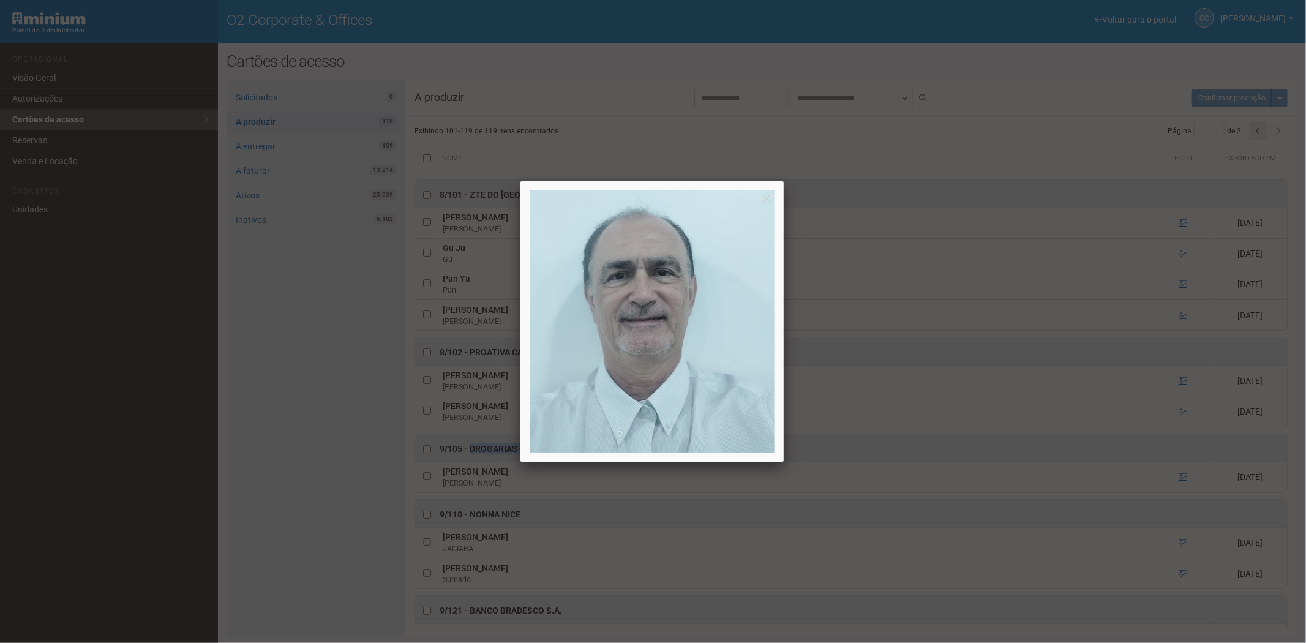
click at [1182, 413] on div at bounding box center [653, 321] width 1306 height 643
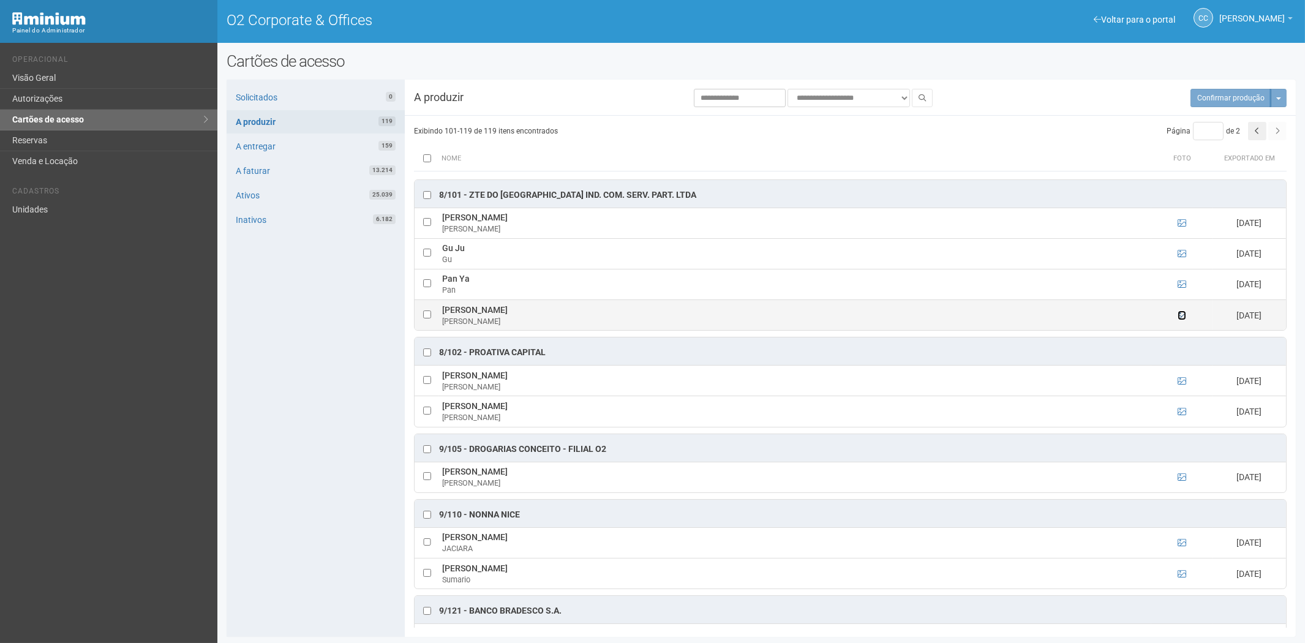
click at [1183, 316] on icon at bounding box center [1182, 315] width 9 height 9
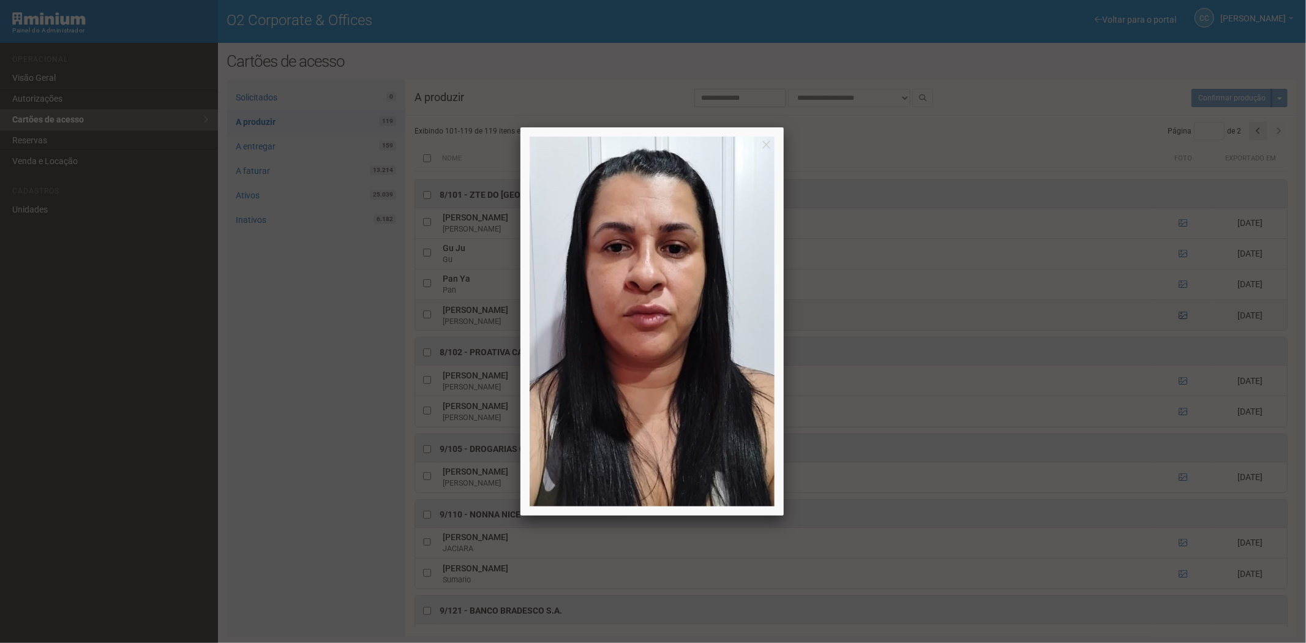
click at [1183, 316] on div at bounding box center [653, 321] width 1306 height 643
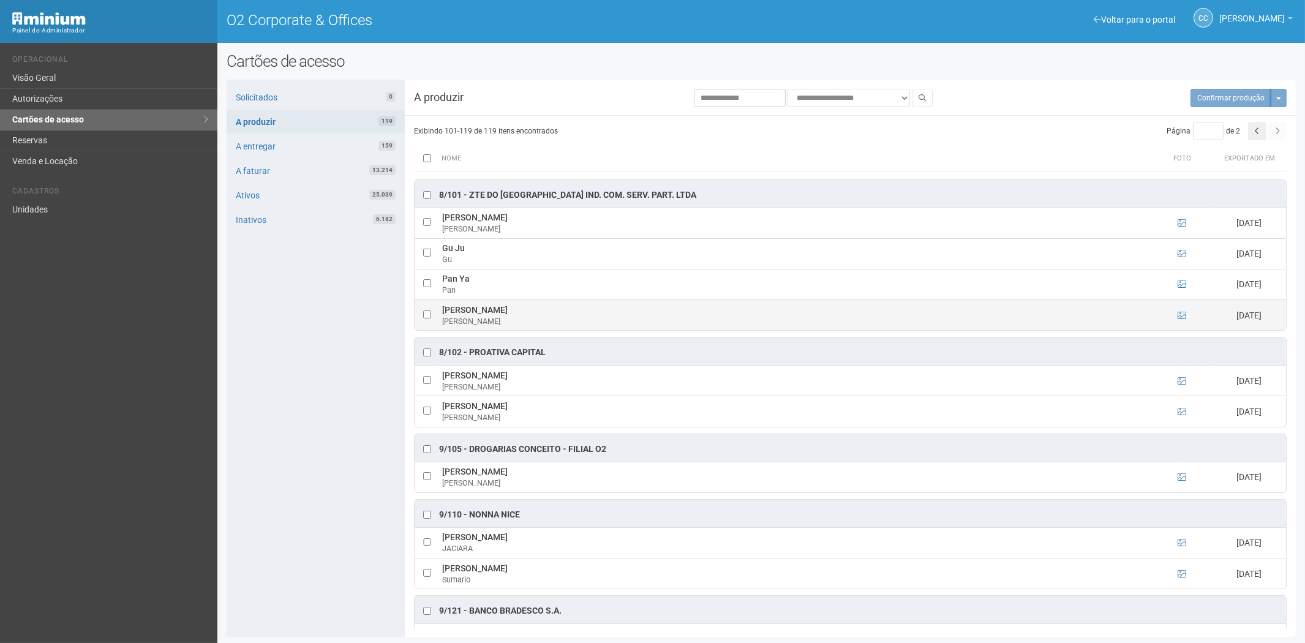
drag, startPoint x: 567, startPoint y: 315, endPoint x: 442, endPoint y: 315, distance: 125.0
click at [442, 315] on td "Paola Cristina da Silva Santos Paola" at bounding box center [795, 315] width 712 height 31
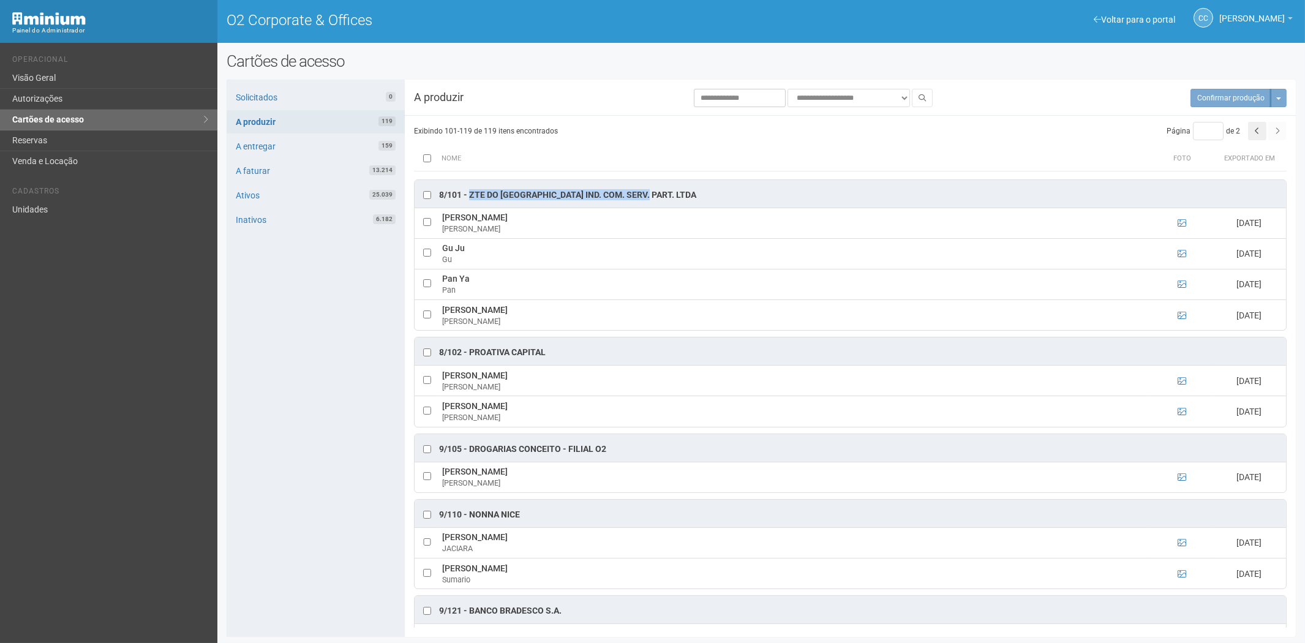
drag, startPoint x: 657, startPoint y: 193, endPoint x: 469, endPoint y: 198, distance: 188.1
click at [469, 198] on div "8/101 - ZTE do Brasil ind. com. Serv. Part. ltda" at bounding box center [851, 194] width 872 height 28
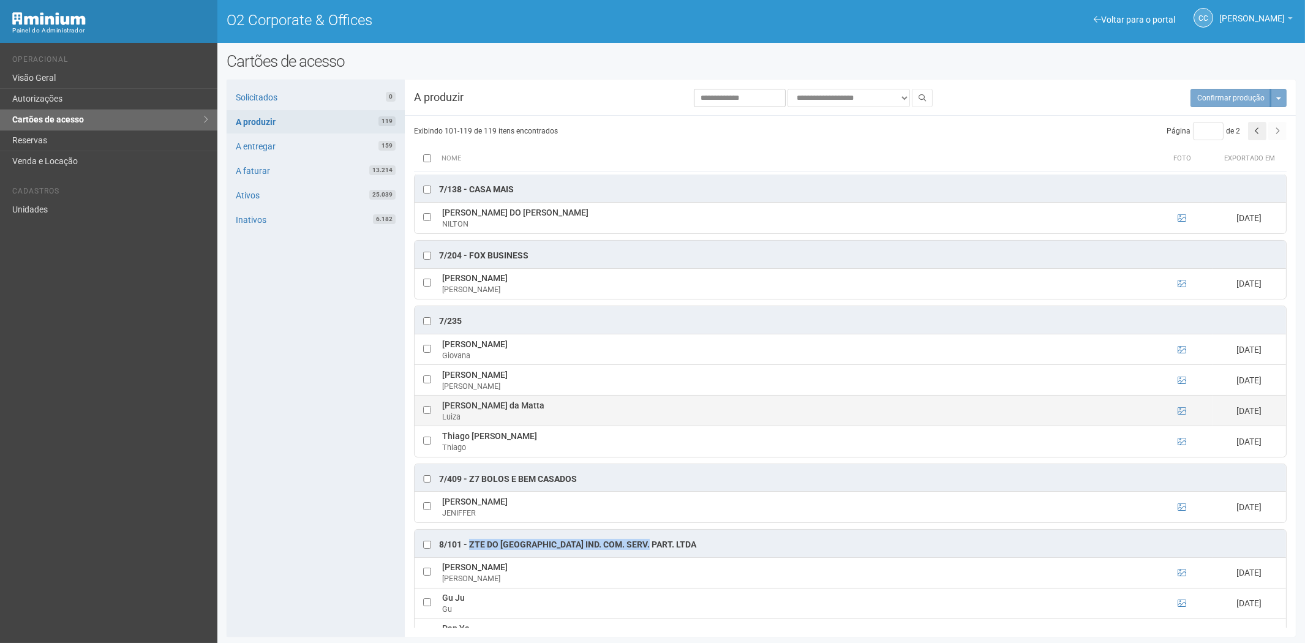
scroll to position [0, 0]
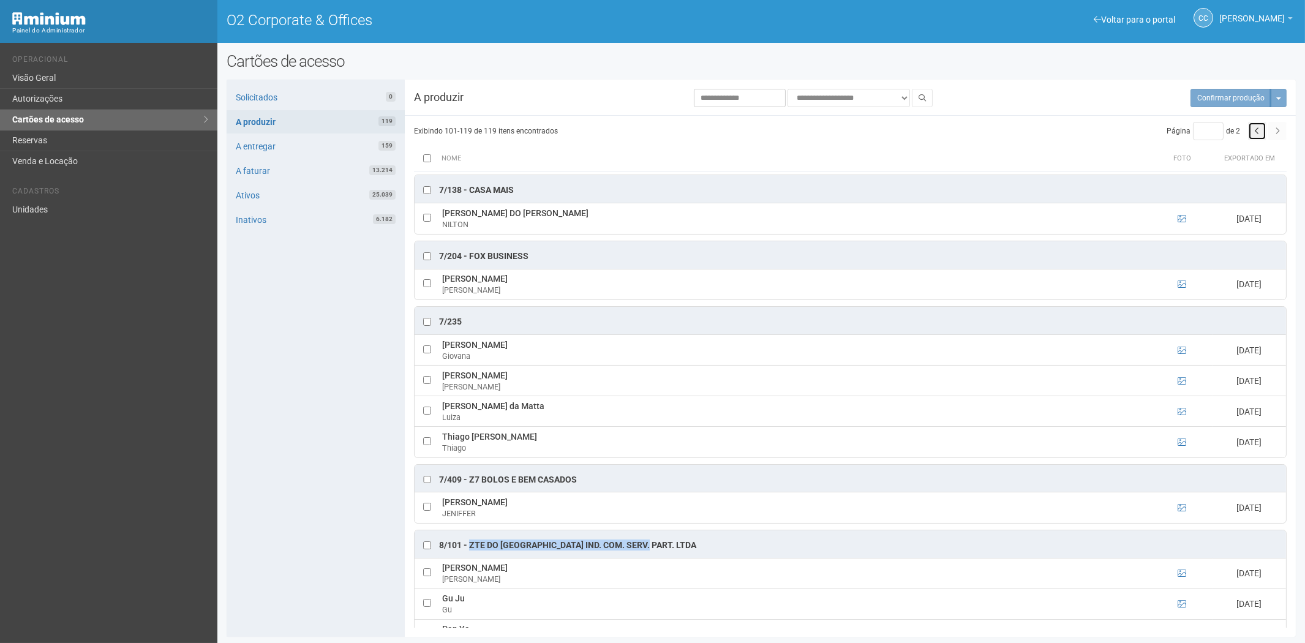
click at [1252, 132] on button "button" at bounding box center [1257, 131] width 18 height 18
type input "*"
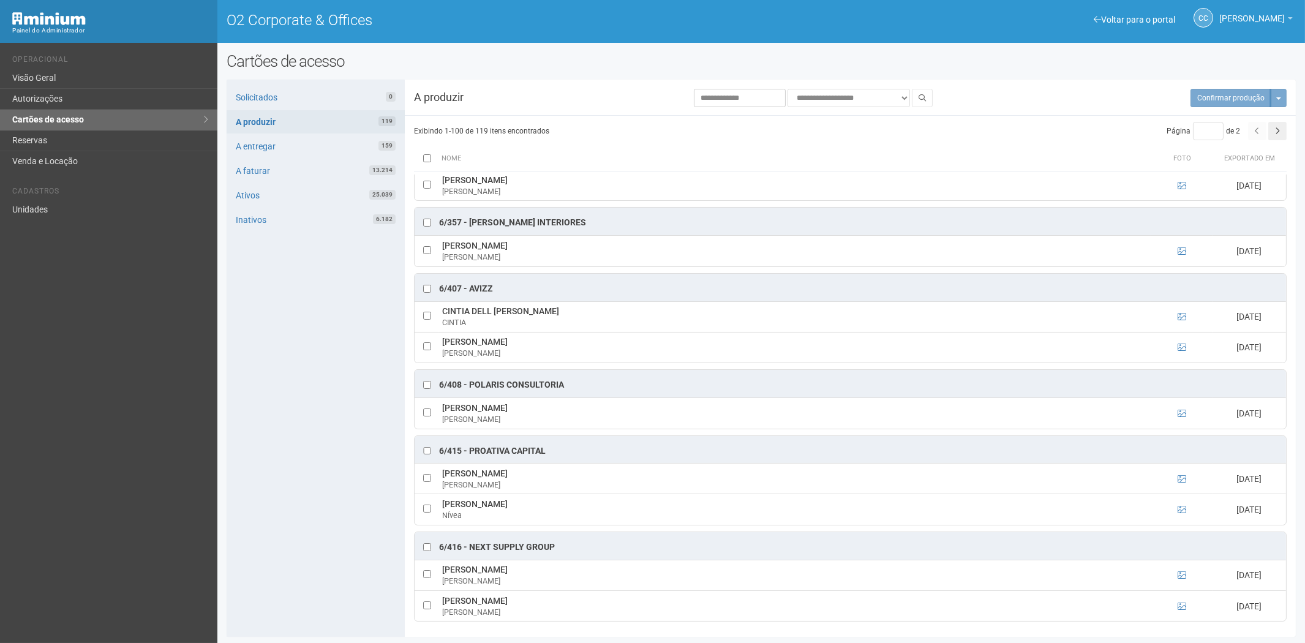
scroll to position [4255, 0]
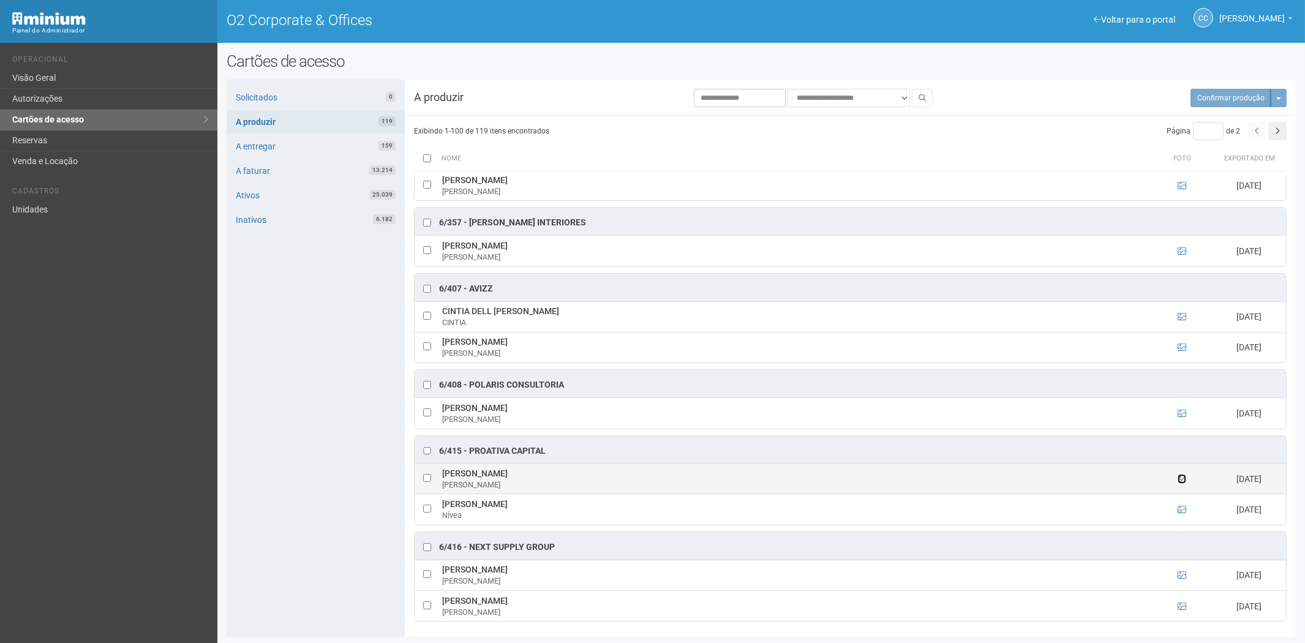
click at [1181, 479] on icon at bounding box center [1182, 479] width 9 height 9
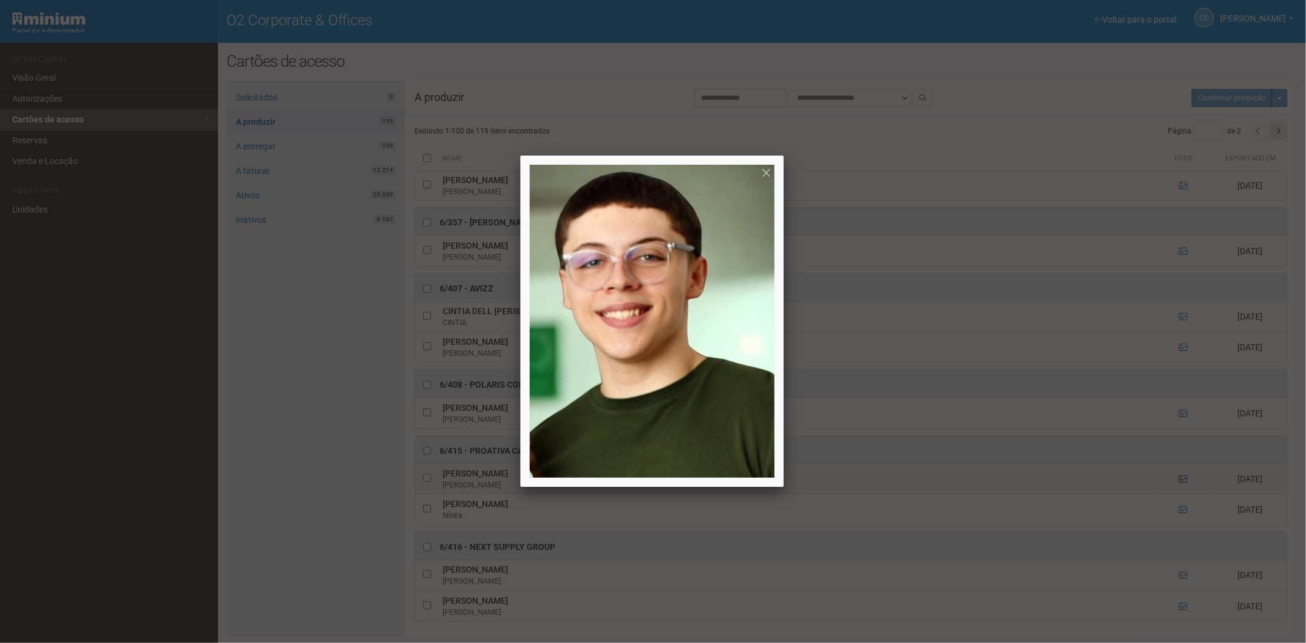
click at [1180, 479] on div at bounding box center [653, 321] width 1306 height 643
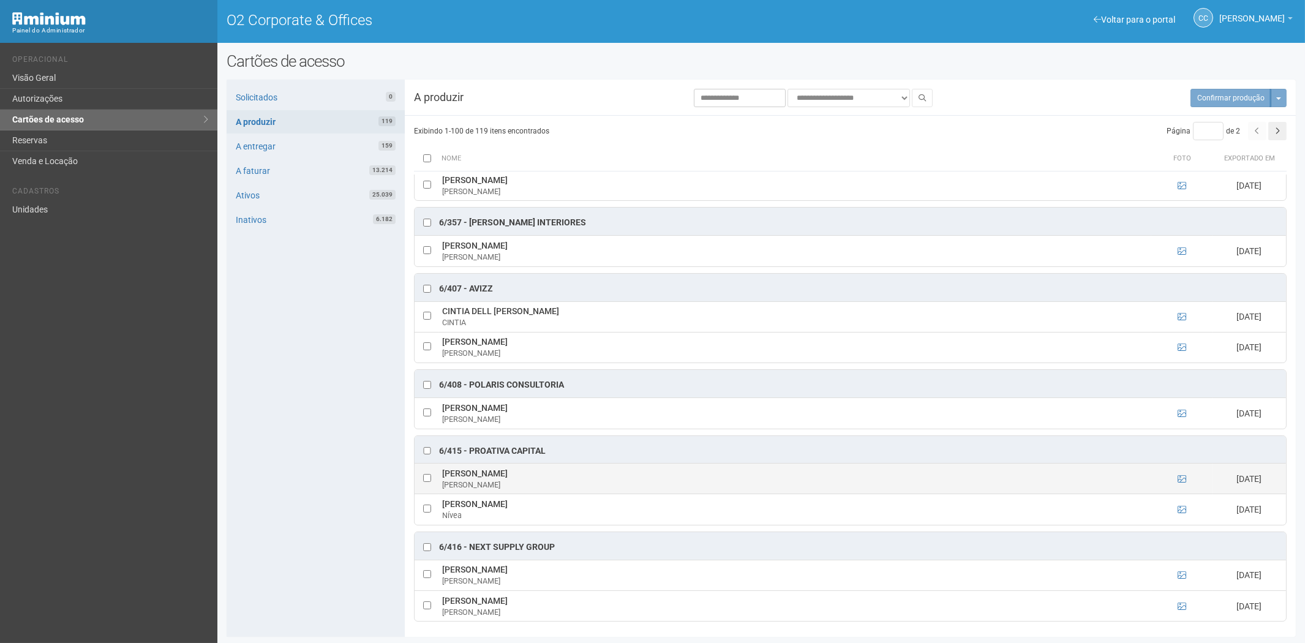
drag, startPoint x: 540, startPoint y: 473, endPoint x: 454, endPoint y: 472, distance: 85.8
click at [443, 476] on td "Gabriel Duarte da Silva Gabriel" at bounding box center [795, 479] width 712 height 31
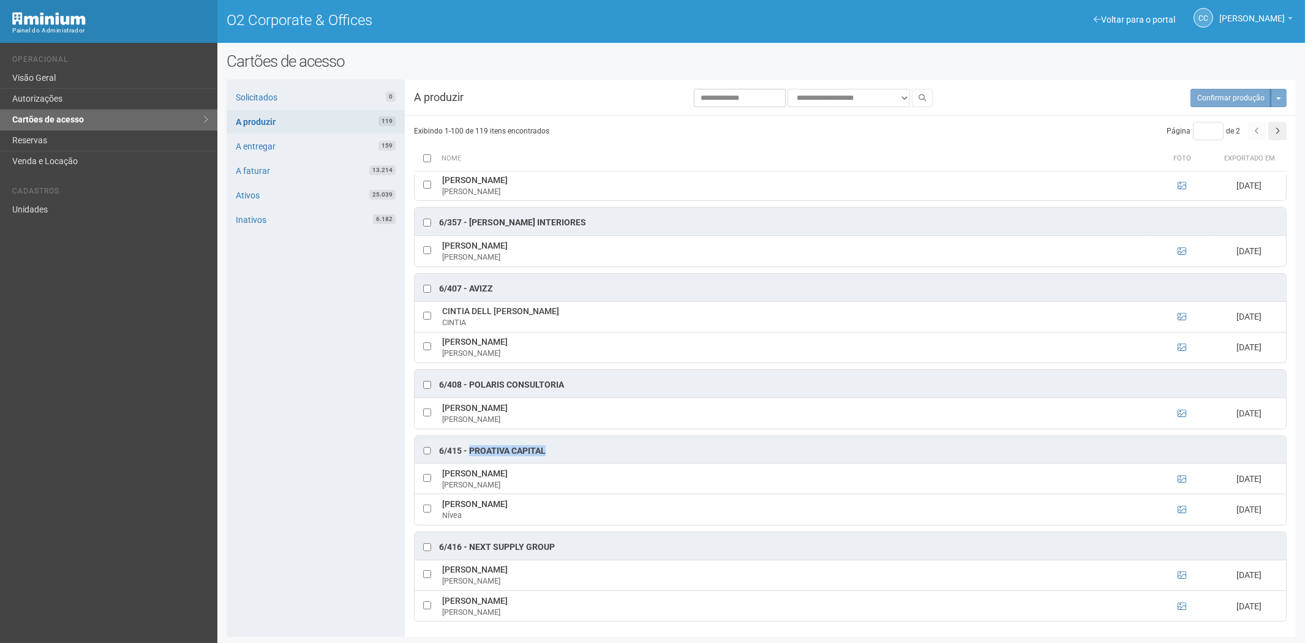
drag, startPoint x: 540, startPoint y: 449, endPoint x: 486, endPoint y: 450, distance: 53.9
click at [470, 449] on div "6/415 - PROATIVA CAPITAL" at bounding box center [851, 450] width 872 height 28
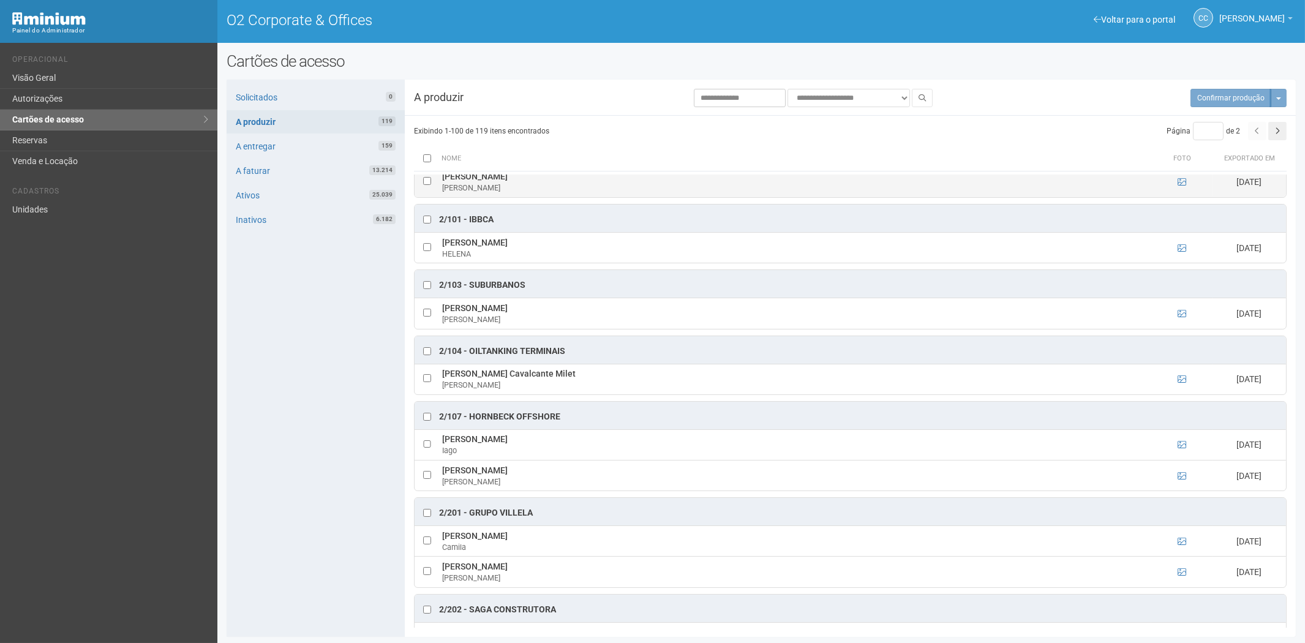
scroll to position [408, 0]
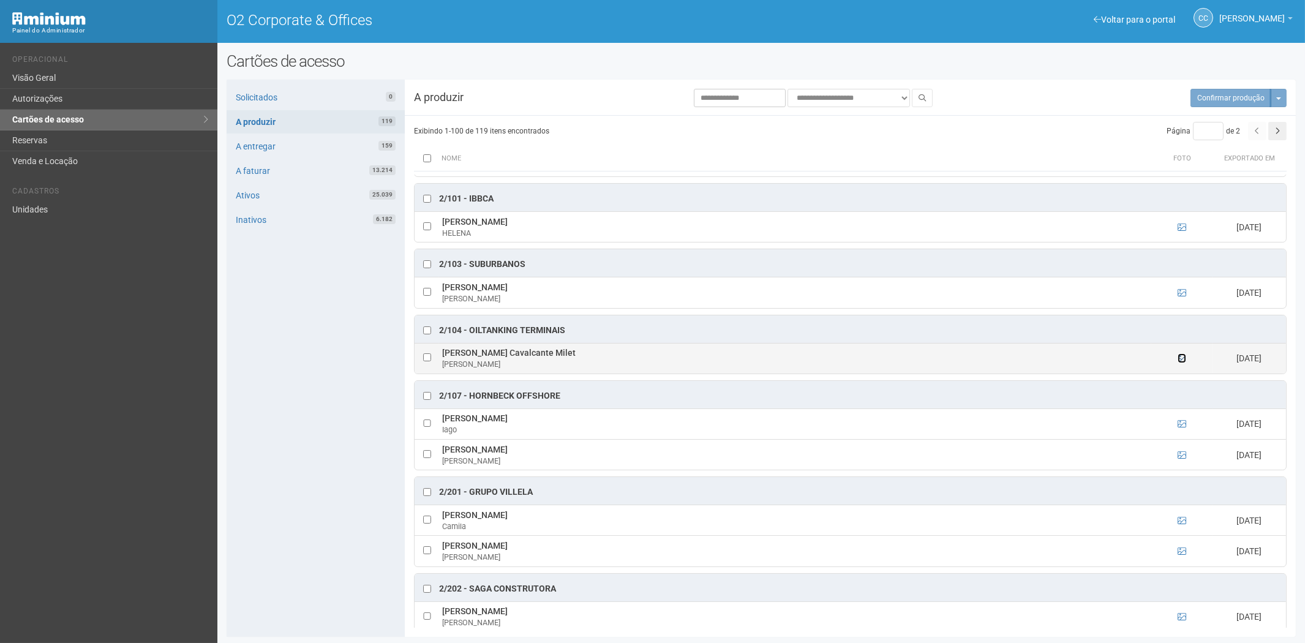
click at [1181, 361] on icon at bounding box center [1182, 358] width 9 height 9
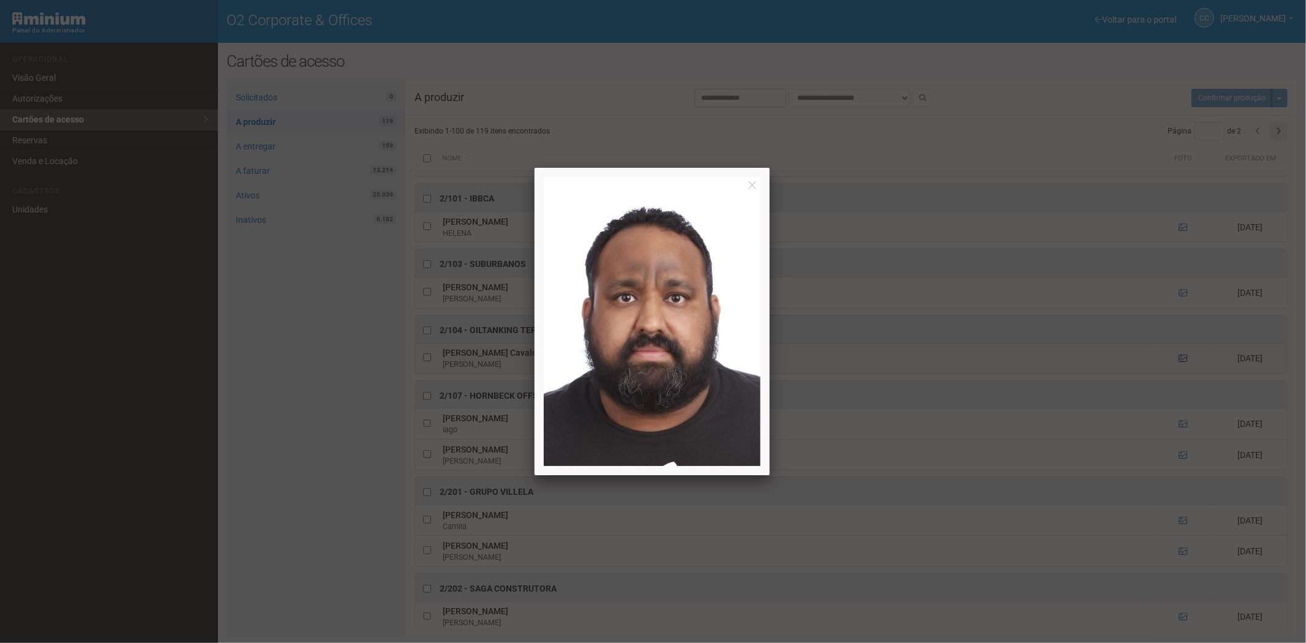
click at [1181, 361] on div at bounding box center [653, 321] width 1306 height 643
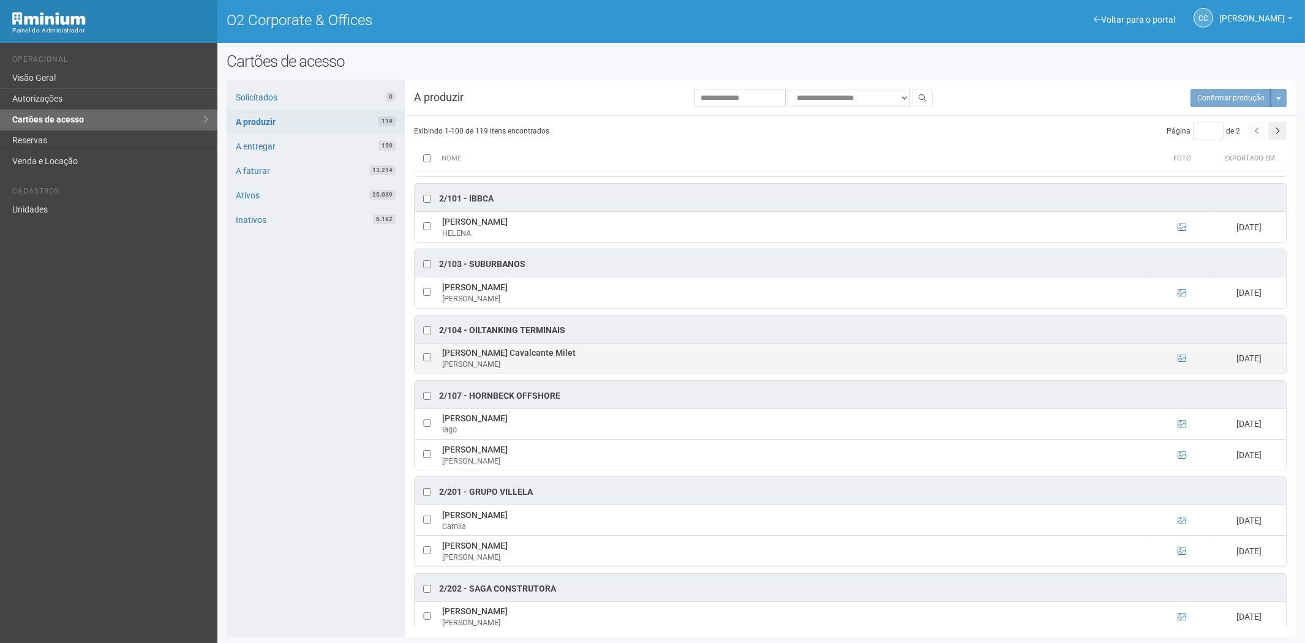
drag, startPoint x: 441, startPoint y: 356, endPoint x: 571, endPoint y: 358, distance: 129.9
click at [571, 358] on td "Roberto Wagner Cavalcante Milet Roberto" at bounding box center [795, 358] width 712 height 31
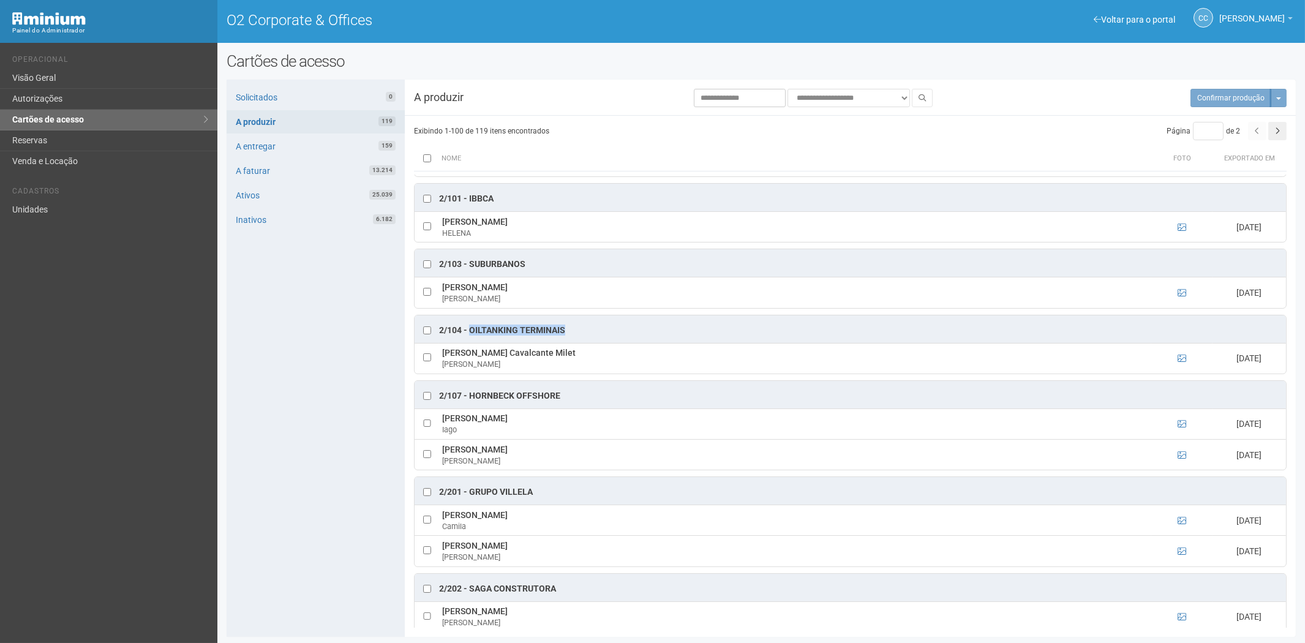
drag, startPoint x: 565, startPoint y: 329, endPoint x: 472, endPoint y: 332, distance: 93.2
click at [472, 332] on div "2/104 - OILTANKING TERMINAIS" at bounding box center [851, 329] width 872 height 28
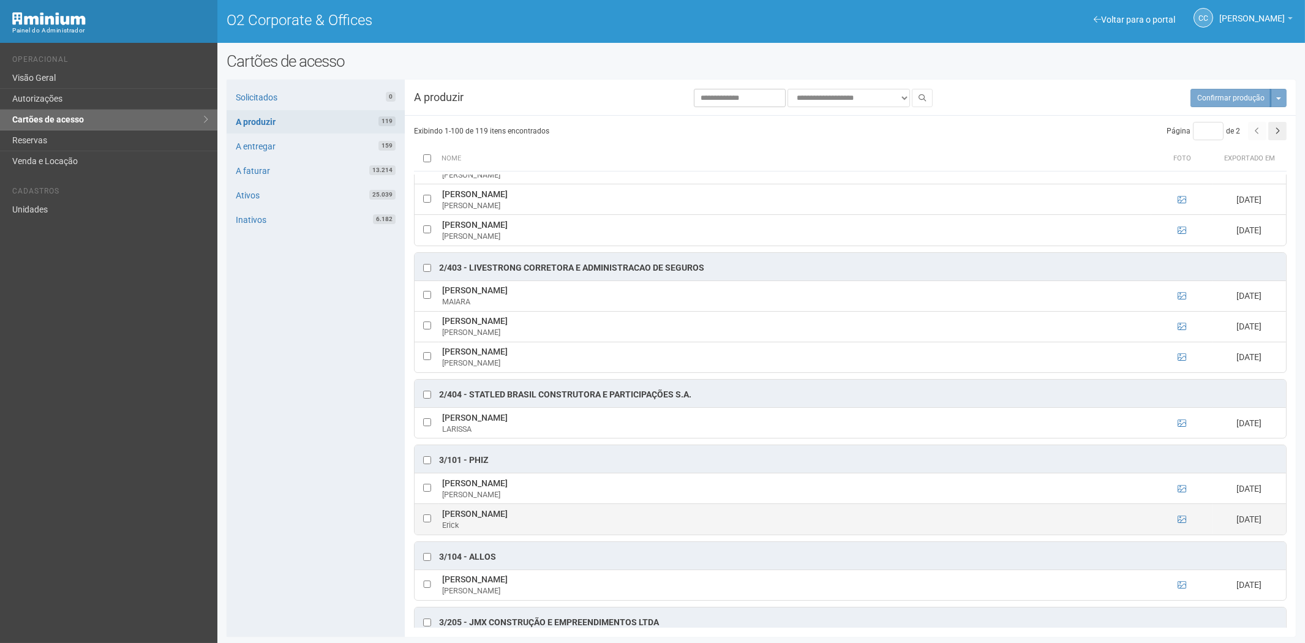
scroll to position [1020, 0]
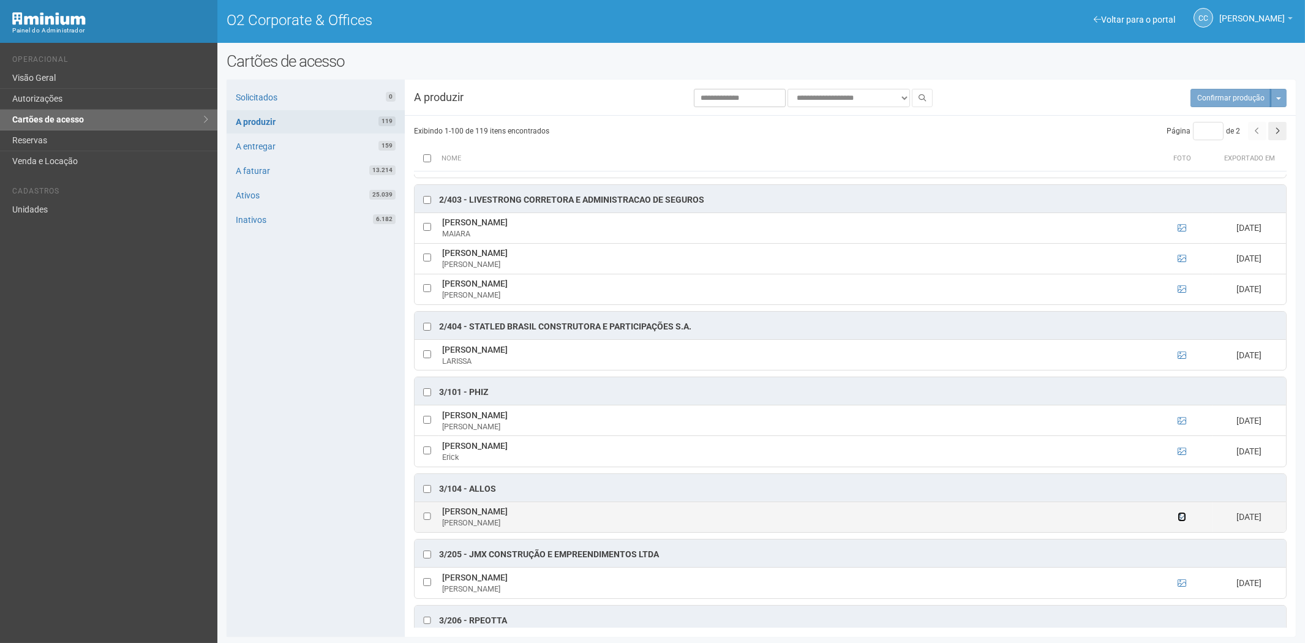
click at [1180, 521] on icon at bounding box center [1182, 517] width 9 height 9
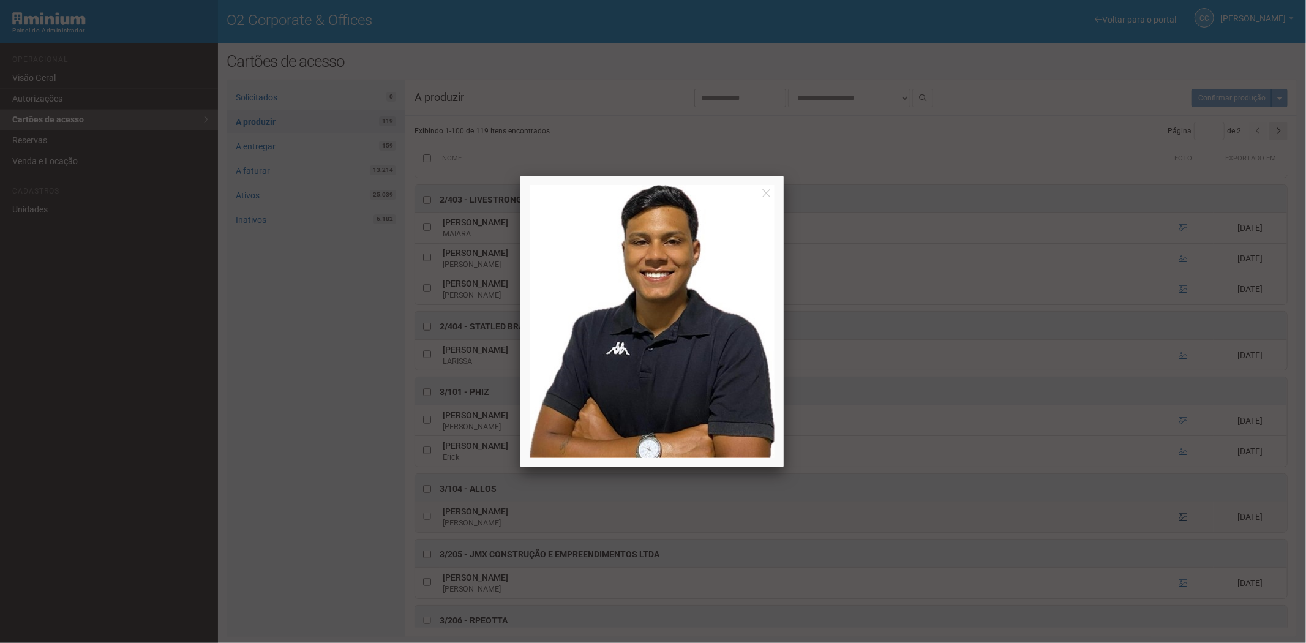
click at [1180, 527] on div at bounding box center [653, 321] width 1306 height 643
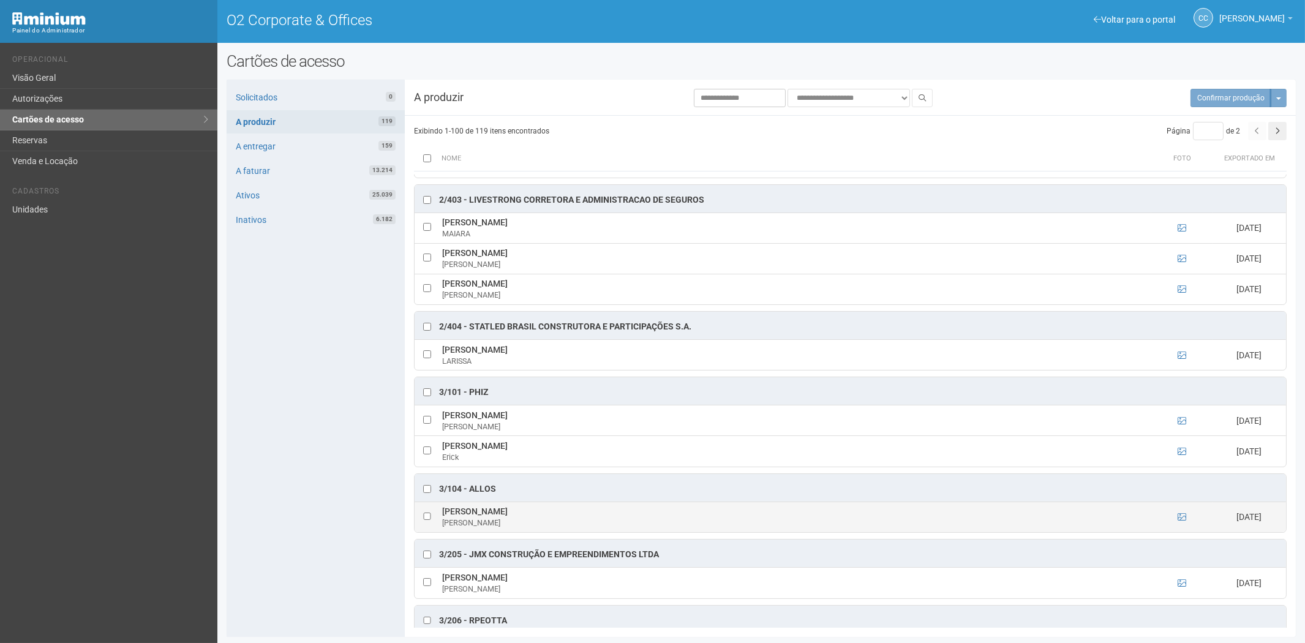
drag, startPoint x: 591, startPoint y: 521, endPoint x: 447, endPoint y: 522, distance: 144.0
click at [443, 522] on td "NATAN SOARES CARNEIRO SILVA NATAN SILVA" at bounding box center [795, 517] width 712 height 31
drag, startPoint x: 510, startPoint y: 494, endPoint x: 474, endPoint y: 497, distance: 35.7
click at [470, 497] on div "3/104 - ALLOS" at bounding box center [851, 488] width 872 height 28
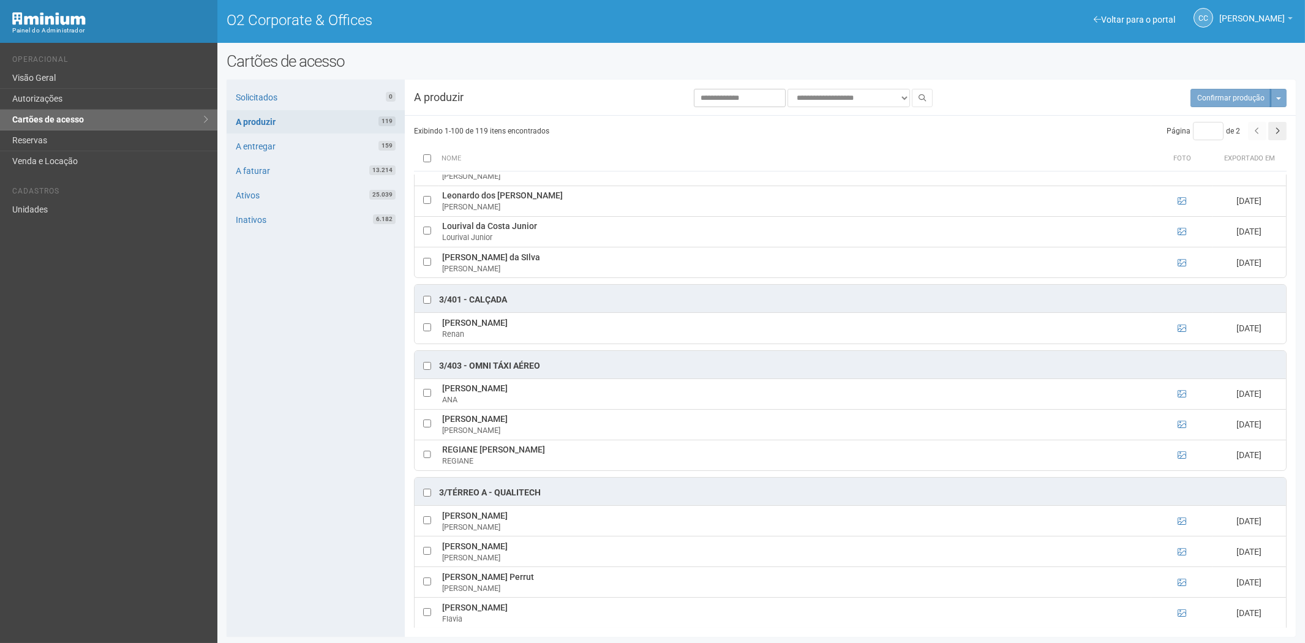
scroll to position [1906, 0]
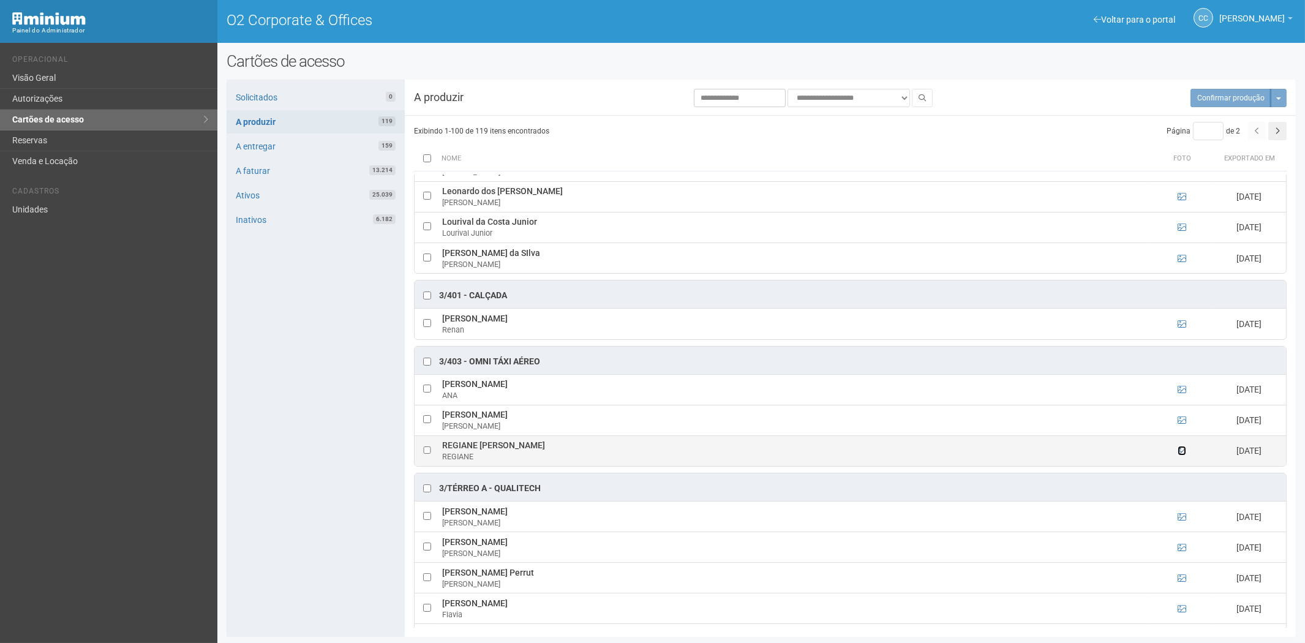
click at [1182, 455] on icon at bounding box center [1182, 451] width 9 height 9
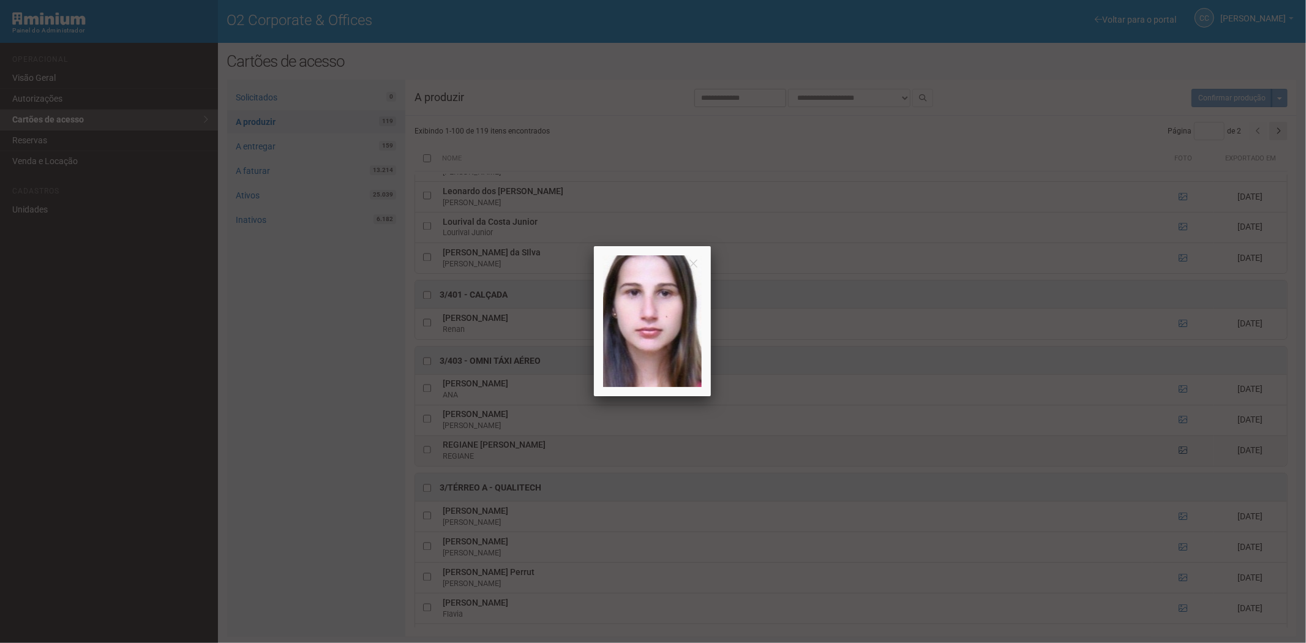
click at [1182, 468] on div at bounding box center [653, 321] width 1306 height 643
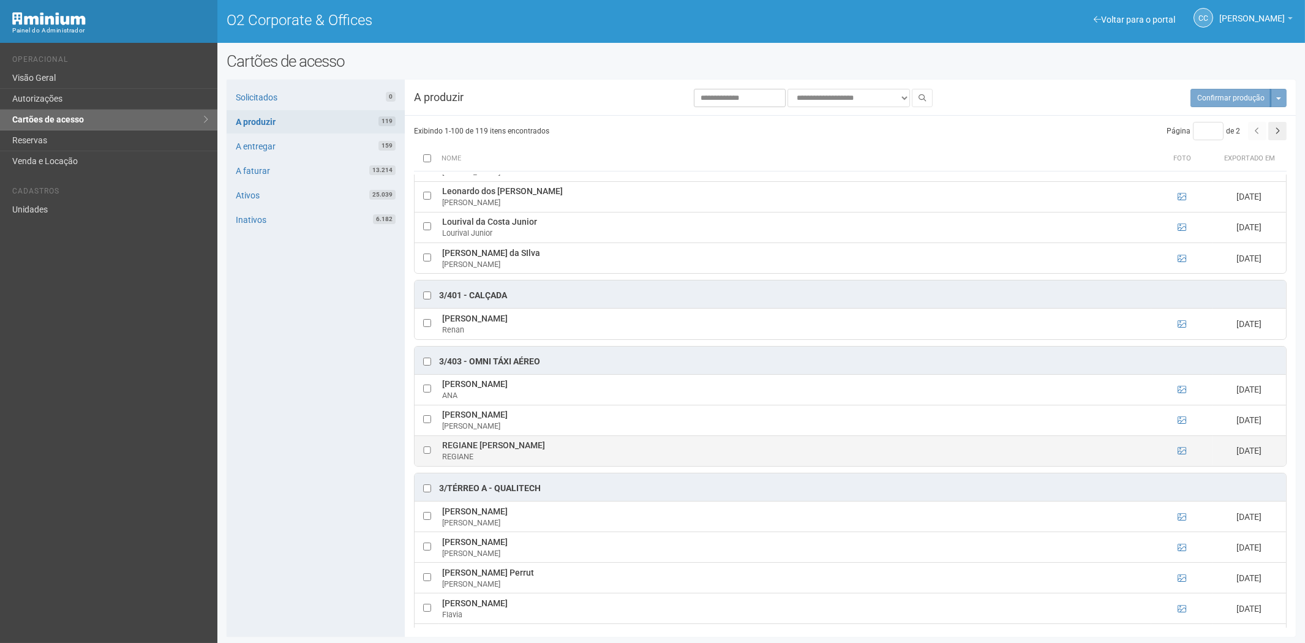
drag, startPoint x: 442, startPoint y: 458, endPoint x: 576, endPoint y: 461, distance: 134.2
click at [576, 461] on td "REGIANE DIAS DA COSTA GRANJA REGIANE" at bounding box center [795, 450] width 712 height 31
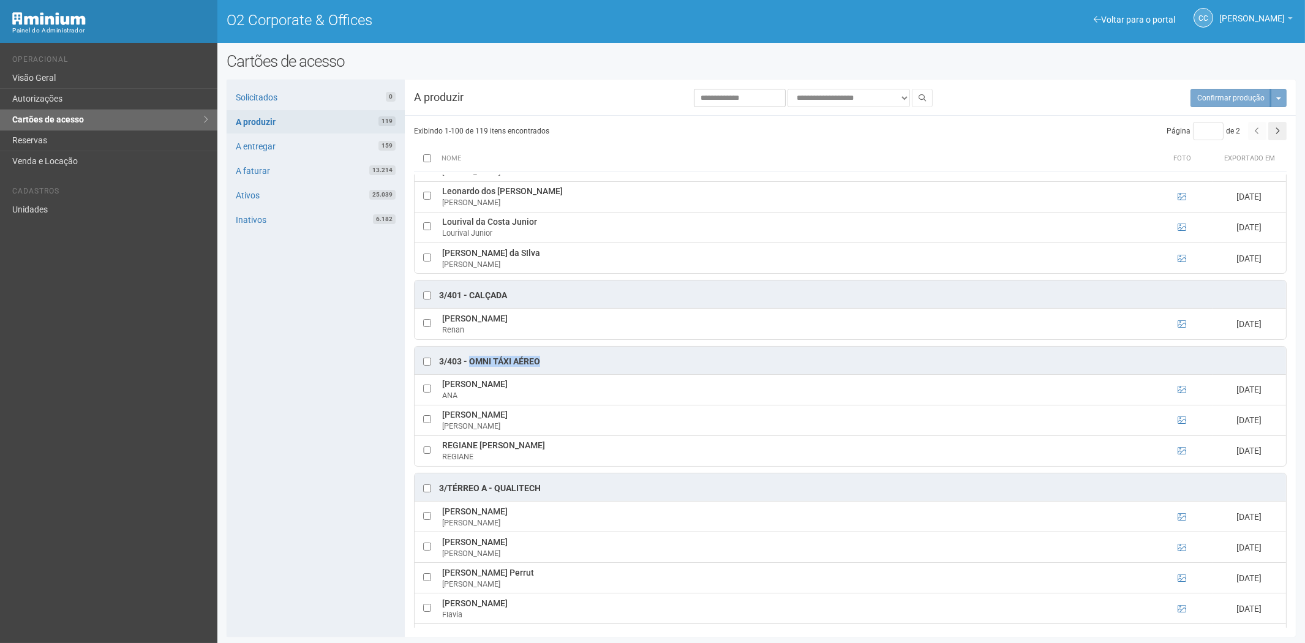
drag, startPoint x: 552, startPoint y: 372, endPoint x: 482, endPoint y: 372, distance: 69.8
click at [473, 372] on div "3/403 - OMNI TÁXI AÉREO" at bounding box center [851, 361] width 872 height 28
drag, startPoint x: 482, startPoint y: 372, endPoint x: 503, endPoint y: 377, distance: 21.3
click at [475, 368] on div "3/403 - OMNI TÁXI AÉREO" at bounding box center [489, 362] width 101 height 12
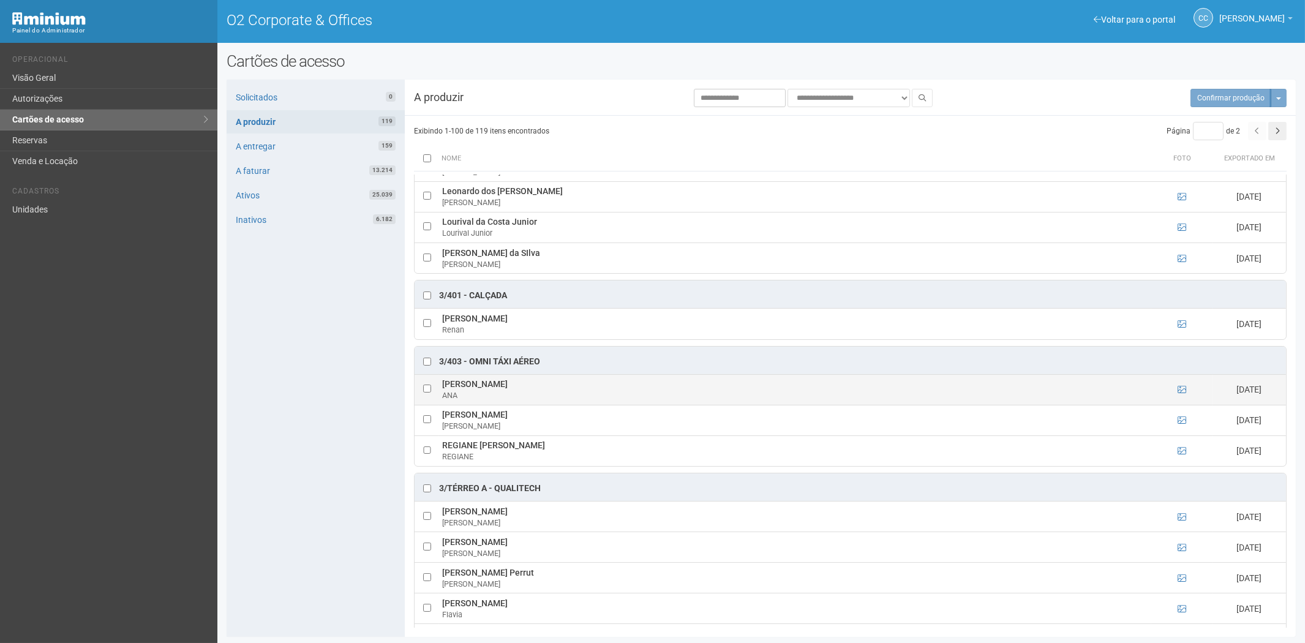
click at [562, 396] on td "ANA CAROLINE DA SILVA SALES ANA" at bounding box center [795, 389] width 712 height 31
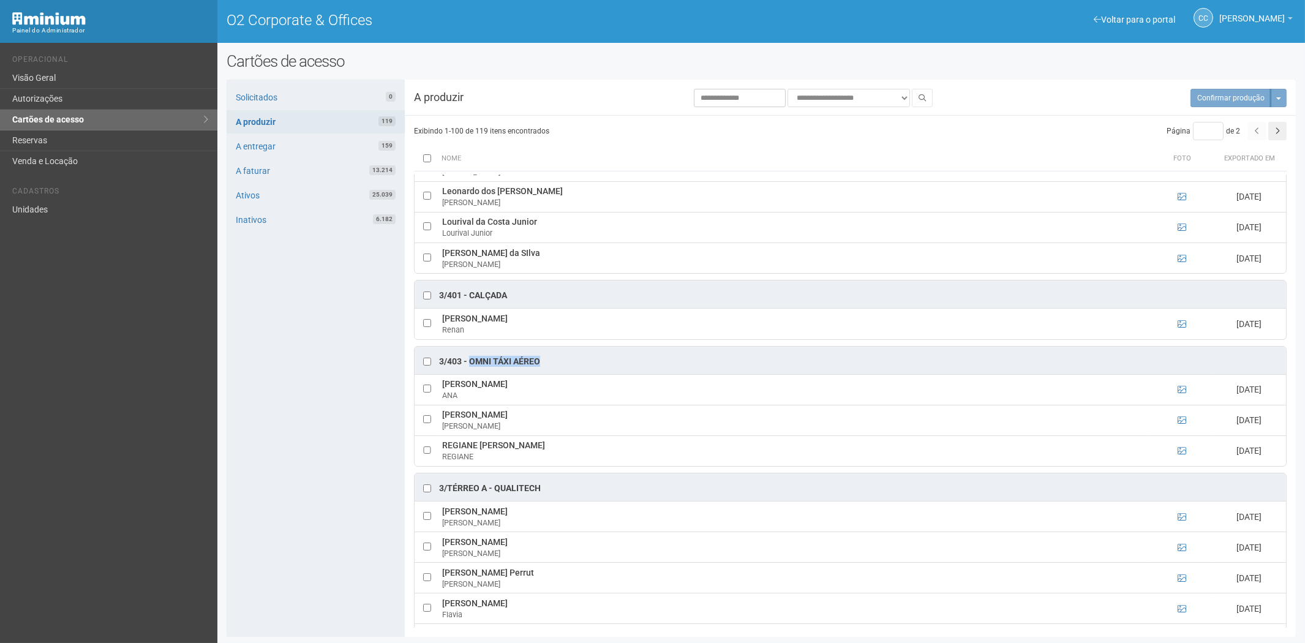
drag, startPoint x: 549, startPoint y: 374, endPoint x: 472, endPoint y: 375, distance: 77.2
click at [472, 374] on div "3/403 - OMNI TÁXI AÉREO" at bounding box center [851, 361] width 872 height 28
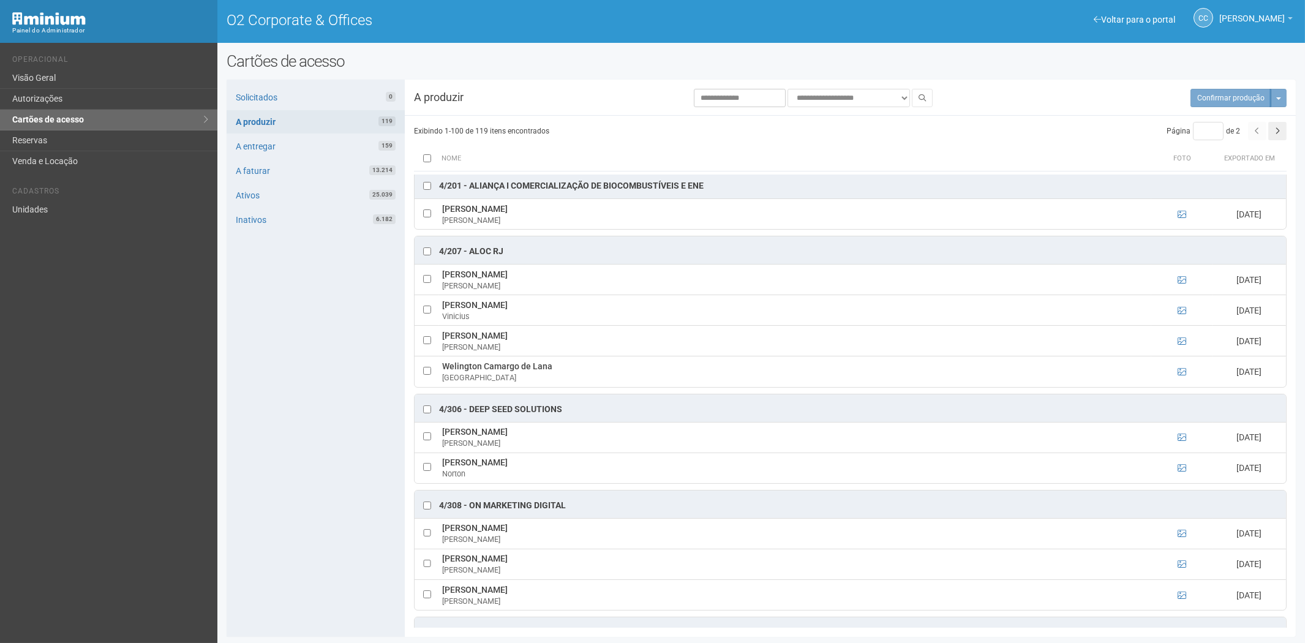
scroll to position [2586, 0]
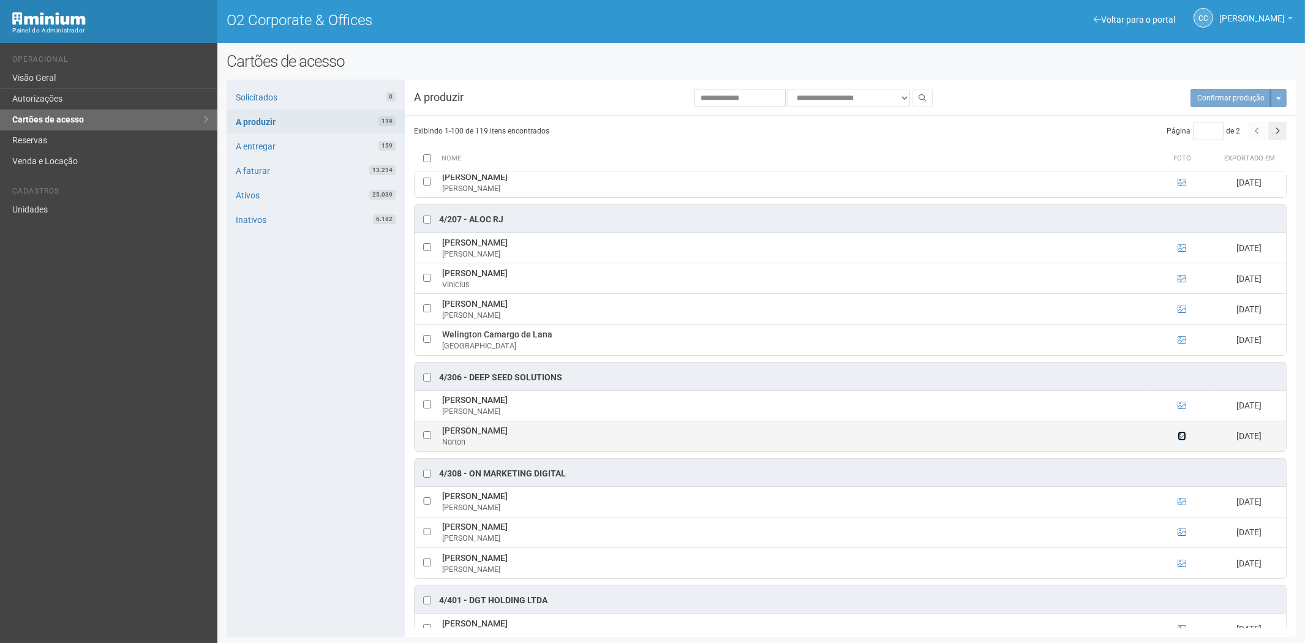
click at [1180, 440] on icon at bounding box center [1182, 436] width 9 height 9
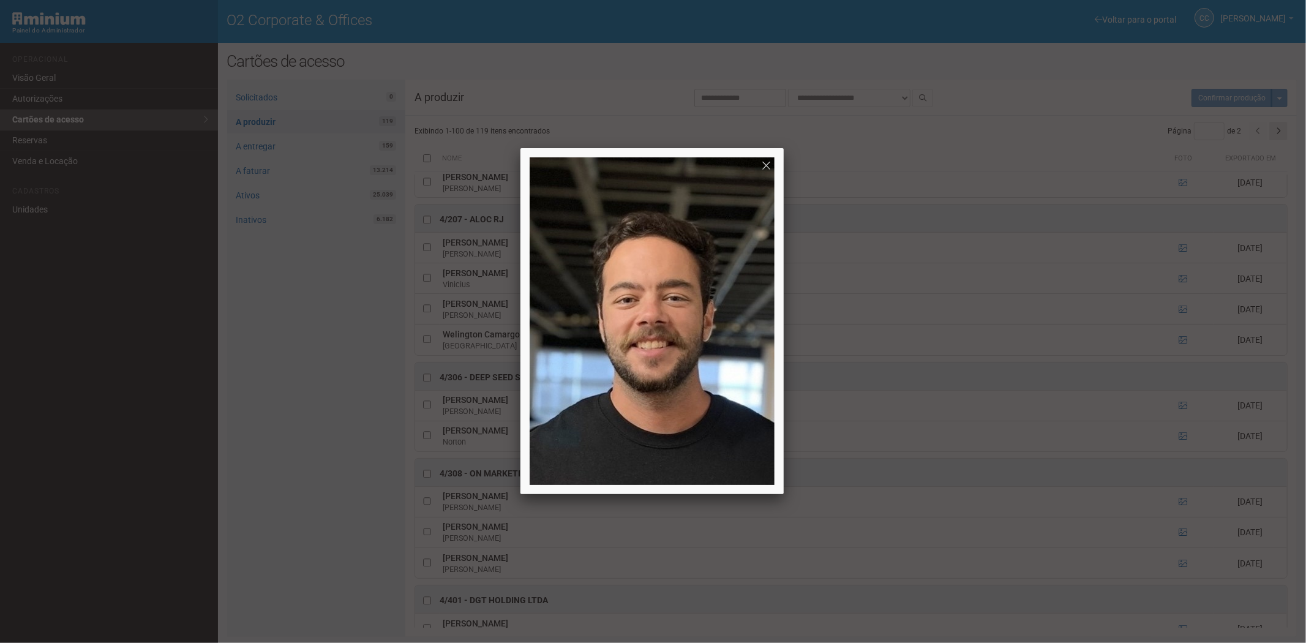
click at [1180, 452] on div at bounding box center [653, 321] width 1306 height 643
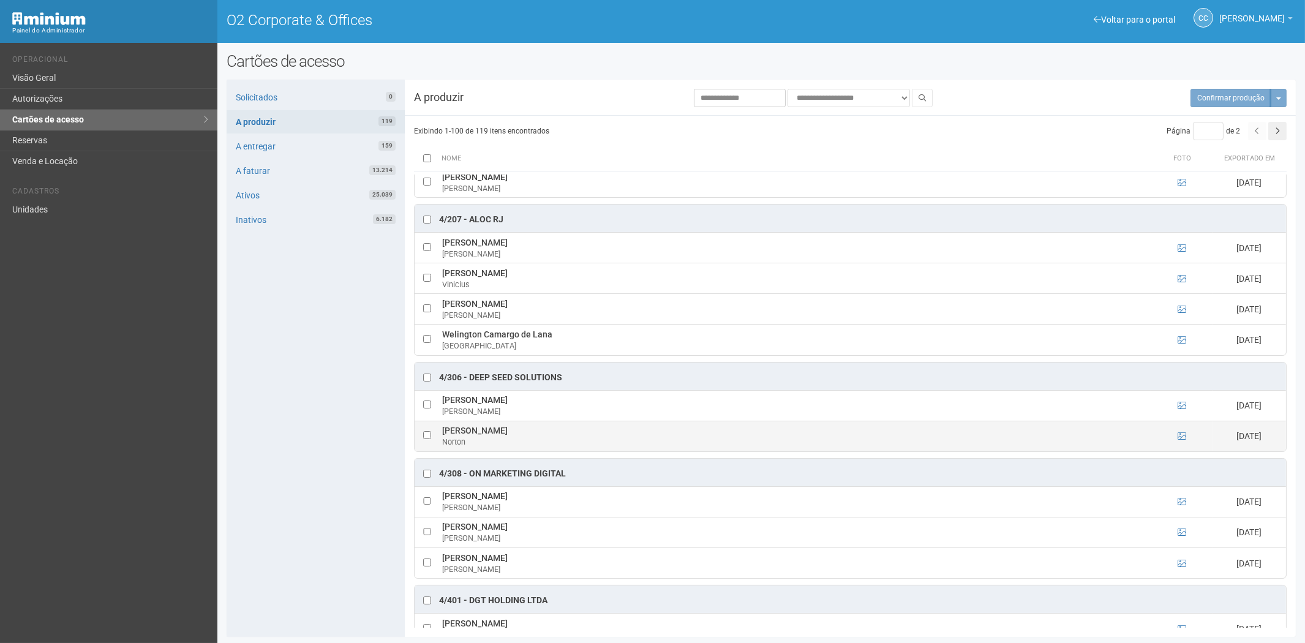
drag, startPoint x: 441, startPoint y: 446, endPoint x: 518, endPoint y: 447, distance: 77.2
click at [540, 447] on td "Norton de Figueiredo Neto Norton" at bounding box center [795, 436] width 712 height 31
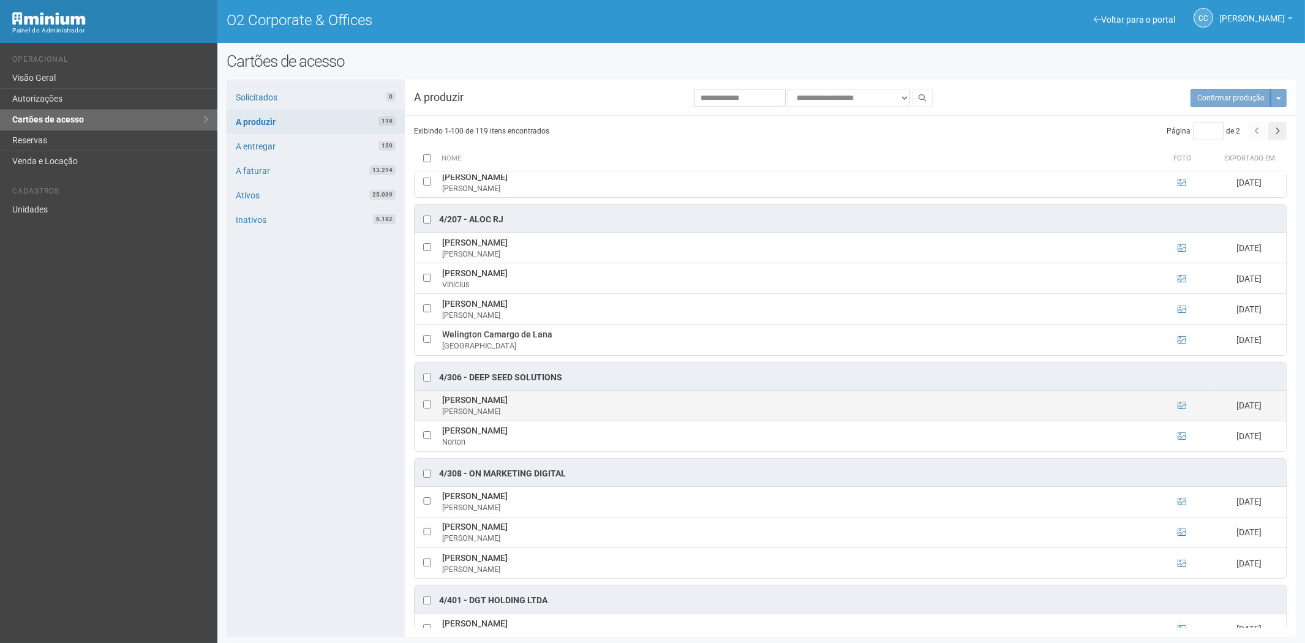
drag, startPoint x: 518, startPoint y: 447, endPoint x: 588, endPoint y: 432, distance: 71.4
click at [588, 417] on div "Luiz" at bounding box center [795, 411] width 706 height 11
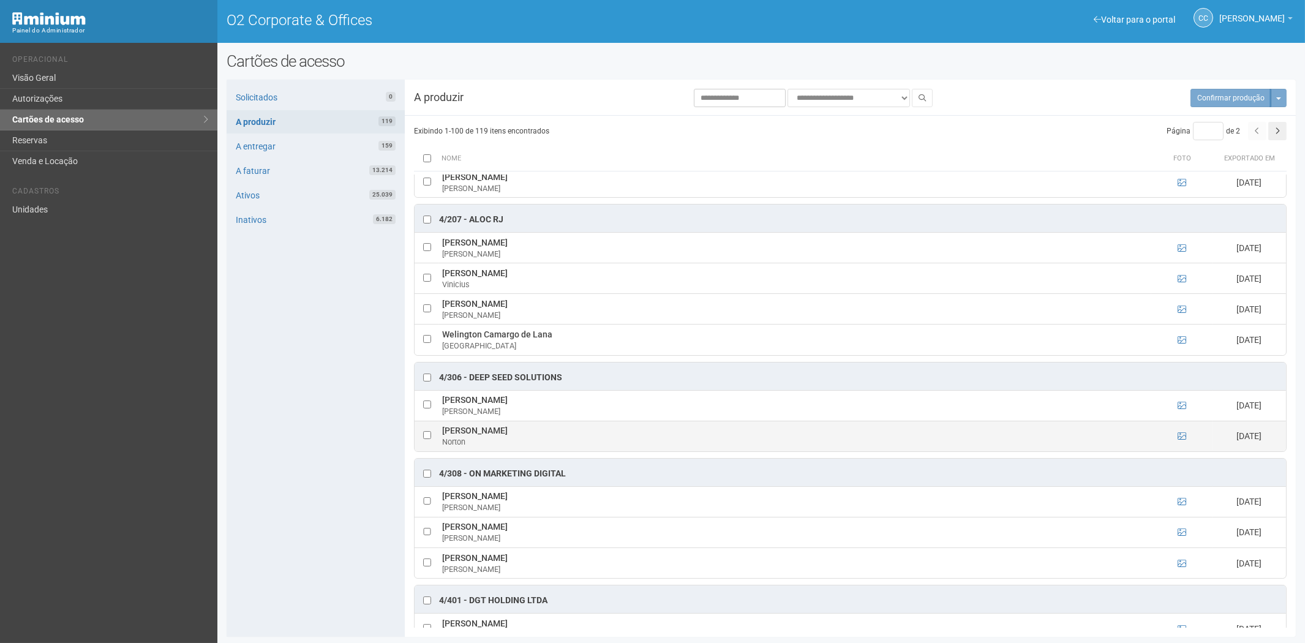
drag, startPoint x: 442, startPoint y: 445, endPoint x: 546, endPoint y: 445, distance: 104.1
click at [546, 445] on td "Norton de Figueiredo Neto Norton" at bounding box center [795, 436] width 712 height 31
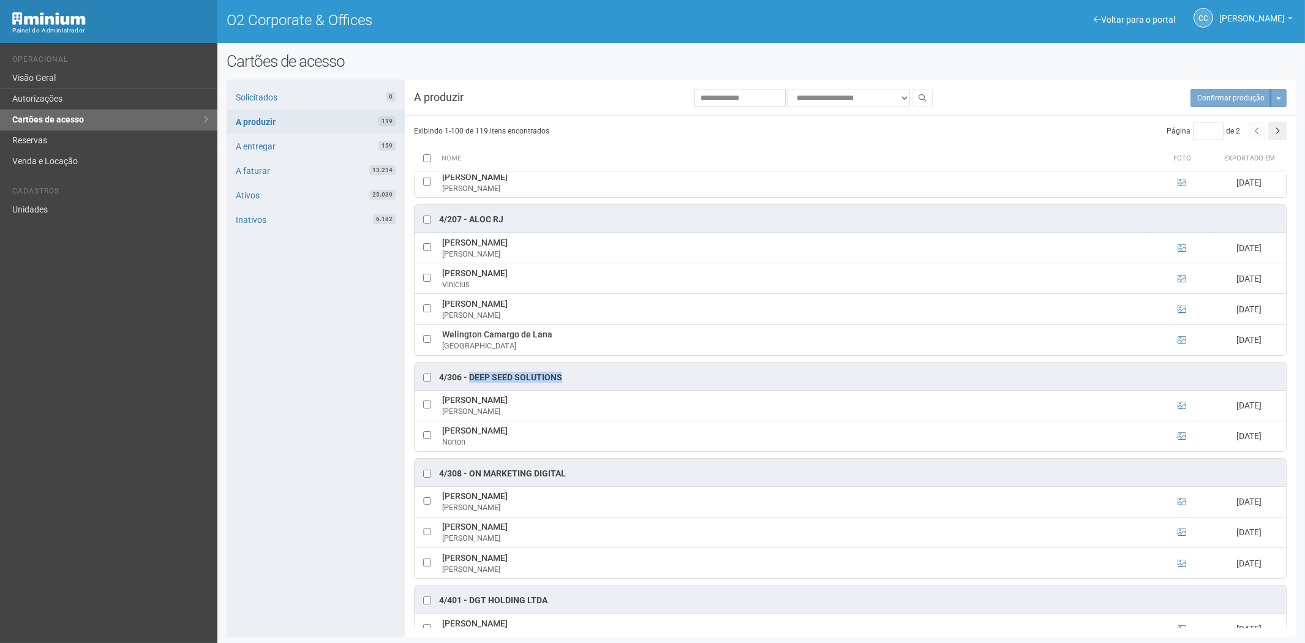
drag, startPoint x: 568, startPoint y: 392, endPoint x: 472, endPoint y: 391, distance: 96.8
click at [472, 390] on div "4/306 - Deep Seed Solutions" at bounding box center [851, 377] width 872 height 28
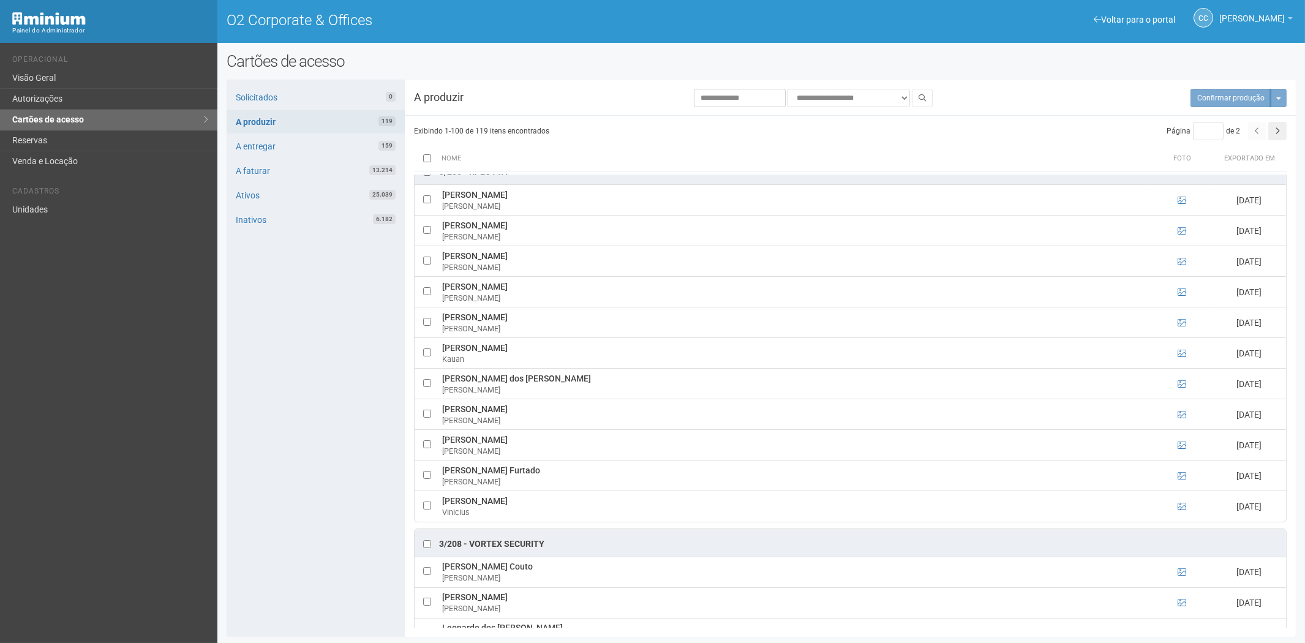
scroll to position [1429, 0]
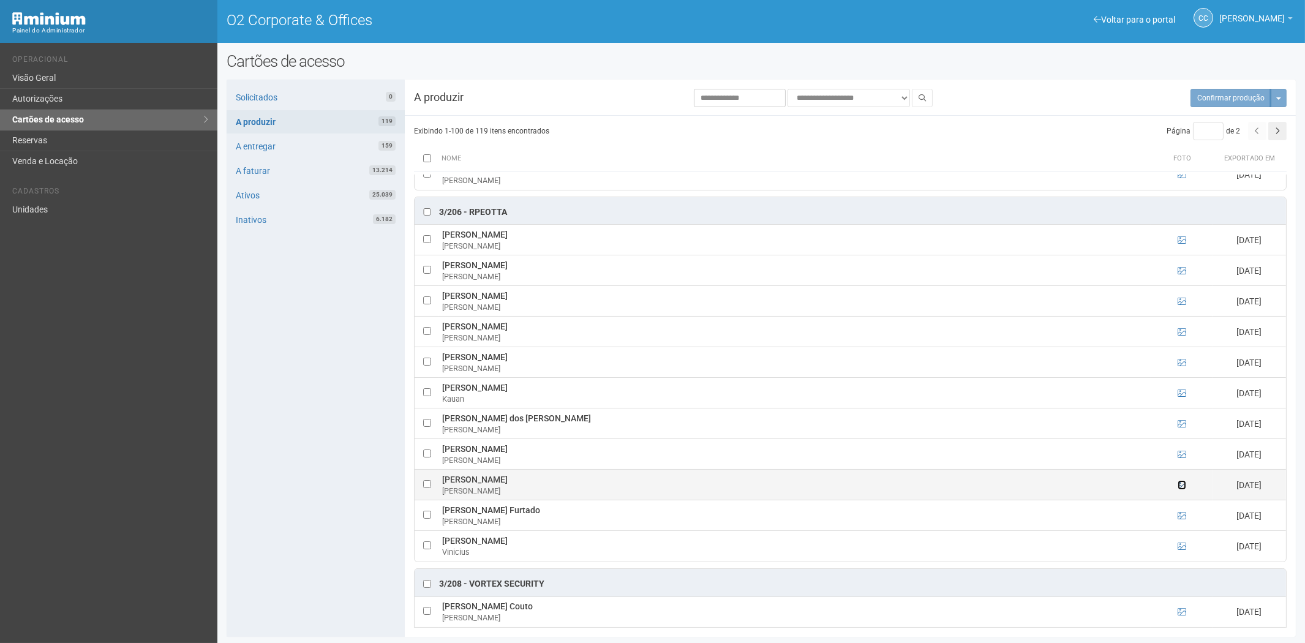
click at [1183, 489] on icon at bounding box center [1182, 485] width 9 height 9
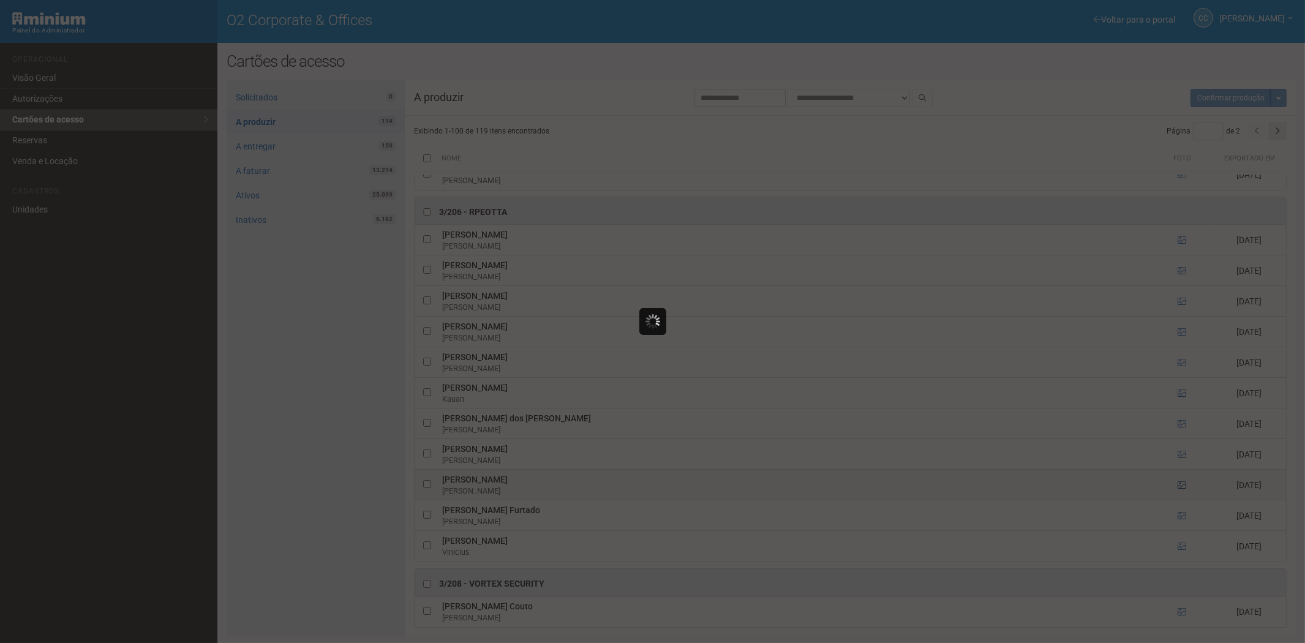
click at [1183, 494] on div at bounding box center [652, 321] width 1305 height 643
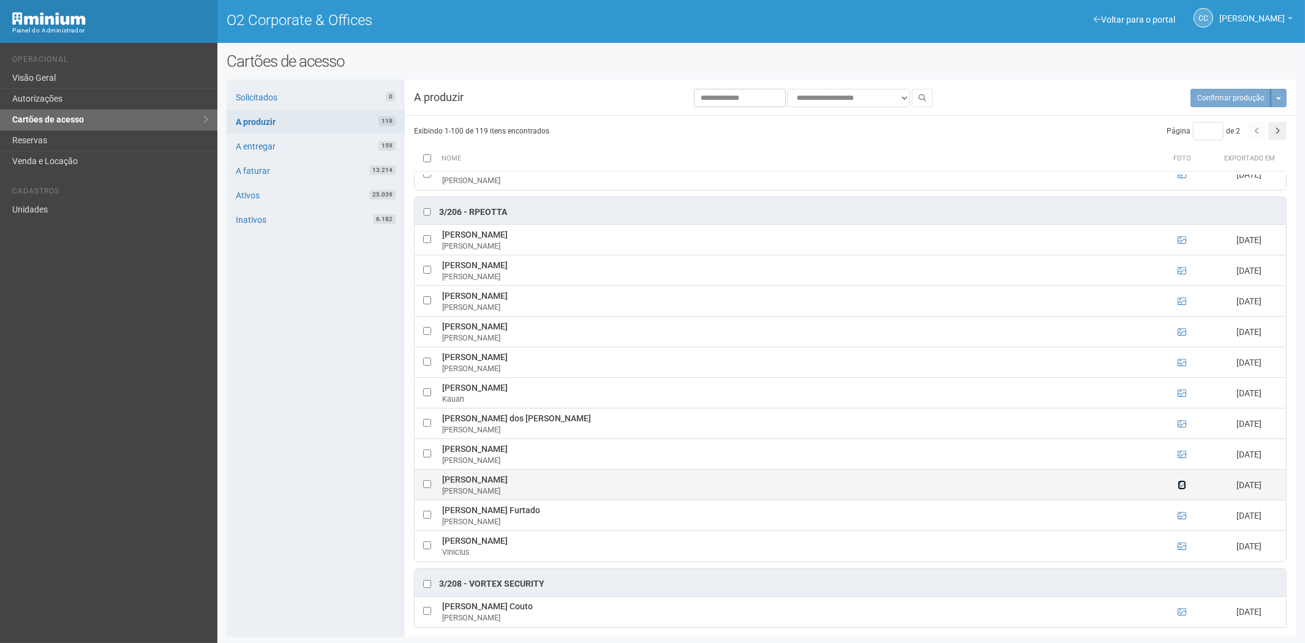
click at [1181, 489] on icon at bounding box center [1182, 485] width 9 height 9
click at [1178, 489] on icon at bounding box center [1182, 485] width 9 height 9
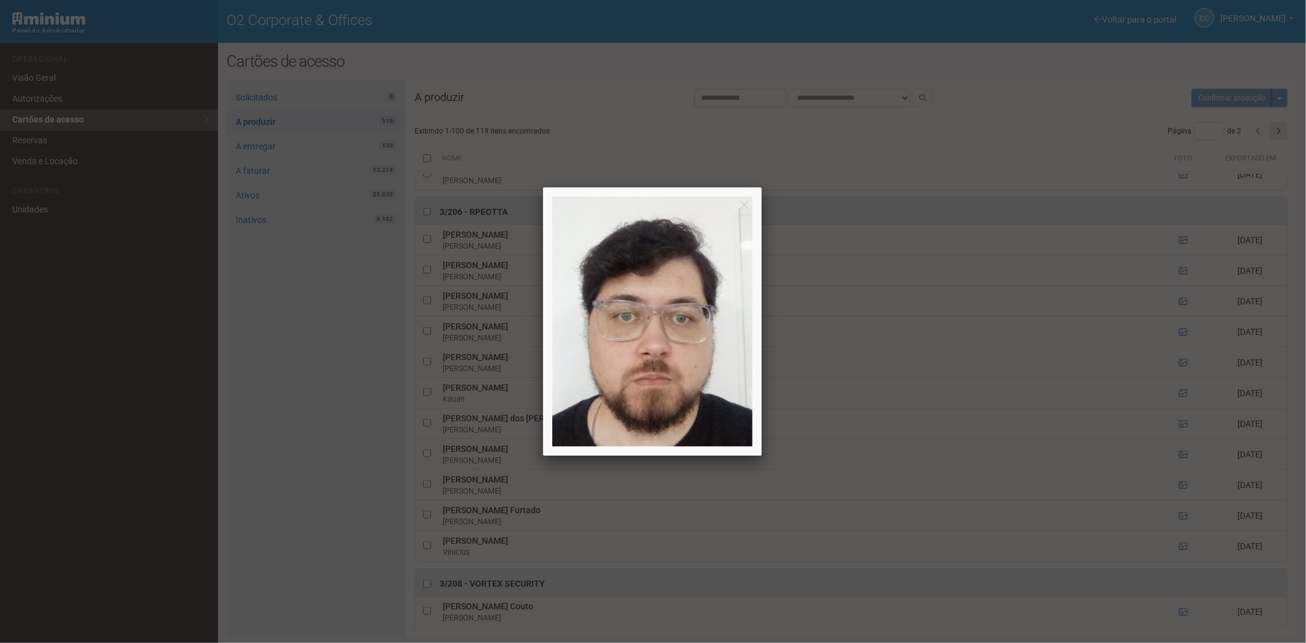
click at [1180, 499] on div at bounding box center [653, 321] width 1306 height 643
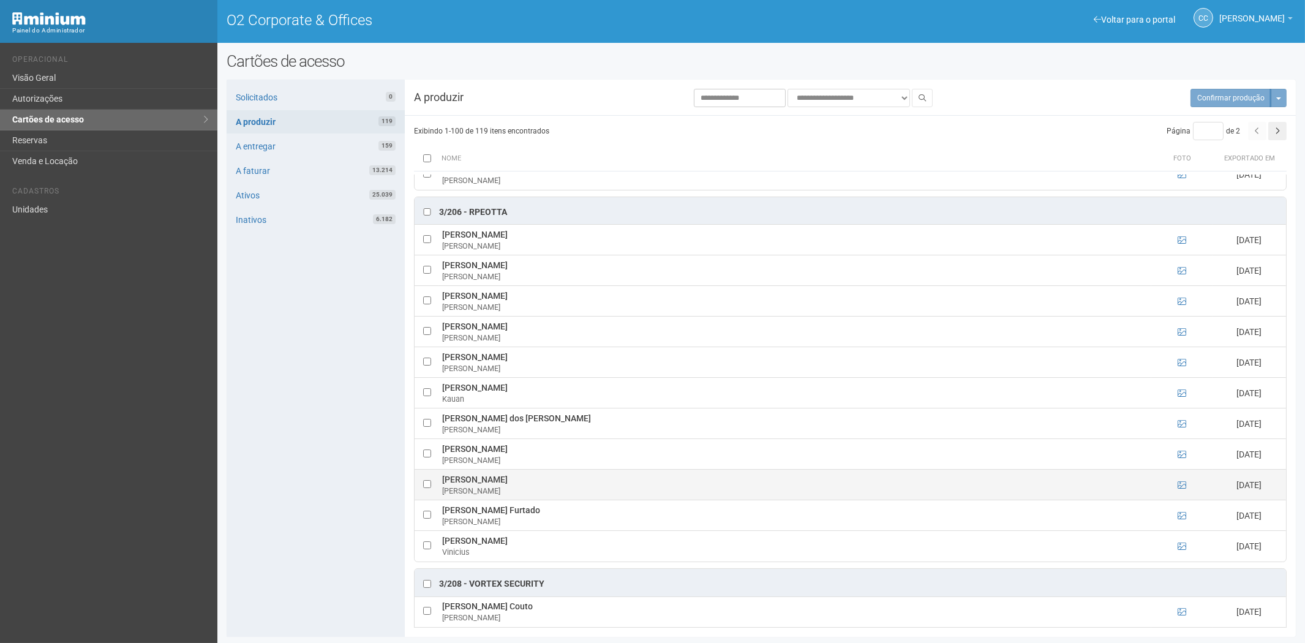
drag, startPoint x: 549, startPoint y: 492, endPoint x: 443, endPoint y: 492, distance: 106.6
click at [443, 492] on td "Rafael Cunha de Andrade Rafael" at bounding box center [795, 485] width 712 height 31
drag, startPoint x: 492, startPoint y: 216, endPoint x: 470, endPoint y: 221, distance: 23.2
click at [470, 221] on div "3/206 - RPeotta" at bounding box center [851, 211] width 872 height 28
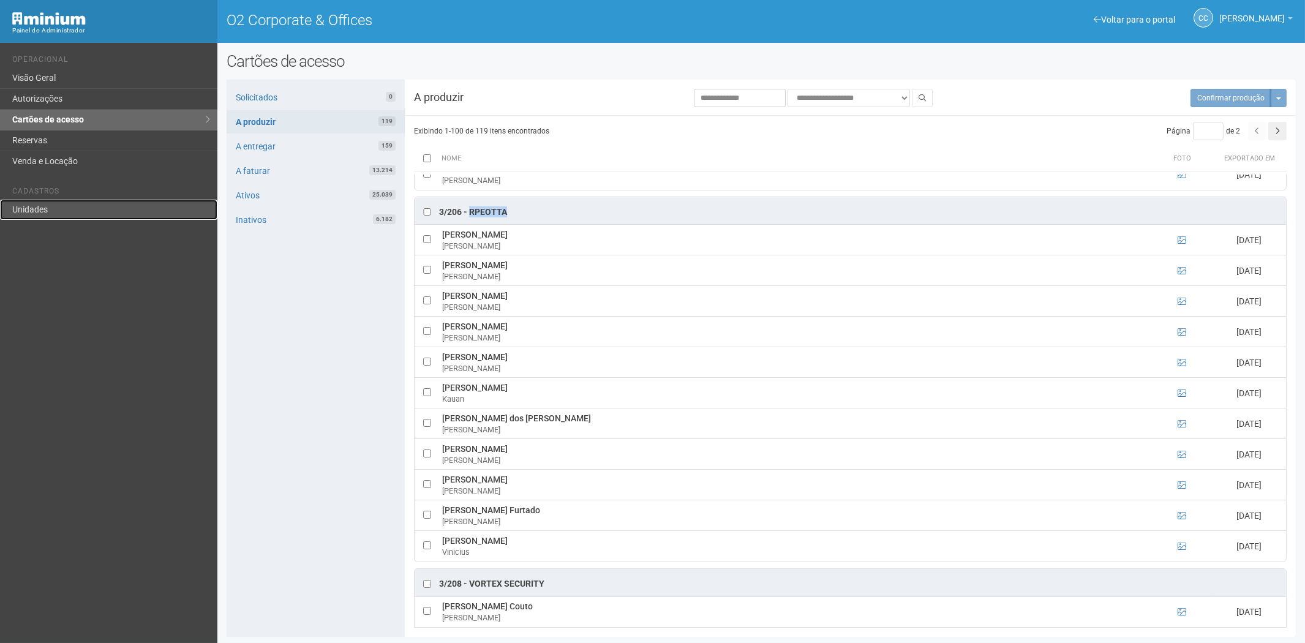
click at [76, 217] on link "Unidades" at bounding box center [108, 210] width 217 height 20
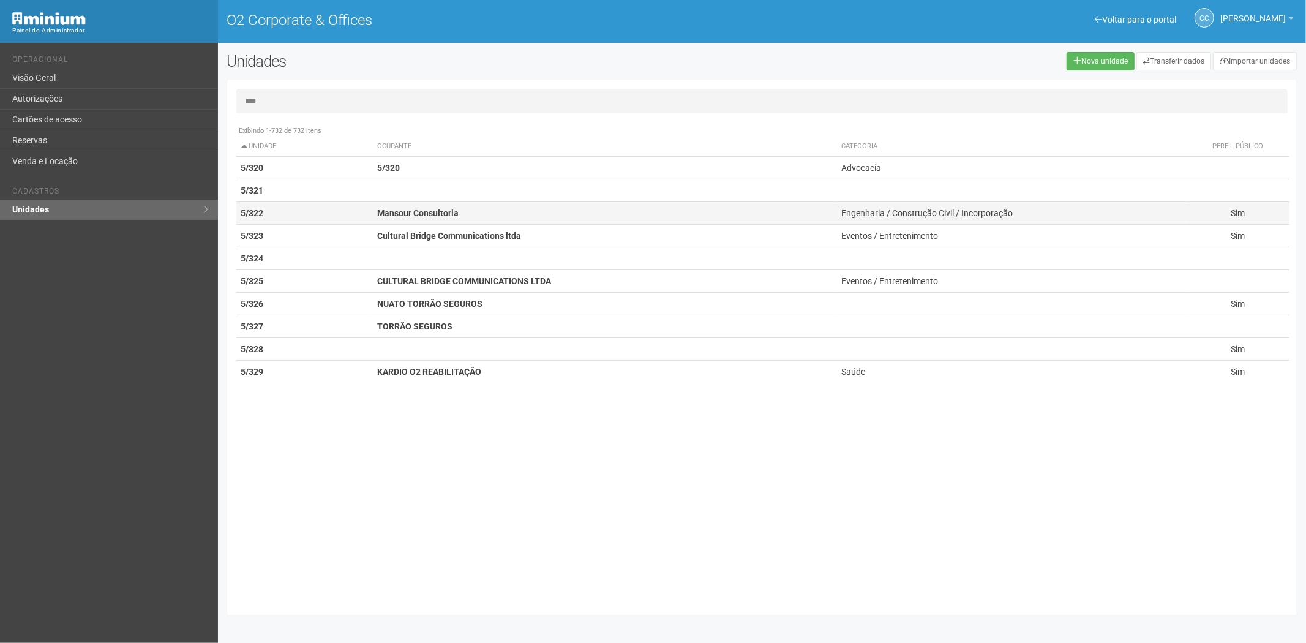
click at [342, 216] on td "5/322" at bounding box center [304, 213] width 137 height 23
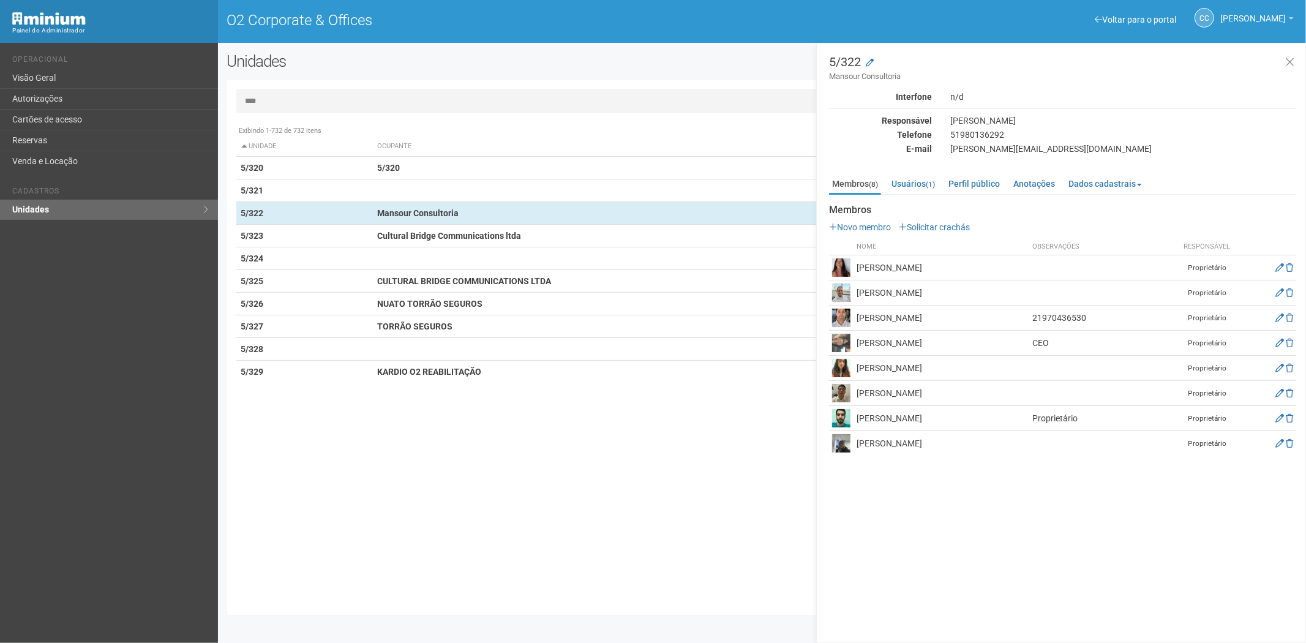
click at [300, 102] on input "****" at bounding box center [762, 101] width 1052 height 25
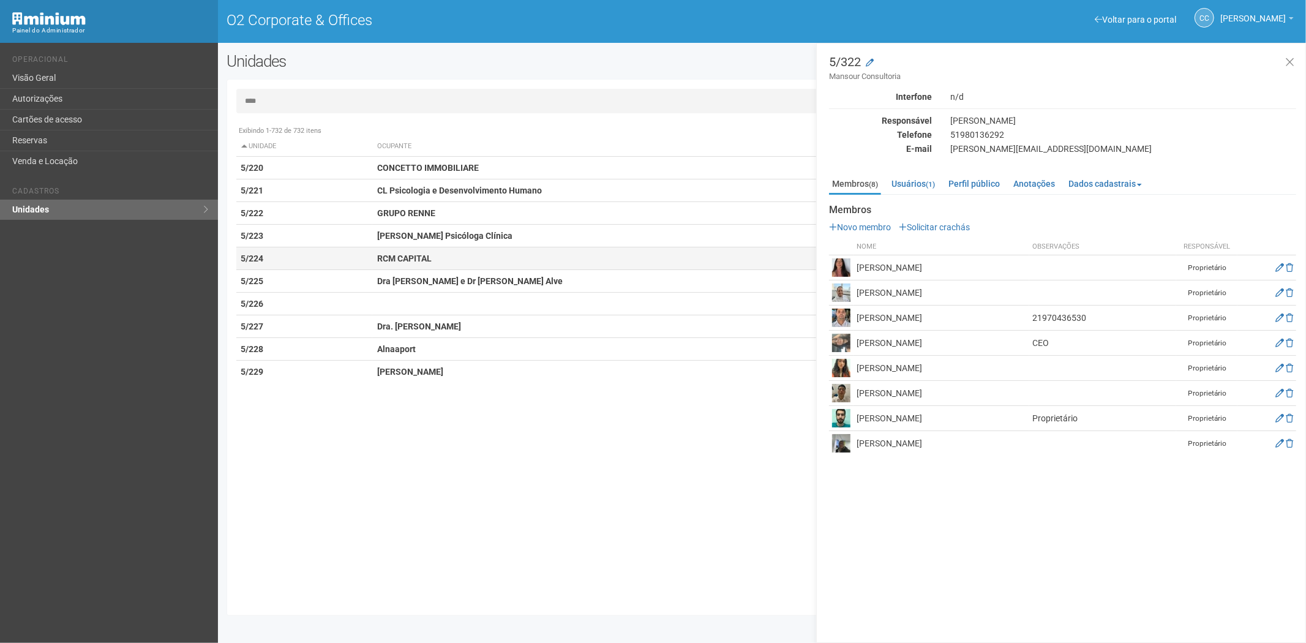
type input "****"
click at [396, 256] on strong "RCM CAPITAL" at bounding box center [404, 259] width 55 height 10
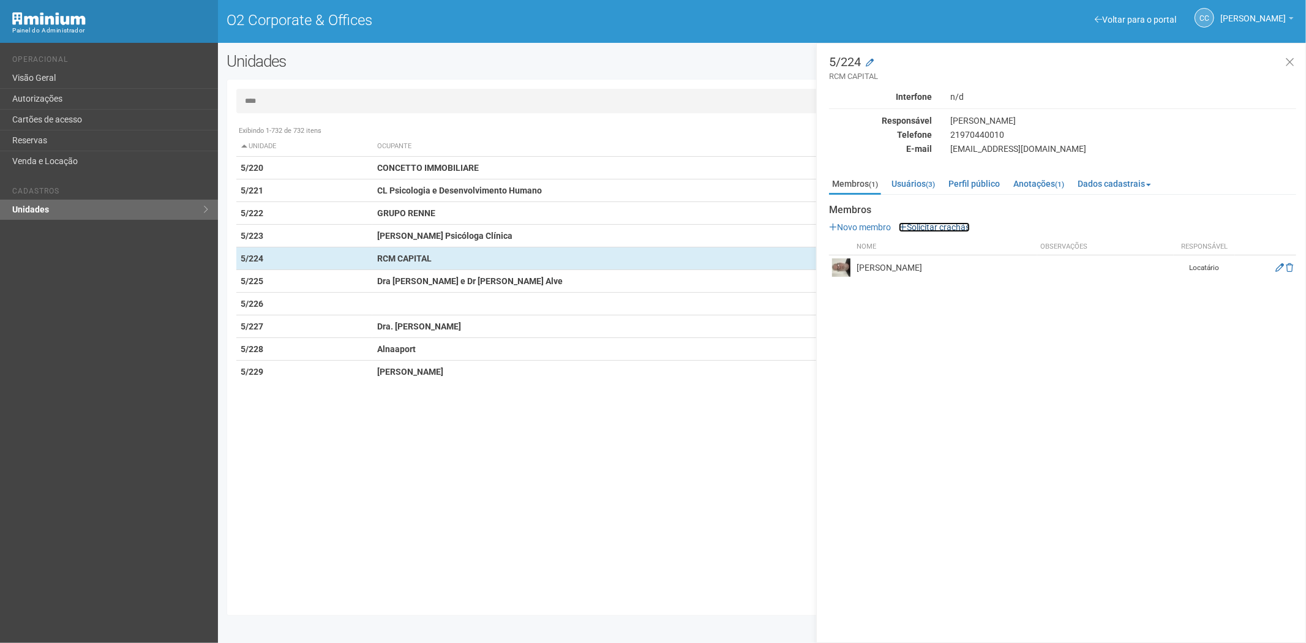
click at [941, 225] on link "Solicitar crachás" at bounding box center [934, 227] width 71 height 10
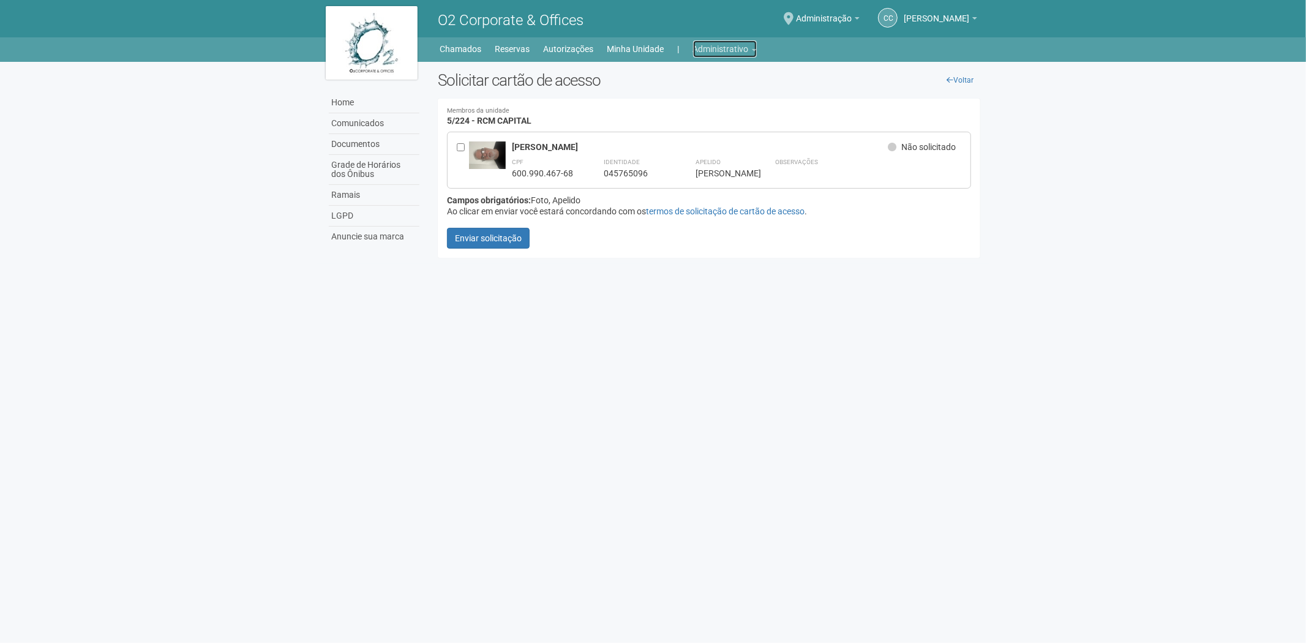
click at [706, 53] on link "Administrativo" at bounding box center [725, 48] width 64 height 17
click at [690, 95] on link "Cartões de acesso" at bounding box center [708, 96] width 104 height 21
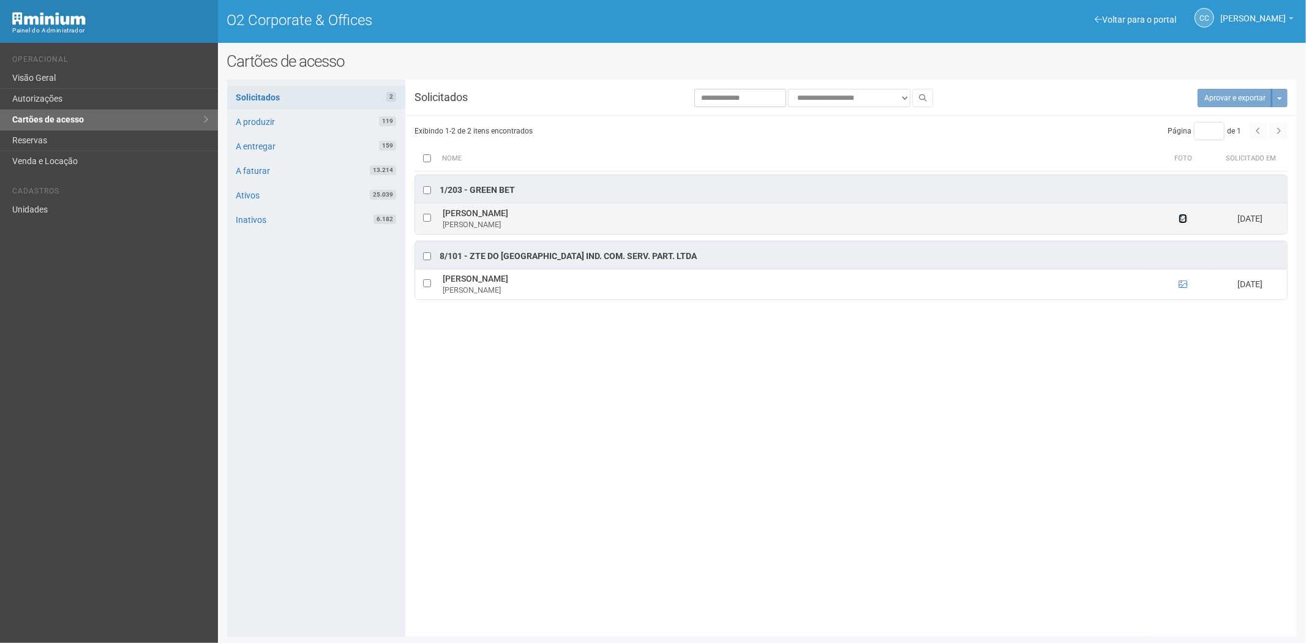
click at [1183, 222] on icon at bounding box center [1183, 218] width 9 height 9
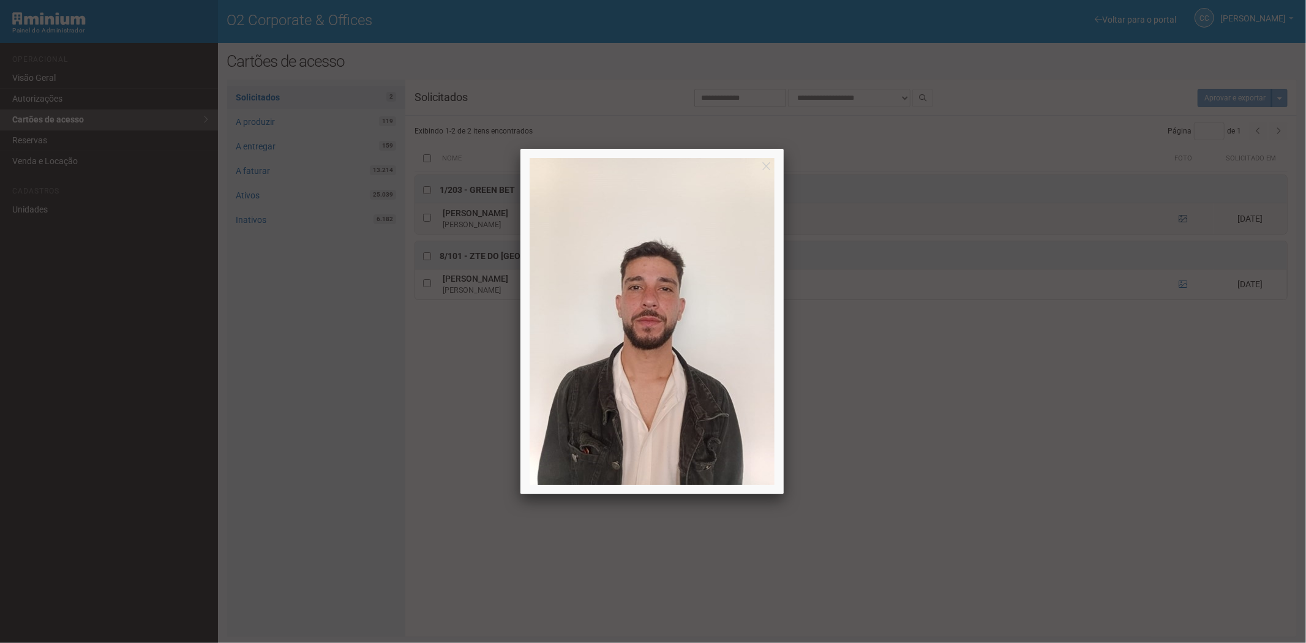
click at [1183, 222] on div at bounding box center [653, 321] width 1306 height 643
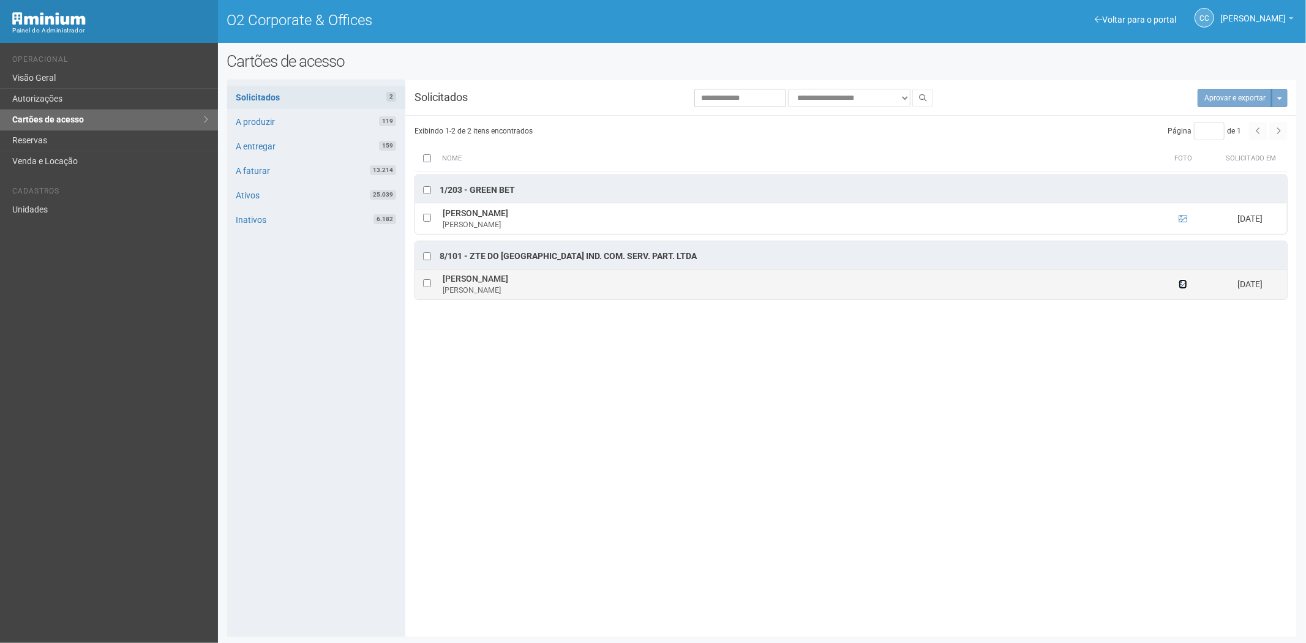
click at [1182, 287] on icon at bounding box center [1183, 284] width 9 height 9
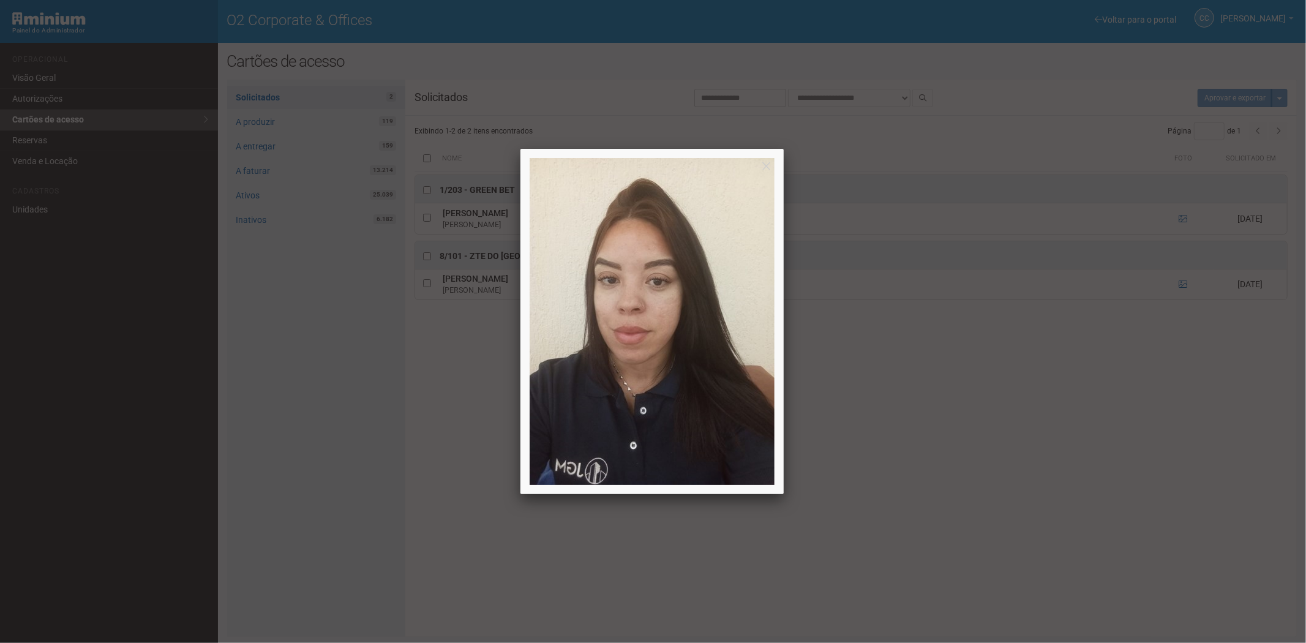
click at [1089, 451] on div at bounding box center [653, 321] width 1306 height 643
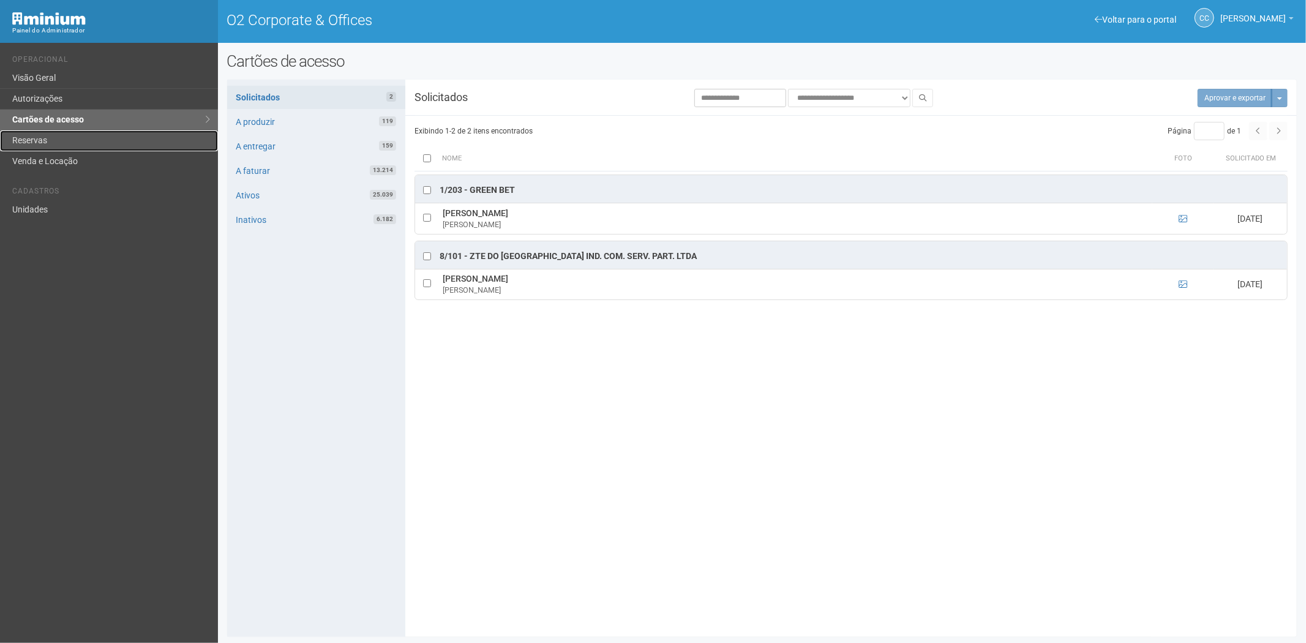
click at [49, 142] on link "Reservas" at bounding box center [109, 140] width 218 height 21
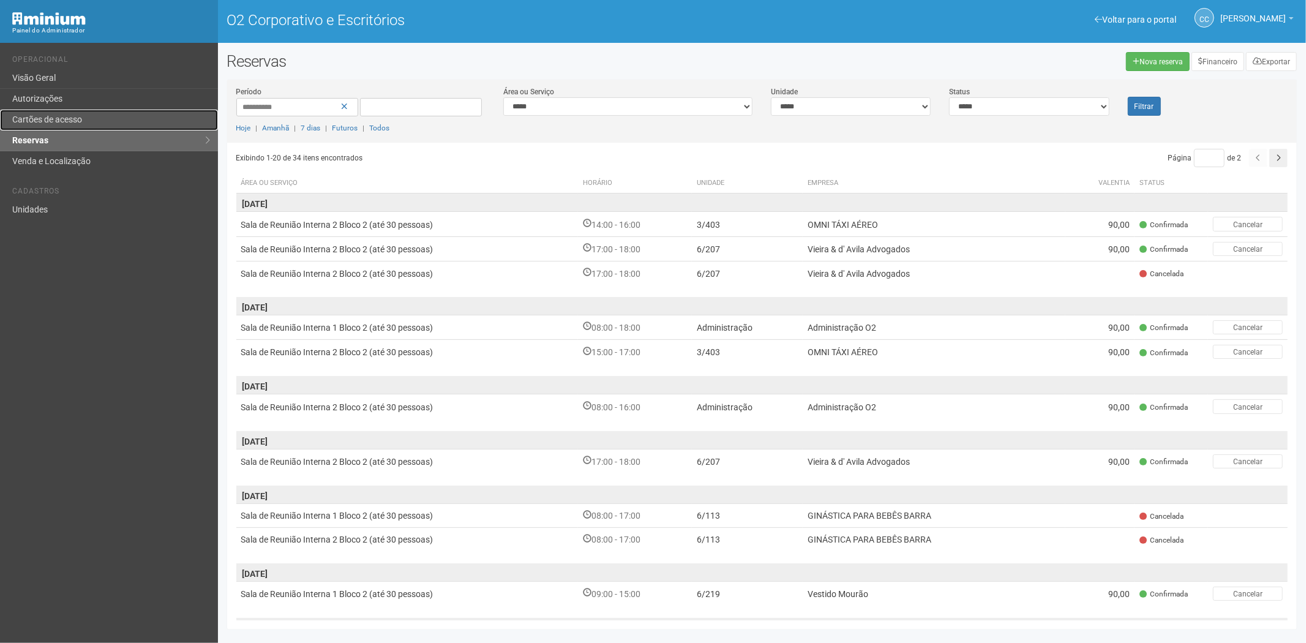
click at [123, 115] on link "Cartões de acesso" at bounding box center [109, 120] width 218 height 21
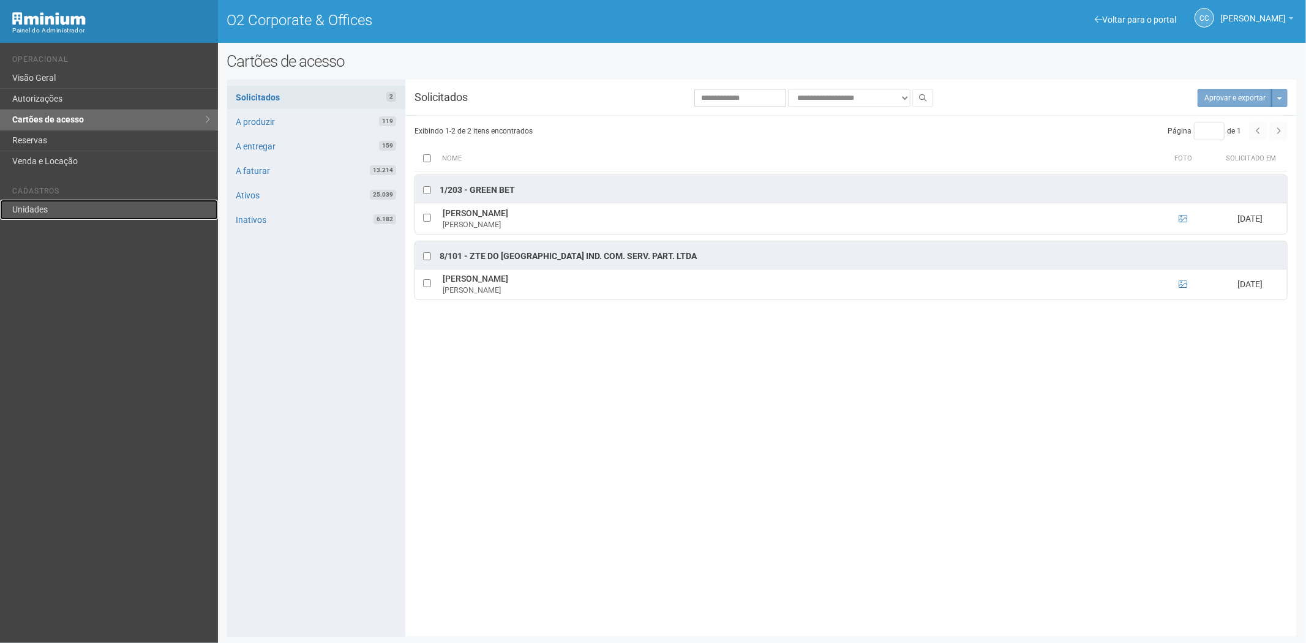
click at [66, 214] on link "Unidades" at bounding box center [109, 210] width 218 height 20
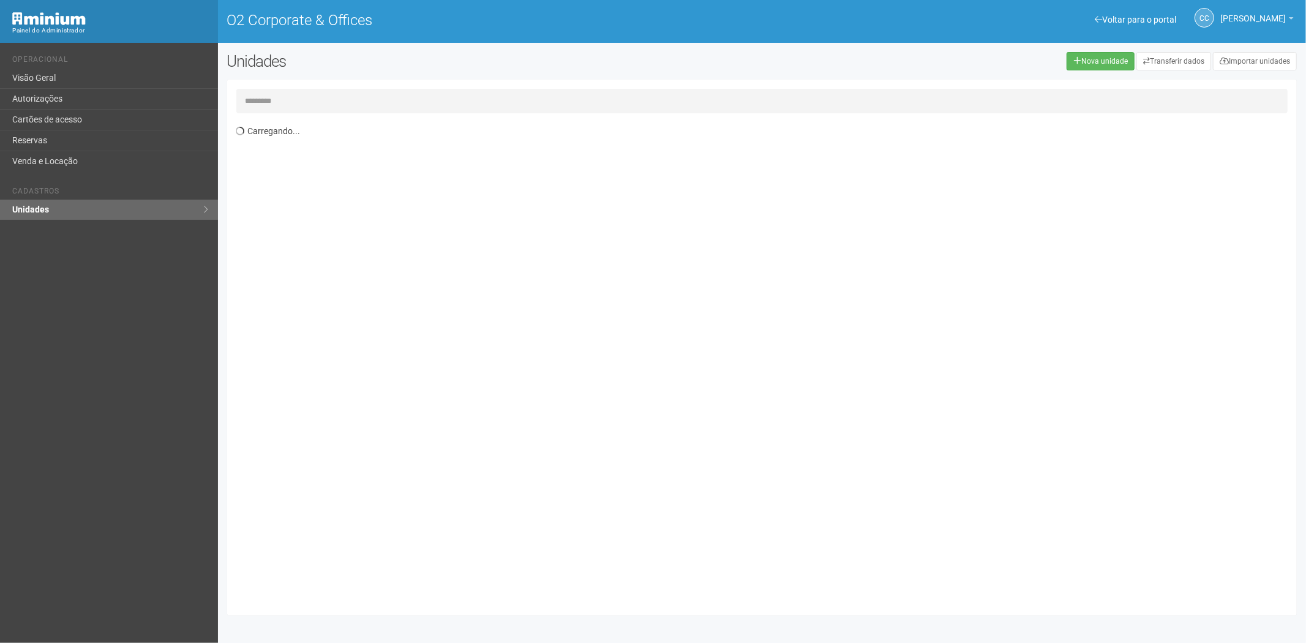
click at [288, 101] on input "text" at bounding box center [762, 101] width 1052 height 25
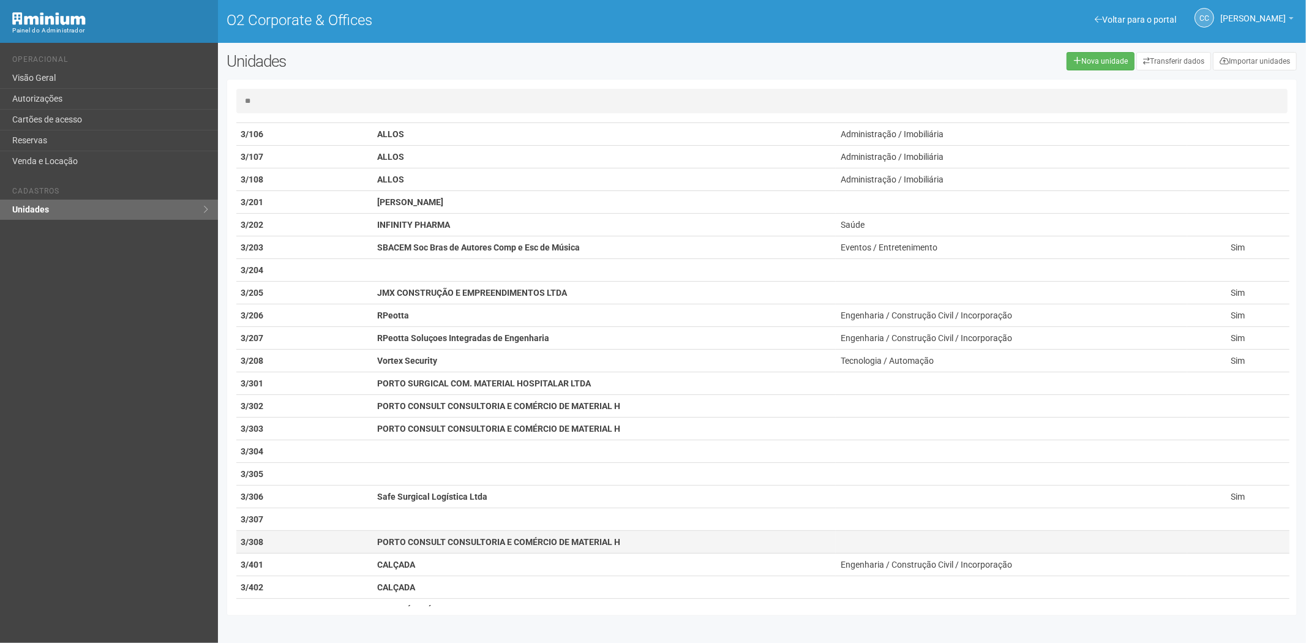
scroll to position [243, 0]
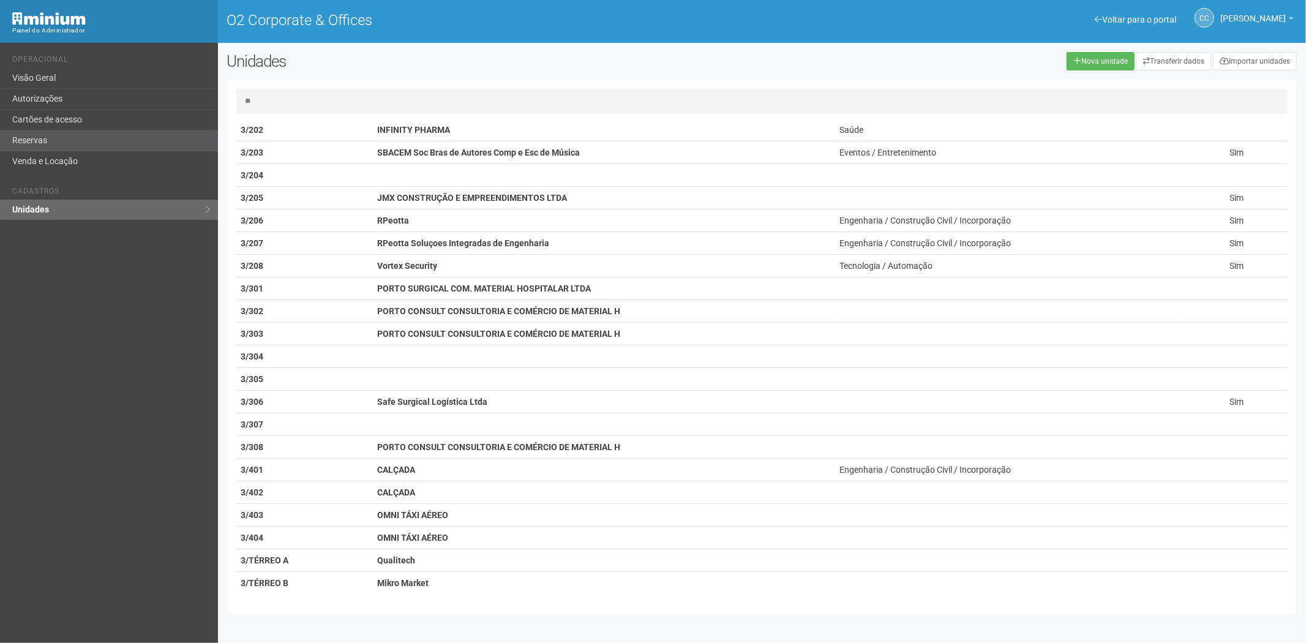
type input "**"
click at [87, 141] on link "Reservas" at bounding box center [109, 140] width 218 height 21
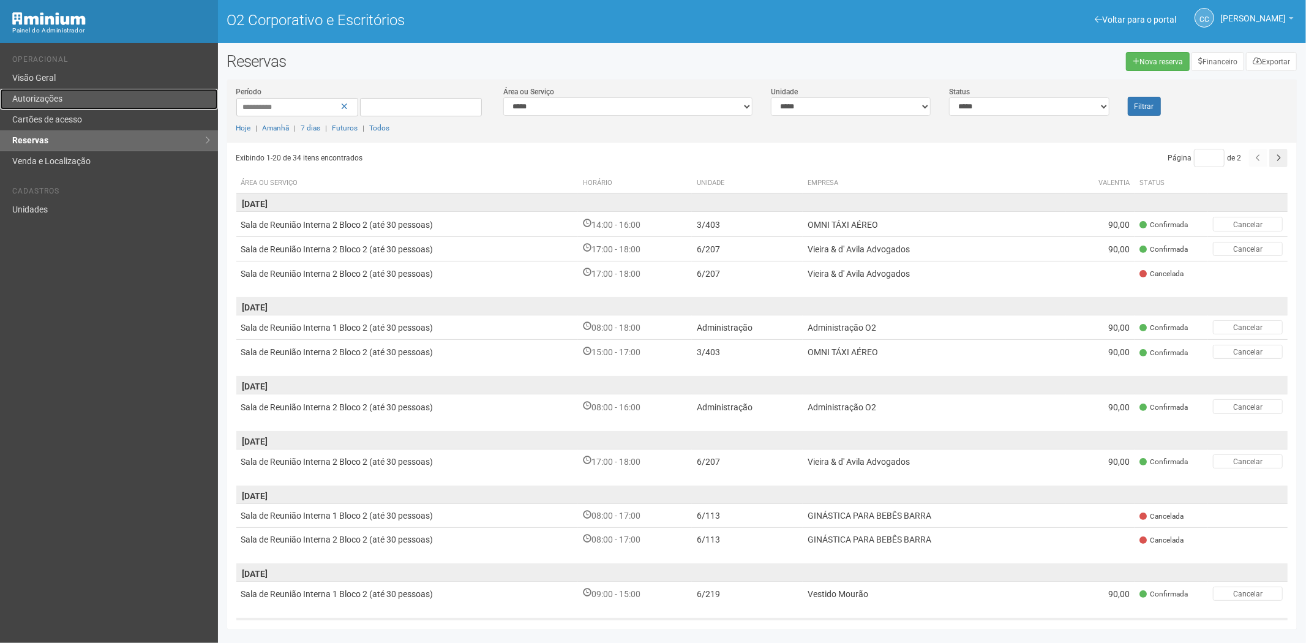
click at [47, 104] on link "Autorizações" at bounding box center [109, 99] width 218 height 21
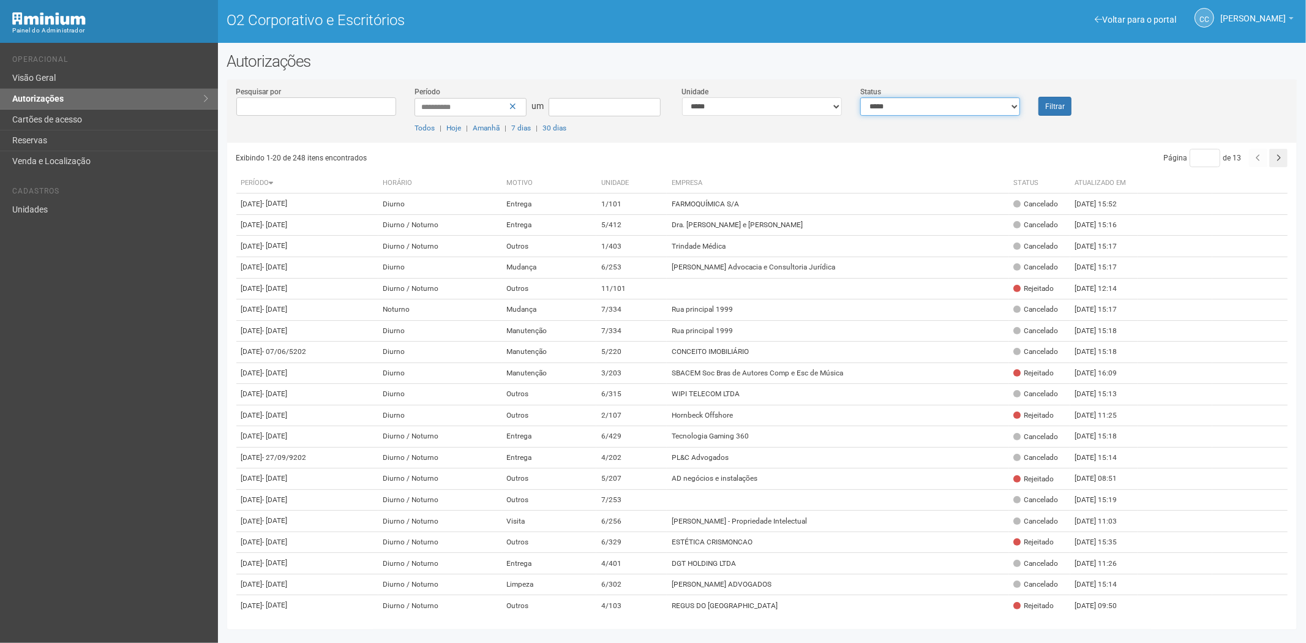
click at [921, 102] on select "**********" at bounding box center [941, 106] width 160 height 18
select select "*"
click at [861, 97] on select "**********" at bounding box center [941, 106] width 160 height 18
click at [1049, 102] on font "Filtrar" at bounding box center [1056, 106] width 20 height 9
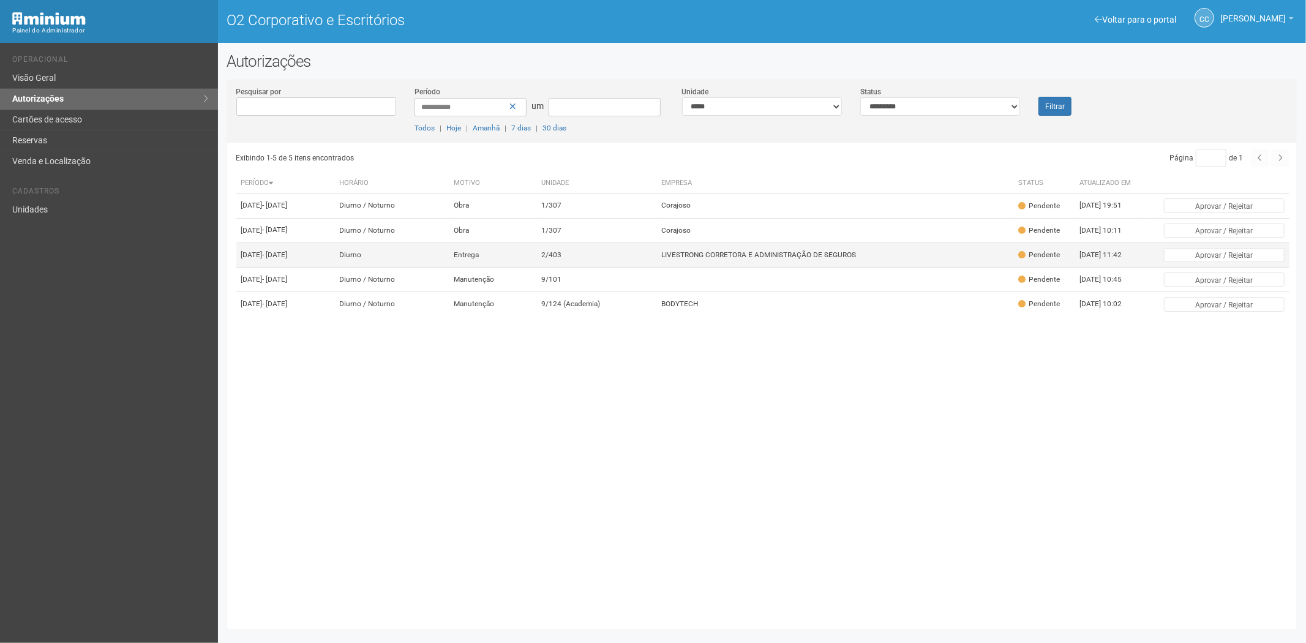
click at [772, 259] on font "LIVESTRONG CORRETORA E ADMINISTRAÇÃO DE SEGUROS" at bounding box center [759, 255] width 195 height 9
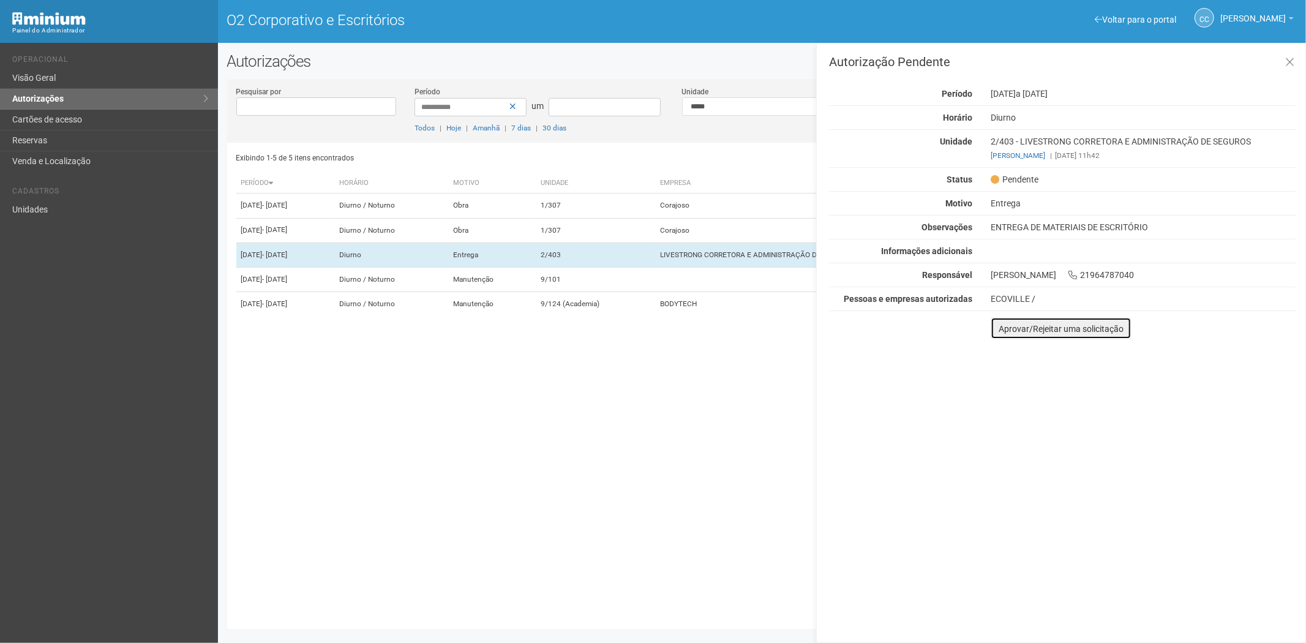
click at [1005, 333] on font "Aprovar/Rejeitar uma solicitação" at bounding box center [1061, 329] width 125 height 10
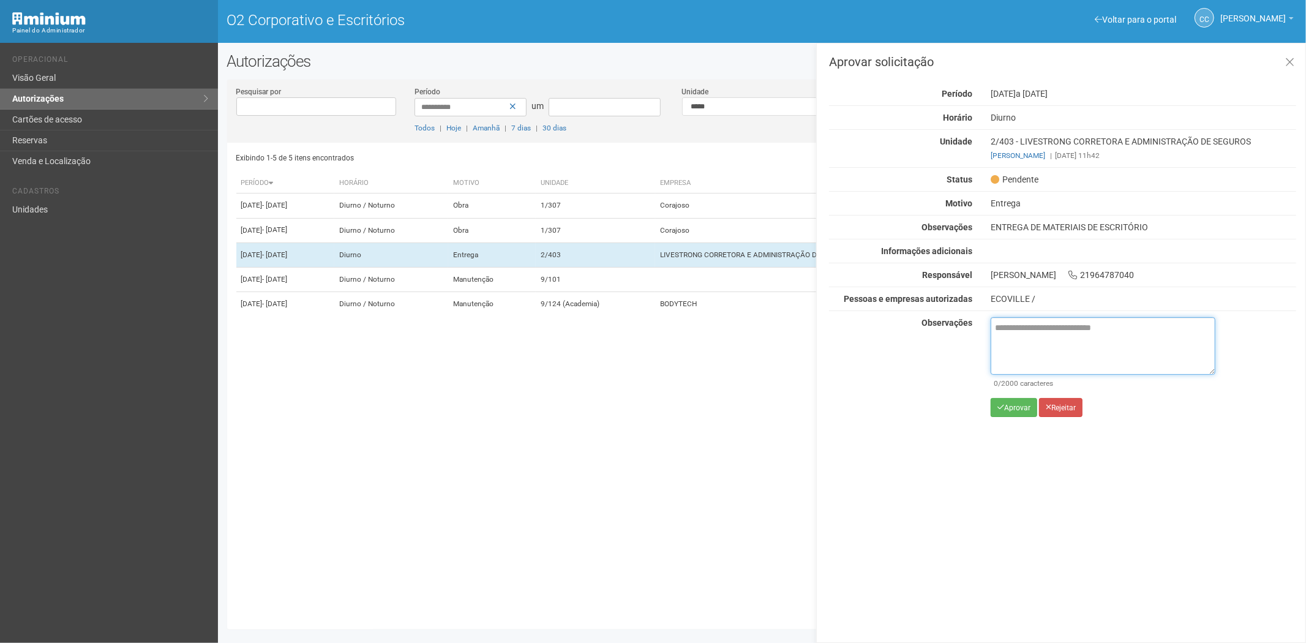
click at [1026, 337] on textarea at bounding box center [1103, 346] width 225 height 58
paste textarea "**********"
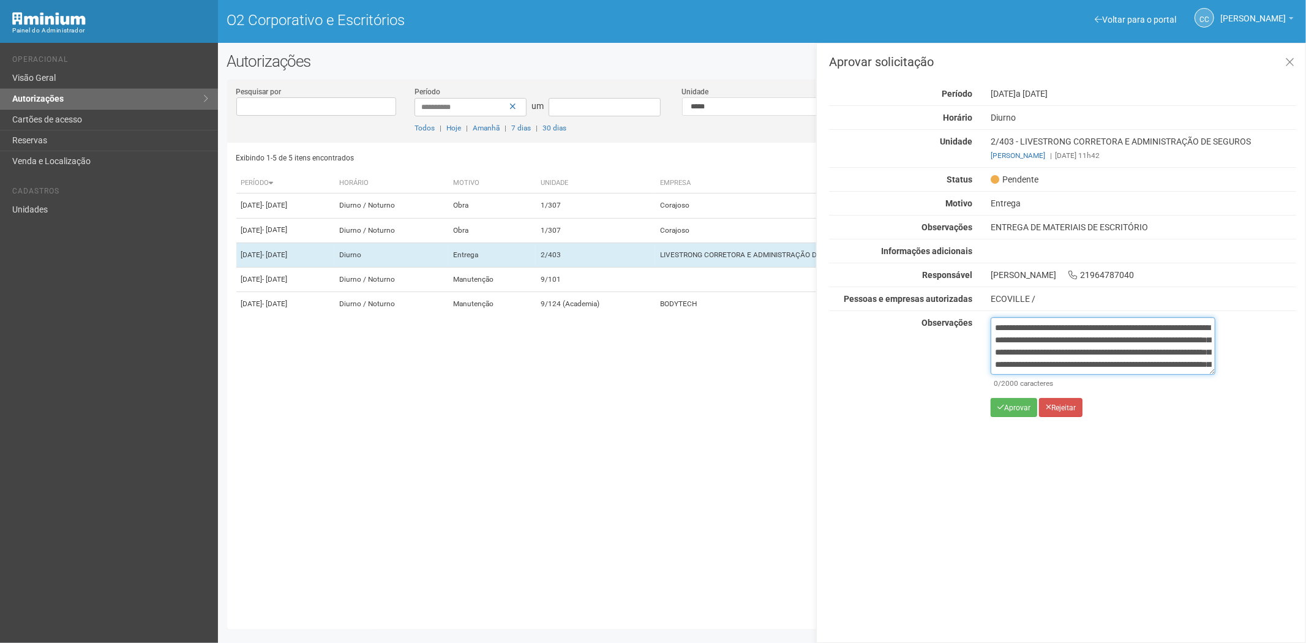
scroll to position [69, 0]
type textarea "**********"
click at [1008, 407] on font "Aprovar" at bounding box center [1018, 408] width 26 height 9
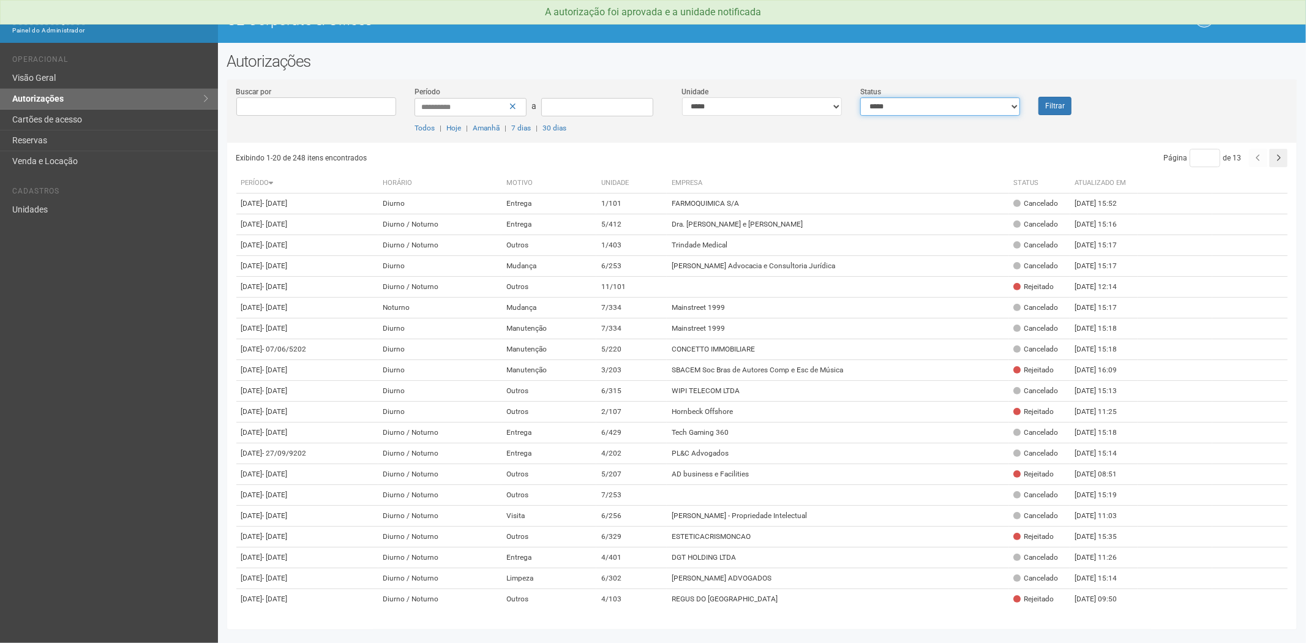
click at [927, 104] on select "**********" at bounding box center [941, 106] width 160 height 18
select select "*"
click at [861, 97] on select "**********" at bounding box center [941, 106] width 160 height 18
click at [1060, 102] on button "Filtrar" at bounding box center [1055, 106] width 33 height 18
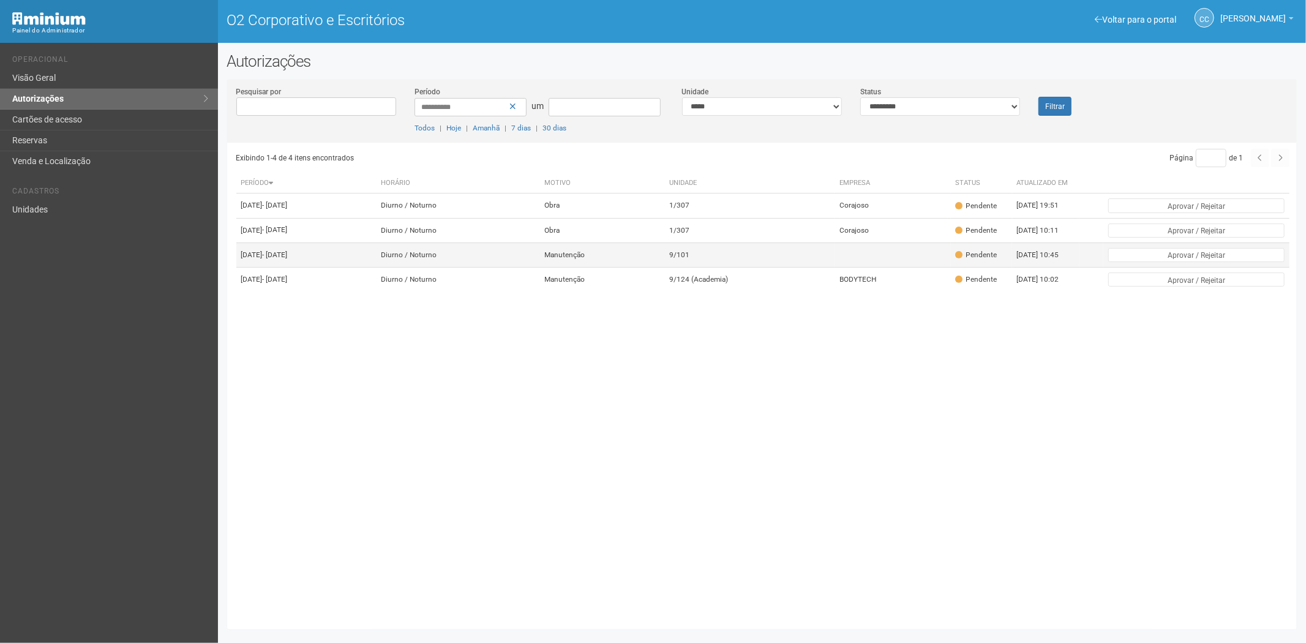
click at [743, 267] on td "9/101" at bounding box center [750, 255] width 171 height 25
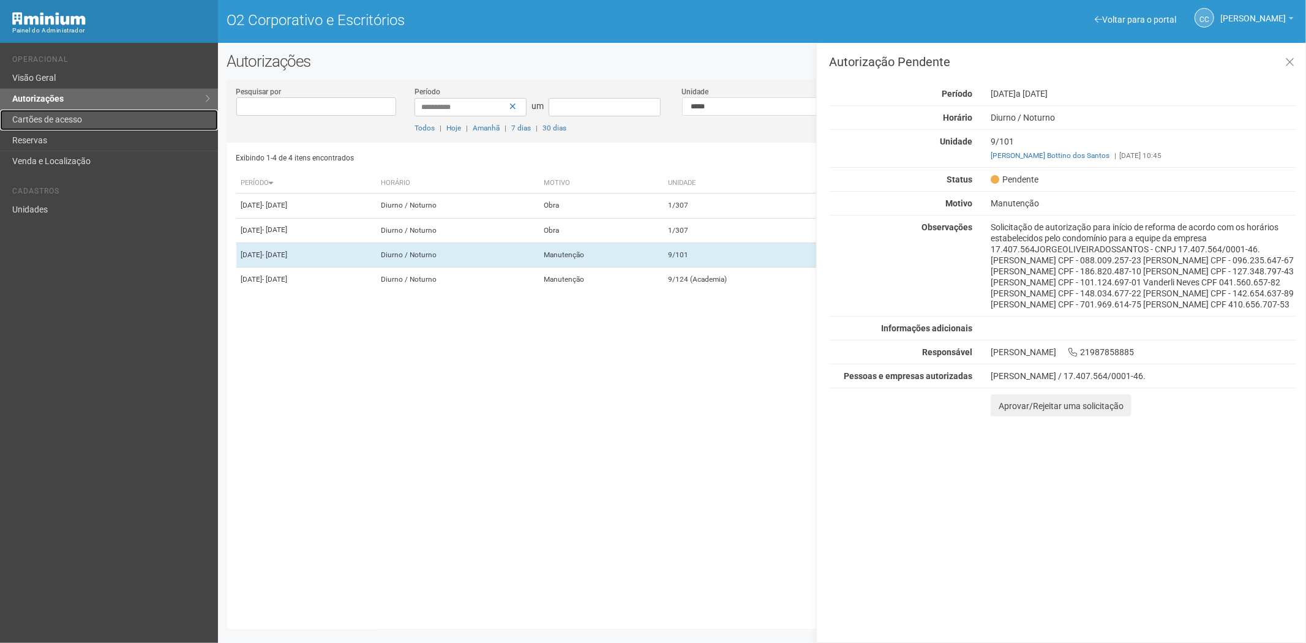
click at [80, 111] on link "Cartões de acesso" at bounding box center [109, 120] width 218 height 21
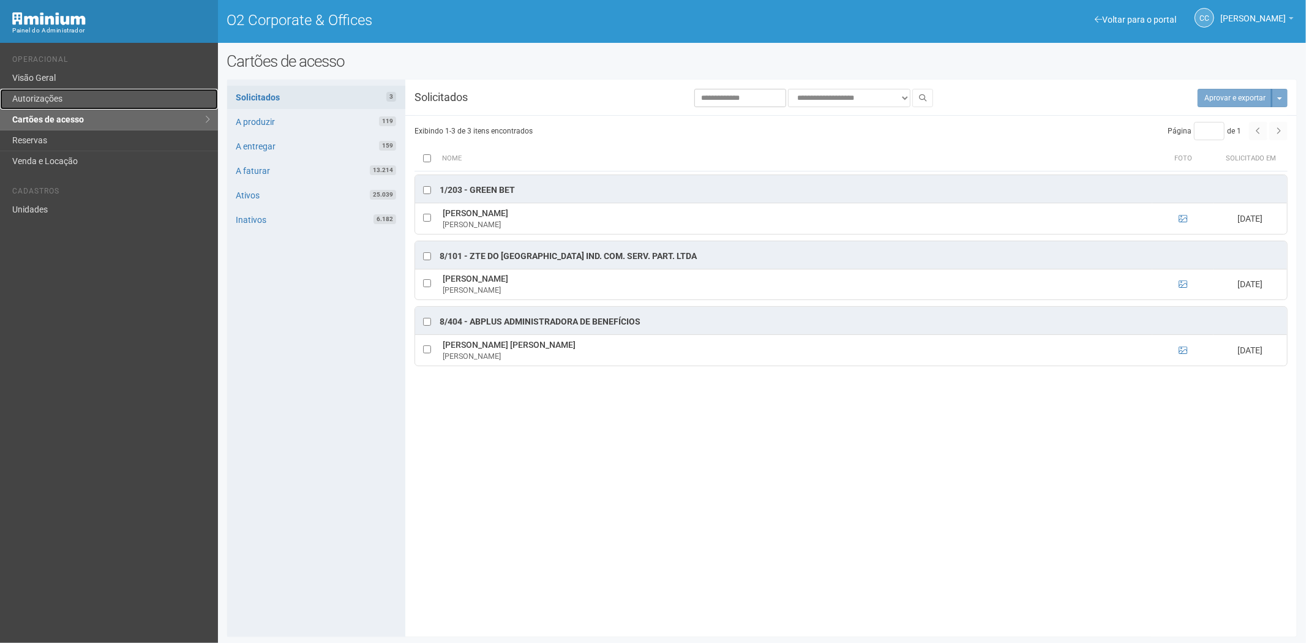
click at [70, 100] on link "Autorizações" at bounding box center [109, 99] width 218 height 21
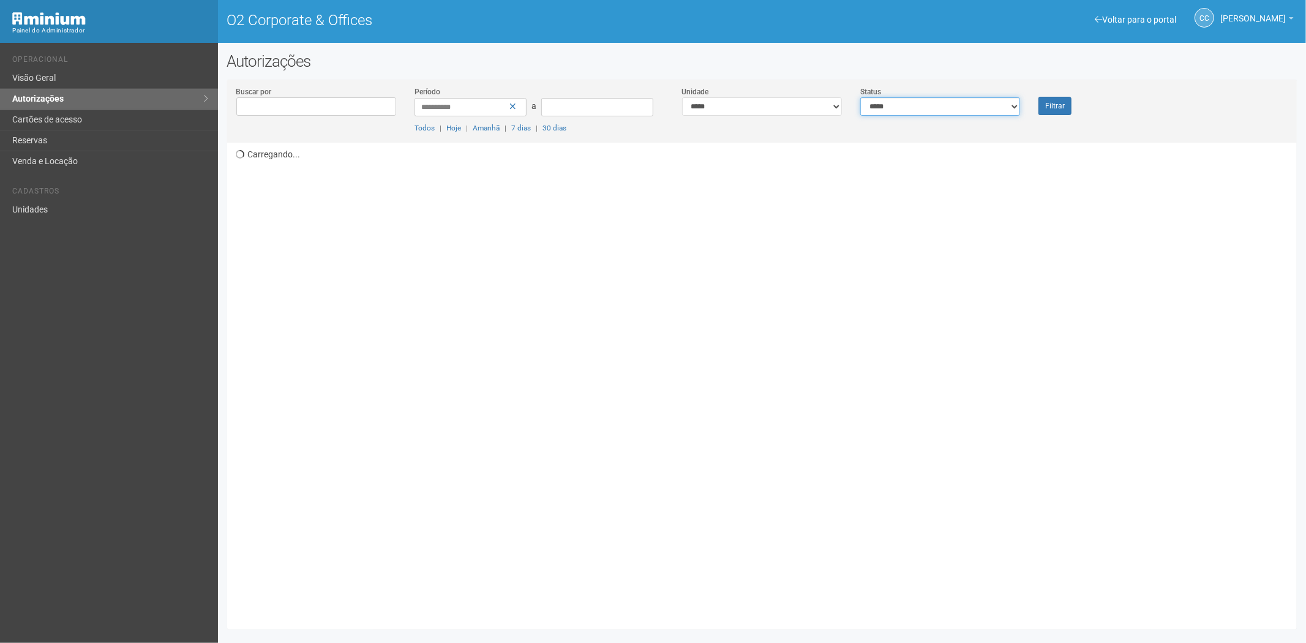
click at [919, 102] on select "**********" at bounding box center [941, 106] width 160 height 18
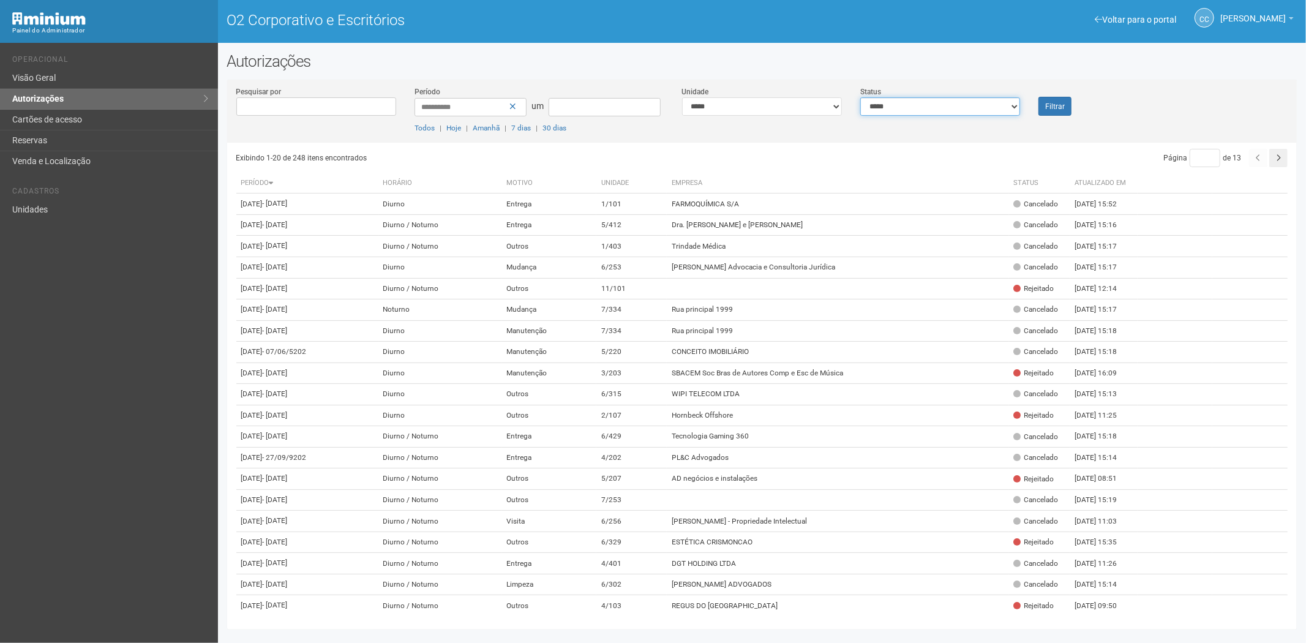
select select "*"
click at [861, 97] on select "**********" at bounding box center [941, 106] width 160 height 18
click at [1058, 102] on font "Filtrar" at bounding box center [1056, 106] width 20 height 9
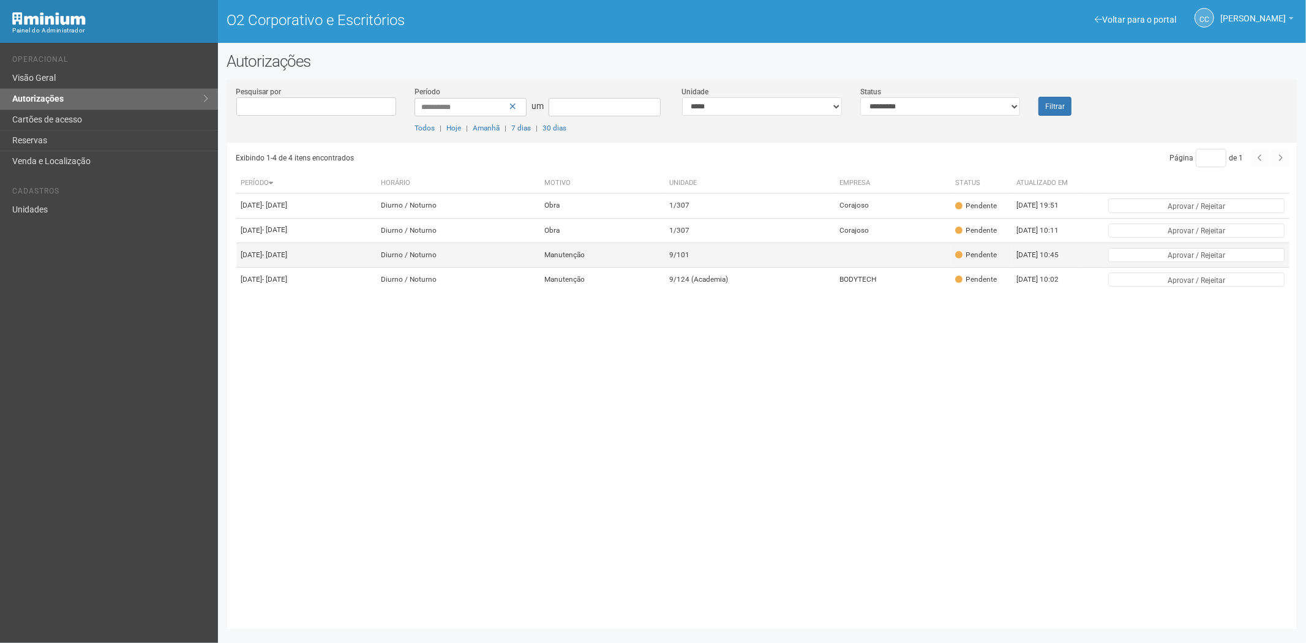
click at [819, 267] on td "9/101" at bounding box center [750, 255] width 171 height 25
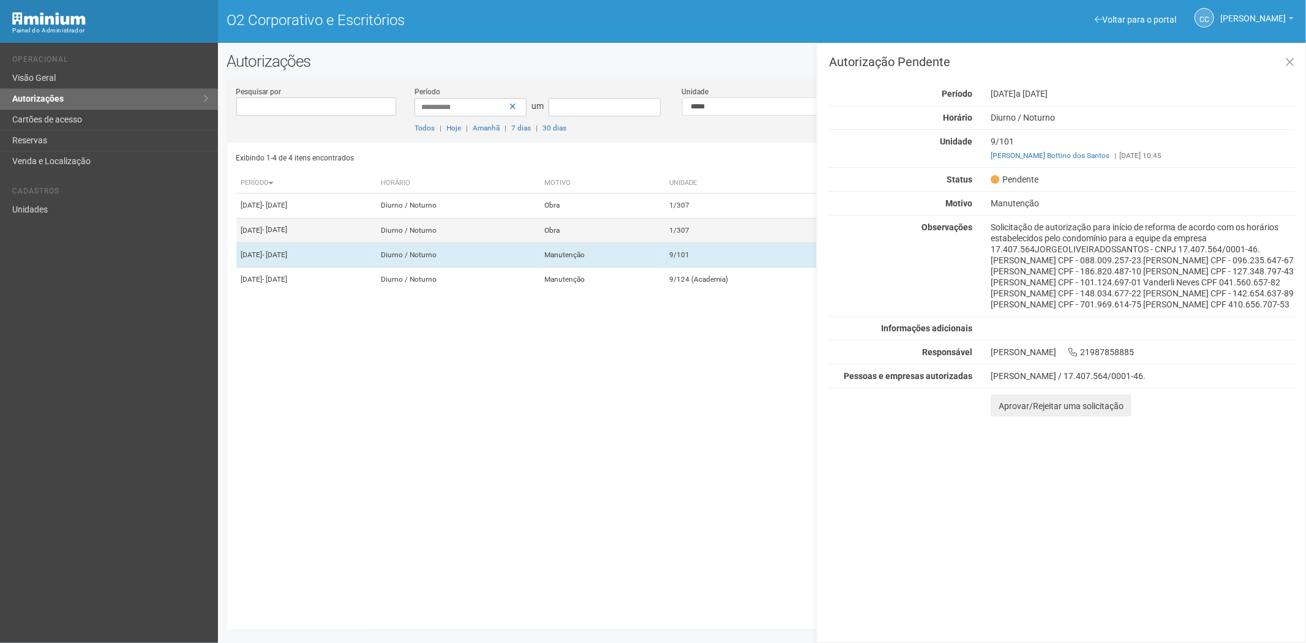
click at [656, 261] on td "Manutenção" at bounding box center [602, 255] width 125 height 25
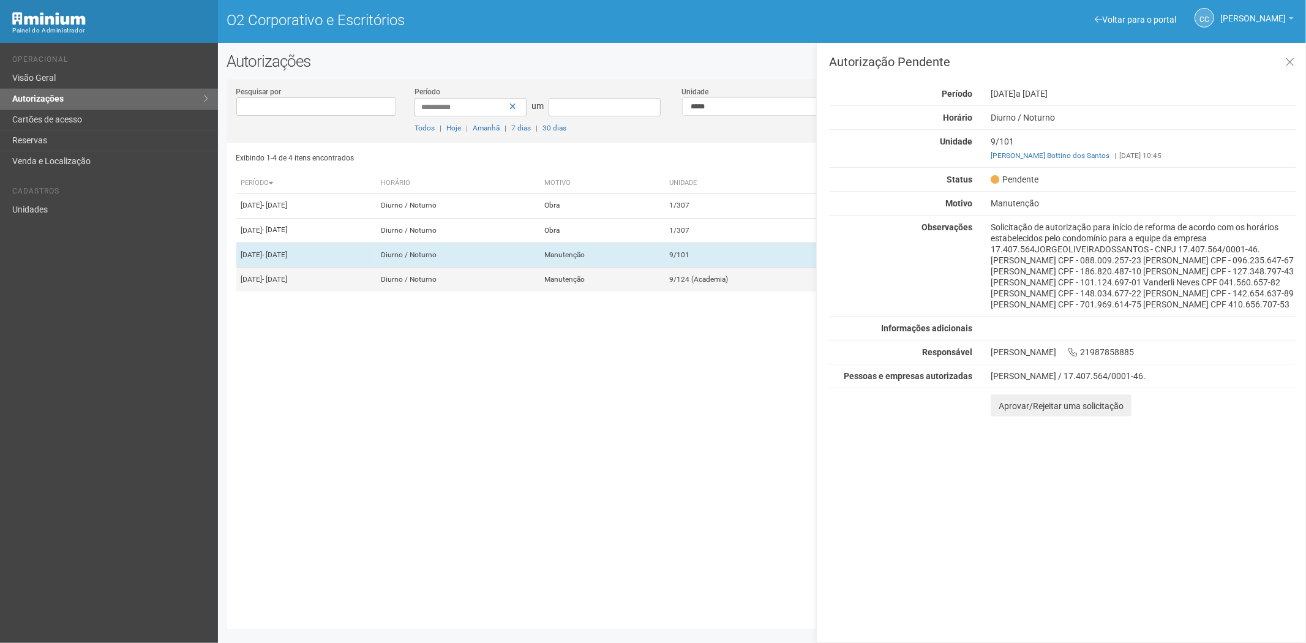
click at [728, 284] on font "9/124 (Academia)" at bounding box center [698, 279] width 59 height 9
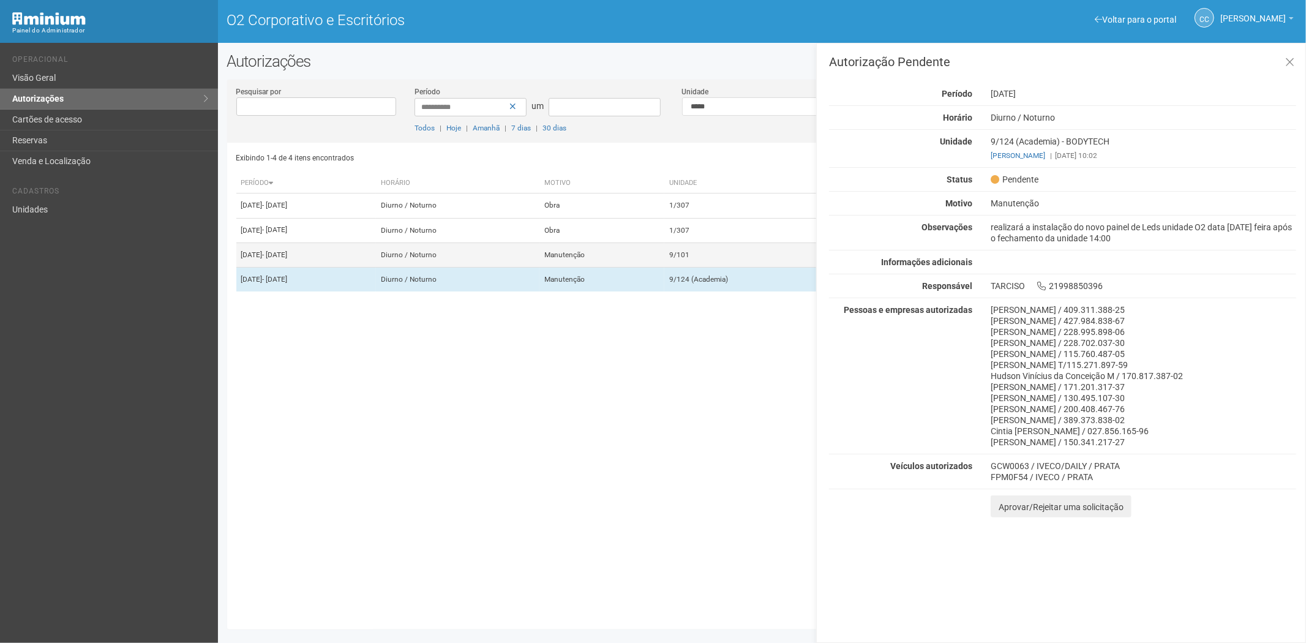
click at [665, 267] on td "Manutenção" at bounding box center [602, 255] width 125 height 25
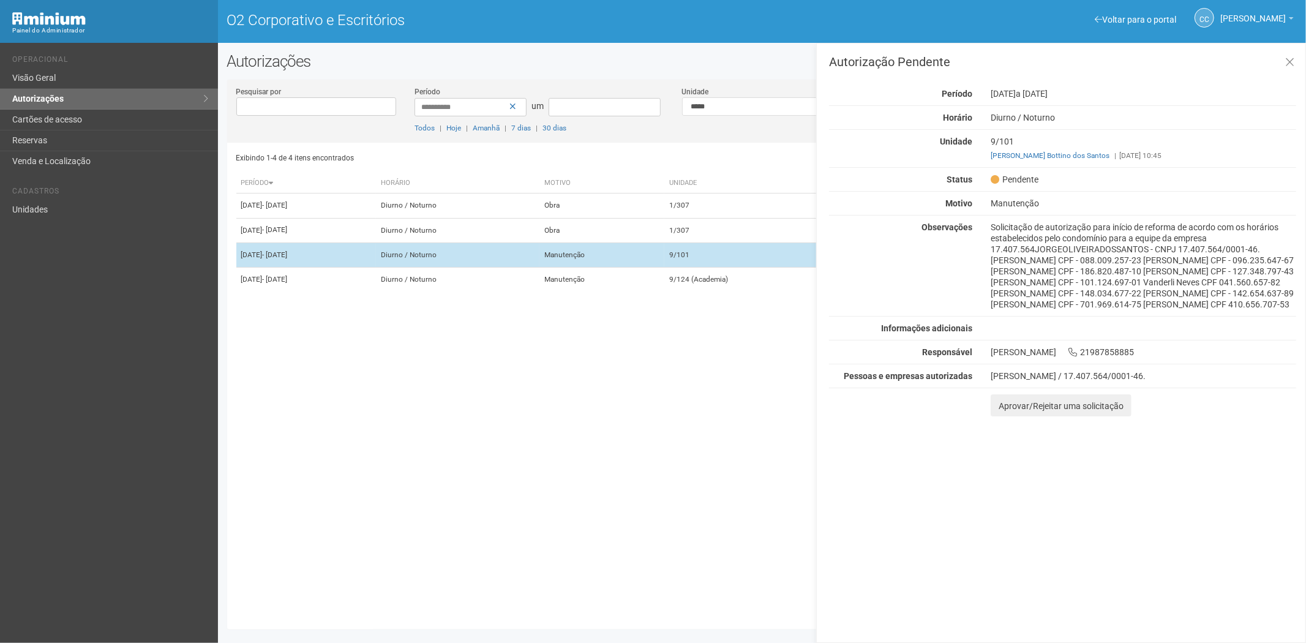
click at [665, 267] on td "Manutenção" at bounding box center [602, 255] width 125 height 25
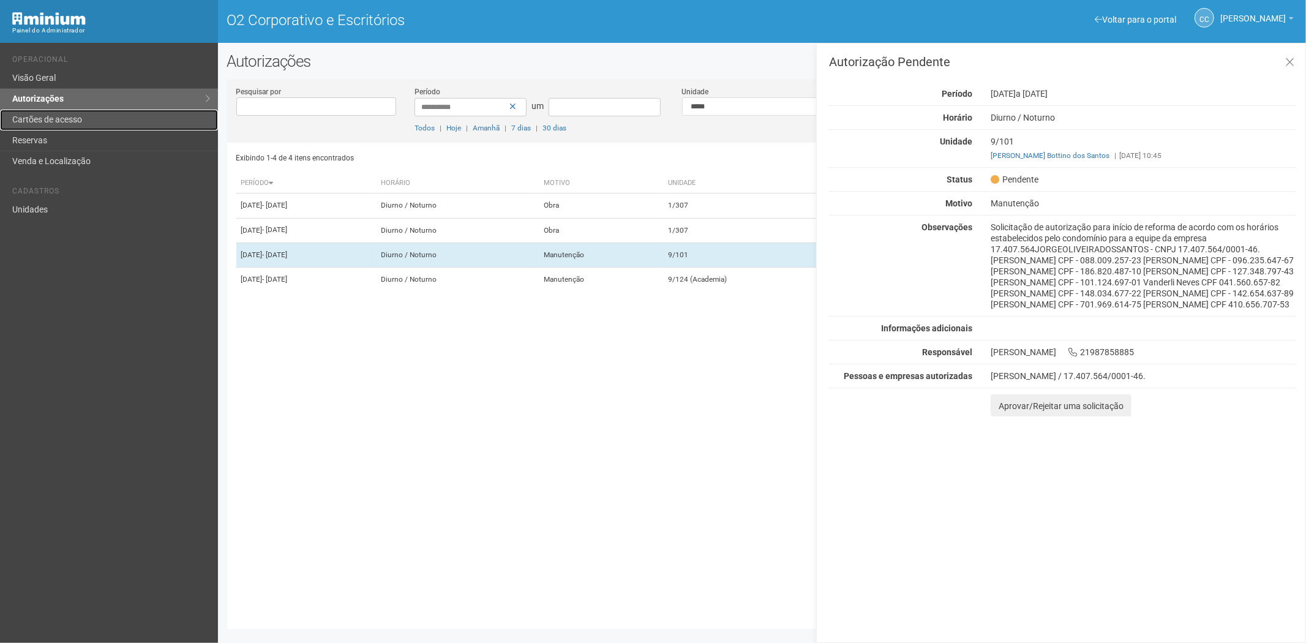
click at [96, 112] on link "Cartões de acesso" at bounding box center [109, 120] width 218 height 21
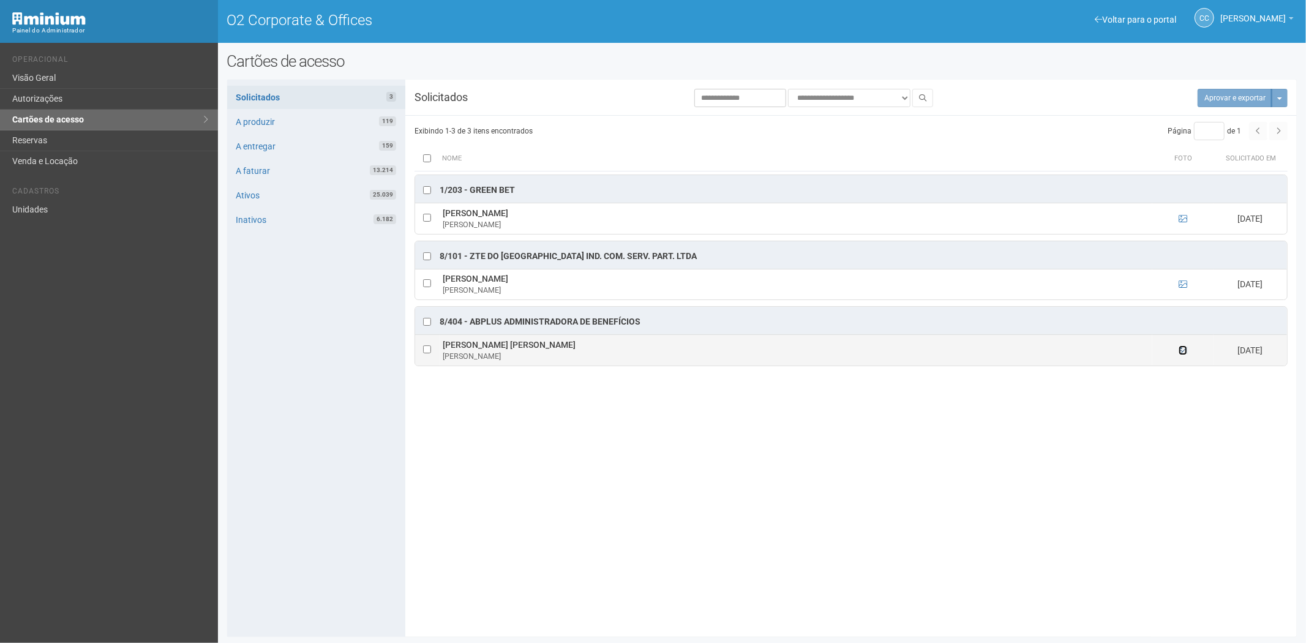
click at [1183, 348] on icon at bounding box center [1183, 350] width 9 height 9
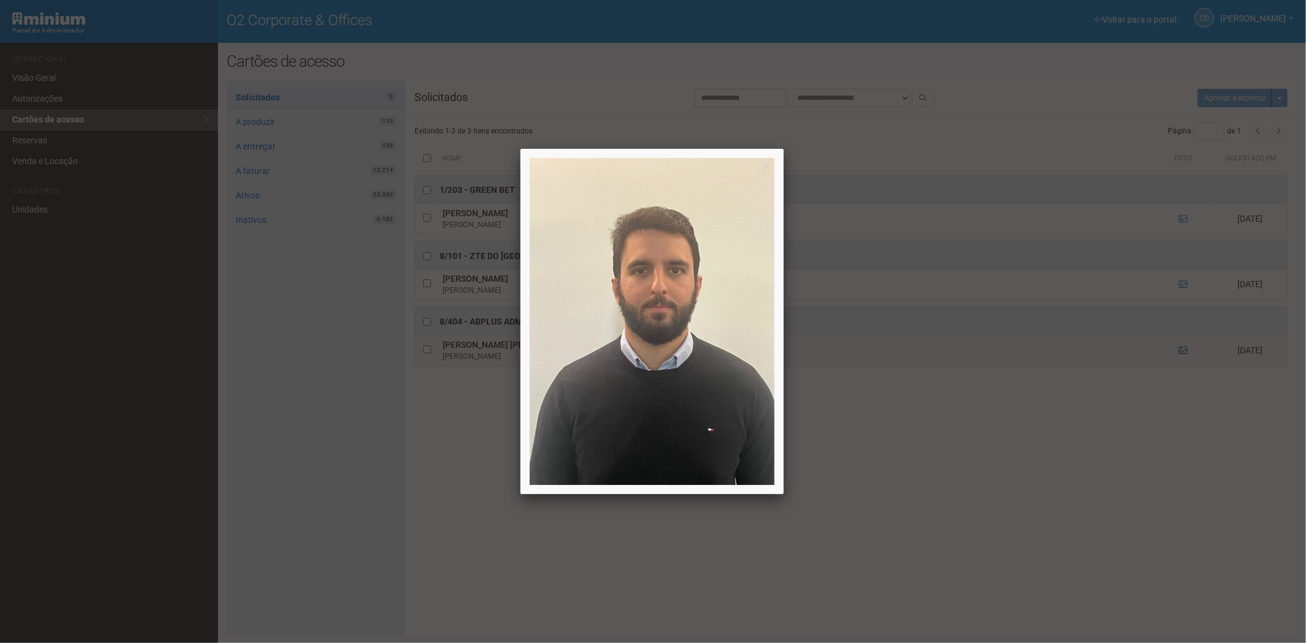
click at [1183, 348] on div at bounding box center [653, 321] width 1306 height 643
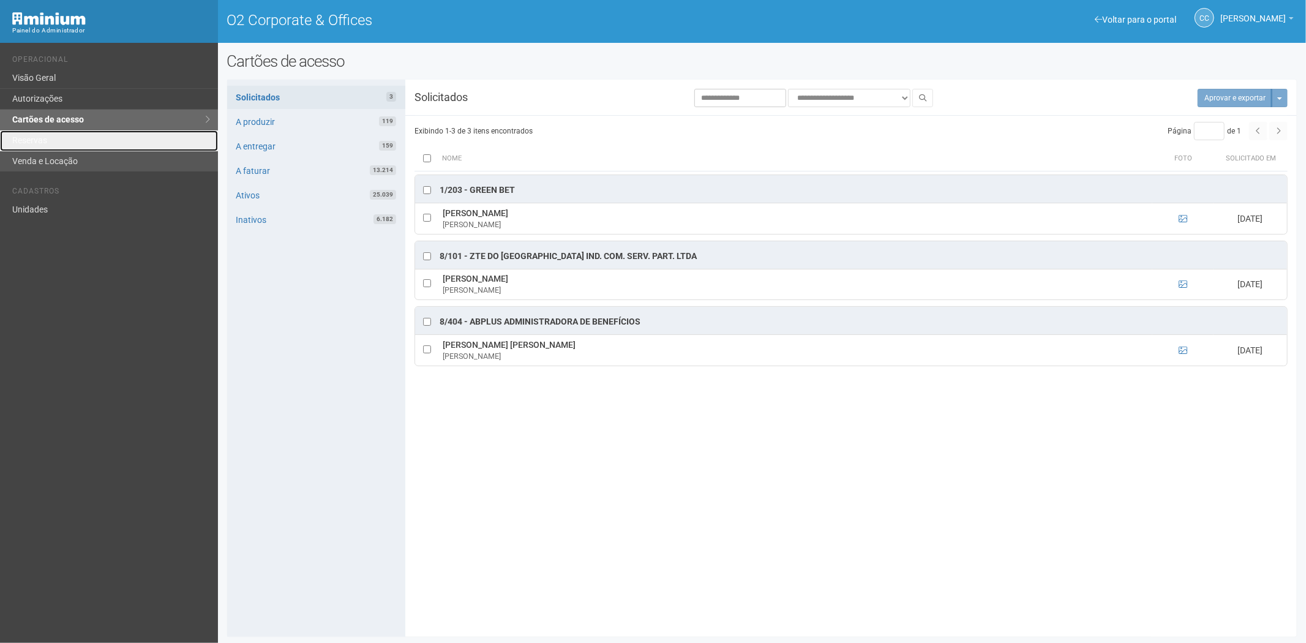
drag, startPoint x: 43, startPoint y: 140, endPoint x: 80, endPoint y: 157, distance: 40.0
click at [43, 140] on link "Reservas" at bounding box center [109, 140] width 218 height 21
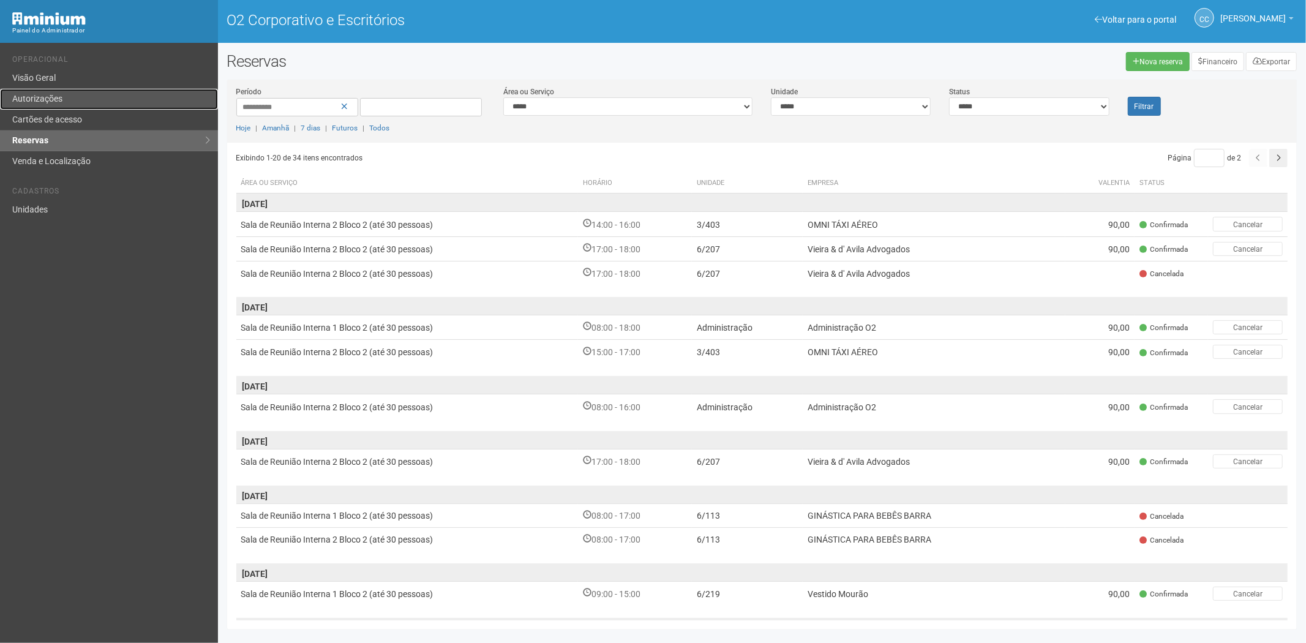
click at [53, 96] on font "Autorizações" at bounding box center [37, 99] width 50 height 10
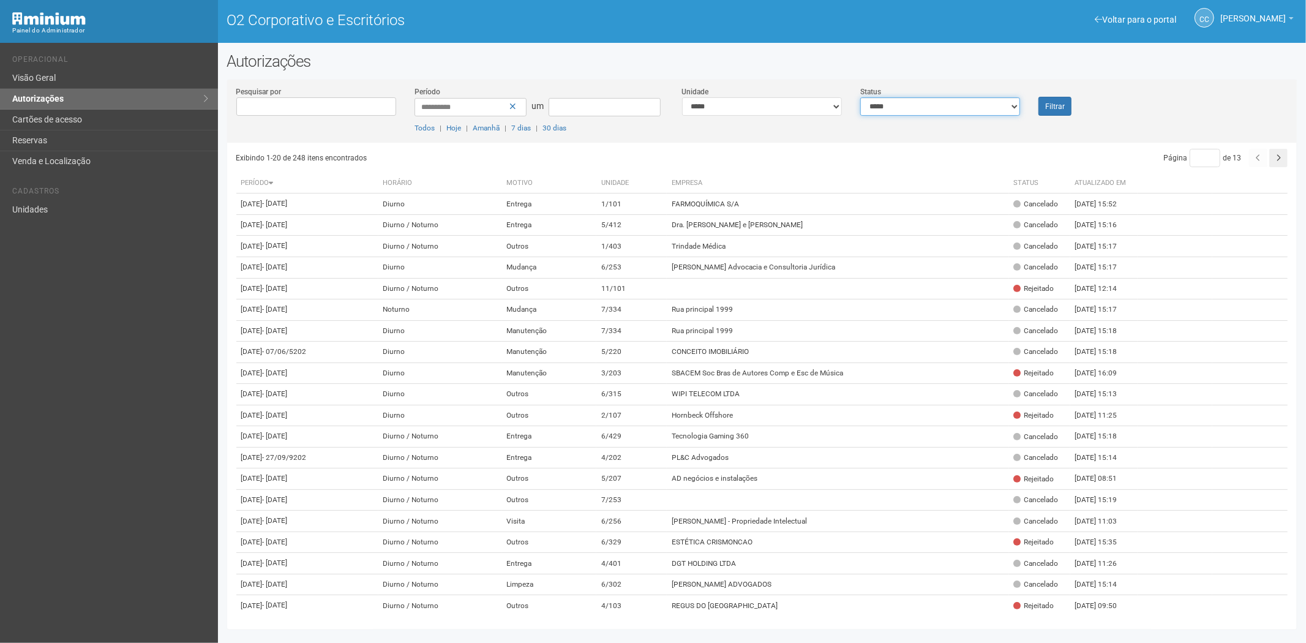
click at [971, 105] on select "**********" at bounding box center [941, 106] width 160 height 18
select select "*"
click at [861, 97] on select "**********" at bounding box center [941, 106] width 160 height 18
click at [1055, 106] on font "Filtrar" at bounding box center [1056, 106] width 20 height 9
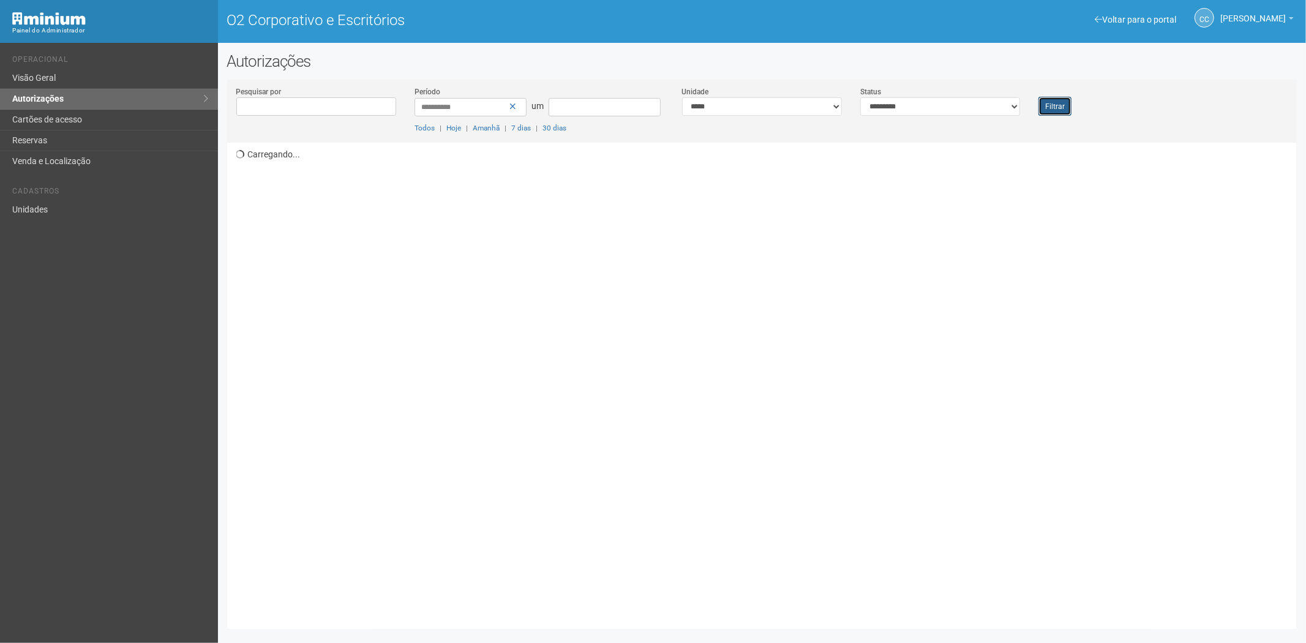
click at [1052, 115] on button "Filtrar" at bounding box center [1055, 106] width 33 height 19
click at [1058, 96] on div "Filtrar" at bounding box center [1074, 101] width 89 height 30
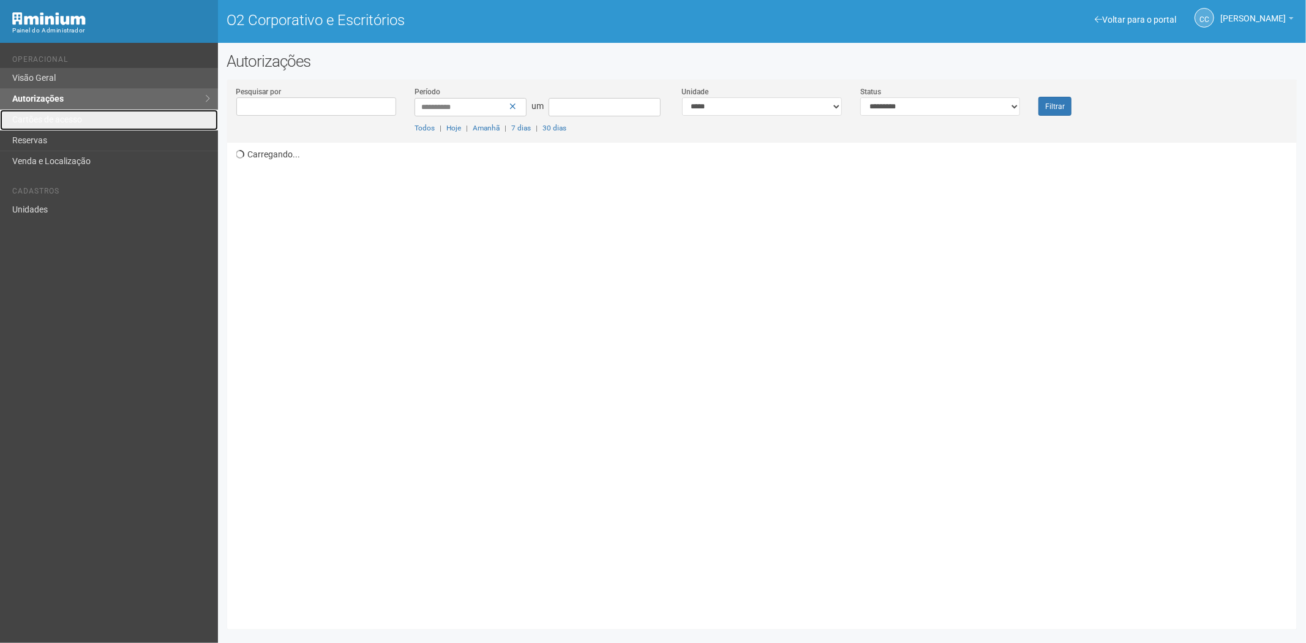
drag, startPoint x: 94, startPoint y: 113, endPoint x: 168, endPoint y: 70, distance: 85.6
click at [94, 113] on link "Cartões de acesso" at bounding box center [109, 120] width 218 height 21
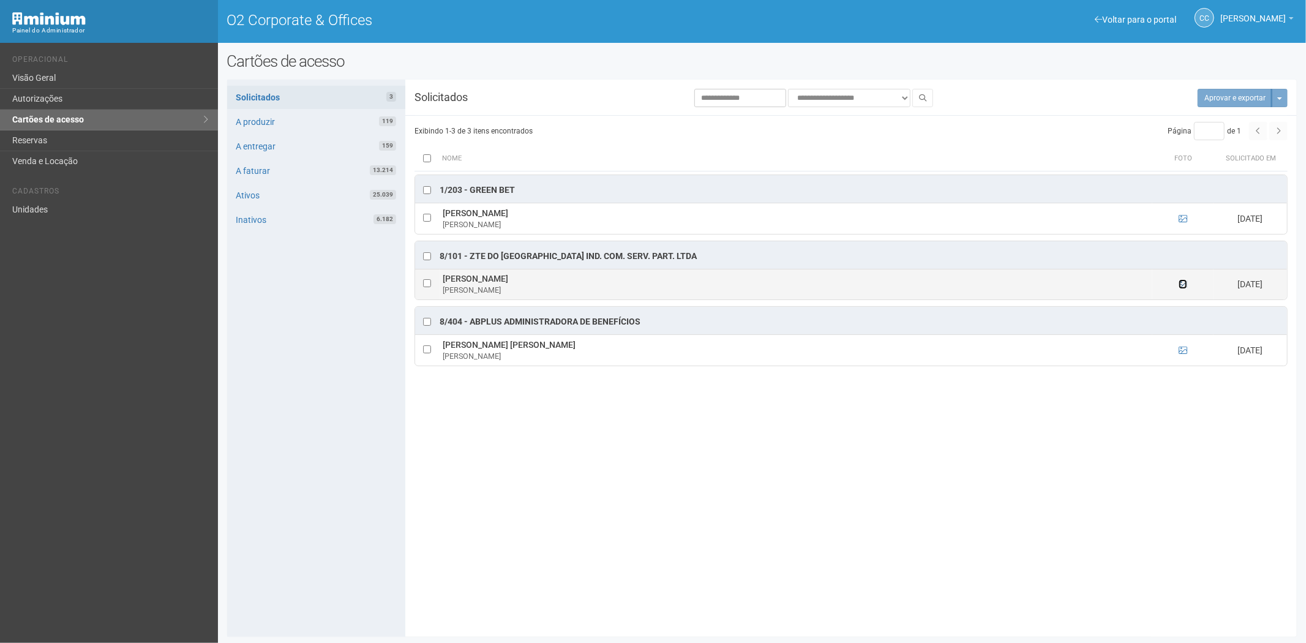
click at [1180, 284] on icon at bounding box center [1183, 284] width 9 height 9
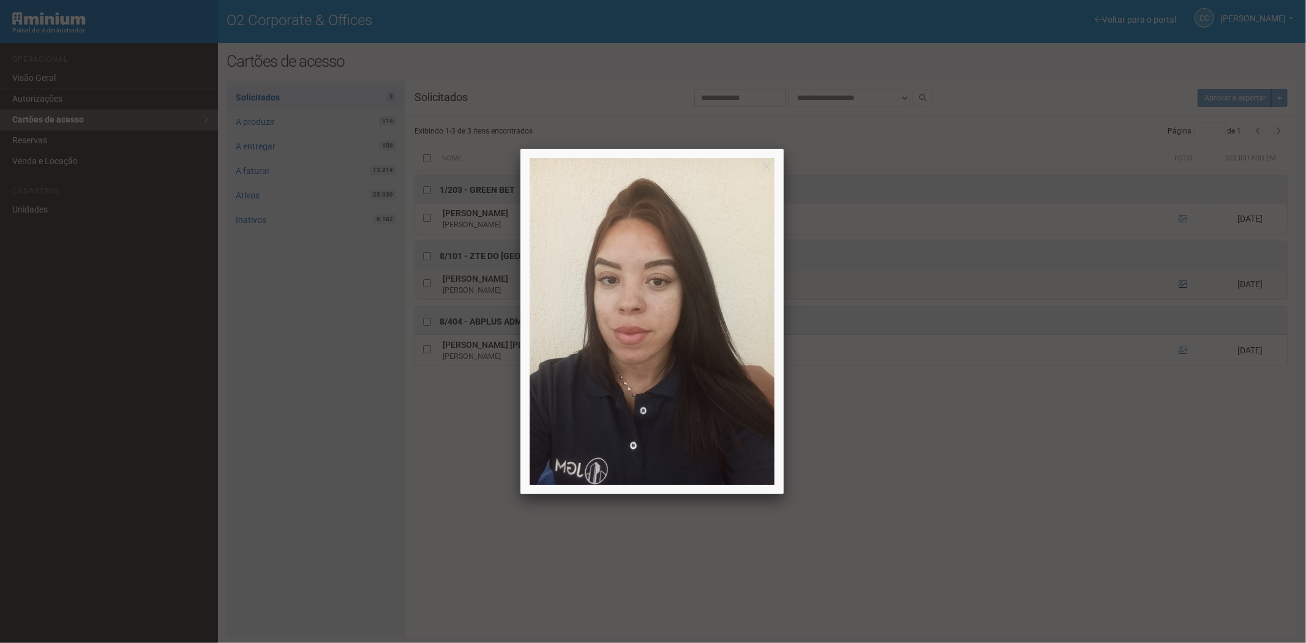
click at [1180, 284] on div at bounding box center [653, 321] width 1306 height 643
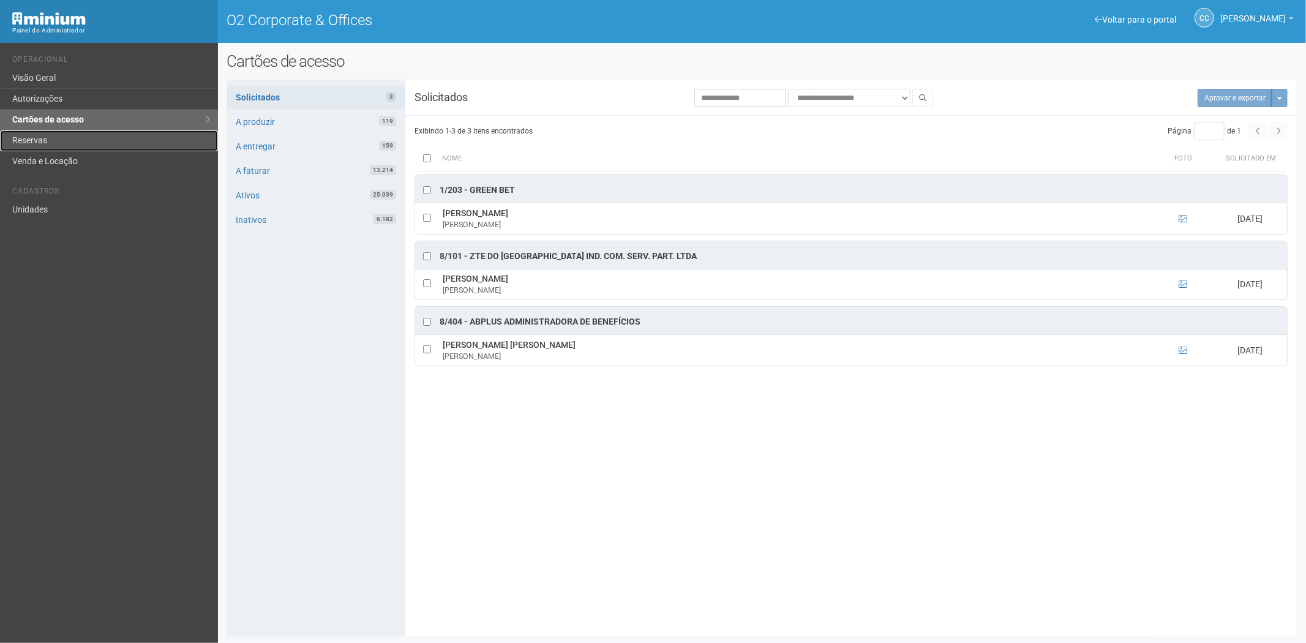
click at [57, 132] on link "Reservas" at bounding box center [109, 140] width 218 height 21
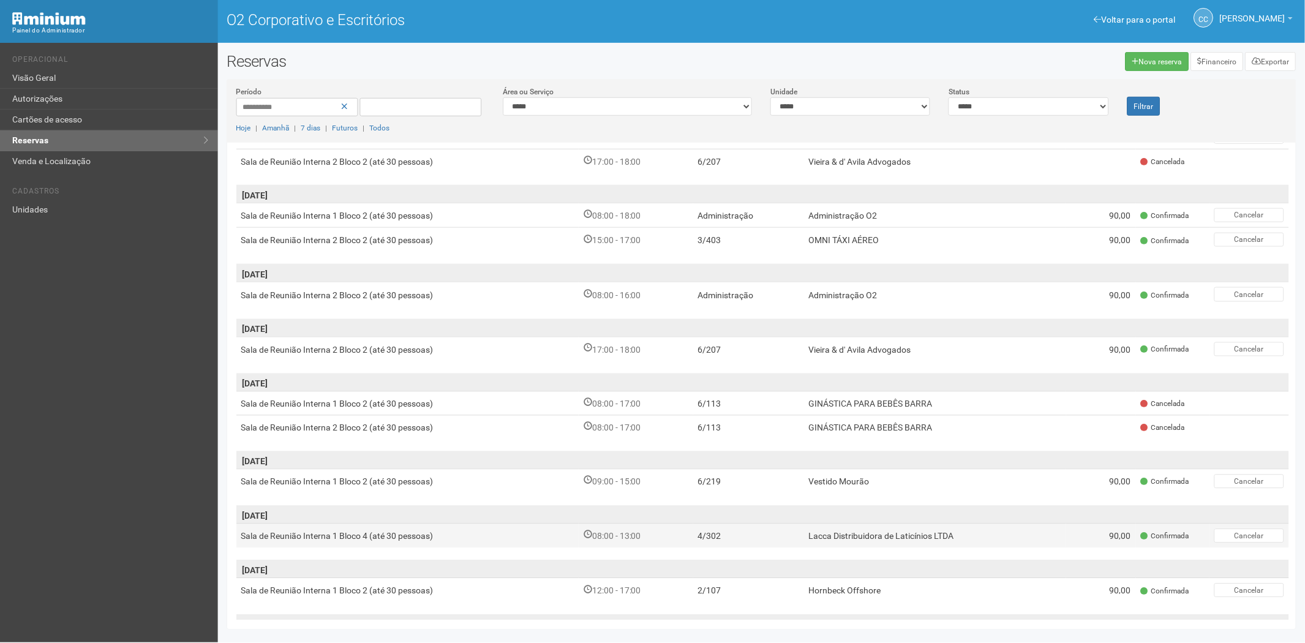
scroll to position [136, 0]
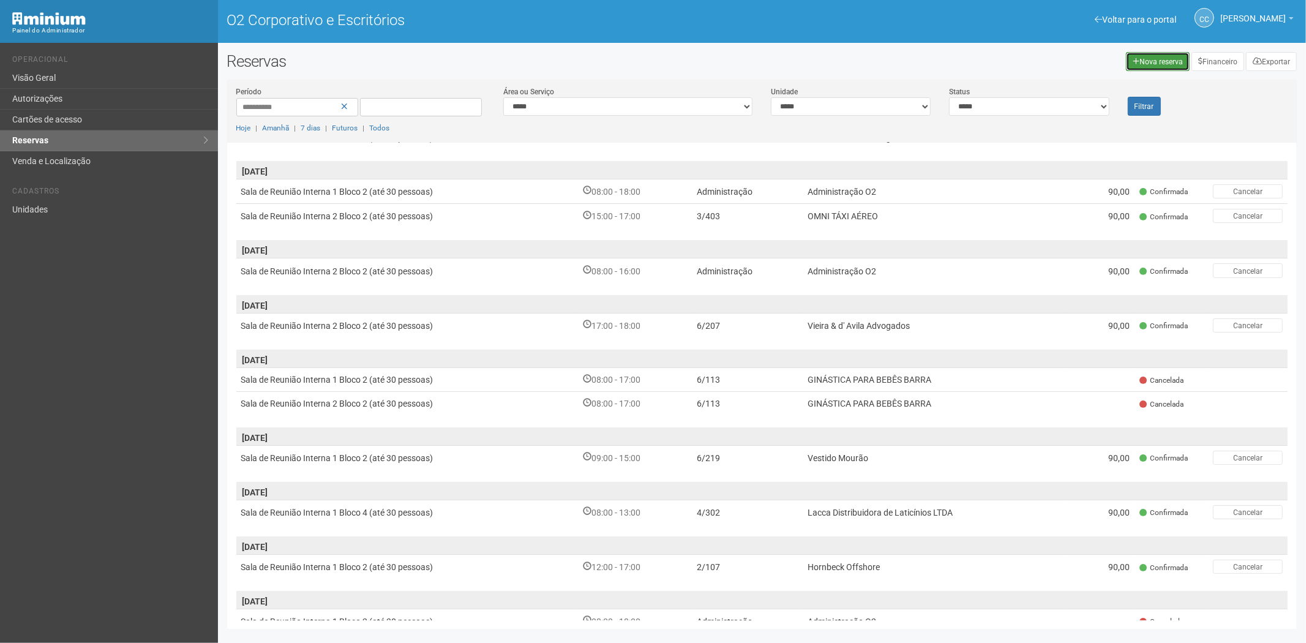
drag, startPoint x: 1138, startPoint y: 61, endPoint x: 967, endPoint y: 45, distance: 172.2
click at [1138, 61] on icon at bounding box center [1136, 61] width 7 height 7
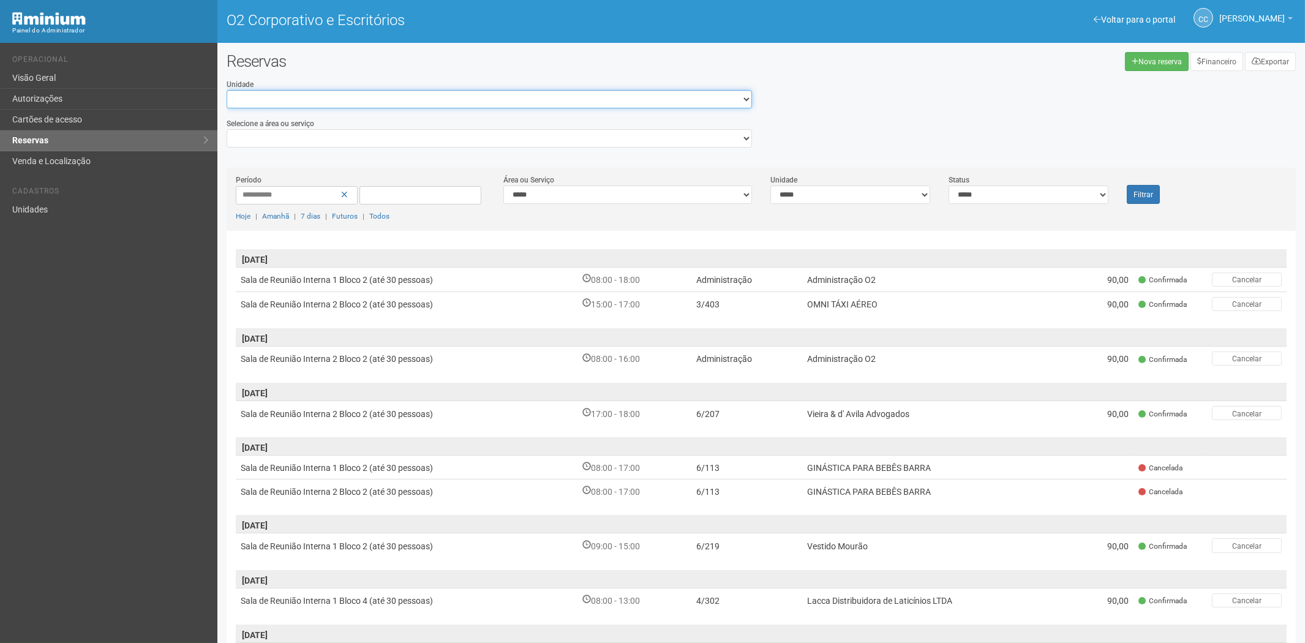
scroll to position [0, 0]
click at [312, 103] on select "**********" at bounding box center [490, 100] width 526 height 18
select select "**********"
click at [288, 439] on span "[DATE]" at bounding box center [762, 448] width 1053 height 18
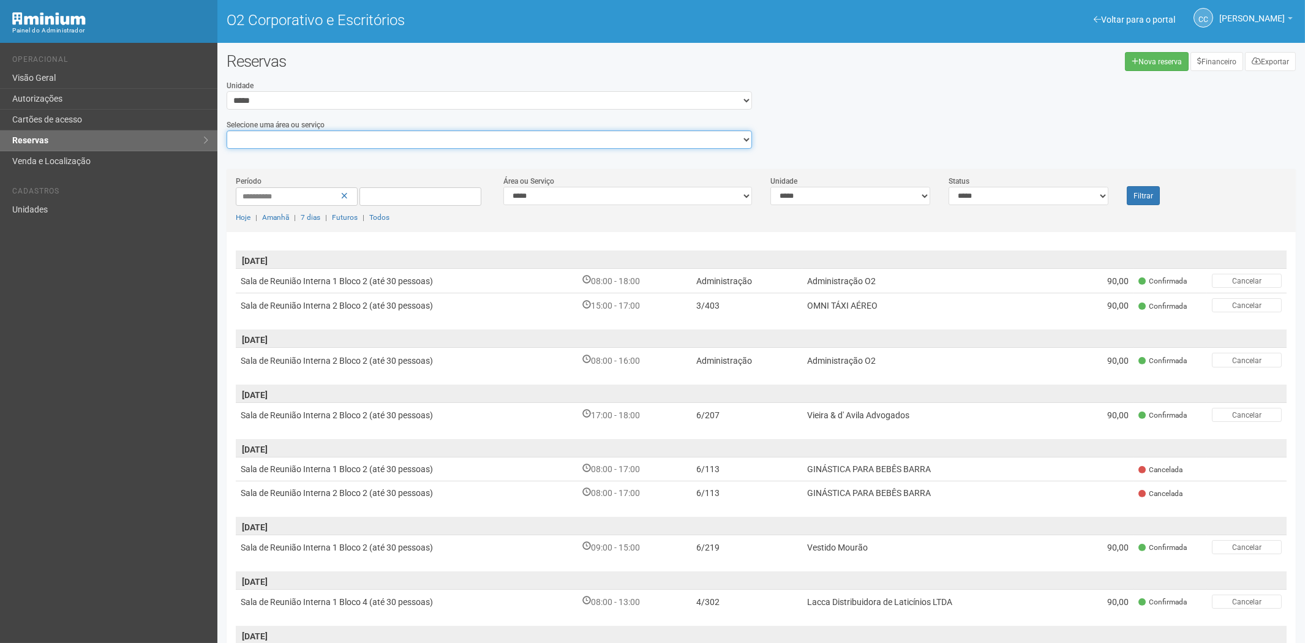
click at [296, 147] on select "**********" at bounding box center [490, 139] width 526 height 18
select select "**********"
click at [227, 130] on select "**********" at bounding box center [490, 139] width 526 height 18
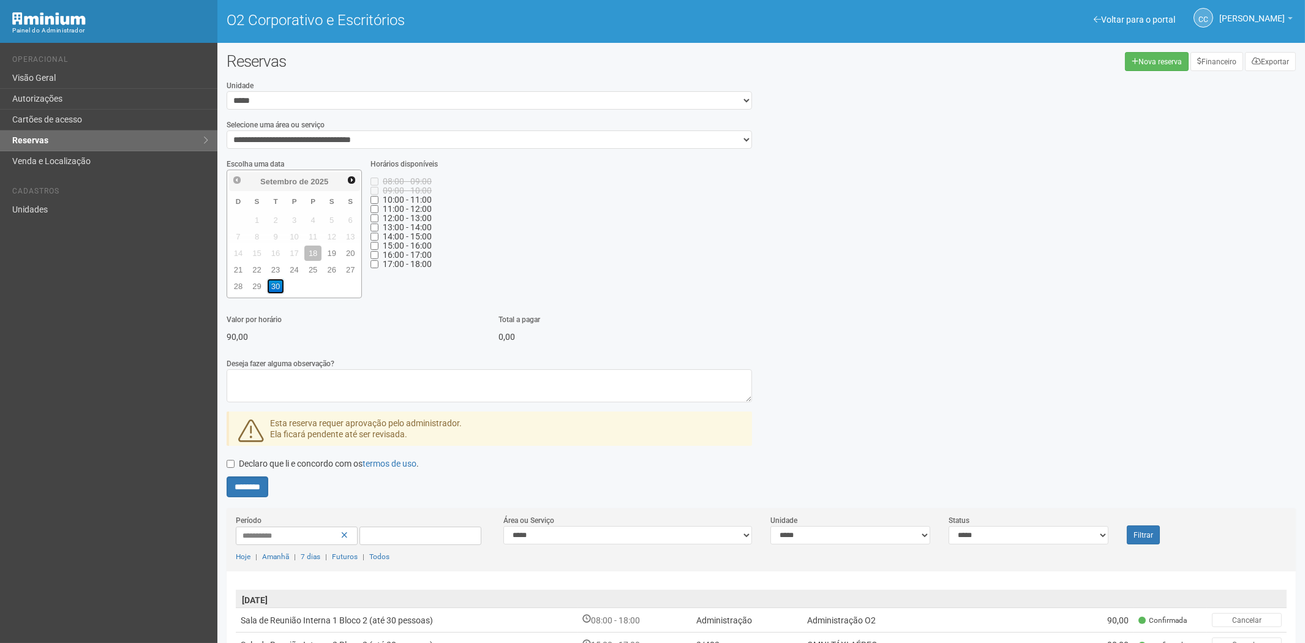
click at [274, 284] on font "30" at bounding box center [275, 286] width 9 height 9
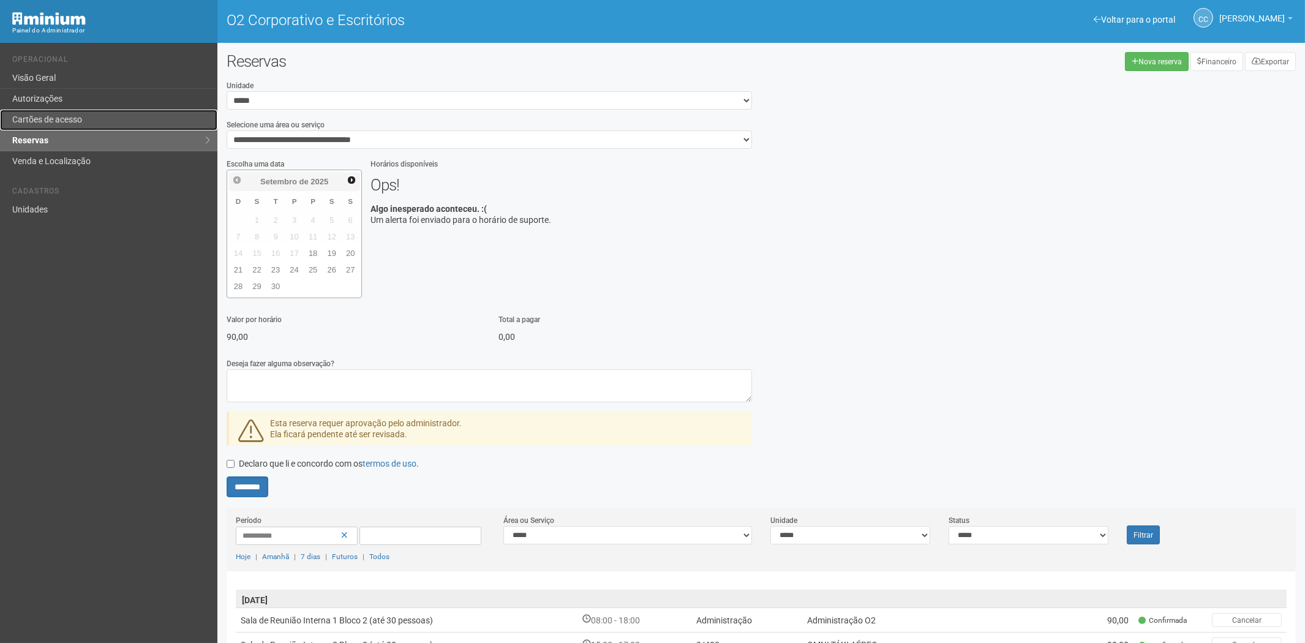
click at [34, 113] on link "Cartões de acesso" at bounding box center [108, 120] width 217 height 21
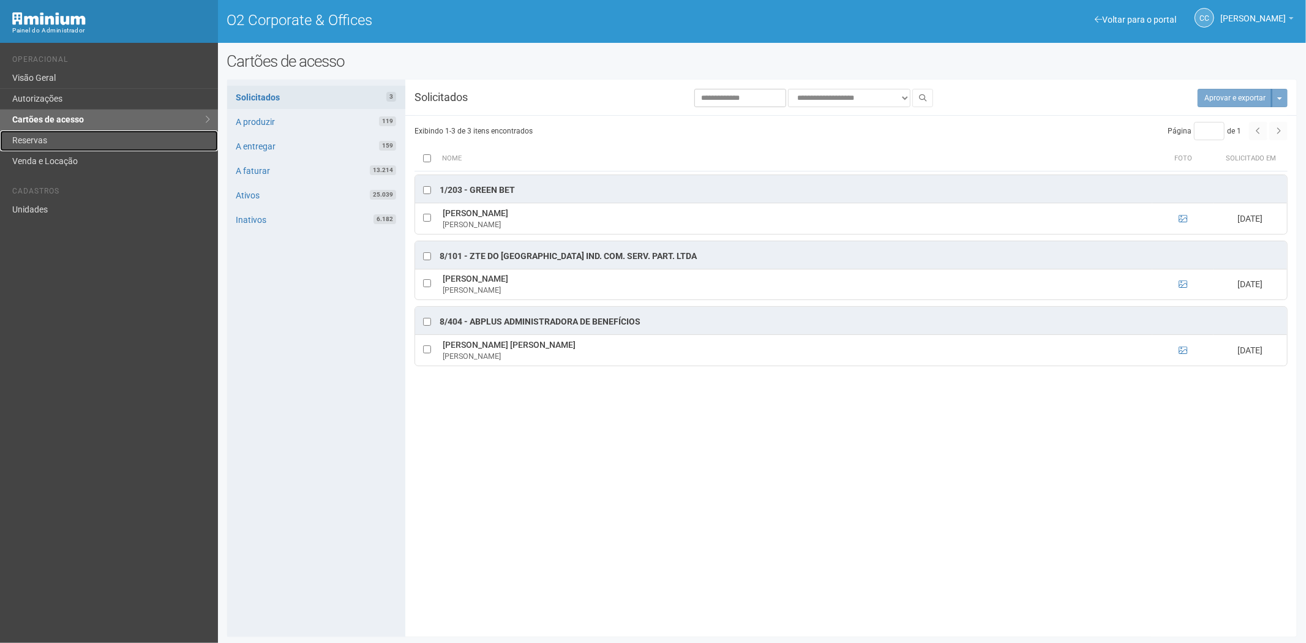
click at [69, 138] on link "Reservas" at bounding box center [109, 140] width 218 height 21
